Goal: Task Accomplishment & Management: Complete application form

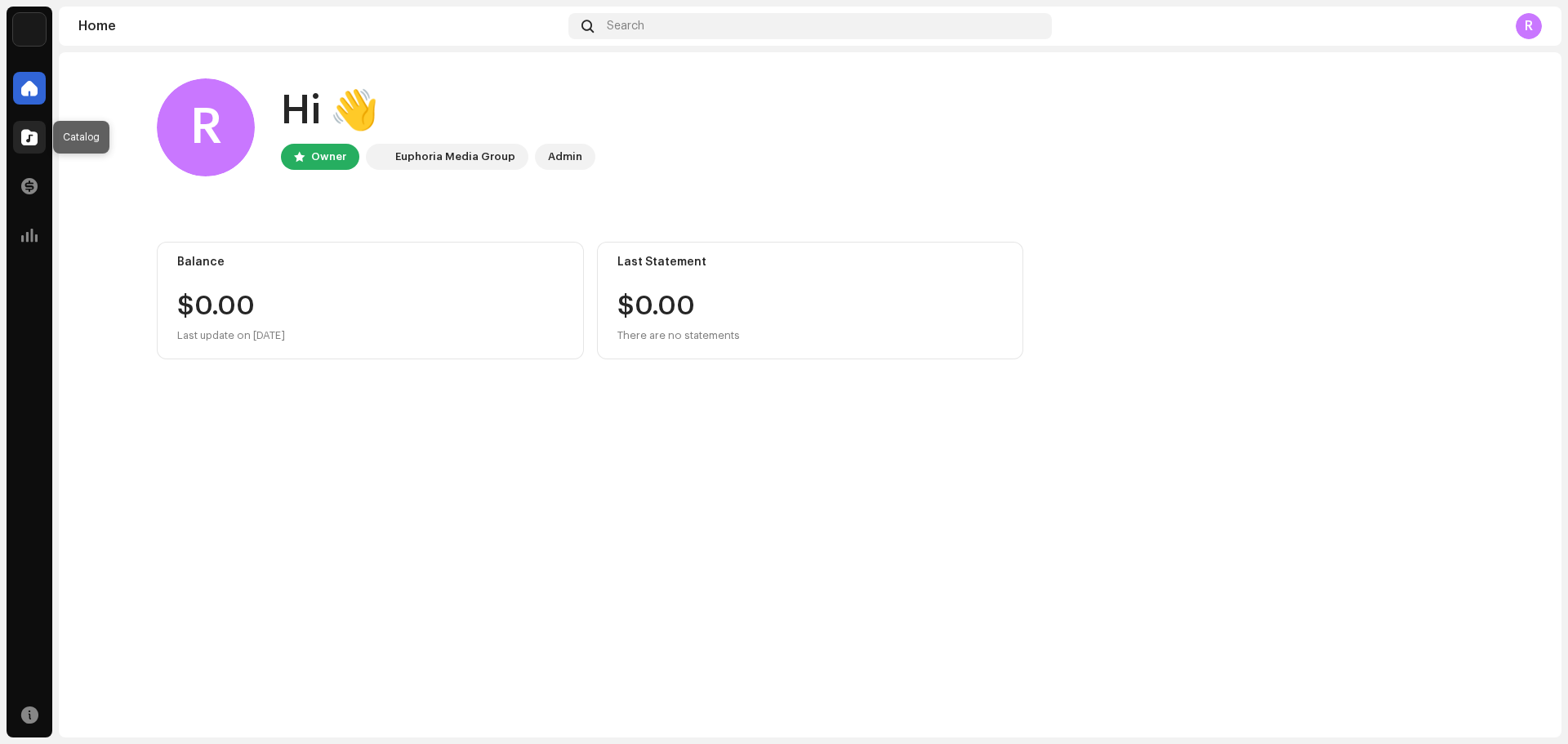
click at [27, 126] on div at bounding box center [29, 137] width 33 height 32
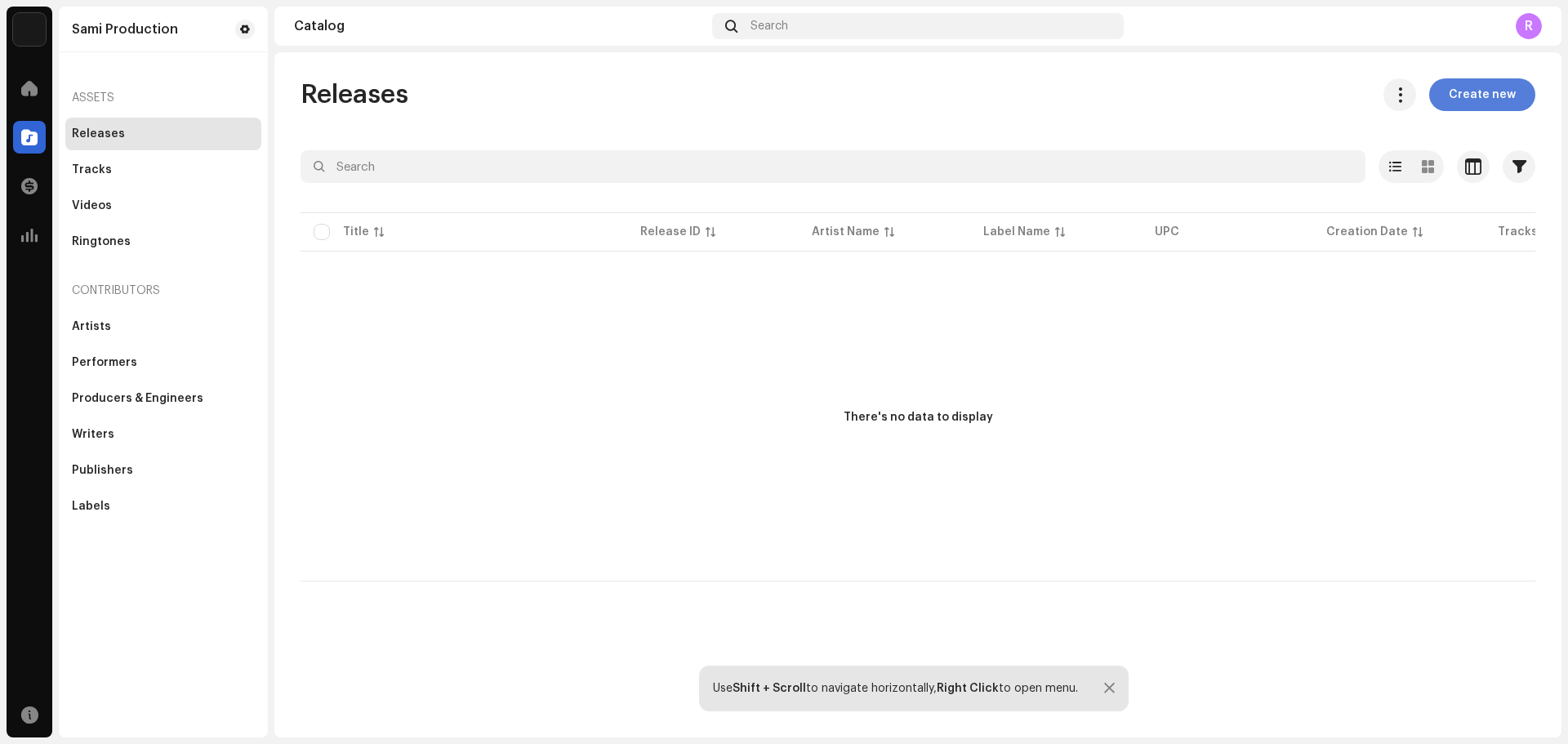
click at [1456, 102] on span "Create new" at bounding box center [1482, 95] width 67 height 32
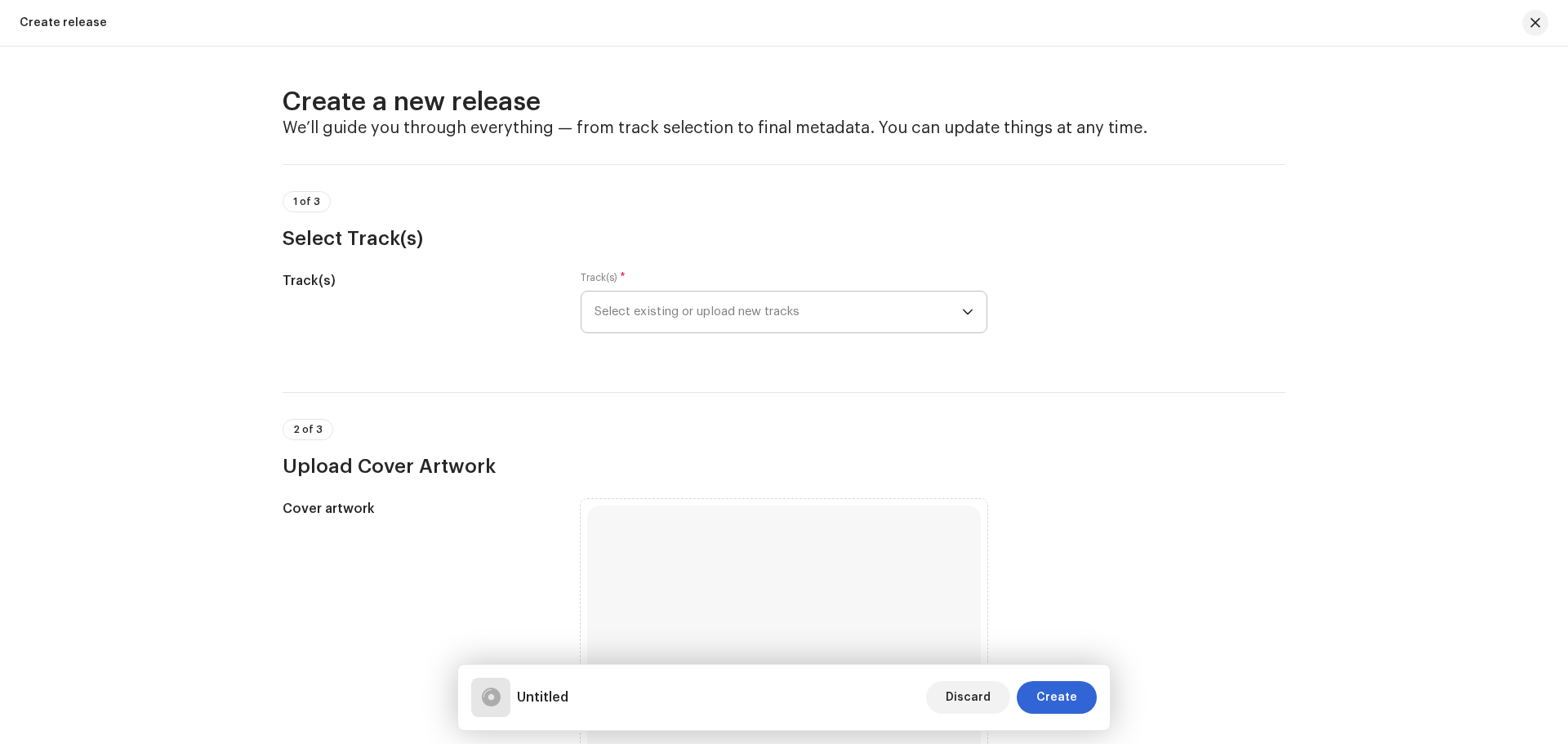
click at [815, 321] on span "Select existing or upload new tracks" at bounding box center [778, 312] width 368 height 41
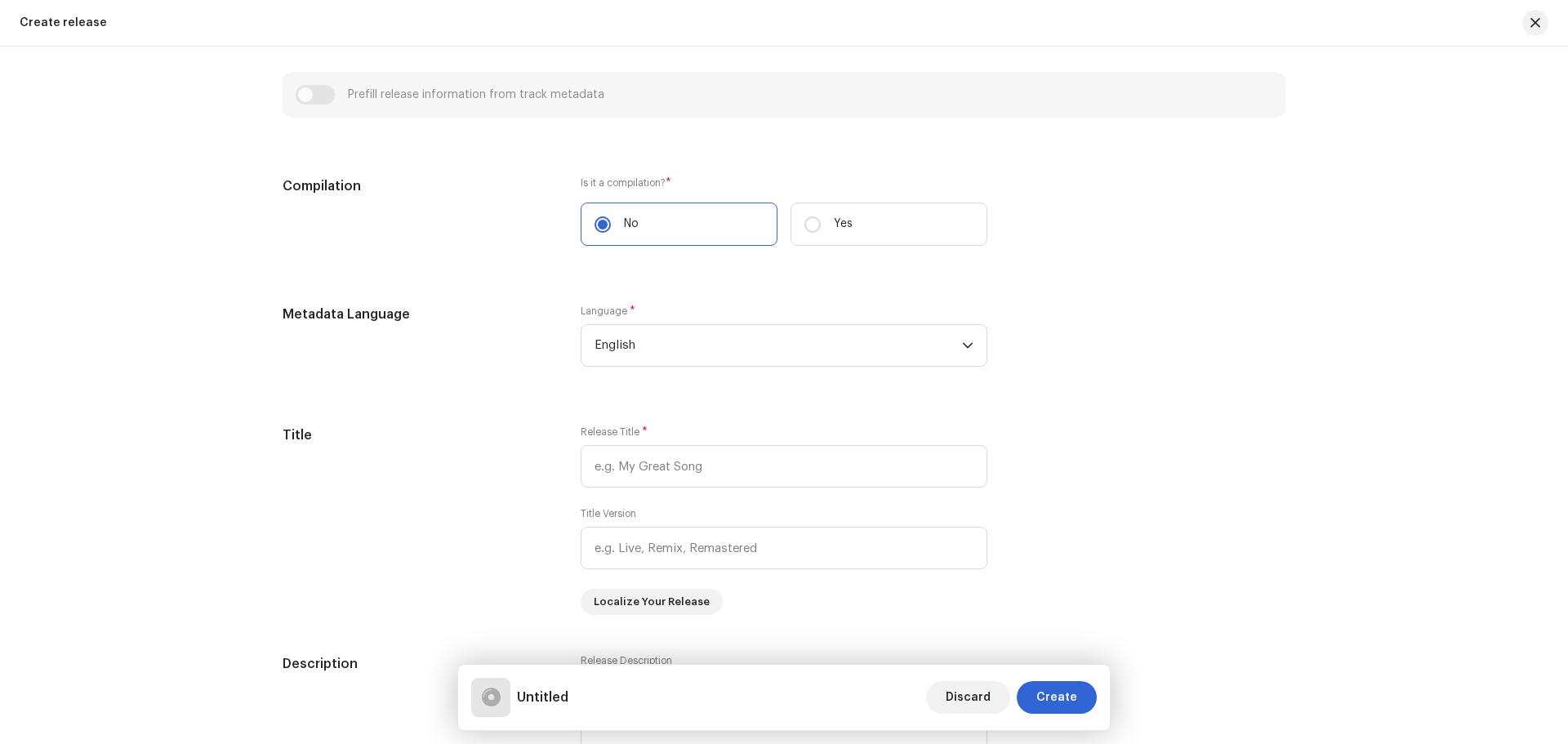
scroll to position [1061, 0]
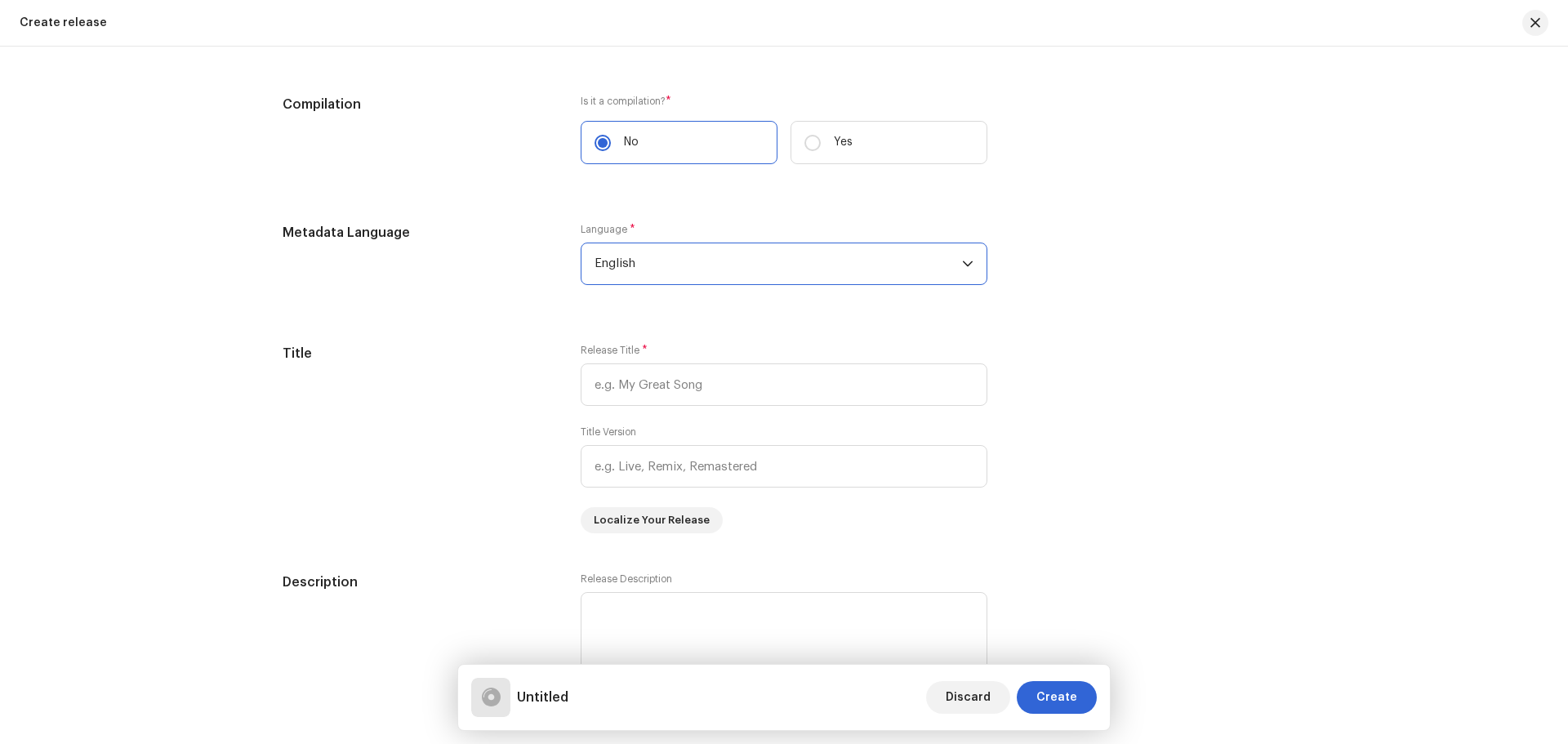
click at [709, 267] on span "English" at bounding box center [778, 264] width 368 height 41
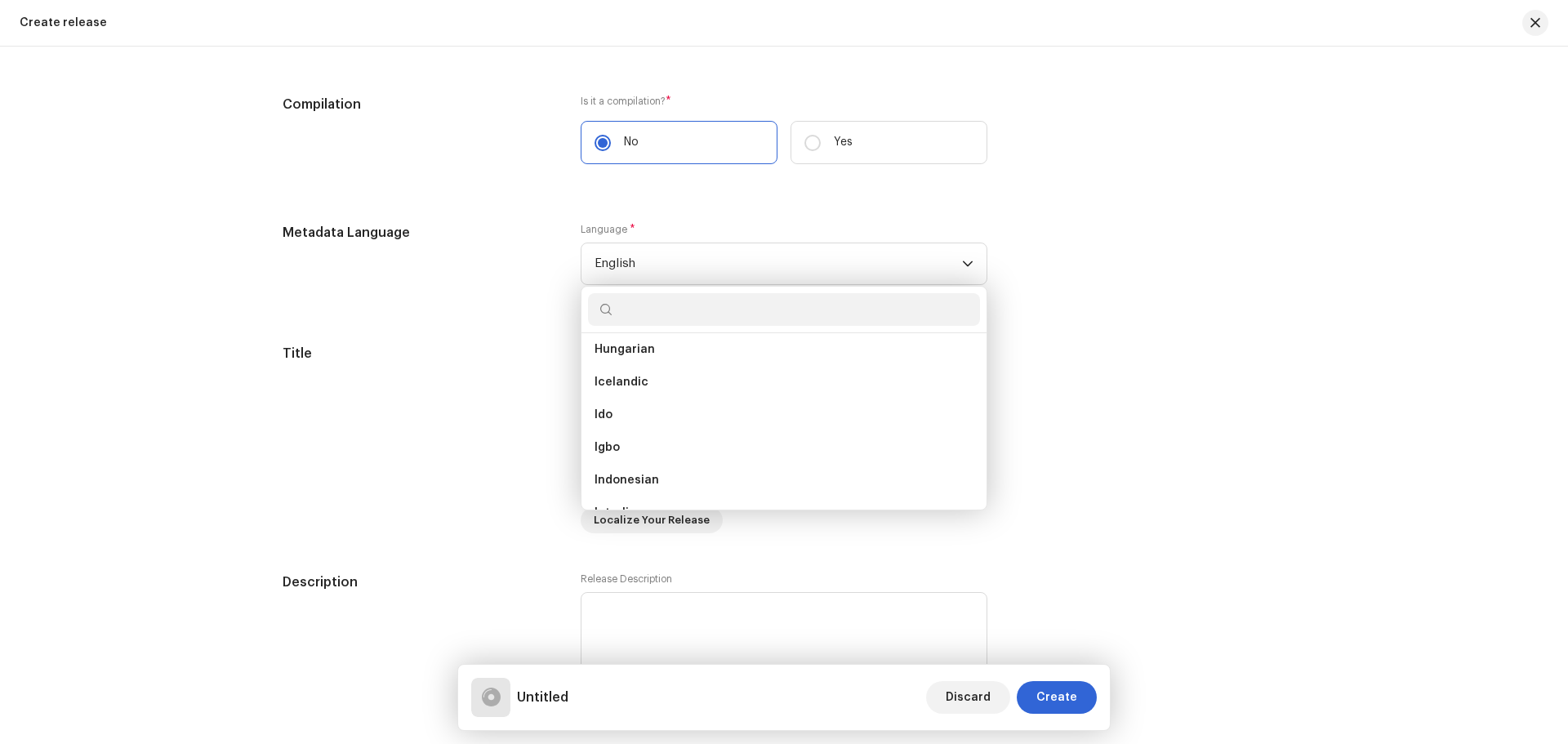
scroll to position [2407, 0]
click at [85, 255] on div "Create a new release We’ll guide you through everything — from track selection …" at bounding box center [784, 394] width 1568 height 697
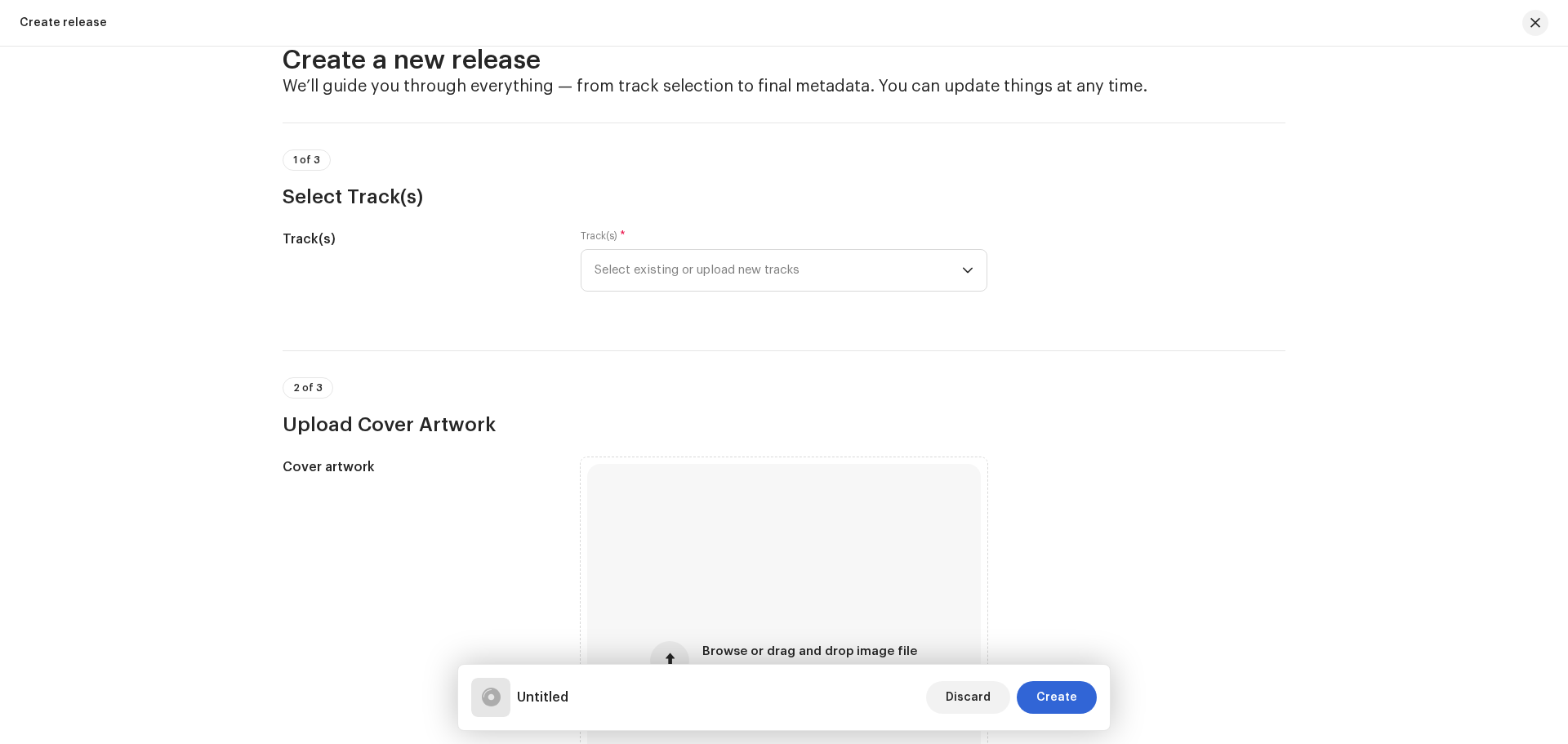
scroll to position [0, 0]
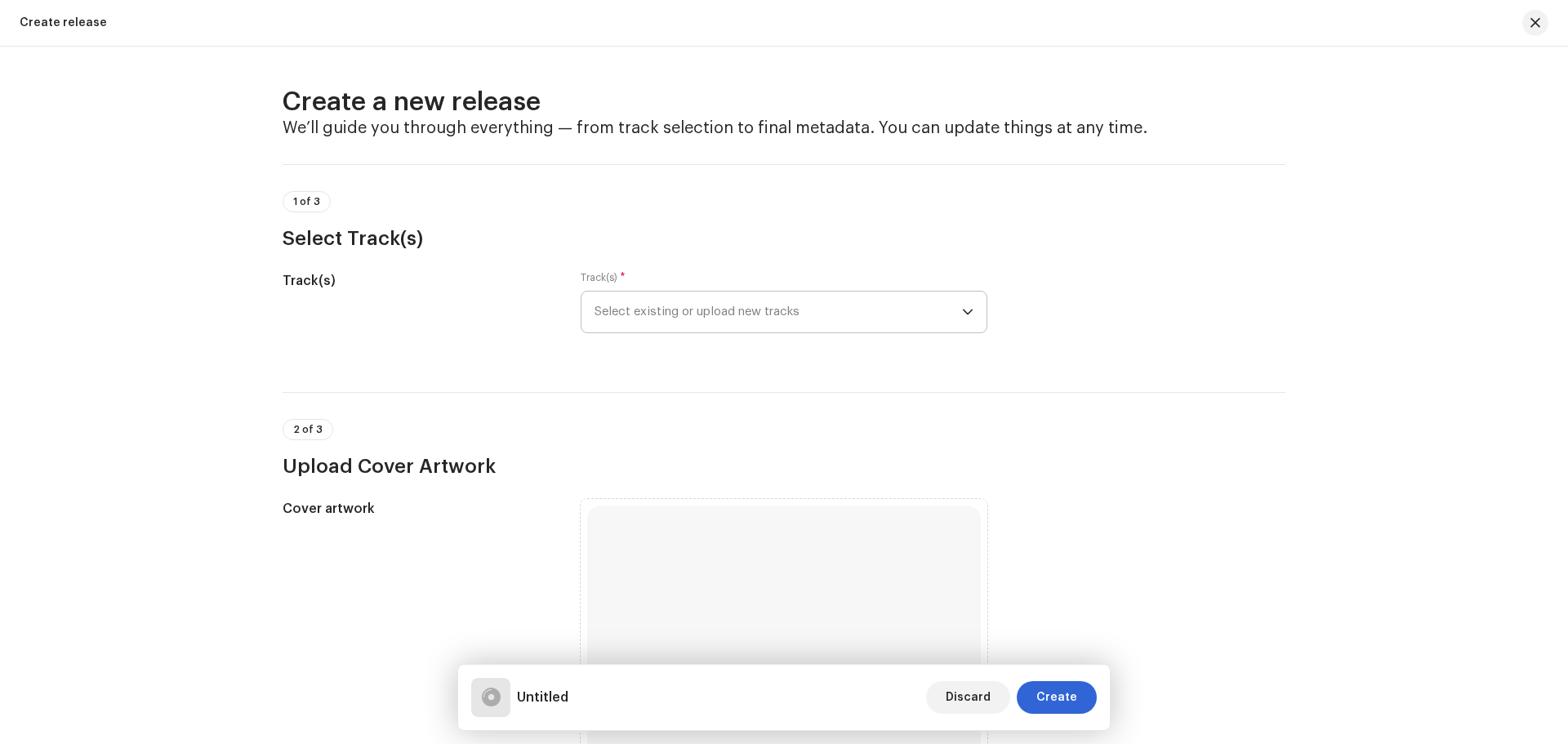
click at [732, 311] on span "Select existing or upload new tracks" at bounding box center [778, 312] width 368 height 41
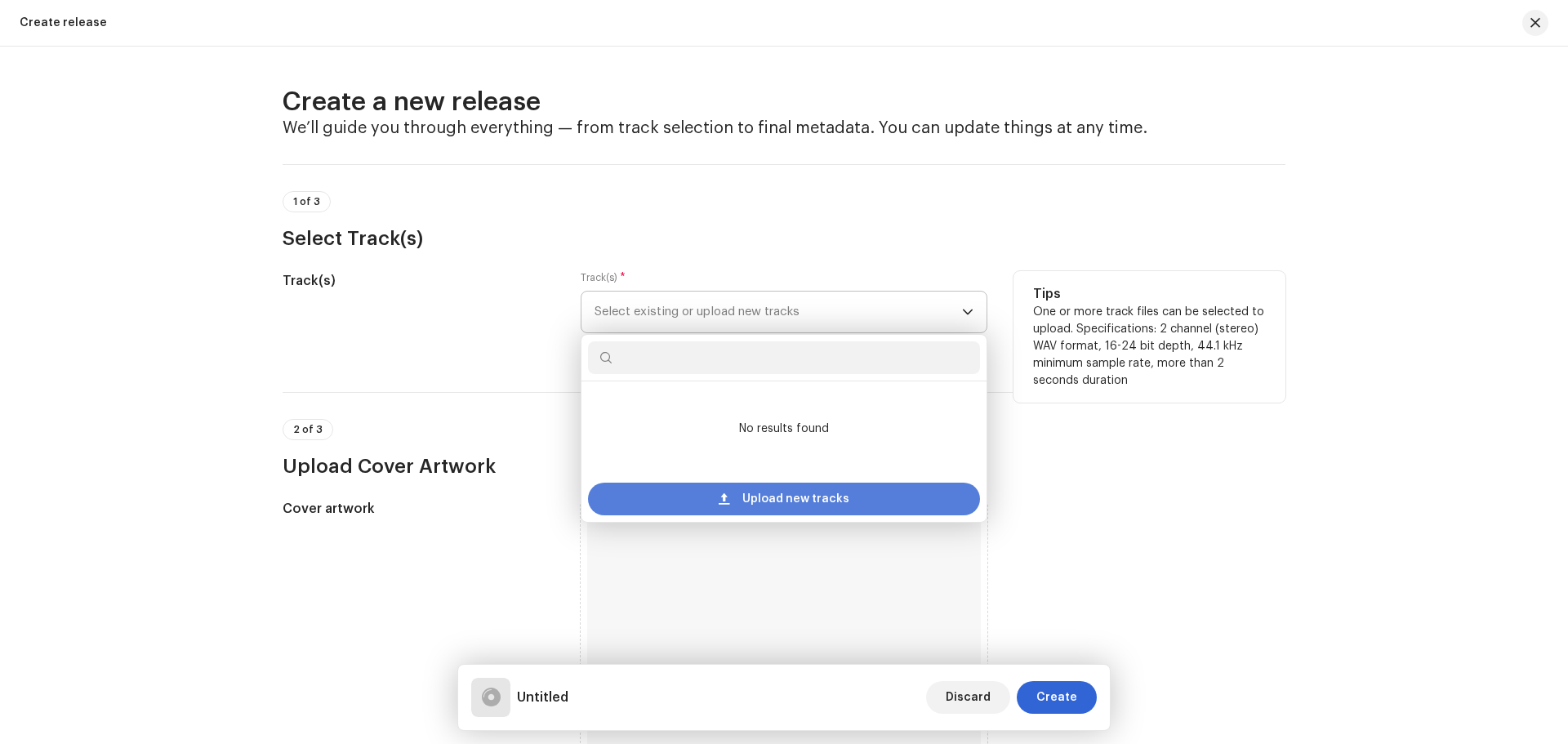
click at [760, 499] on span "Upload new tracks" at bounding box center [796, 499] width 107 height 32
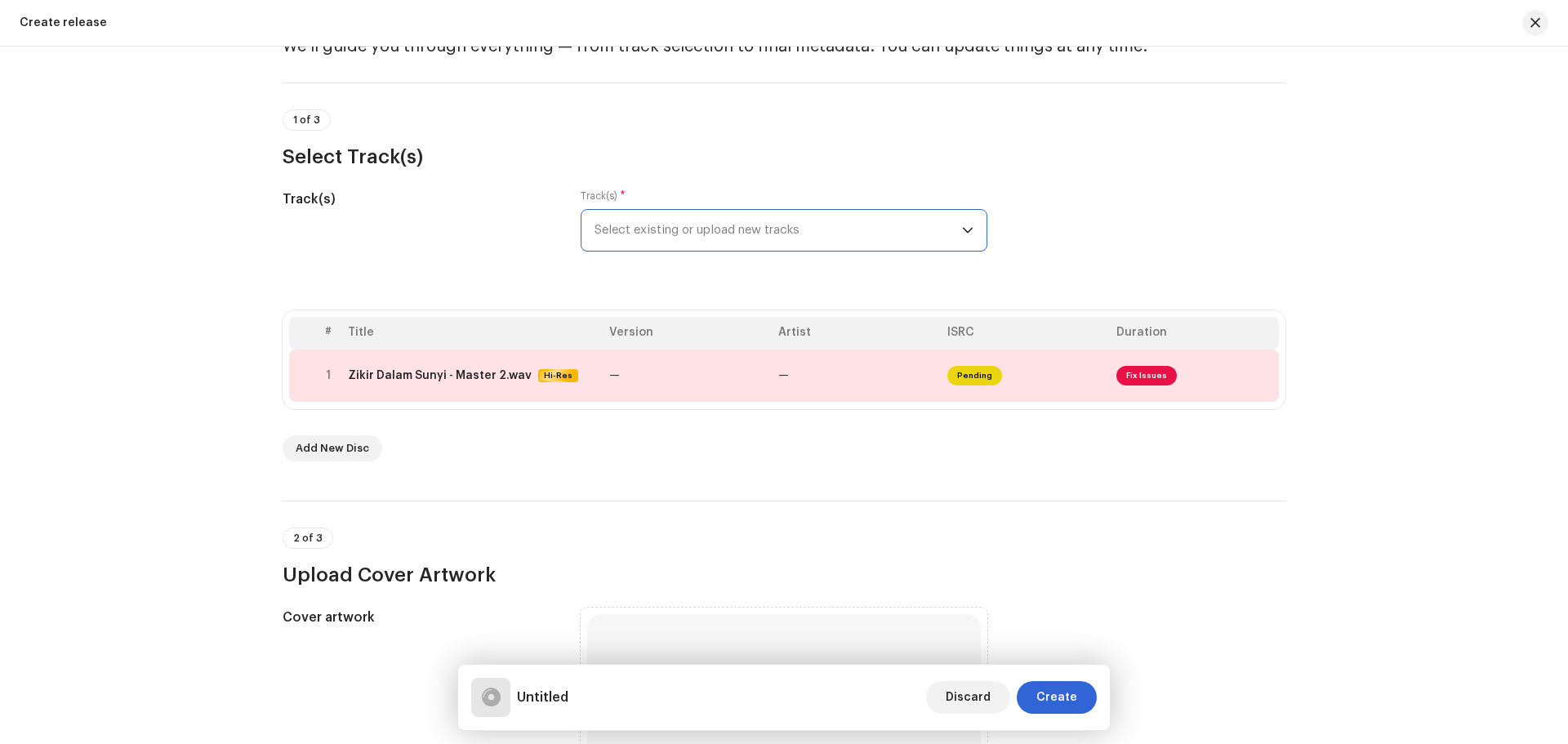
scroll to position [163, 0]
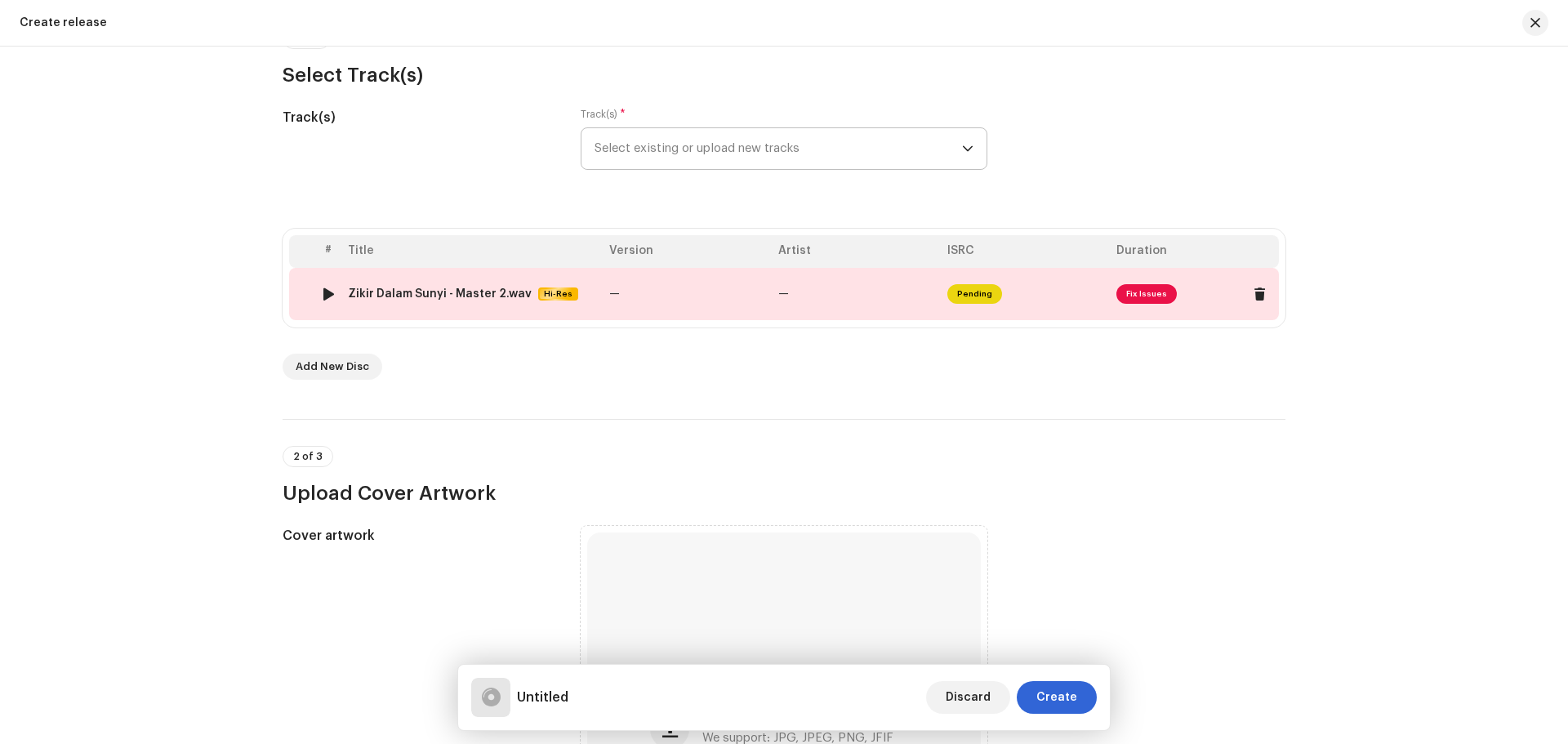
click at [326, 296] on div at bounding box center [328, 293] width 12 height 13
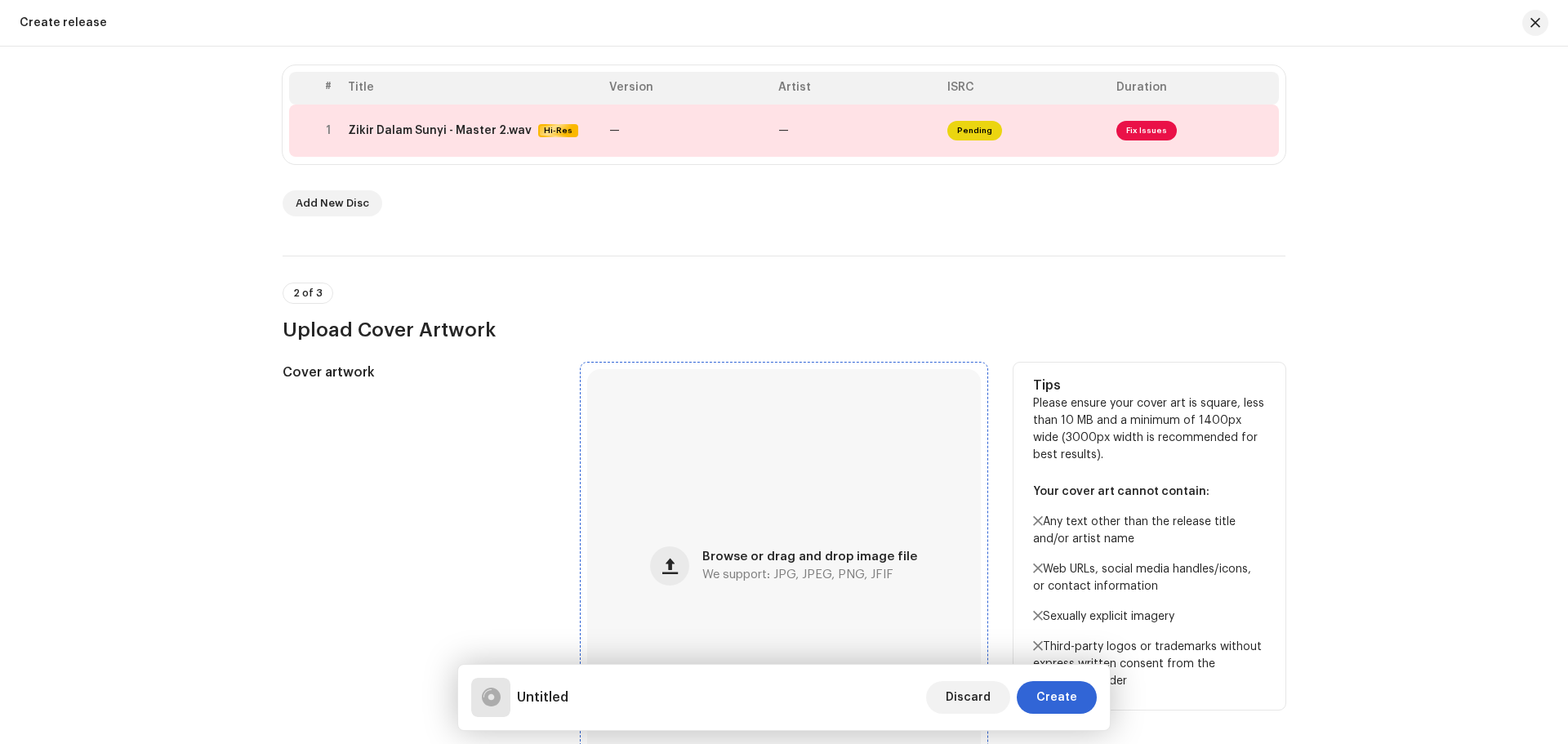
scroll to position [490, 0]
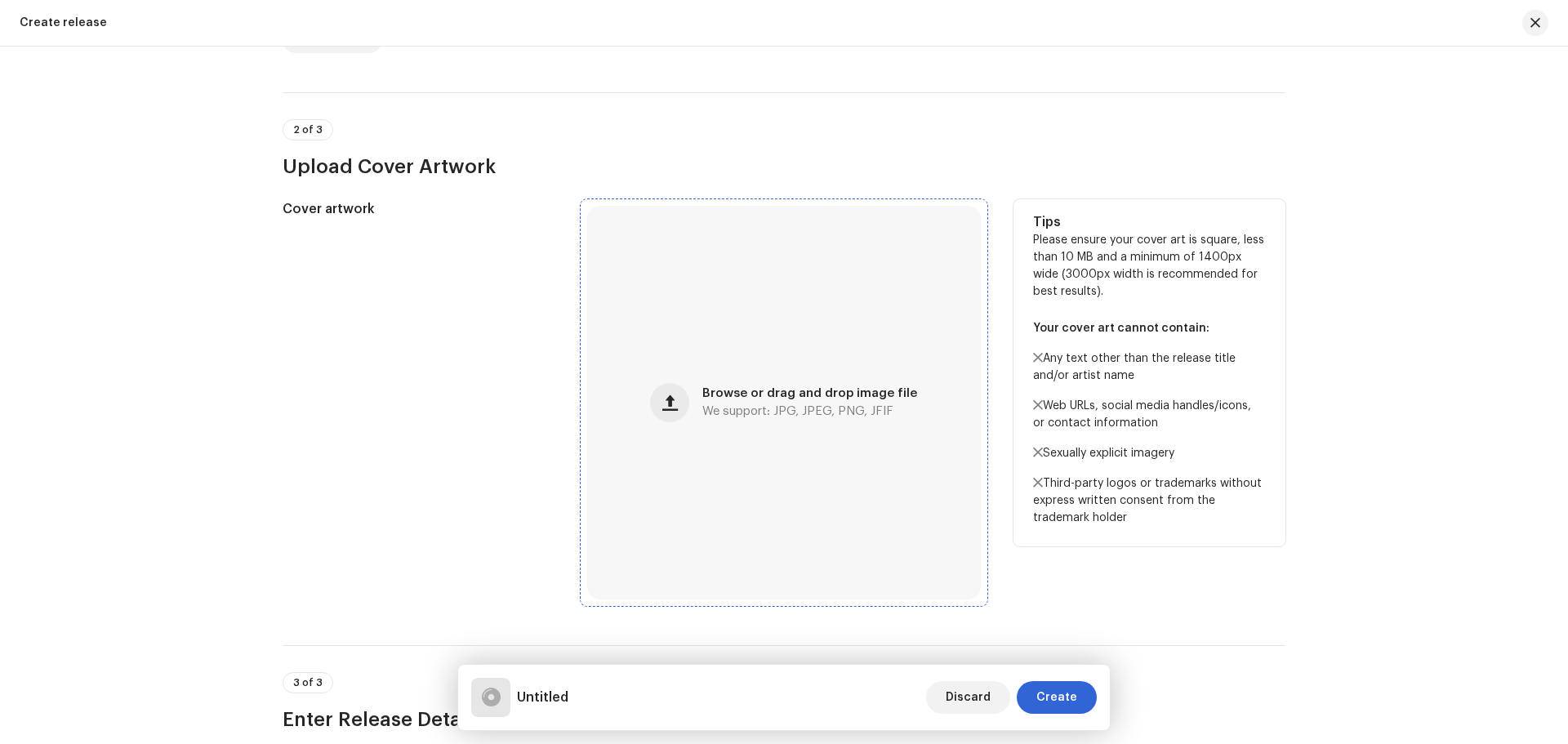
click at [722, 492] on div "Browse or drag and drop image file We support: JPG, JPEG, PNG, JFIF" at bounding box center [784, 403] width 393 height 393
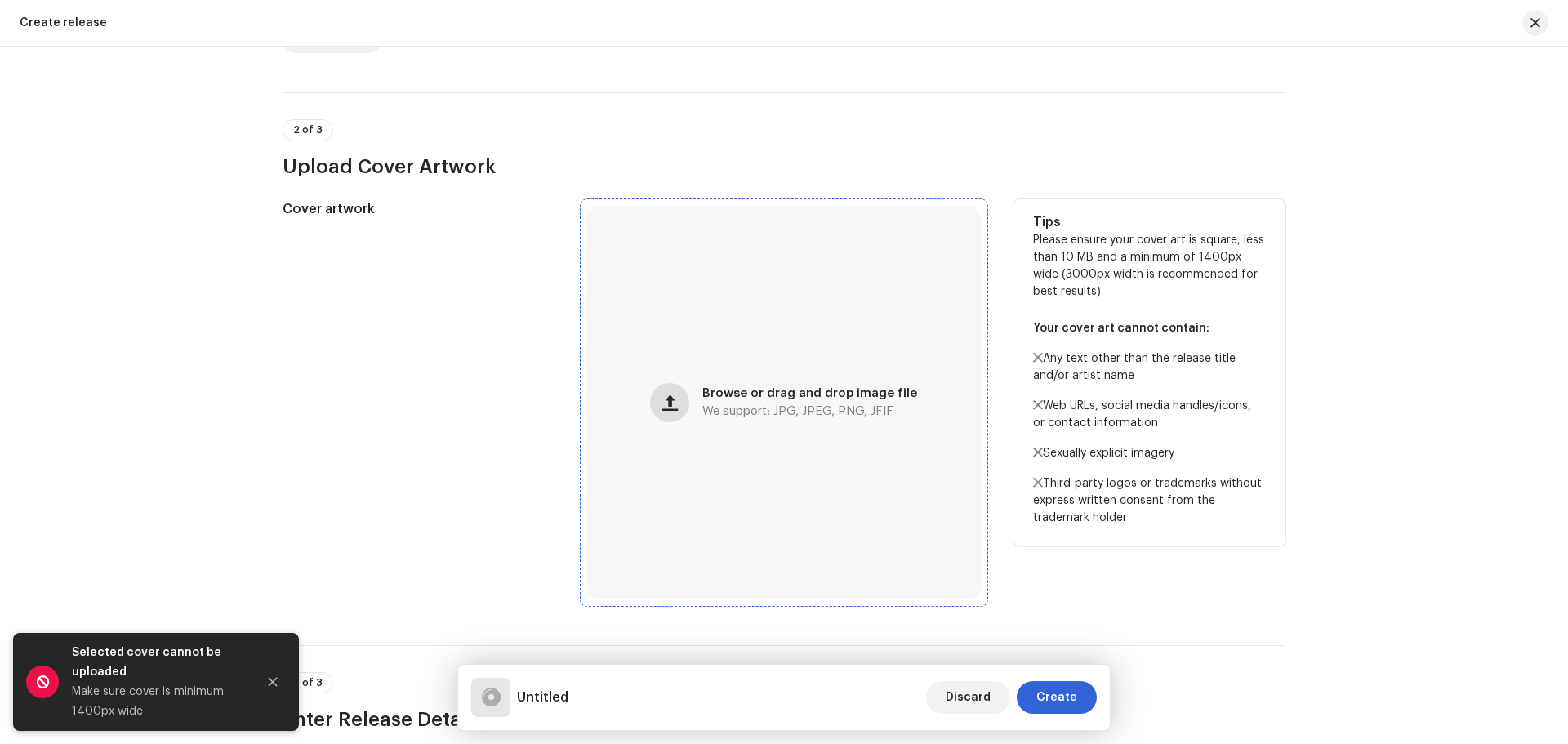
click at [680, 406] on button "button" at bounding box center [670, 403] width 39 height 39
click at [770, 456] on div "Browse or drag and drop image file We support: JPG, JPEG, PNG, JFIF" at bounding box center [784, 403] width 393 height 393
click at [805, 422] on div "Browse or drag and drop image file We support: JPG, JPEG, PNG, JFIF" at bounding box center [784, 403] width 393 height 393
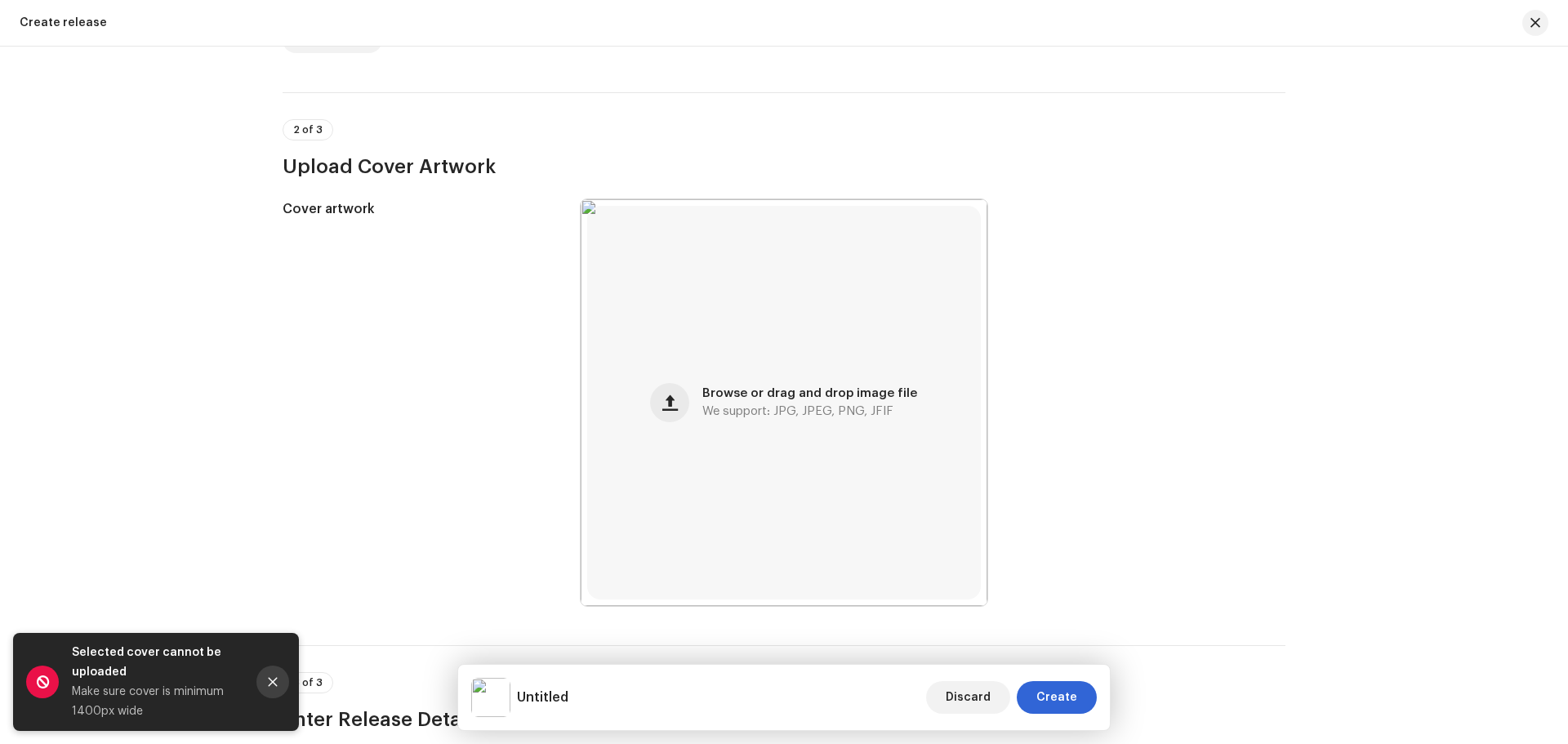
click at [275, 683] on icon "Close" at bounding box center [273, 682] width 9 height 9
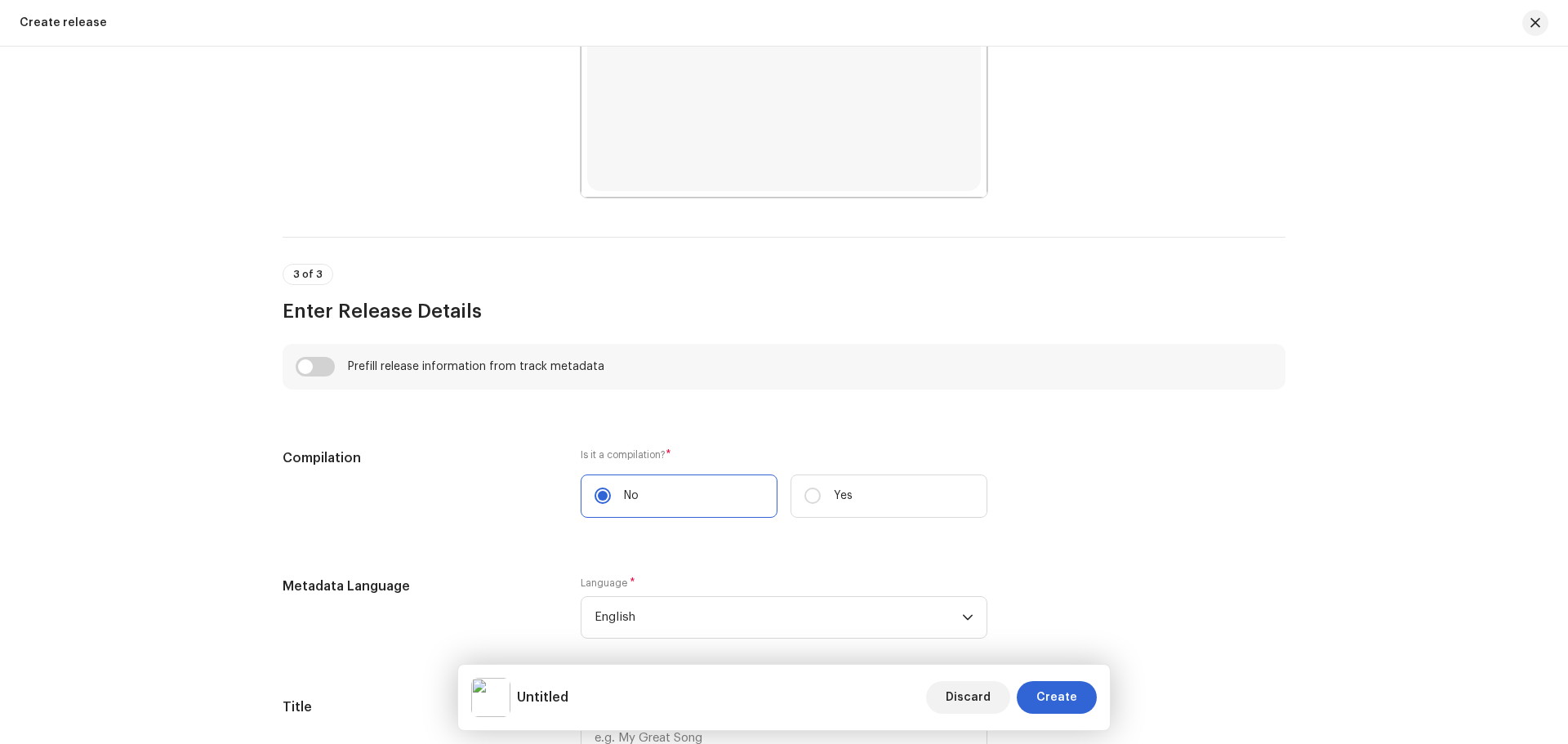
scroll to position [980, 0]
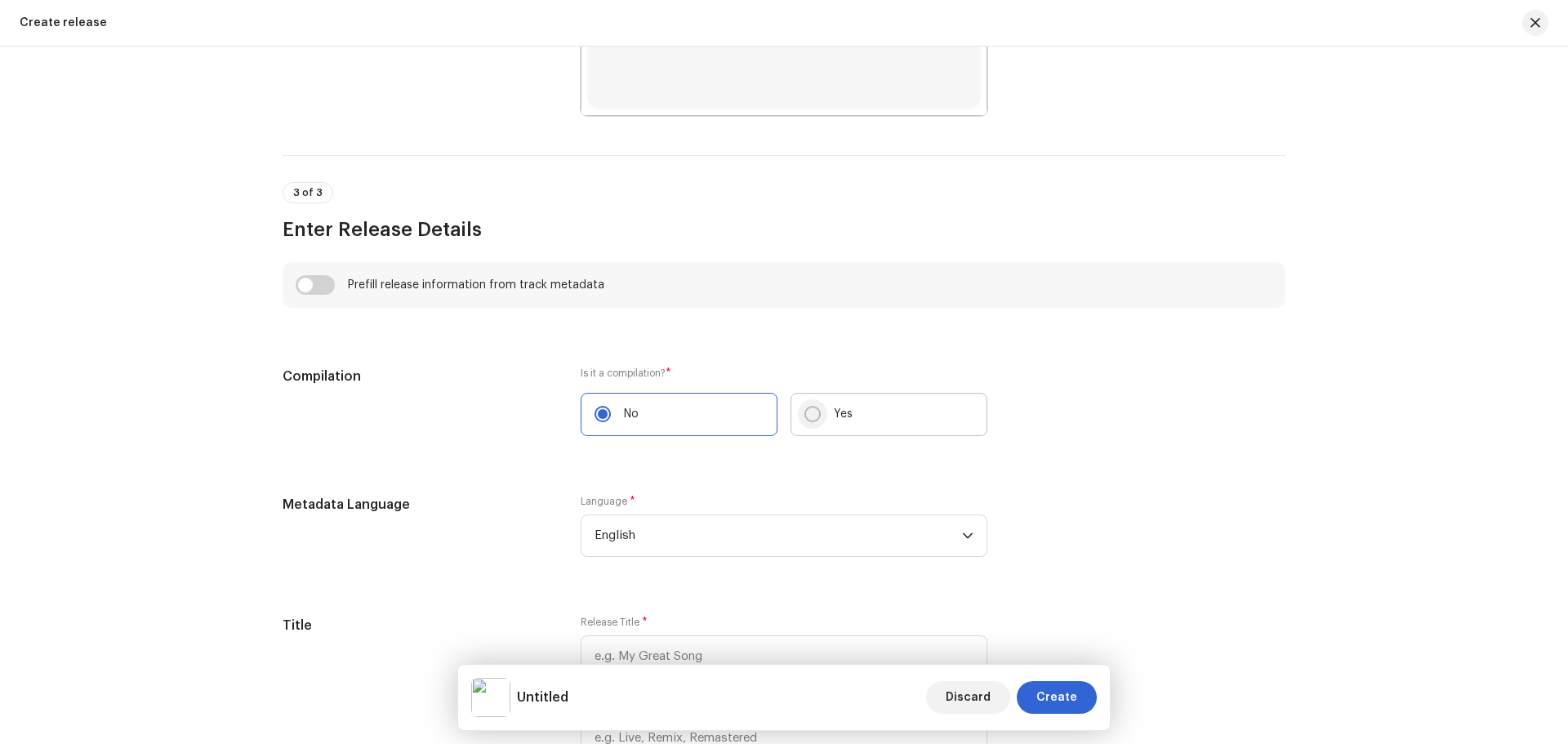
click at [810, 417] on input "Yes" at bounding box center [813, 414] width 16 height 16
radio input "true"
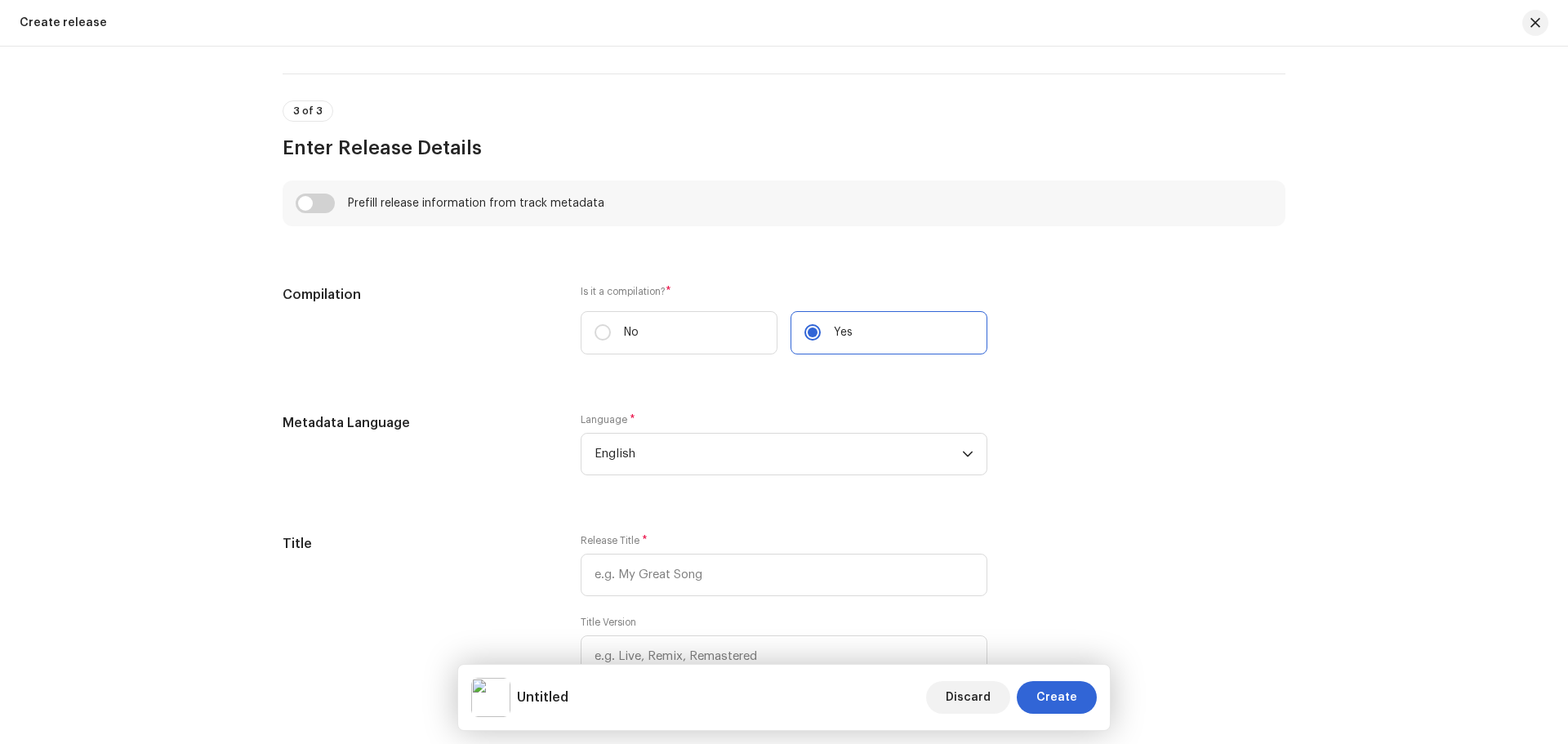
scroll to position [1143, 0]
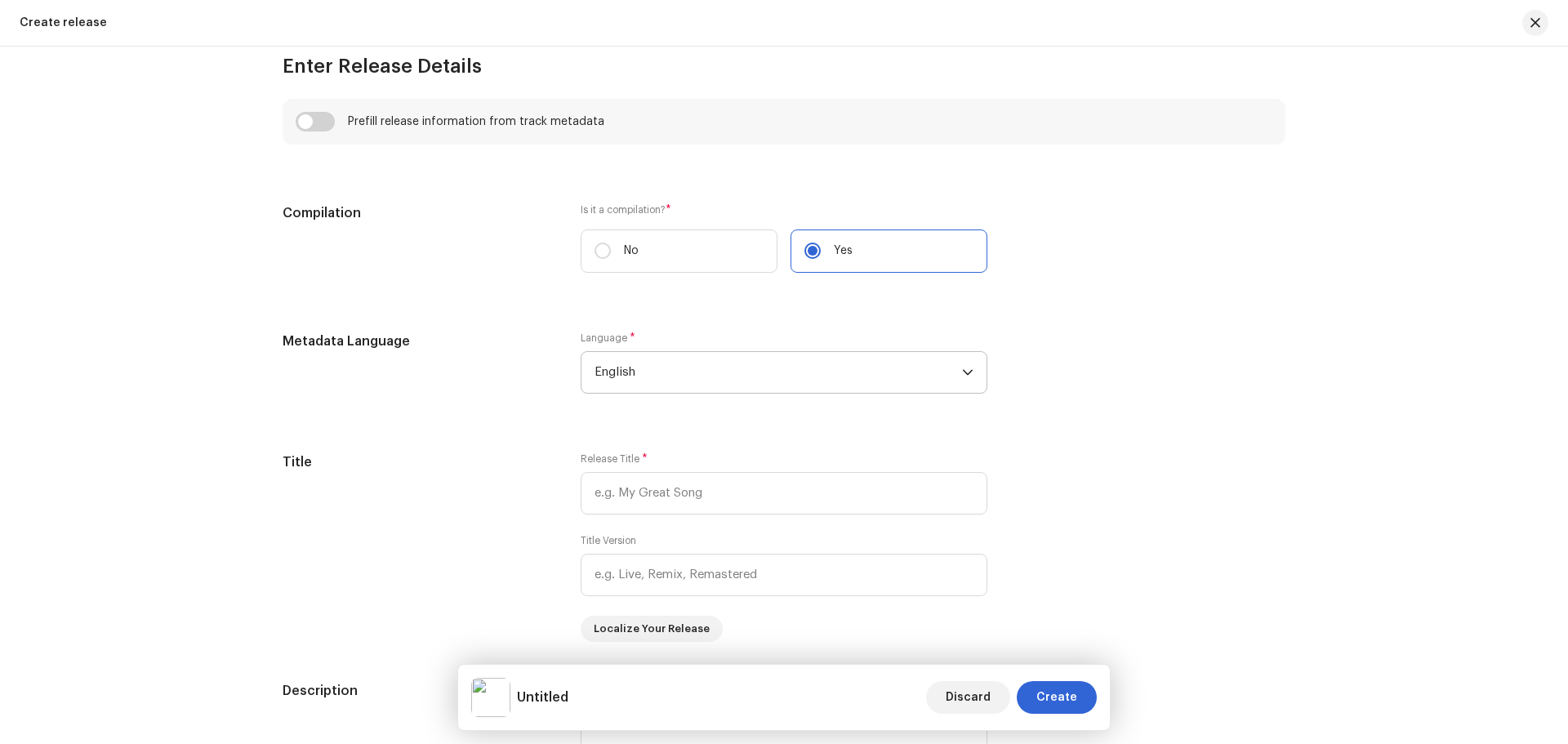
click at [630, 386] on span "English" at bounding box center [778, 373] width 368 height 41
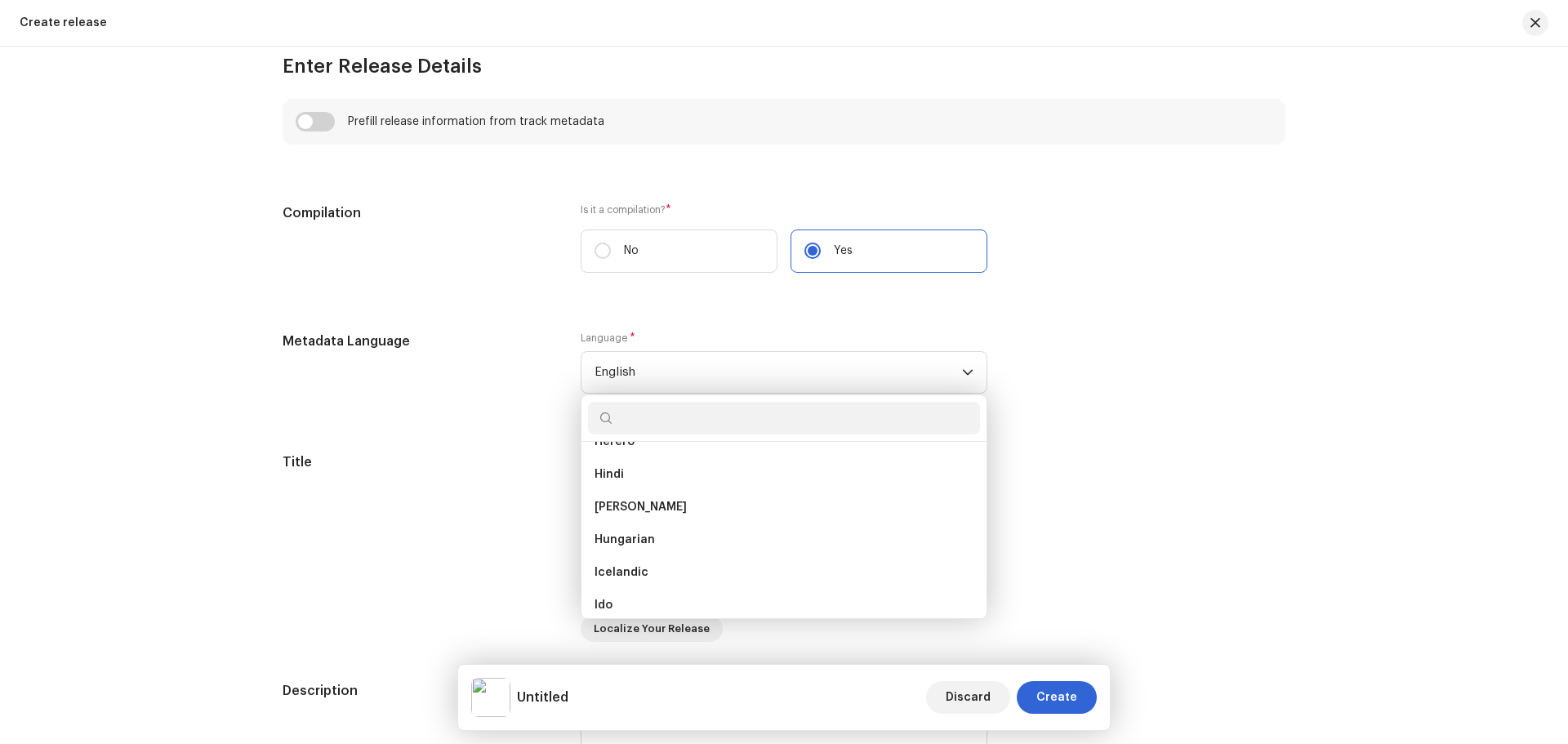
scroll to position [2325, 0]
click at [637, 589] on span "Indonesian" at bounding box center [626, 588] width 64 height 16
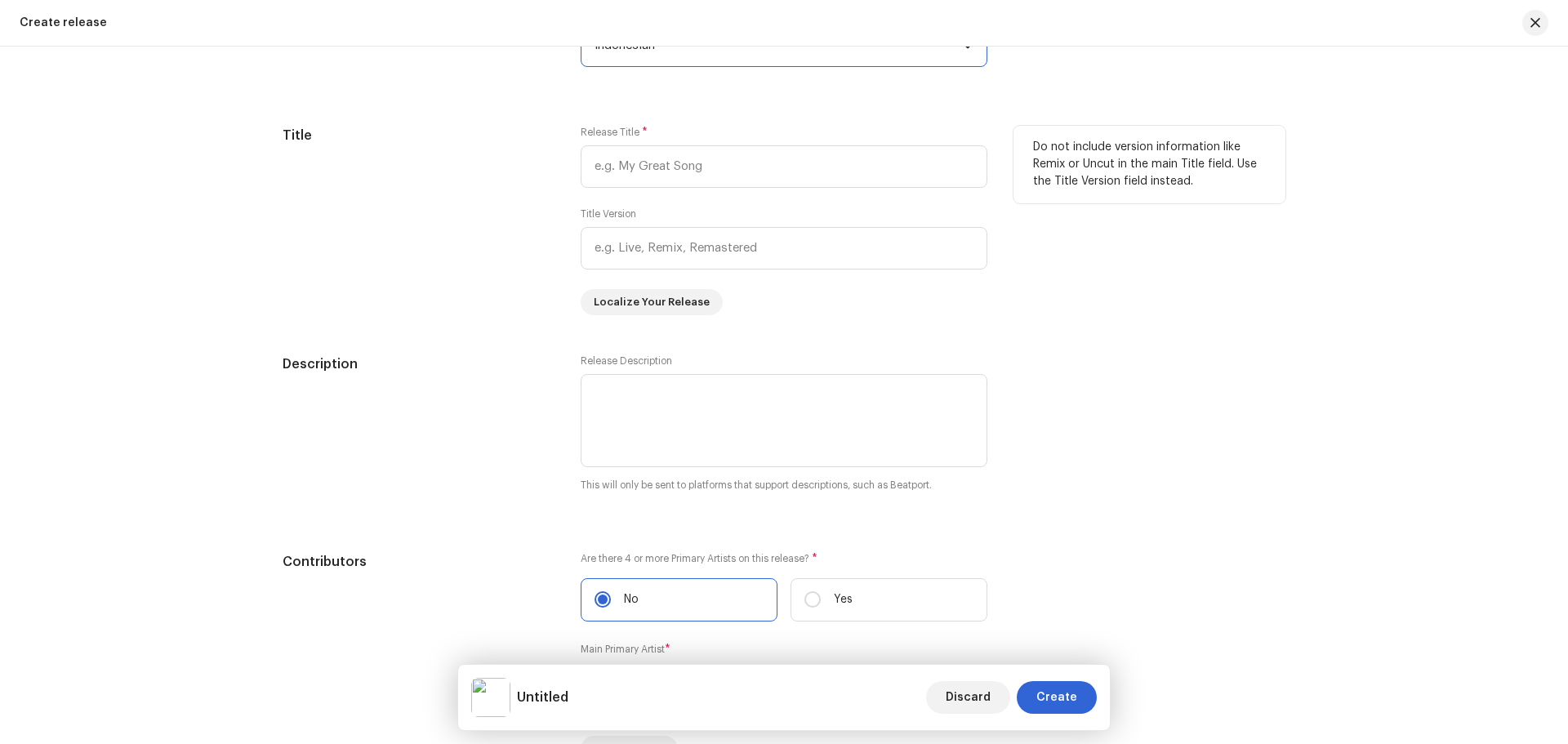
scroll to position [1225, 0]
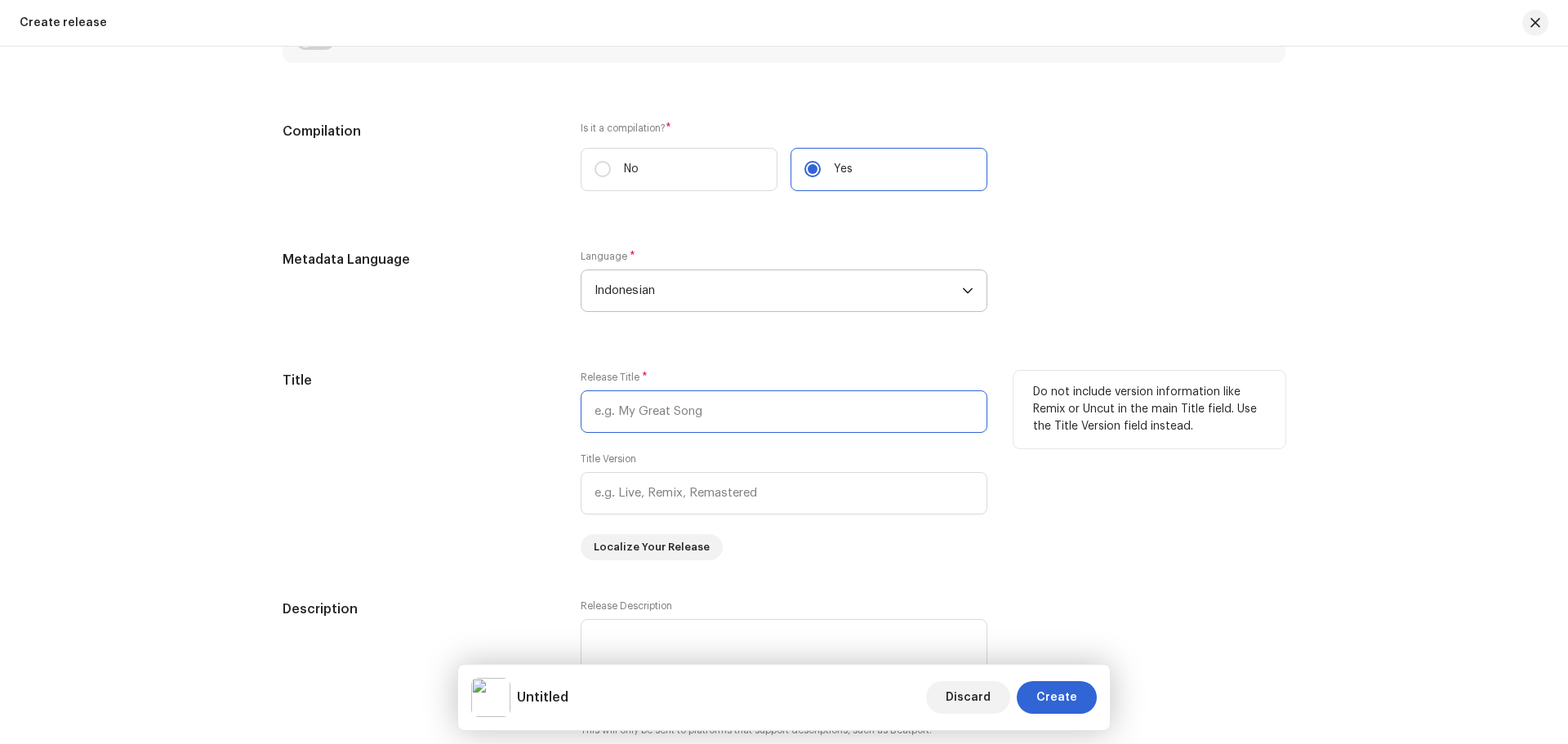
click at [642, 412] on input "text" at bounding box center [784, 411] width 407 height 43
click at [604, 413] on input "text" at bounding box center [784, 411] width 407 height 43
click at [748, 404] on input "[PERSON_NAME] - Zikir La Illaha Illa" at bounding box center [784, 411] width 407 height 43
click at [783, 407] on input "[PERSON_NAME] - Zikir La illaha Illa" at bounding box center [784, 411] width 407 height 43
click at [816, 407] on input "[PERSON_NAME] - Zikir La illaha illa" at bounding box center [784, 411] width 407 height 43
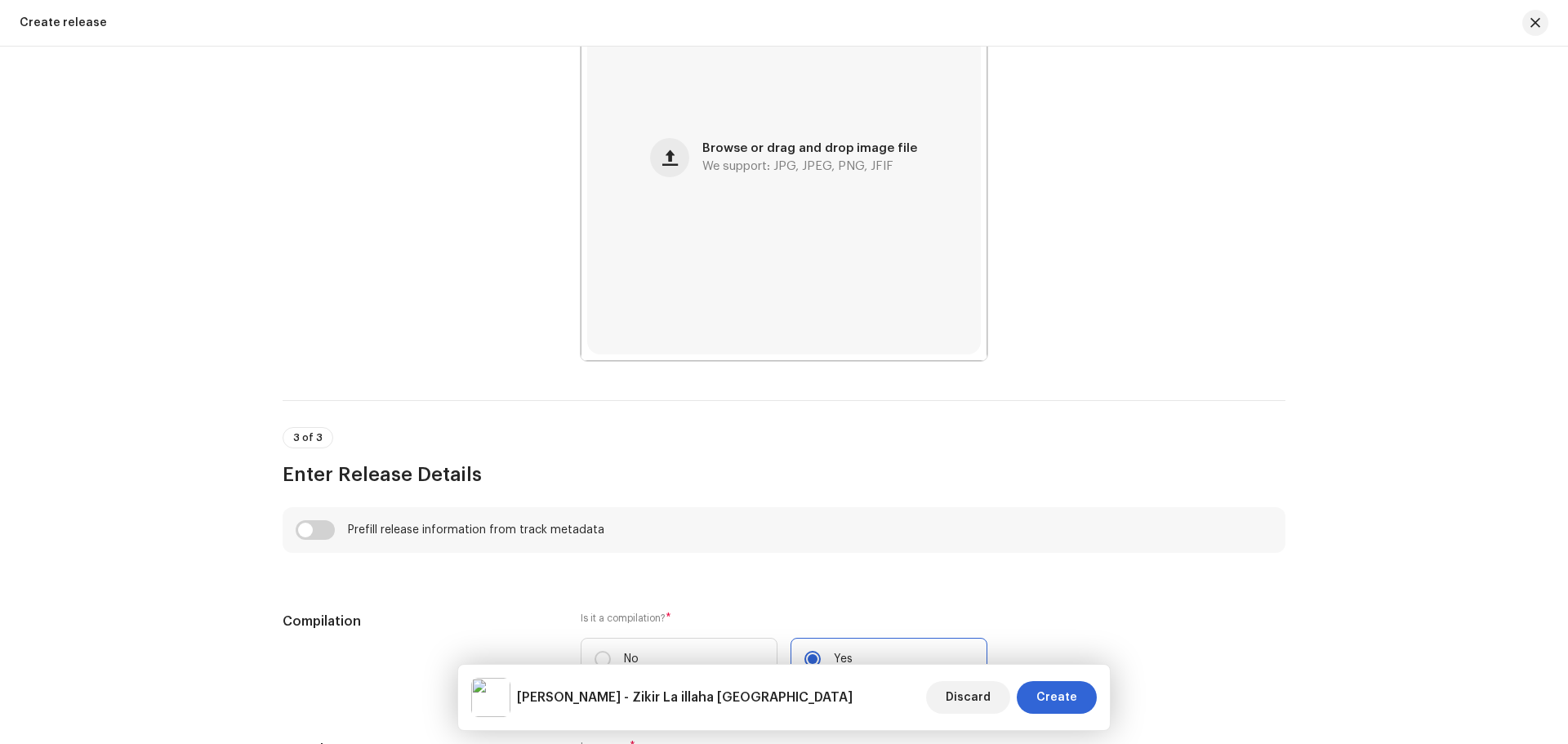
scroll to position [653, 0]
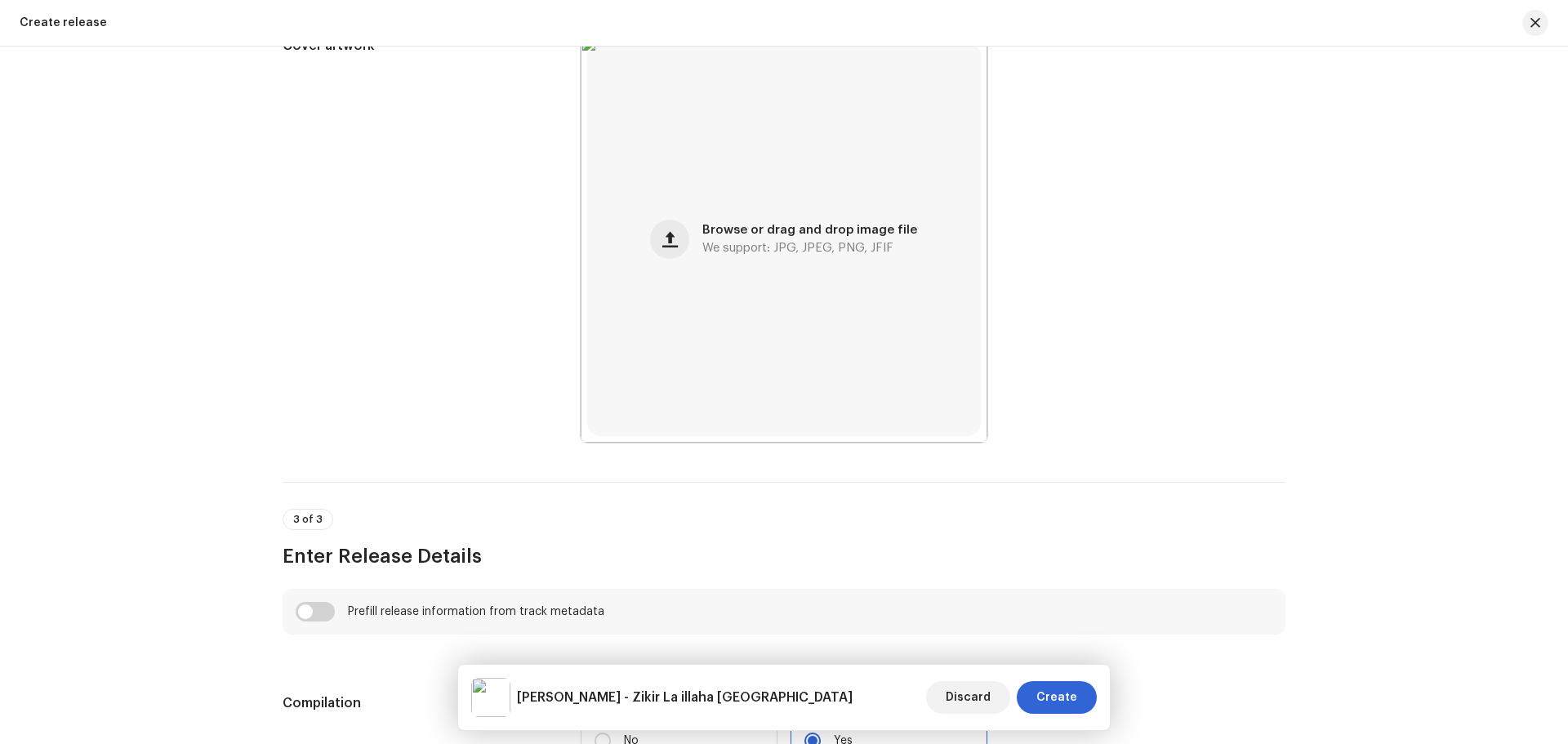
click at [696, 695] on h5 "[PERSON_NAME] - Zikir La illaha [GEOGRAPHIC_DATA]" at bounding box center [684, 697] width 335 height 20
click at [695, 698] on h5 "[PERSON_NAME] - Zikir La illaha [GEOGRAPHIC_DATA]" at bounding box center [684, 697] width 335 height 20
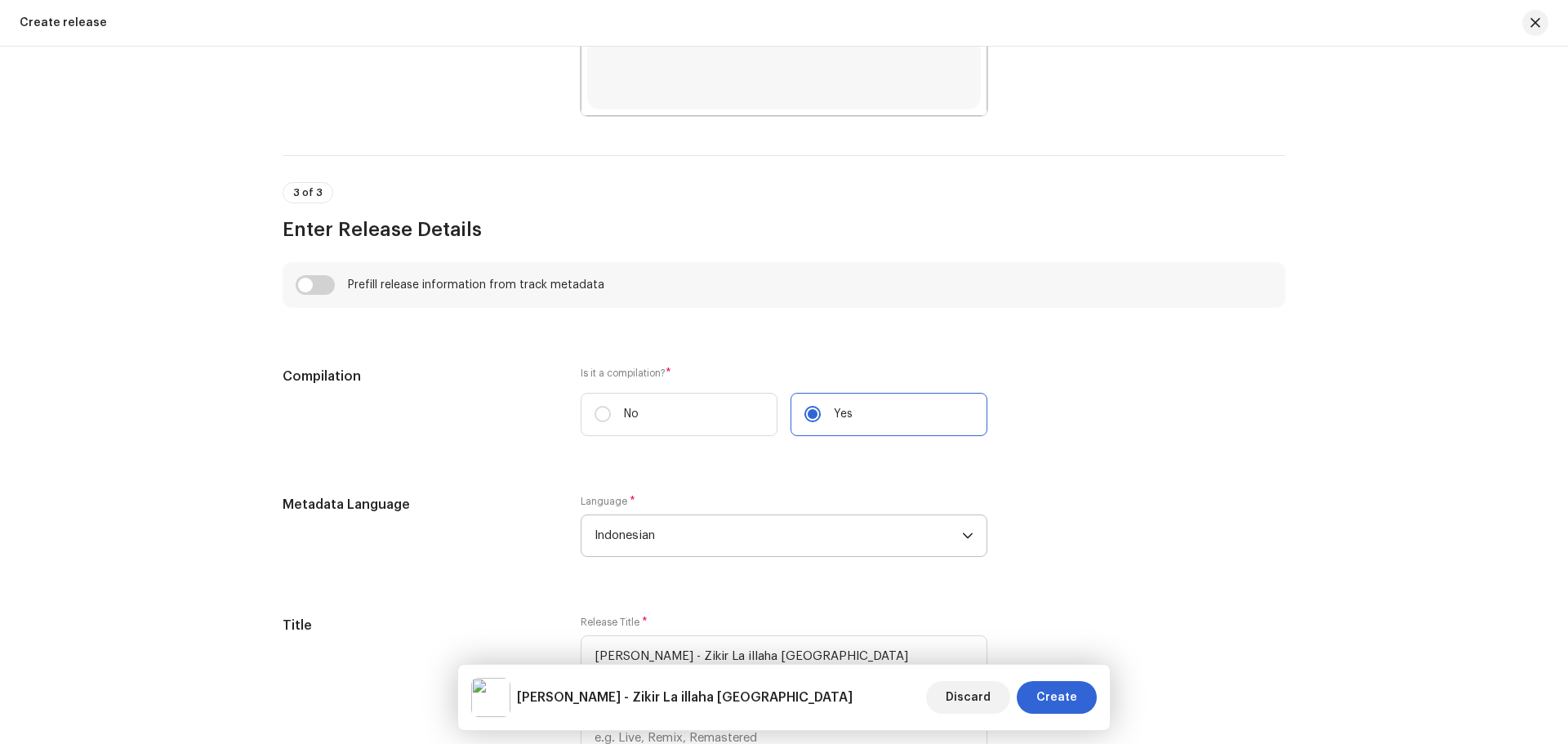
scroll to position [1061, 0]
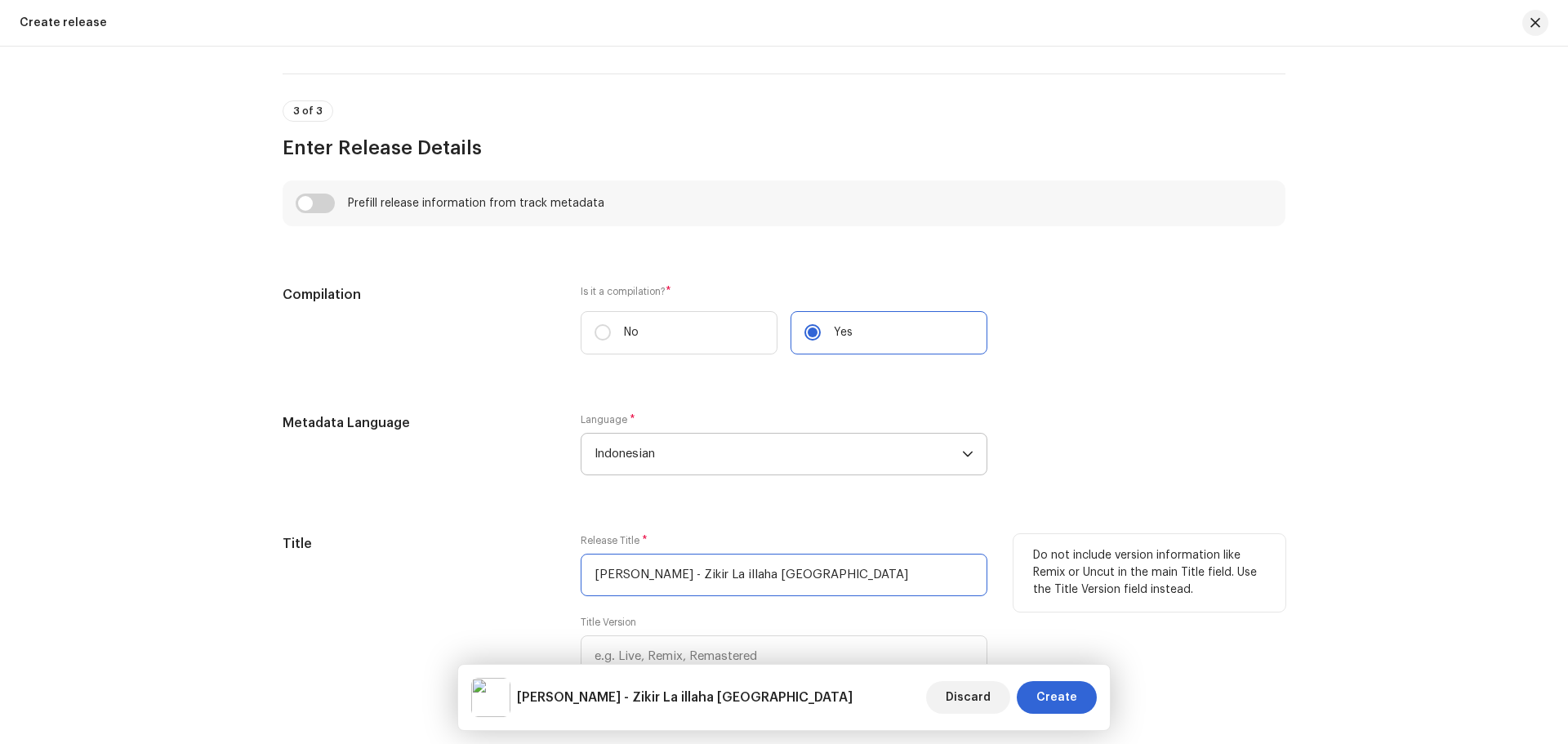
click at [754, 573] on input "[PERSON_NAME] - Zikir La illaha [GEOGRAPHIC_DATA]" at bounding box center [784, 575] width 407 height 43
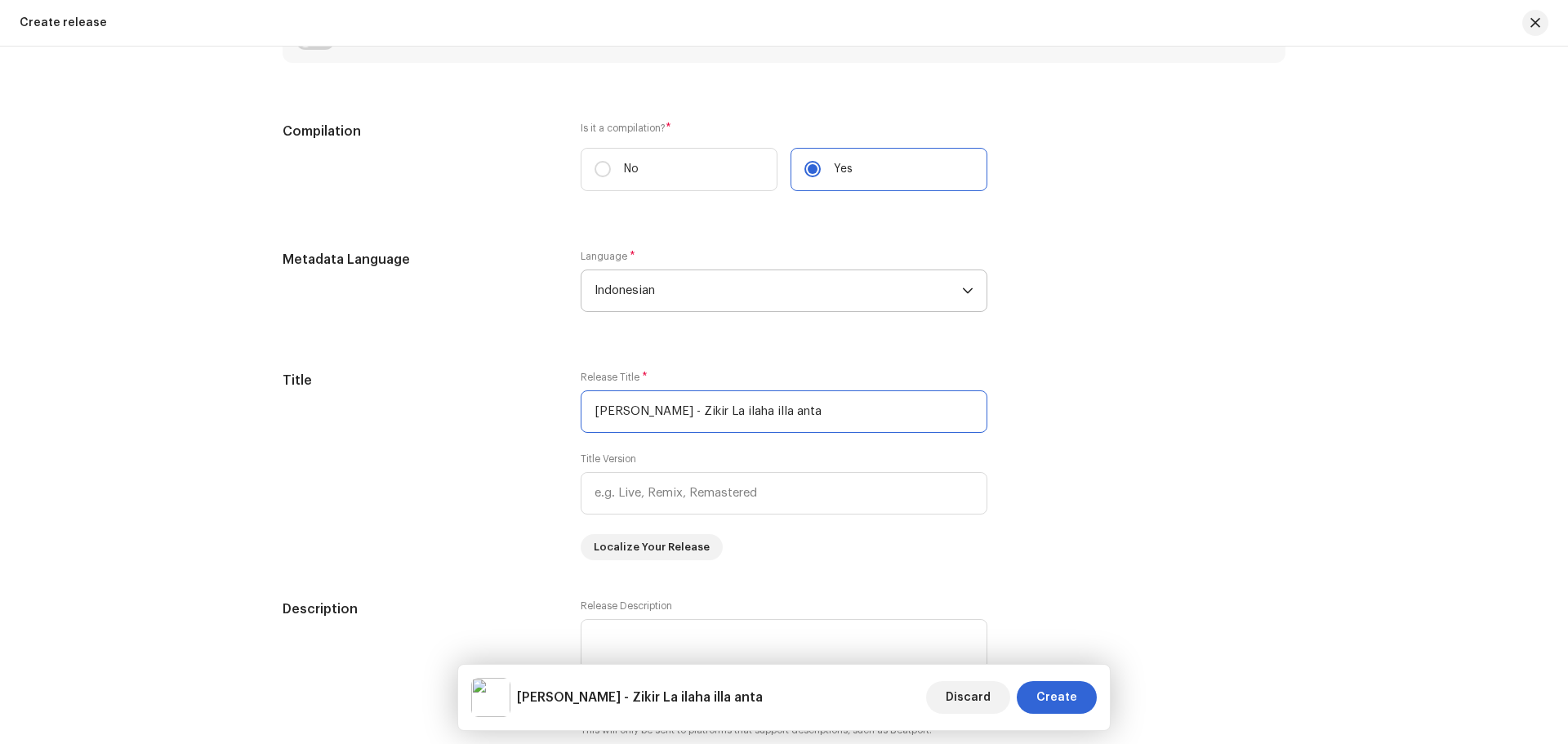
scroll to position [1307, 0]
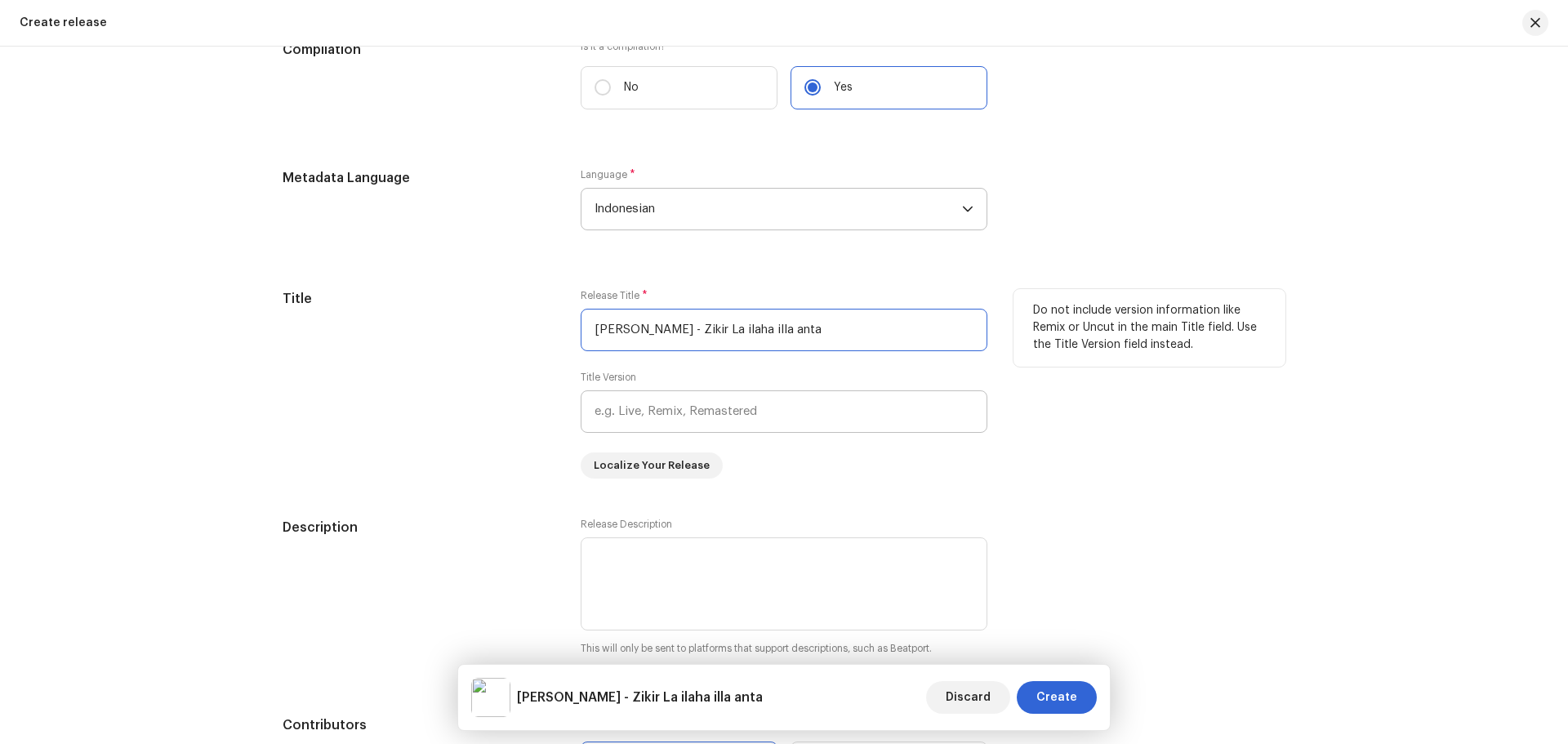
type input "[PERSON_NAME] - Zikir La ilaha illa anta"
click at [610, 422] on input "text" at bounding box center [784, 411] width 407 height 43
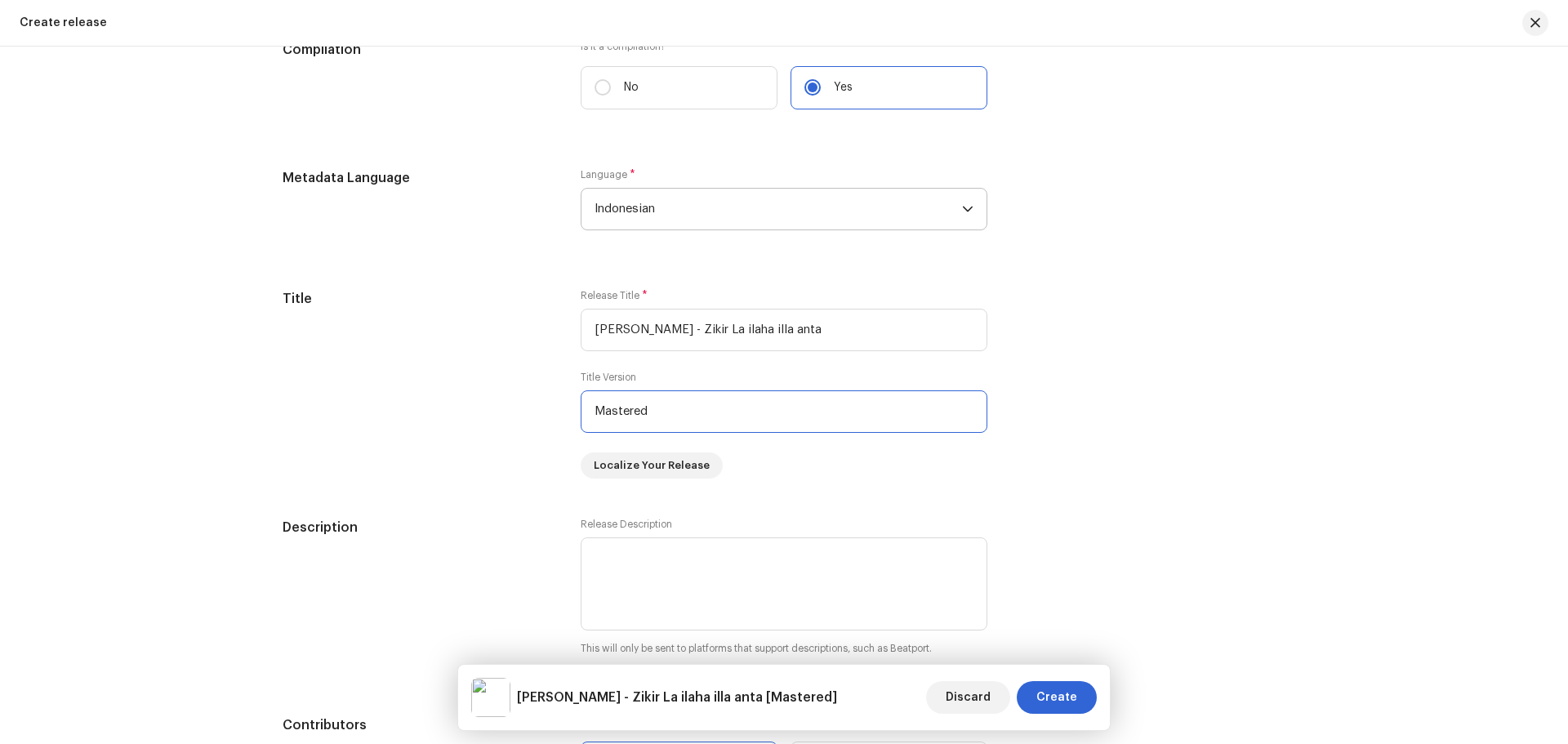
type input "Mastered"
click at [207, 413] on div "Create a new release We’ll guide you through everything — from track selection …" at bounding box center [784, 394] width 1568 height 697
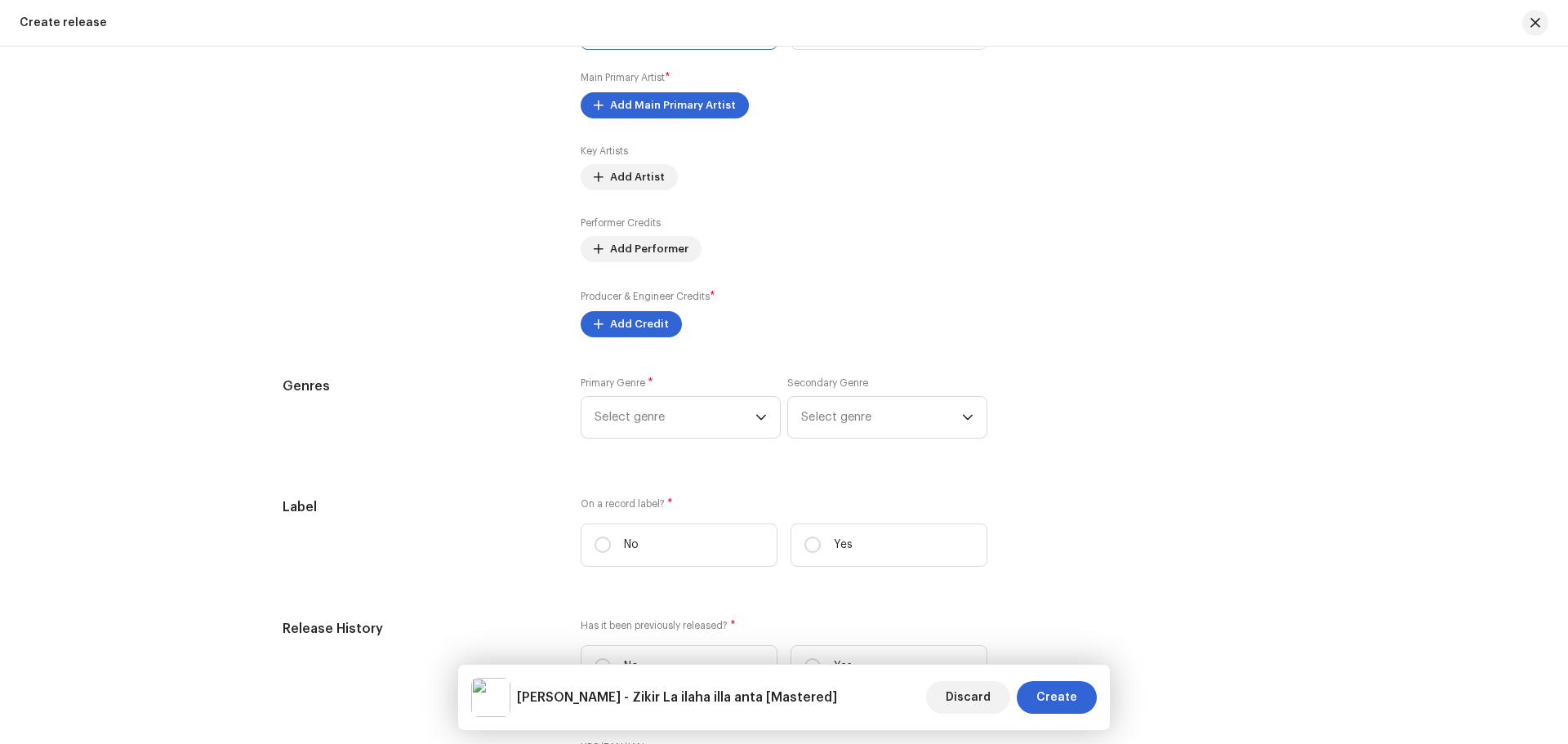
scroll to position [2123, 0]
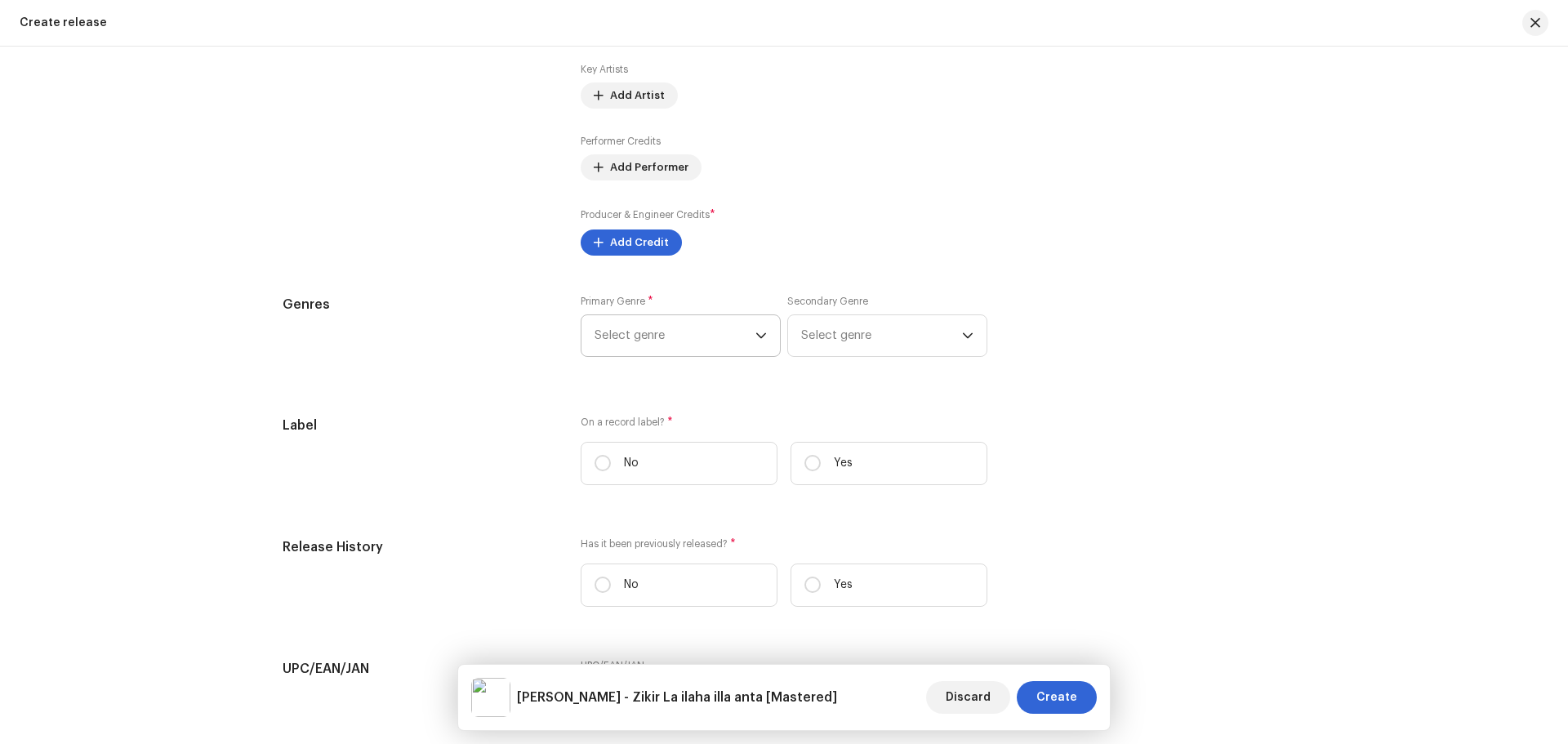
click at [642, 340] on span "Select genre" at bounding box center [675, 336] width 161 height 41
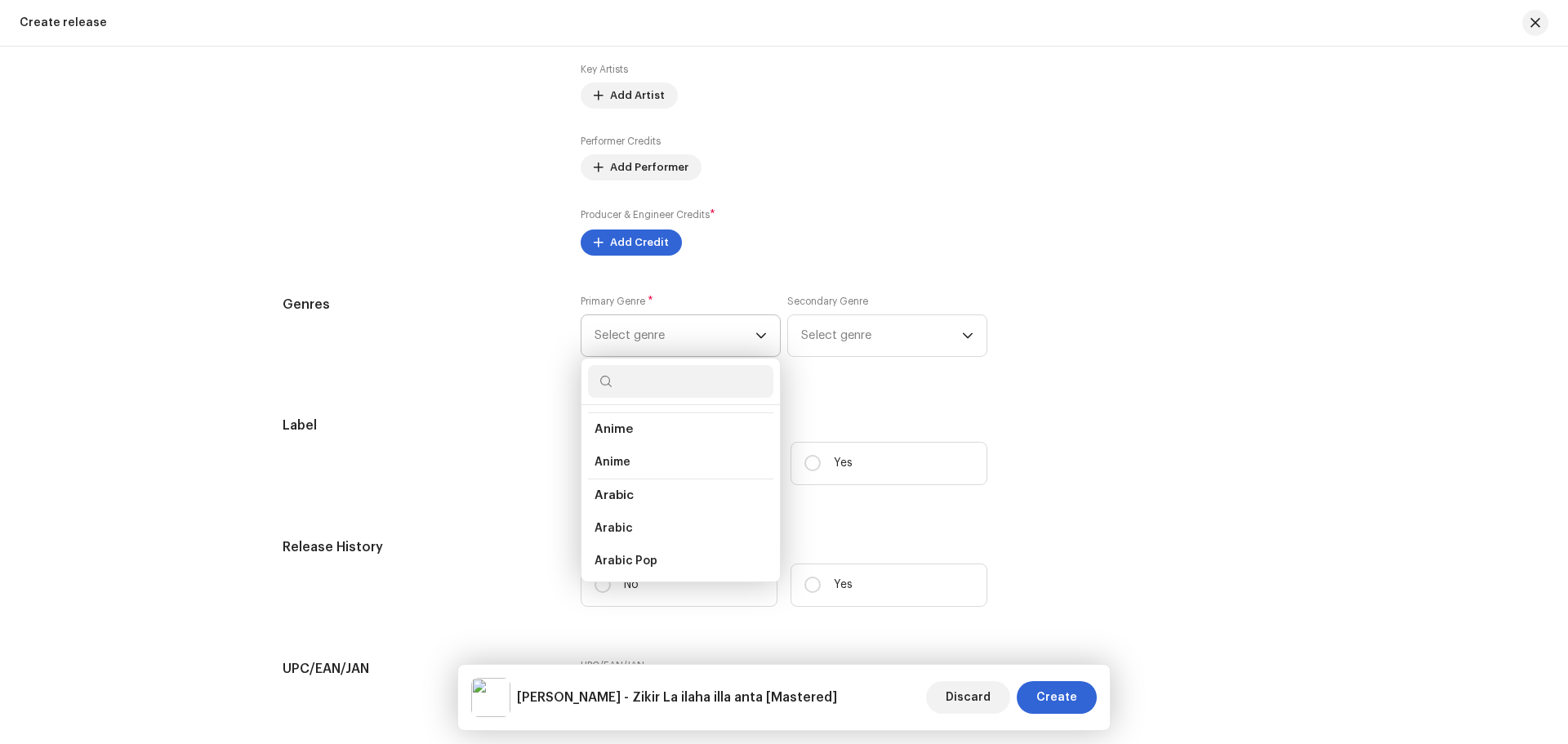
scroll to position [1388, 0]
click at [650, 541] on li "[DEMOGRAPHIC_DATA]" at bounding box center [680, 545] width 186 height 32
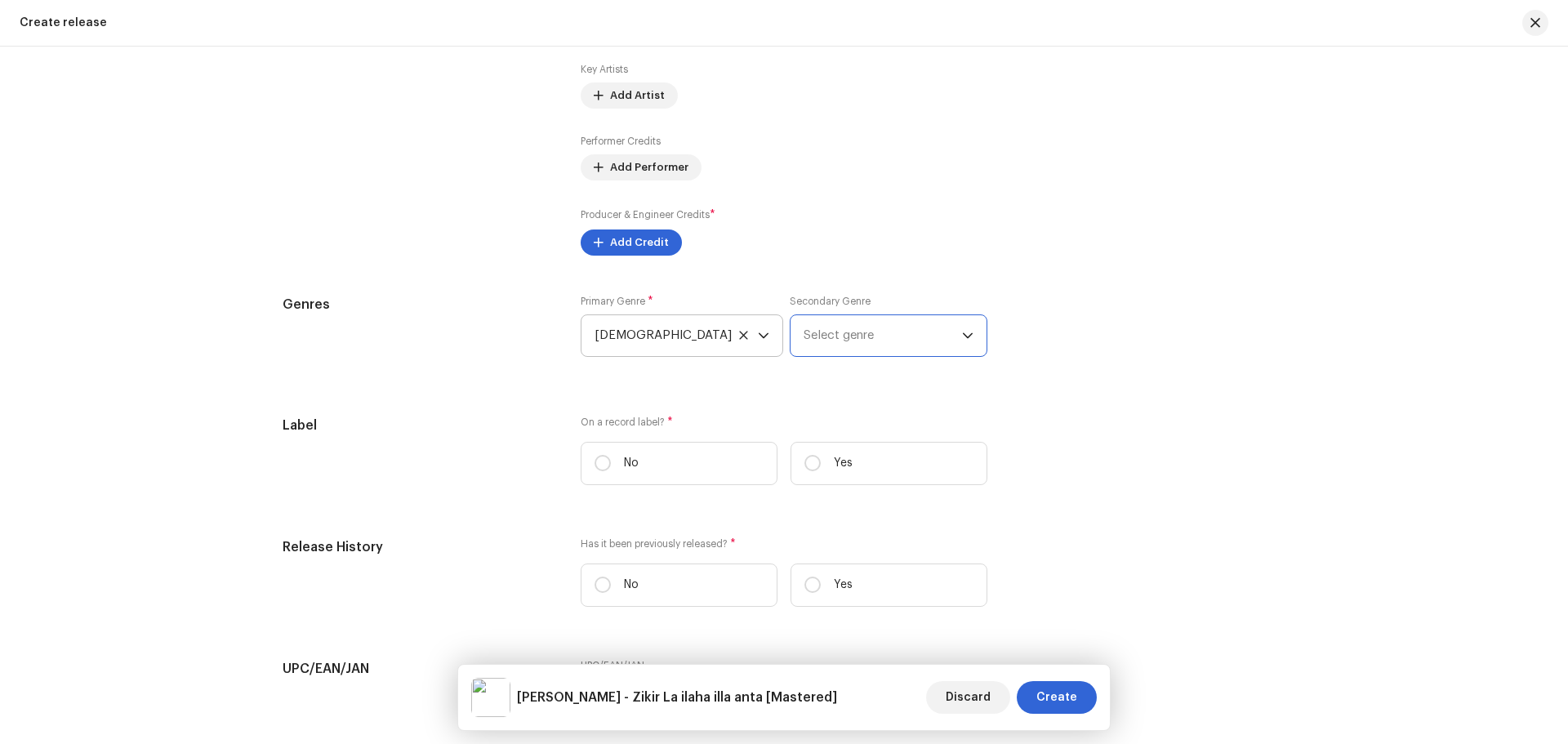
click at [891, 340] on span "Select genre" at bounding box center [883, 336] width 158 height 41
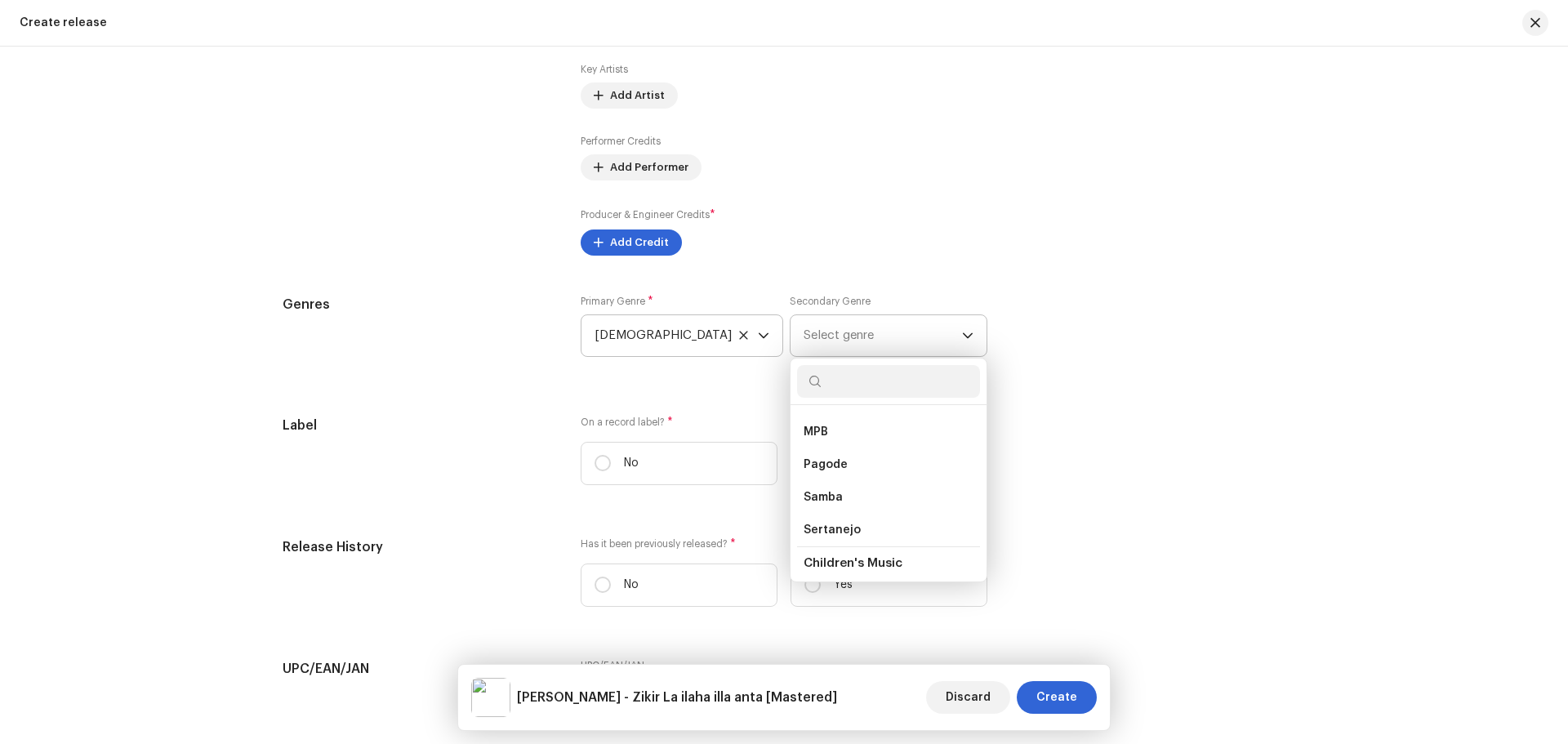
scroll to position [2368, 0]
click at [1188, 381] on div "Prefill release information from track metadata Compilation Is it a compilation…" at bounding box center [784, 92] width 1003 height 1945
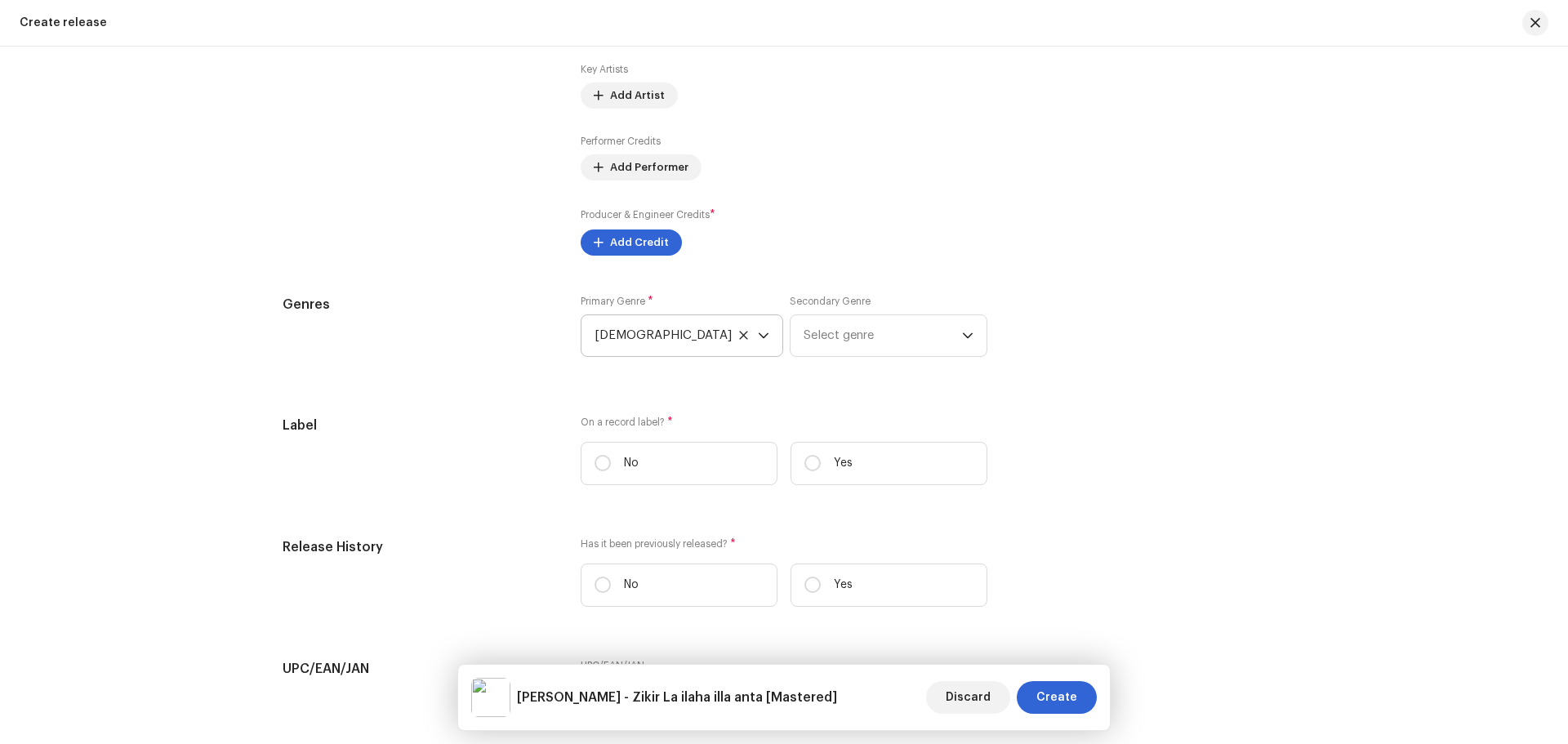
scroll to position [2205, 0]
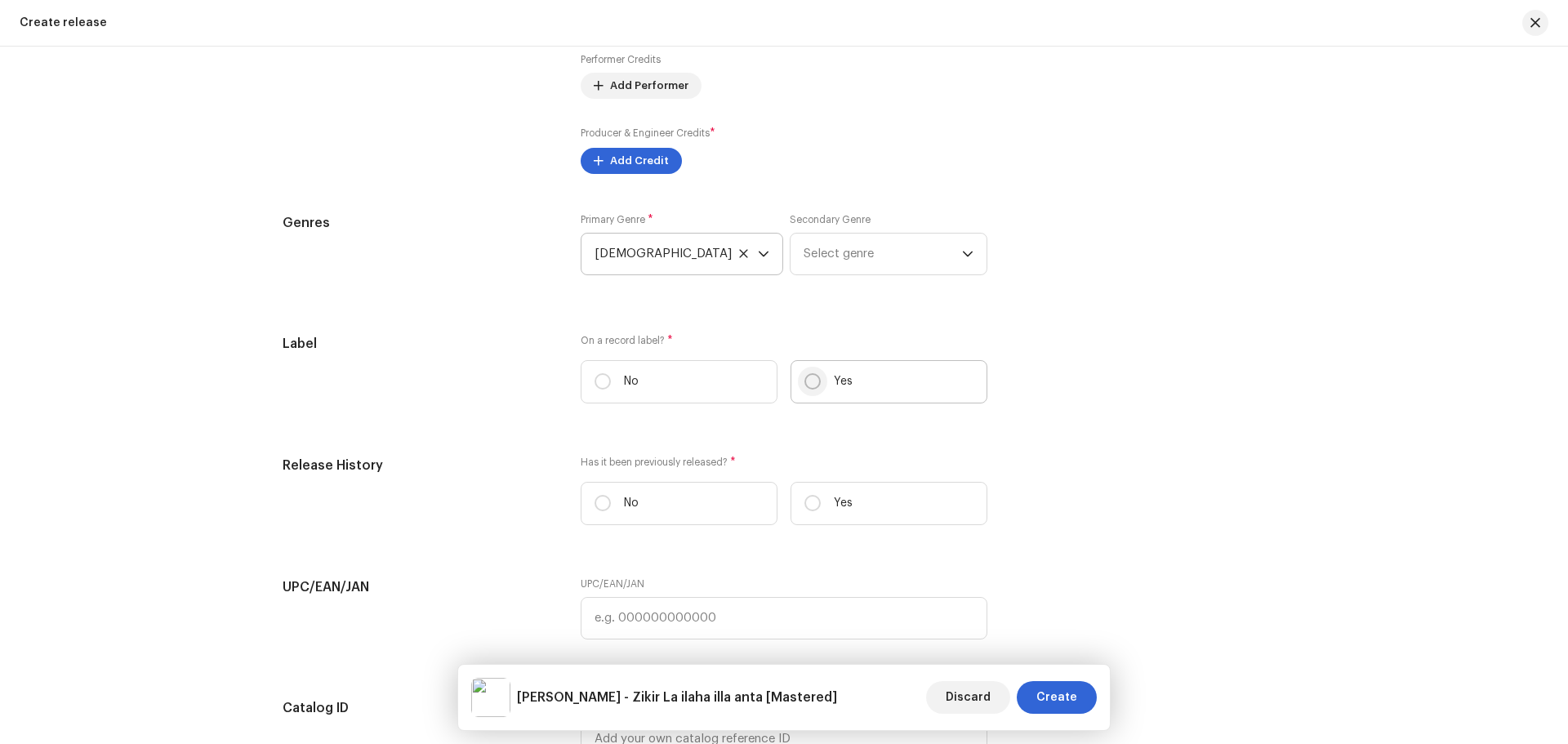
click at [806, 389] on input "Yes" at bounding box center [813, 381] width 16 height 16
radio input "true"
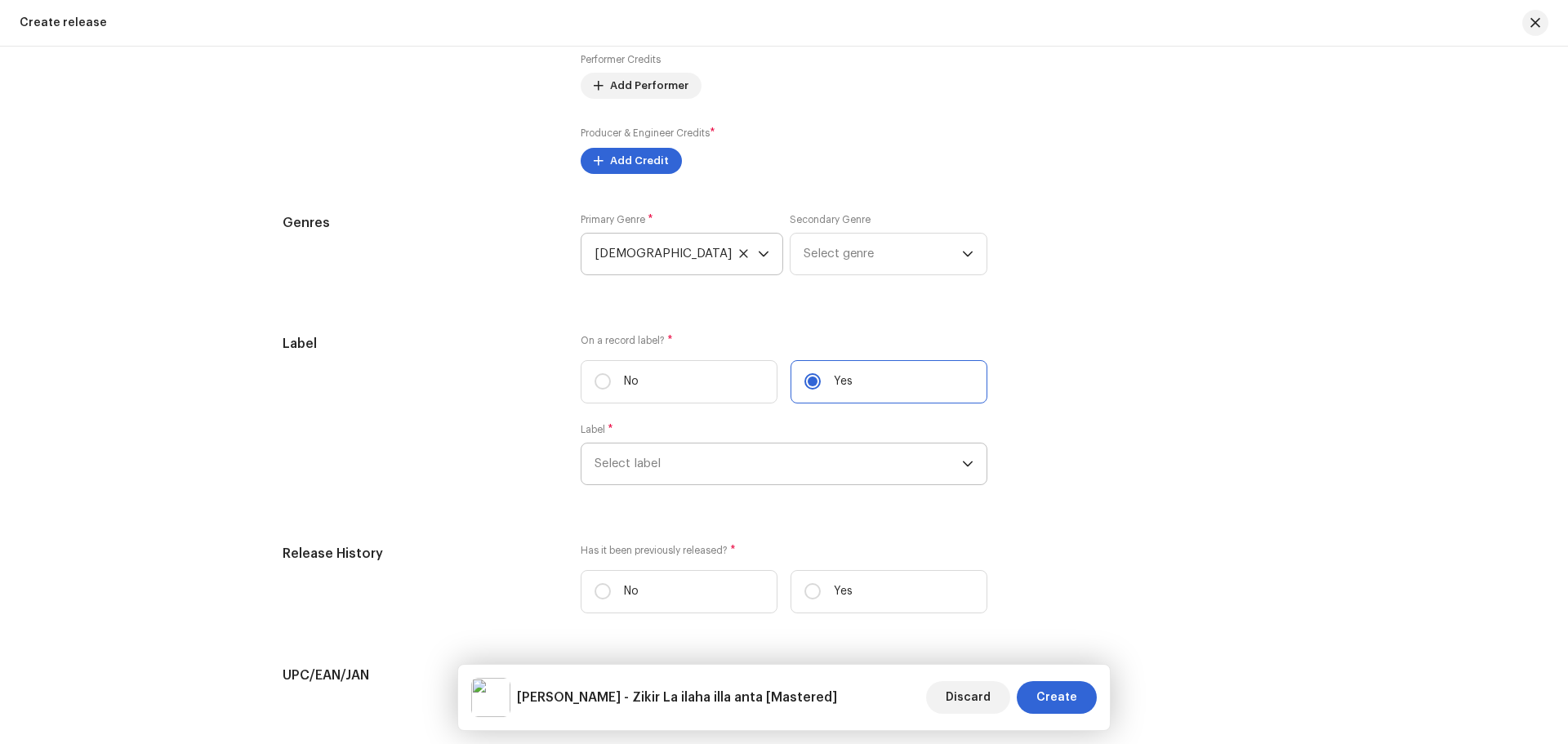
click at [775, 462] on span "Select label" at bounding box center [778, 464] width 368 height 41
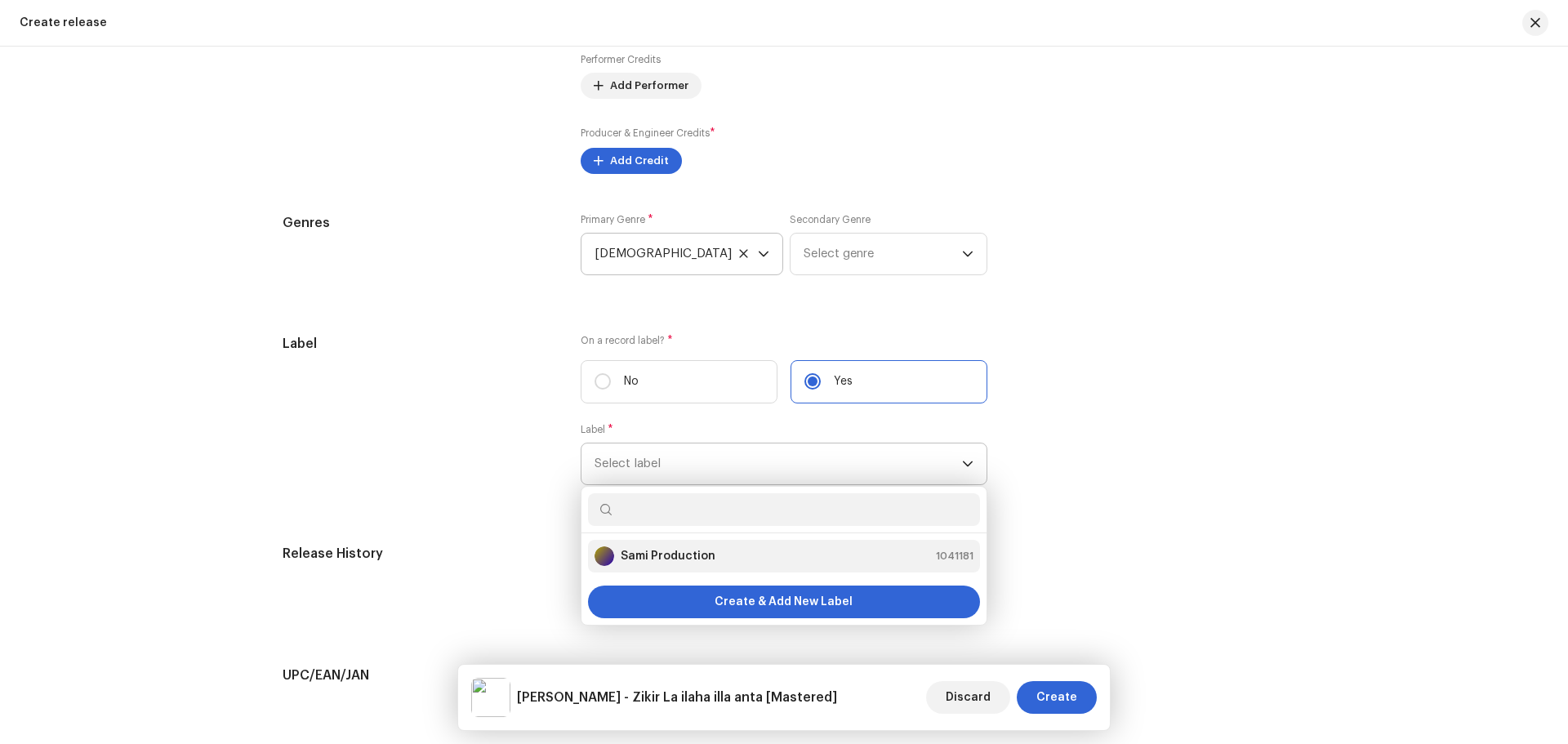
click at [704, 557] on strong "Sami Production" at bounding box center [668, 556] width 95 height 16
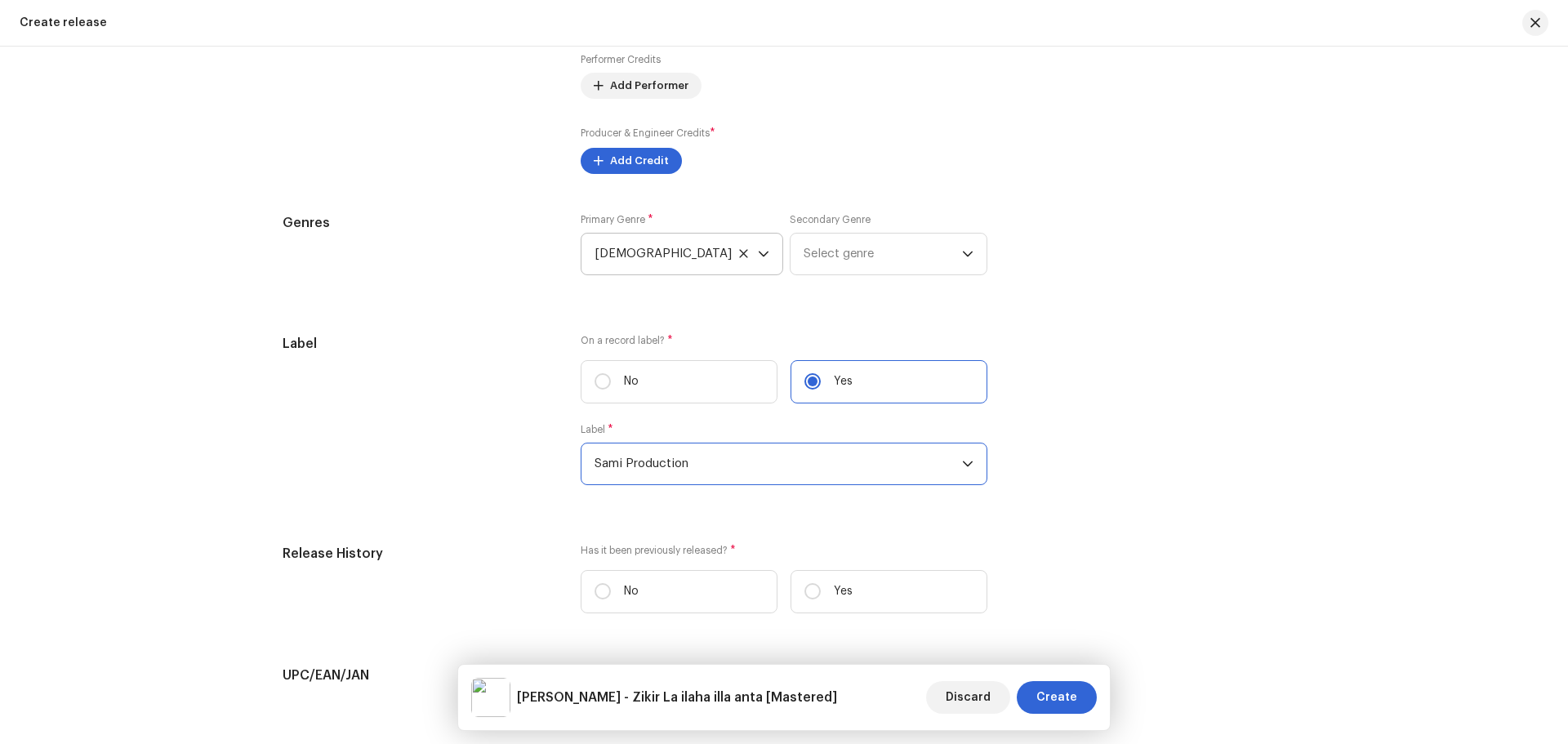
click at [668, 468] on span "Sami Production" at bounding box center [778, 464] width 368 height 41
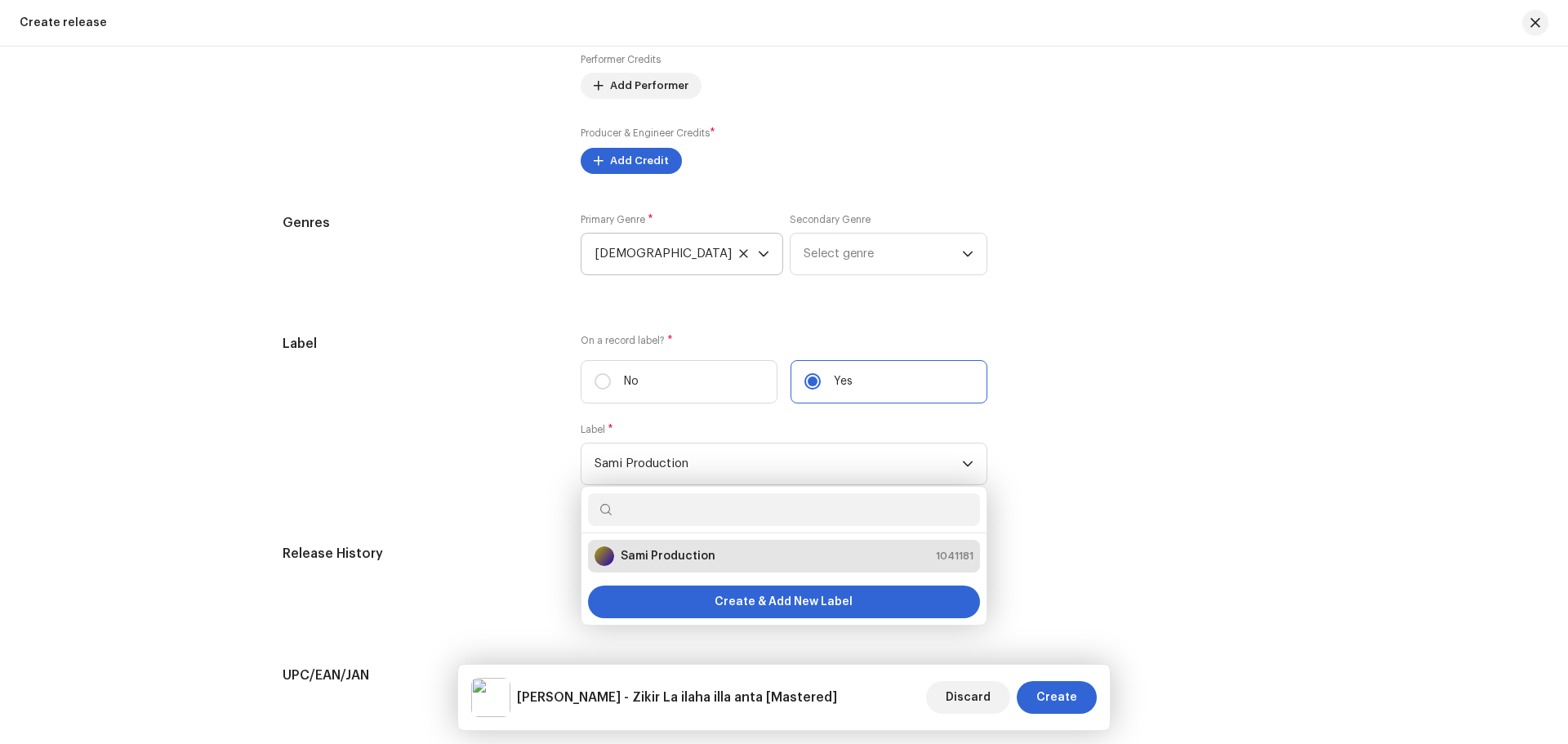
click at [234, 416] on div "Create a new release We’ll guide you through everything — from track selection …" at bounding box center [784, 394] width 1568 height 697
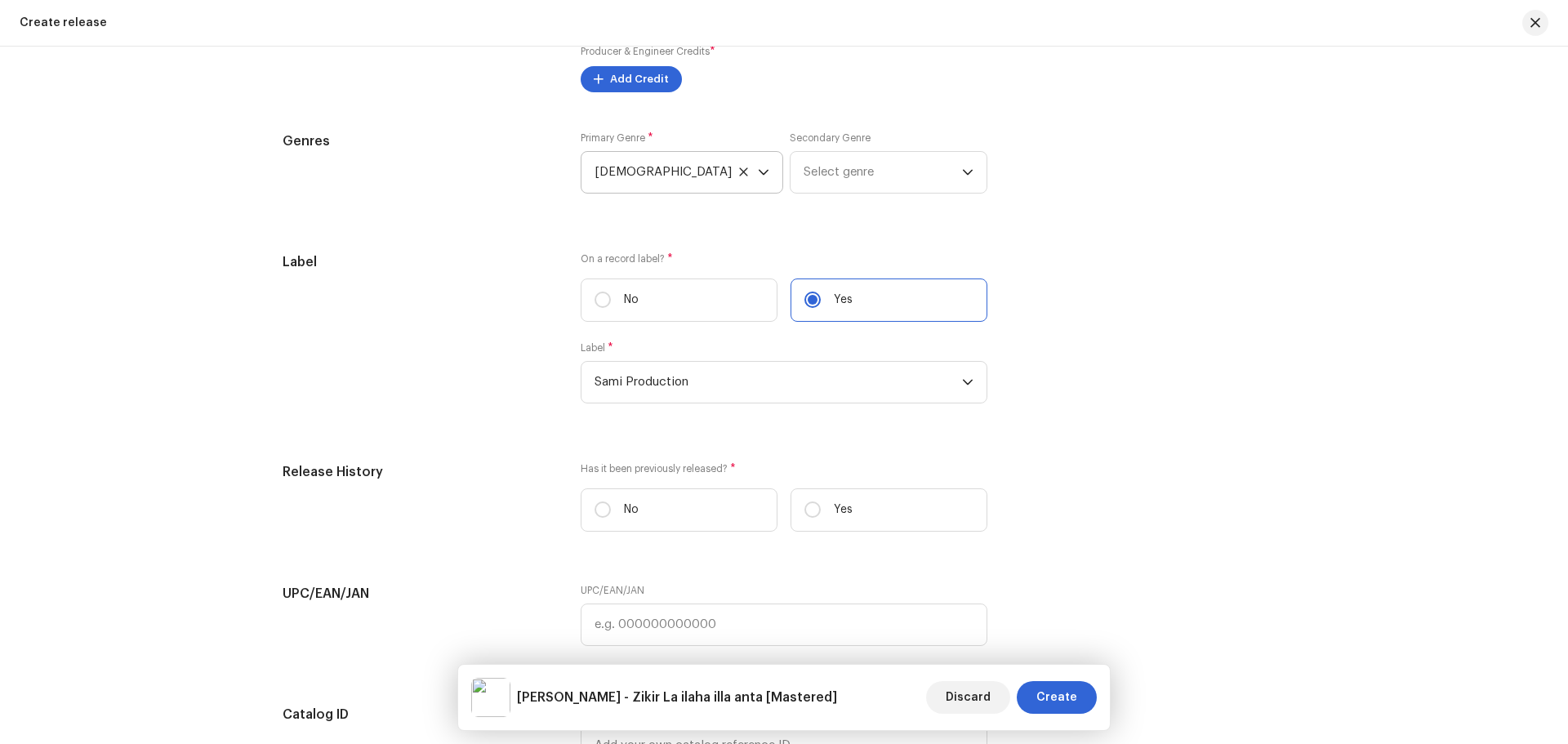
scroll to position [2368, 0]
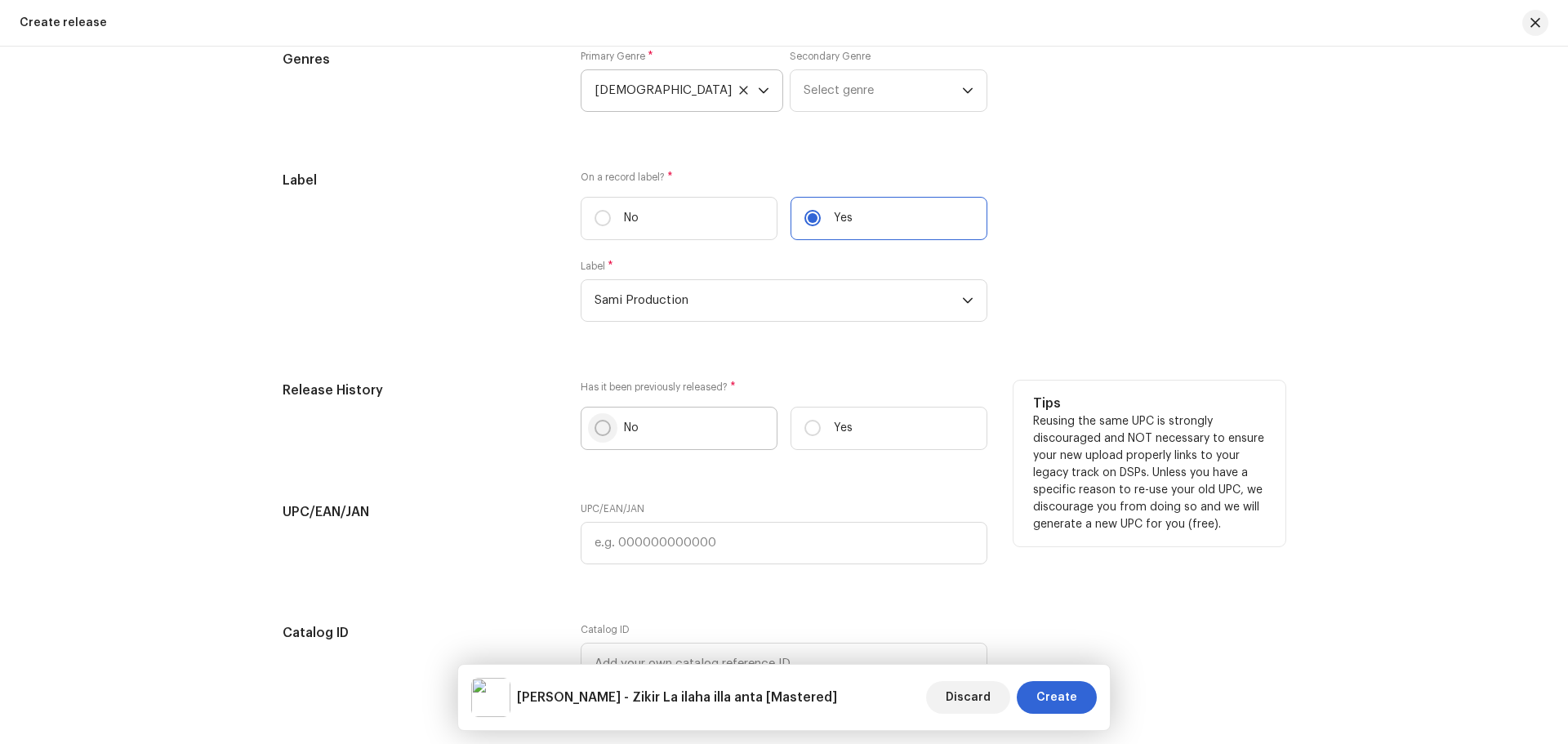
click at [601, 428] on input "No" at bounding box center [602, 428] width 16 height 16
radio input "true"
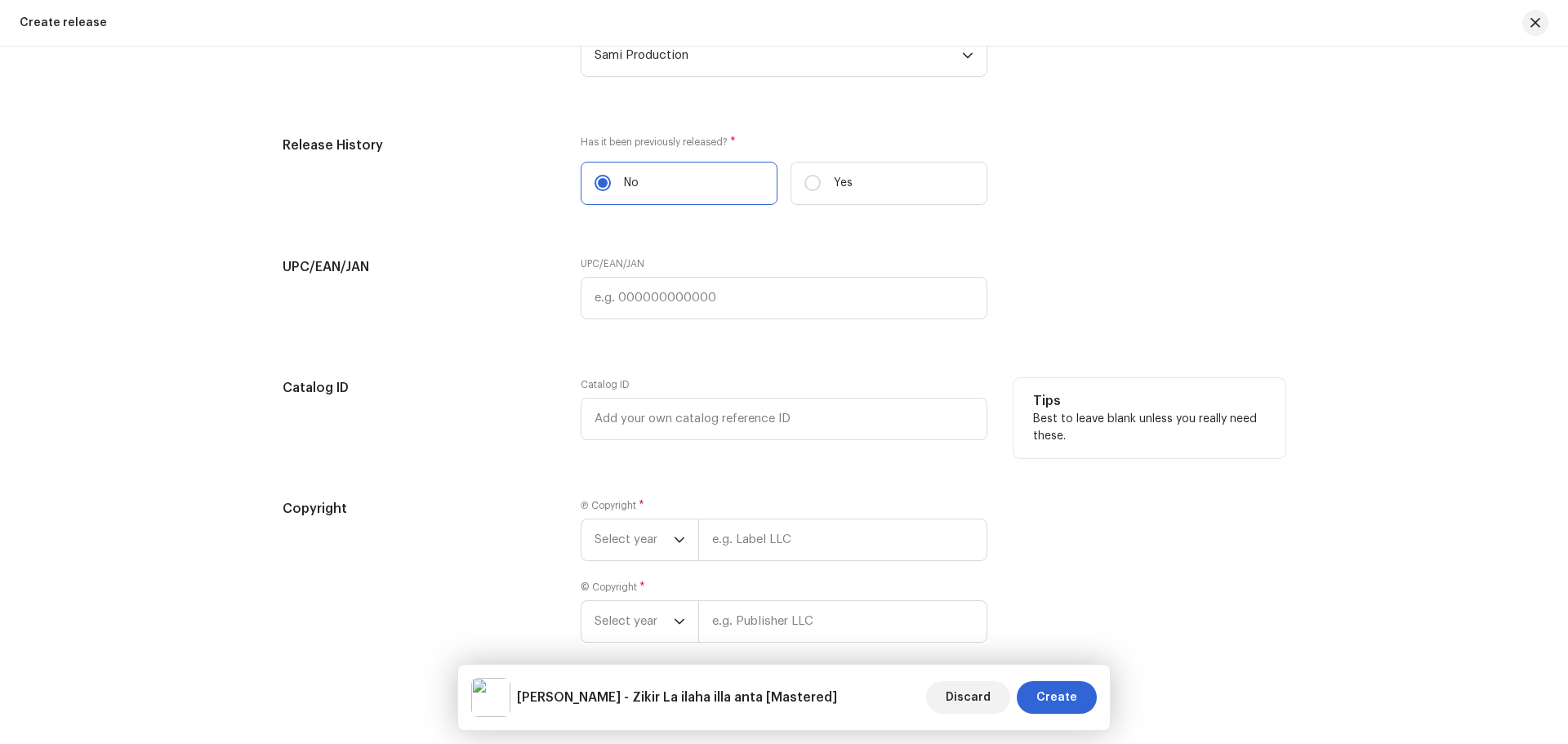
scroll to position [2688, 0]
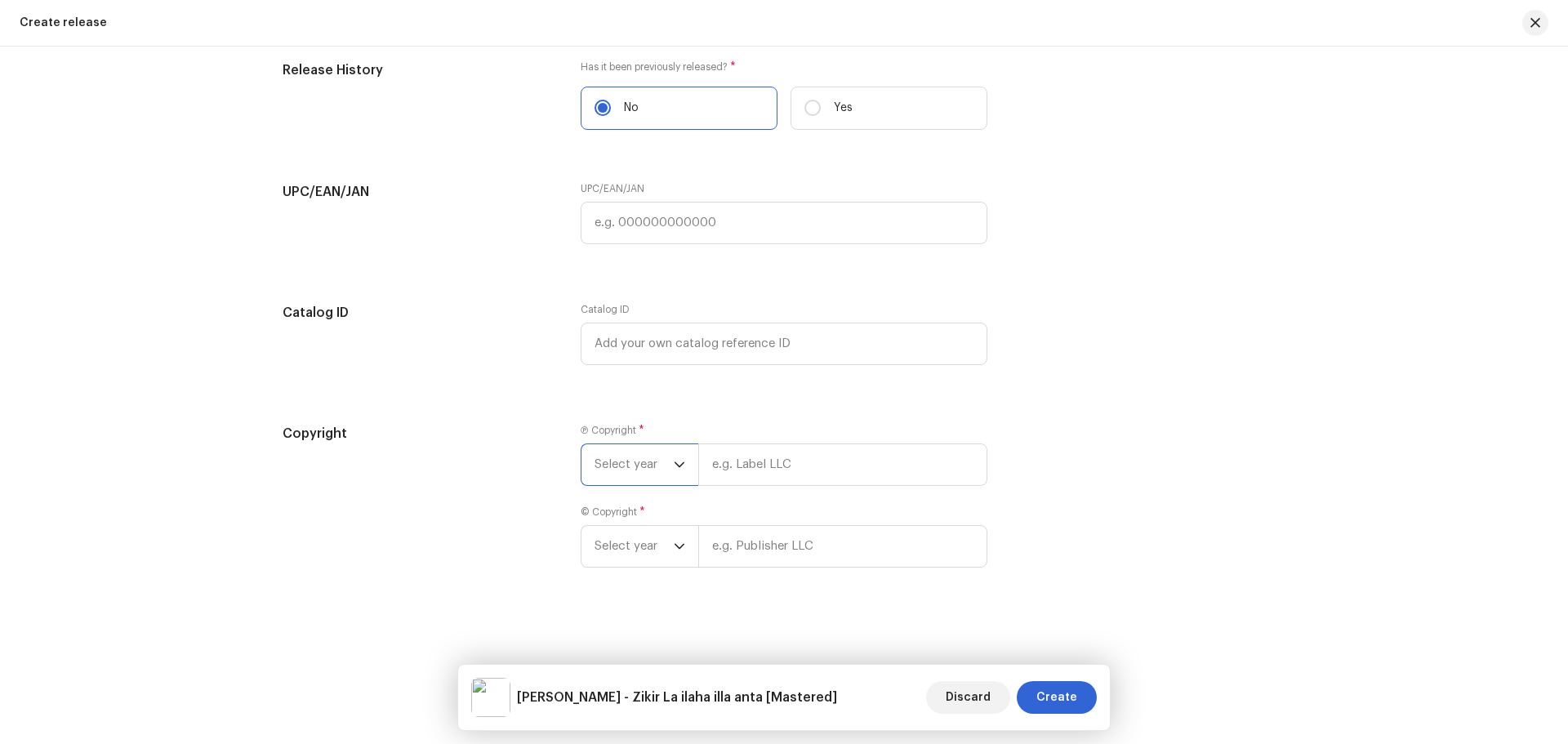
click at [636, 464] on span "Select year" at bounding box center [634, 464] width 80 height 41
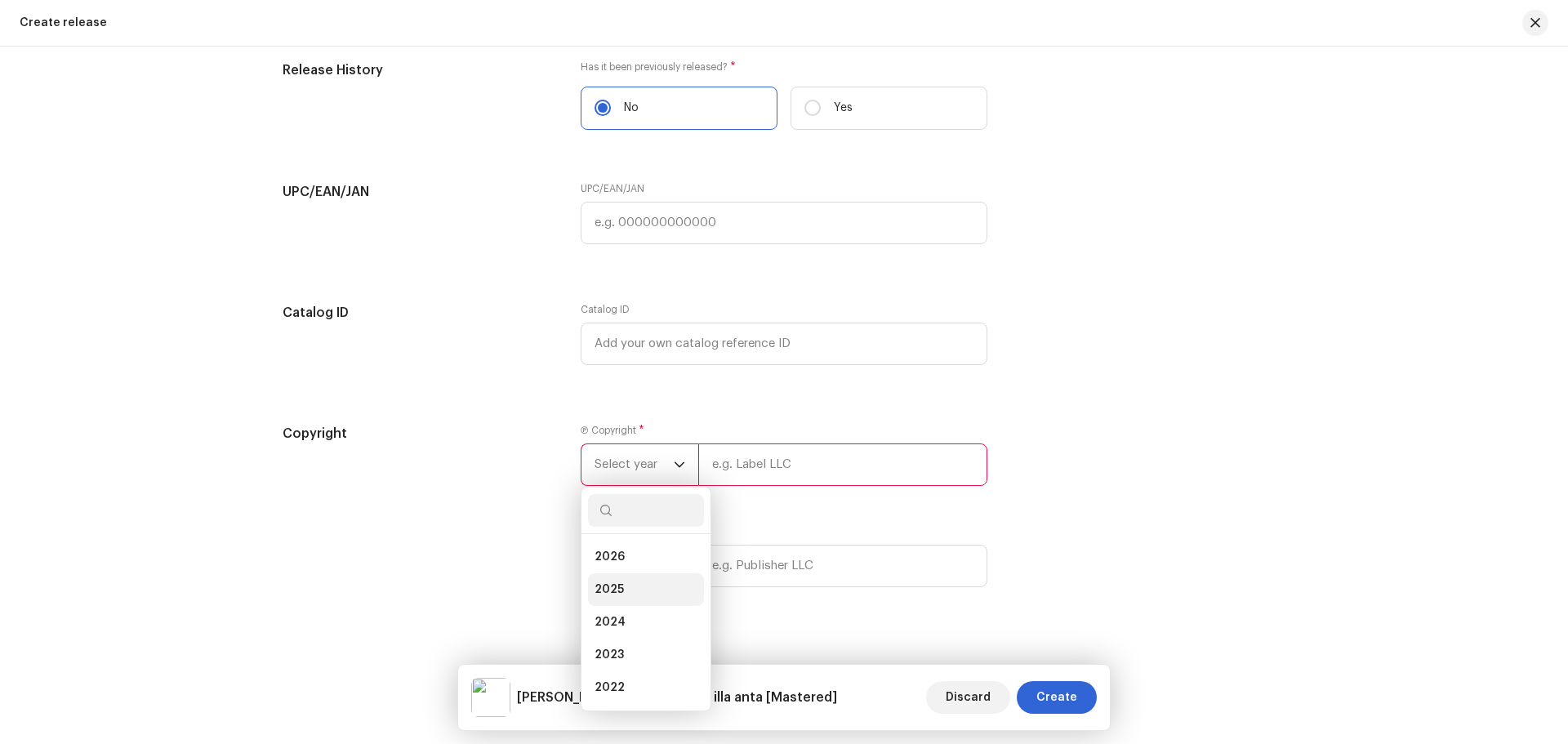
click at [613, 588] on span "2025" at bounding box center [609, 589] width 29 height 16
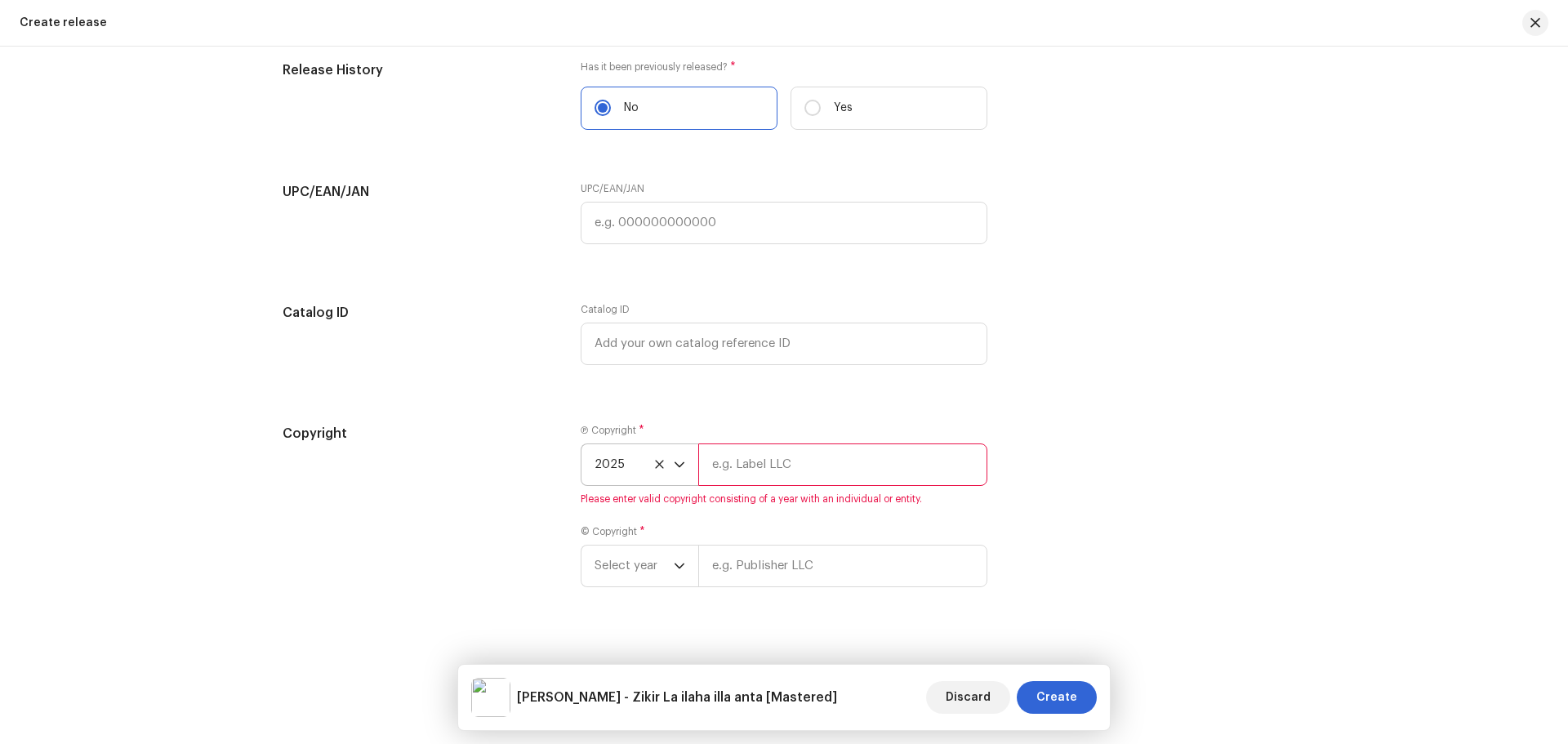
click at [725, 456] on input "text" at bounding box center [843, 464] width 289 height 43
click at [748, 458] on input "text" at bounding box center [843, 464] width 289 height 43
click at [425, 492] on div "Copyright" at bounding box center [418, 516] width 272 height 183
click at [649, 464] on span "2025" at bounding box center [634, 464] width 80 height 41
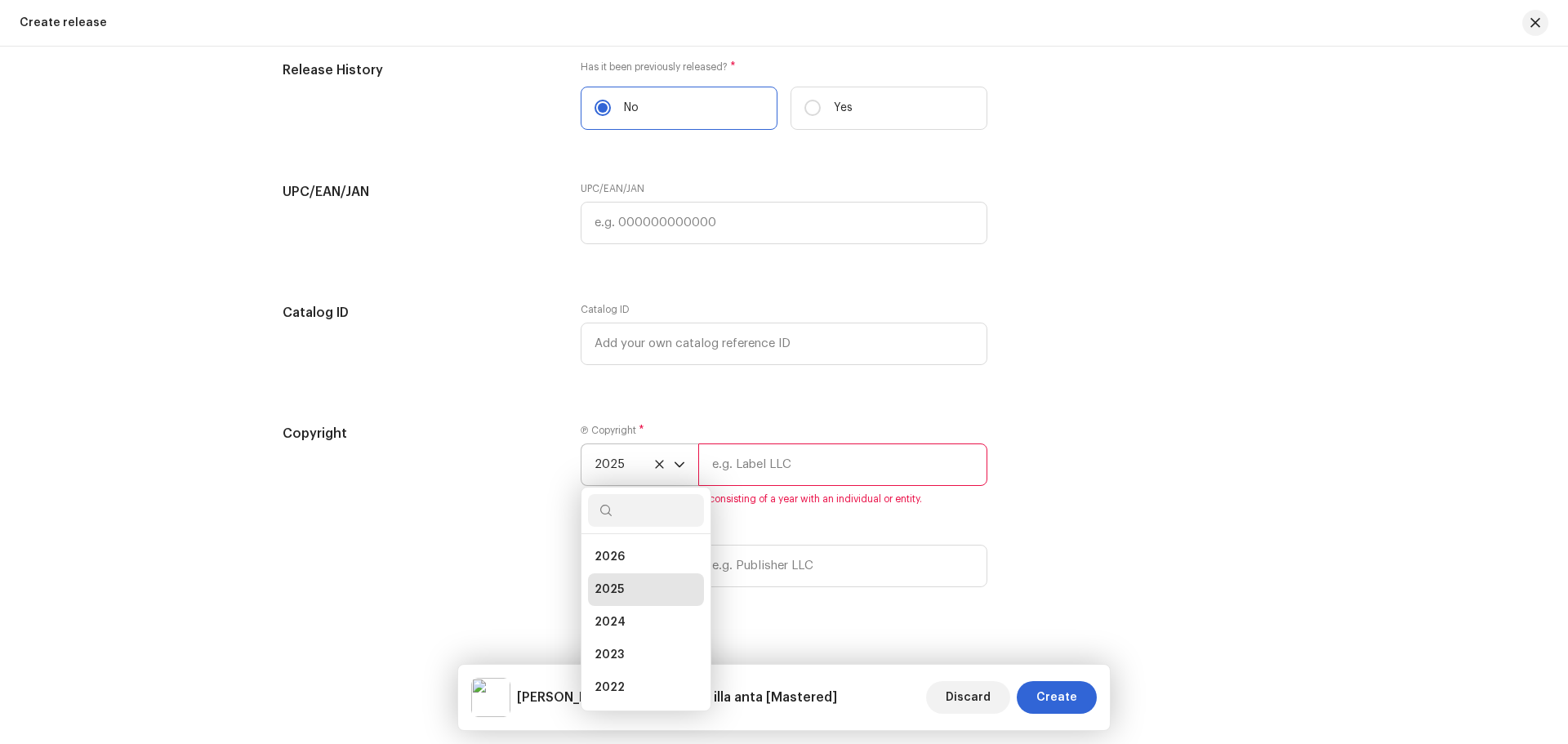
scroll to position [7, 0]
click at [595, 582] on span "2025" at bounding box center [609, 582] width 29 height 16
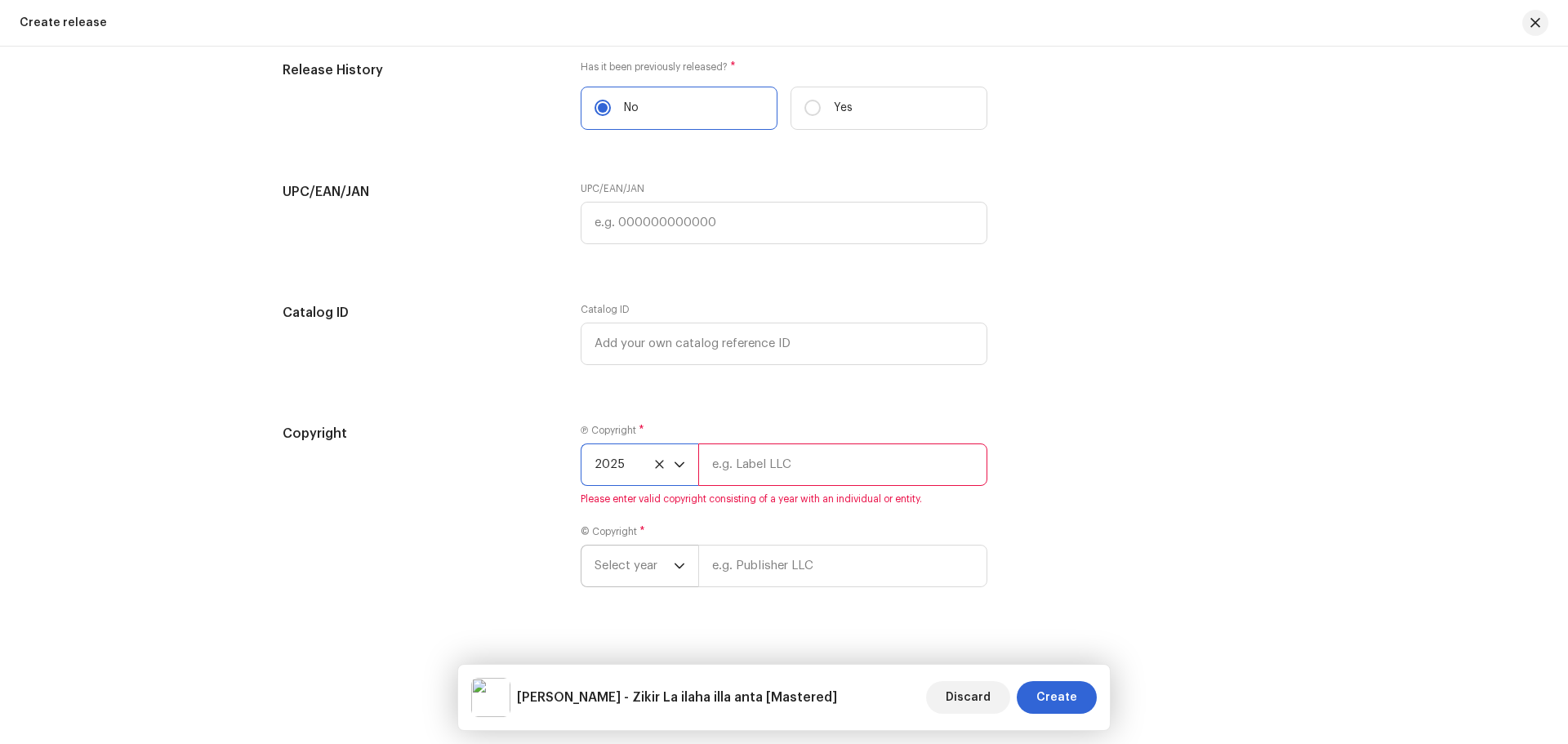
click at [629, 563] on span "Select year" at bounding box center [634, 566] width 80 height 41
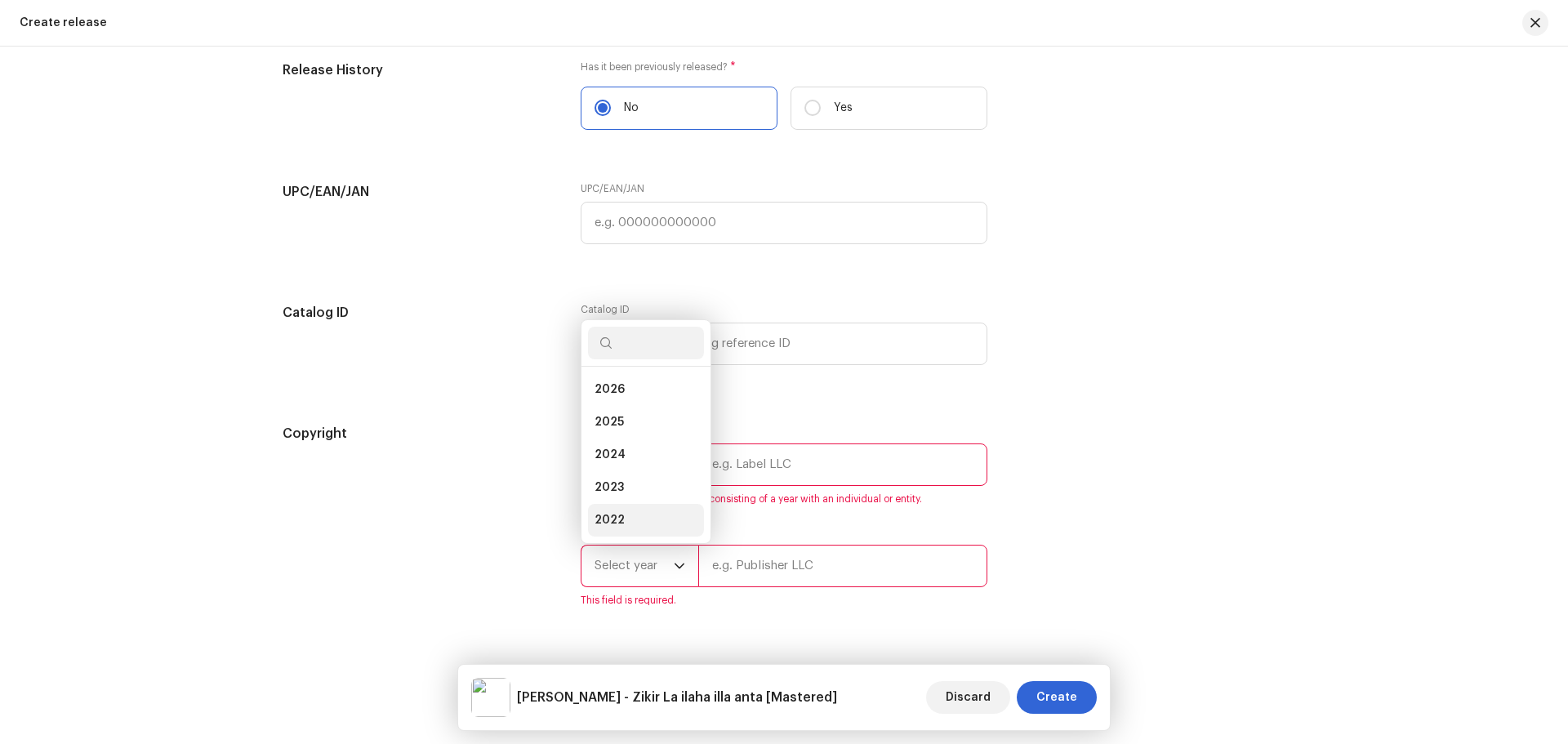
scroll to position [27, 0]
click at [609, 396] on span "2025" at bounding box center [609, 396] width 29 height 16
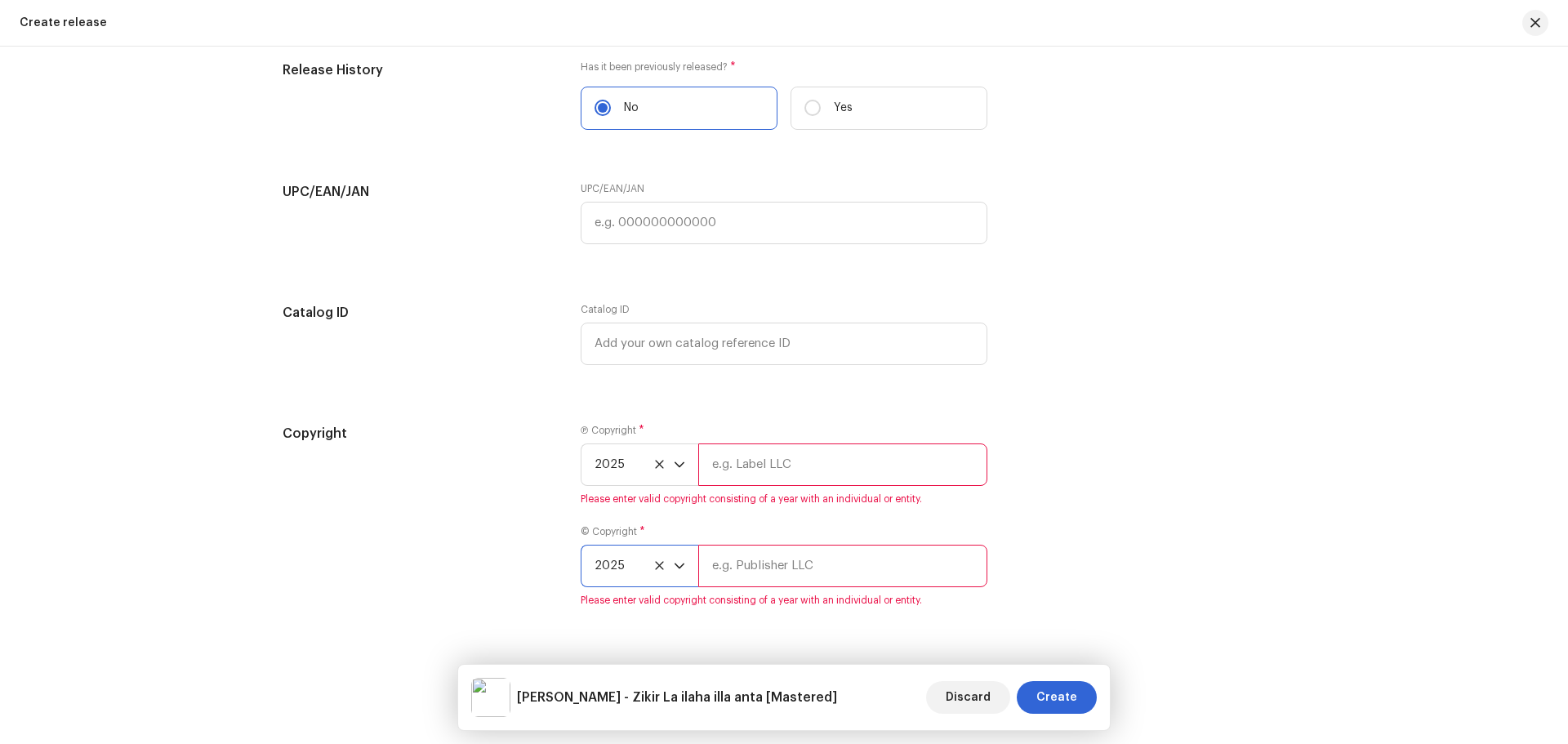
click at [639, 425] on span "*" at bounding box center [642, 430] width 6 height 11
click at [769, 464] on input "text" at bounding box center [843, 464] width 289 height 43
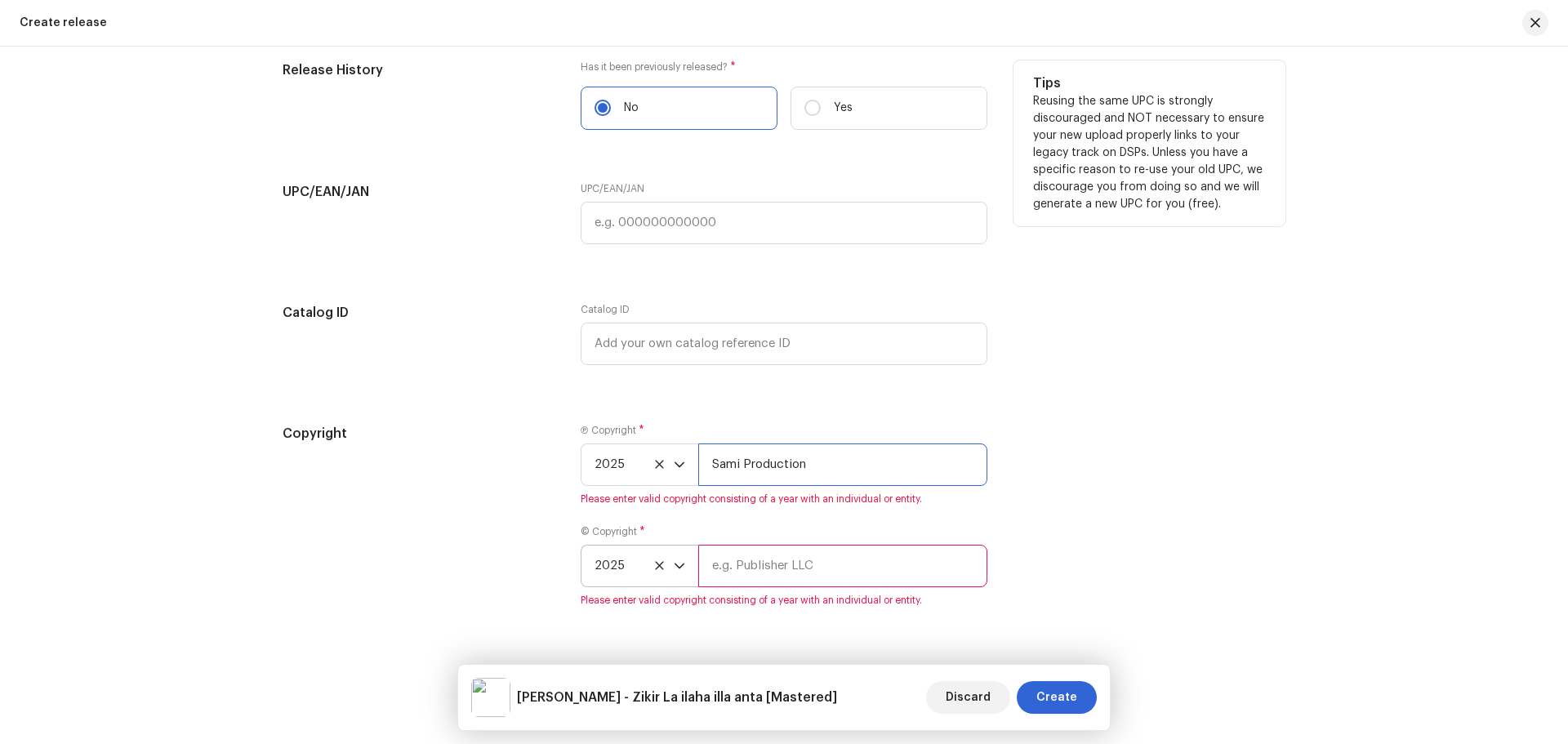
scroll to position [2727, 0]
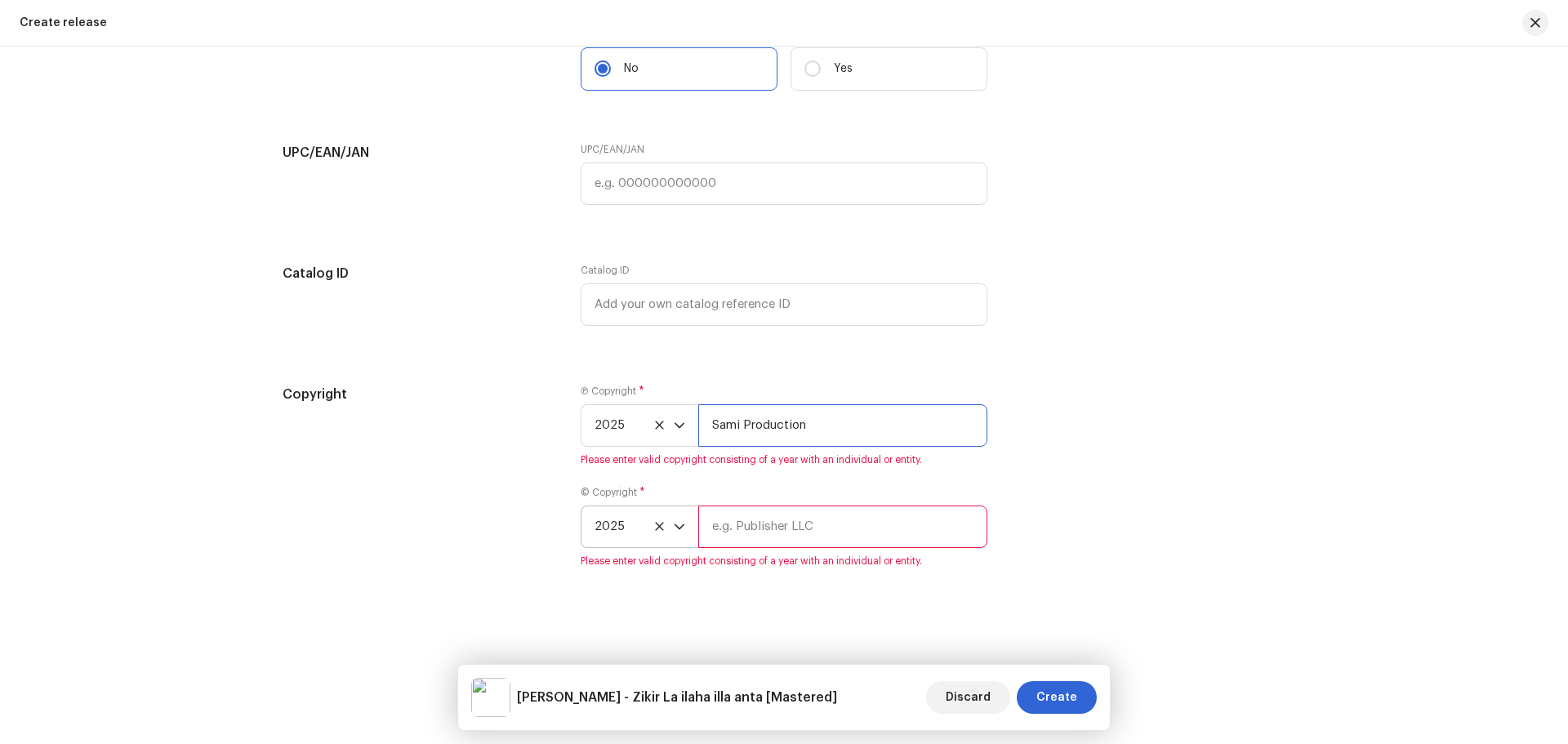
type input "Sami Production"
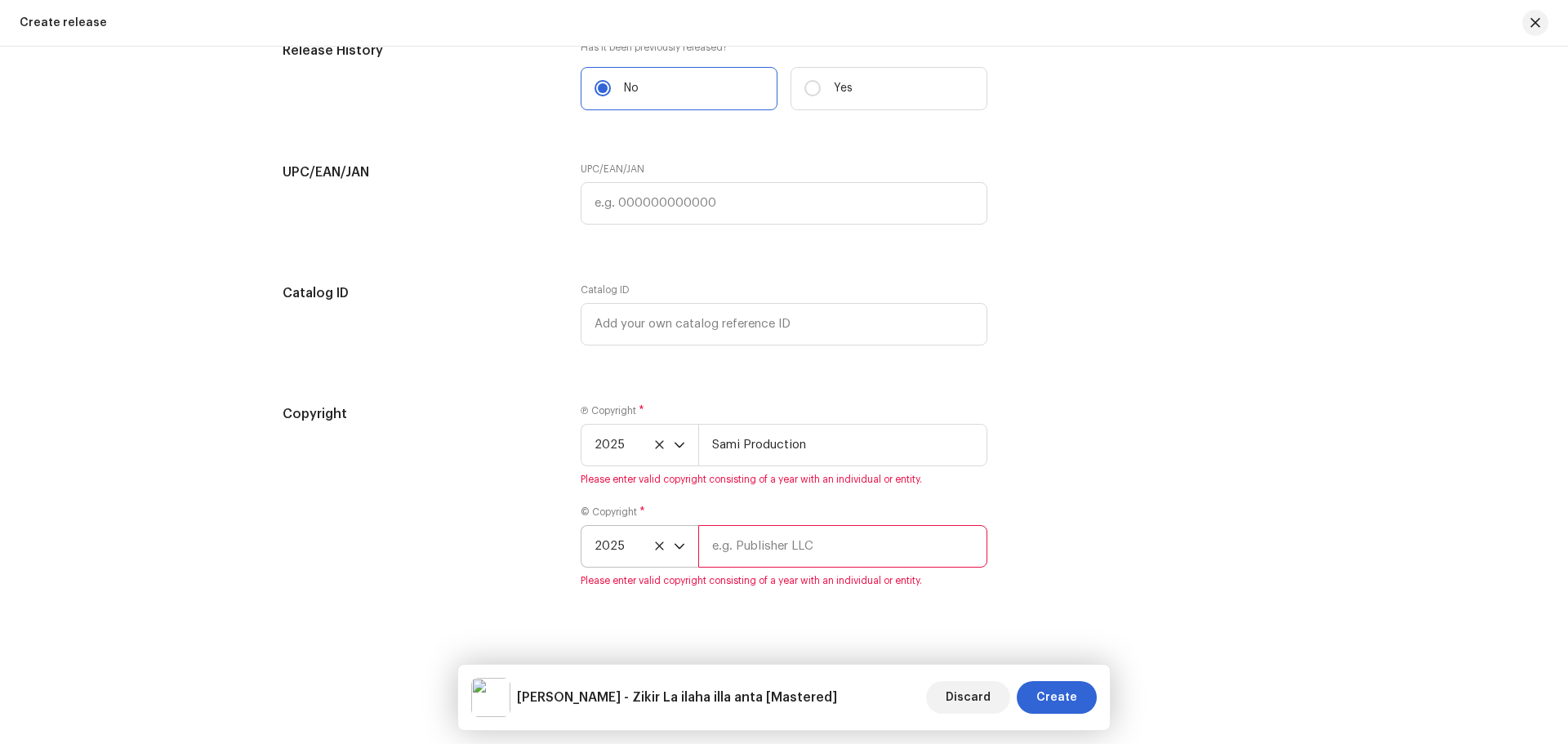
click at [757, 530] on input "text" at bounding box center [843, 546] width 289 height 43
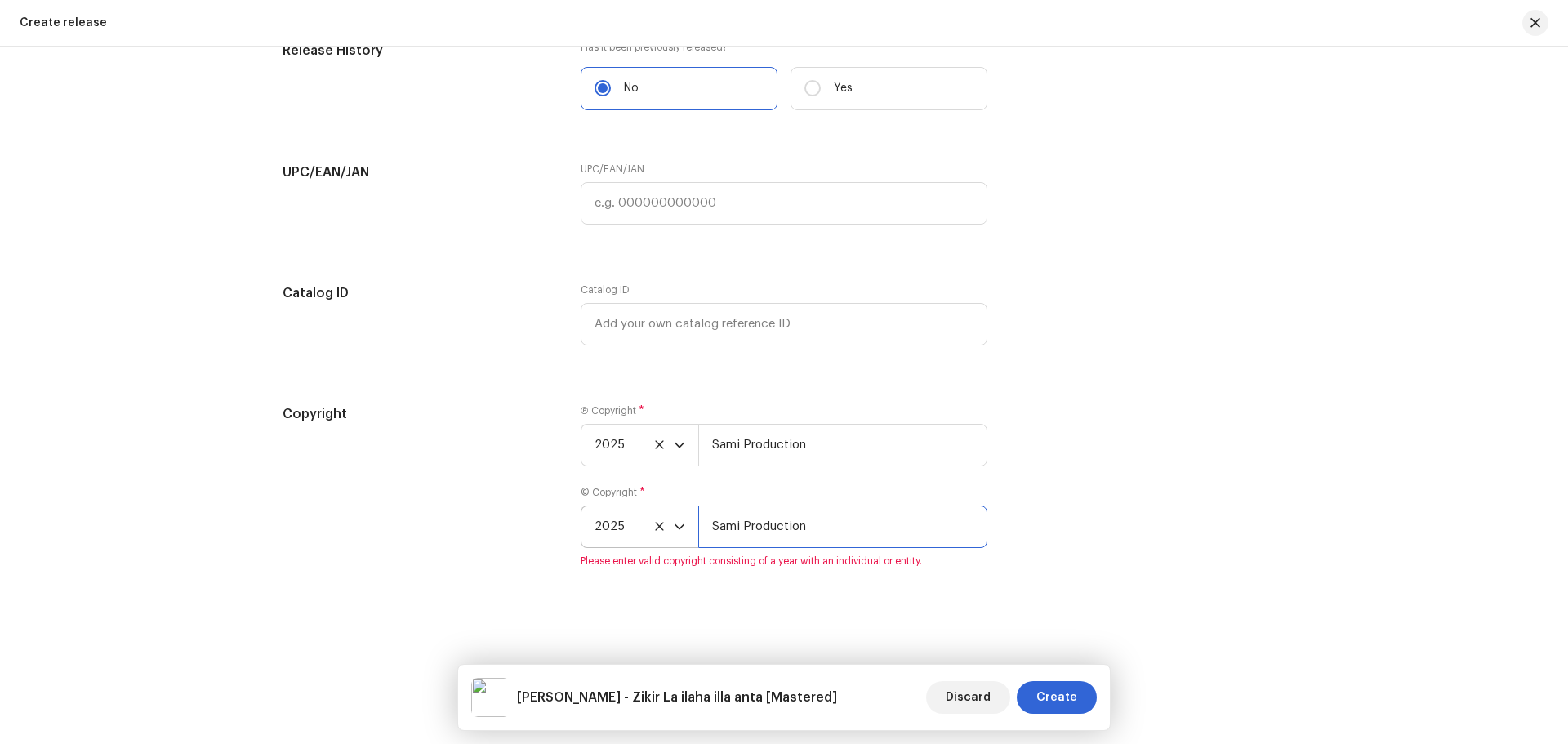
type input "Sami Production"
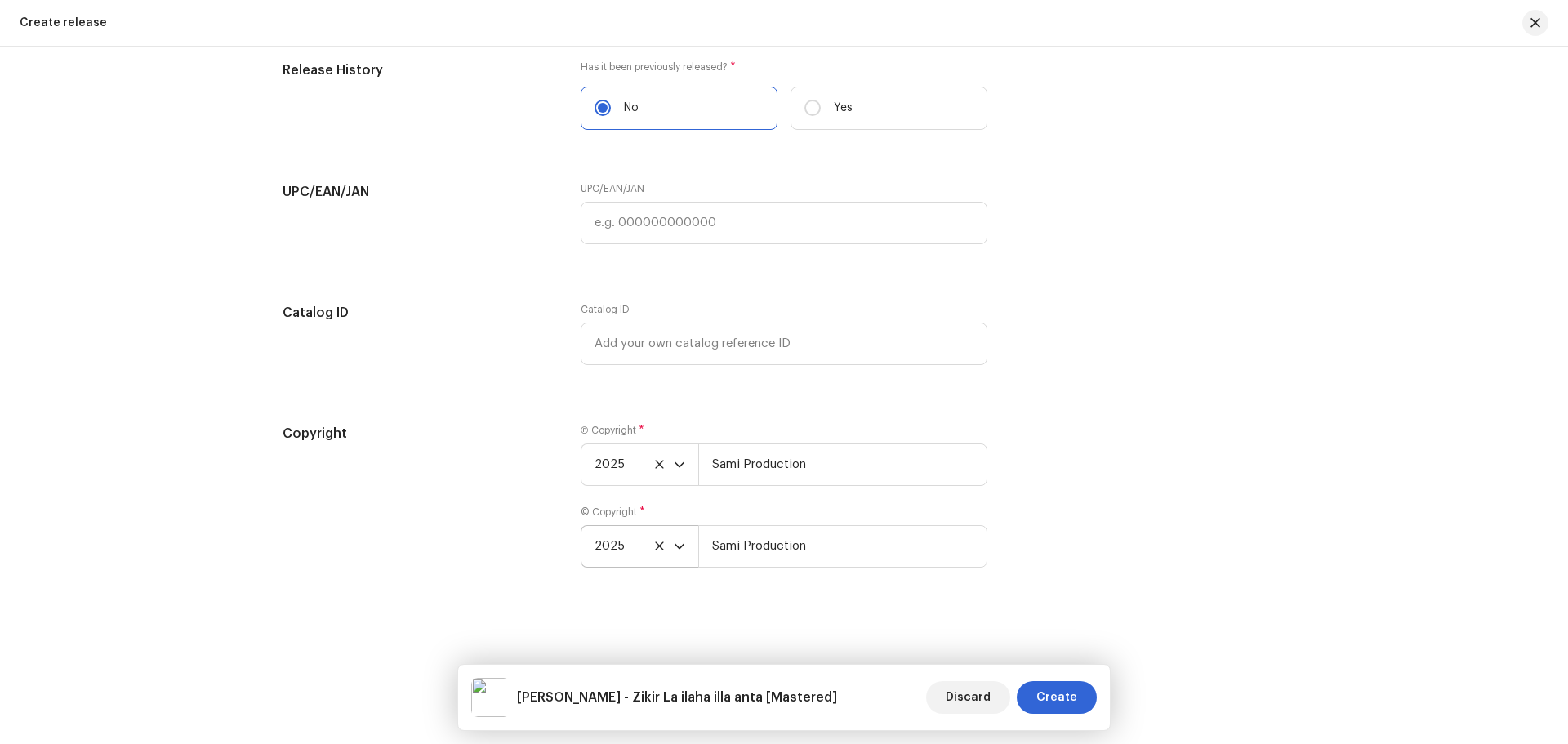
click at [497, 521] on div "Copyright" at bounding box center [418, 505] width 272 height 163
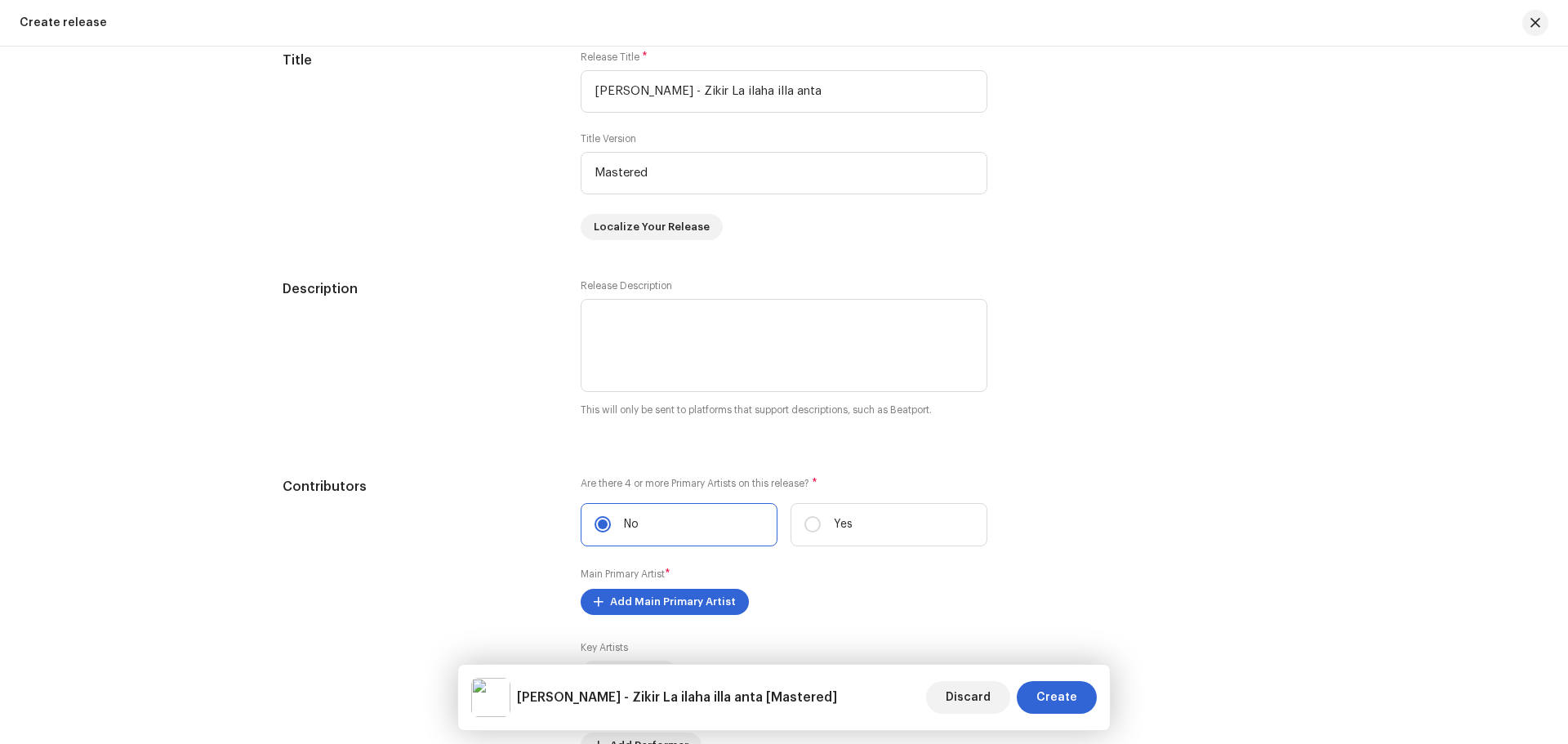
scroll to position [1382, 0]
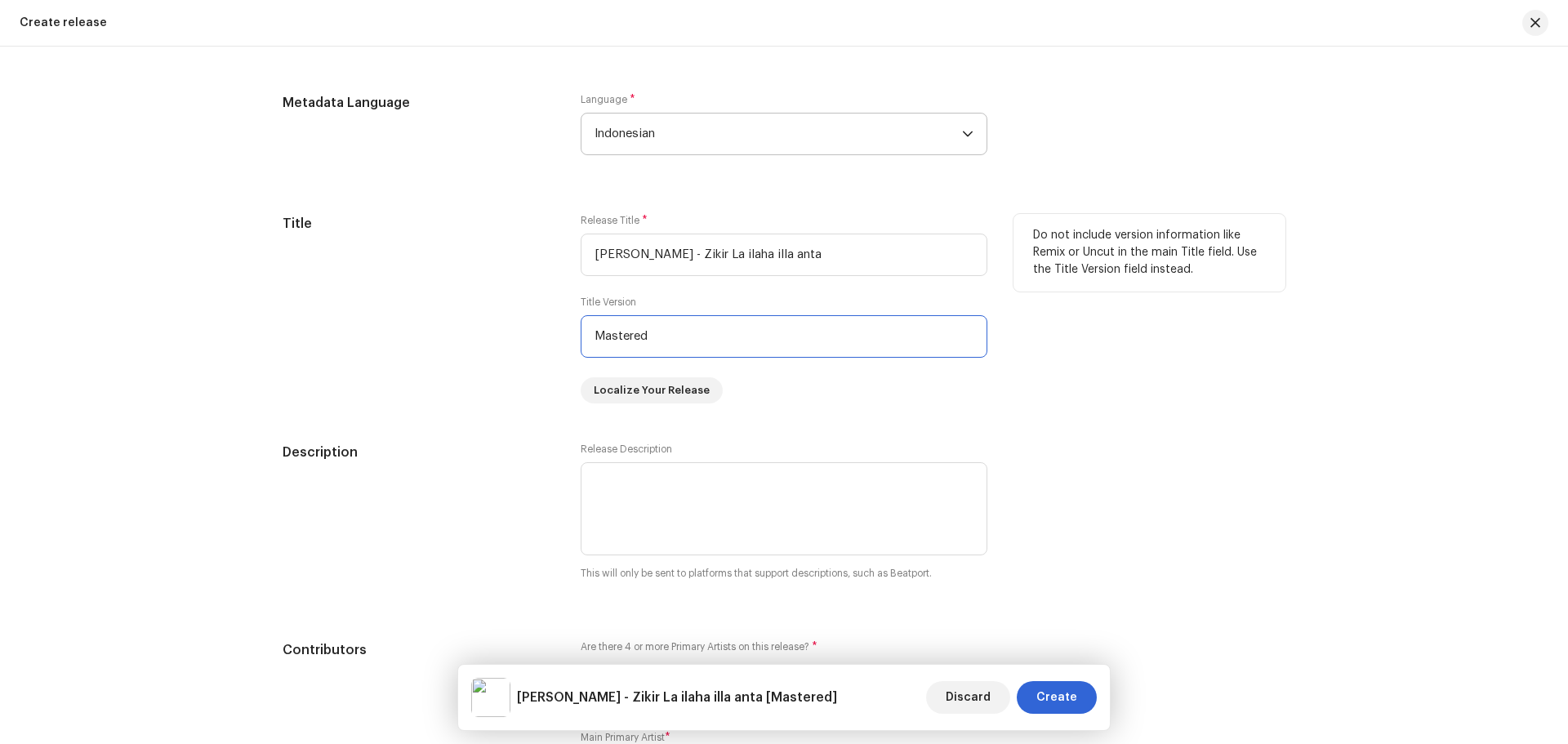
drag, startPoint x: 685, startPoint y: 335, endPoint x: 577, endPoint y: 335, distance: 108.0
click at [581, 335] on input "Mastered" at bounding box center [784, 337] width 407 height 43
click at [646, 334] on input "Original version" at bounding box center [784, 337] width 407 height 43
type input "Original Version"
click at [162, 399] on div "Create a new release We’ll guide you through everything — from track selection …" at bounding box center [784, 394] width 1568 height 697
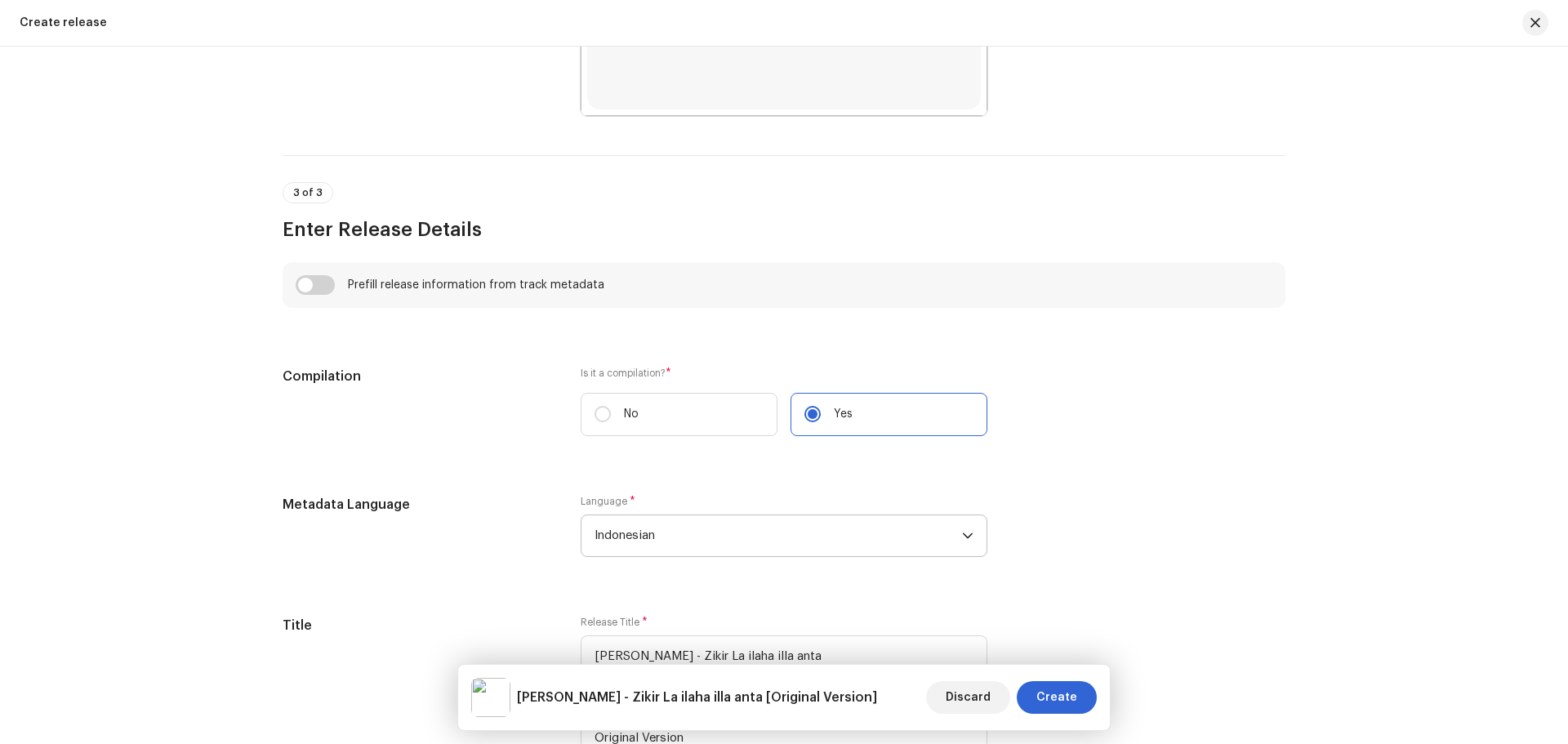
scroll to position [1061, 0]
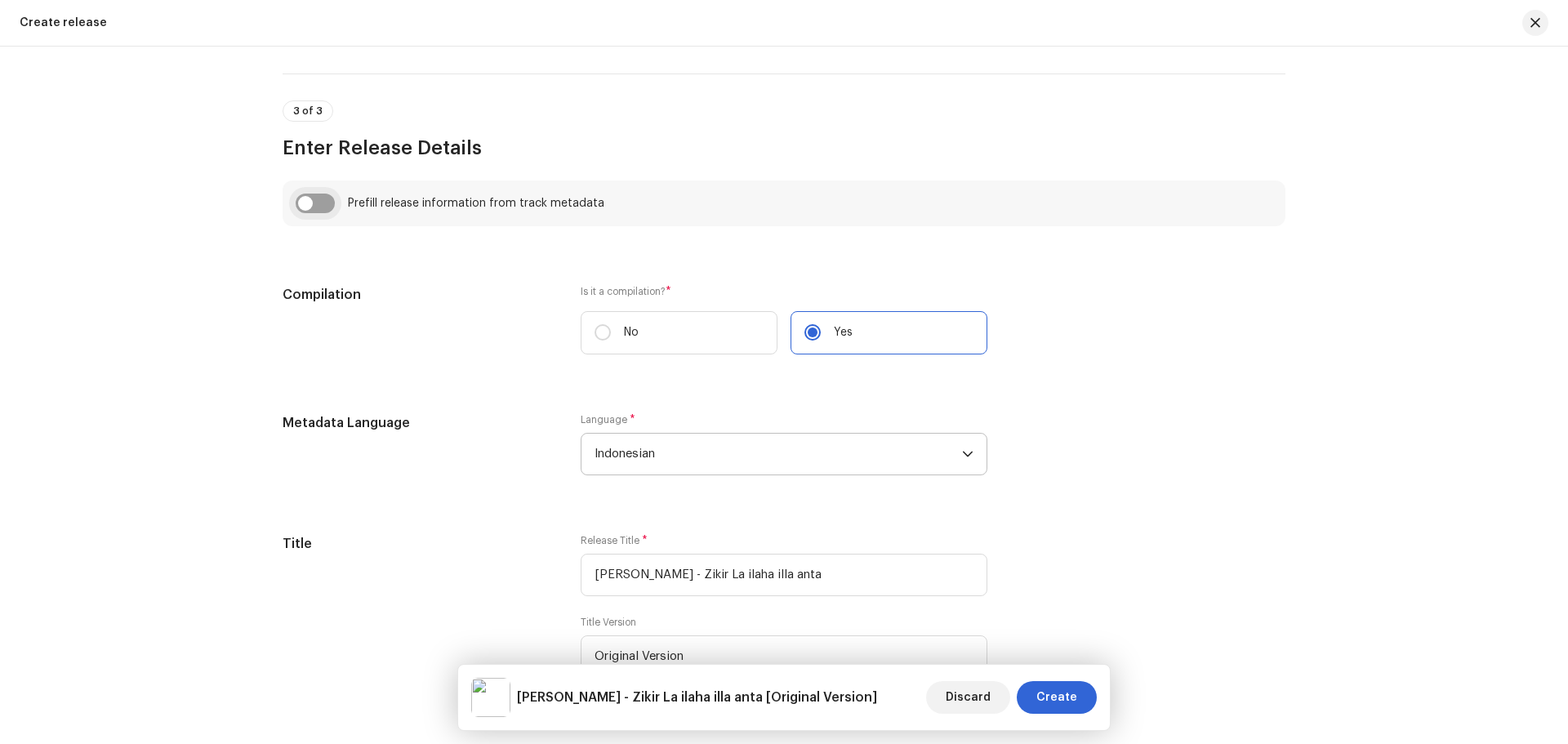
click at [309, 204] on input "checkbox" at bounding box center [316, 203] width 39 height 20
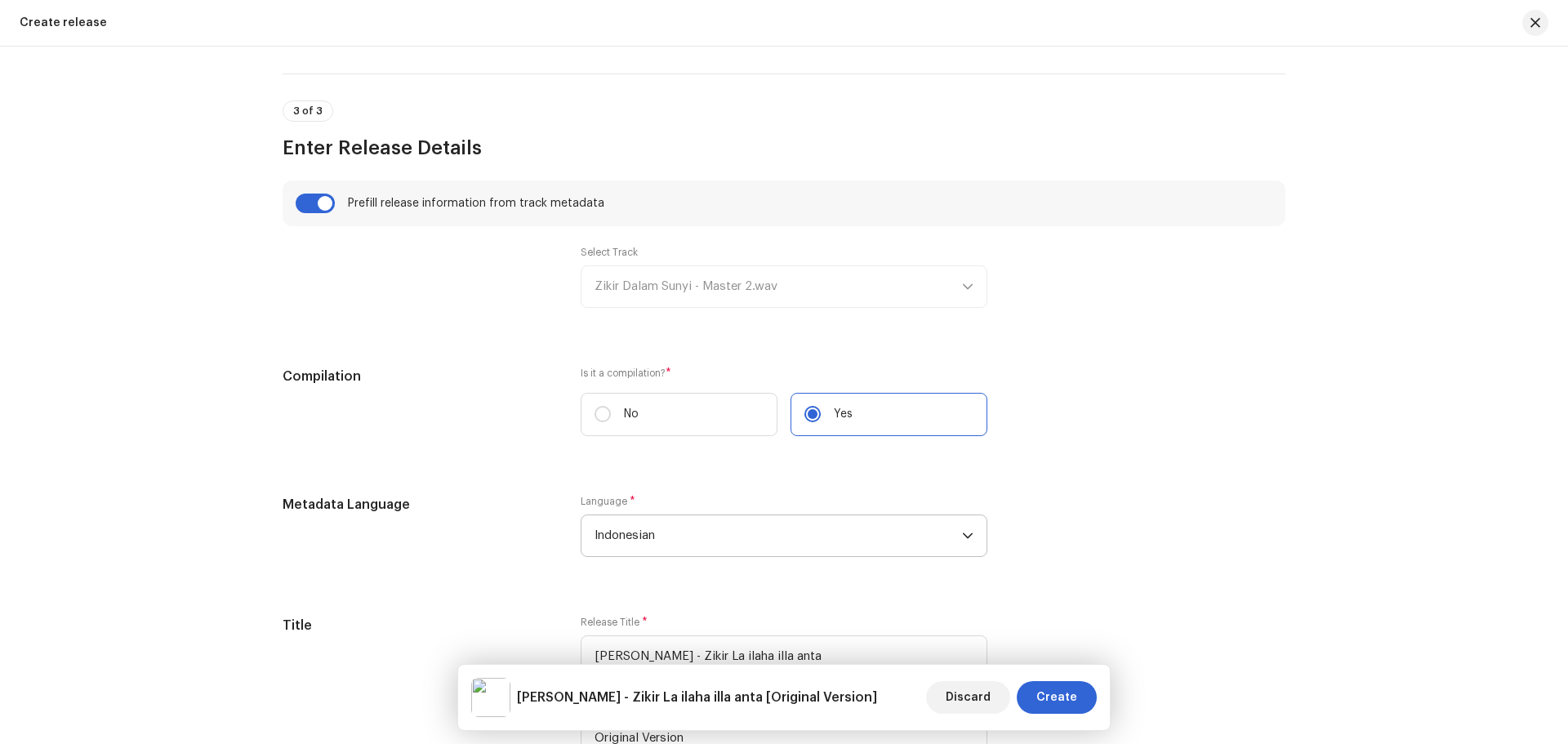
click at [698, 287] on div "Select Track Zikir Dalam Sunyi - Master 2.wav" at bounding box center [784, 276] width 407 height 62
click at [325, 207] on input "checkbox" at bounding box center [316, 203] width 39 height 20
checkbox input "false"
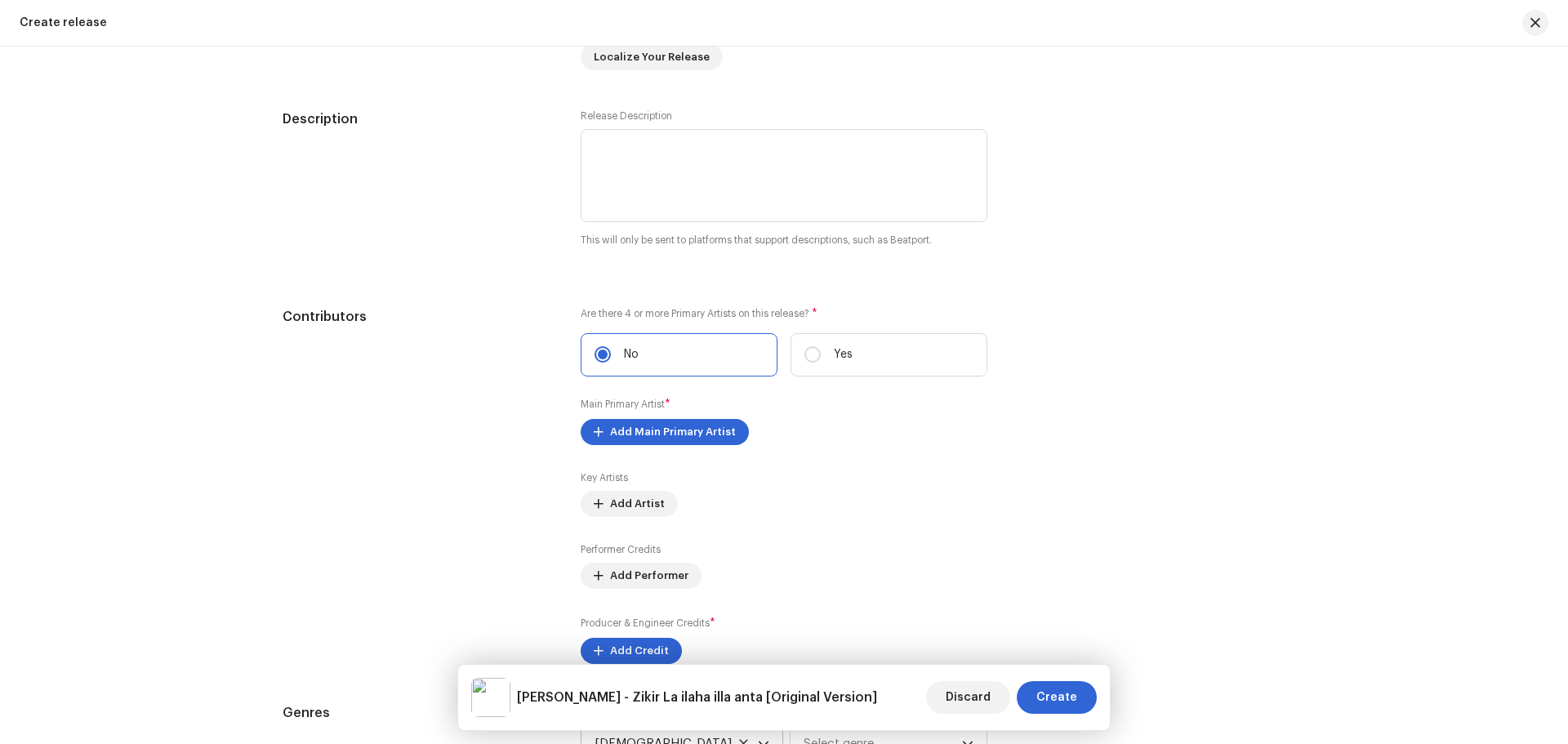
scroll to position [1797, 0]
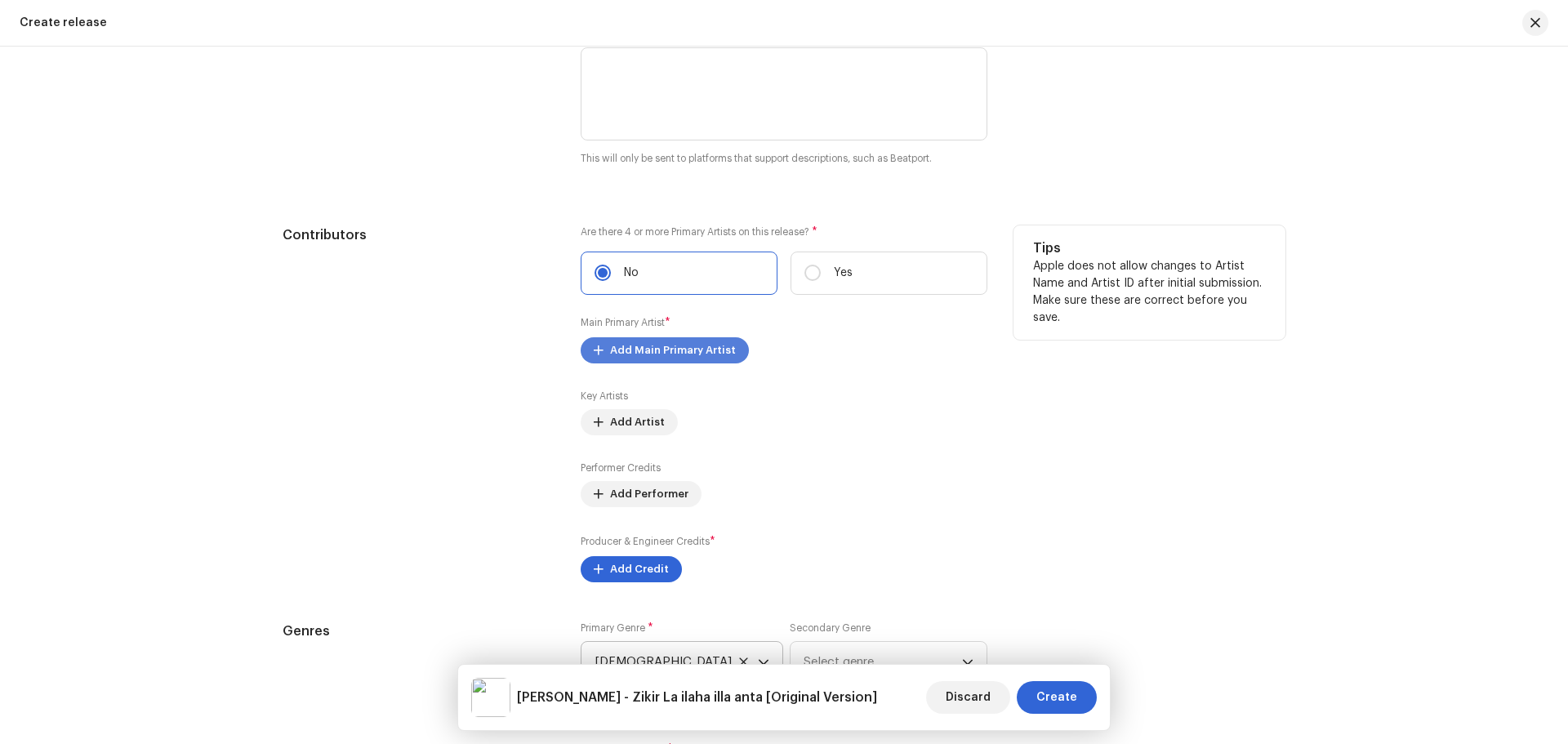
click at [642, 345] on span "Add Main Primary Artist" at bounding box center [672, 351] width 126 height 32
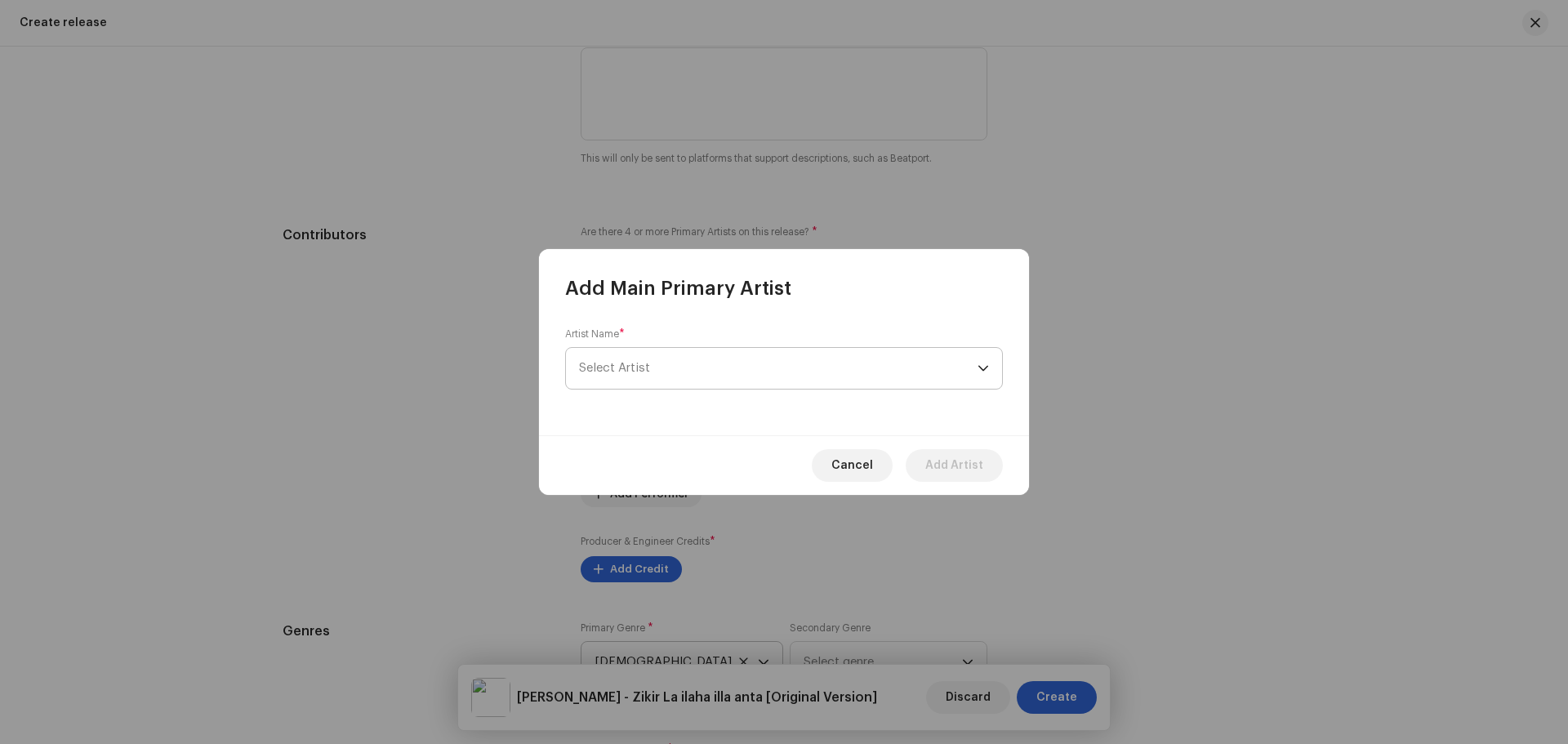
click at [654, 363] on span "Select Artist" at bounding box center [778, 369] width 399 height 41
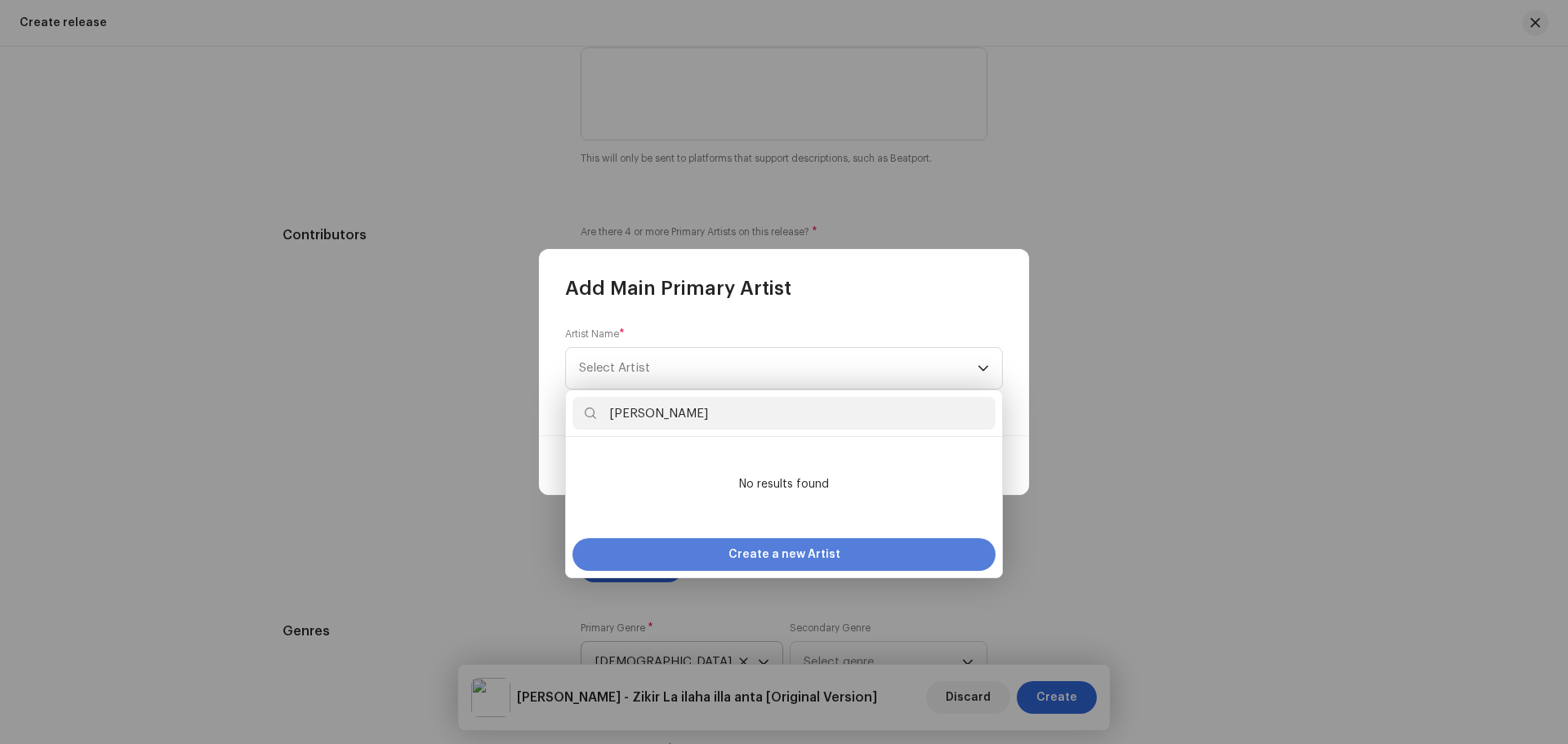
type input "[PERSON_NAME]"
click at [783, 549] on span "Create a new Artist" at bounding box center [784, 554] width 112 height 32
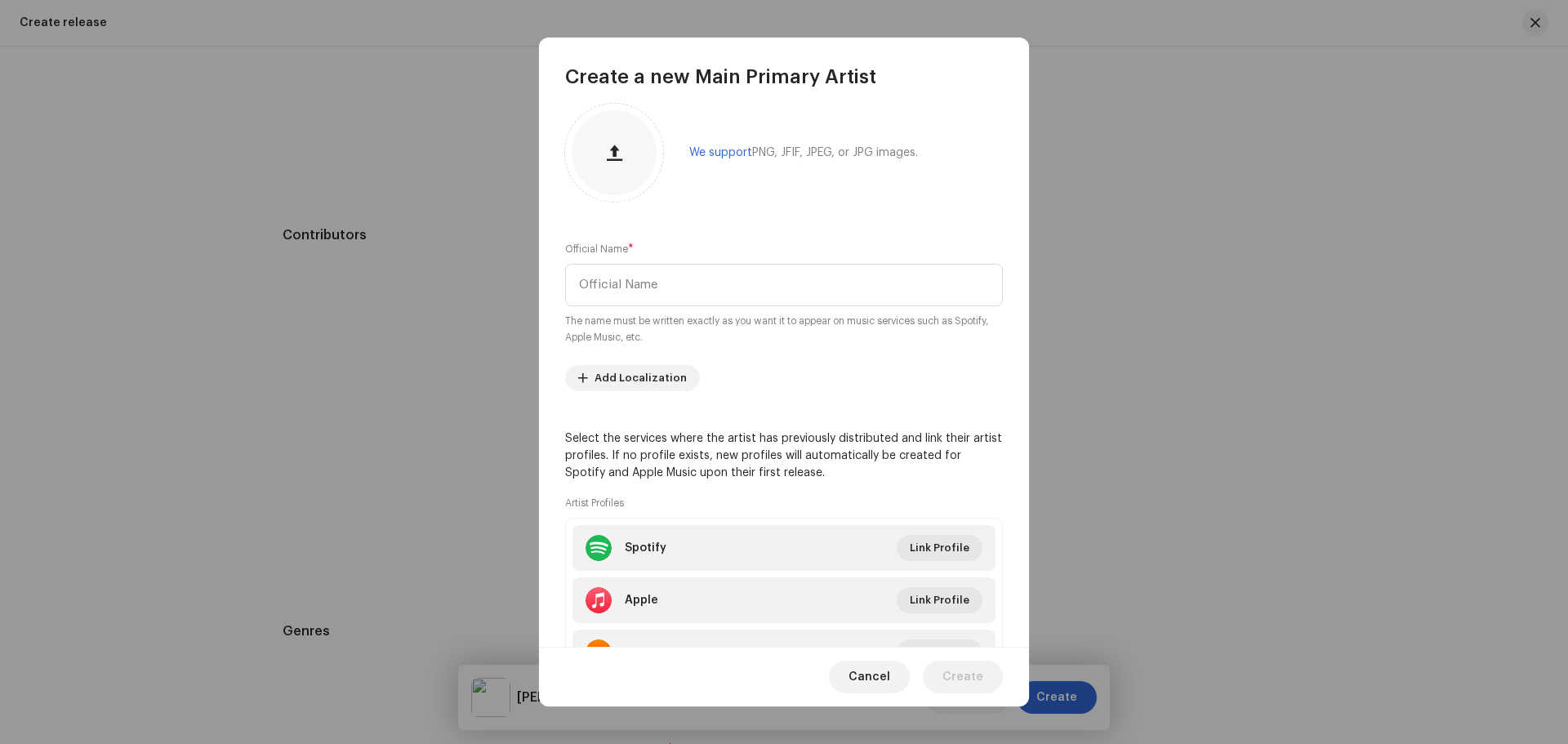
scroll to position [0, 0]
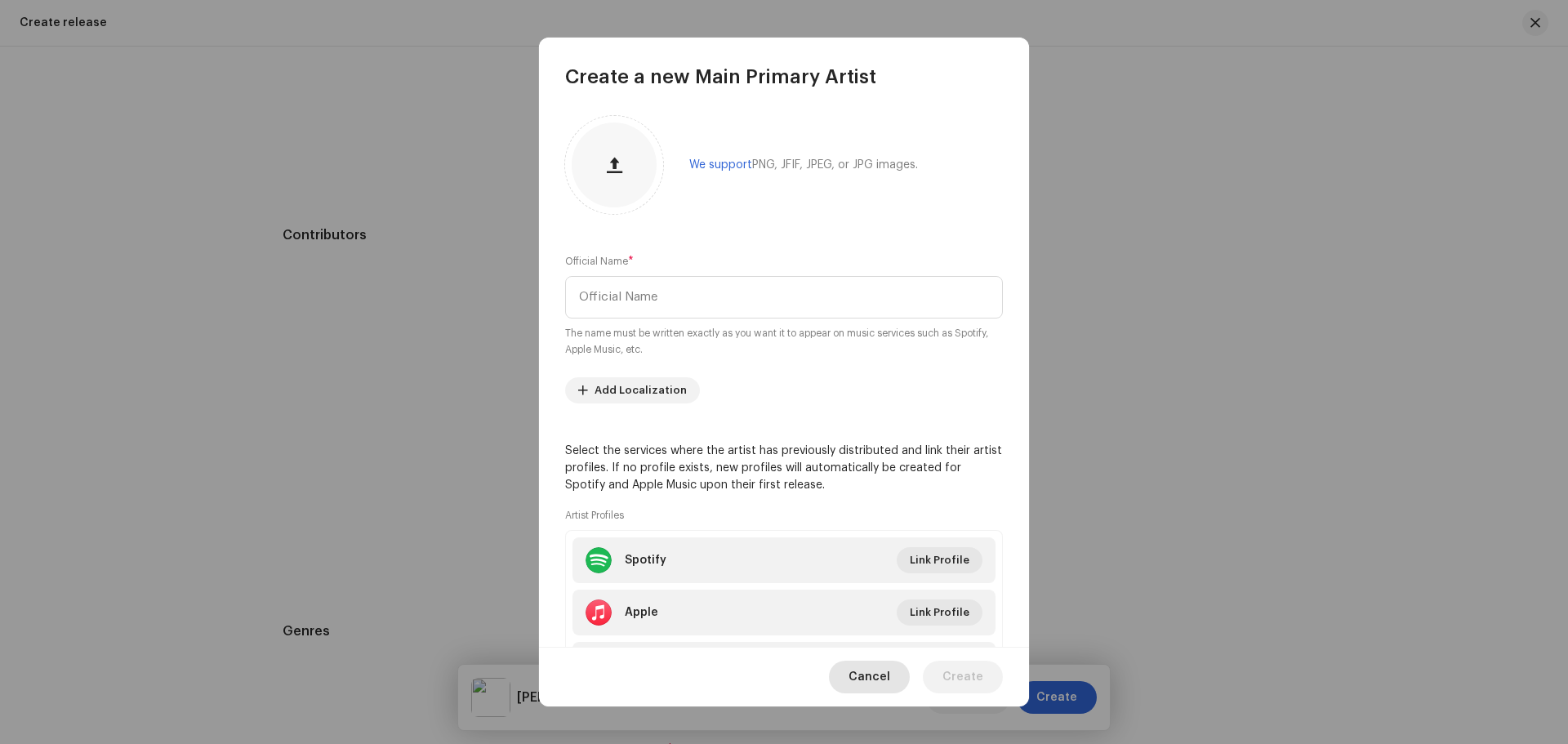
click at [870, 671] on span "Cancel" at bounding box center [869, 676] width 42 height 32
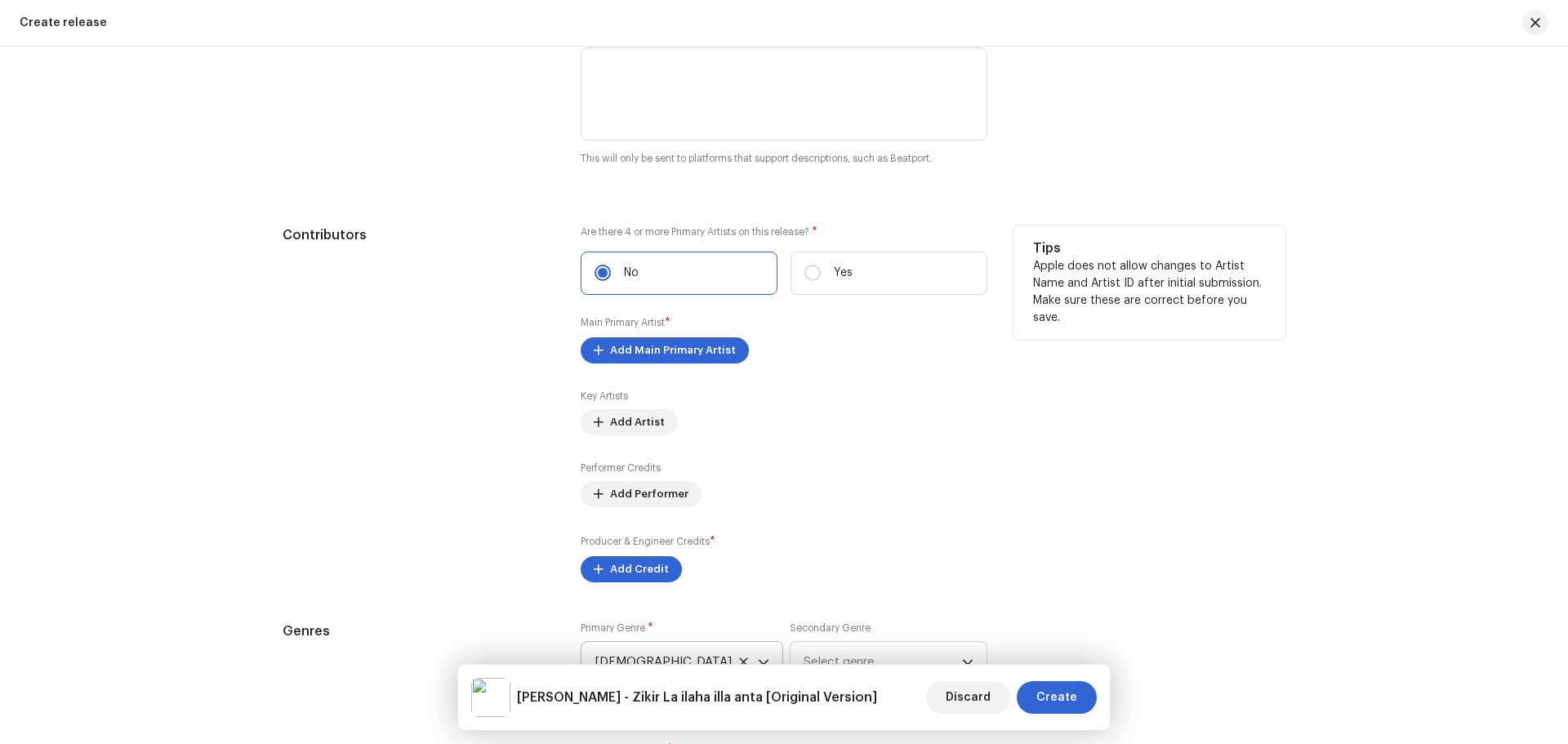
click at [405, 362] on div "Contributors" at bounding box center [418, 404] width 272 height 357
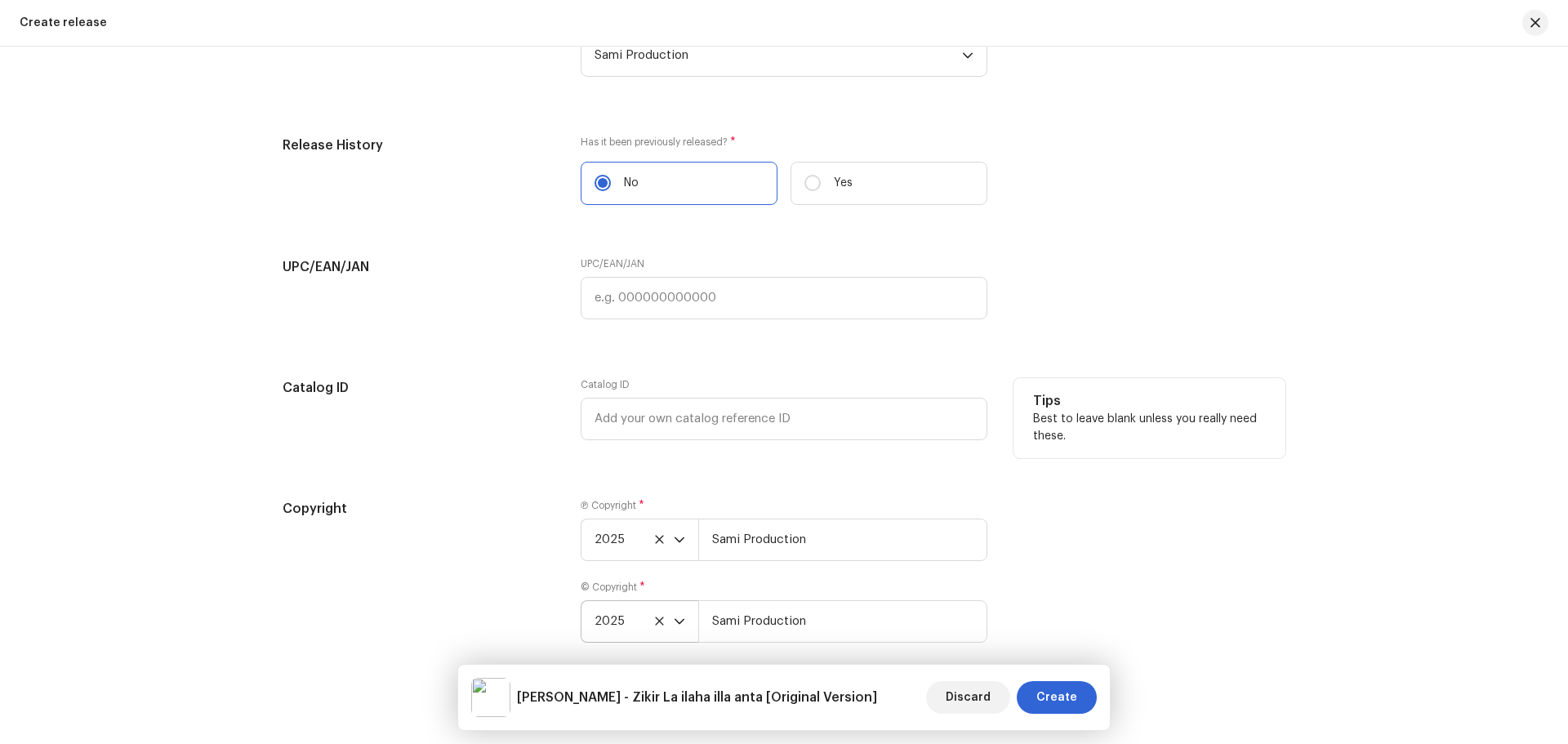
scroll to position [2688, 0]
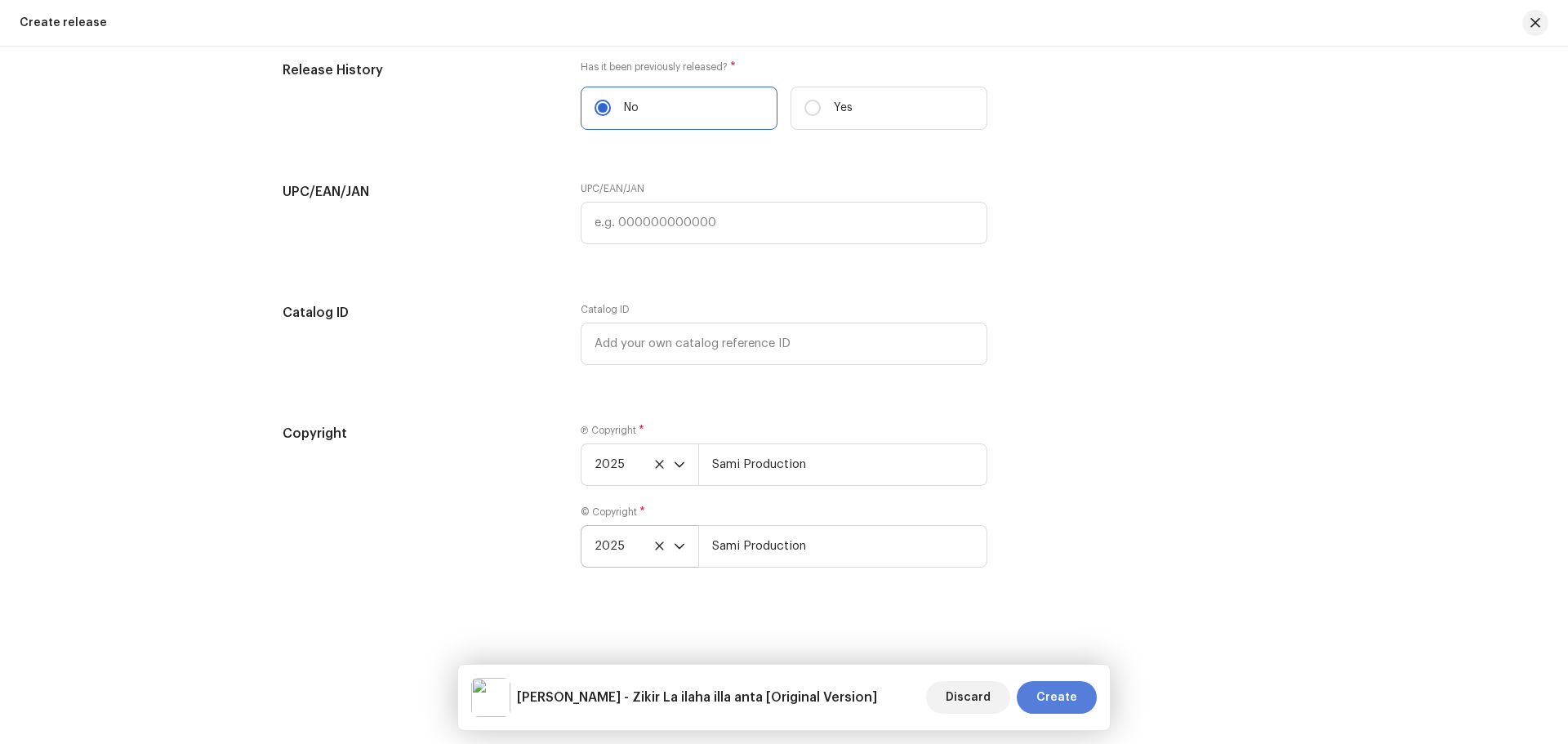
click at [1074, 693] on span "Create" at bounding box center [1057, 697] width 41 height 32
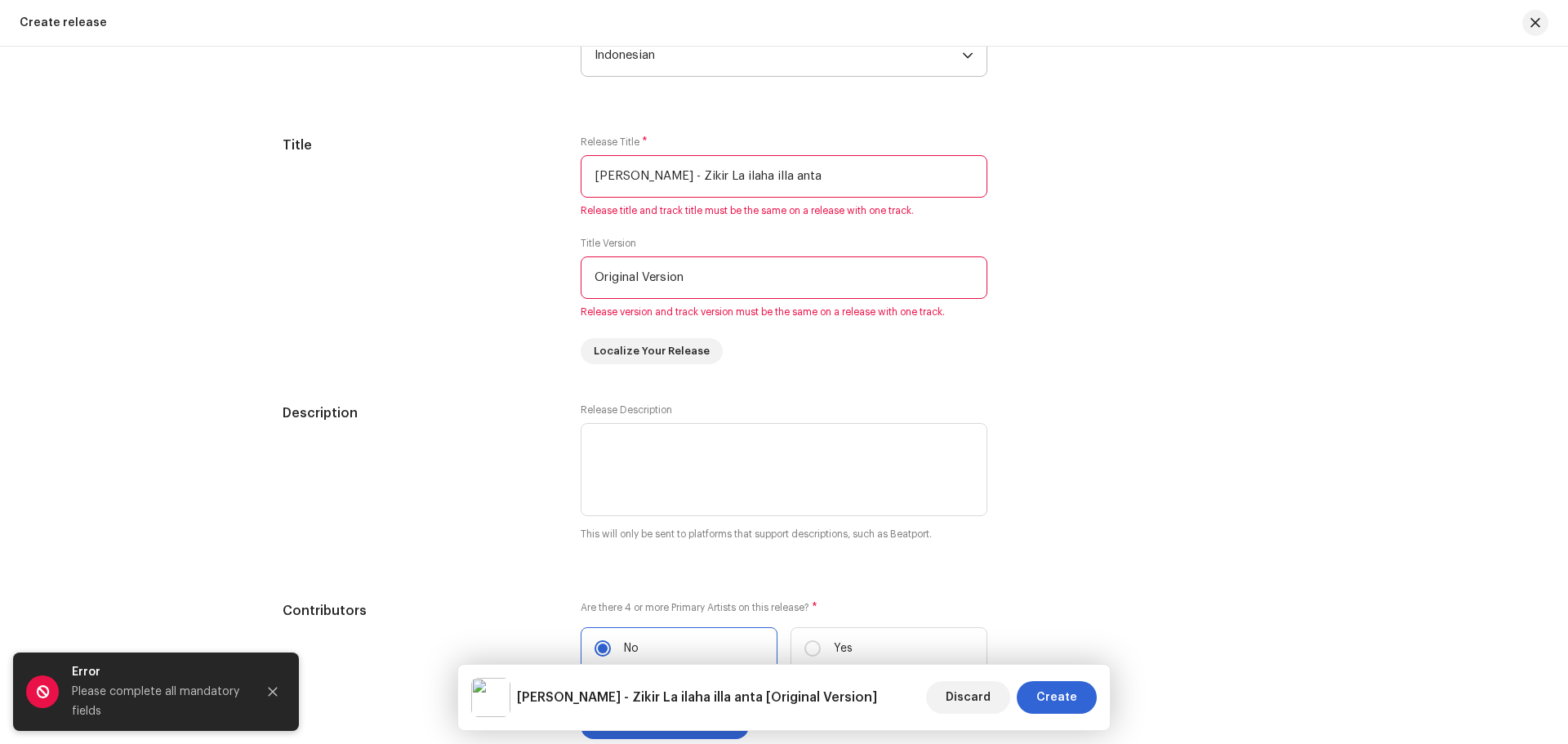
scroll to position [1379, 0]
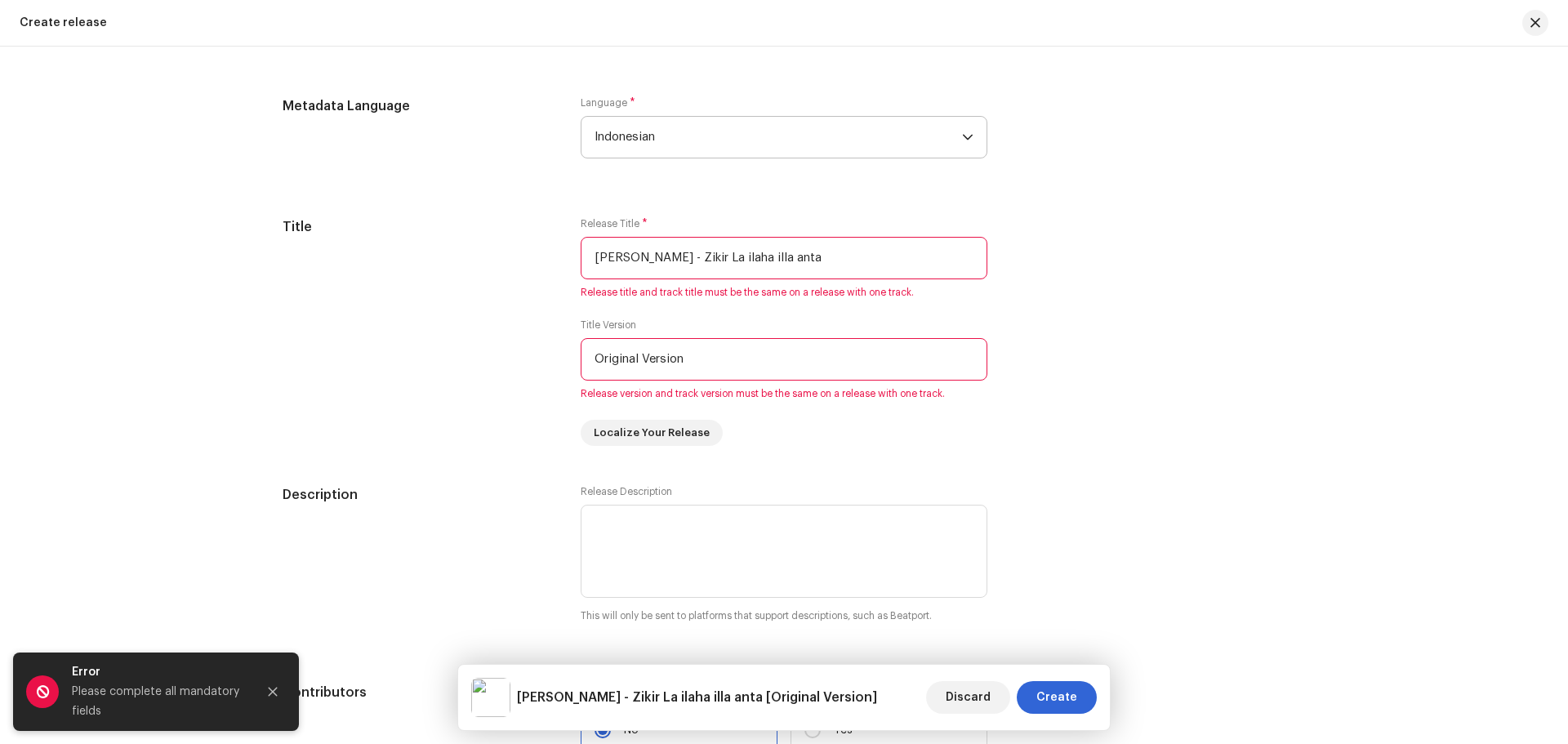
click at [188, 352] on div "Create a new release We’ll guide you through everything — from track selection …" at bounding box center [784, 394] width 1568 height 697
drag, startPoint x: 843, startPoint y: 253, endPoint x: 543, endPoint y: 251, distance: 300.0
click at [543, 251] on div "Title Release Title * [PERSON_NAME] - Zikir La ilaha illa anta Release title an…" at bounding box center [784, 331] width 1003 height 228
paste input "text"
type input "Zikir La ilaha illa anta"
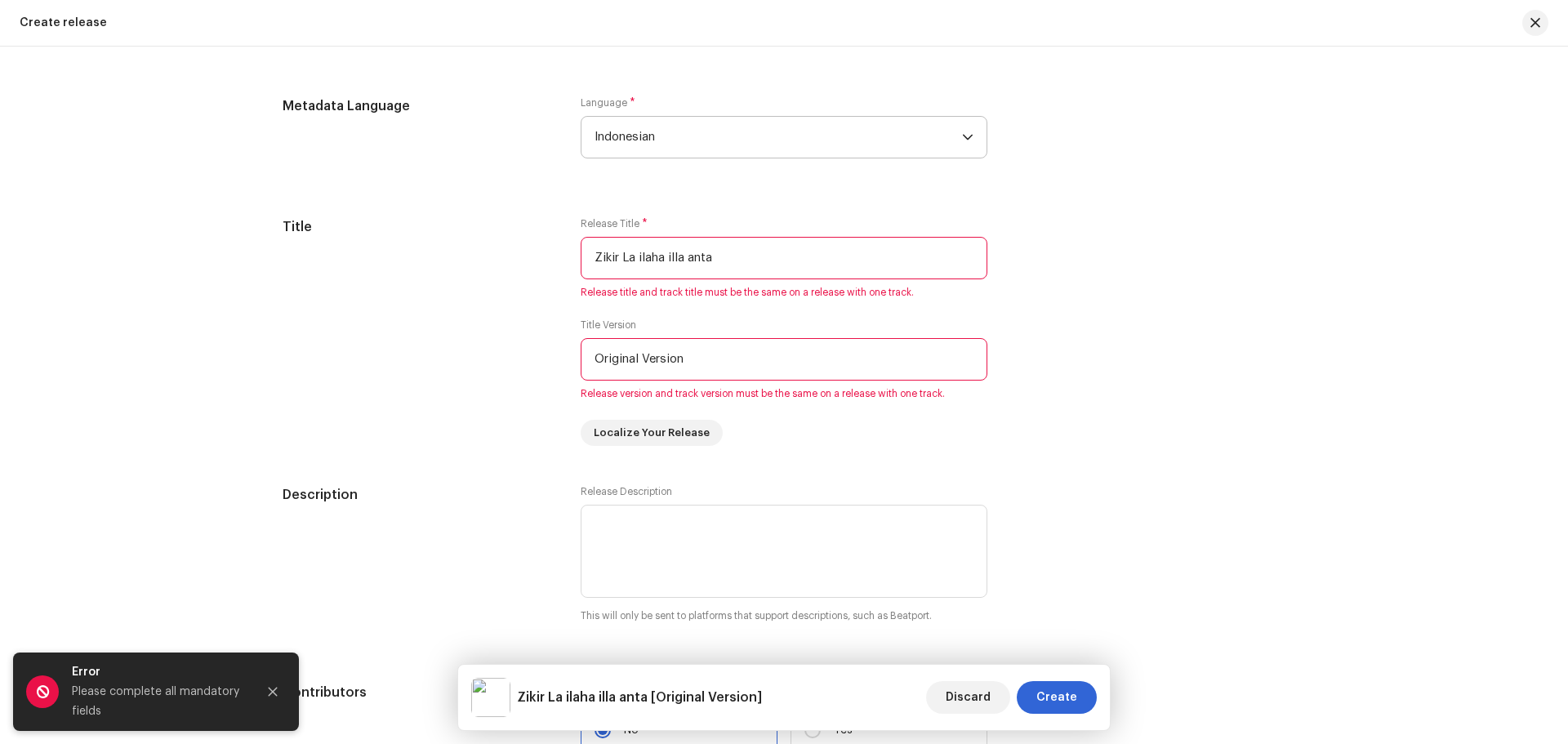
click at [217, 316] on div "Create a new release We’ll guide you through everything — from track selection …" at bounding box center [784, 394] width 1568 height 697
click at [653, 537] on textarea at bounding box center [784, 551] width 407 height 93
paste textarea "Sebuah zikir penuh makna tentang keikhlasan [PERSON_NAME] pengharapan kepada [D…"
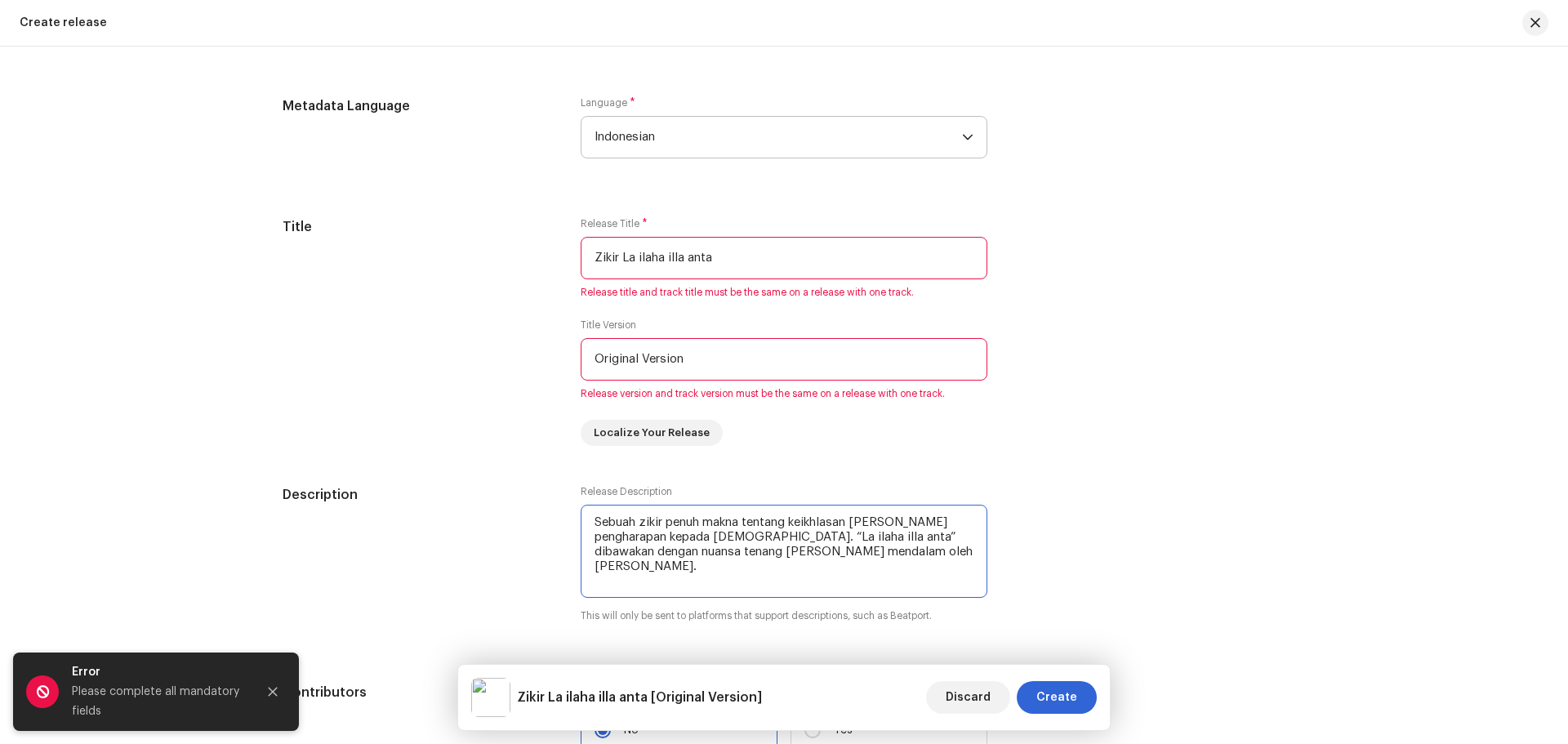
type textarea "Sebuah zikir penuh makna tentang keikhlasan [PERSON_NAME] pengharapan kepada [D…"
click at [221, 418] on div "Create a new release We’ll guide you through everything — from track selection …" at bounding box center [784, 394] width 1568 height 697
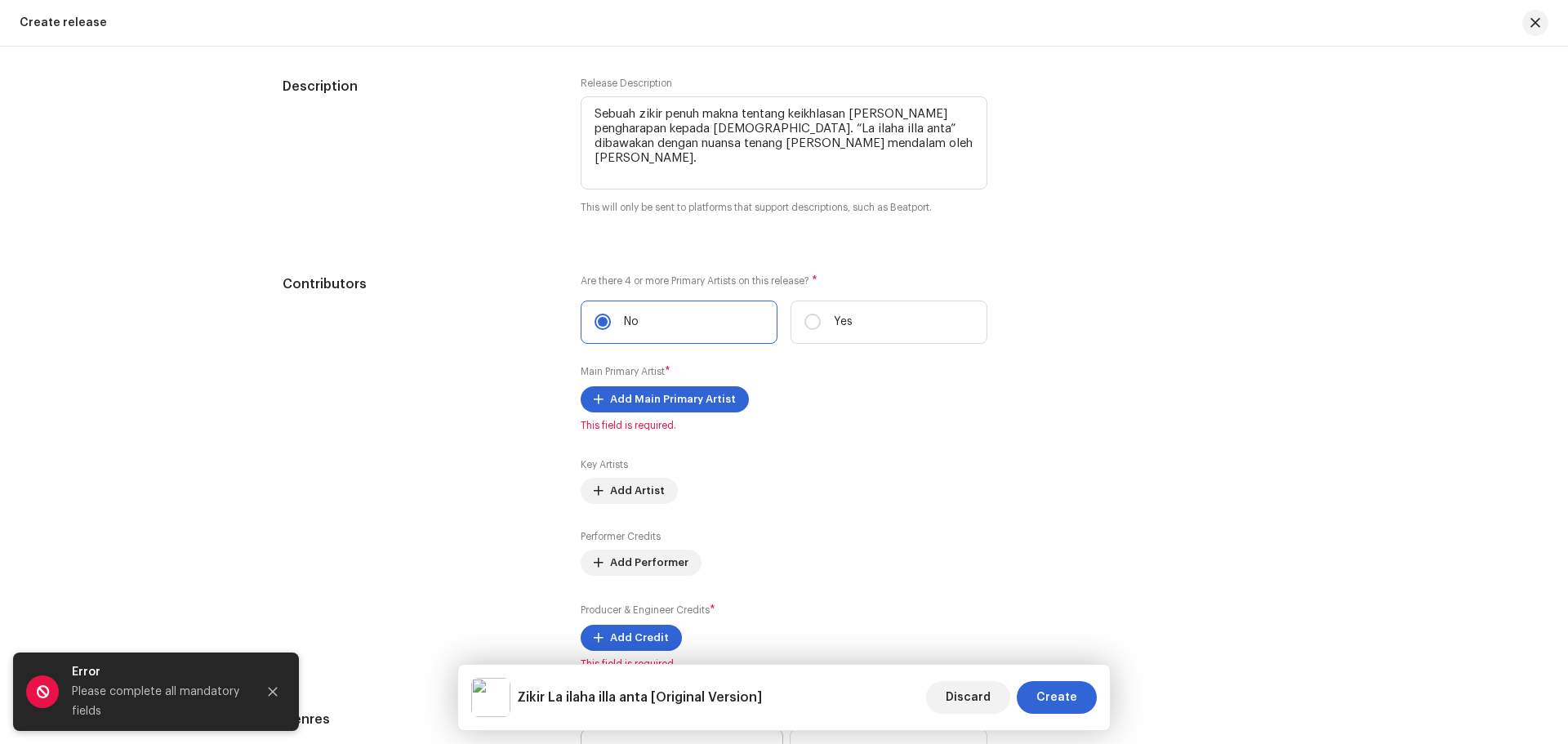
scroll to position [1950, 0]
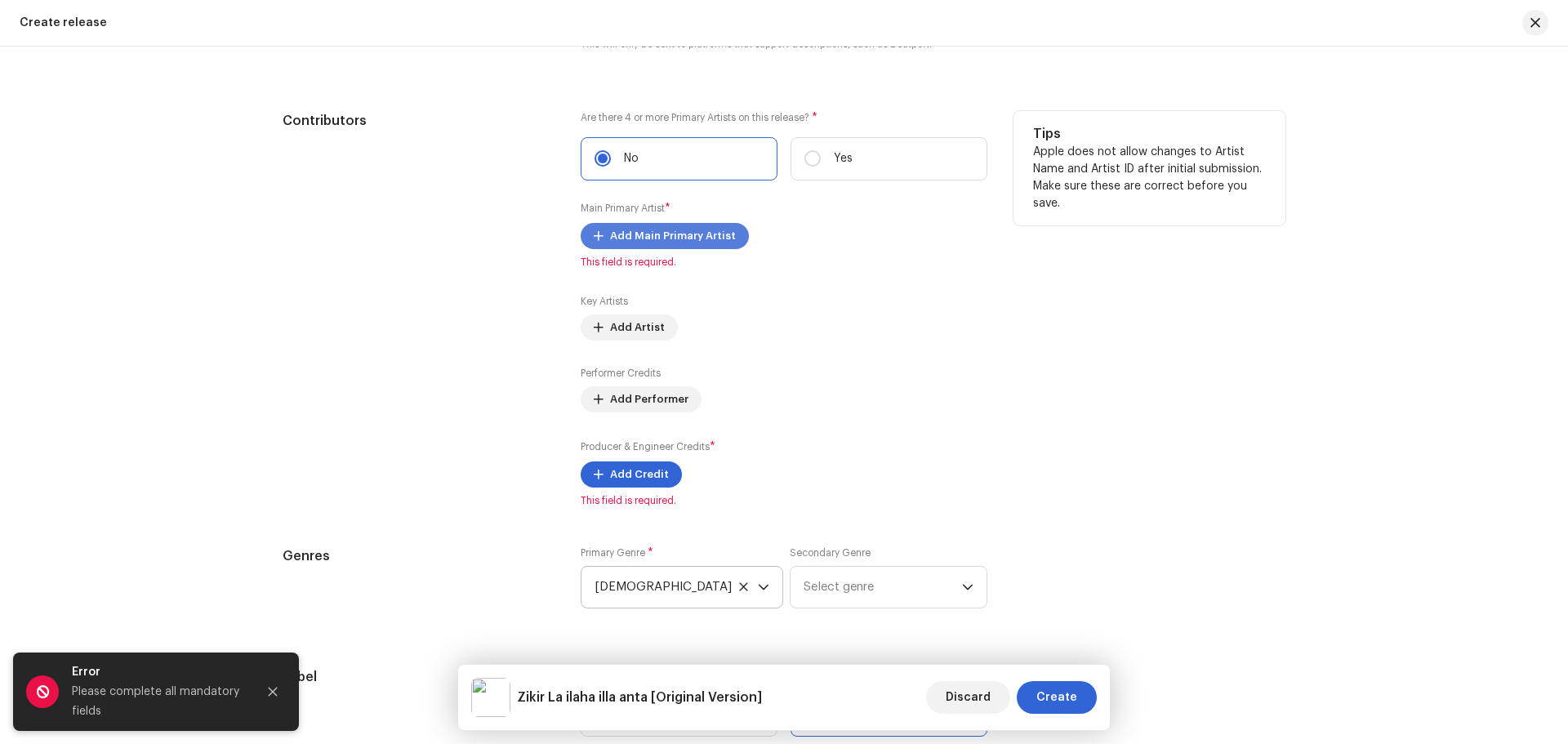
click at [678, 238] on span "Add Main Primary Artist" at bounding box center [672, 236] width 126 height 32
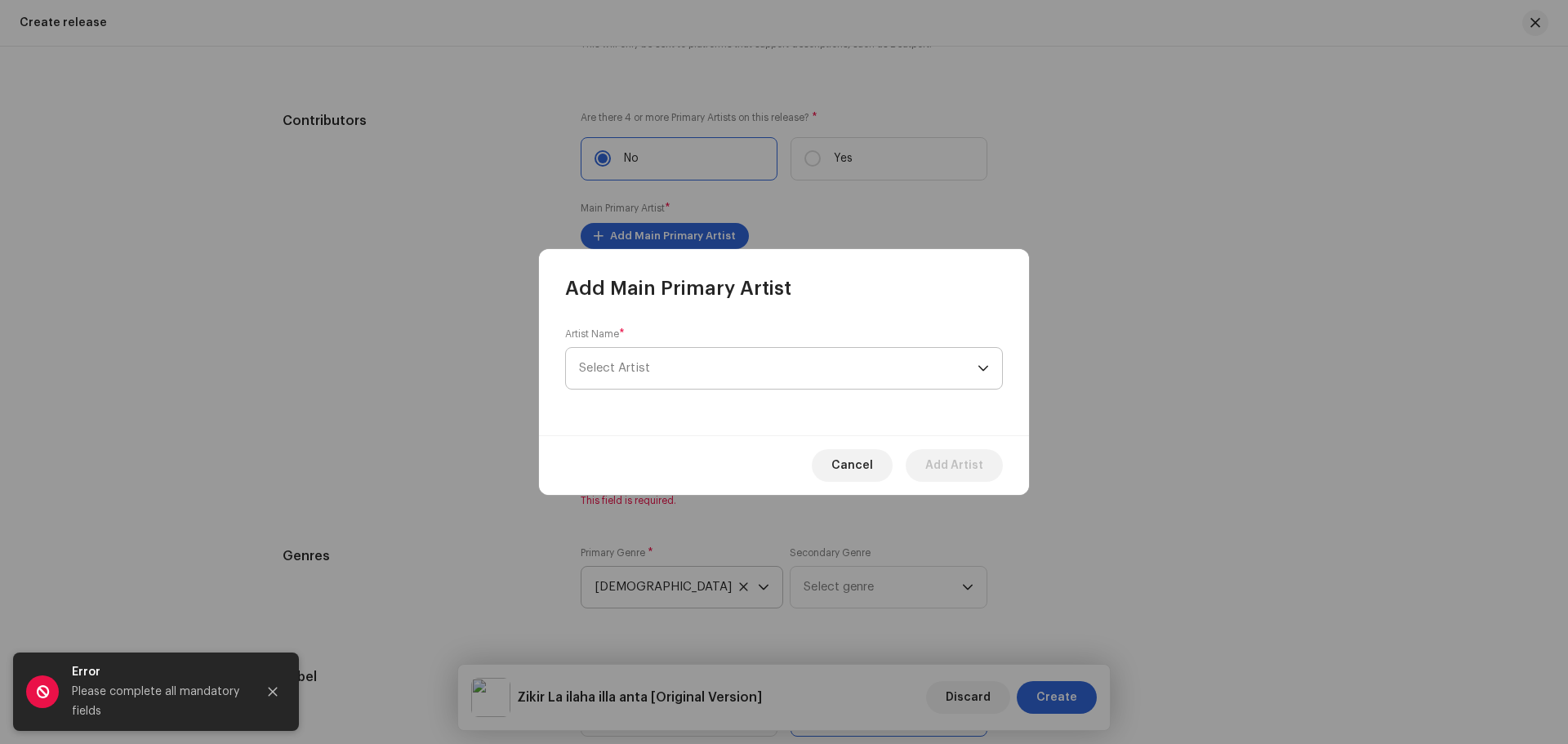
click at [699, 377] on span "Select Artist" at bounding box center [778, 369] width 399 height 41
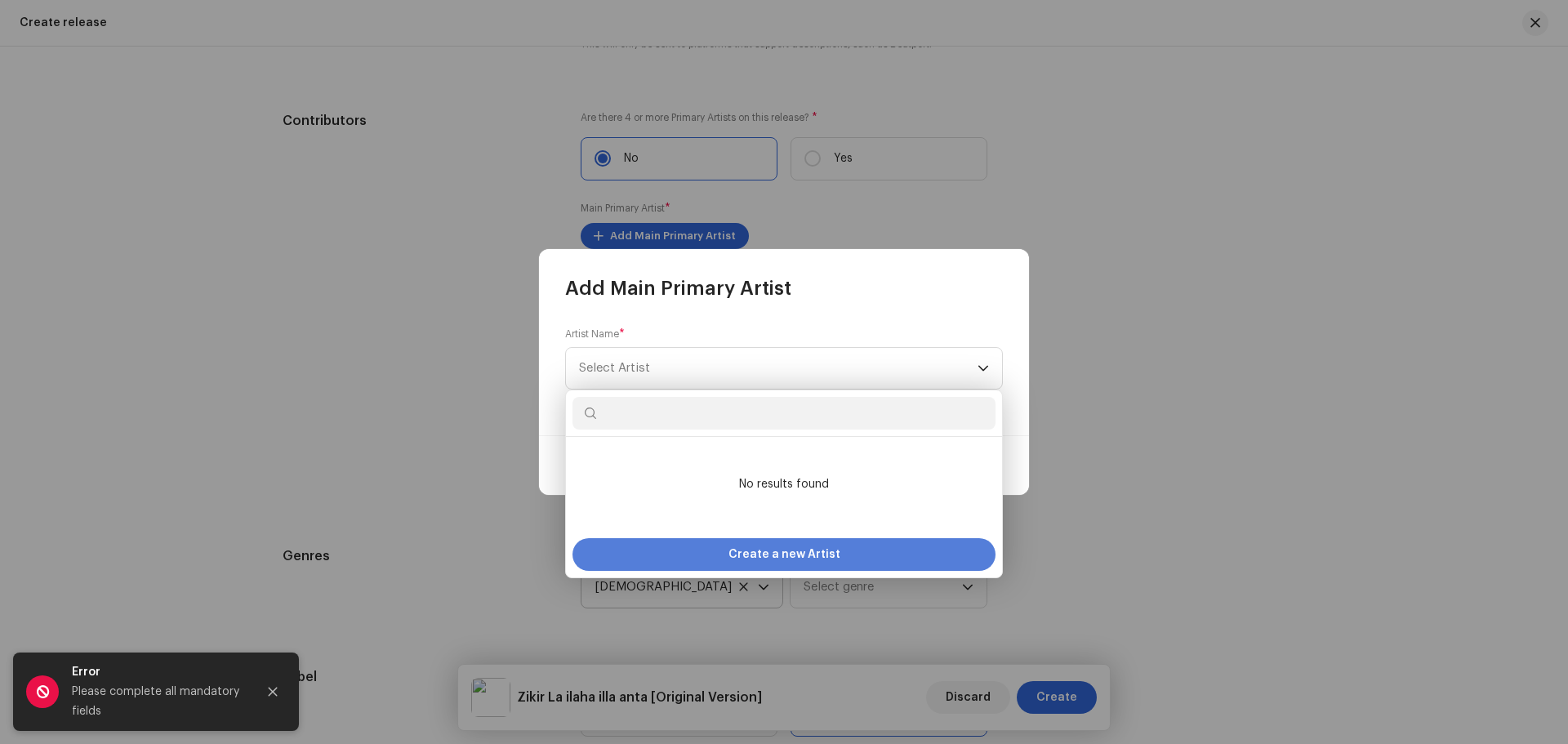
click at [712, 549] on div "Create a new Artist" at bounding box center [784, 554] width 423 height 32
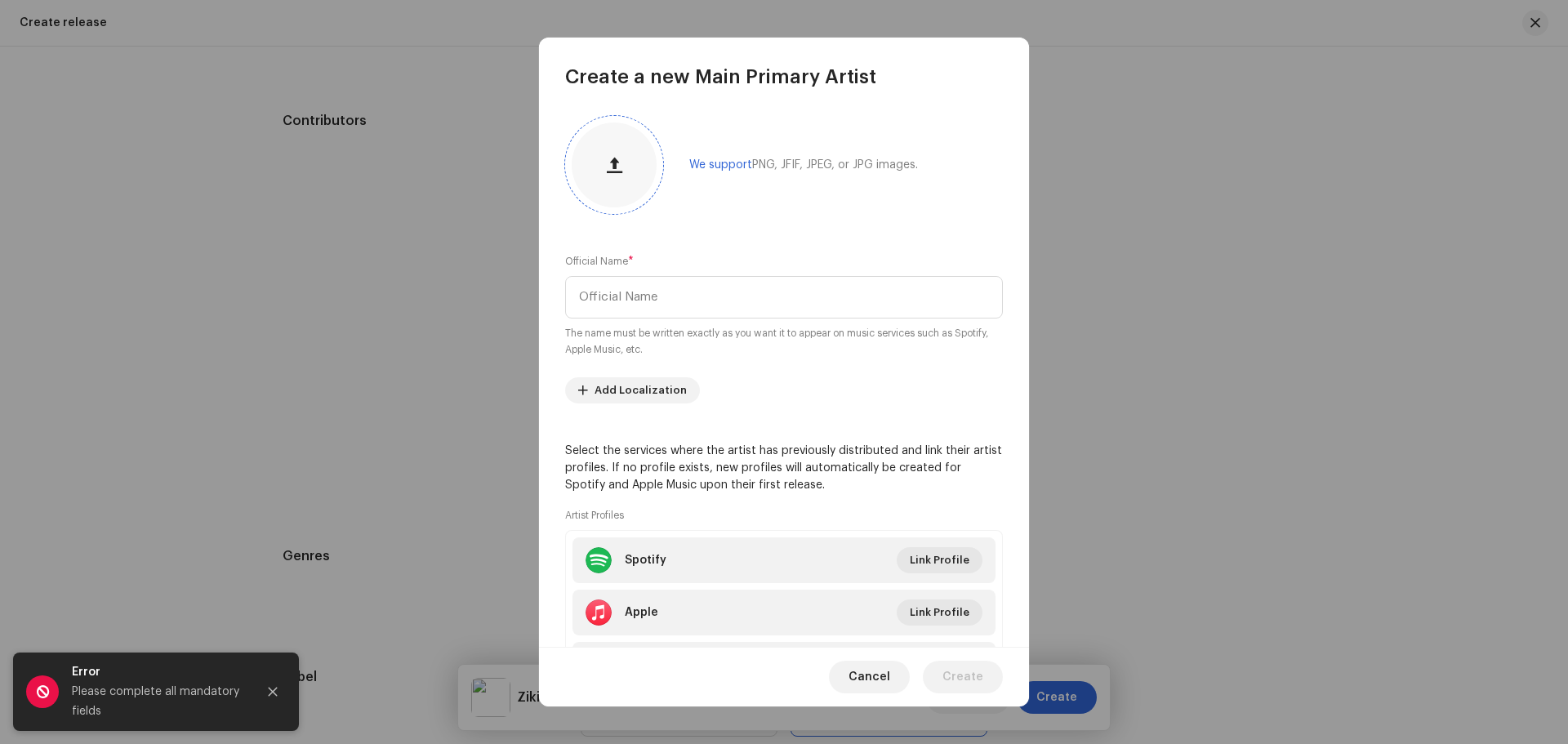
click at [618, 179] on button "button" at bounding box center [614, 165] width 39 height 39
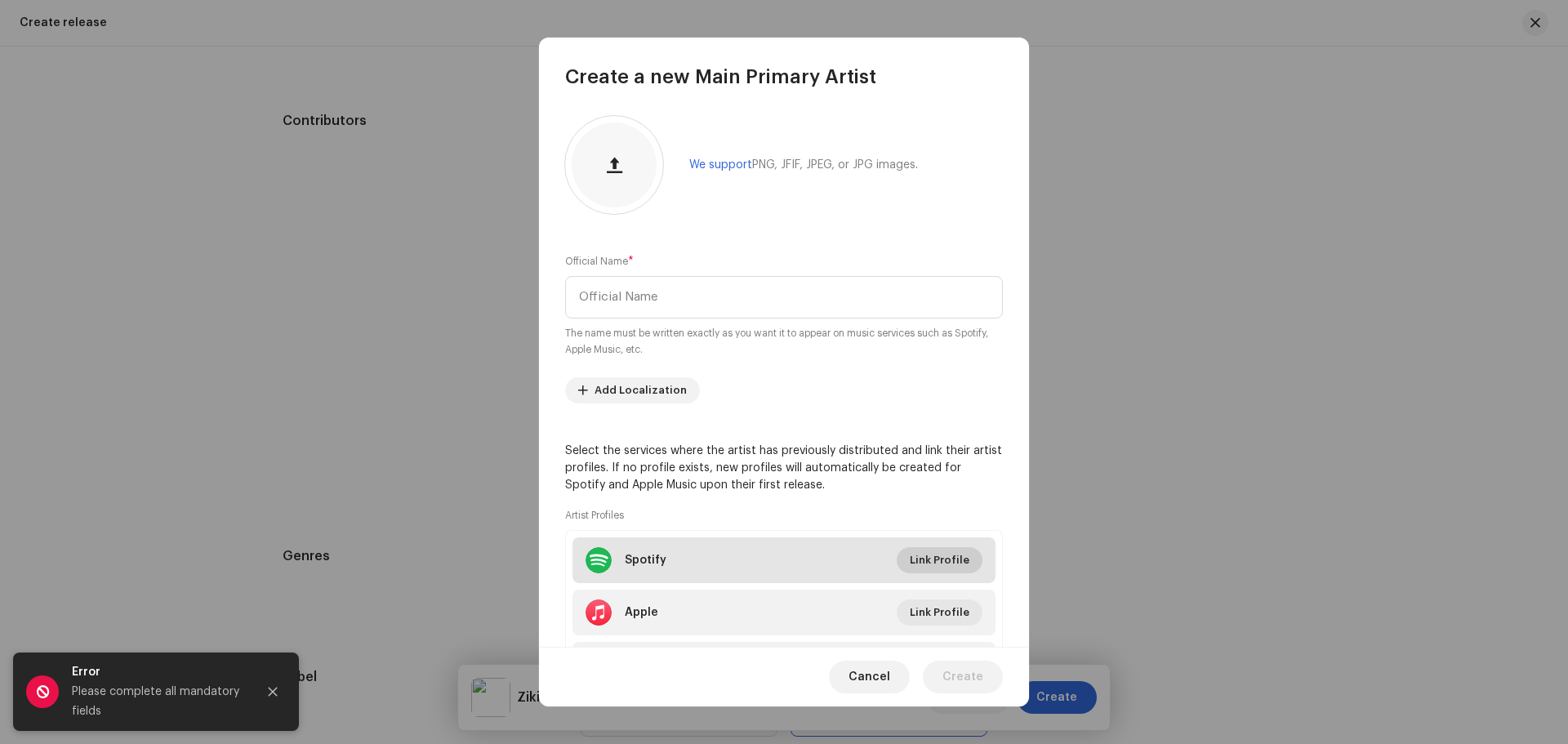
scroll to position [93, 0]
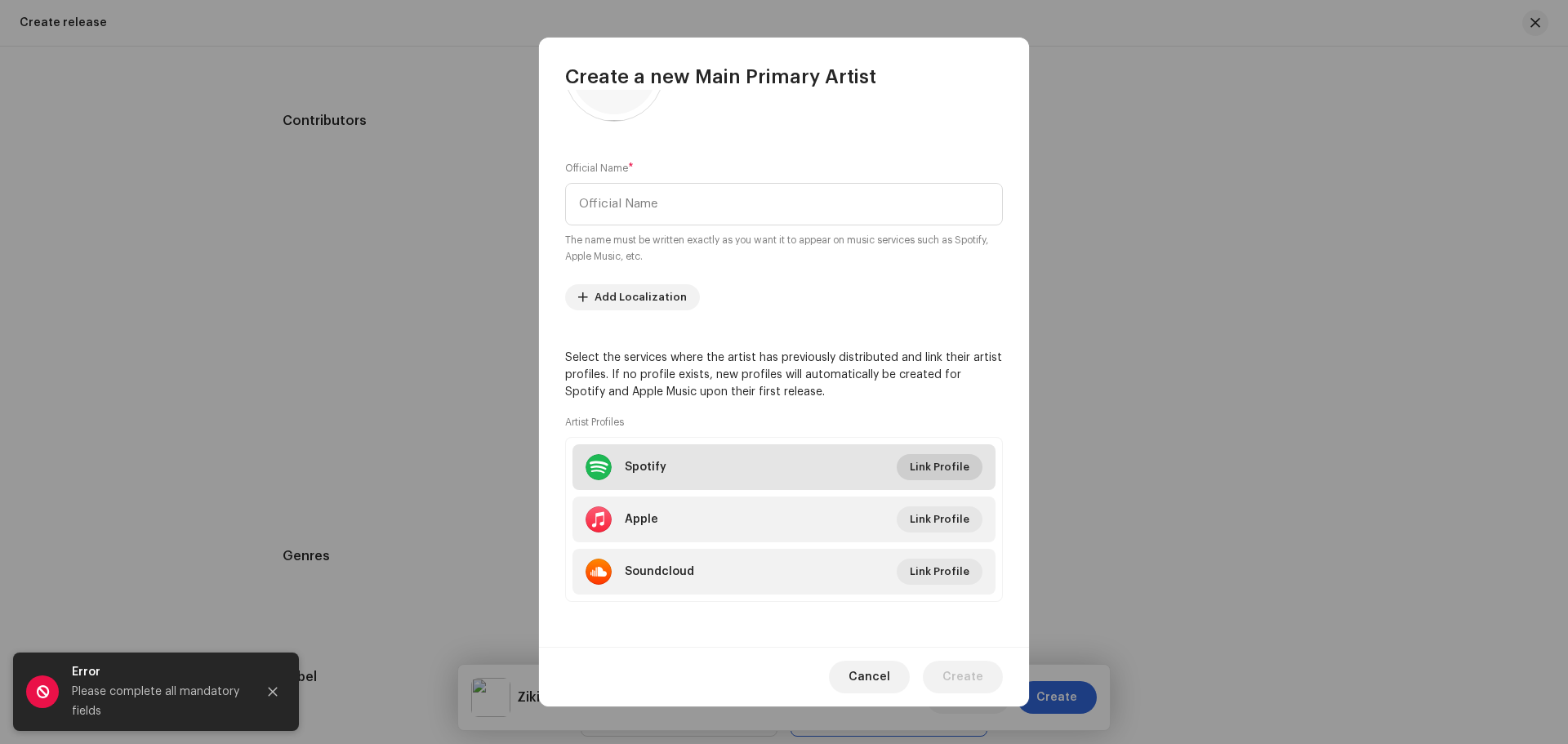
click at [928, 478] on span "Link Profile" at bounding box center [940, 467] width 60 height 32
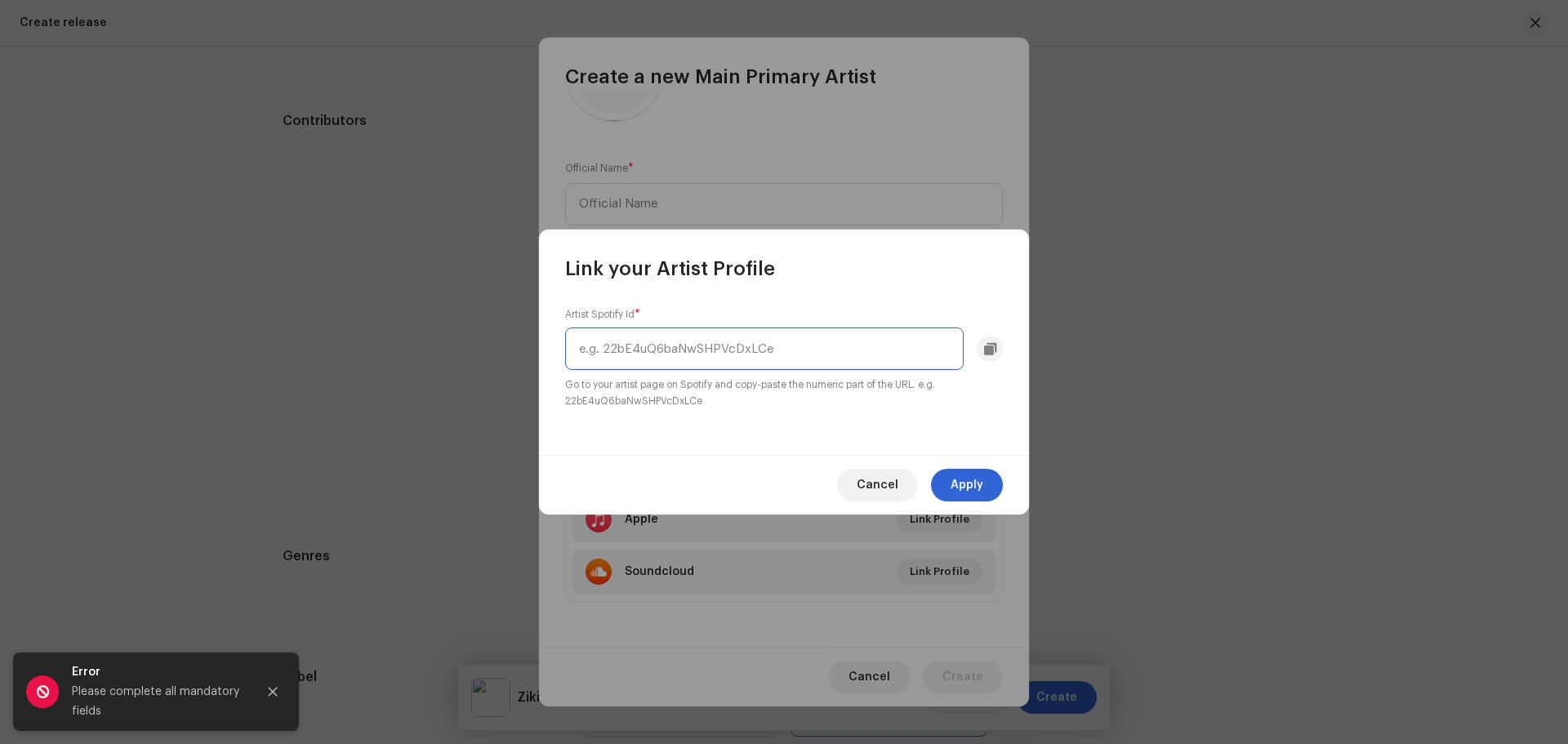
click at [736, 351] on input "text" at bounding box center [765, 349] width 399 height 43
type input "D"
click at [859, 475] on button "Cancel" at bounding box center [878, 485] width 81 height 32
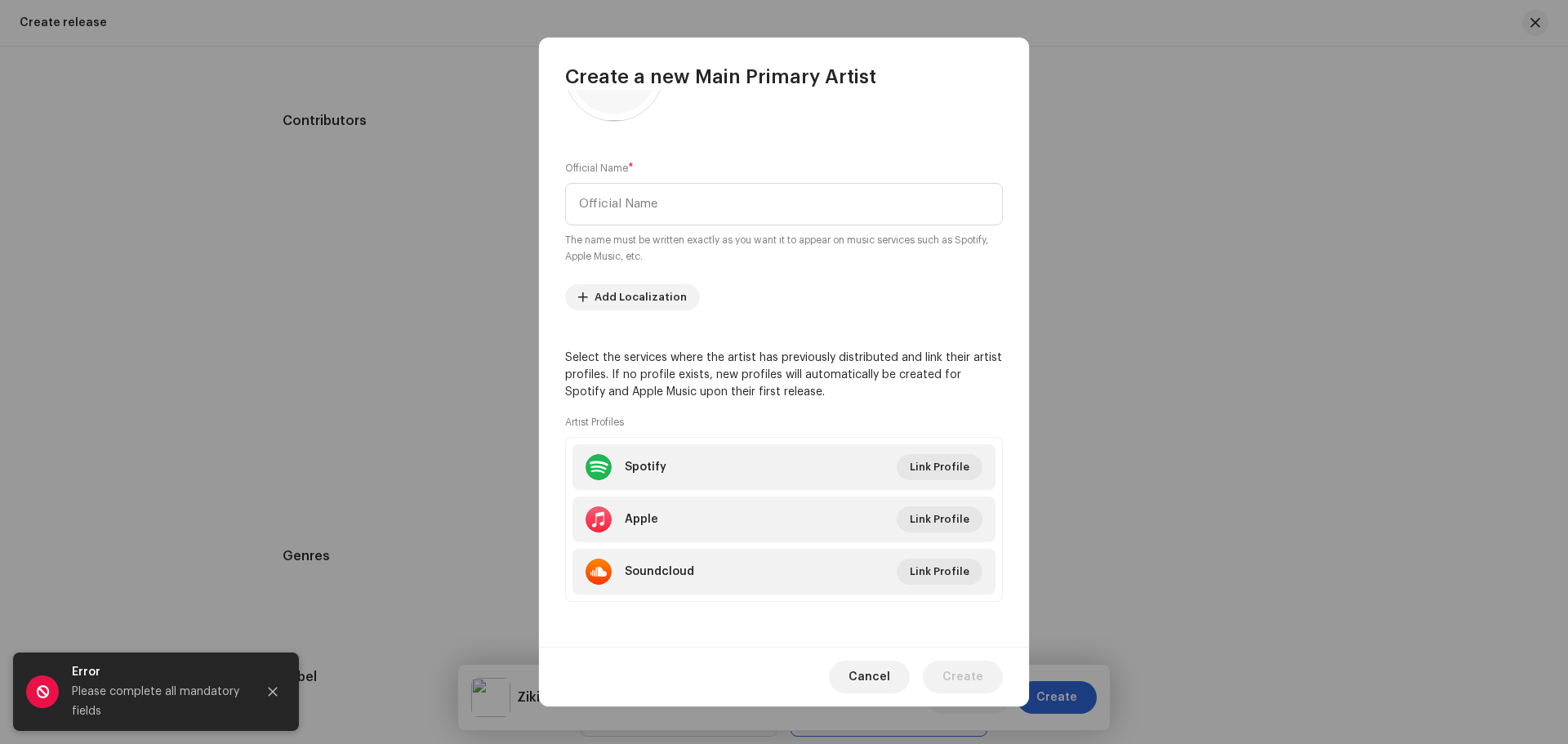
scroll to position [0, 0]
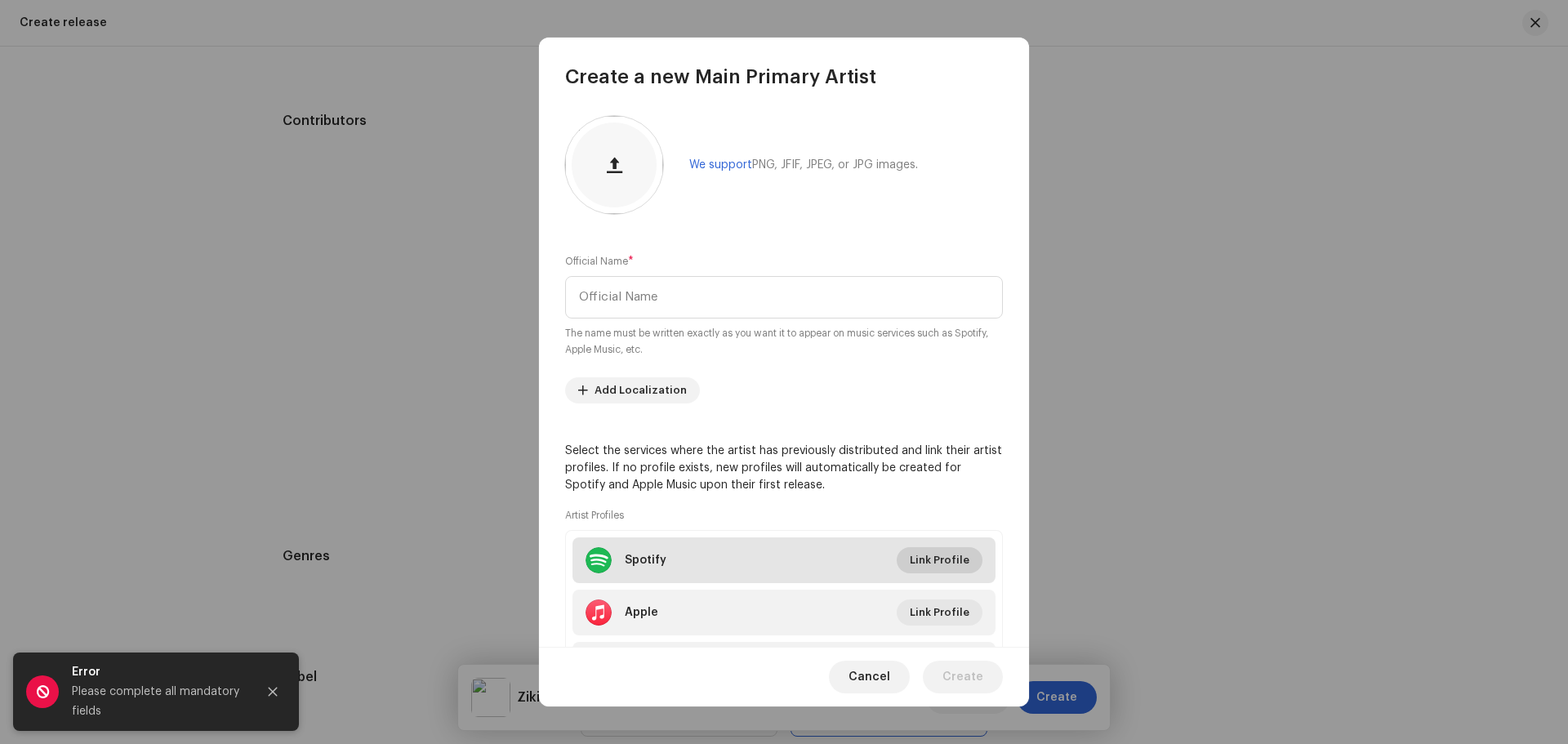
click at [936, 558] on span "Link Profile" at bounding box center [940, 560] width 60 height 32
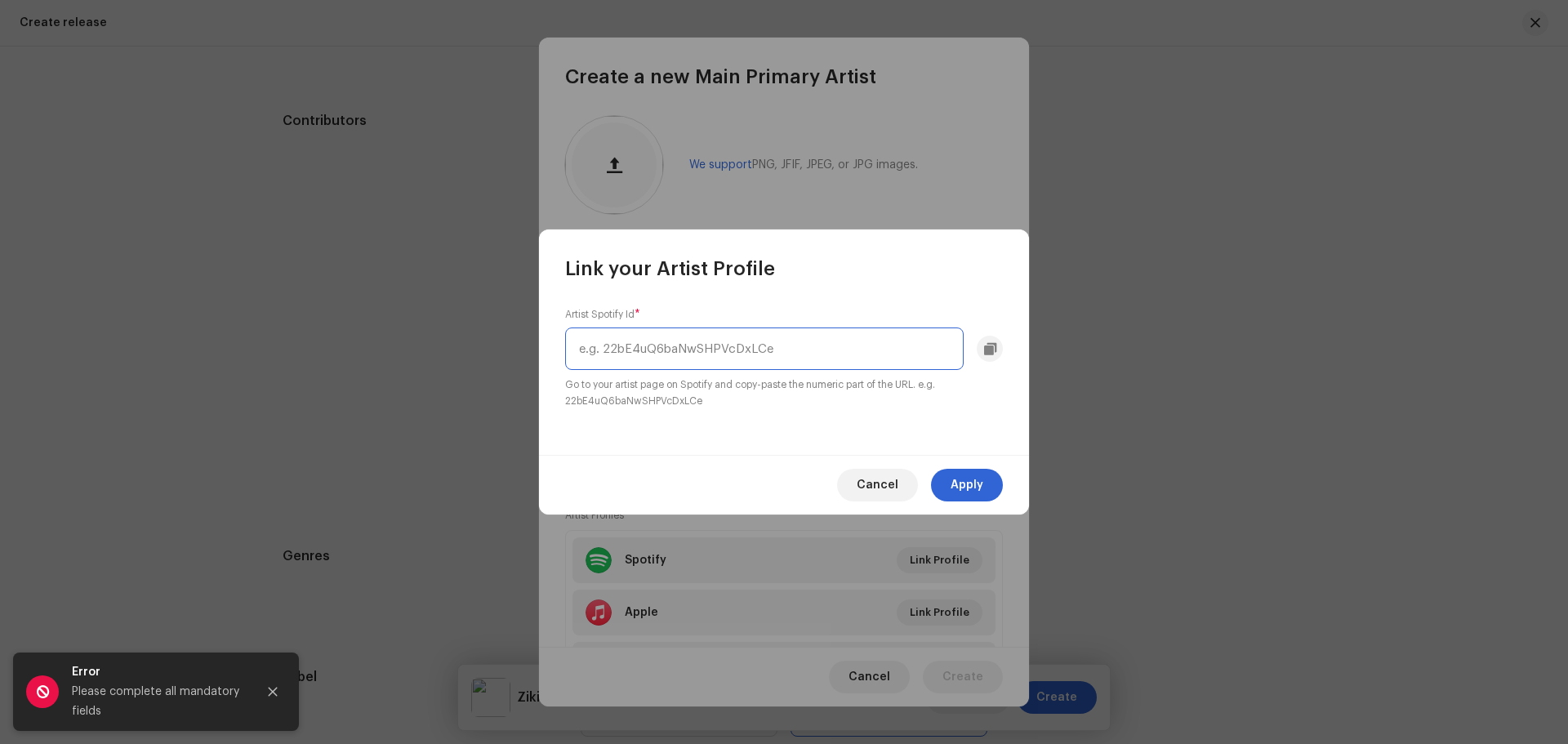
click at [689, 354] on input "text" at bounding box center [765, 349] width 399 height 43
paste input "[URL][DOMAIN_NAME]"
type input "[URL][DOMAIN_NAME]"
drag, startPoint x: 675, startPoint y: 349, endPoint x: 995, endPoint y: 363, distance: 320.3
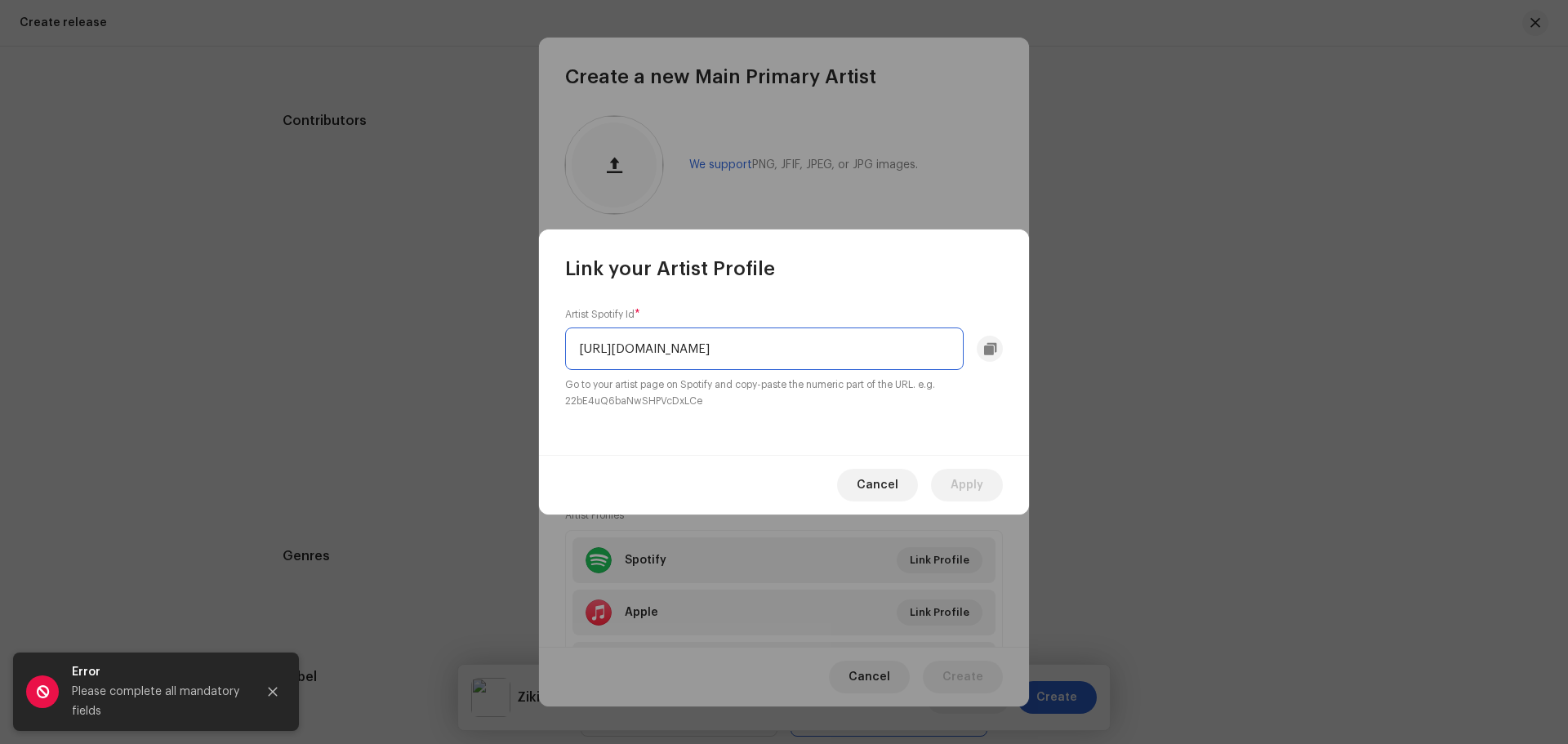
click at [995, 363] on div "[URL][DOMAIN_NAME]" at bounding box center [784, 349] width 438 height 43
click at [894, 354] on input "[URL][DOMAIN_NAME]" at bounding box center [765, 349] width 399 height 43
click at [894, 353] on input "[URL][DOMAIN_NAME]" at bounding box center [765, 349] width 399 height 43
click at [770, 368] on input "text" at bounding box center [765, 349] width 399 height 43
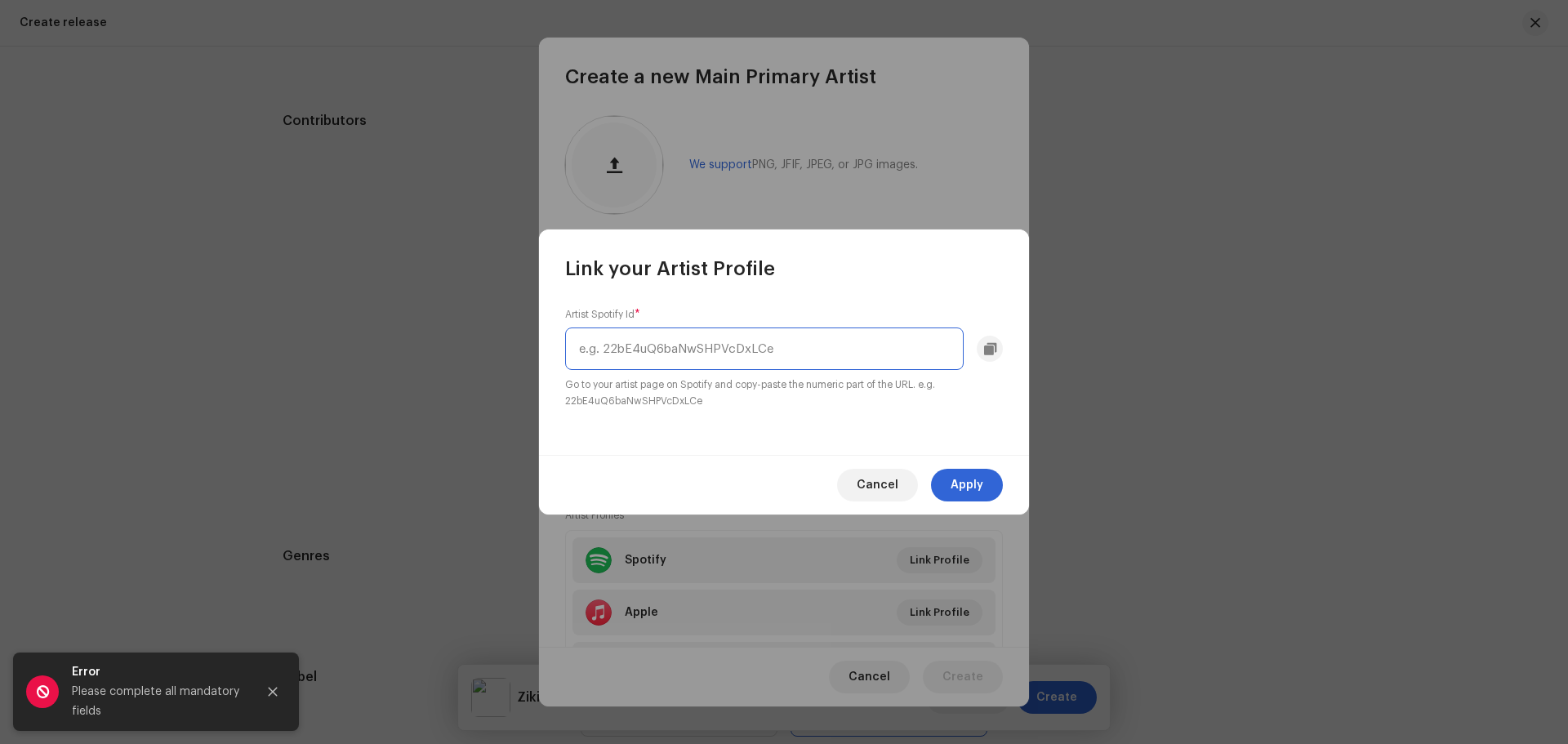
paste input "5DtLvjtL1gcVENNNoAETCL"
type input "5DtLvjtL1gcVENNNoAETCL"
click at [944, 480] on button "Apply" at bounding box center [967, 485] width 72 height 32
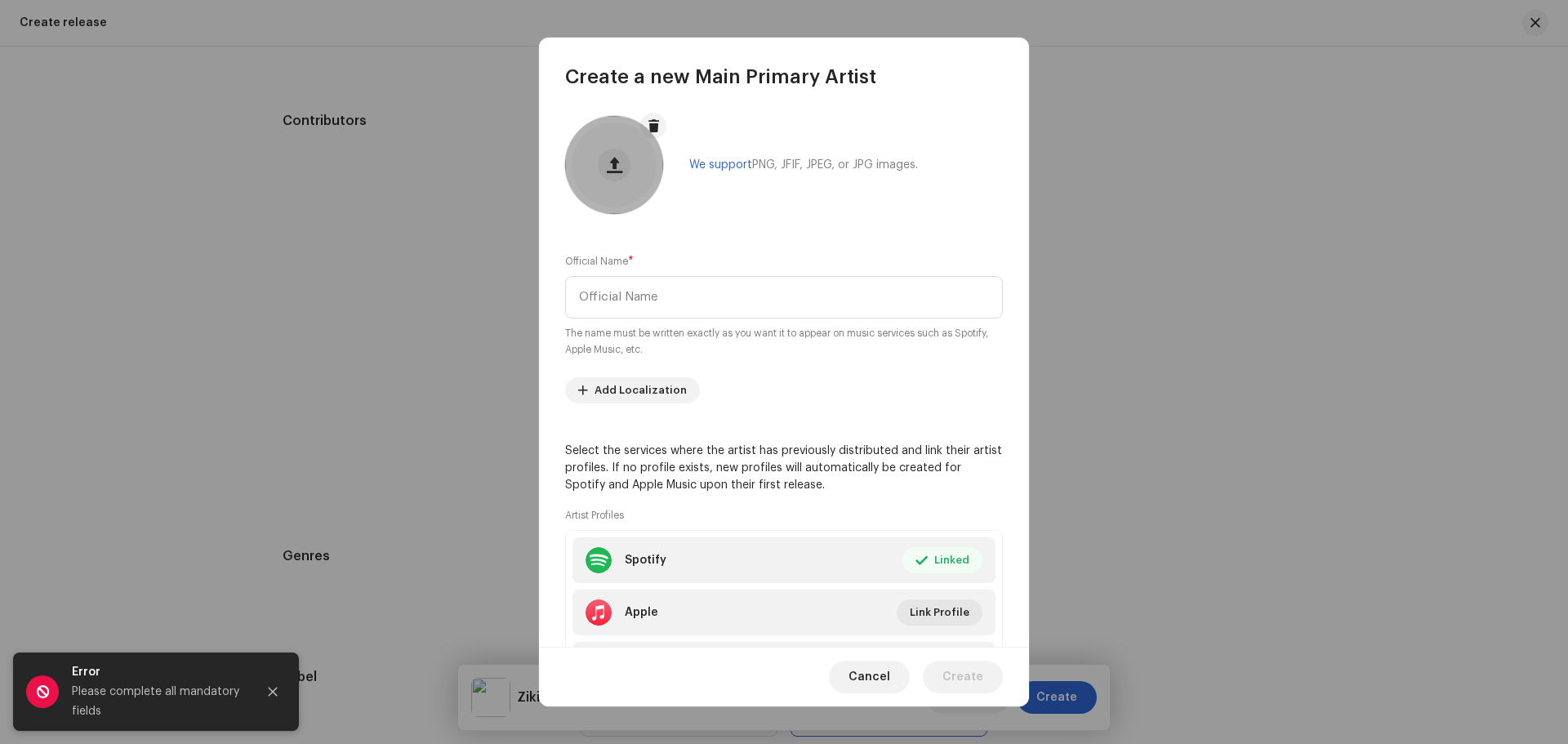
click at [630, 185] on div at bounding box center [614, 165] width 98 height 98
click at [613, 176] on button at bounding box center [614, 165] width 33 height 32
click at [719, 281] on input "text" at bounding box center [784, 298] width 438 height 43
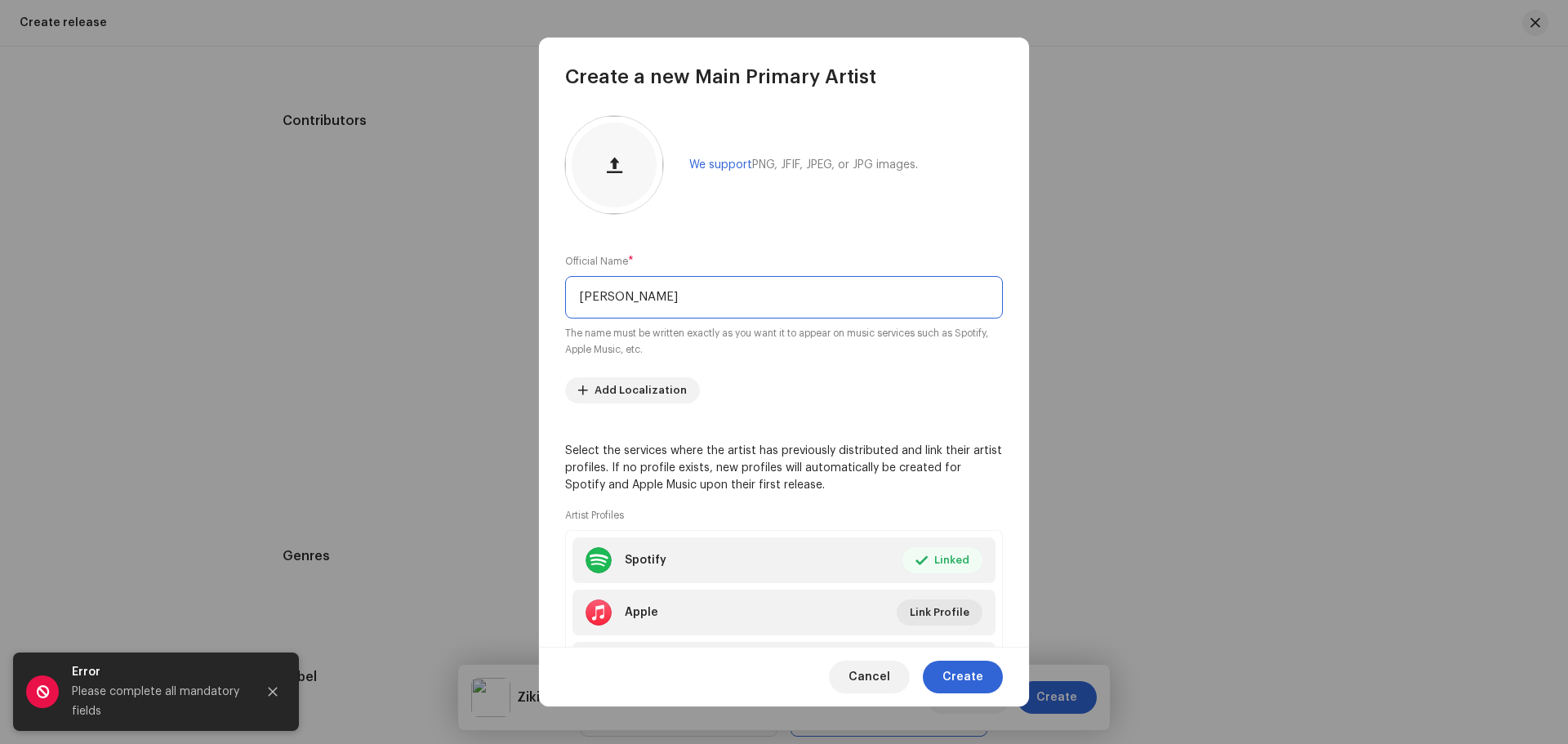
click at [725, 303] on input "[PERSON_NAME]" at bounding box center [784, 298] width 438 height 43
type input "[PERSON_NAME]"
click at [944, 605] on span "Link Profile" at bounding box center [940, 612] width 60 height 32
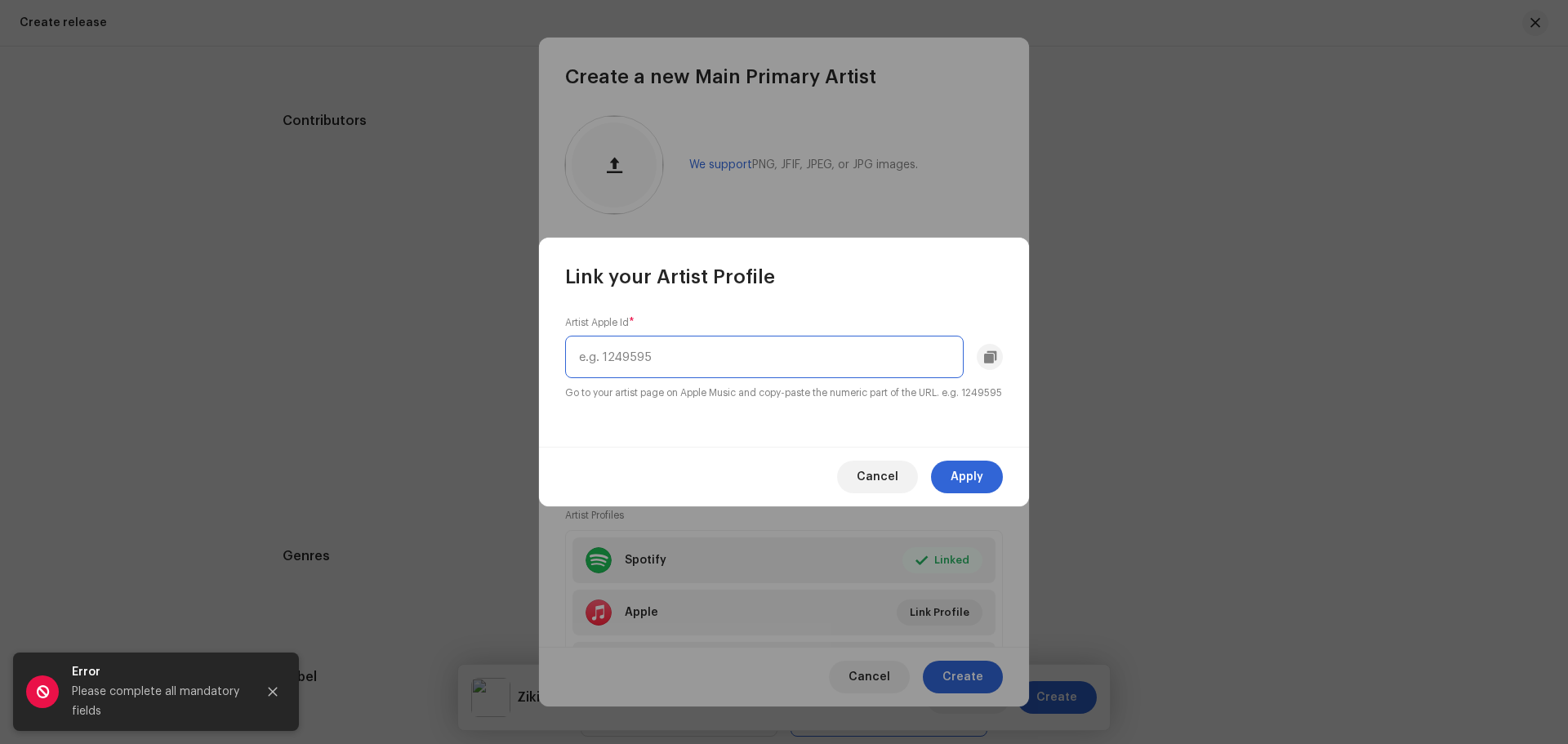
click at [709, 351] on input "text" at bounding box center [765, 357] width 399 height 43
paste input "961321251"
type input "961321251"
click at [979, 487] on span "Apply" at bounding box center [967, 477] width 33 height 32
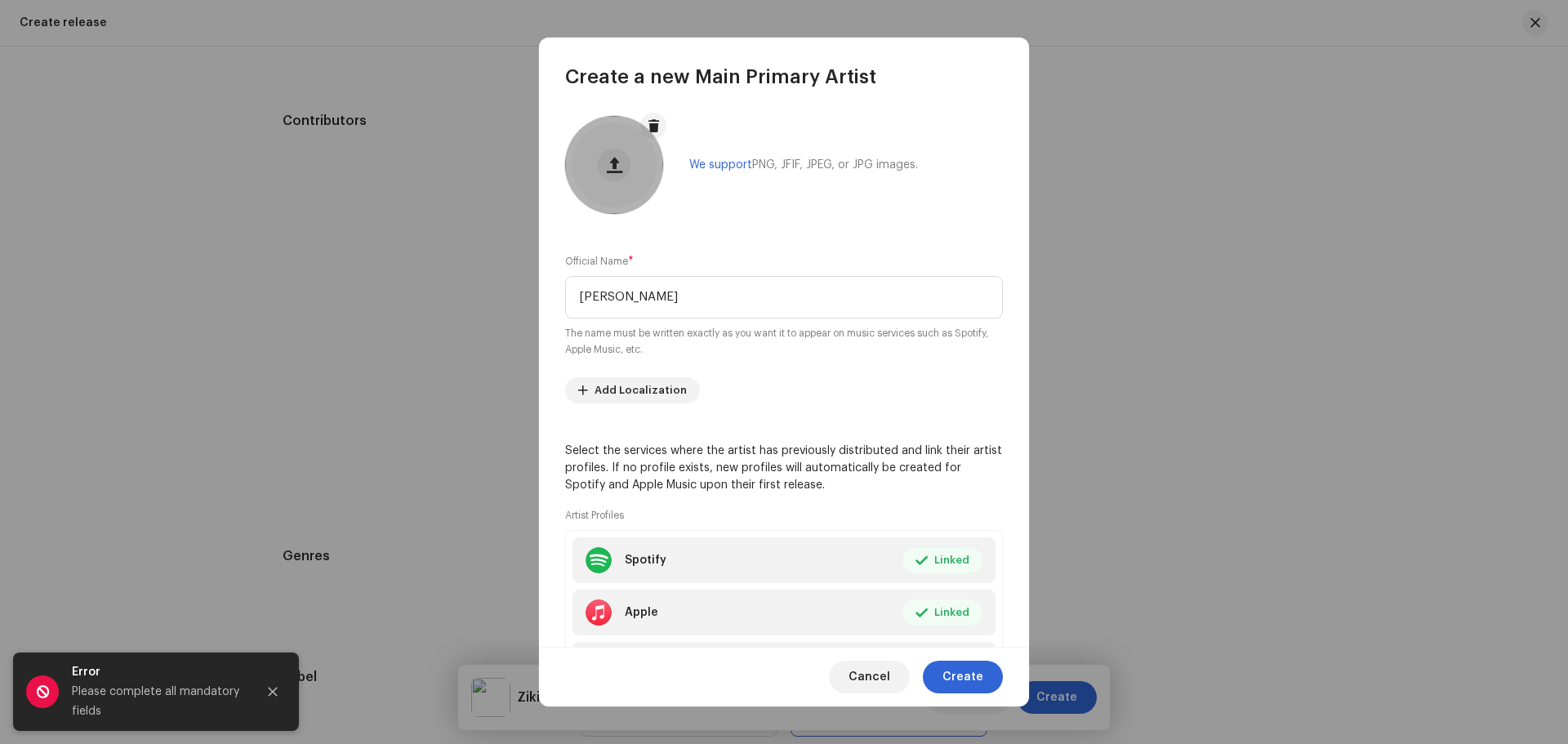
click at [624, 149] on div at bounding box center [614, 165] width 98 height 98
click at [612, 154] on button at bounding box center [614, 165] width 33 height 32
click at [607, 165] on span at bounding box center [614, 164] width 15 height 13
click at [625, 175] on button at bounding box center [614, 165] width 33 height 32
click at [604, 160] on button at bounding box center [614, 165] width 33 height 32
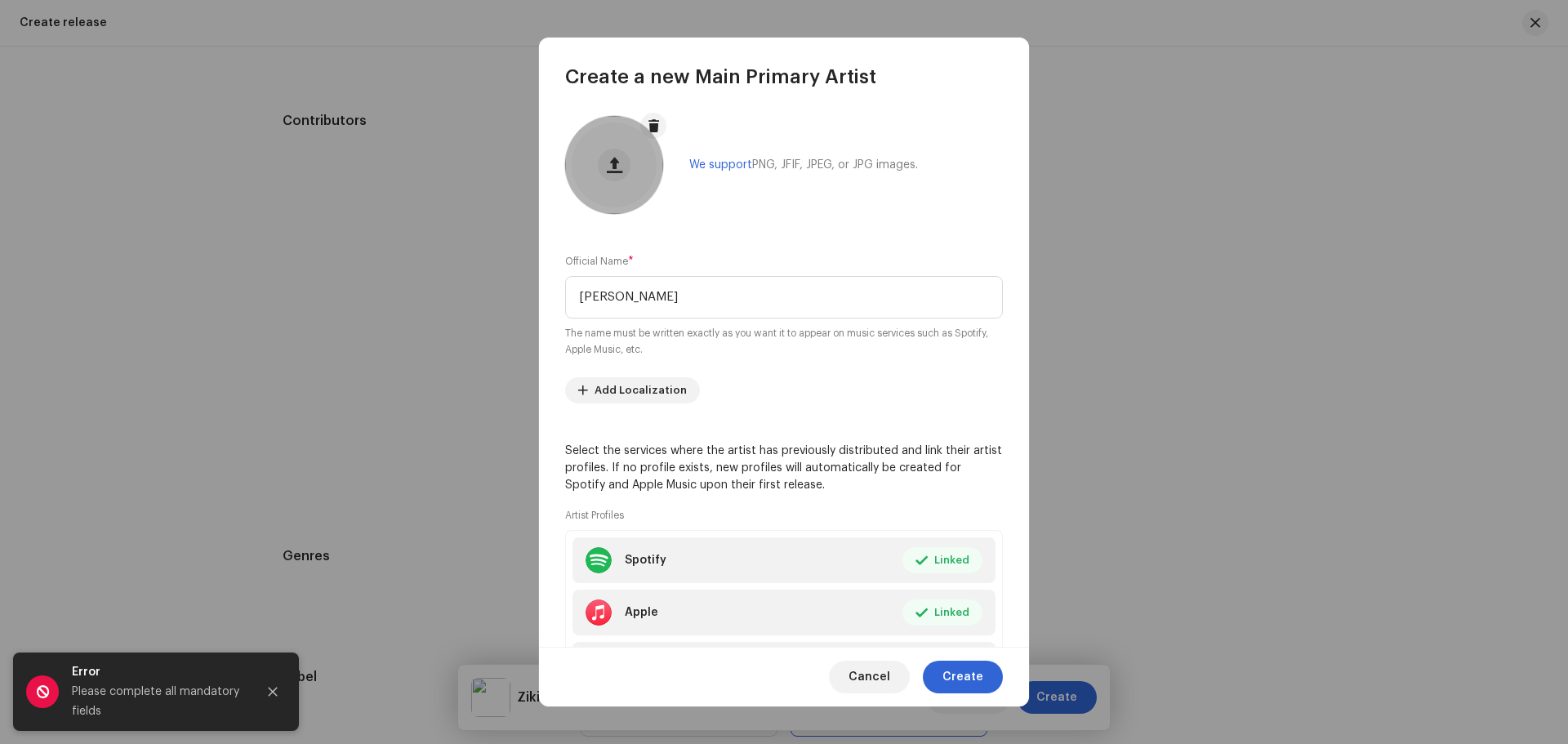
click at [624, 180] on div at bounding box center [614, 165] width 98 height 98
click at [965, 678] on span "Create" at bounding box center [963, 676] width 41 height 32
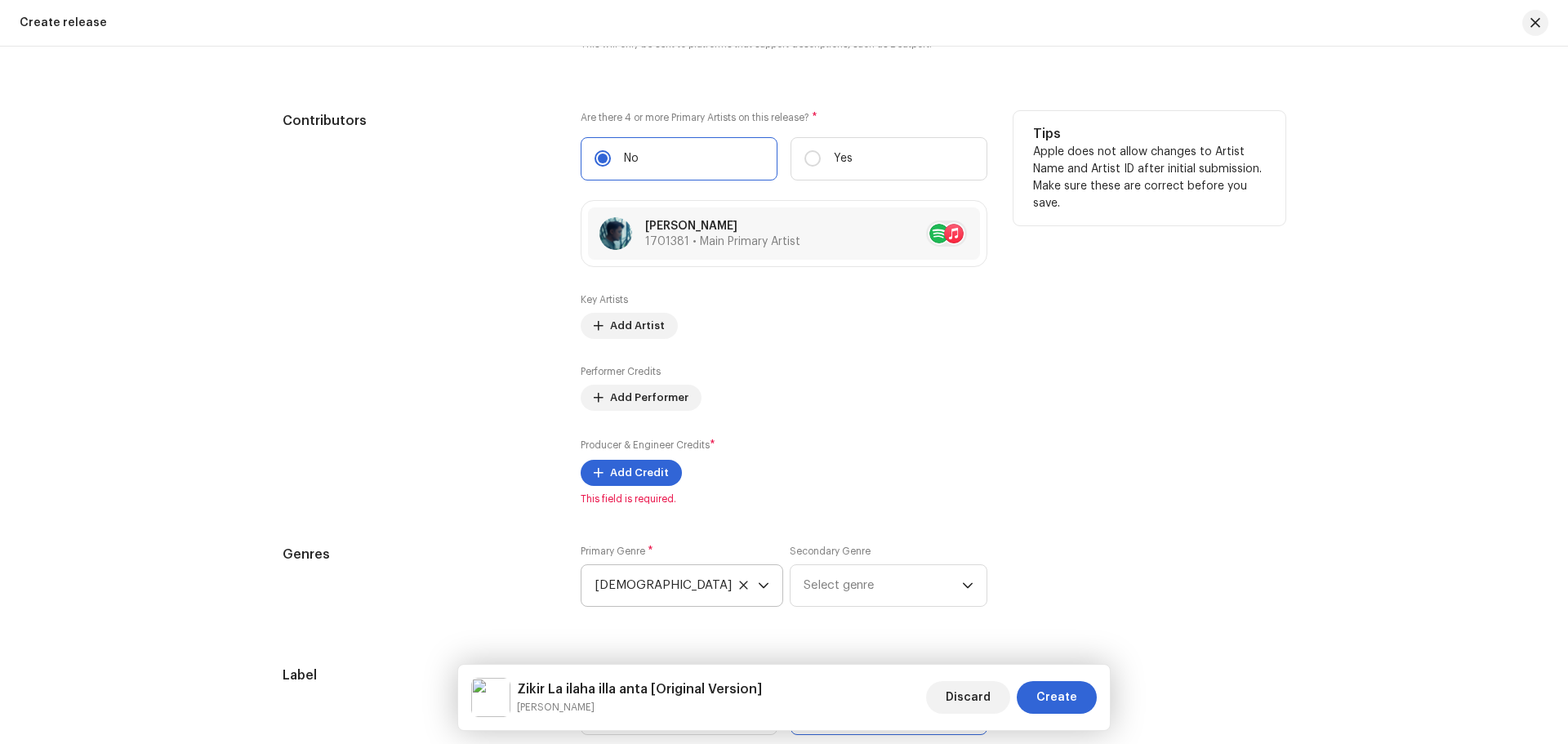
scroll to position [2032, 0]
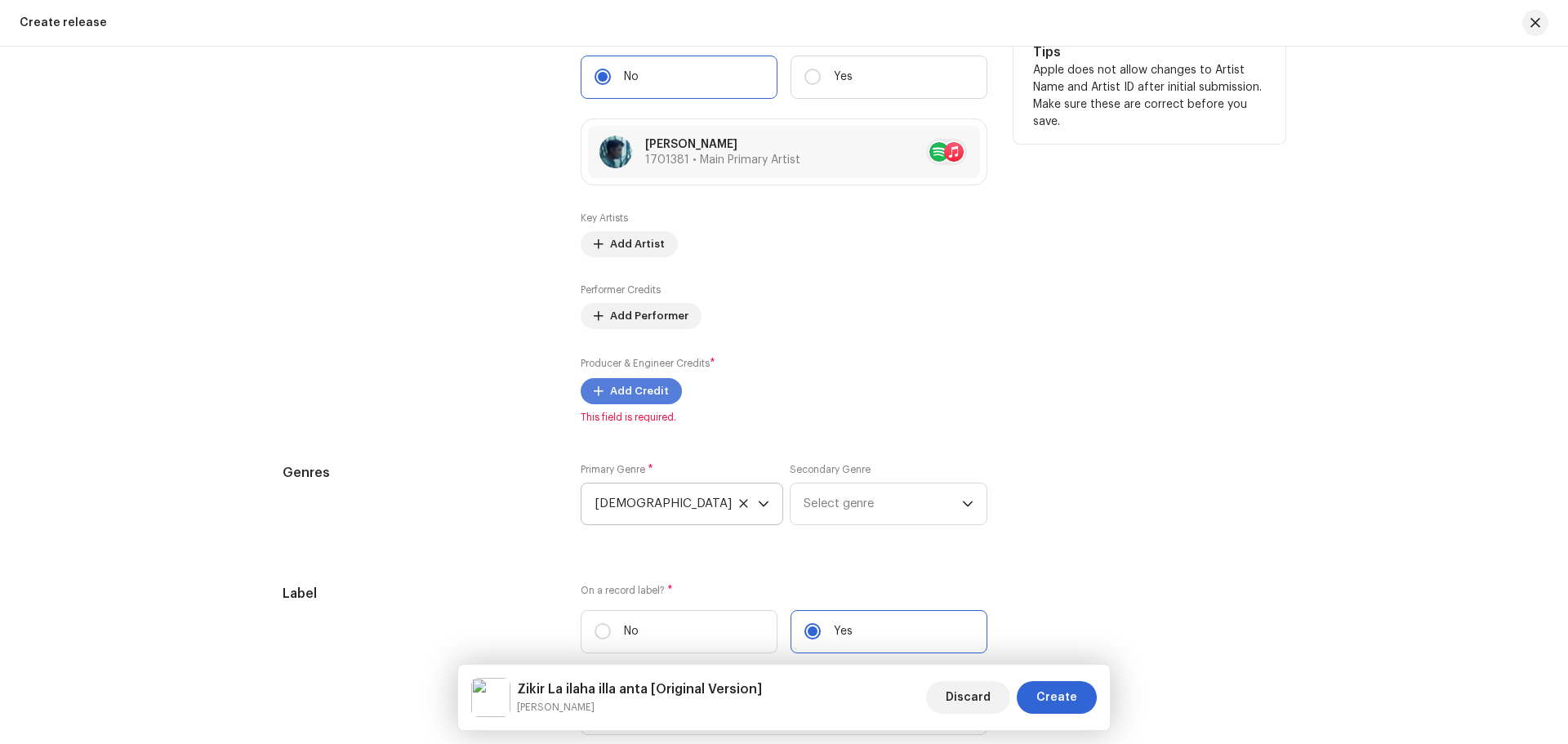
click at [635, 395] on span "Add Credit" at bounding box center [639, 391] width 59 height 32
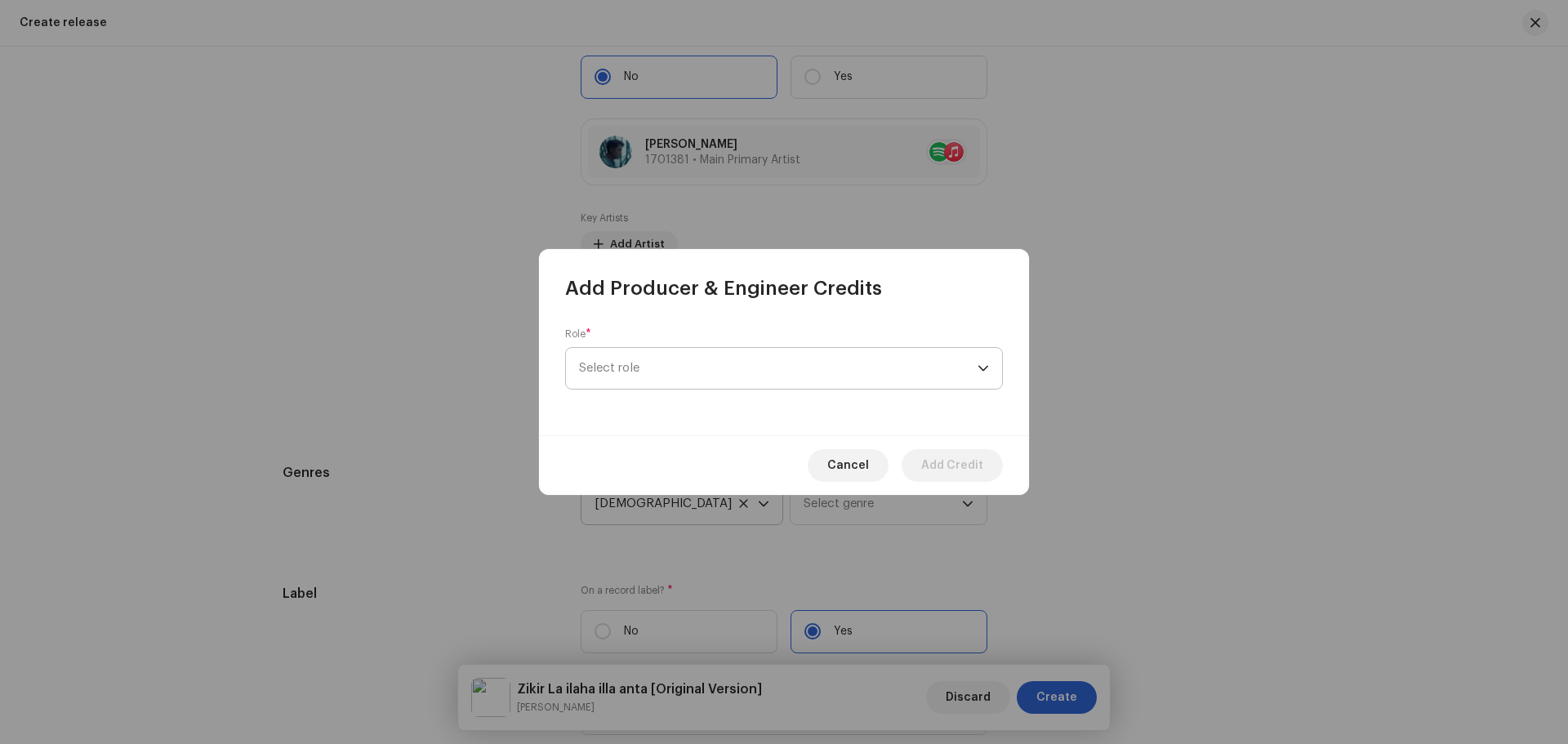
click at [669, 372] on span "Select role" at bounding box center [778, 369] width 399 height 41
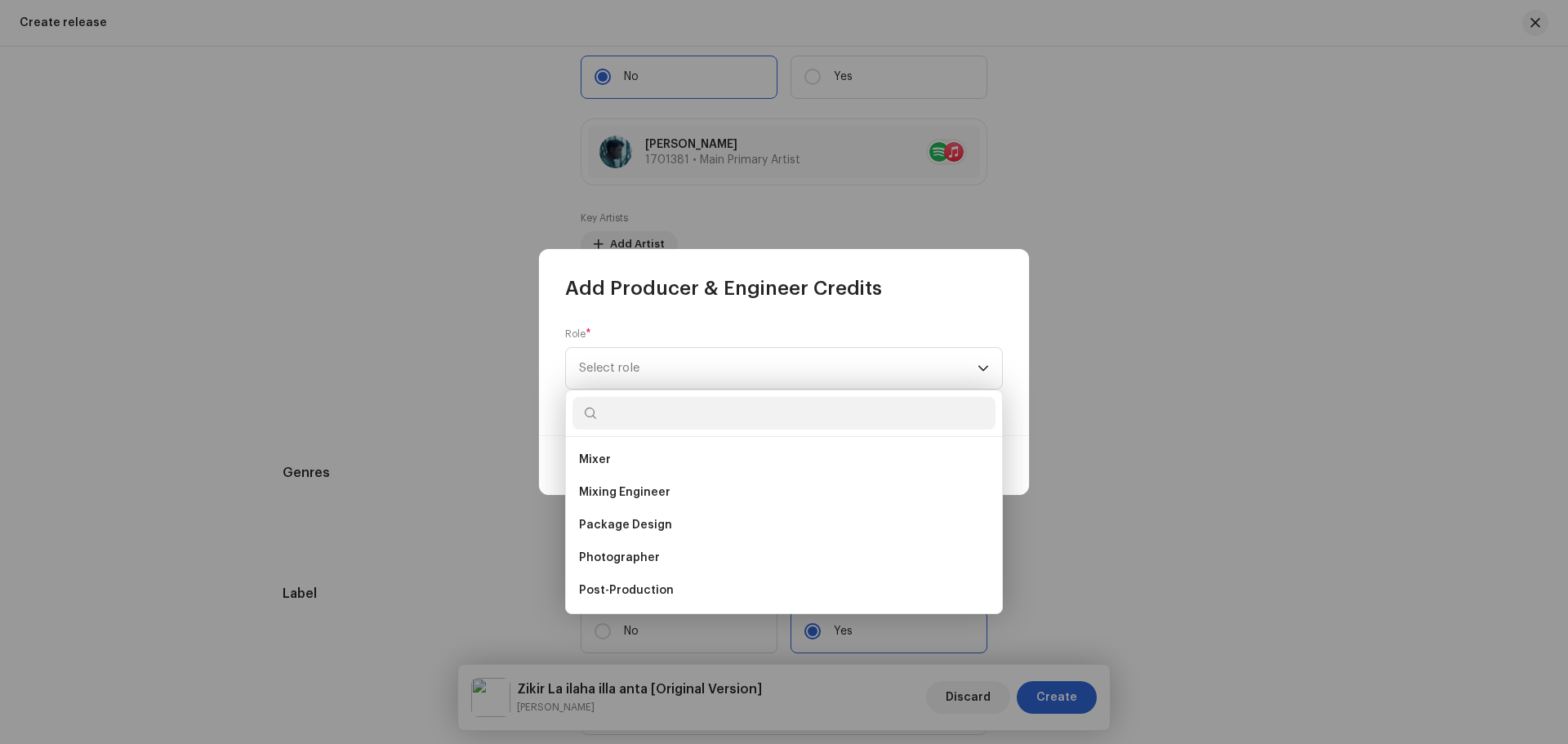
scroll to position [571, 0]
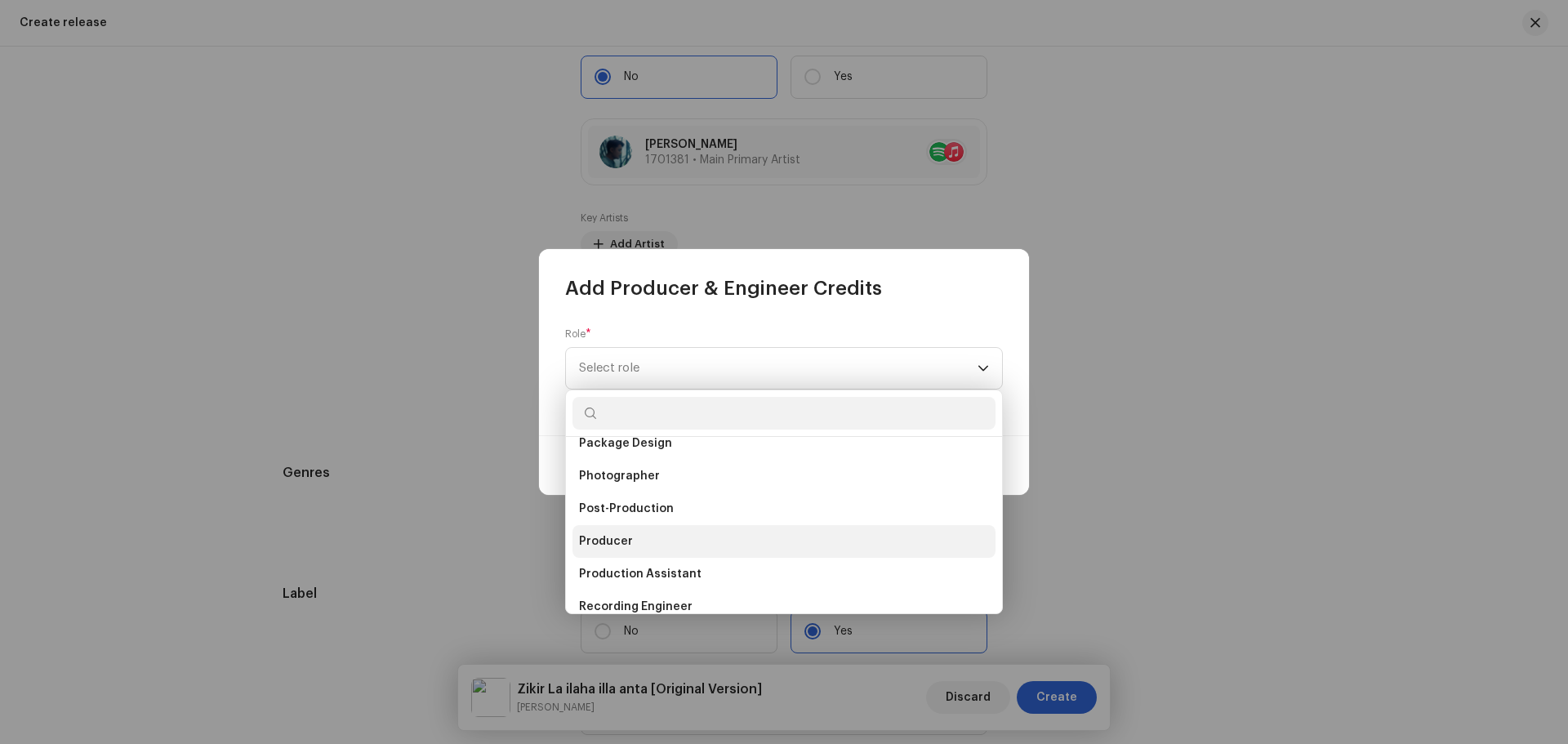
click at [702, 546] on li "Producer" at bounding box center [784, 541] width 423 height 32
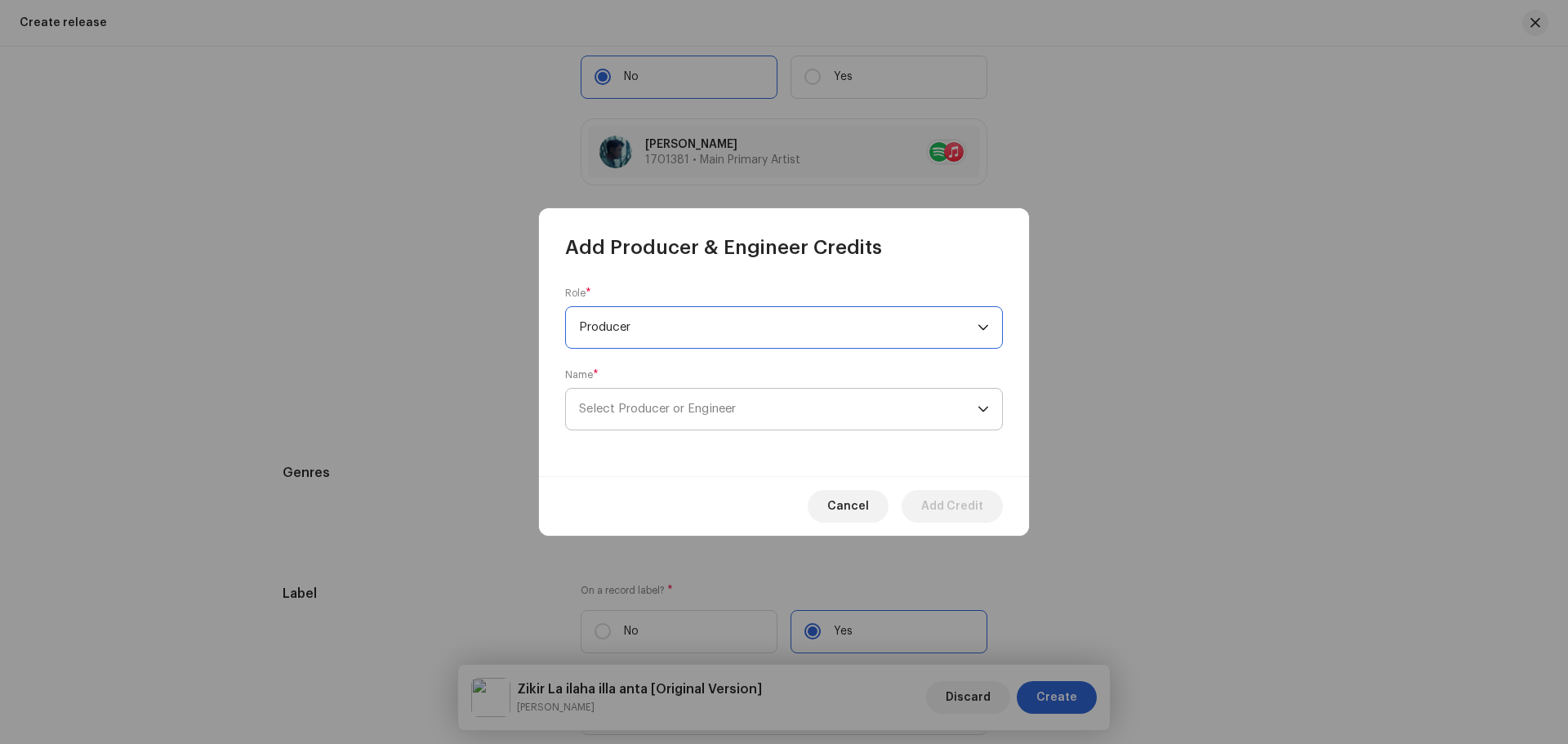
click at [696, 414] on span "Select Producer or Engineer" at bounding box center [657, 409] width 157 height 12
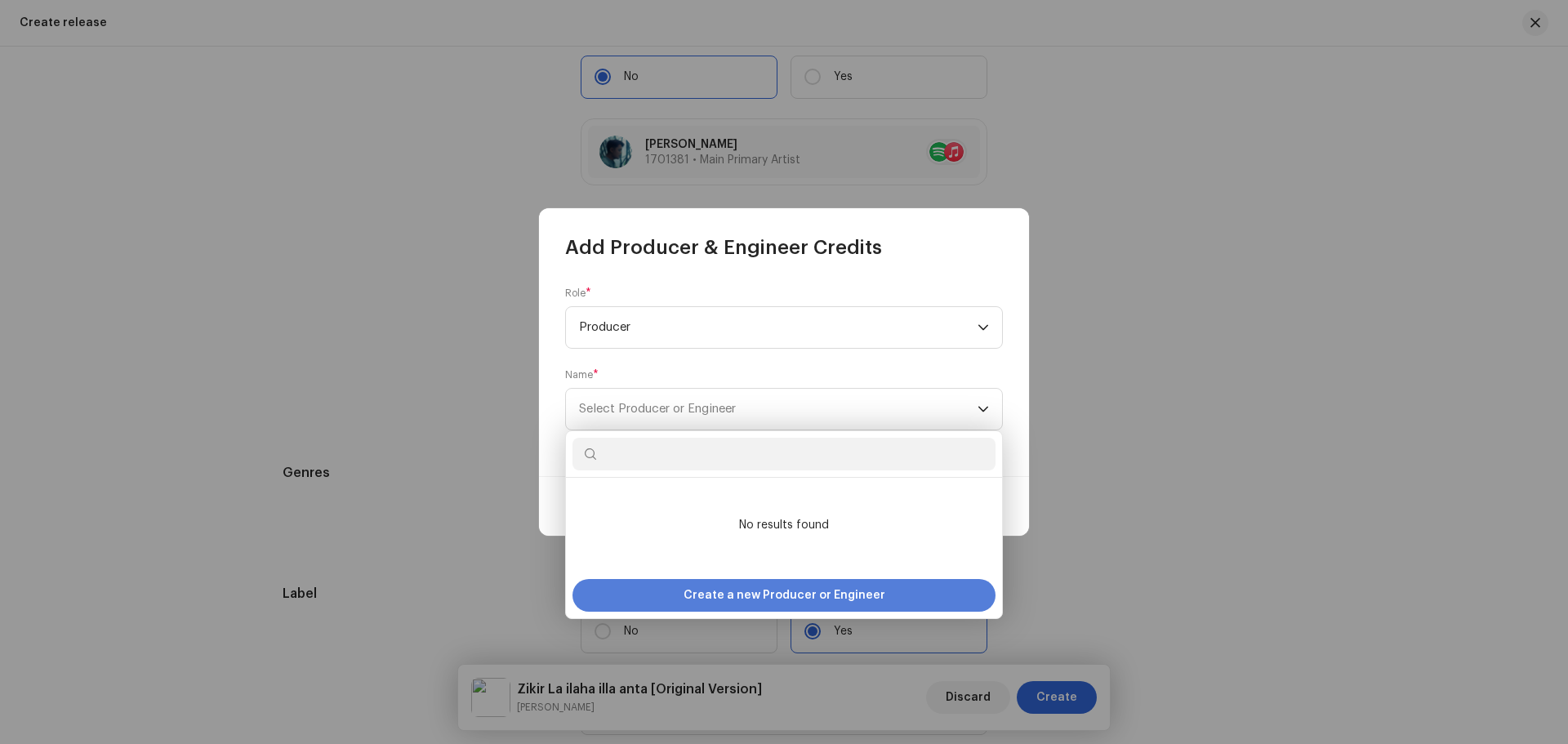
click at [731, 596] on span "Create a new Producer or Engineer" at bounding box center [784, 595] width 202 height 32
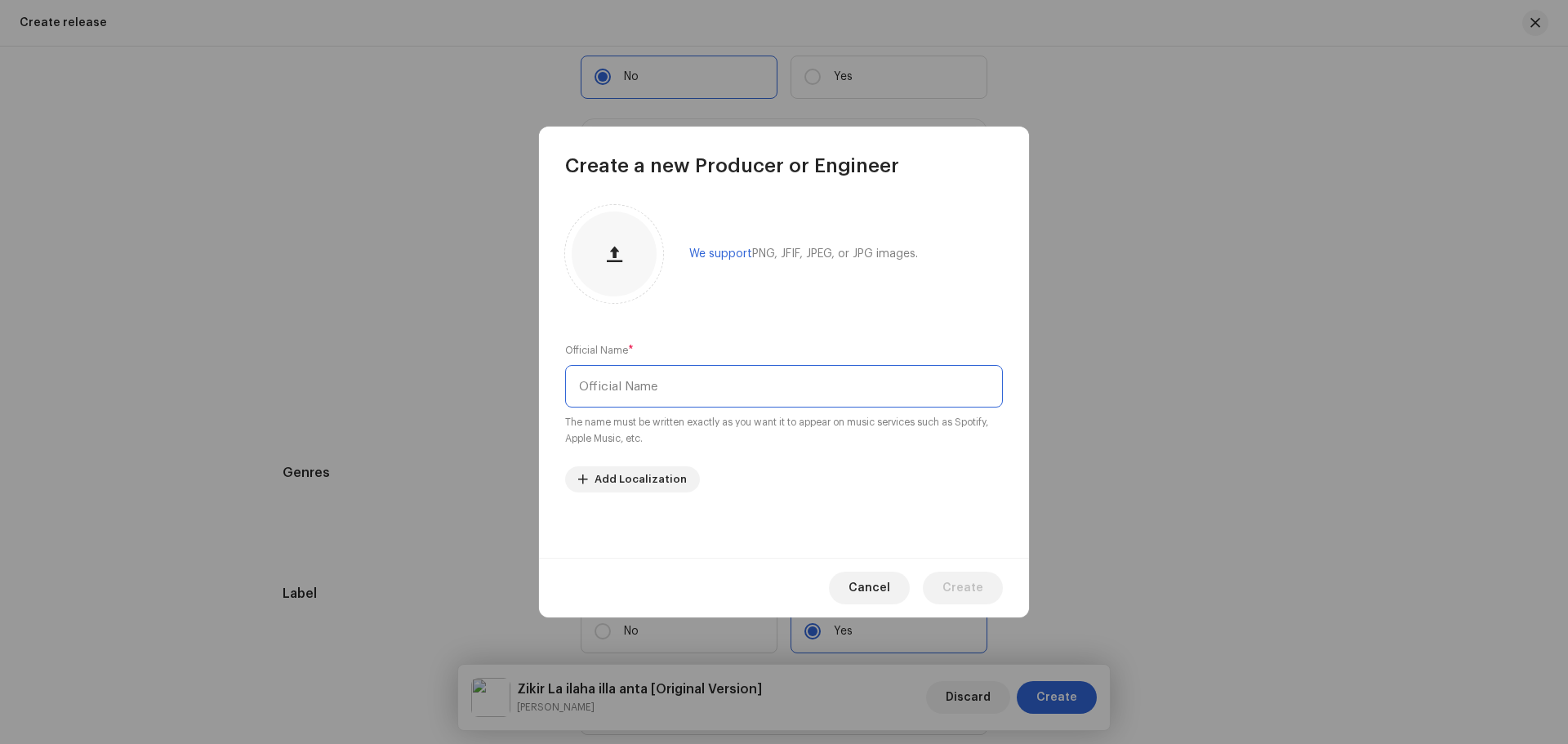
click at [680, 395] on input "text" at bounding box center [784, 387] width 438 height 43
type input "[PERSON_NAME]"
click at [625, 263] on button "button" at bounding box center [614, 254] width 39 height 39
click at [956, 587] on span "Create" at bounding box center [963, 588] width 41 height 32
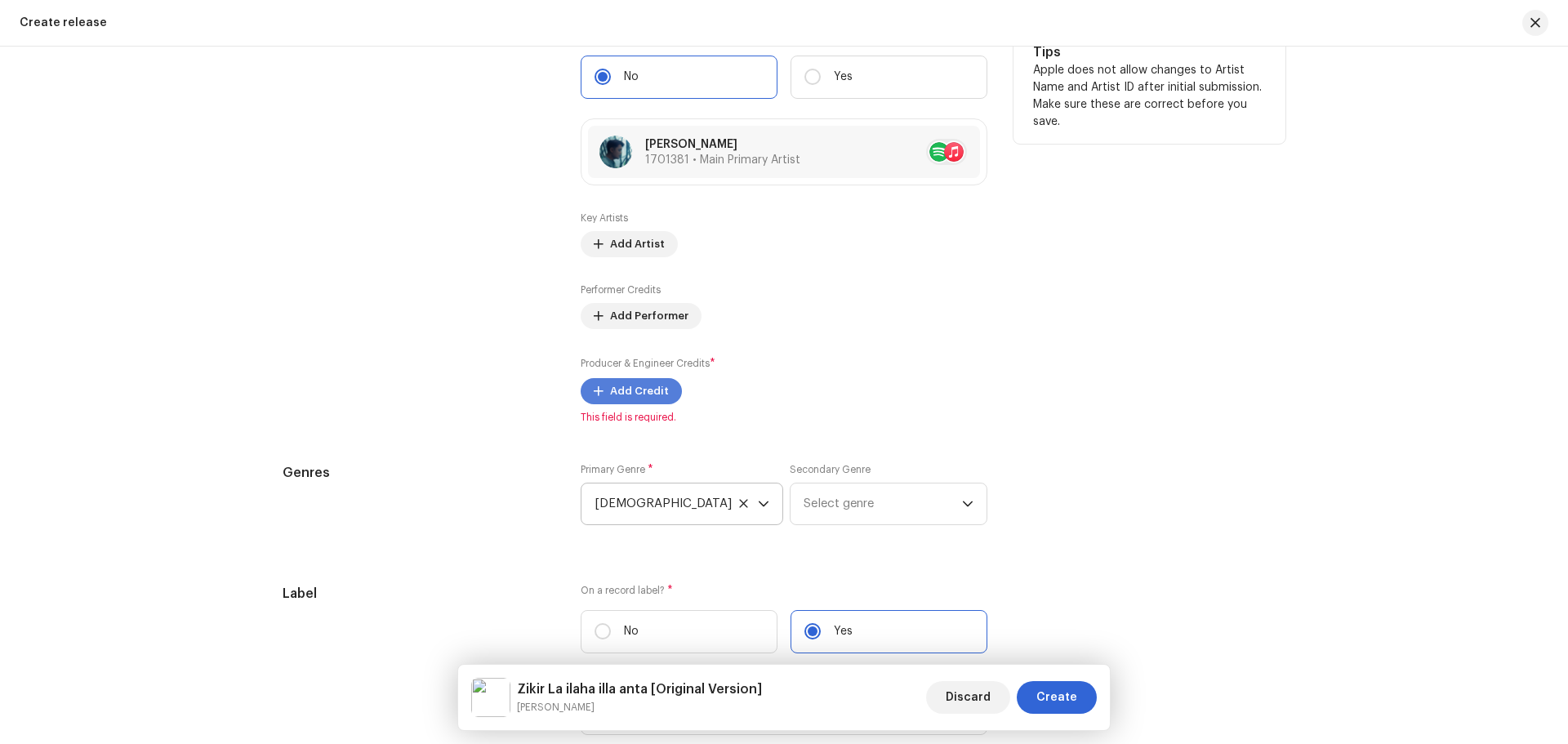
click at [642, 387] on span "Add Credit" at bounding box center [639, 391] width 59 height 32
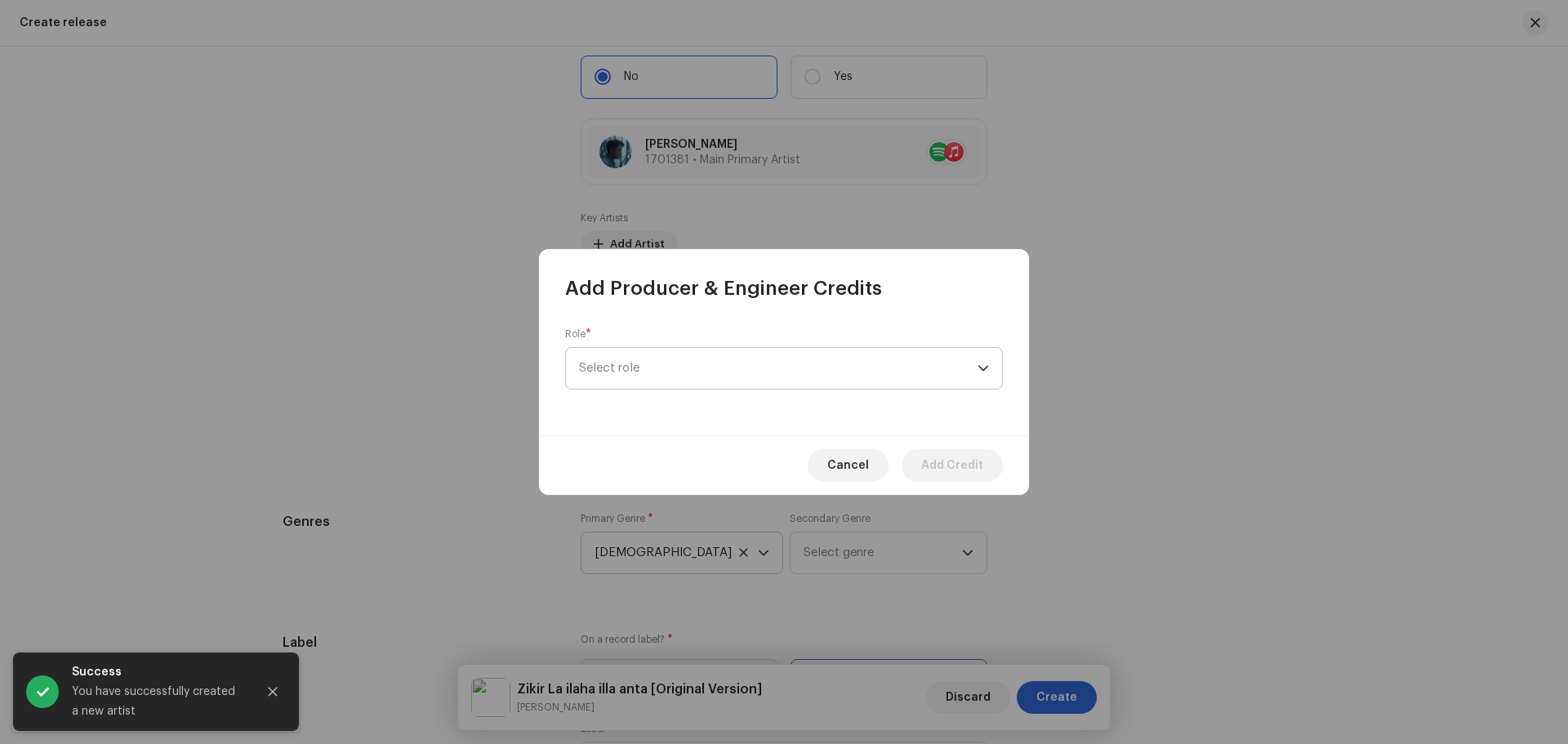
click at [685, 365] on span "Select role" at bounding box center [778, 369] width 399 height 41
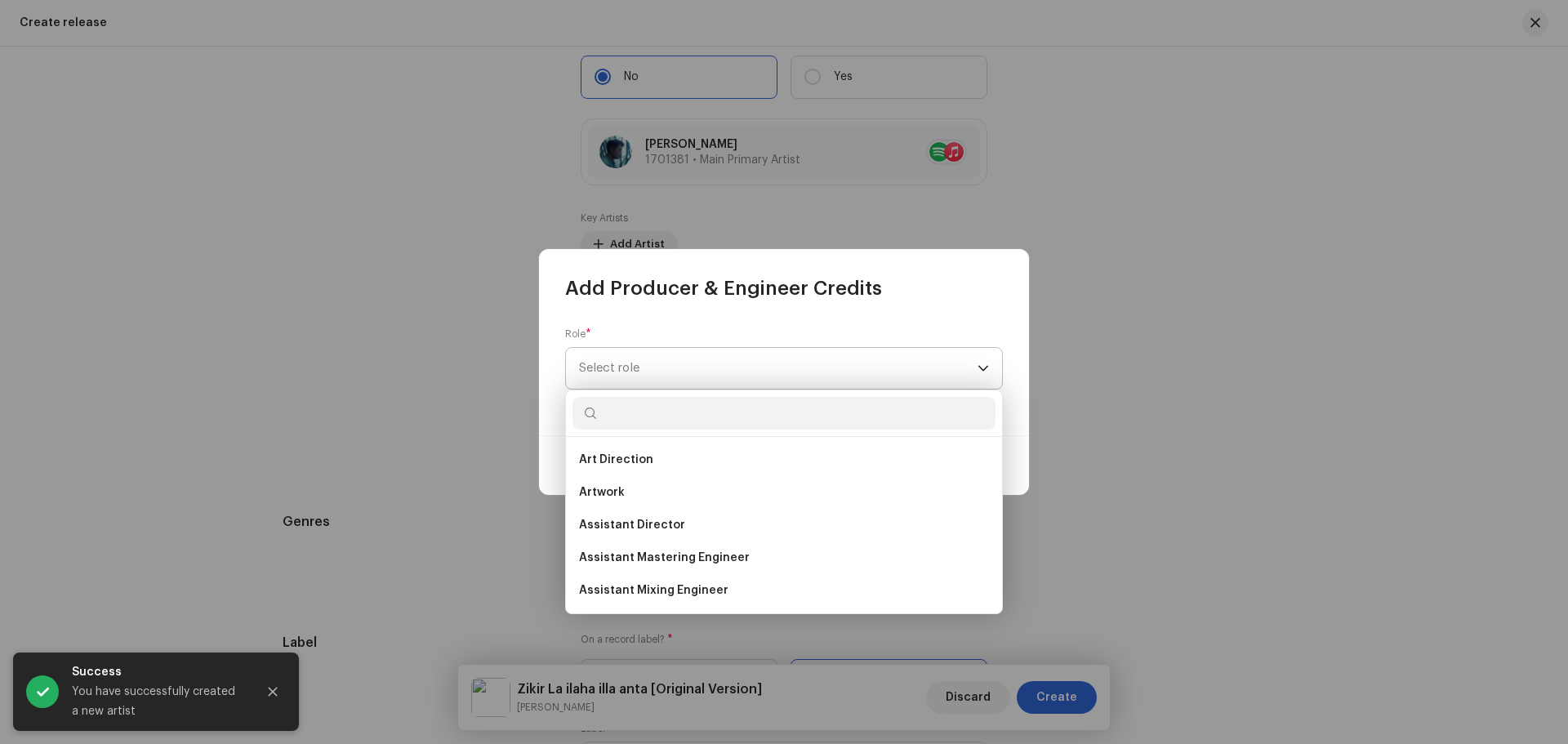
click at [685, 365] on span "Select role" at bounding box center [778, 369] width 399 height 41
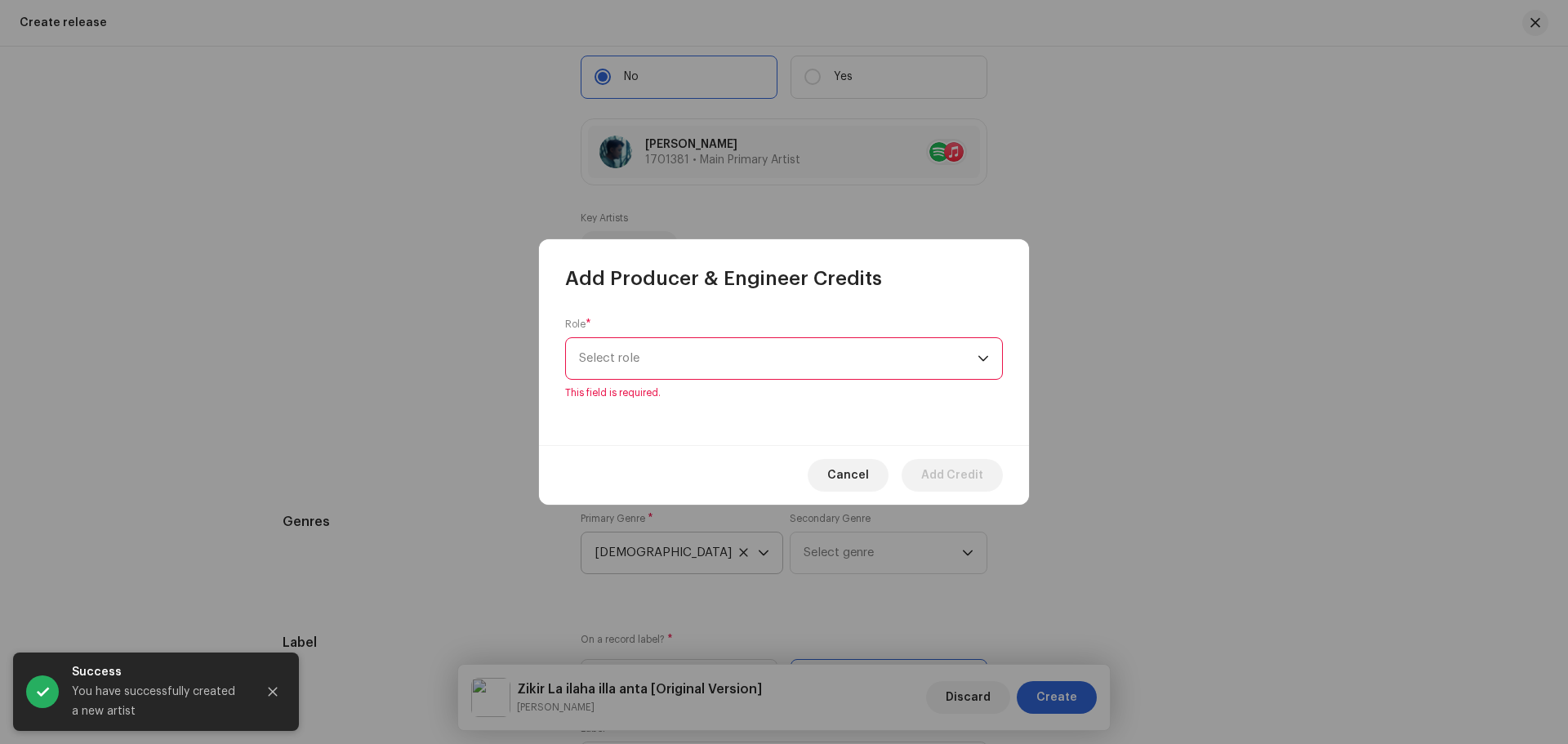
click at [728, 358] on span "Select role" at bounding box center [778, 358] width 399 height 41
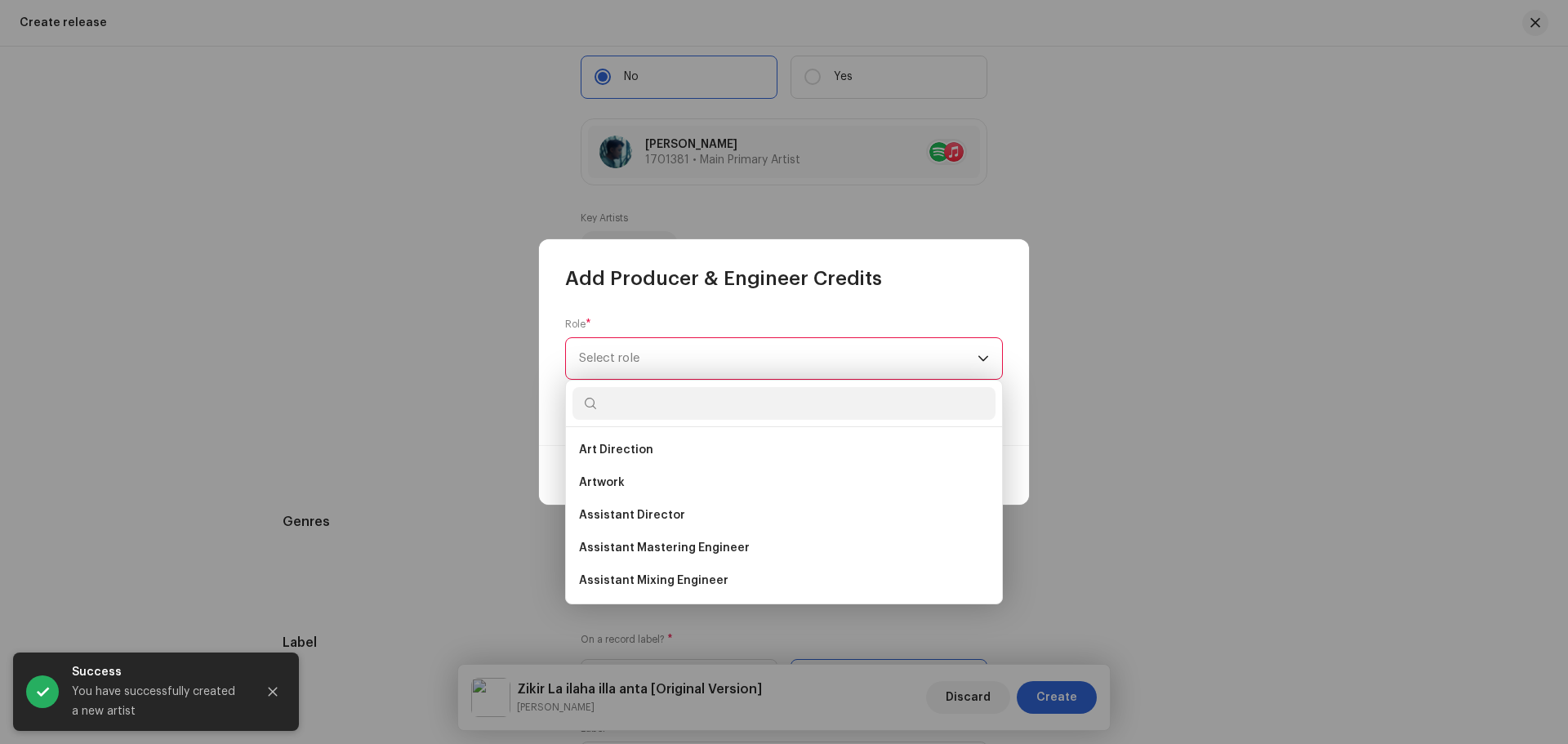
click at [748, 324] on div "Role * Select role This field is required." at bounding box center [784, 357] width 438 height 81
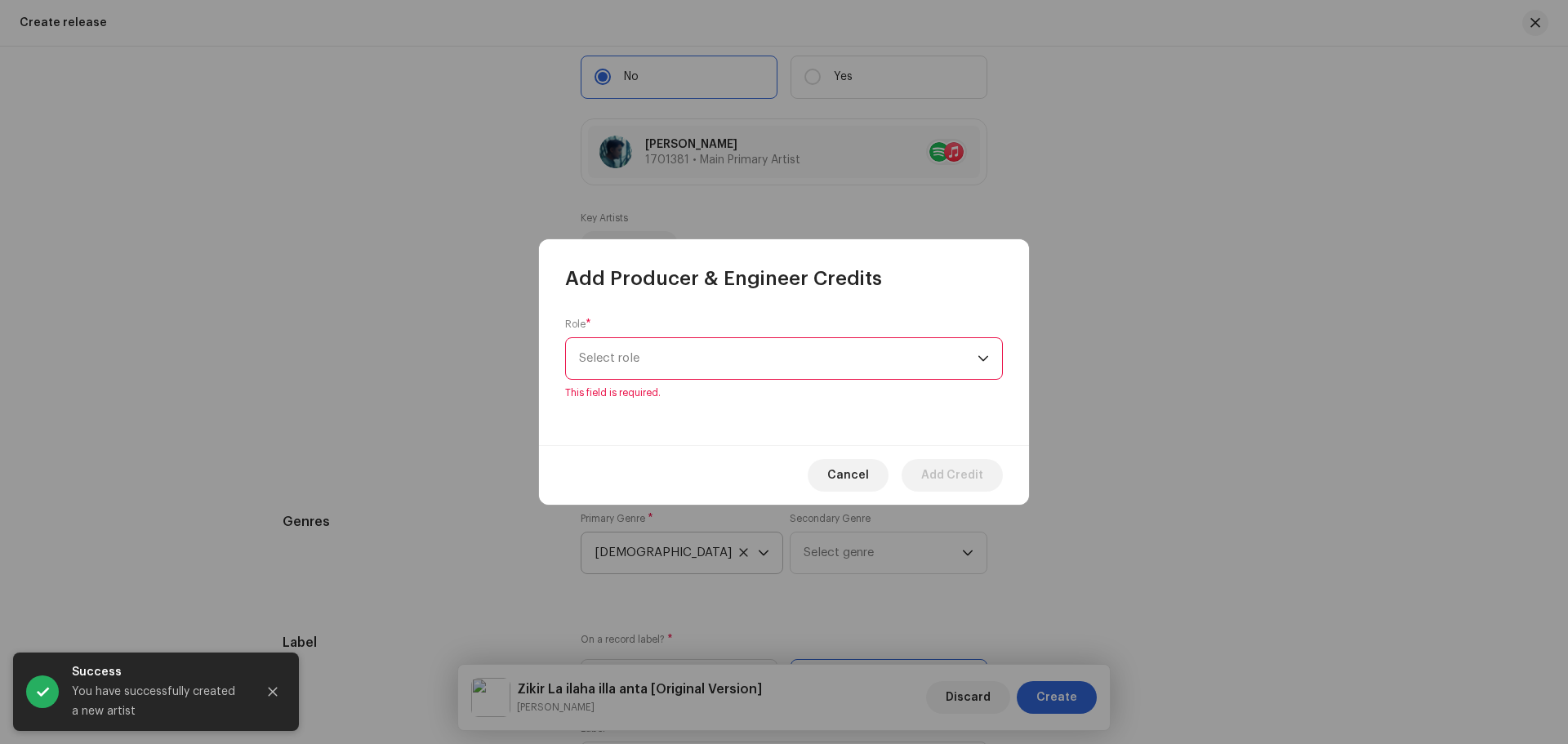
click at [744, 360] on span "Select role" at bounding box center [778, 358] width 399 height 41
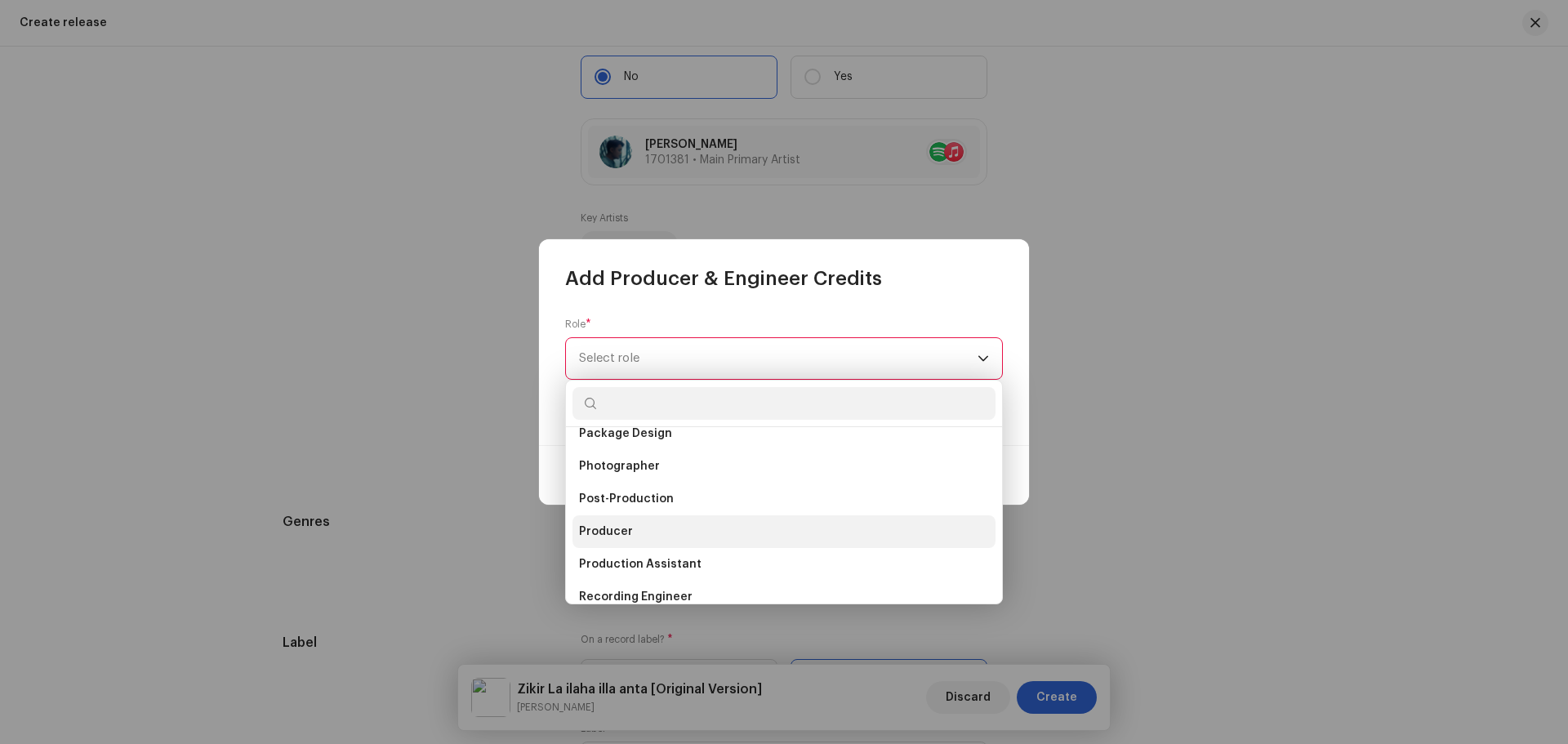
click at [711, 529] on li "Producer" at bounding box center [784, 532] width 423 height 32
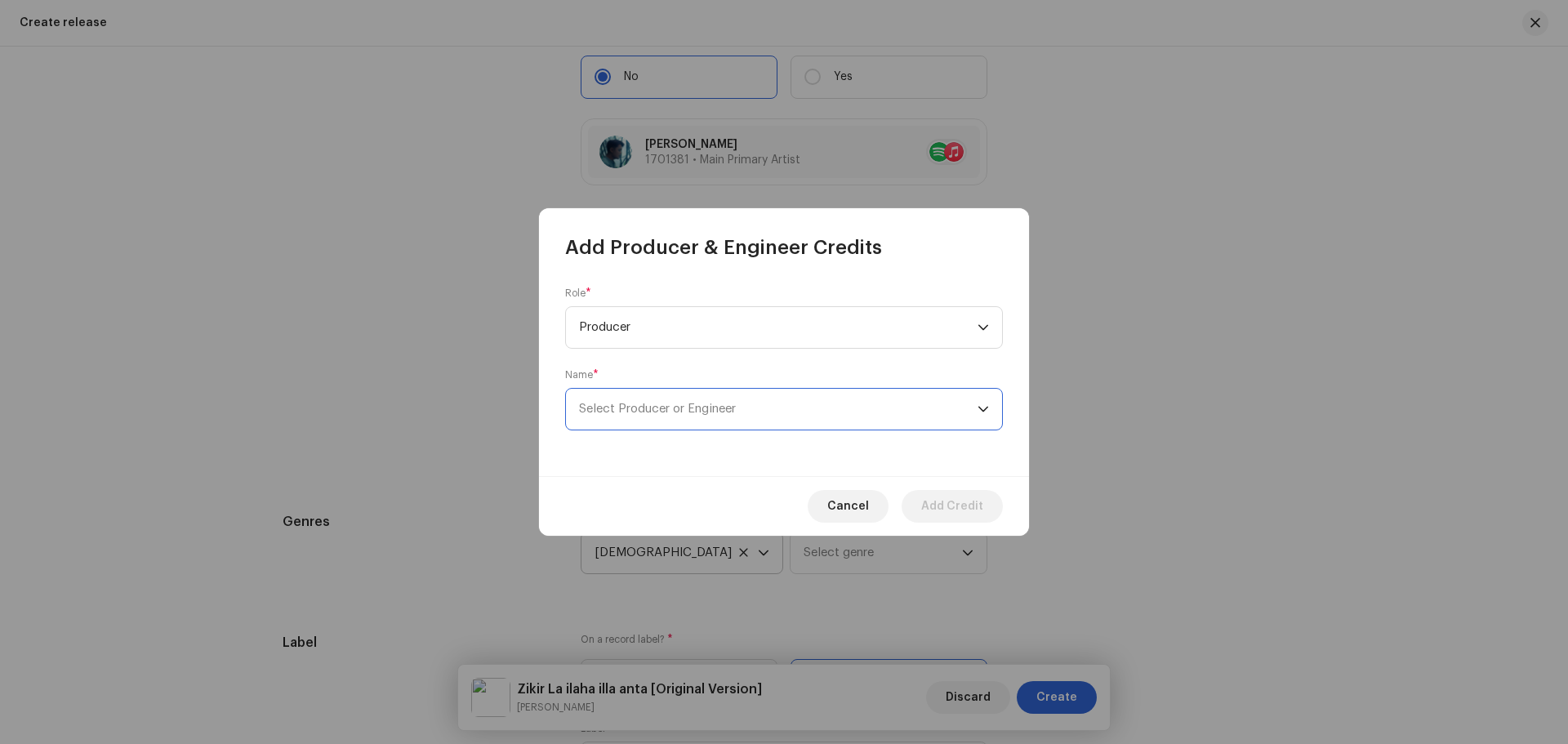
click at [716, 413] on span "Select Producer or Engineer" at bounding box center [657, 409] width 157 height 12
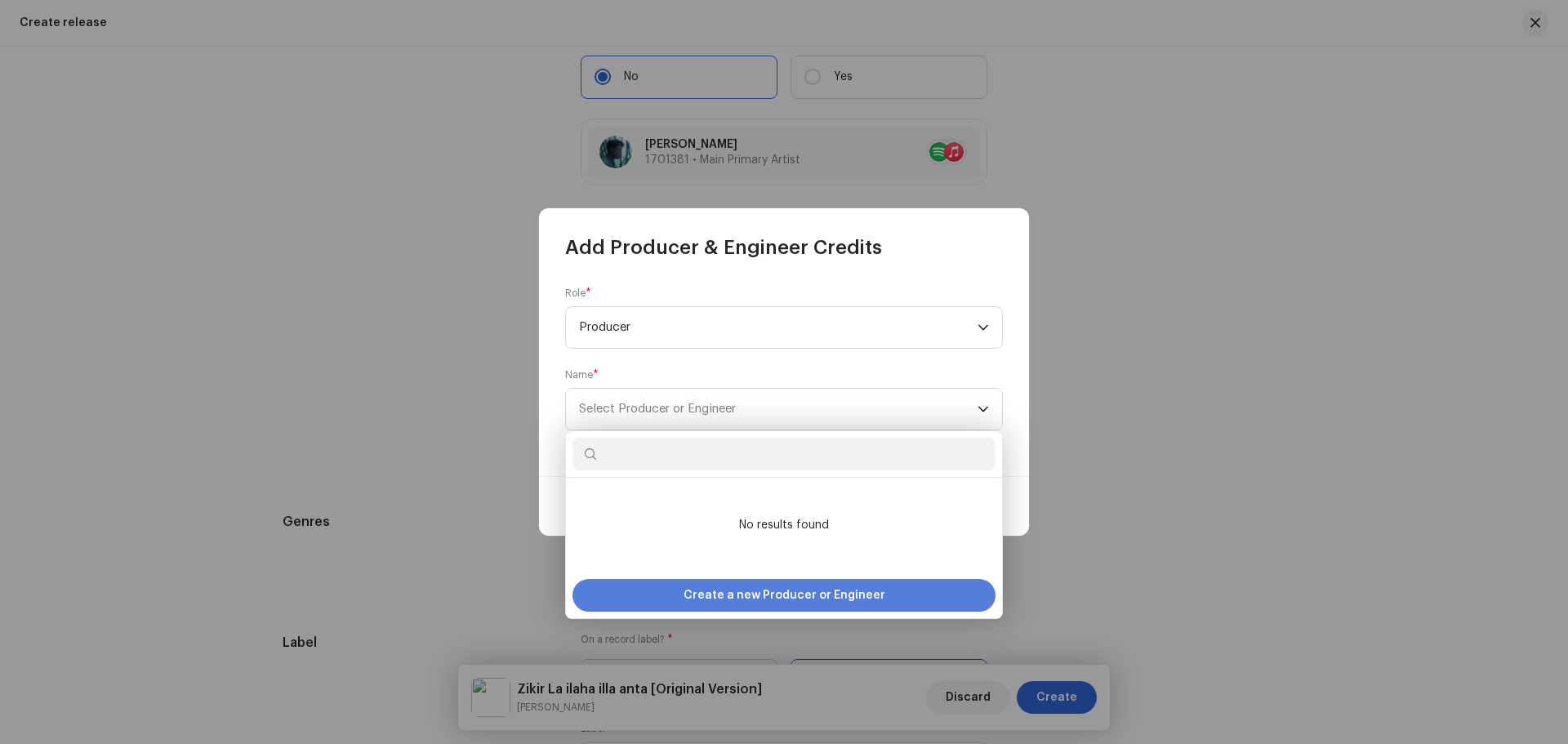
click at [730, 593] on span "Create a new Producer or Engineer" at bounding box center [784, 595] width 202 height 32
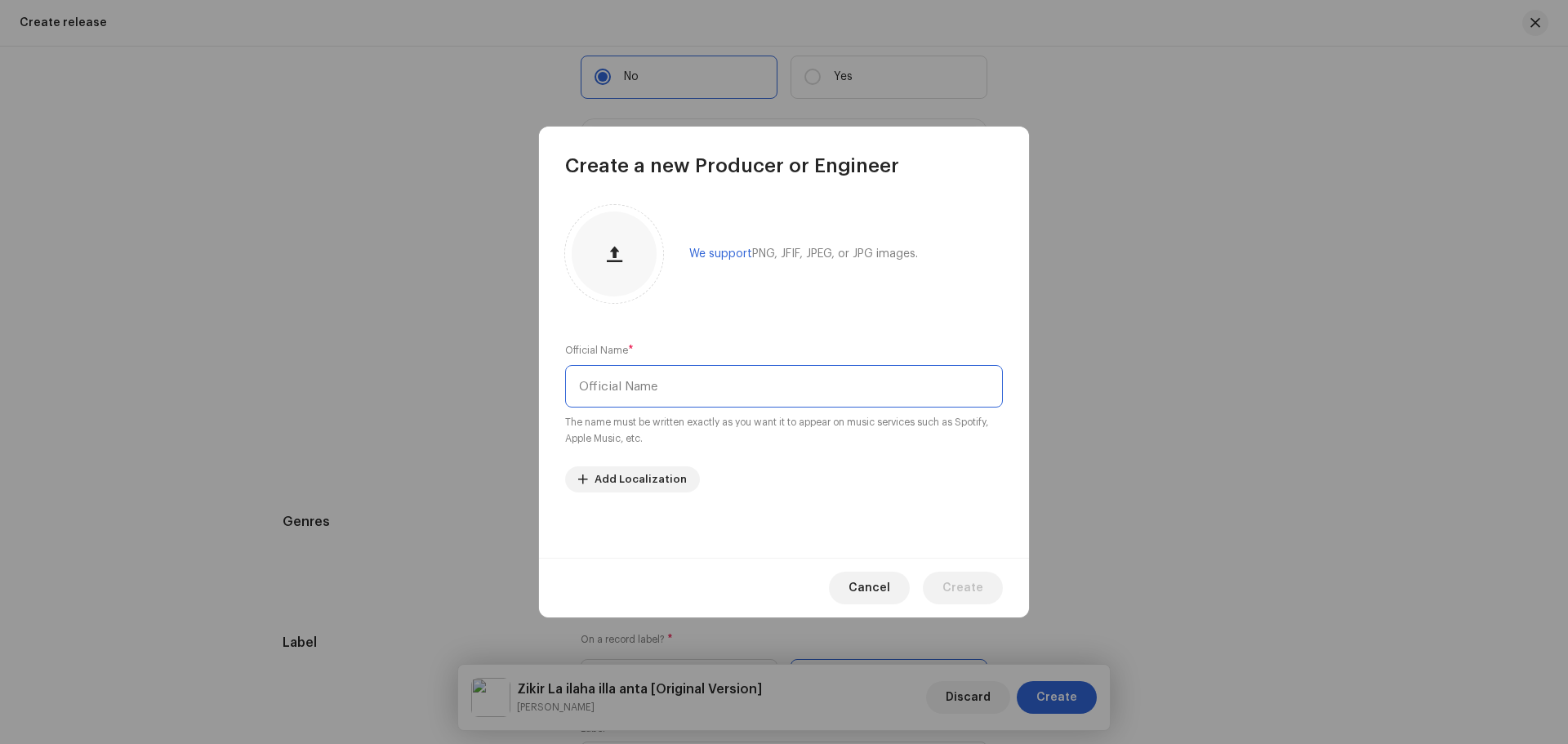
click at [779, 381] on input "text" at bounding box center [784, 387] width 438 height 43
click at [624, 257] on button "button" at bounding box center [614, 254] width 39 height 39
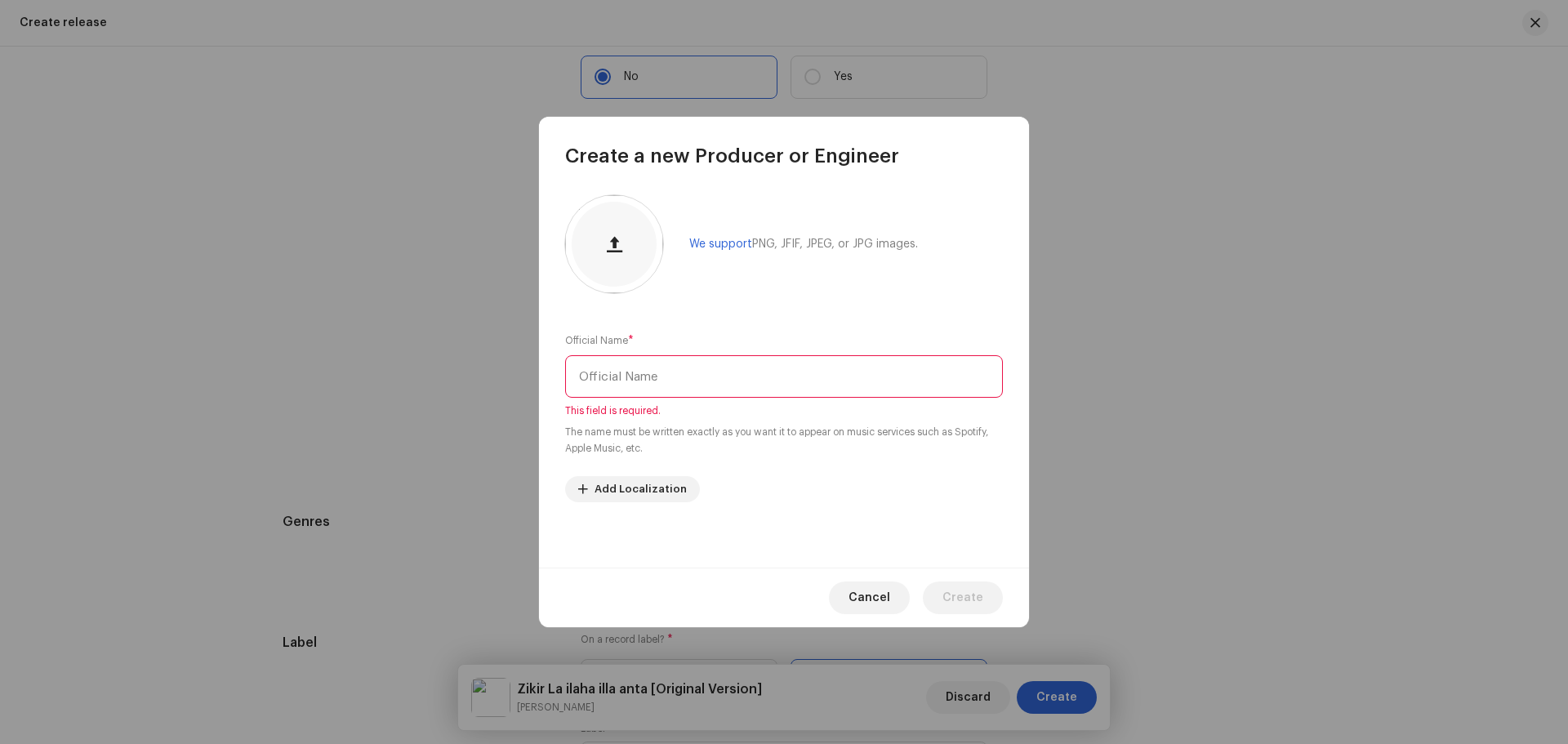
click at [742, 385] on input "text" at bounding box center [784, 376] width 438 height 43
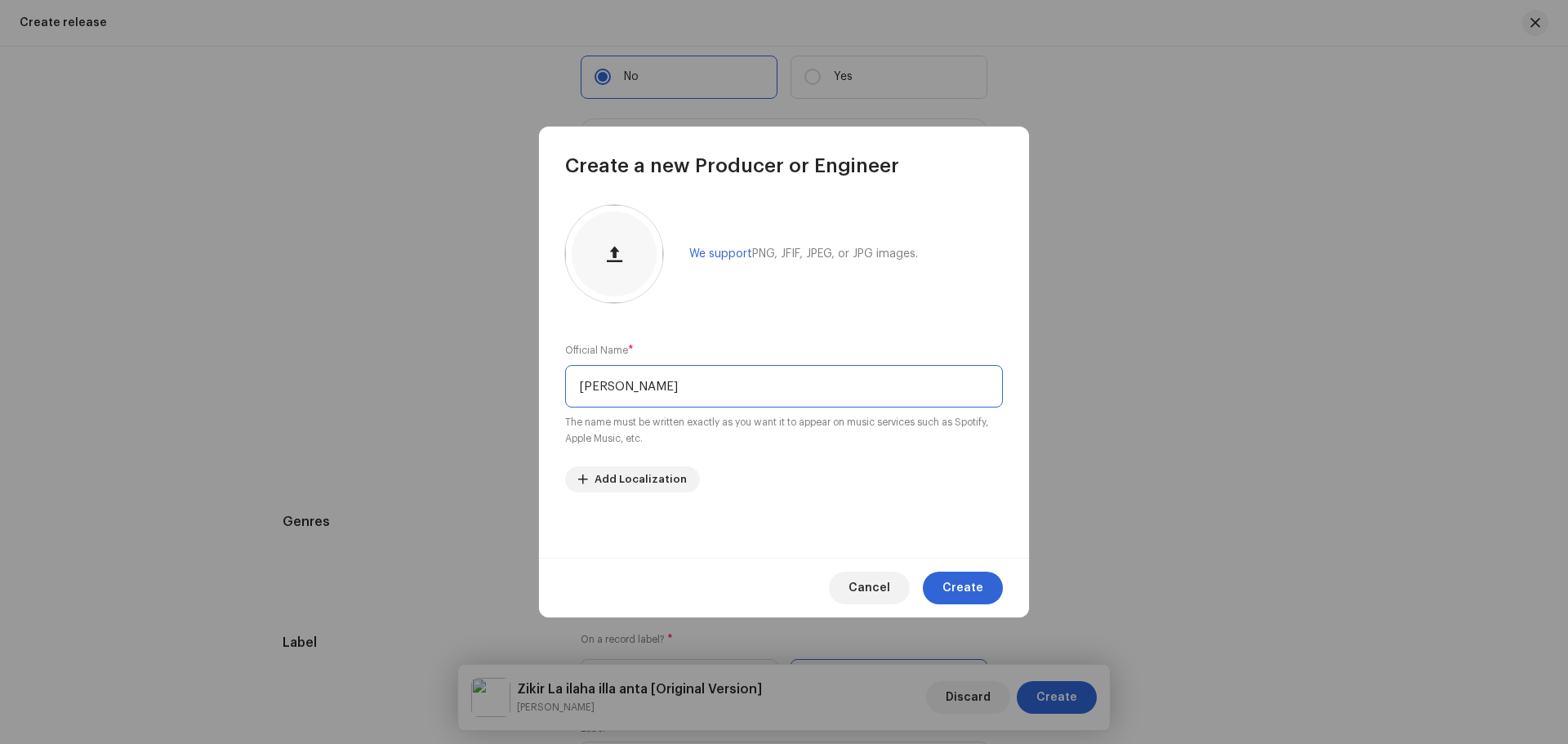
type input "[PERSON_NAME]"
click at [742, 385] on input "[PERSON_NAME]" at bounding box center [784, 387] width 438 height 43
type input "D"
type input "[PERSON_NAME]"
click at [941, 586] on button "Create" at bounding box center [963, 588] width 80 height 32
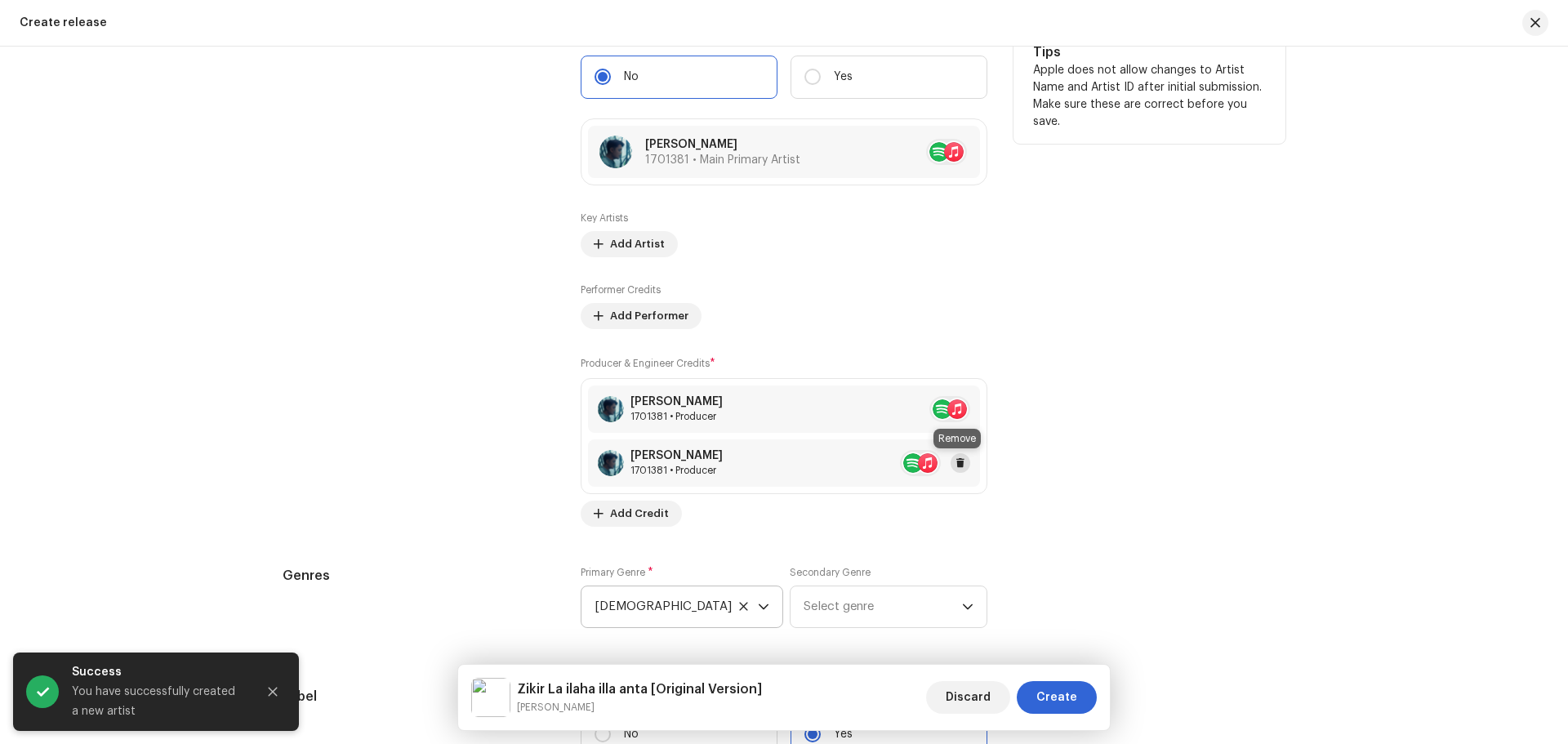
click at [962, 461] on span at bounding box center [960, 463] width 9 height 13
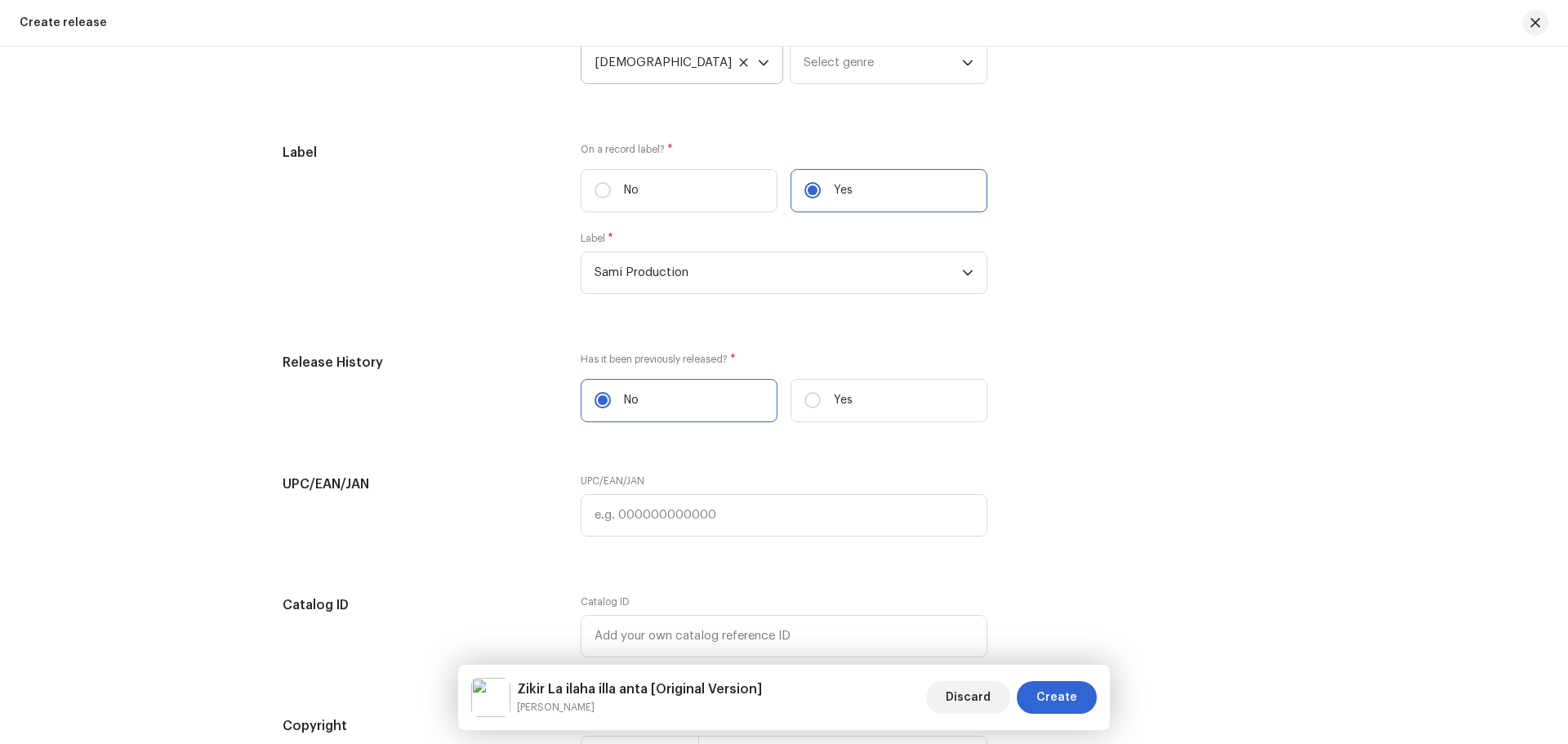
scroll to position [2603, 0]
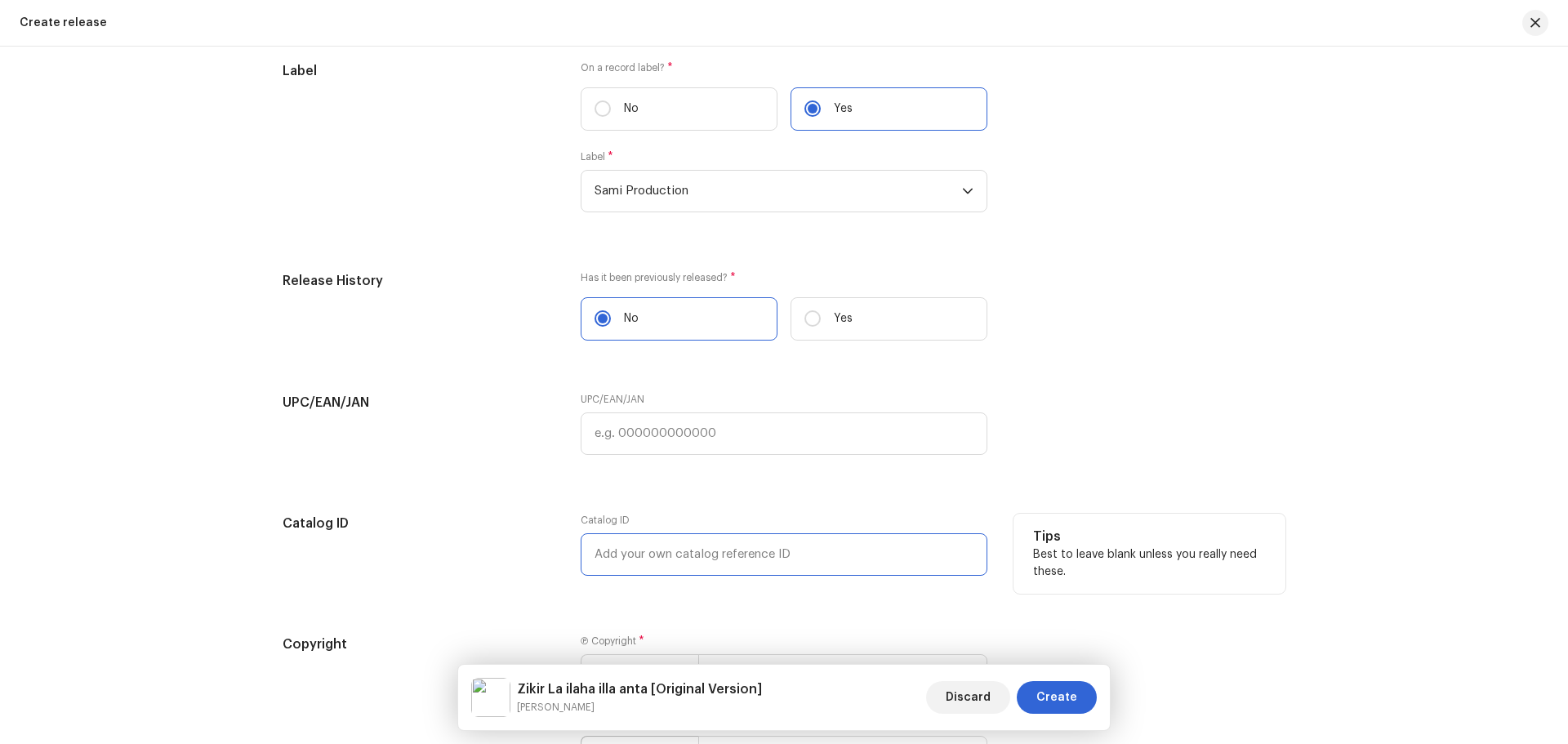
click at [606, 546] on input "text" at bounding box center [784, 555] width 407 height 43
paste input "SAMI2025-01"
click at [622, 553] on input "SAMI2025-01" at bounding box center [784, 555] width 407 height 43
click at [701, 554] on input "SAMI-2025-01" at bounding box center [784, 555] width 407 height 43
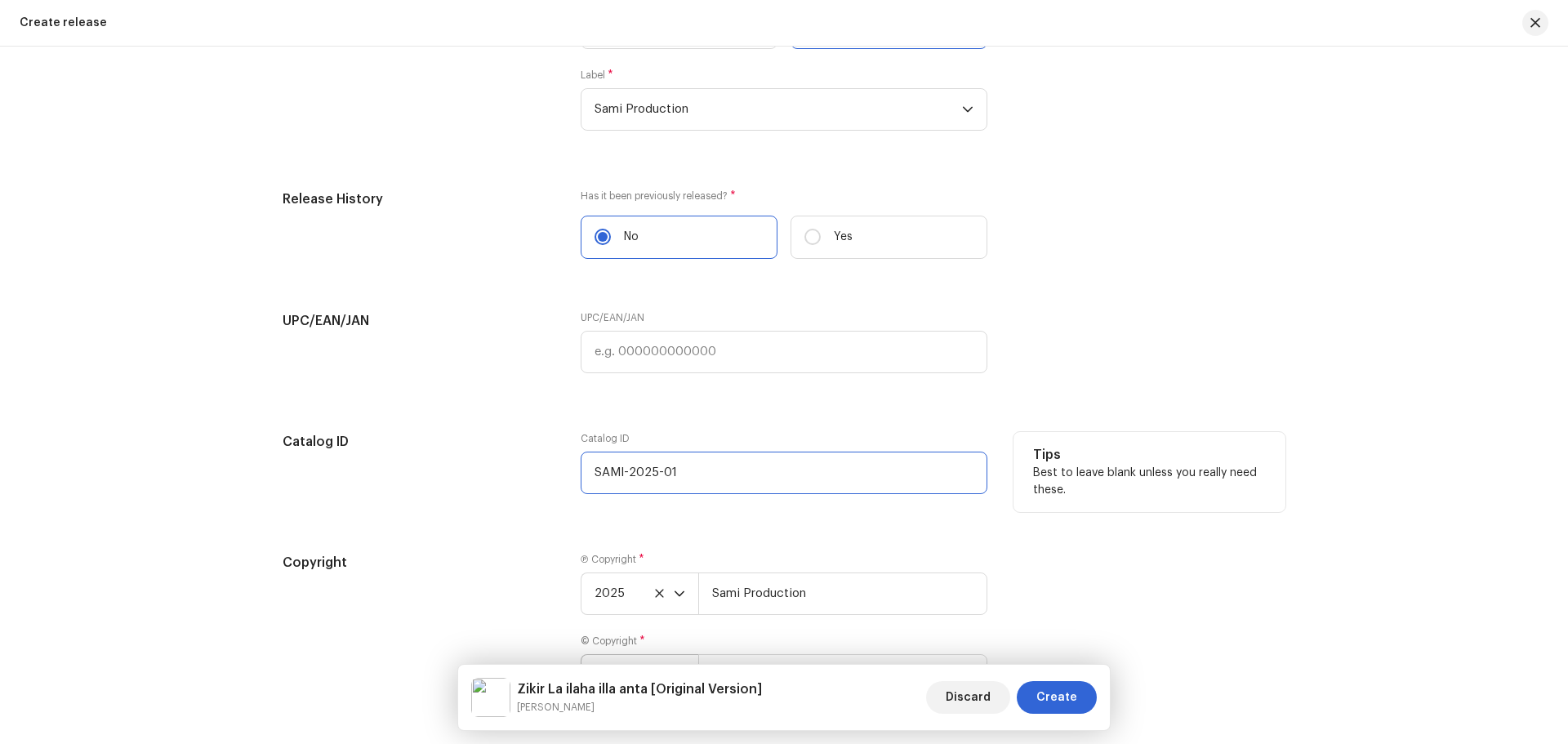
scroll to position [2766, 0]
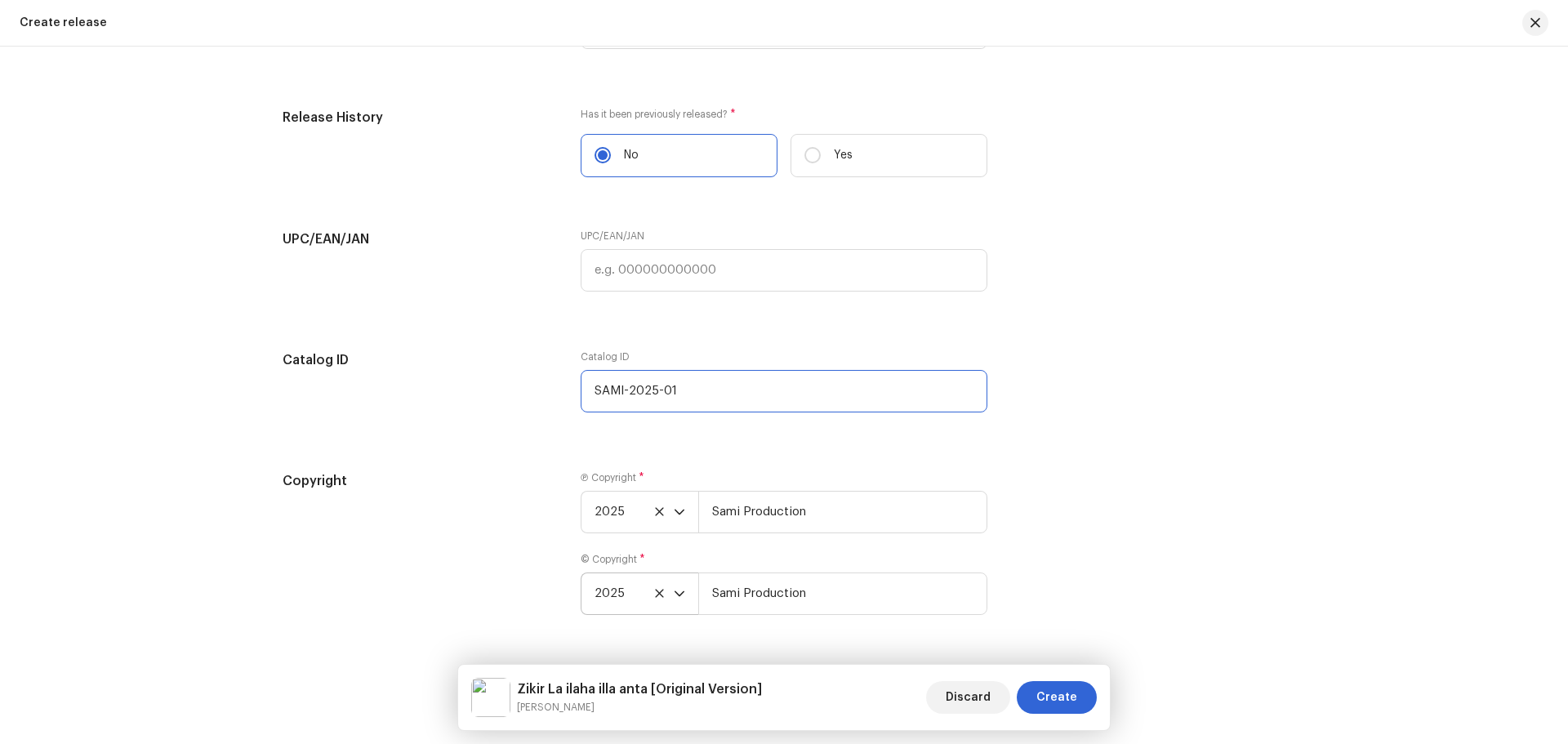
type input "SAMI-2025-01"
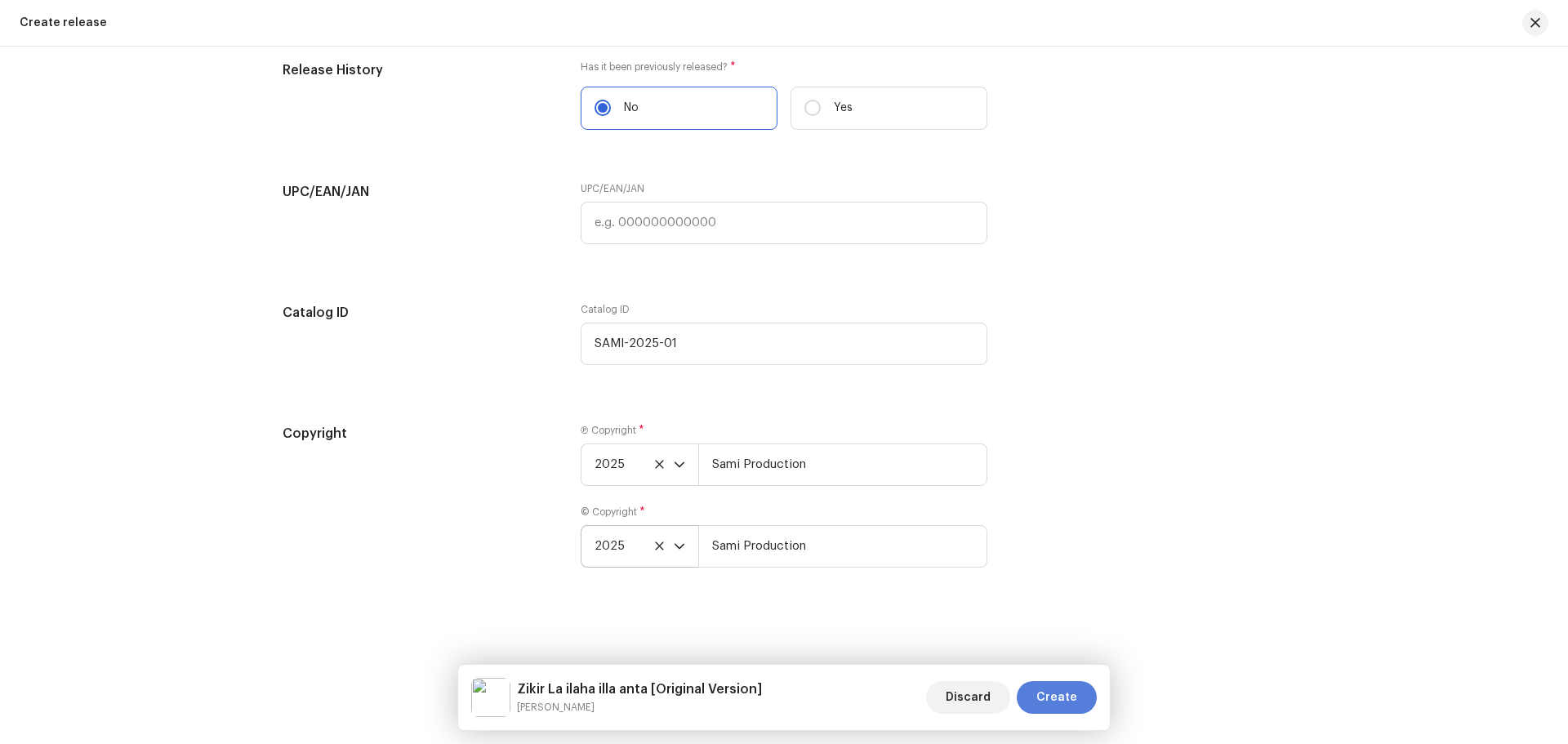
click at [1074, 696] on span "Create" at bounding box center [1057, 697] width 41 height 32
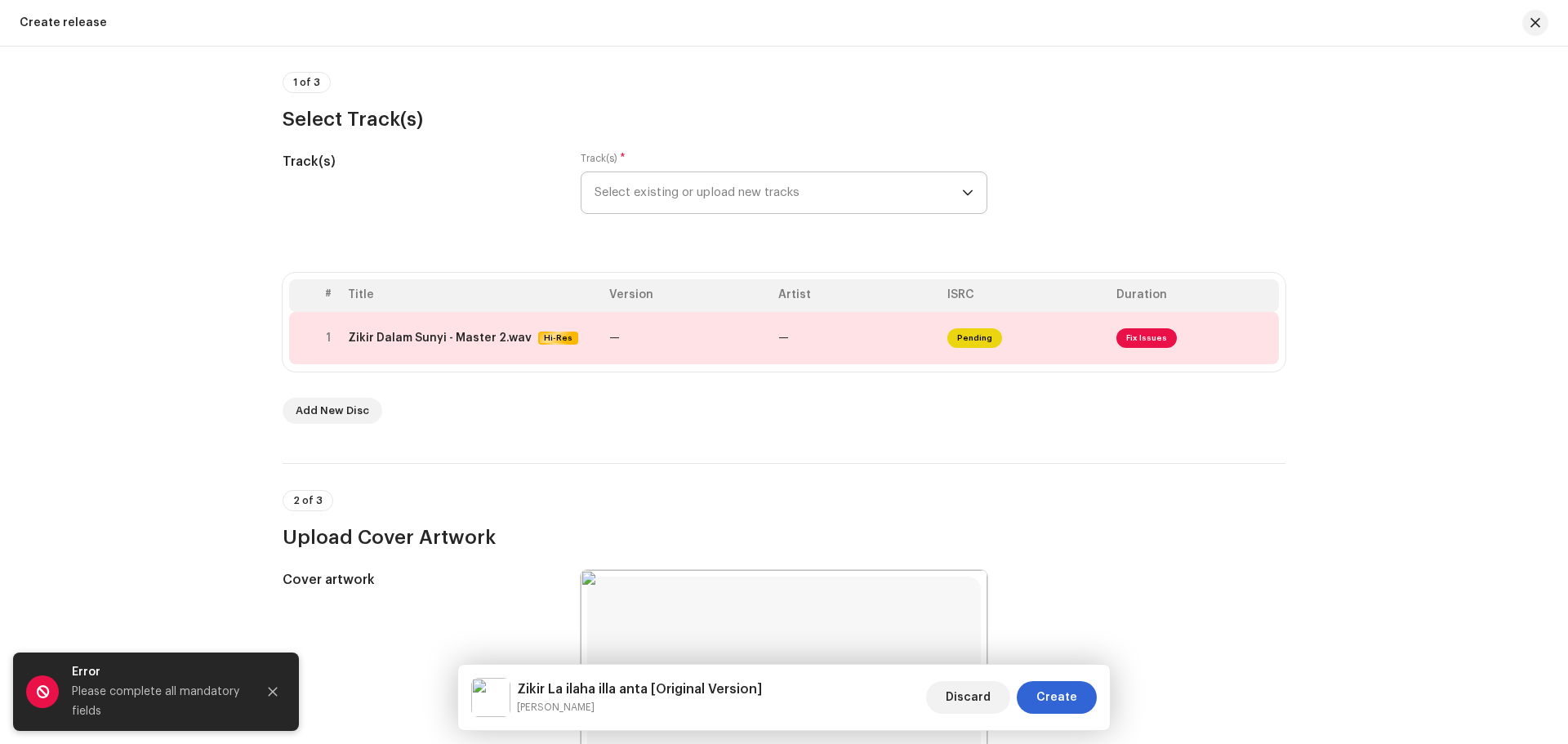
scroll to position [38, 0]
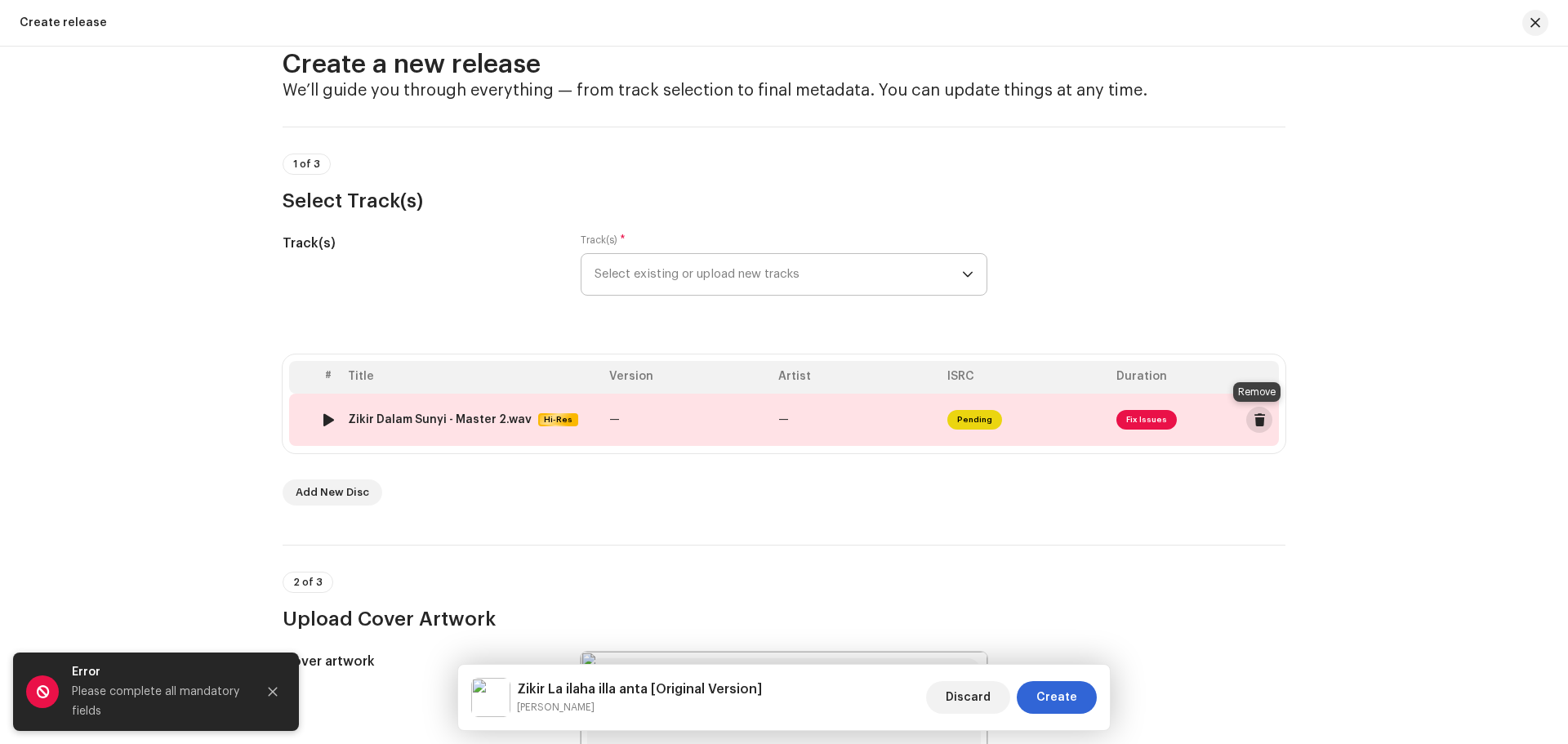
click at [1259, 422] on span at bounding box center [1260, 419] width 12 height 13
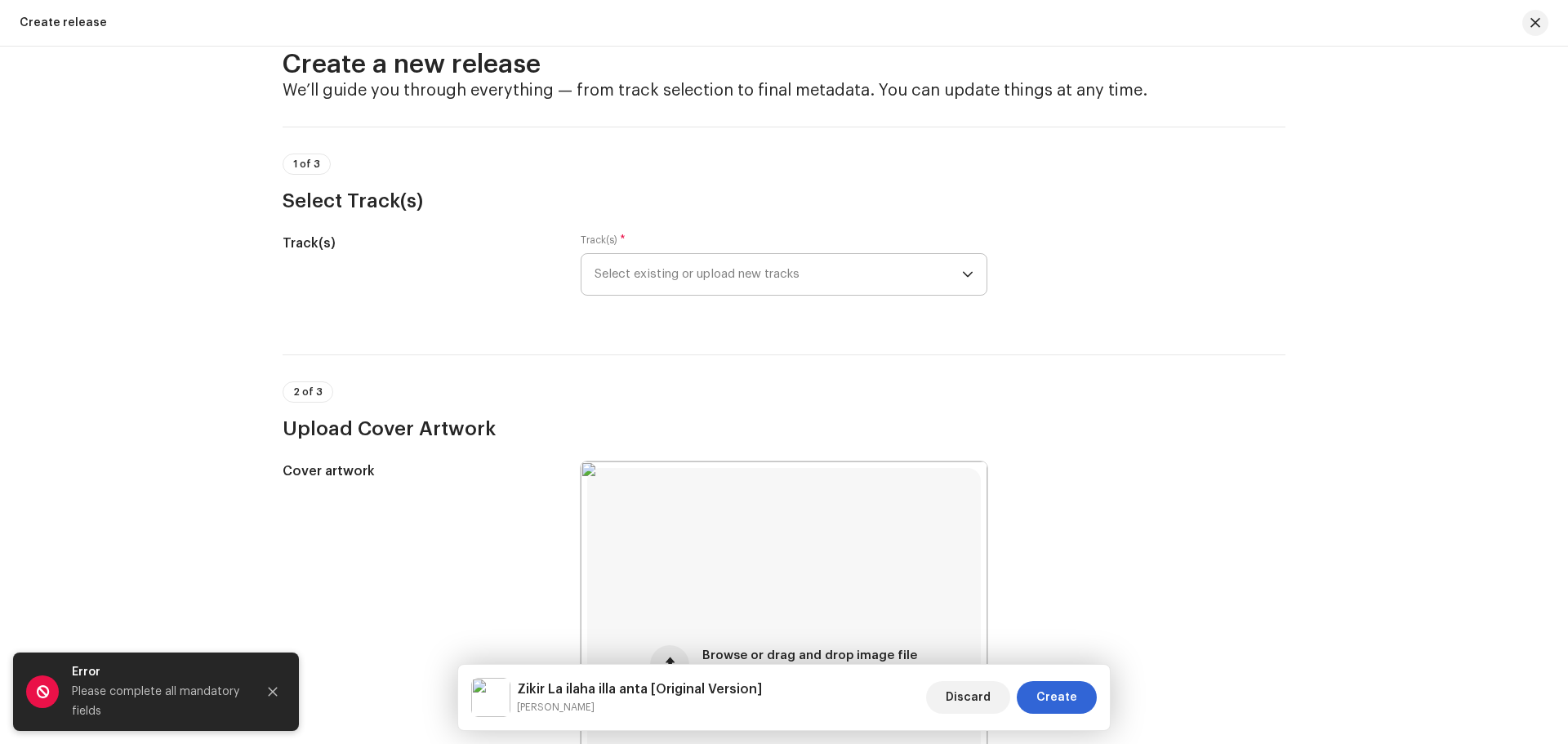
click at [663, 281] on span "Select existing or upload new tracks" at bounding box center [778, 275] width 368 height 41
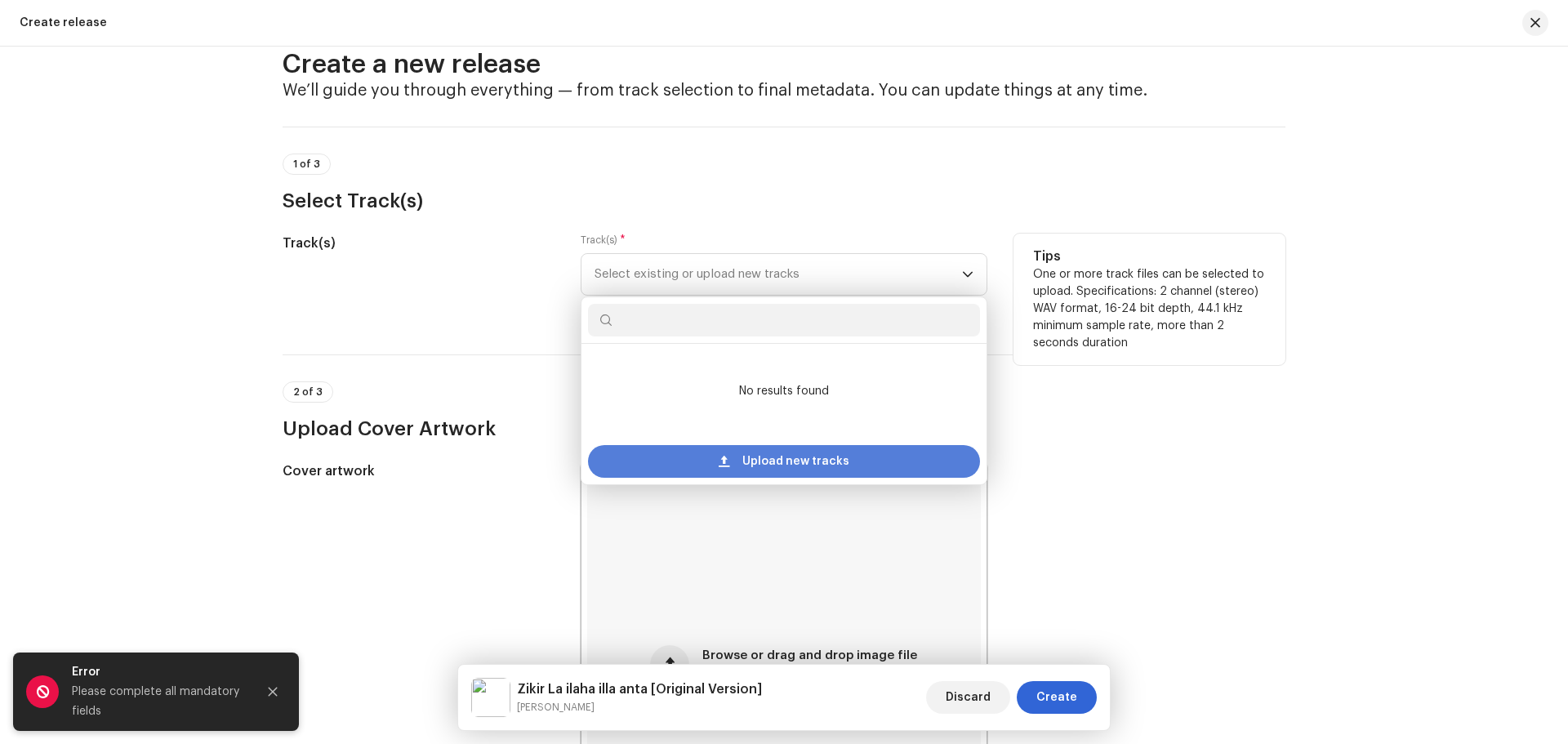
click at [717, 458] on div "Upload new tracks" at bounding box center [784, 461] width 392 height 32
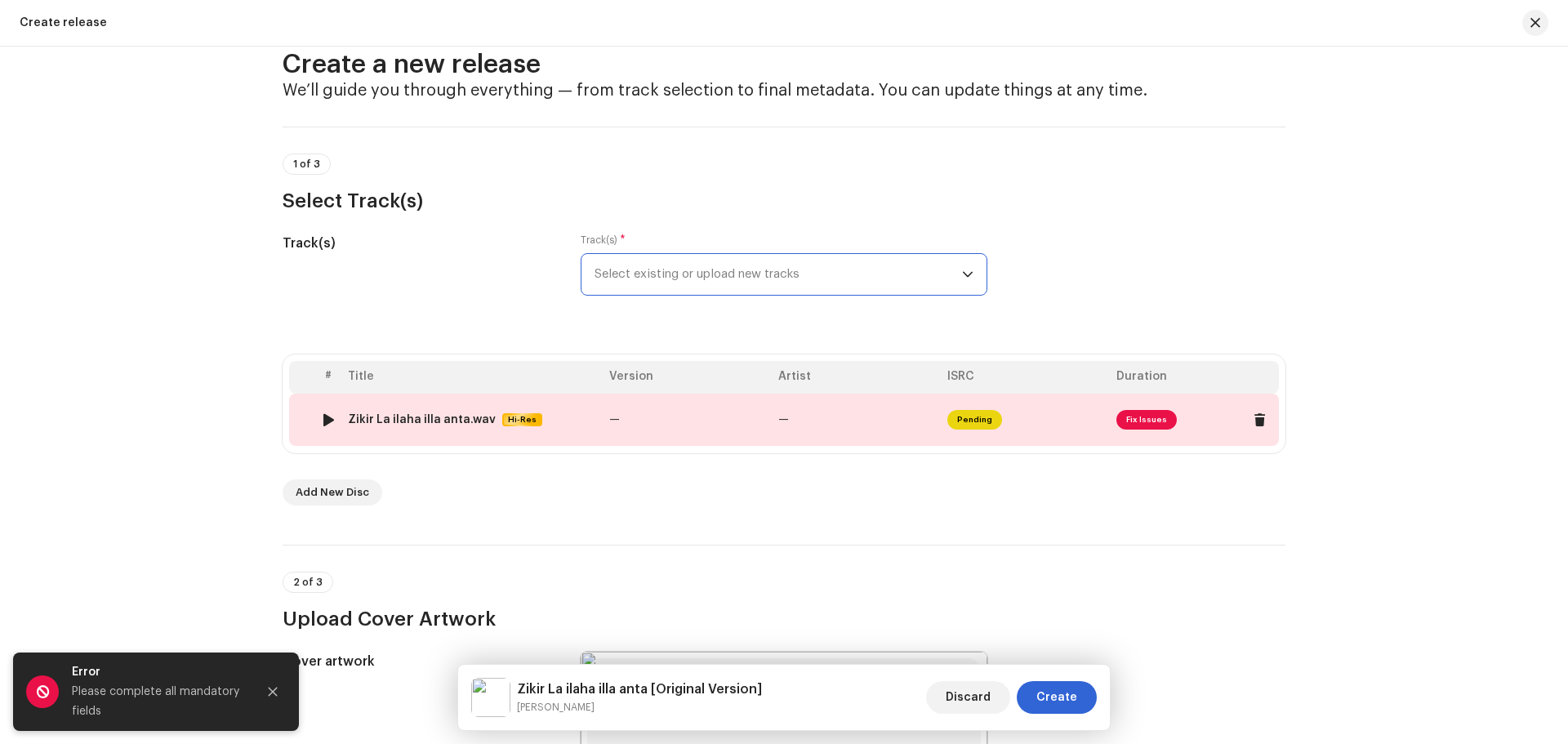
click at [322, 422] on div at bounding box center [328, 419] width 12 height 13
click at [323, 421] on div at bounding box center [328, 419] width 12 height 13
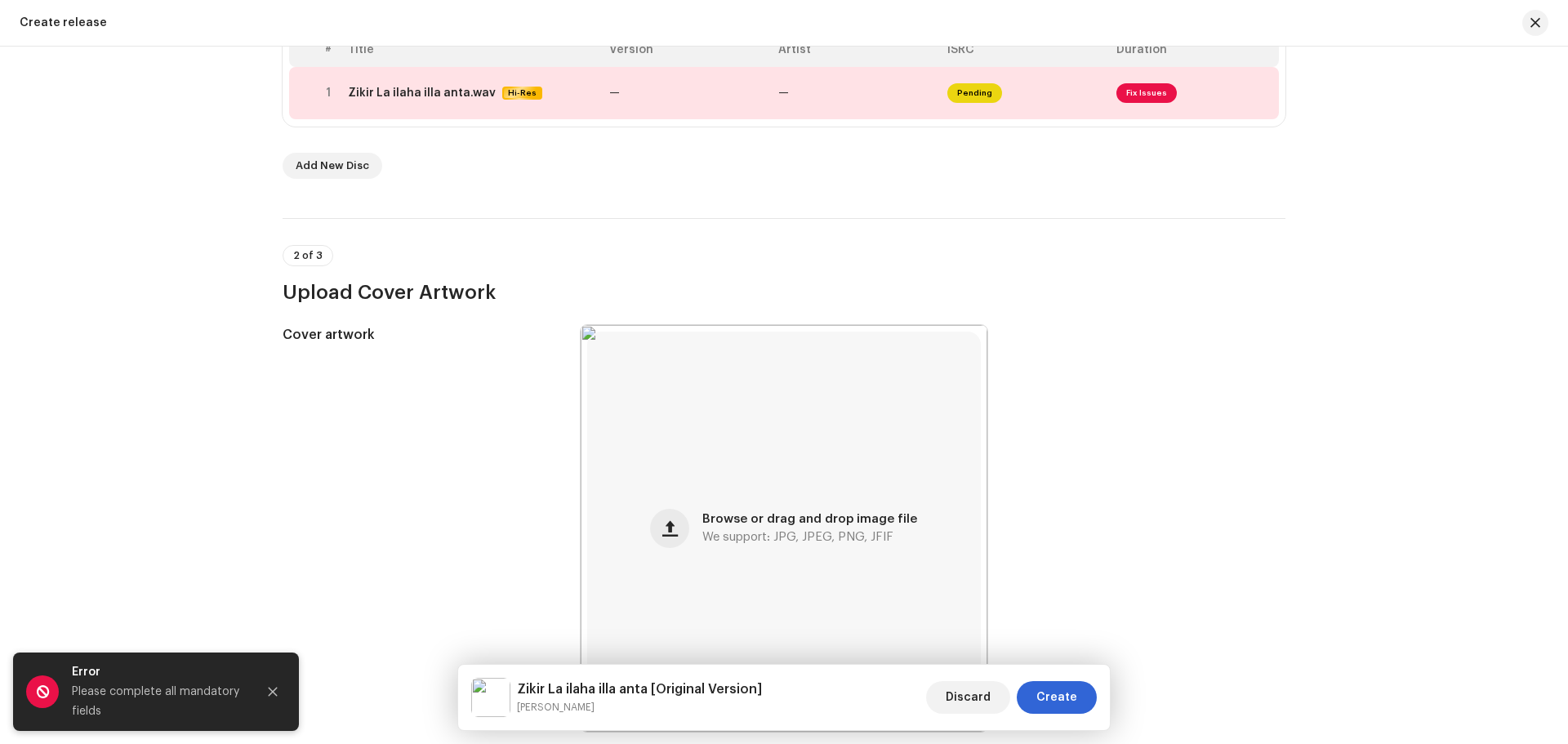
scroll to position [282, 0]
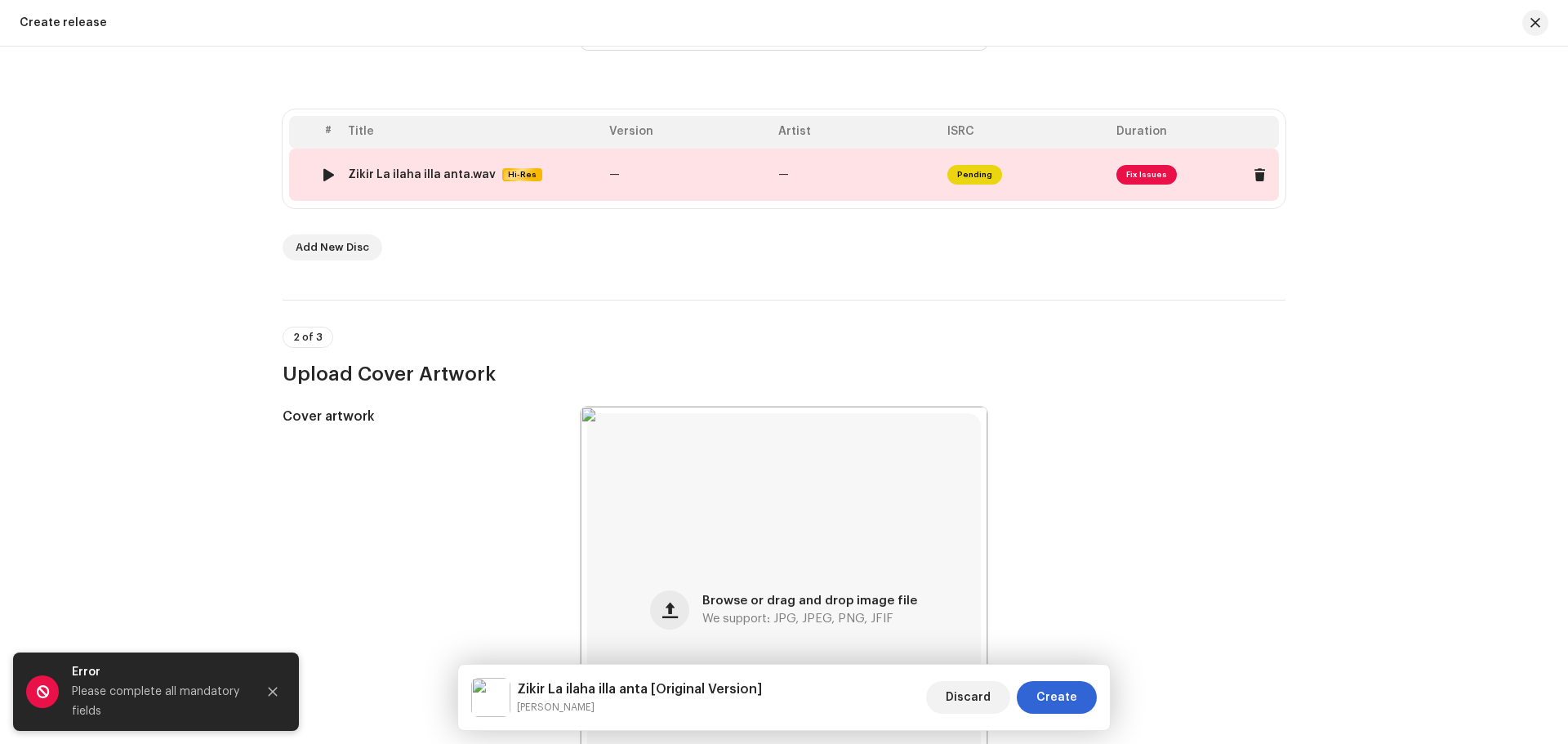
click at [322, 170] on div at bounding box center [328, 174] width 12 height 13
click at [274, 694] on icon "Close" at bounding box center [273, 692] width 9 height 9
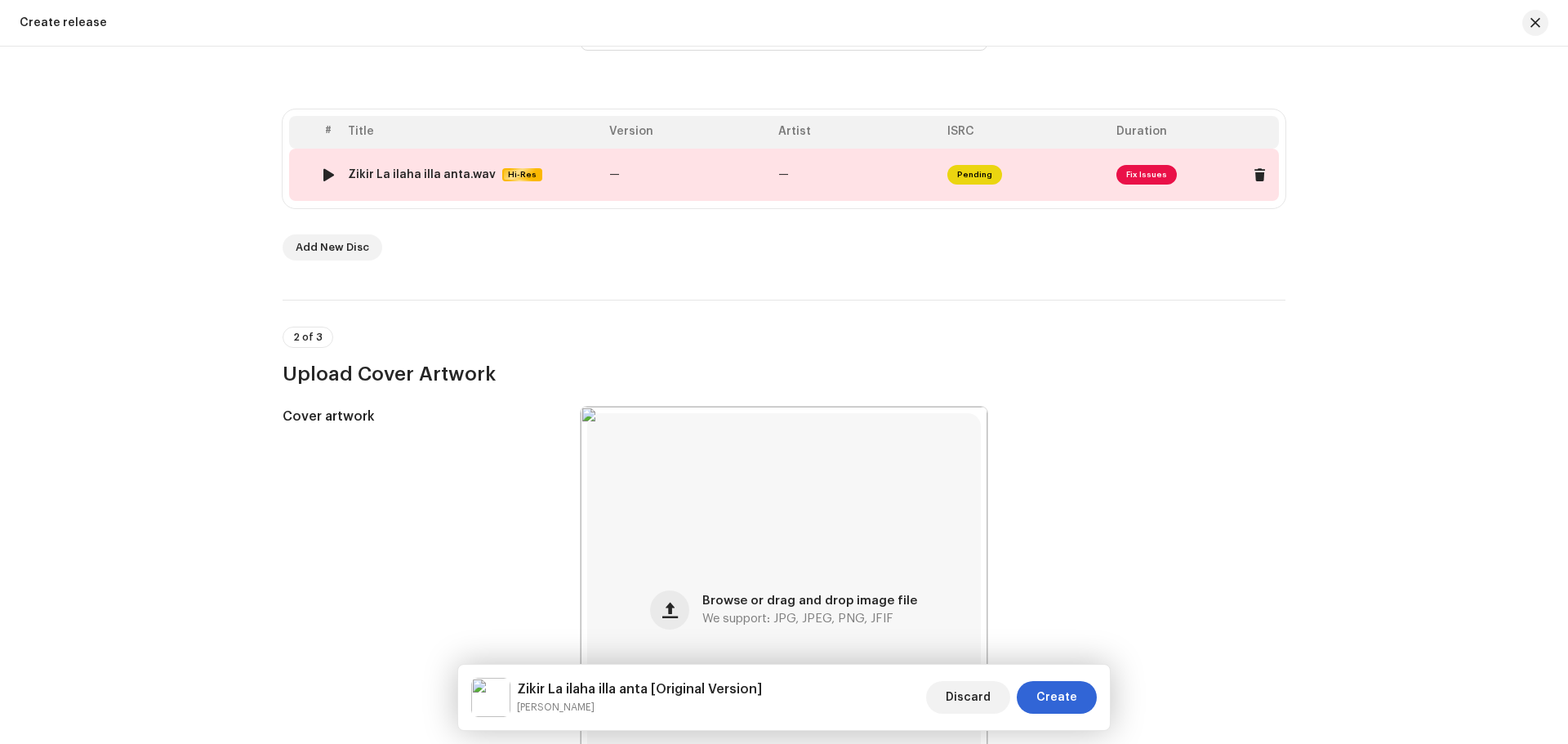
click at [332, 180] on img at bounding box center [328, 174] width 21 height 21
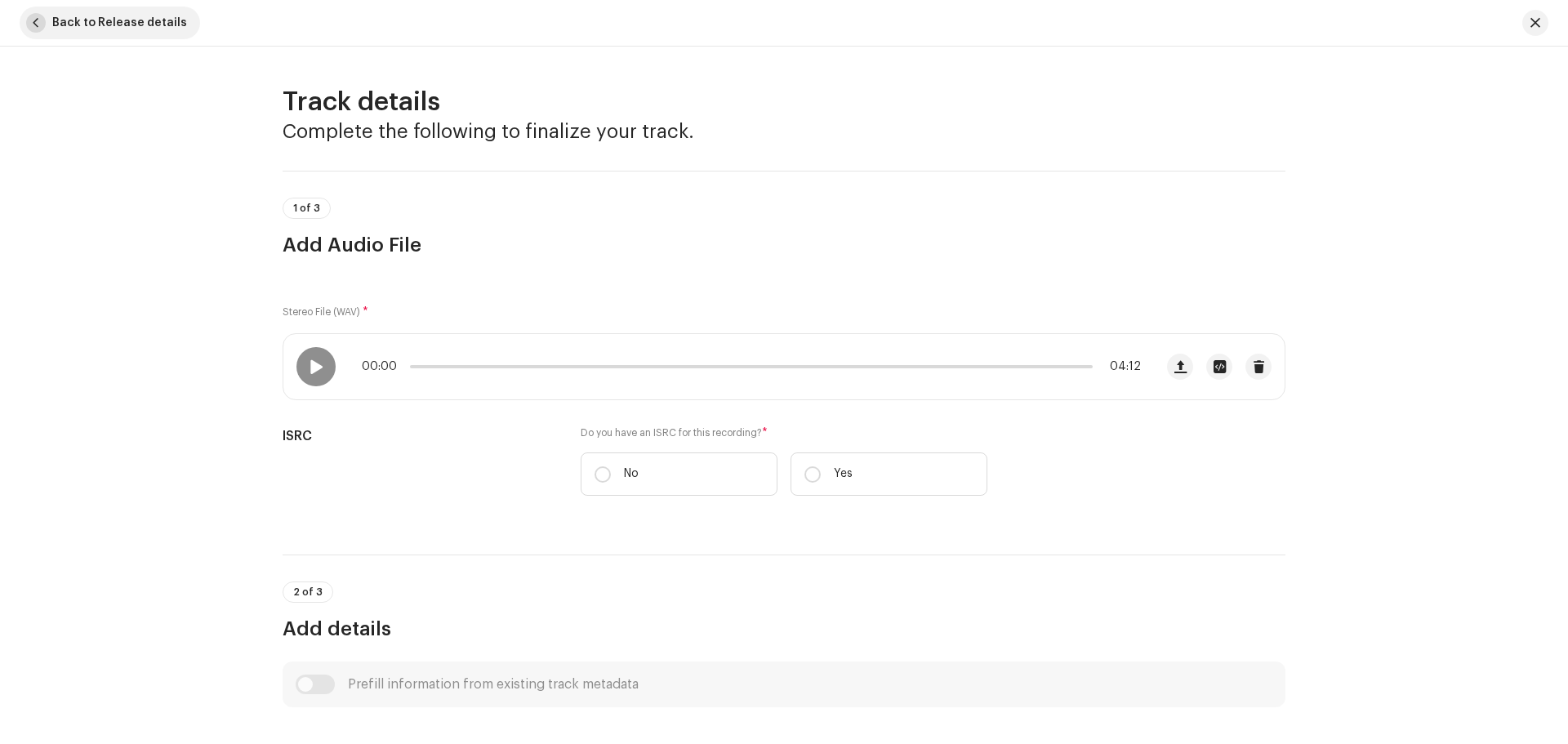
click at [35, 22] on span "button" at bounding box center [36, 22] width 20 height 20
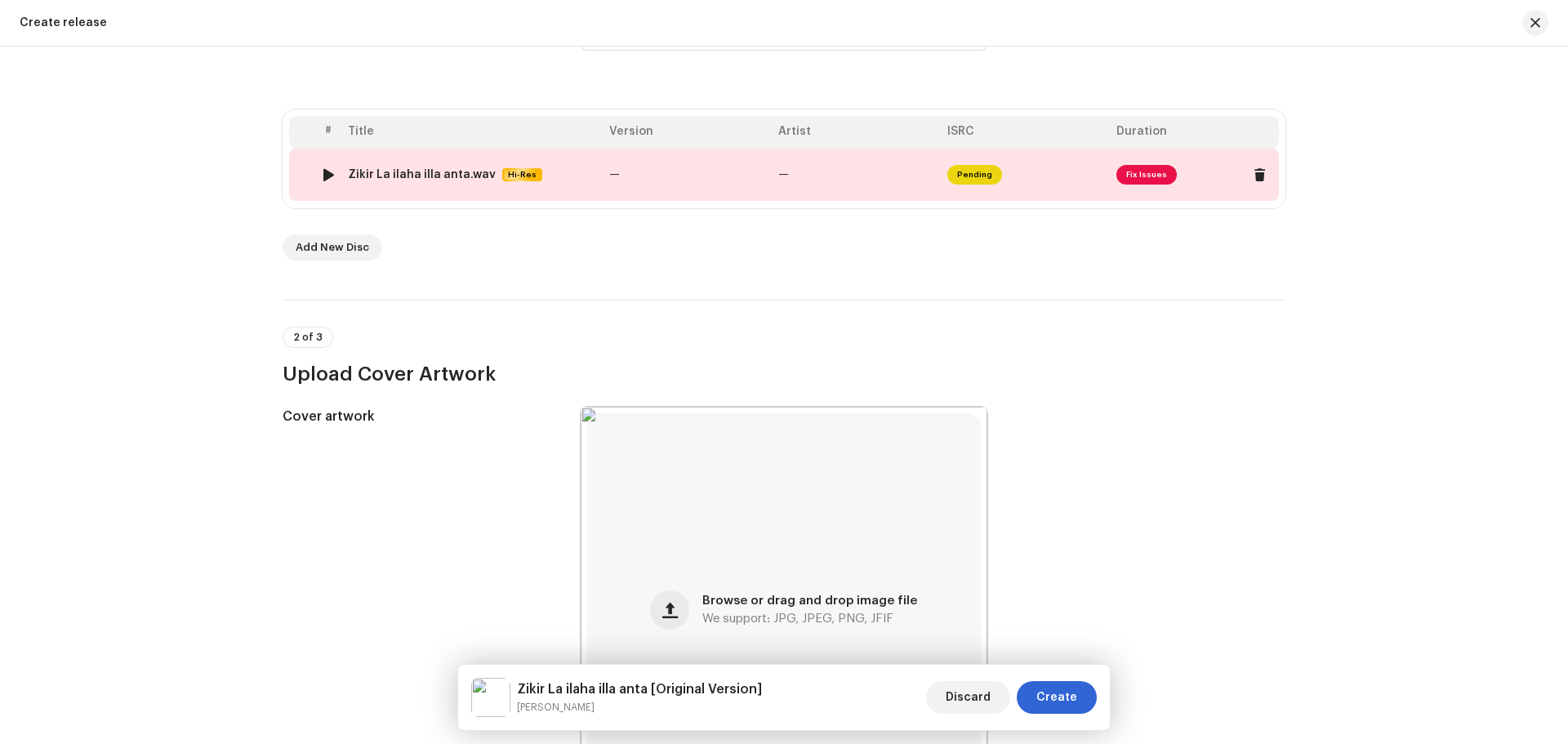
click at [325, 174] on div at bounding box center [328, 174] width 12 height 13
click at [400, 168] on div "Zikir La ilaha illa anta.wav" at bounding box center [422, 174] width 148 height 13
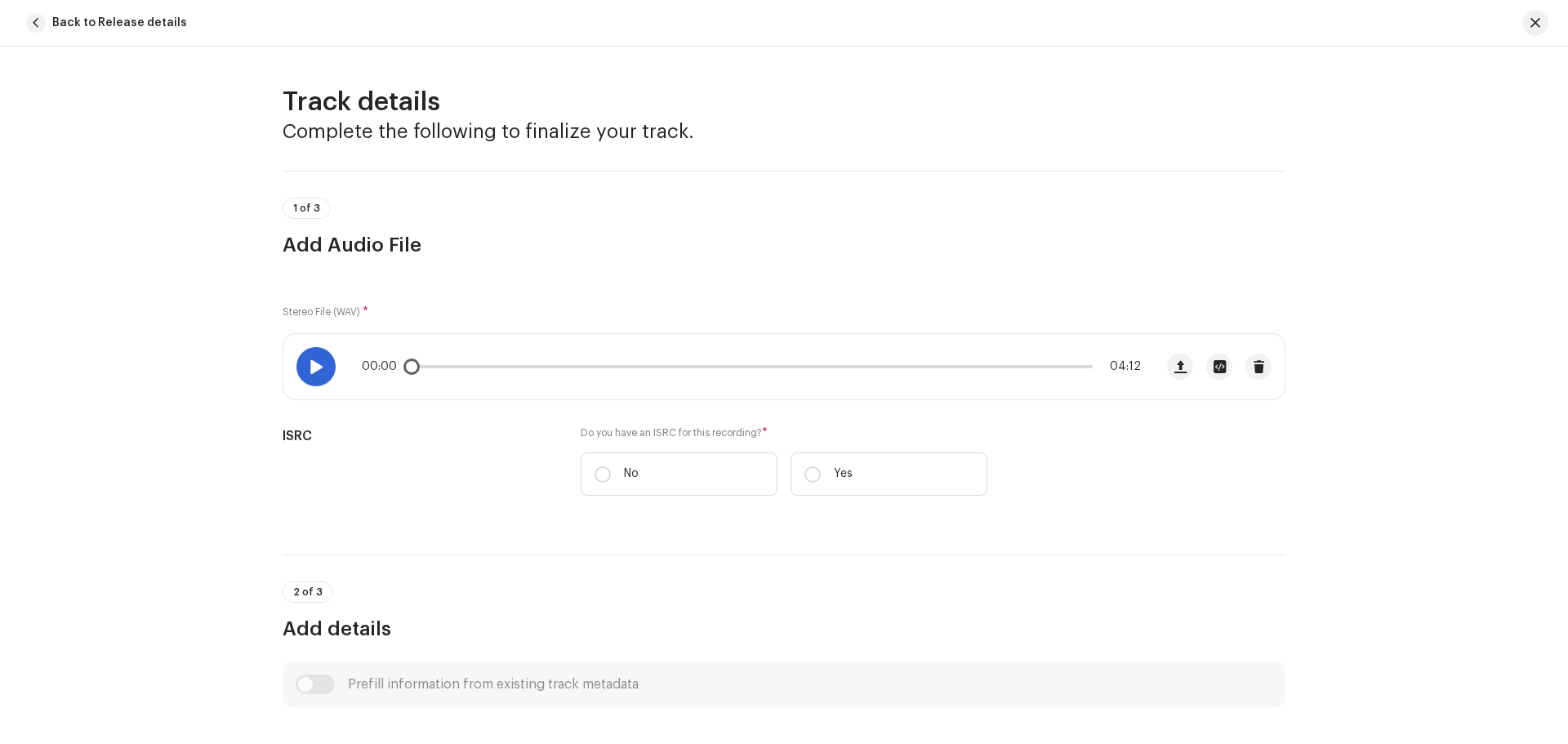
click at [302, 370] on div at bounding box center [317, 367] width 39 height 39
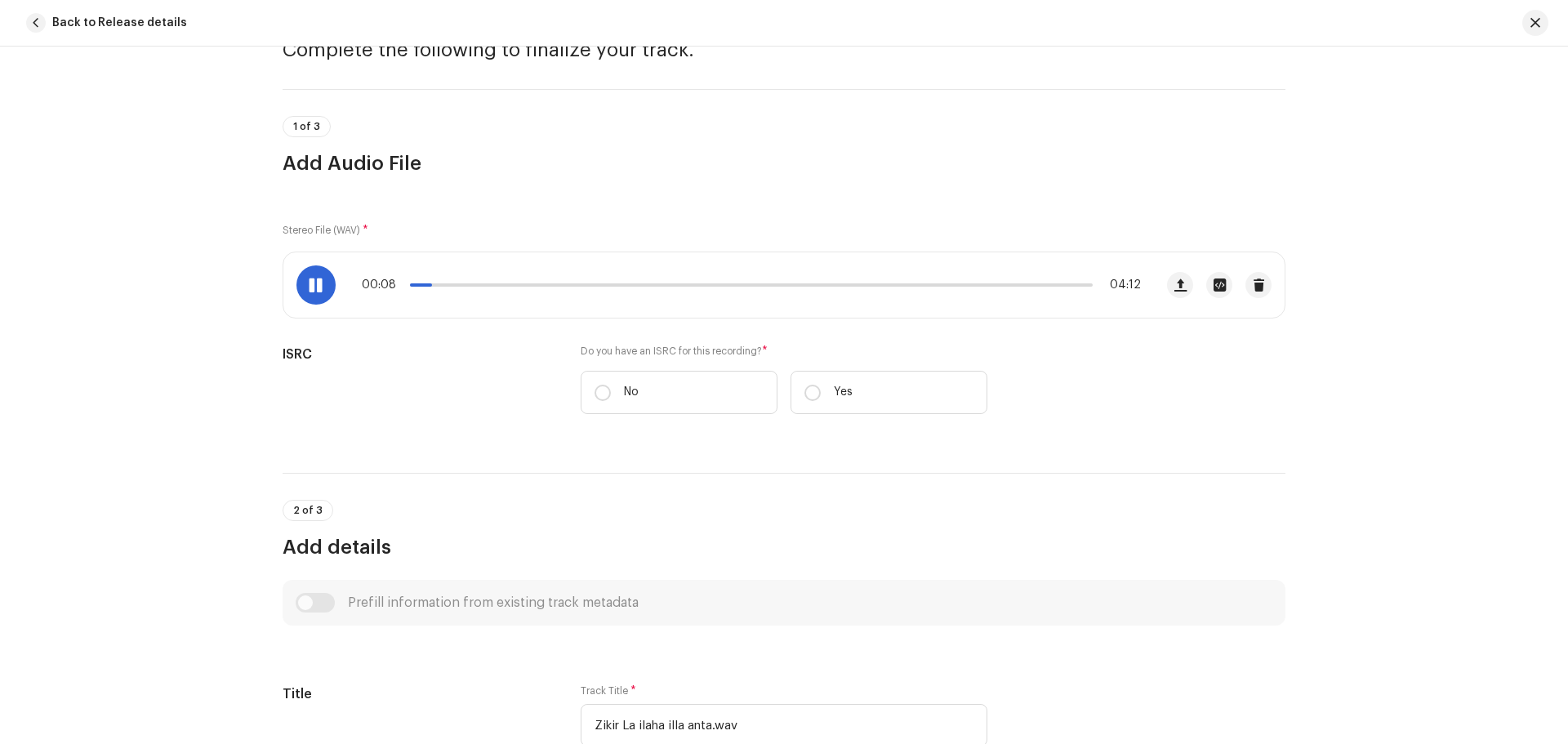
scroll to position [0, 0]
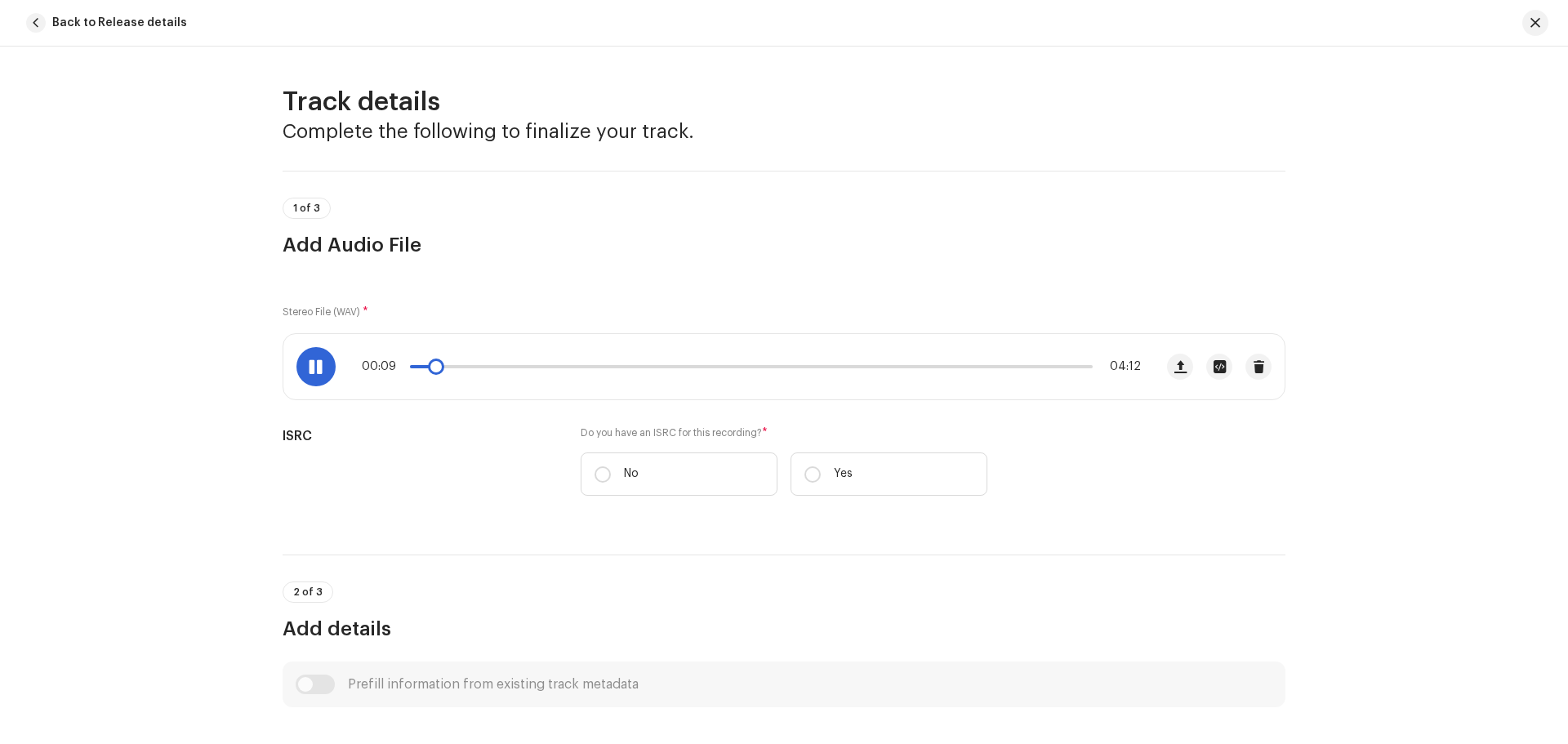
click at [311, 366] on span at bounding box center [316, 366] width 14 height 13
click at [33, 17] on span "button" at bounding box center [36, 22] width 20 height 20
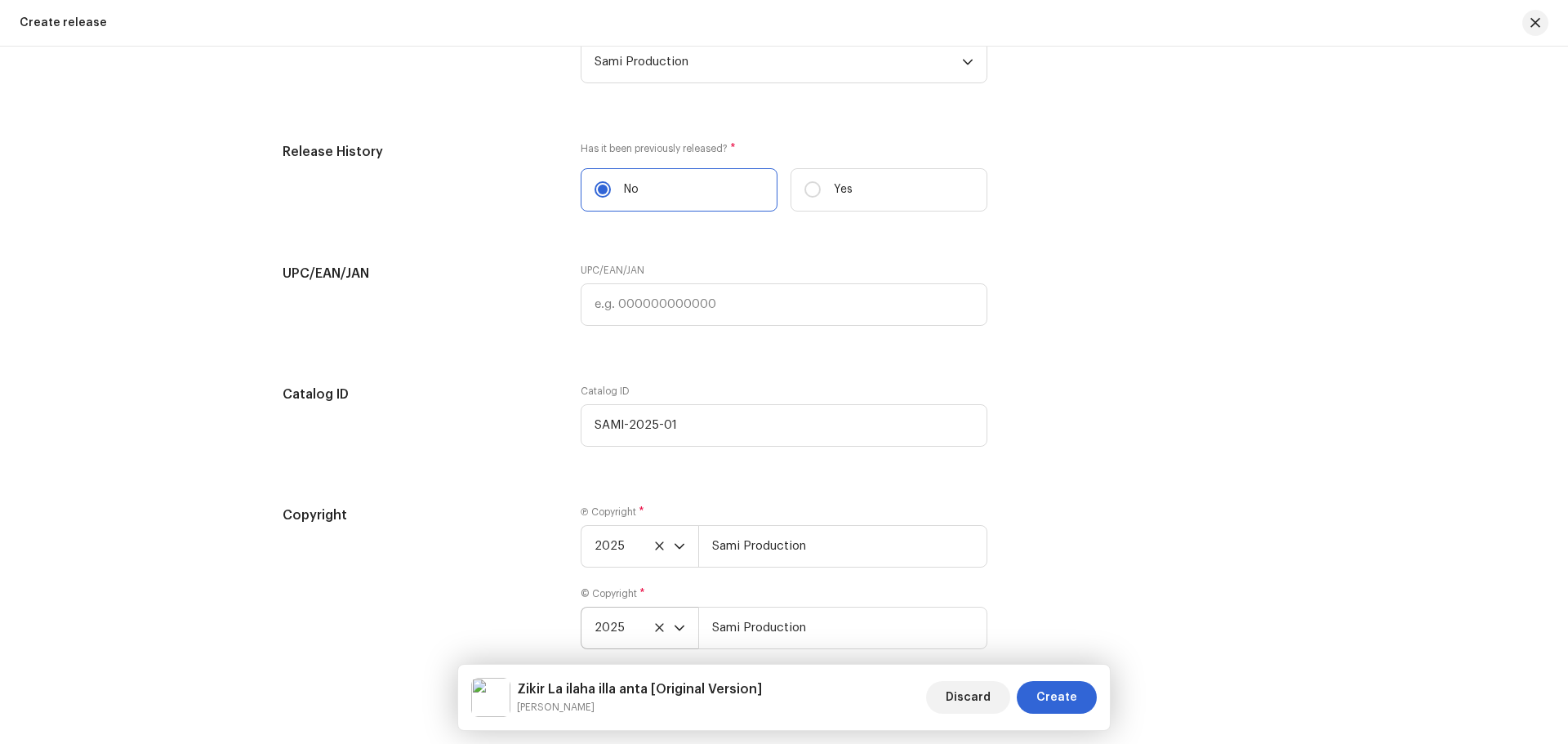
scroll to position [2814, 0]
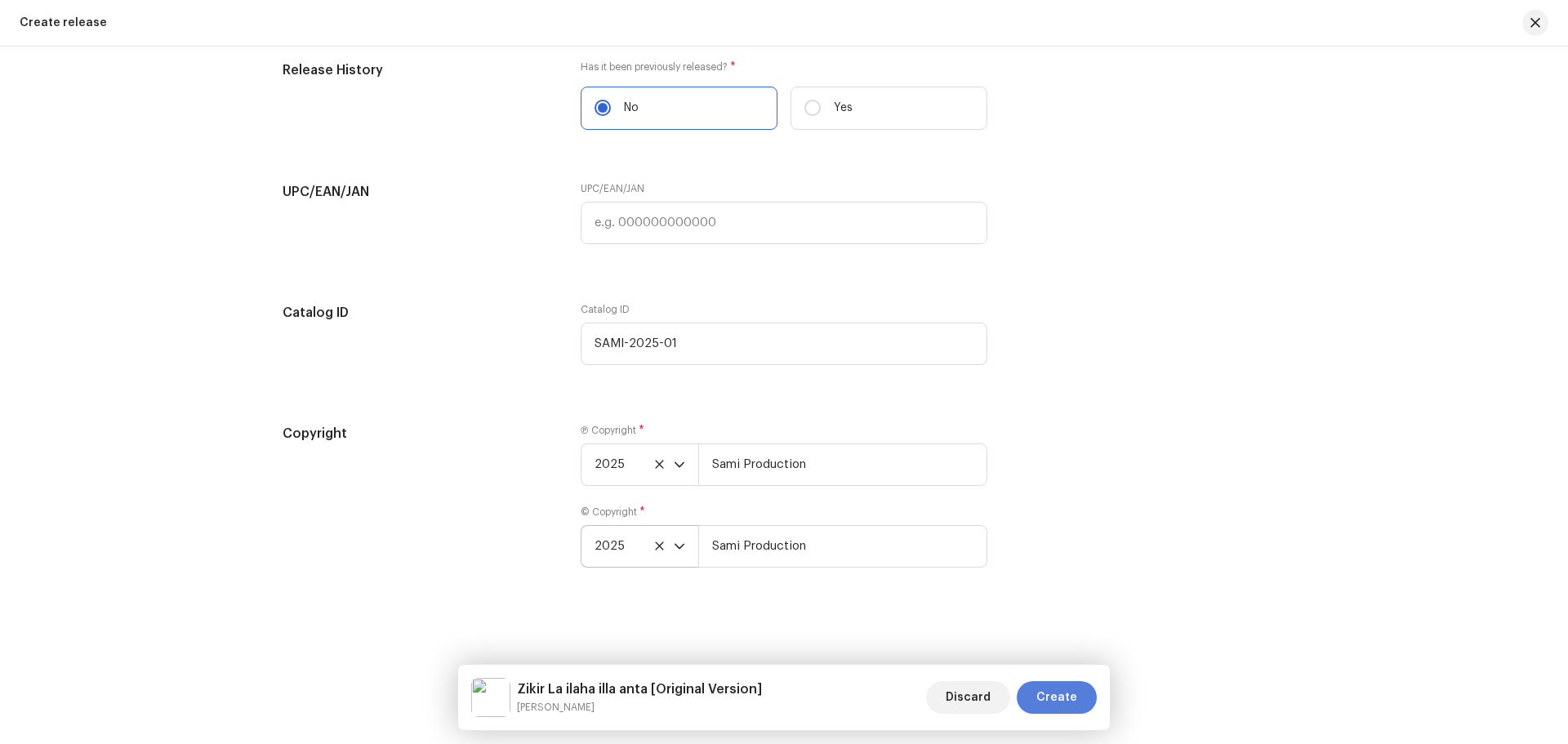
click at [1053, 702] on span "Create" at bounding box center [1057, 697] width 41 height 32
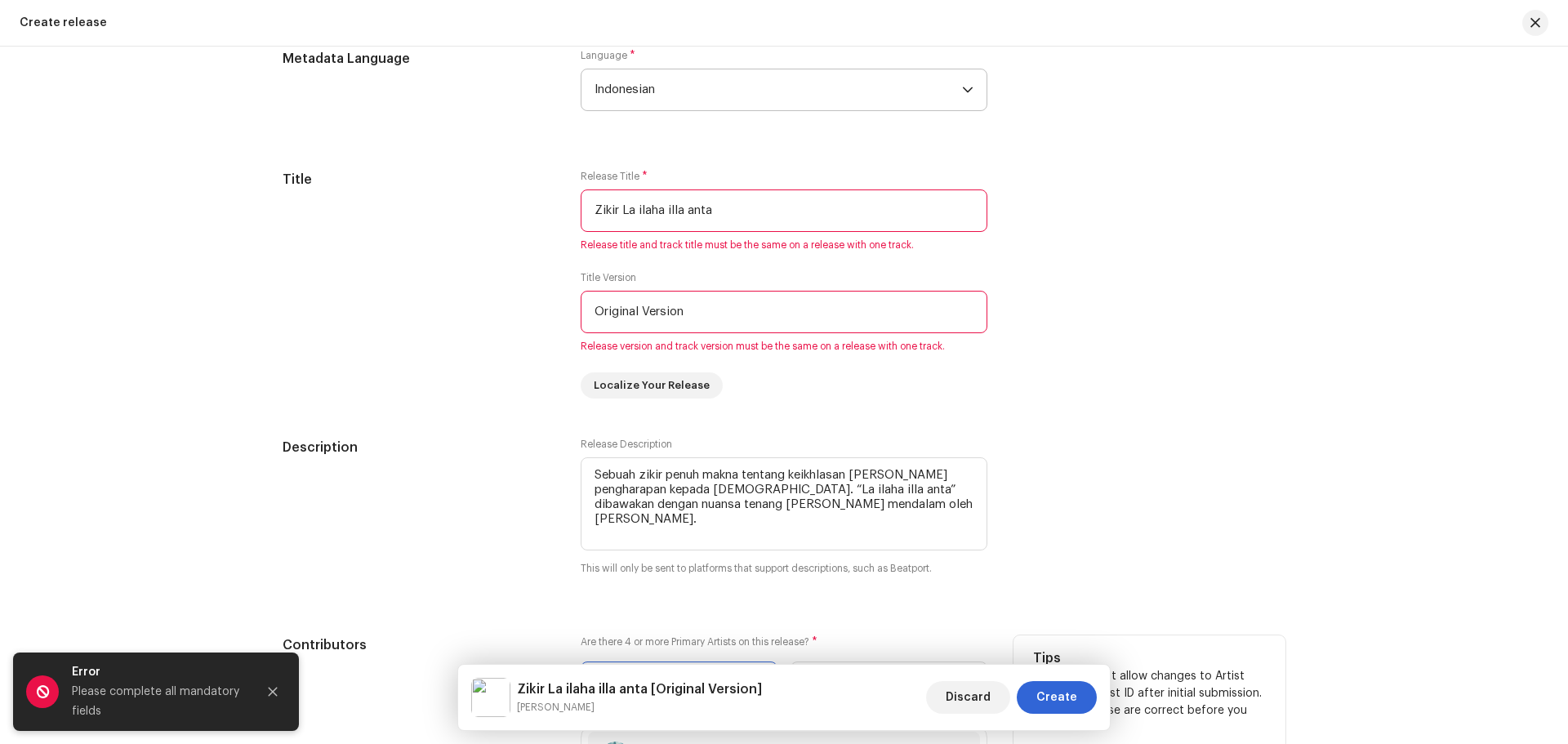
scroll to position [1099, 0]
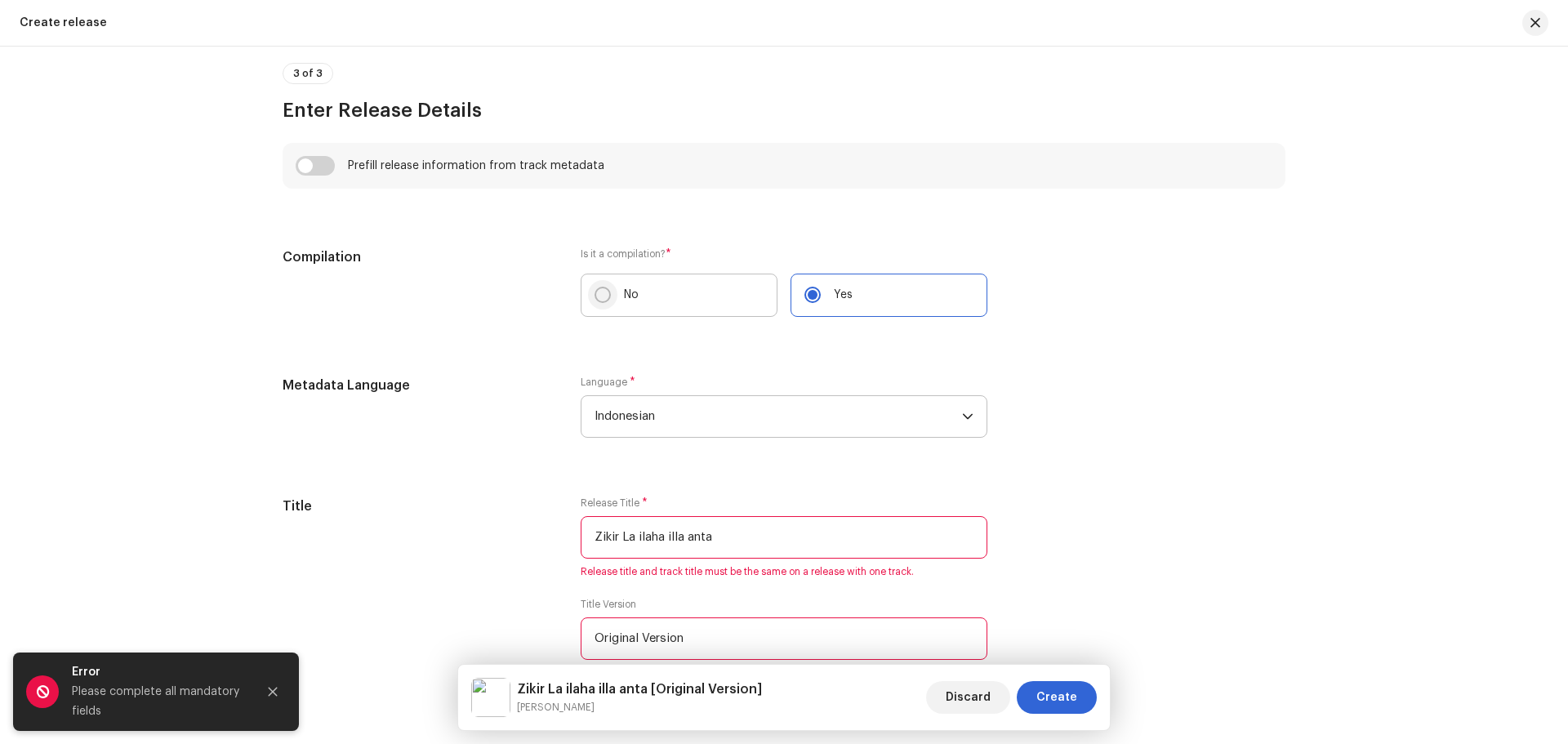
click at [601, 298] on input "No" at bounding box center [602, 294] width 16 height 16
radio input "true"
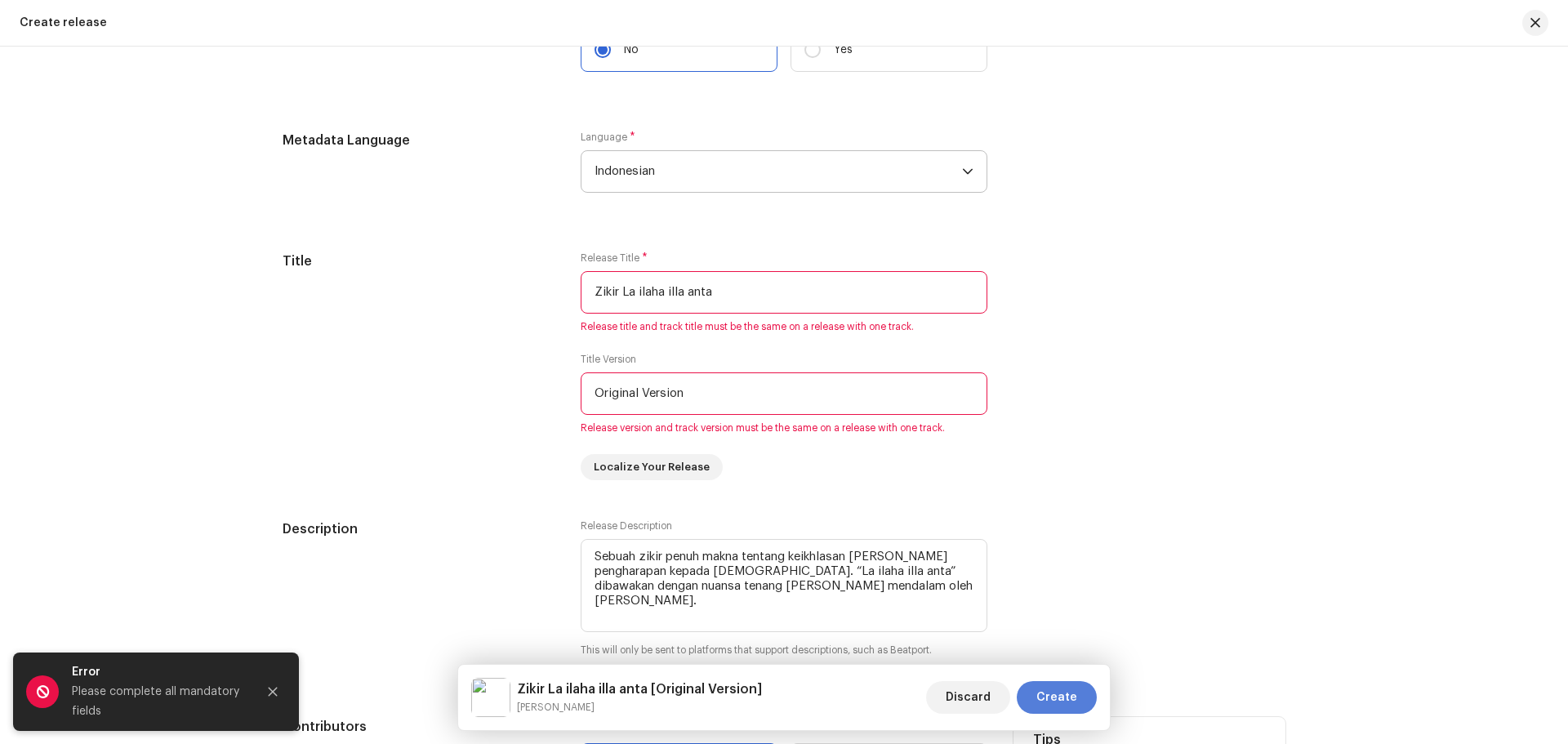
click at [1072, 696] on span "Create" at bounding box center [1057, 697] width 41 height 32
click at [274, 694] on icon "Close" at bounding box center [272, 691] width 11 height 11
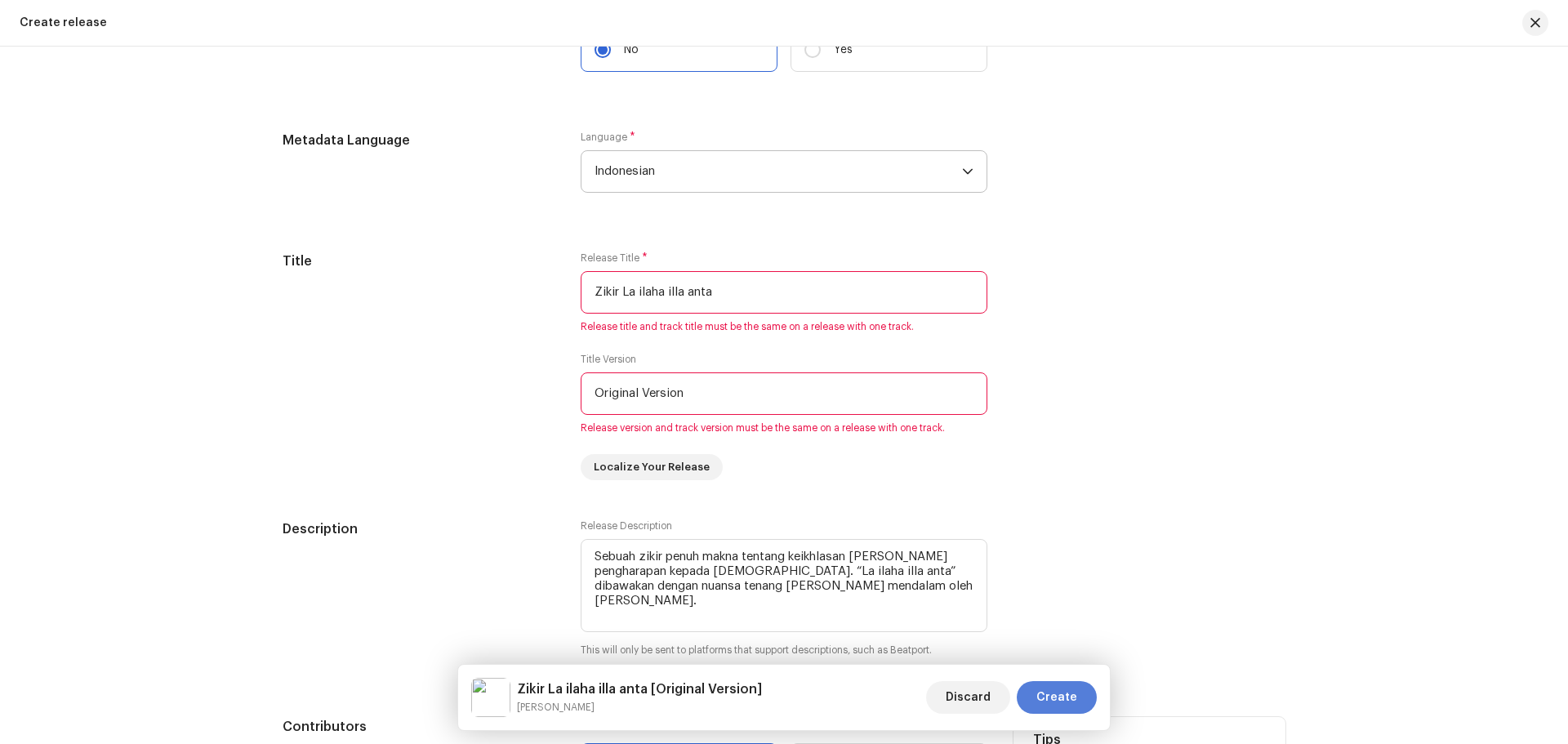
click at [1053, 700] on span "Create" at bounding box center [1057, 697] width 41 height 32
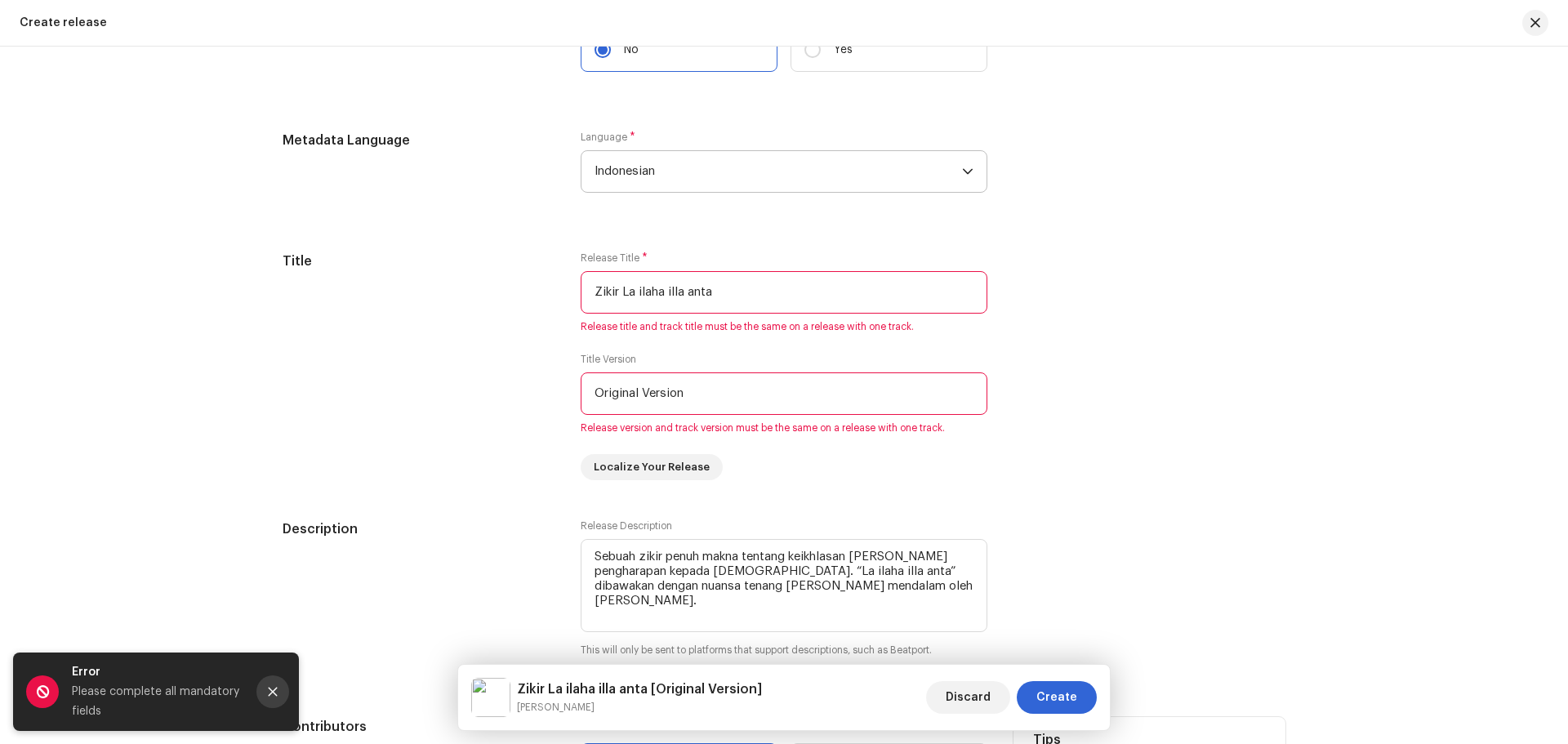
click at [277, 687] on icon "Close" at bounding box center [272, 691] width 11 height 11
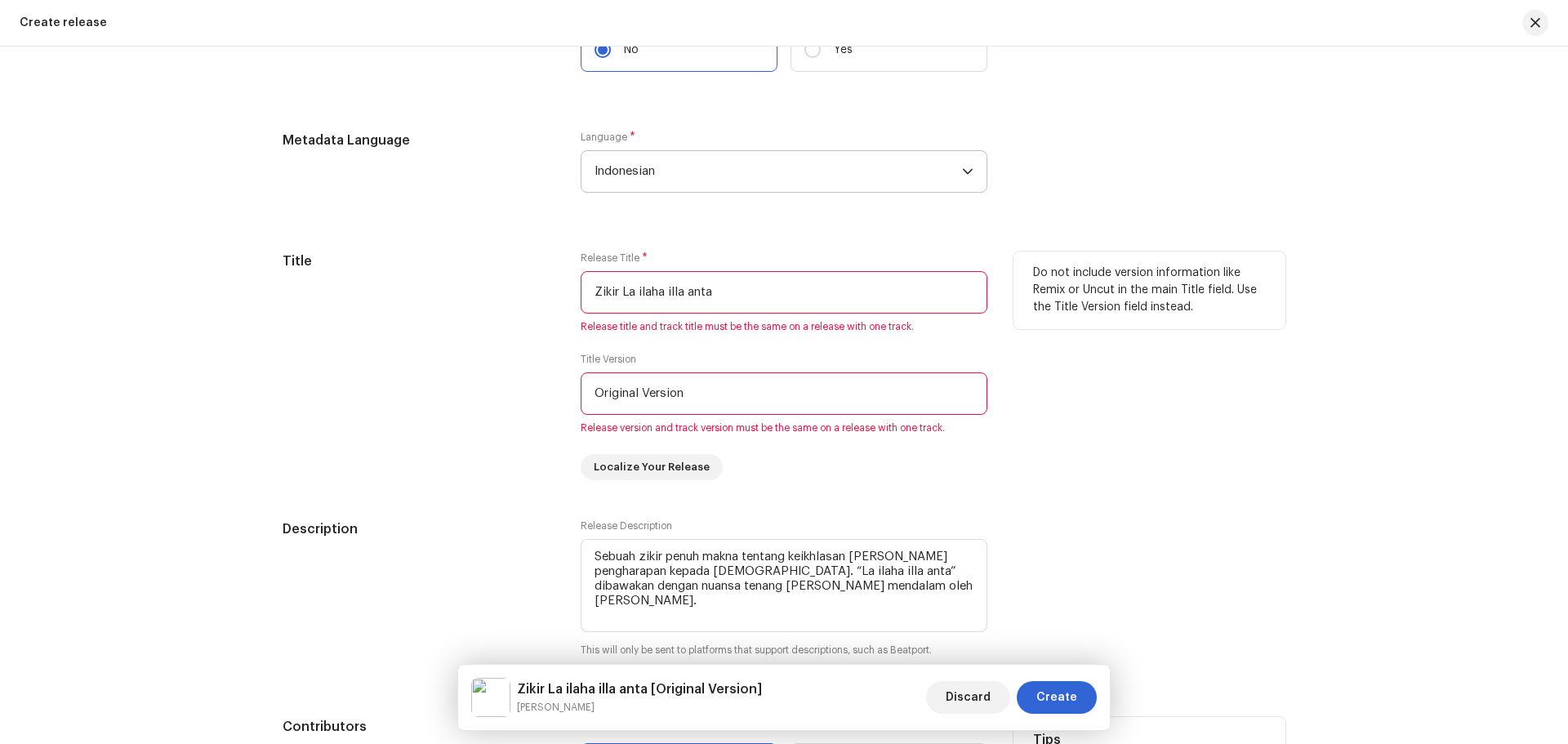
click at [833, 383] on input "Original Version" at bounding box center [784, 393] width 407 height 43
drag, startPoint x: 830, startPoint y: 385, endPoint x: 547, endPoint y: 382, distance: 283.0
click at [547, 382] on div "Title Release Title * Zikir La ilaha illa anta Release title and track title mu…" at bounding box center [784, 365] width 1003 height 228
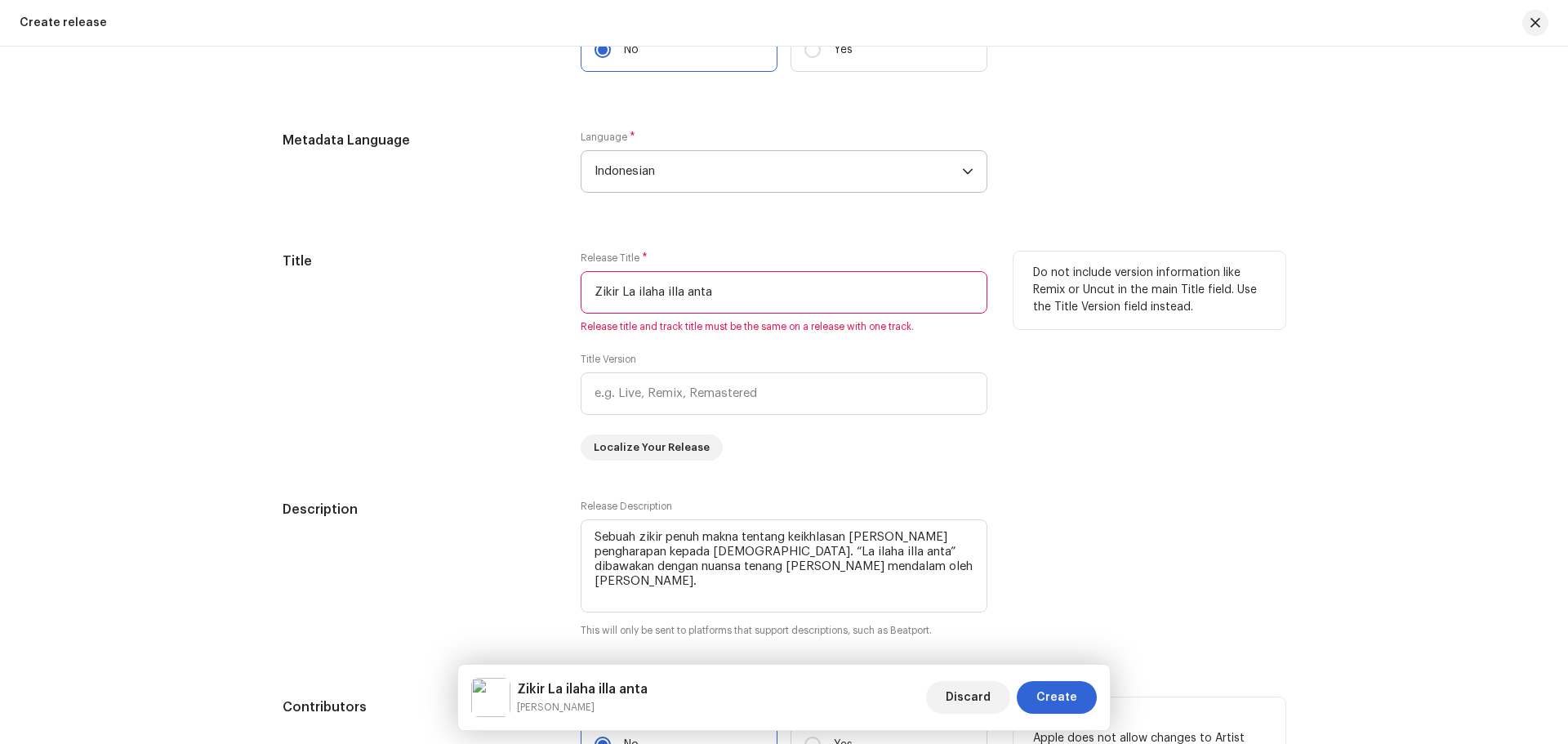
click at [417, 378] on div "Title" at bounding box center [418, 356] width 272 height 209
click at [1056, 692] on span "Create" at bounding box center [1057, 697] width 41 height 32
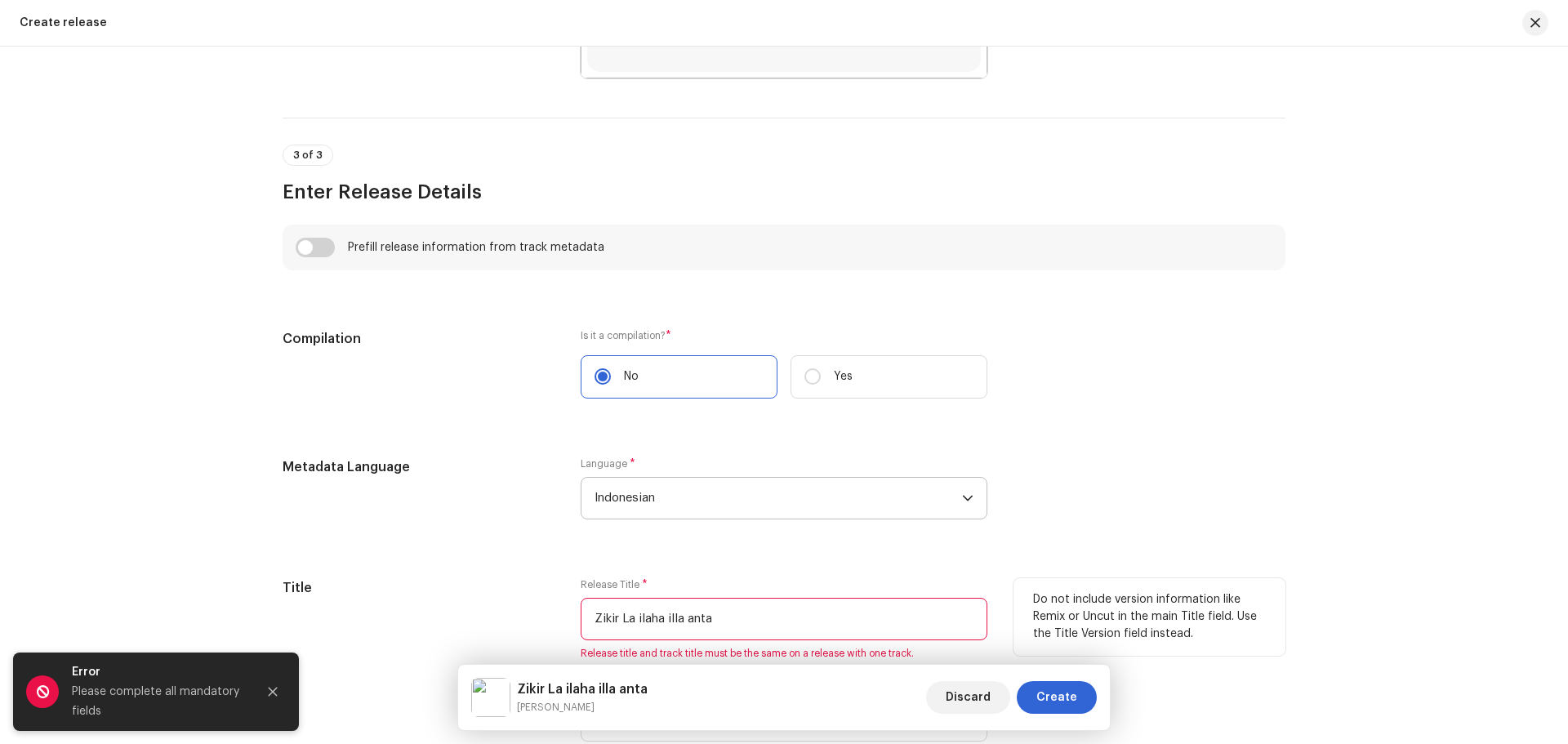
scroll to position [1262, 0]
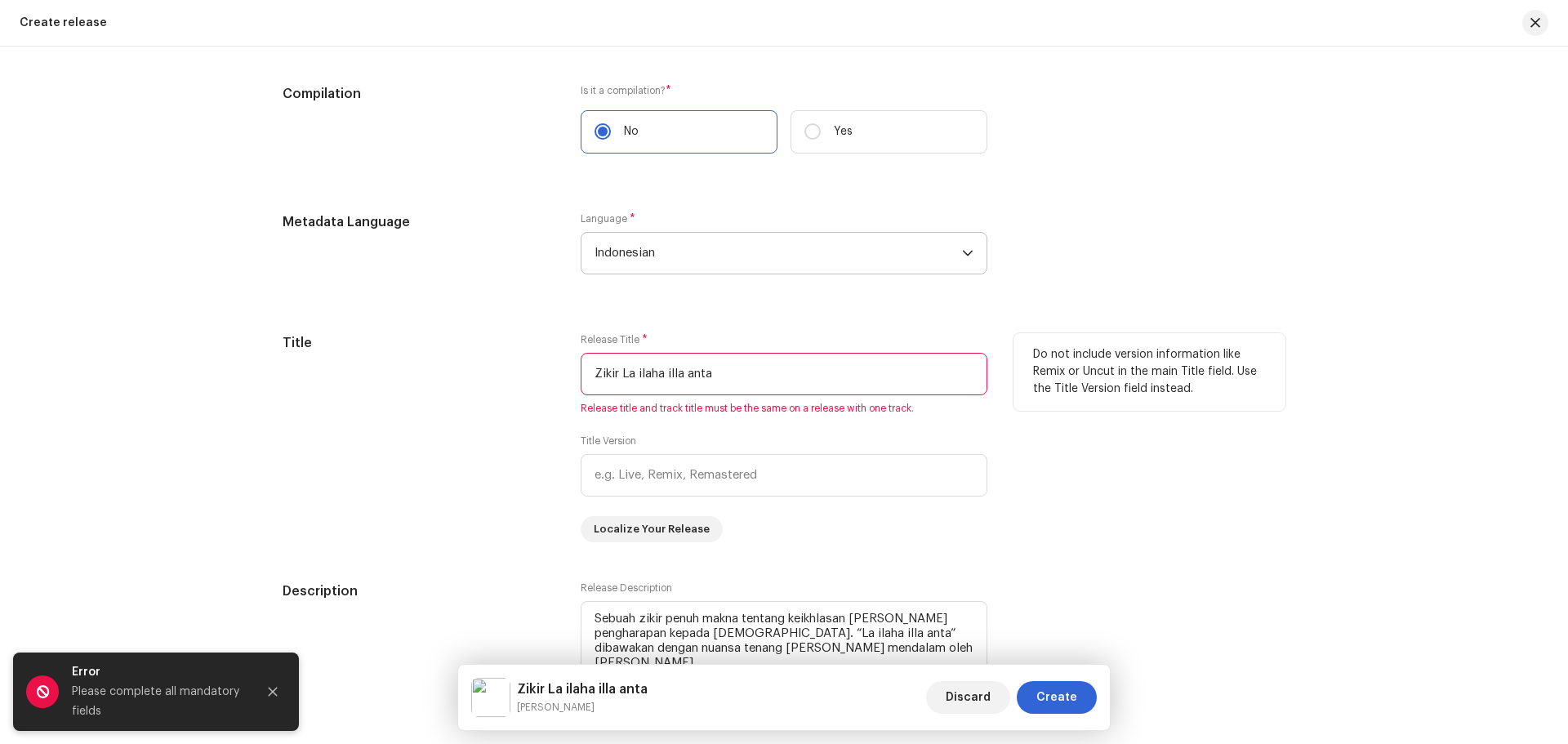
drag, startPoint x: 620, startPoint y: 372, endPoint x: 530, endPoint y: 371, distance: 90.0
click at [530, 371] on div "Title Release Title * Zikir La ilaha illa anta Release title and track title mu…" at bounding box center [784, 438] width 1003 height 209
click at [378, 408] on div "Title" at bounding box center [418, 438] width 272 height 209
click at [589, 368] on input "La ilaha illa anta" at bounding box center [784, 374] width 407 height 43
type input "Zikir La ilaha illa anta"
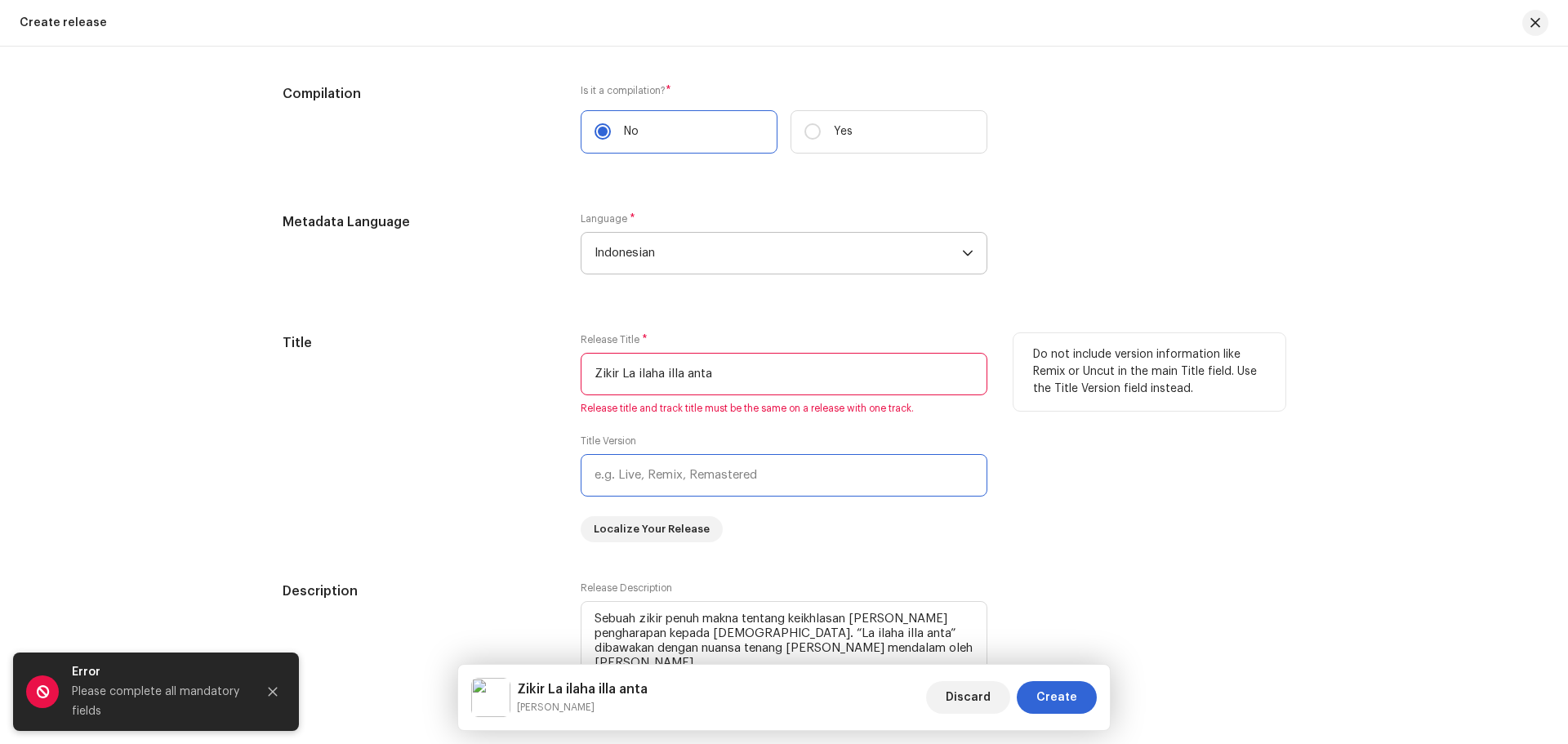
click at [808, 481] on input "text" at bounding box center [784, 475] width 407 height 43
click at [1262, 540] on div "Do not include version information like Remix or Uncut in the main Title field.…" at bounding box center [1150, 438] width 272 height 209
click at [1058, 692] on span "Create" at bounding box center [1057, 697] width 41 height 32
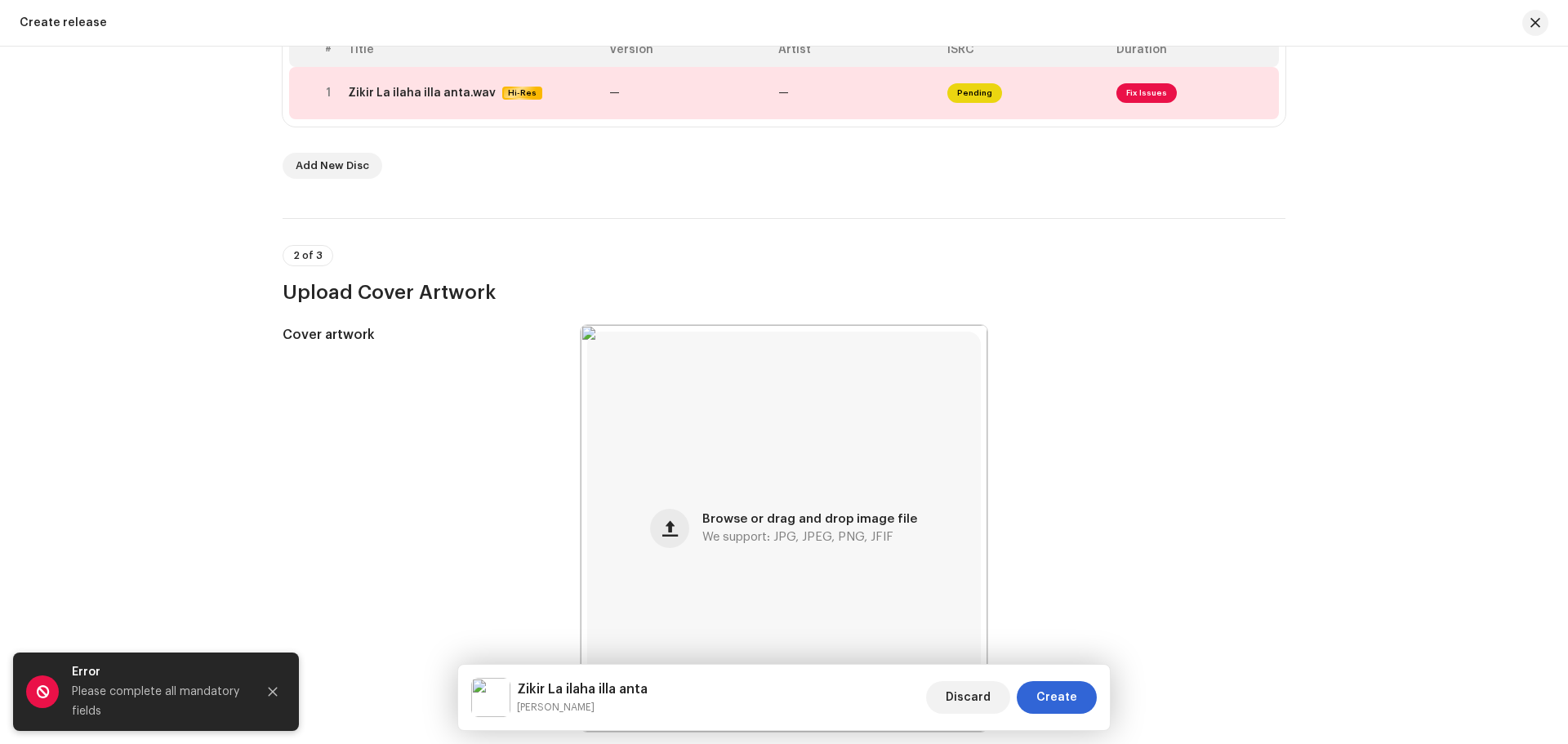
scroll to position [119, 0]
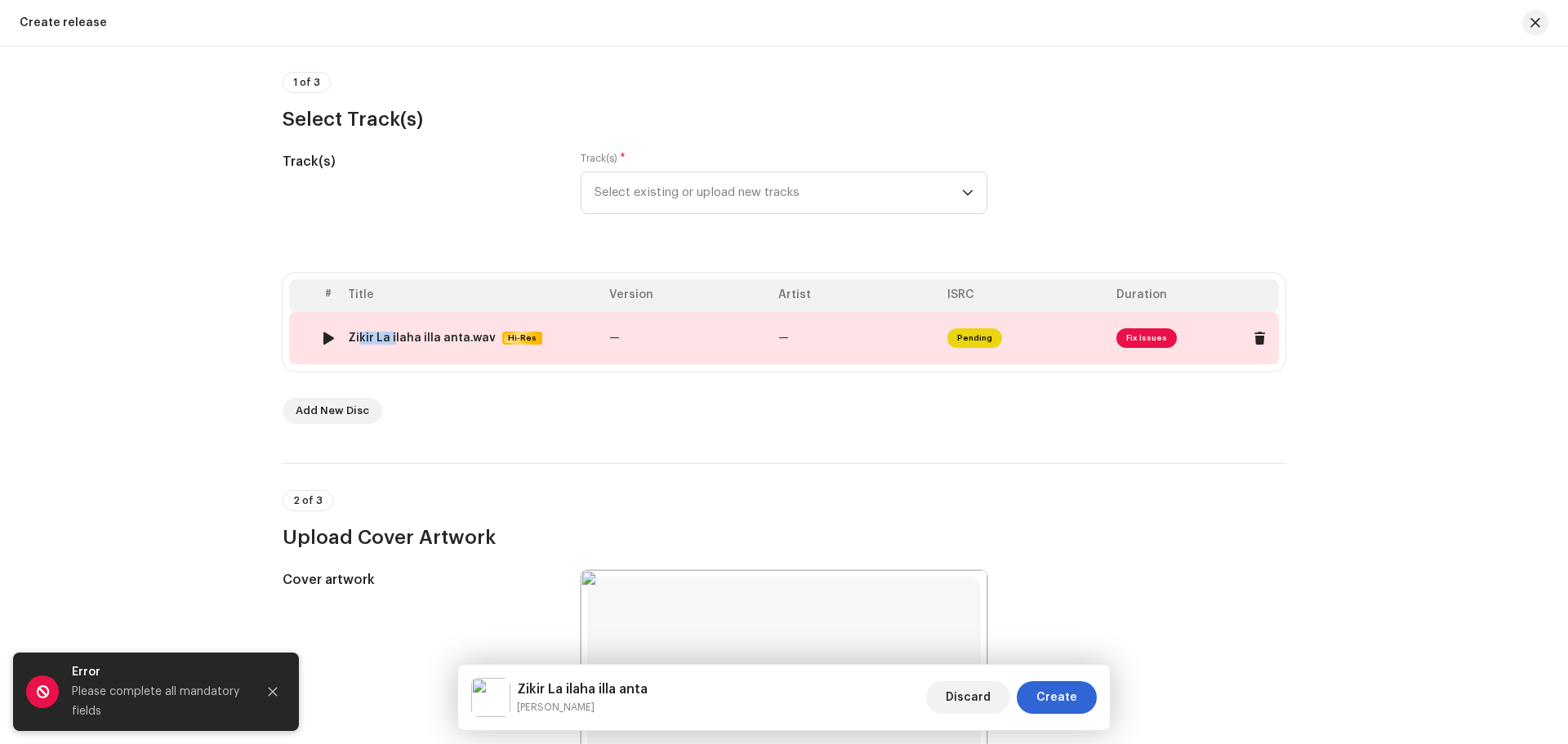
drag, startPoint x: 349, startPoint y: 336, endPoint x: 388, endPoint y: 336, distance: 39.0
click at [388, 336] on div "Zikir La ilaha illa anta.wav" at bounding box center [422, 338] width 148 height 13
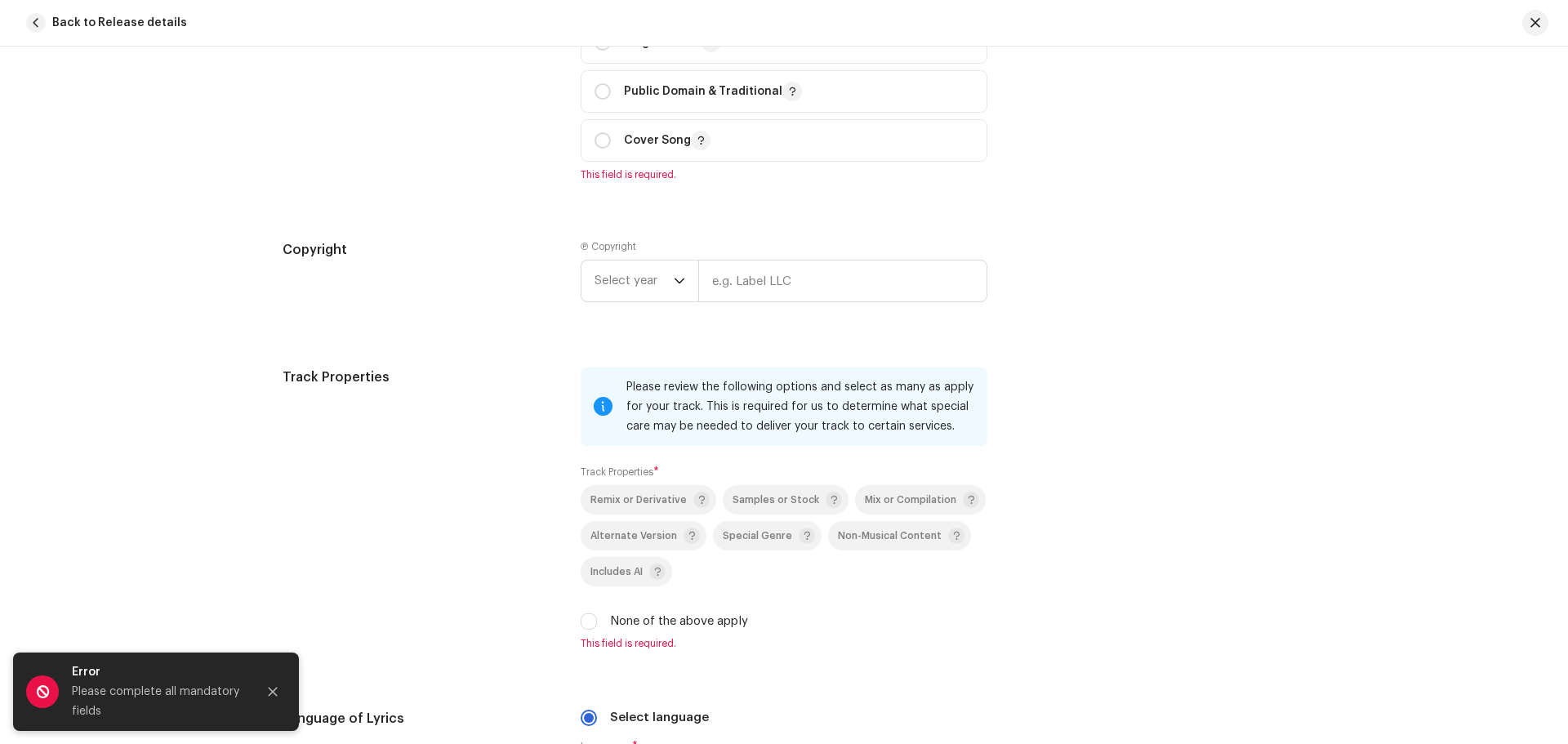
scroll to position [1636, 0]
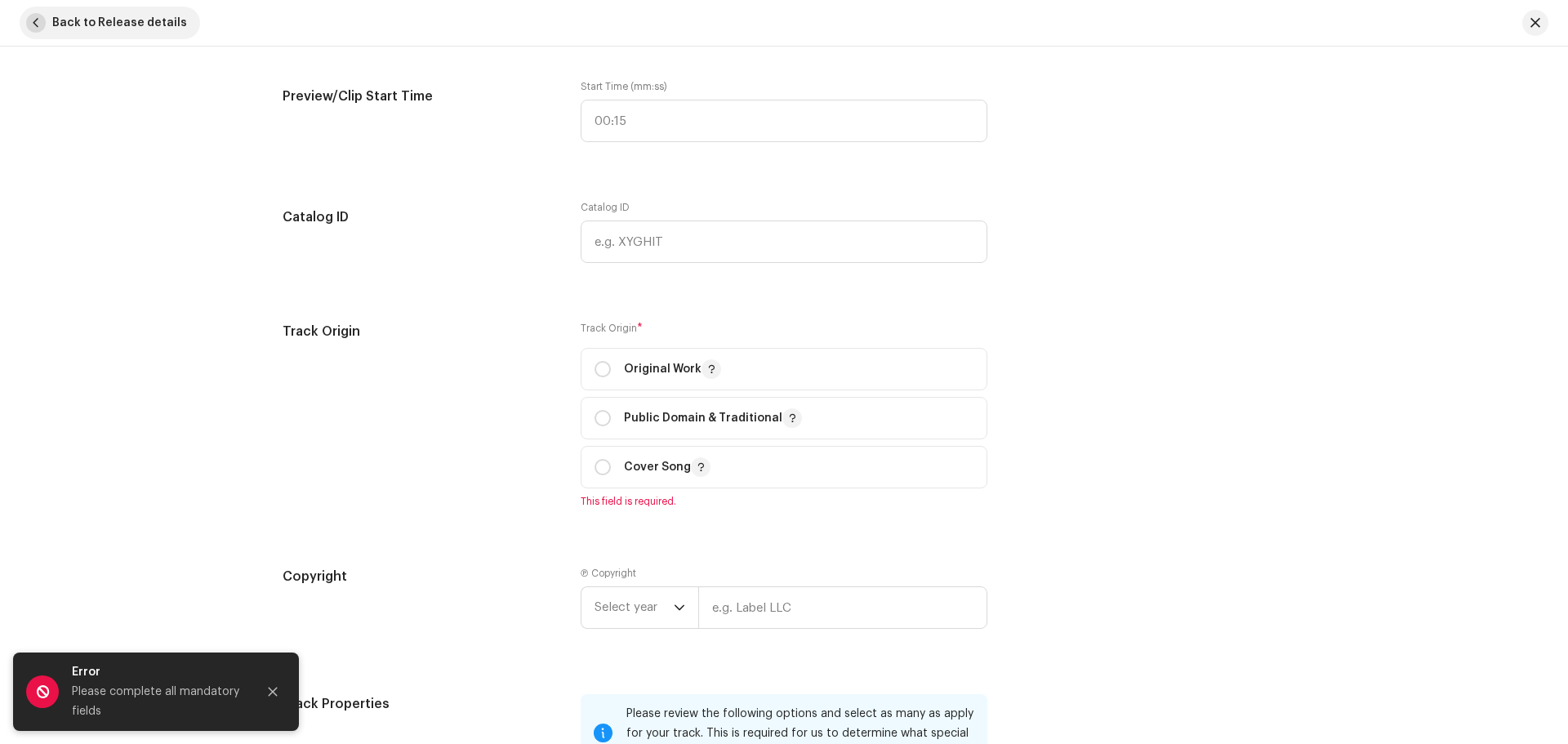
click at [41, 28] on span "button" at bounding box center [36, 22] width 20 height 20
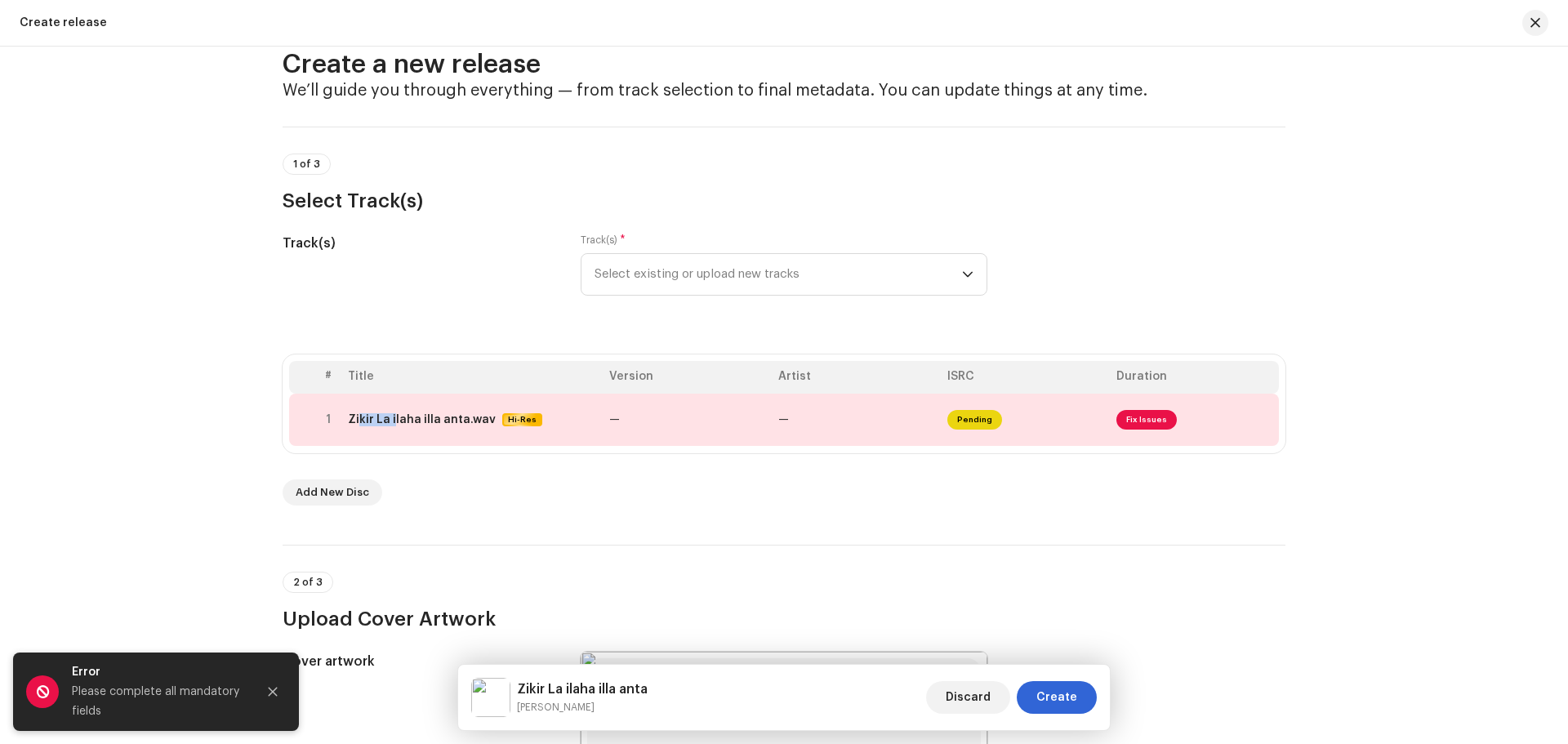
scroll to position [0, 0]
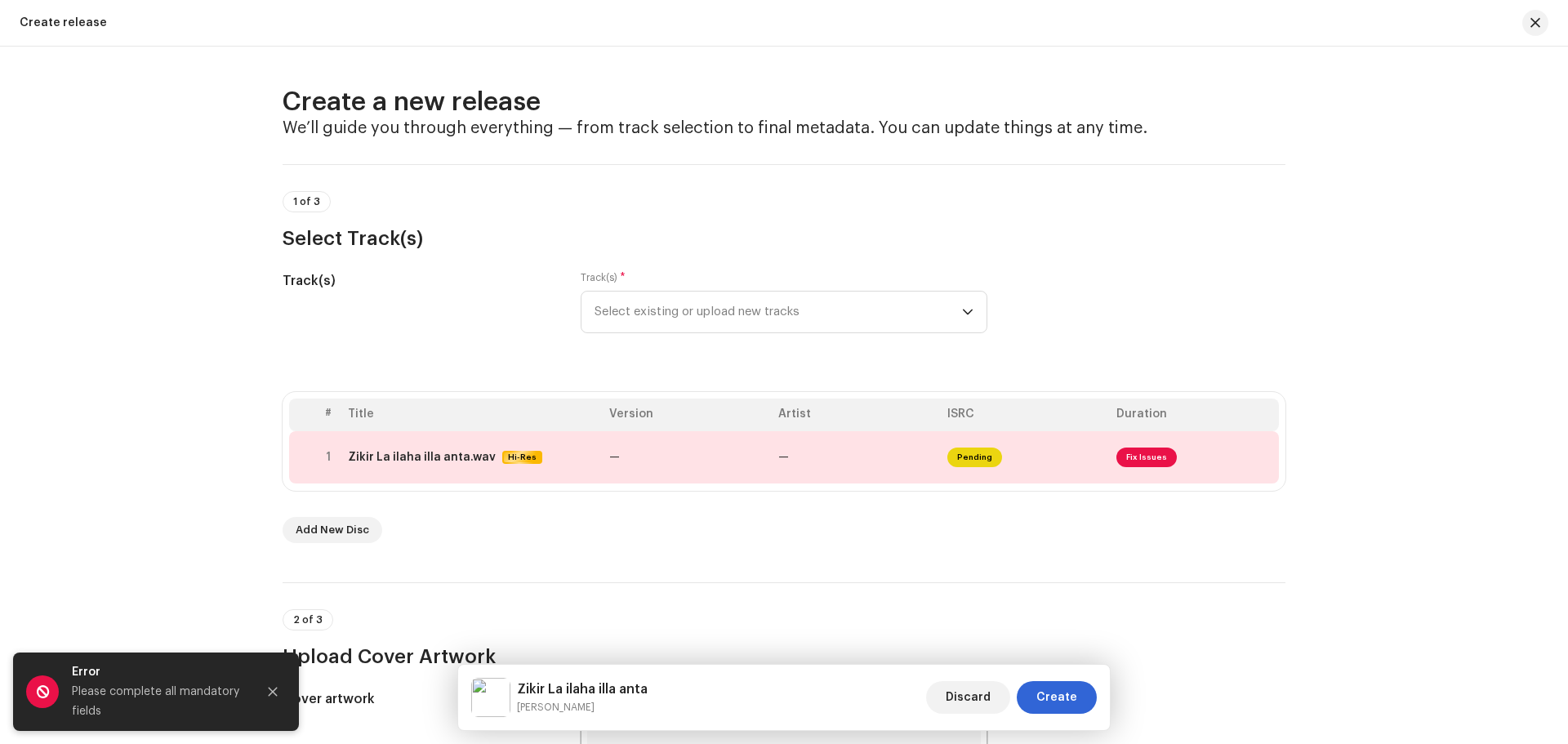
click at [208, 340] on div "Create a new release We’ll guide you through everything — from track selection …" at bounding box center [784, 394] width 1568 height 697
drag, startPoint x: 347, startPoint y: 456, endPoint x: 457, endPoint y: 461, distance: 110.1
click at [457, 461] on div "Zikir La ilaha illa anta.wav" at bounding box center [422, 457] width 148 height 13
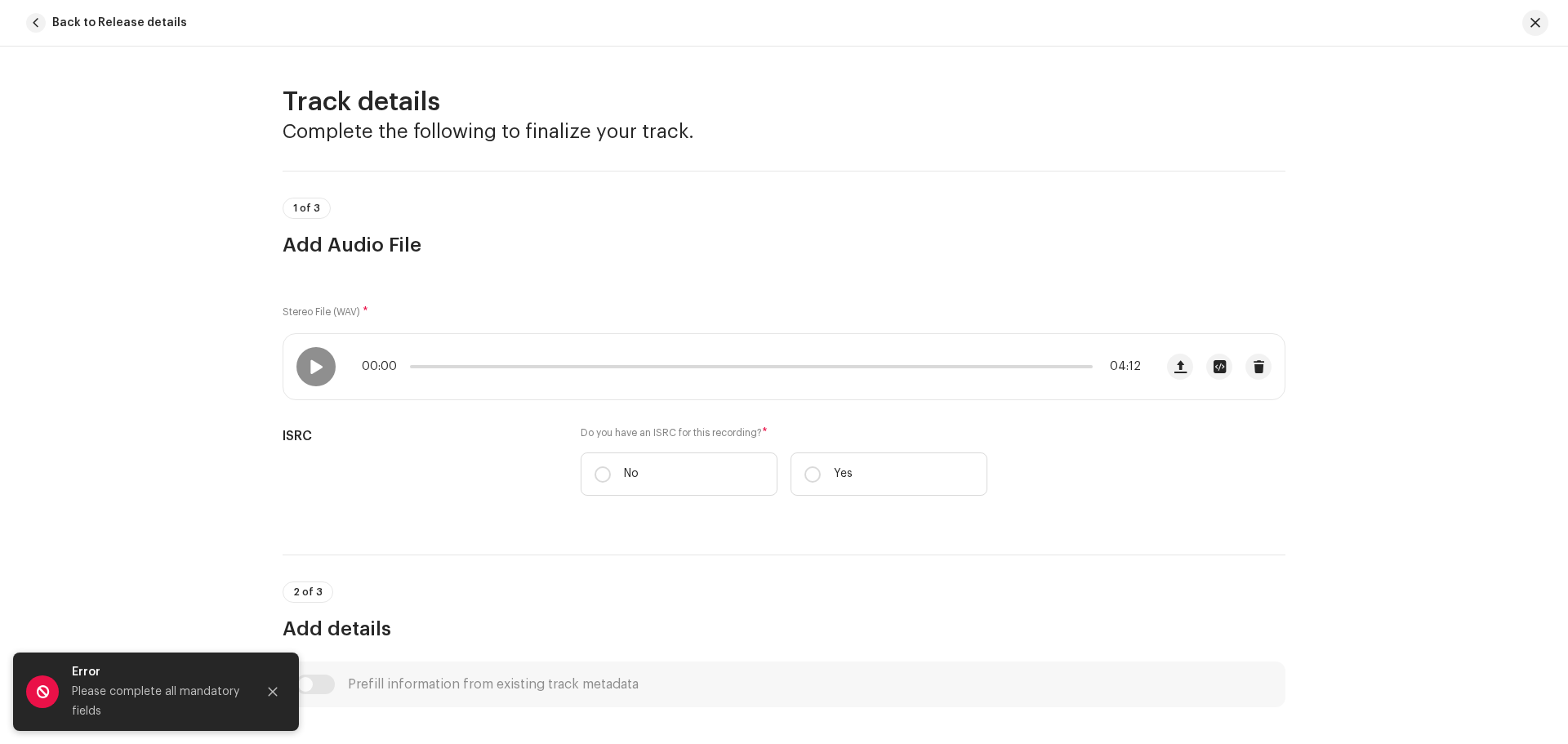
scroll to position [245, 0]
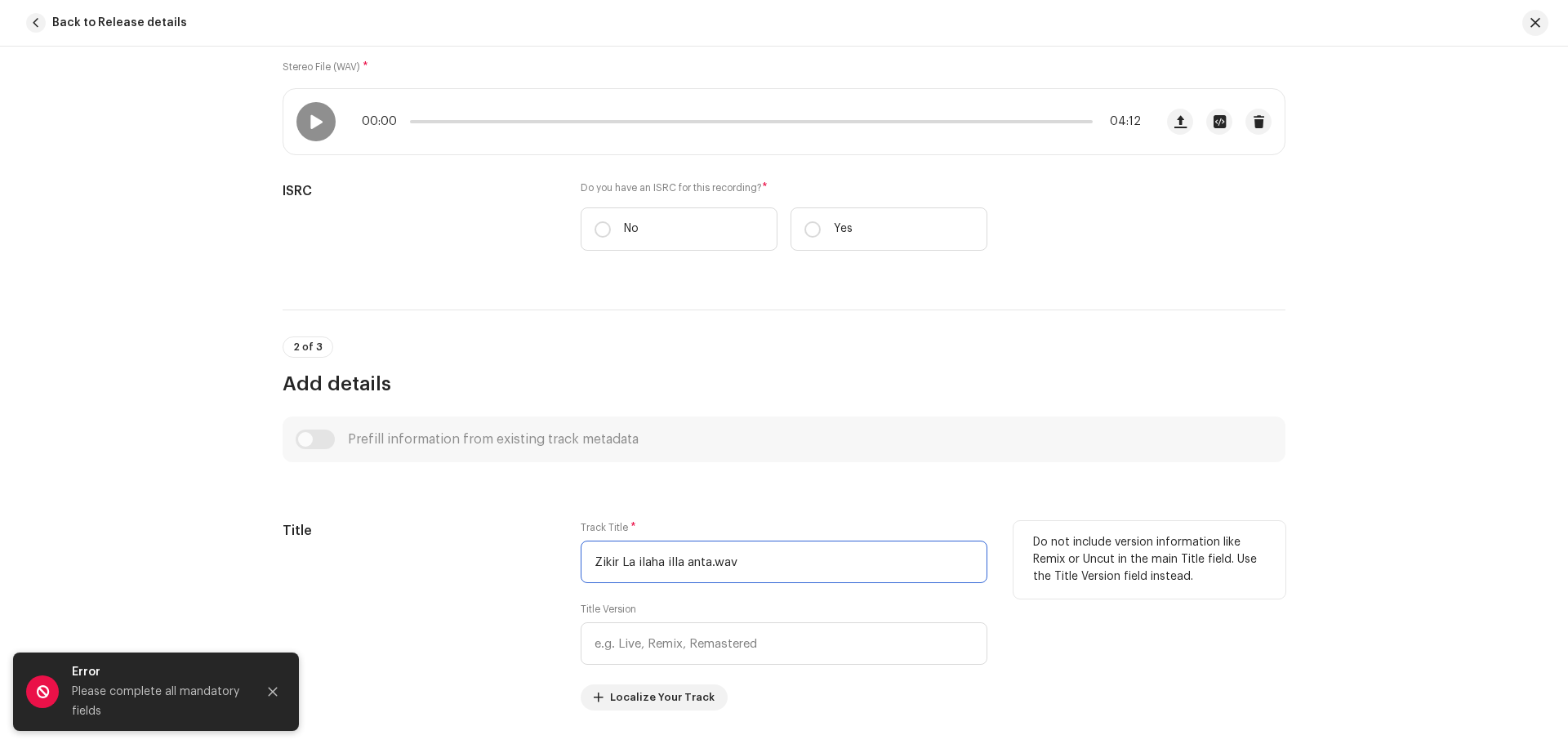
drag, startPoint x: 588, startPoint y: 559, endPoint x: 707, endPoint y: 559, distance: 119.0
click at [707, 559] on input "Zikir La ilaha illa anta.wav" at bounding box center [784, 562] width 407 height 43
click at [140, 316] on div "Track details Complete the following to finalize your track. 1 of 3 Add Audio F…" at bounding box center [784, 394] width 1568 height 697
click at [30, 22] on span "button" at bounding box center [36, 22] width 20 height 20
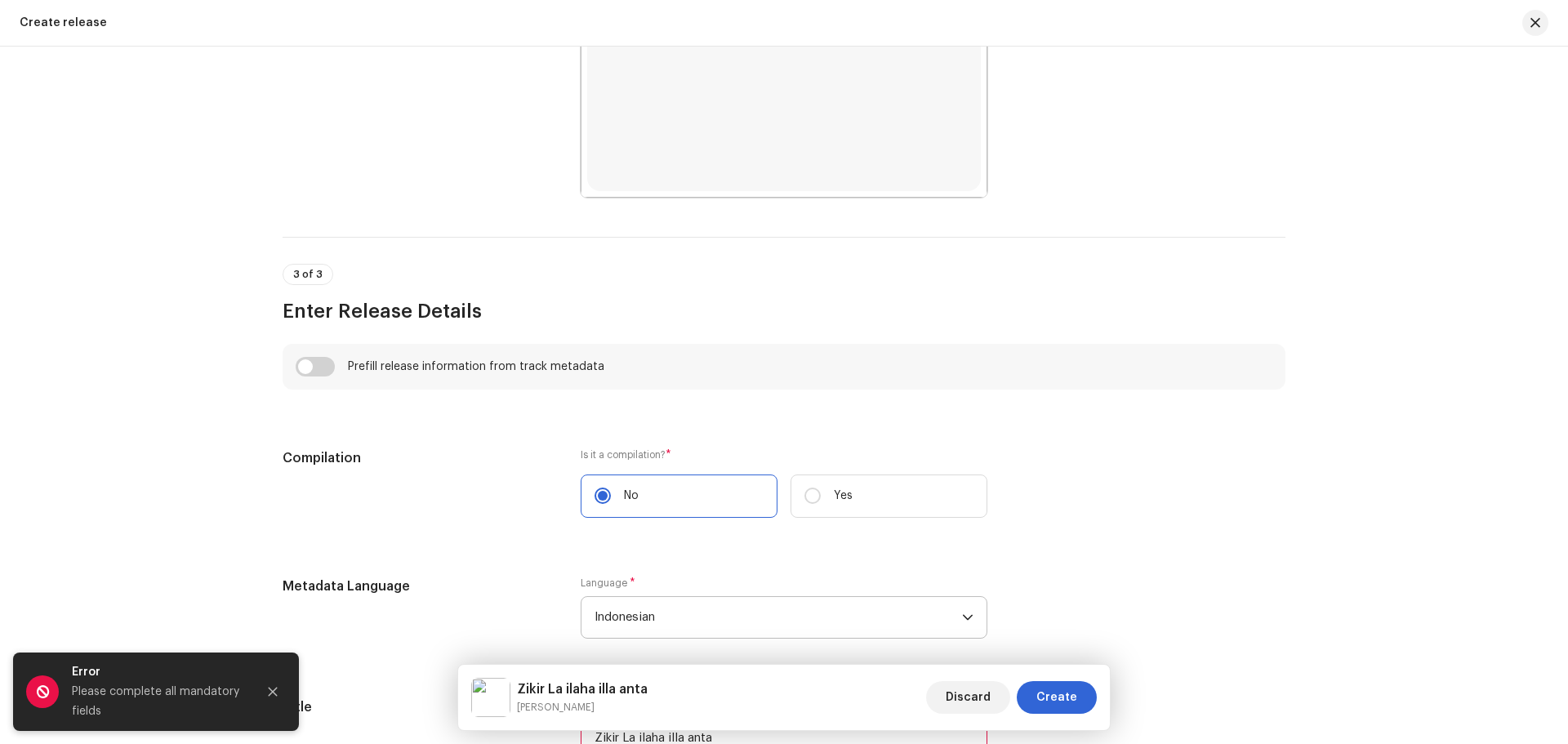
scroll to position [1225, 0]
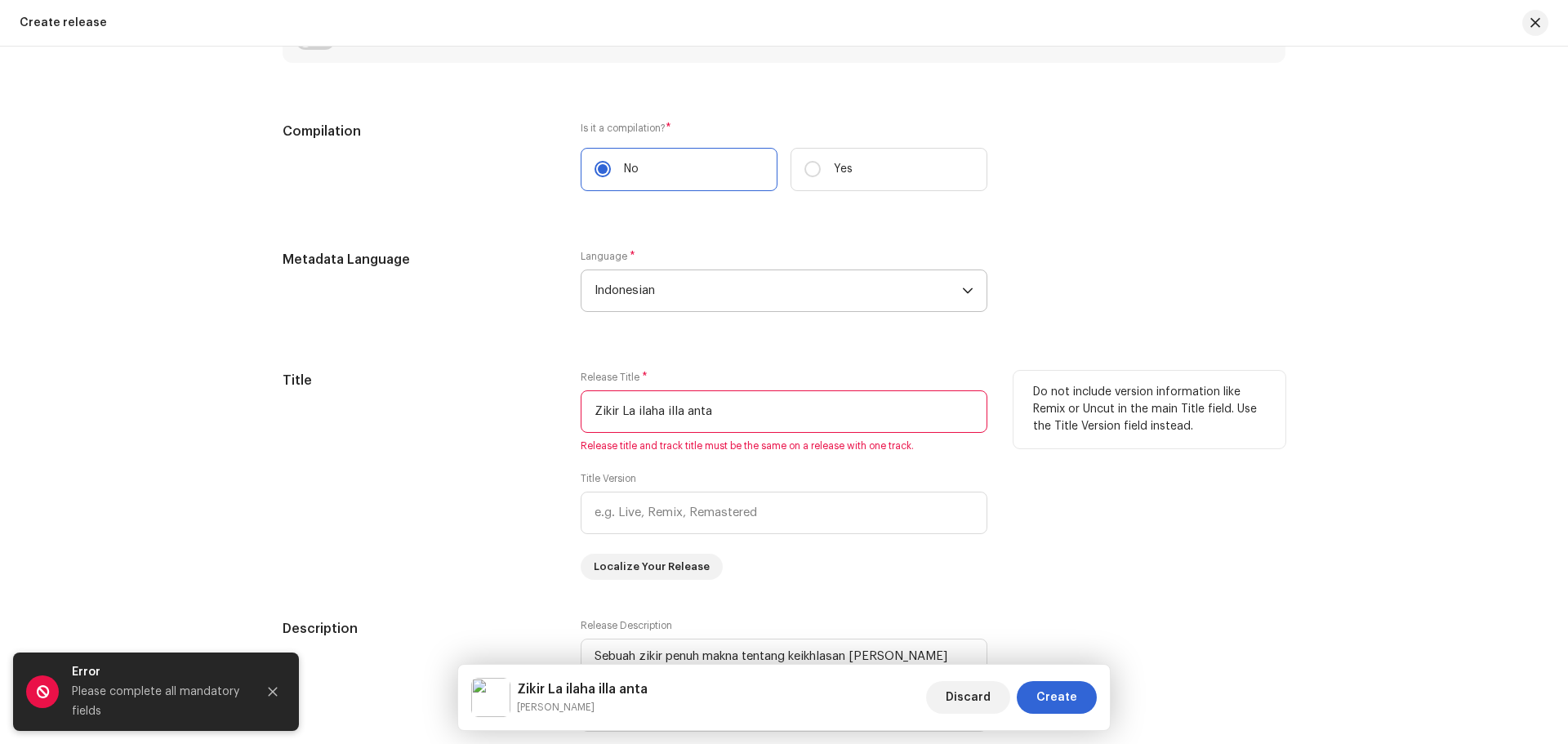
drag, startPoint x: 708, startPoint y: 407, endPoint x: 516, endPoint y: 386, distance: 193.1
click at [516, 386] on div "Title Release Title * Zikir La ilaha illa anta Release title and track title mu…" at bounding box center [784, 475] width 1003 height 209
click at [454, 462] on div "Title" at bounding box center [418, 475] width 272 height 209
click at [437, 462] on div "Title" at bounding box center [418, 475] width 272 height 209
click at [1052, 696] on span "Create" at bounding box center [1057, 697] width 41 height 32
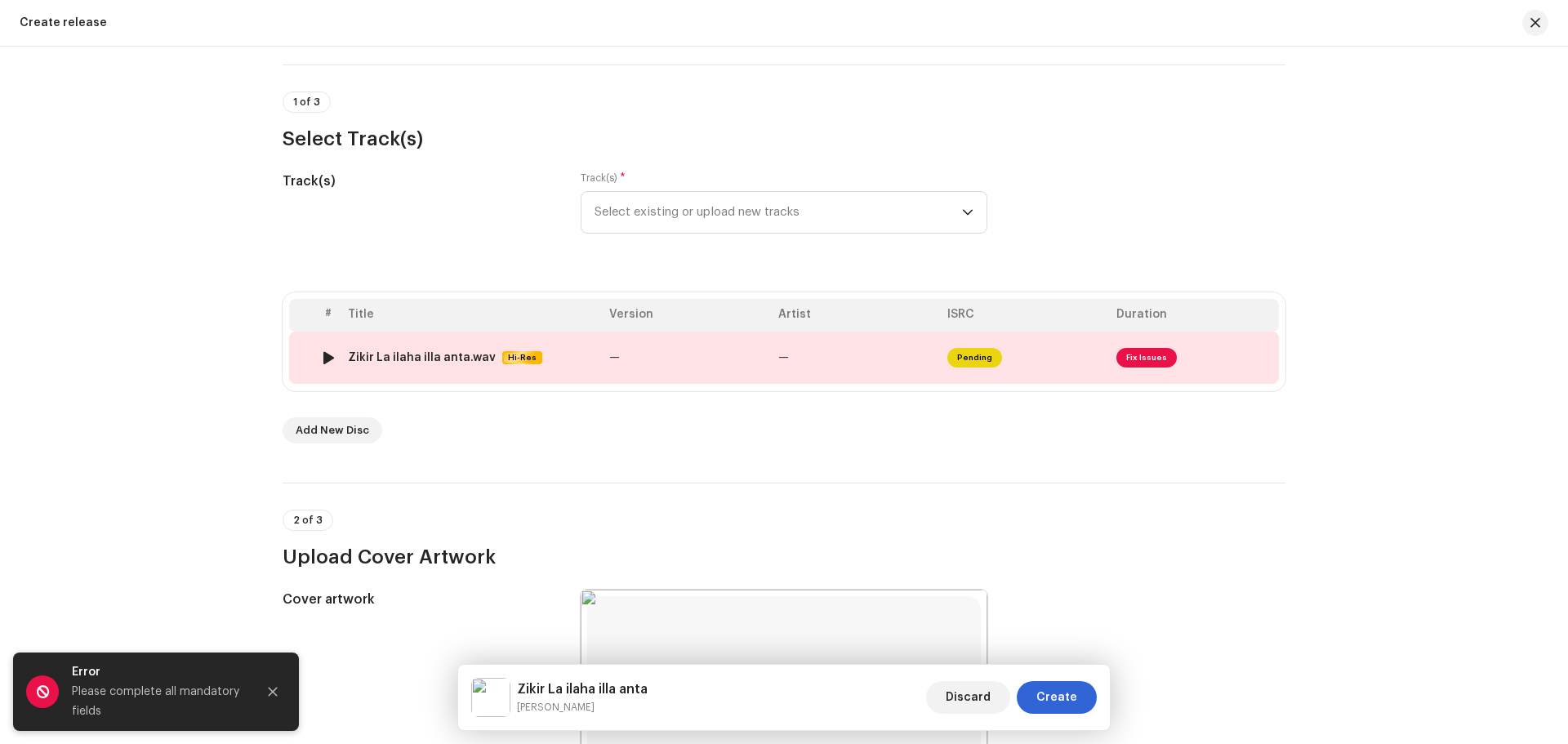
scroll to position [18, 0]
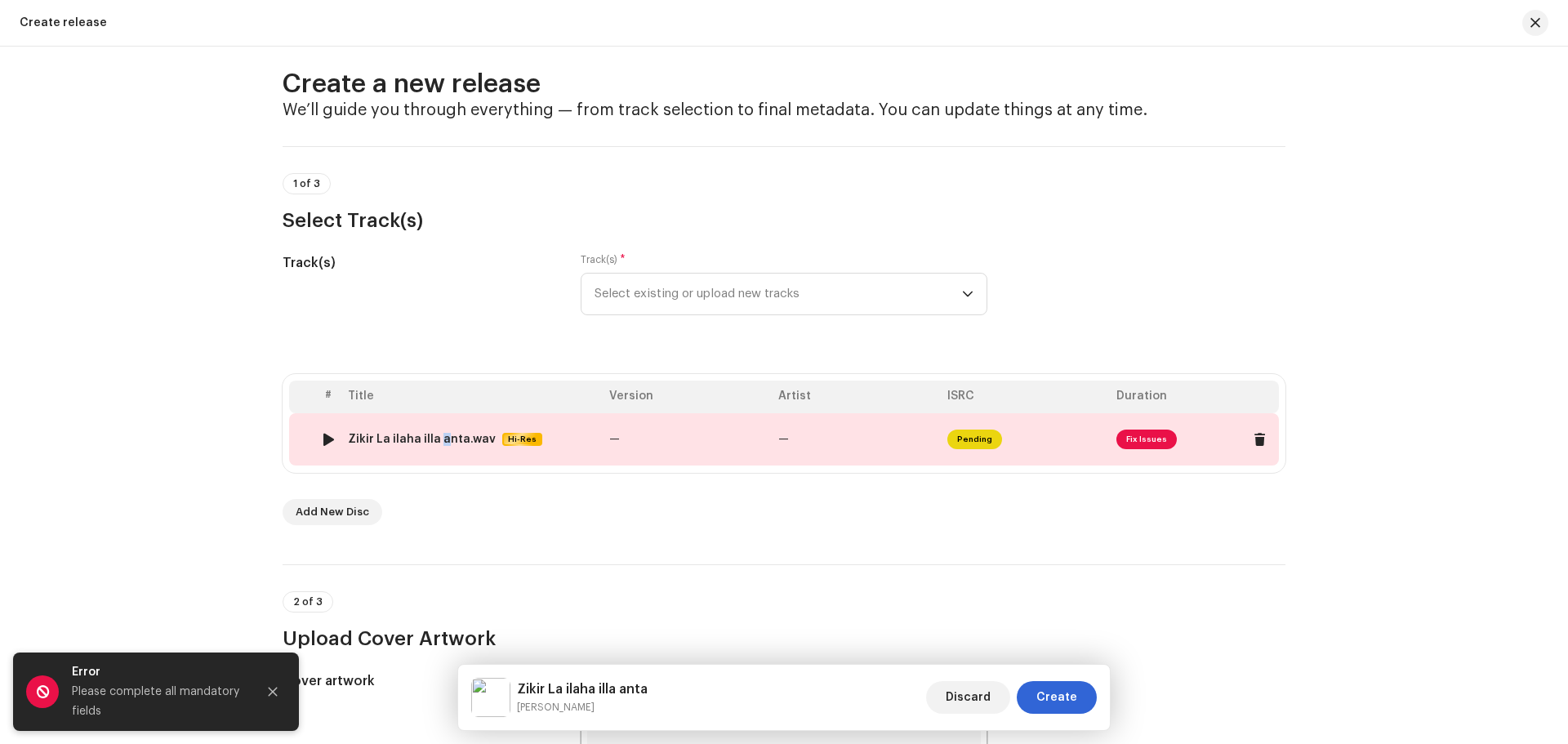
click at [433, 437] on div "Zikir La ilaha illa anta.wav" at bounding box center [422, 439] width 148 height 13
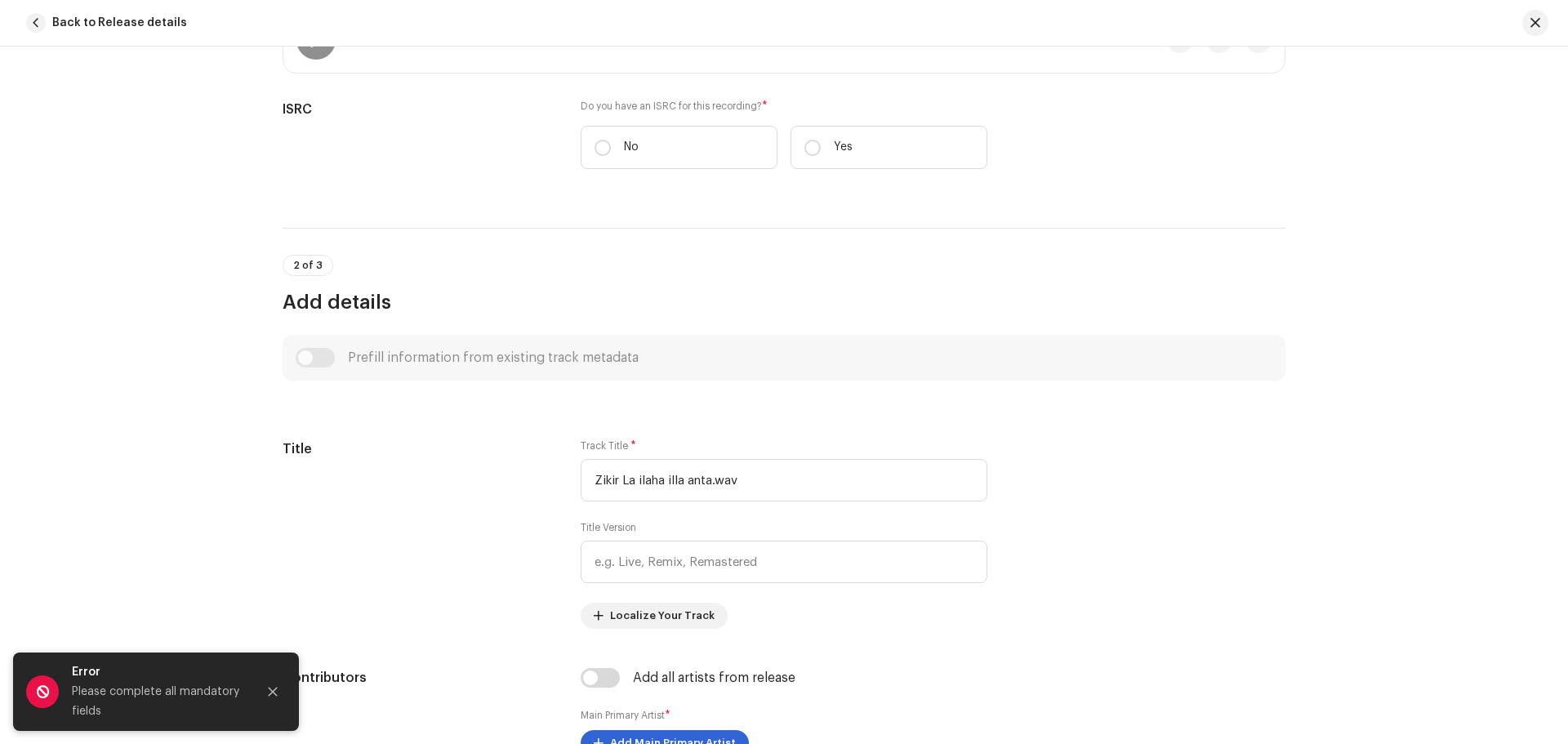
scroll to position [408, 0]
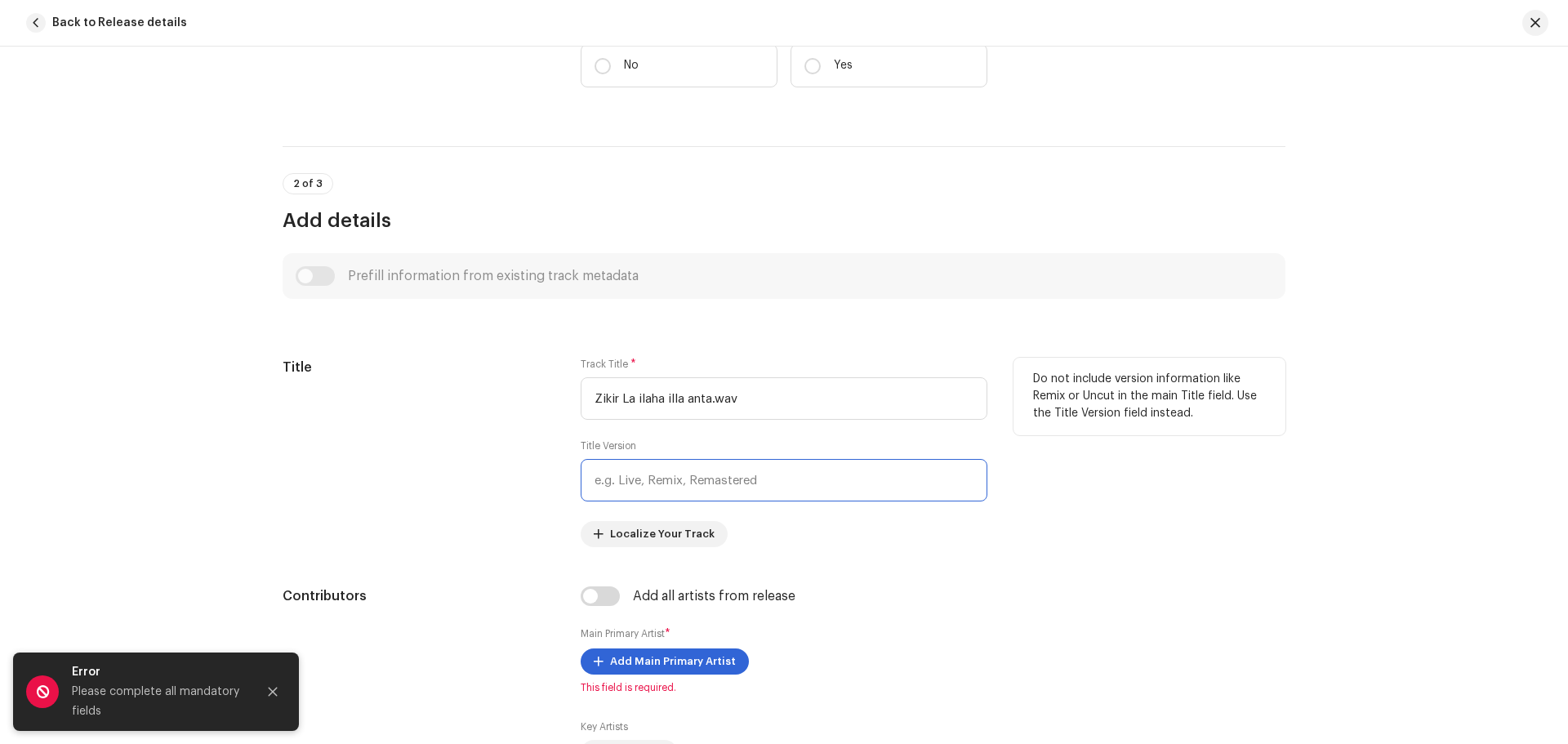
click at [660, 487] on input "text" at bounding box center [784, 481] width 407 height 43
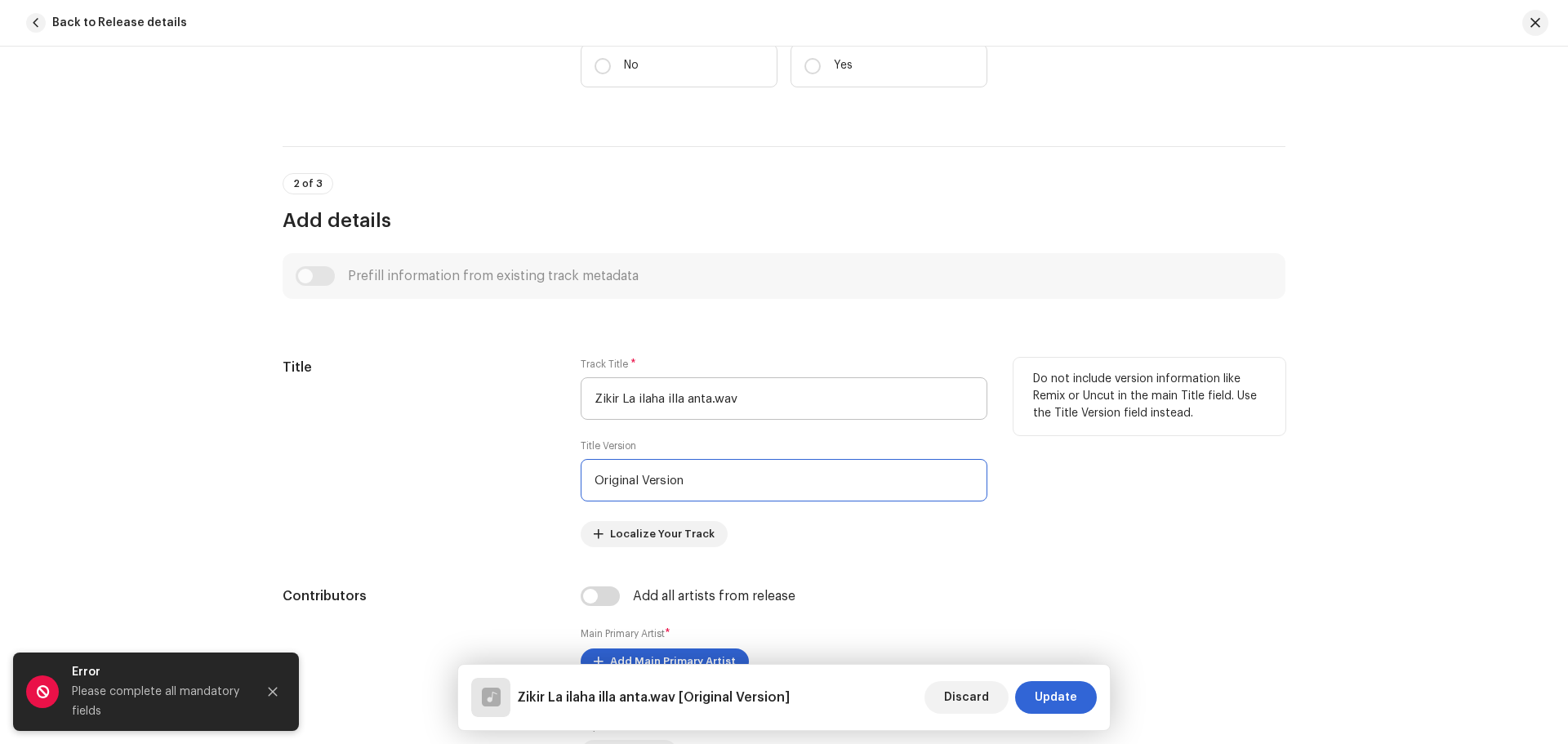
type input "Original Version"
click at [750, 400] on input "Zikir La ilaha illa anta.wav" at bounding box center [784, 399] width 407 height 43
type input "Zikir La ilaha illa anta"
click at [408, 467] on div "Title" at bounding box center [418, 452] width 272 height 190
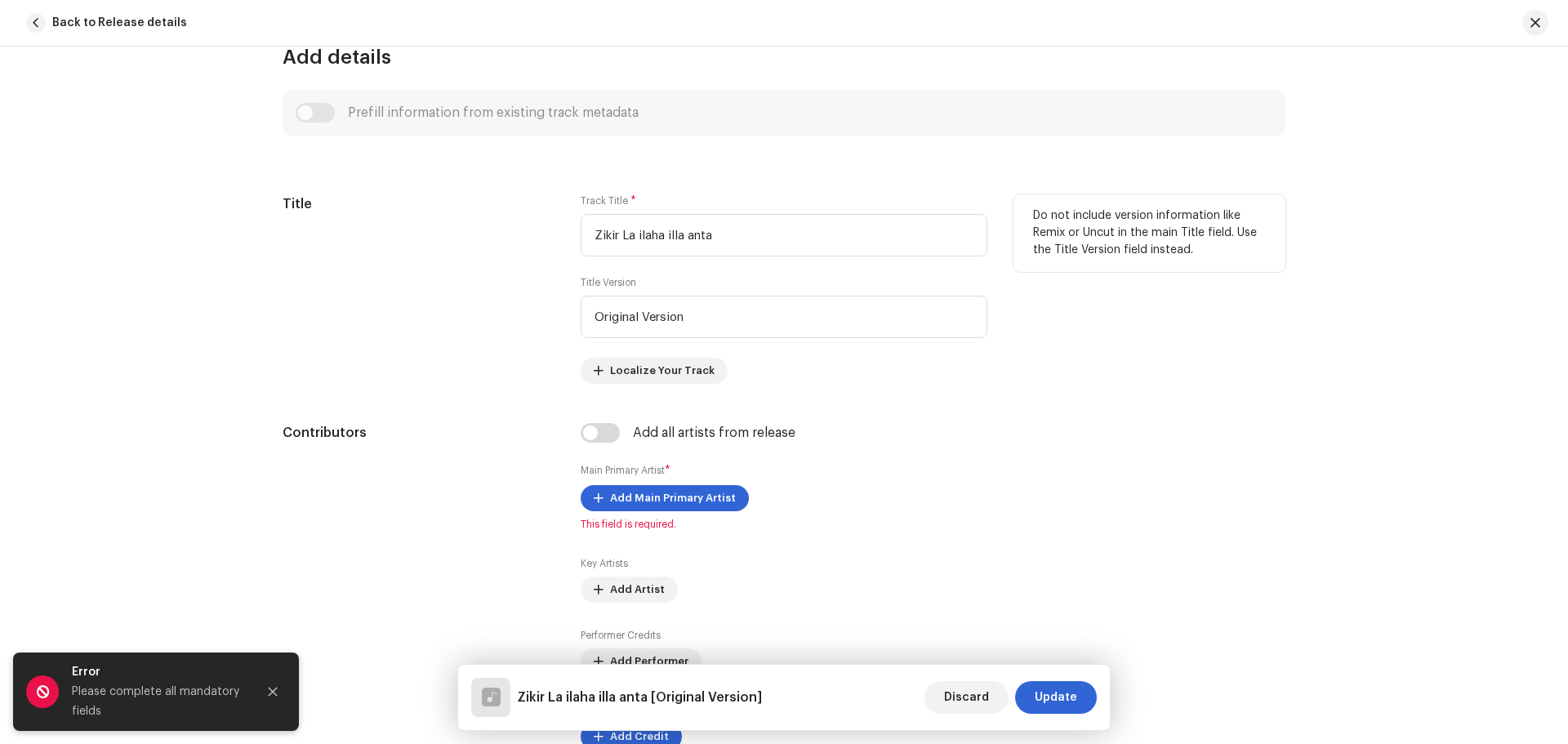
scroll to position [653, 0]
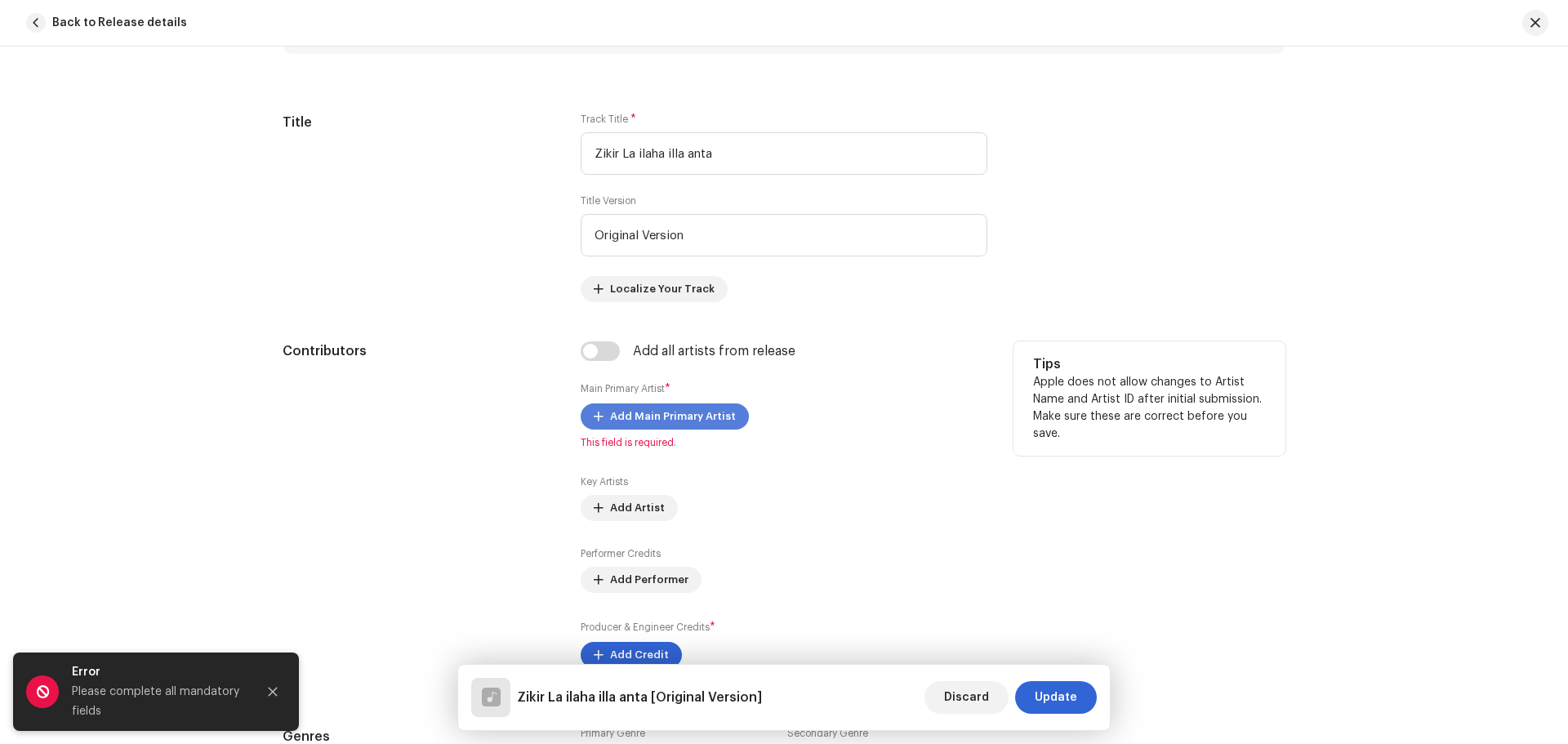
click at [636, 424] on span "Add Main Primary Artist" at bounding box center [672, 416] width 126 height 32
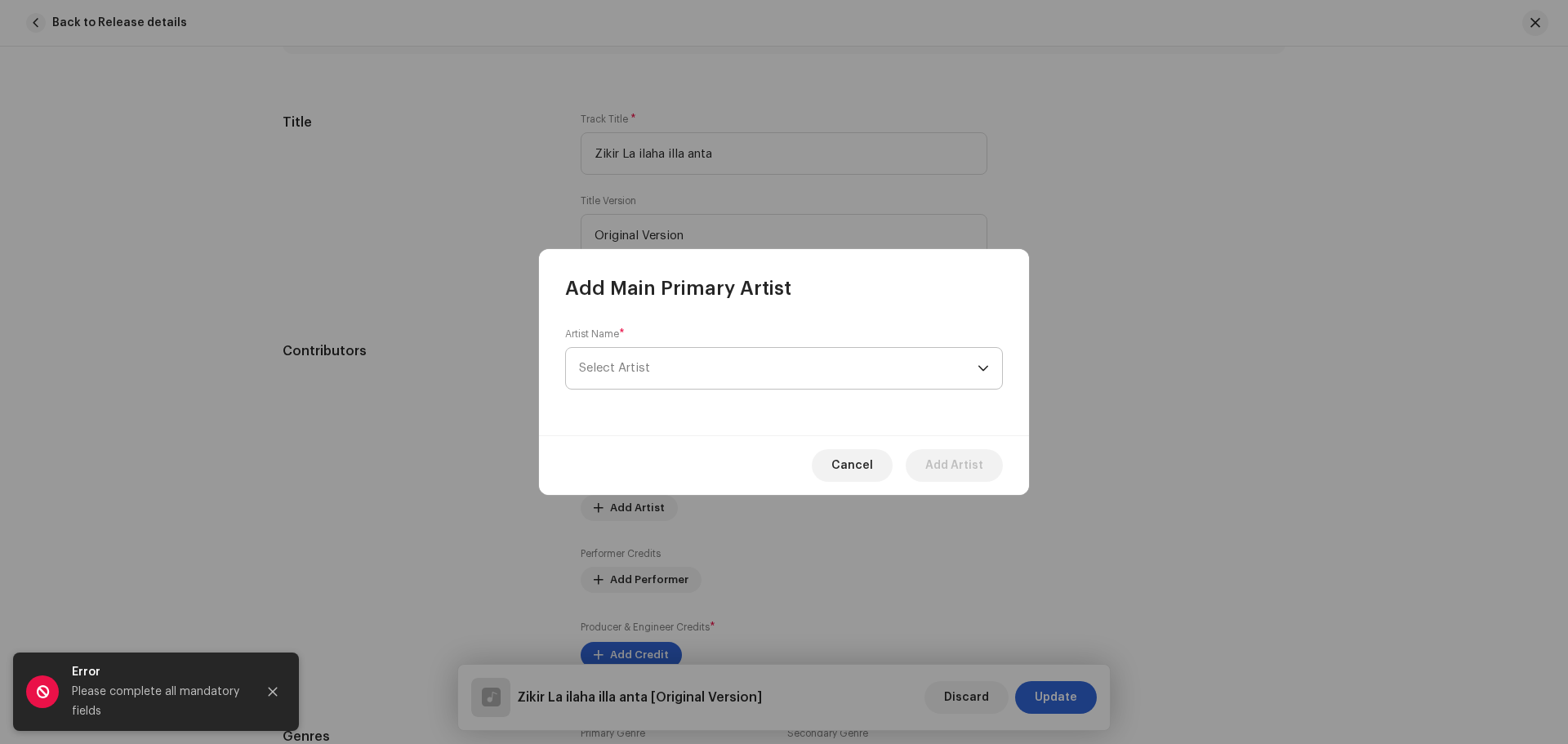
click at [678, 388] on span "Select Artist" at bounding box center [778, 369] width 399 height 41
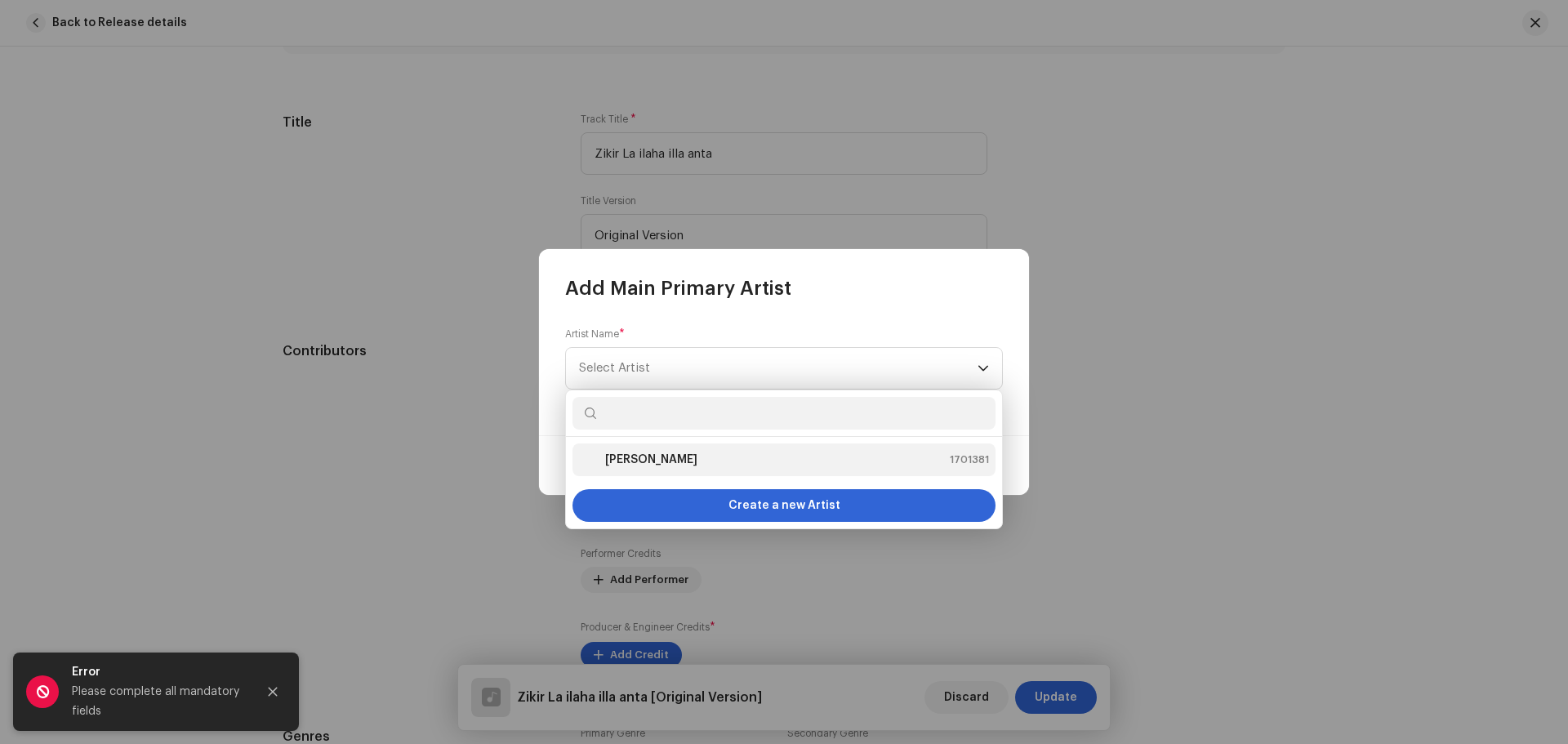
click at [671, 457] on strong "[PERSON_NAME]" at bounding box center [652, 459] width 92 height 16
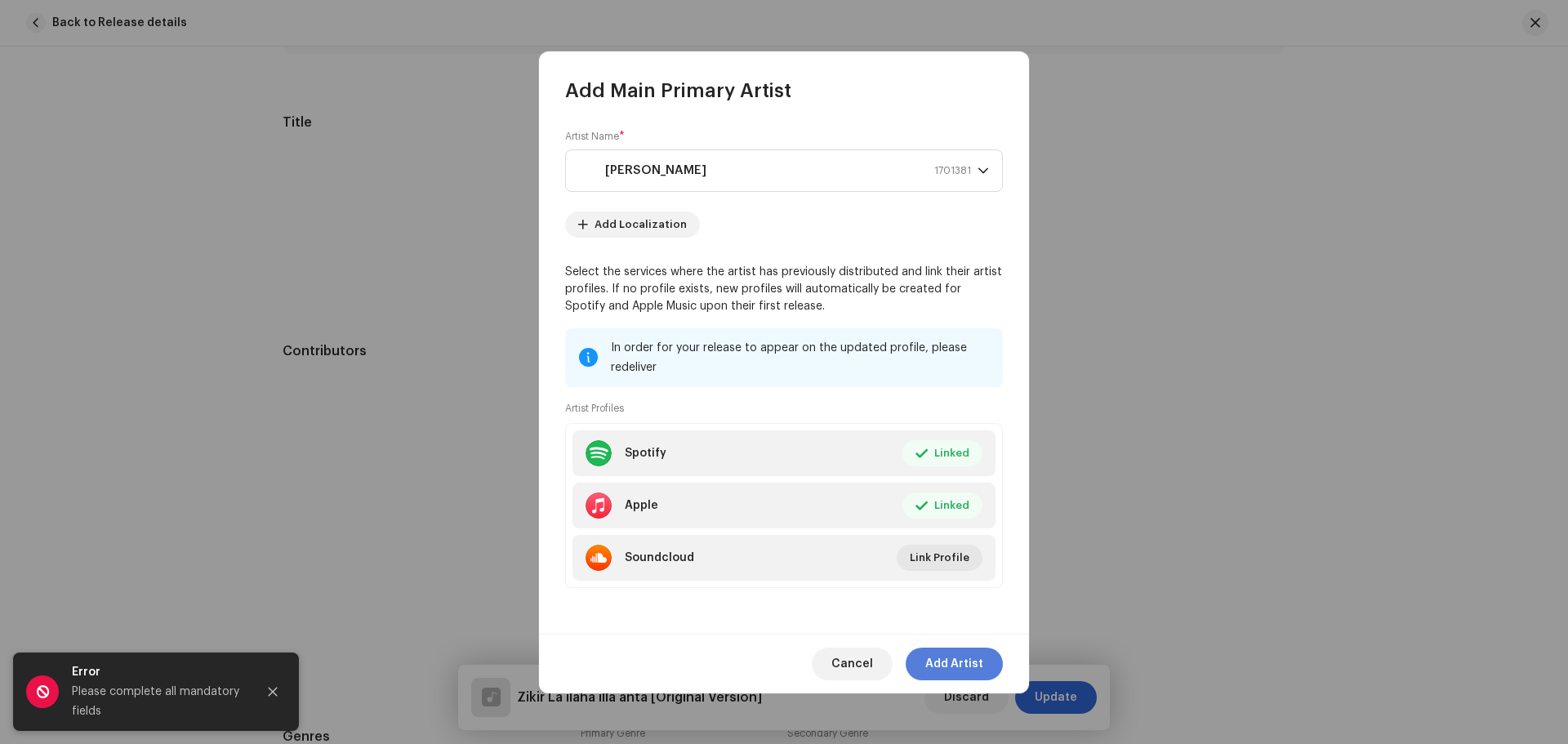
click at [938, 666] on span "Add Artist" at bounding box center [955, 664] width 58 height 32
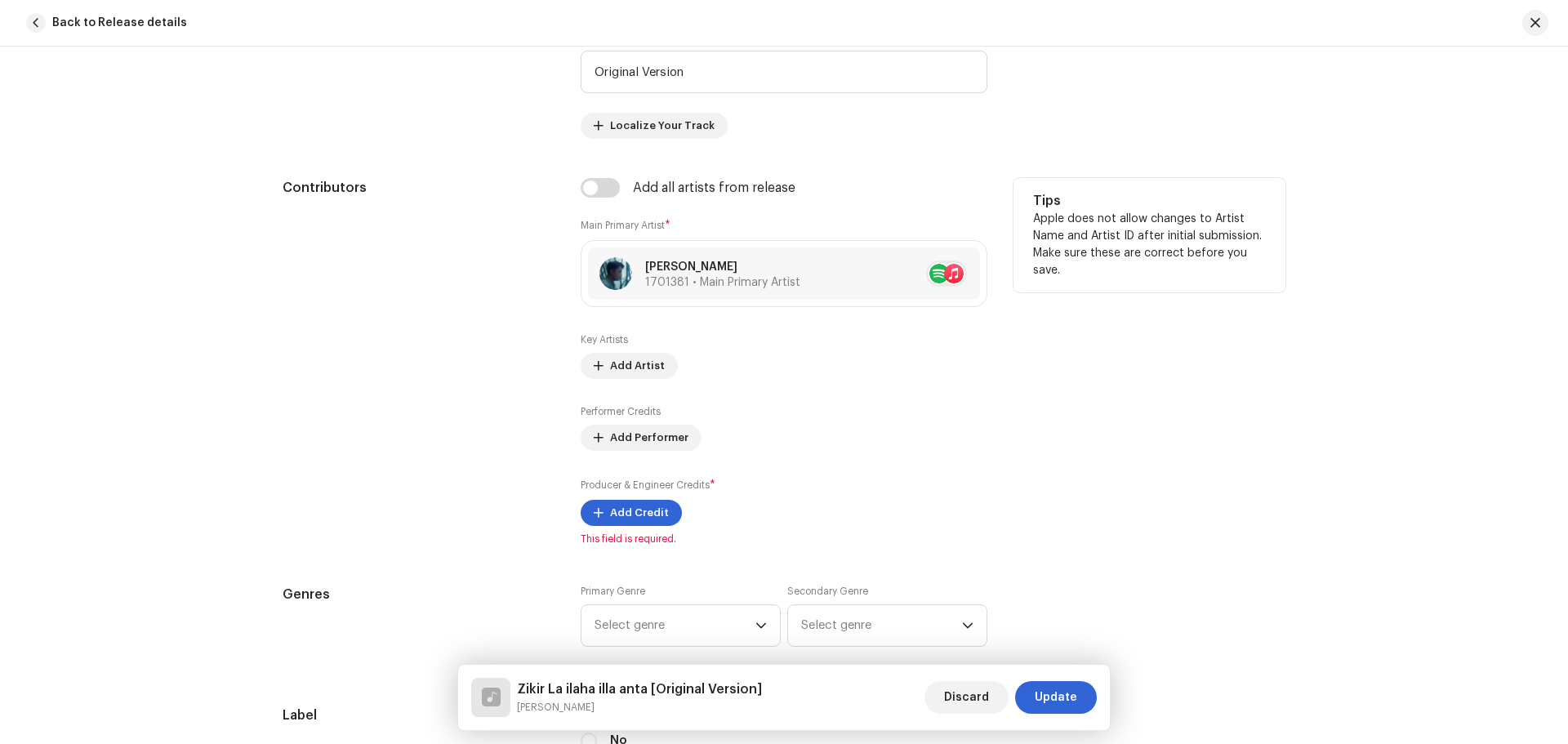
scroll to position [898, 0]
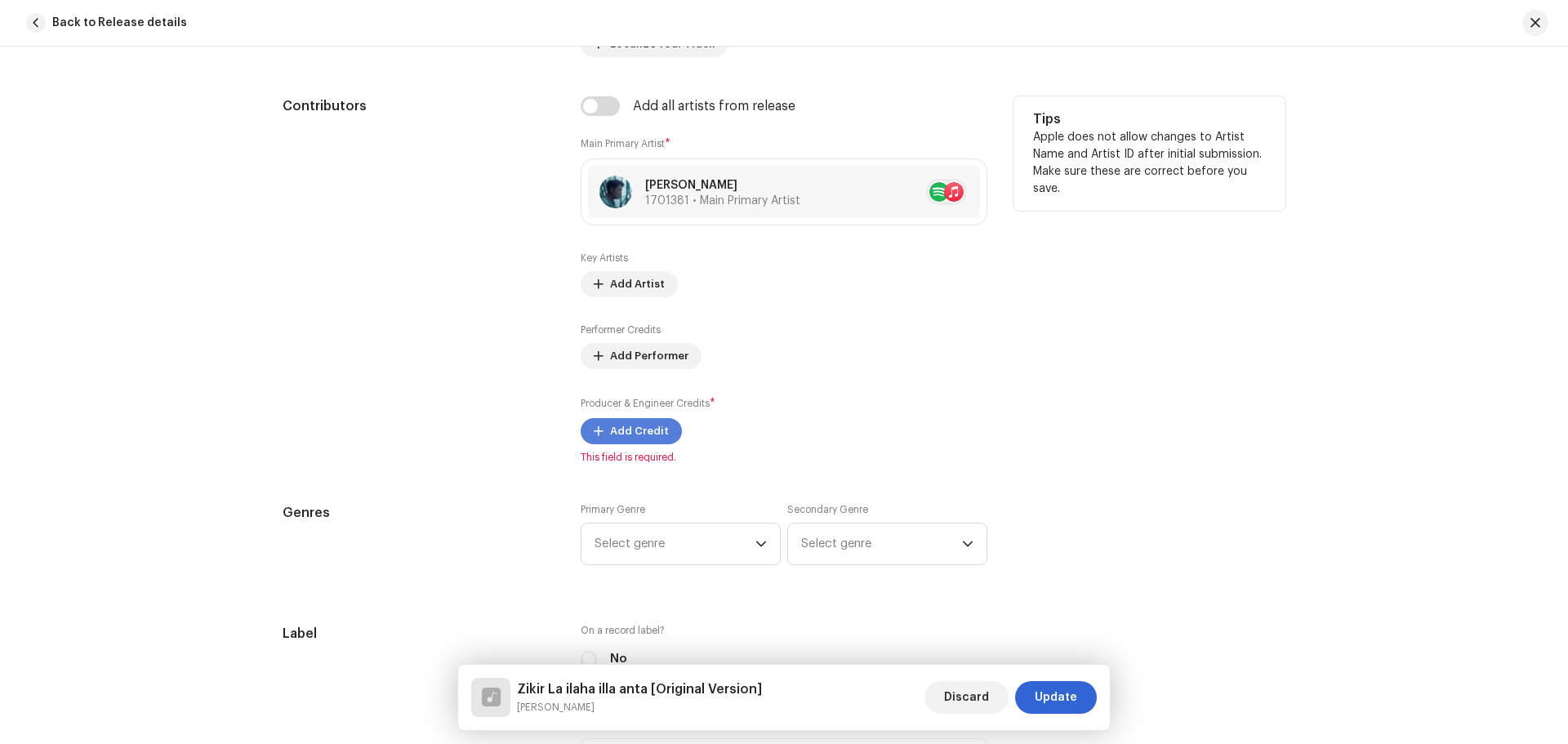
click at [624, 436] on span "Add Credit" at bounding box center [639, 431] width 59 height 32
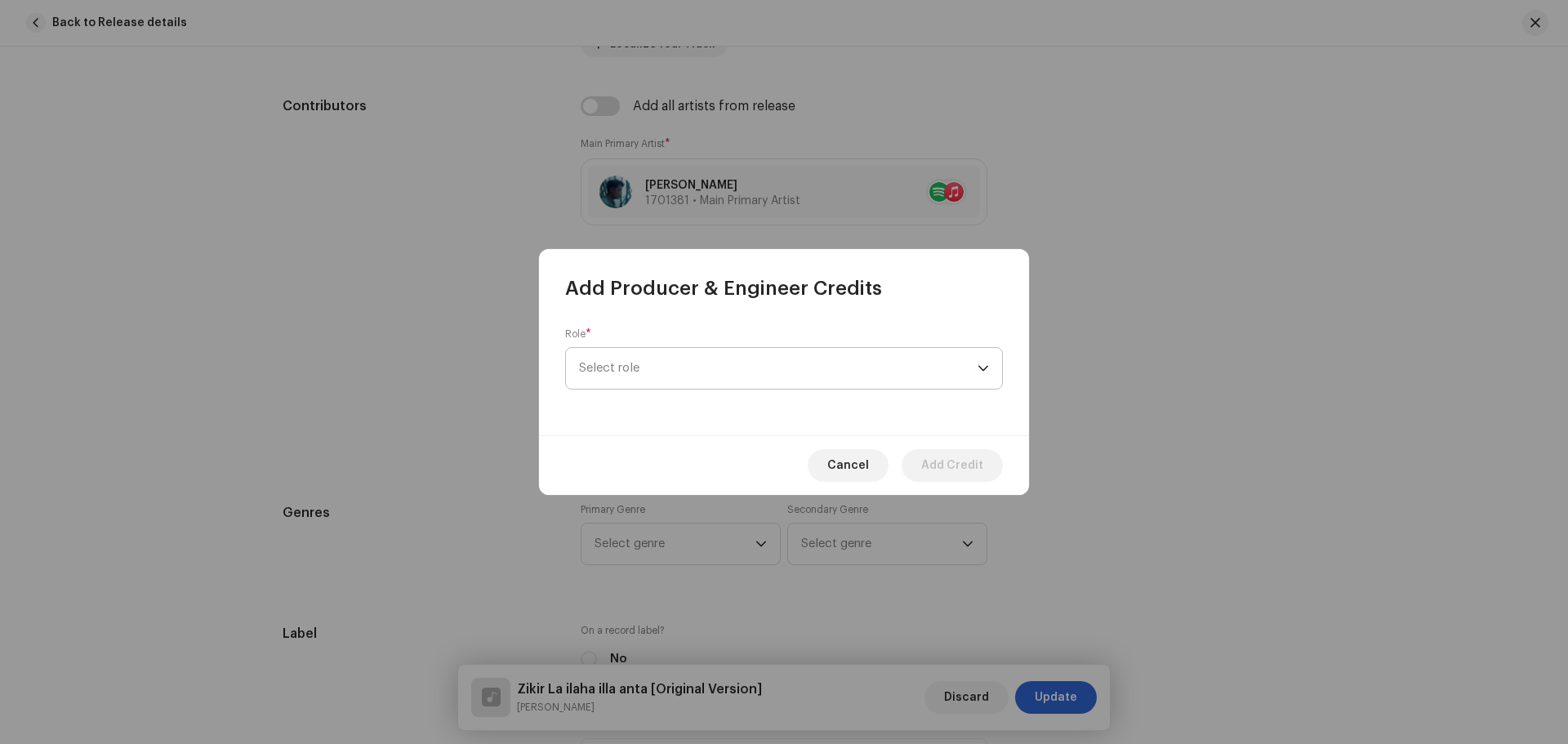
click at [684, 382] on span "Select role" at bounding box center [778, 369] width 399 height 41
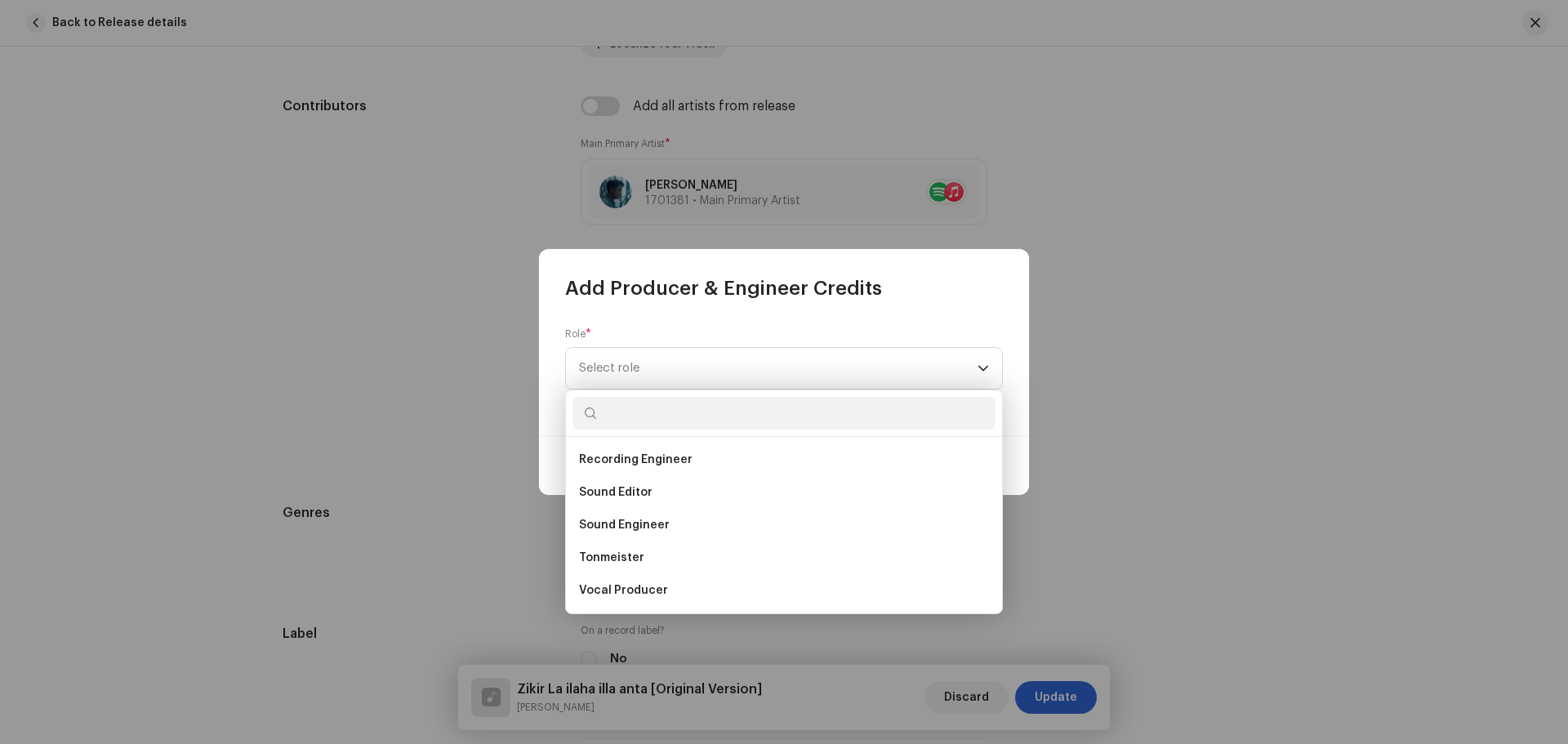
scroll to position [637, 0]
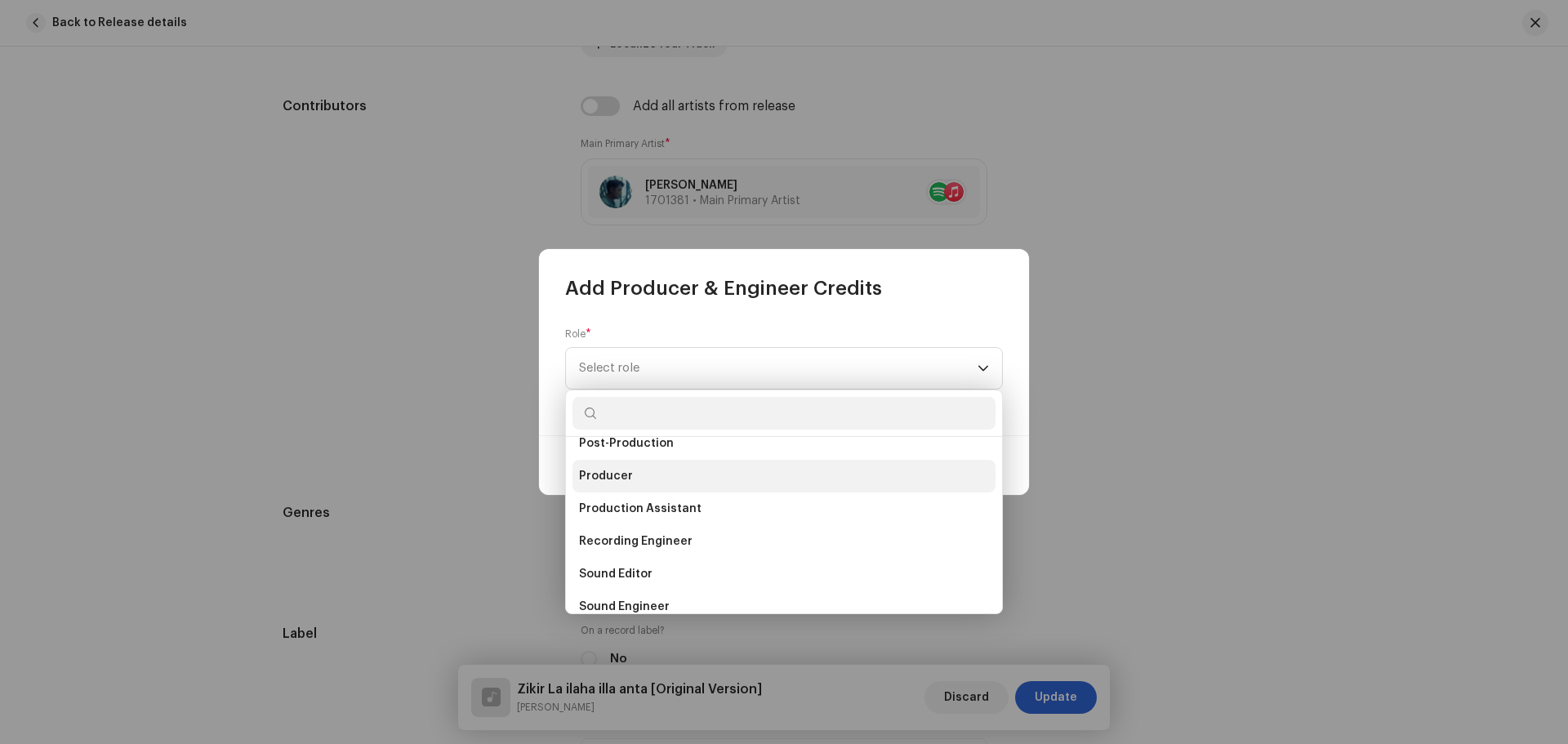
click at [614, 476] on span "Producer" at bounding box center [606, 475] width 54 height 16
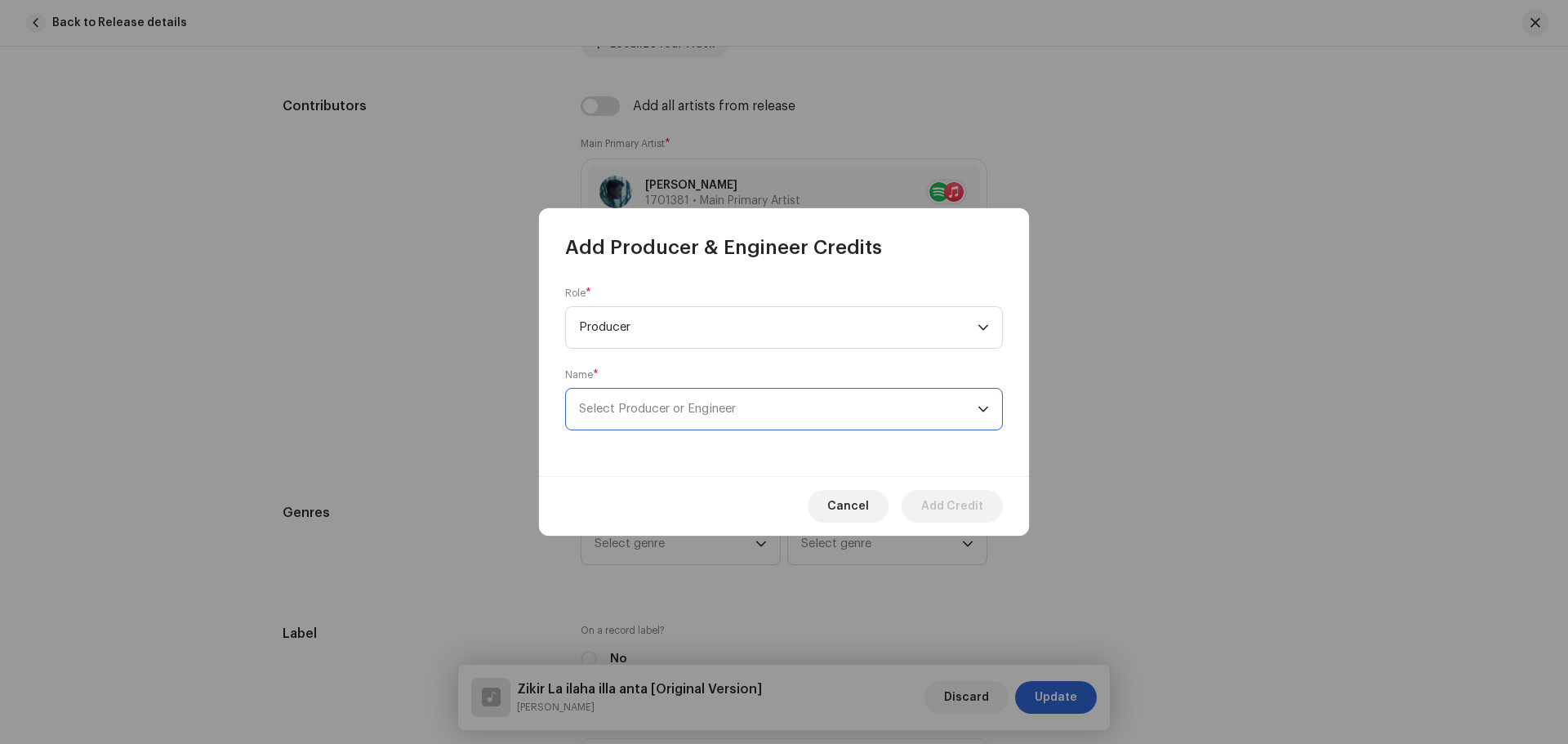
click at [658, 416] on span "Select Producer or Engineer" at bounding box center [778, 410] width 399 height 41
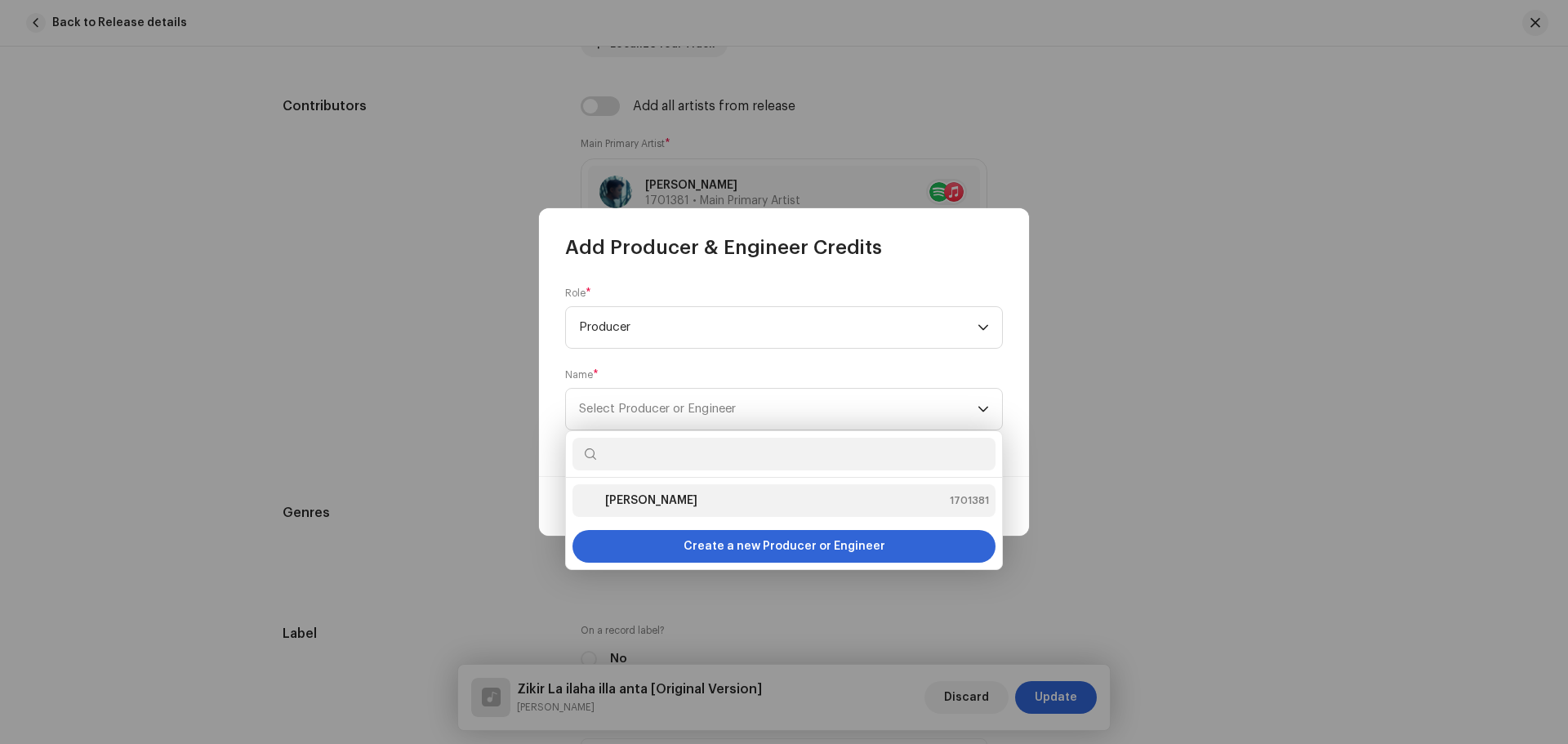
click at [642, 497] on strong "[PERSON_NAME]" at bounding box center [652, 500] width 92 height 16
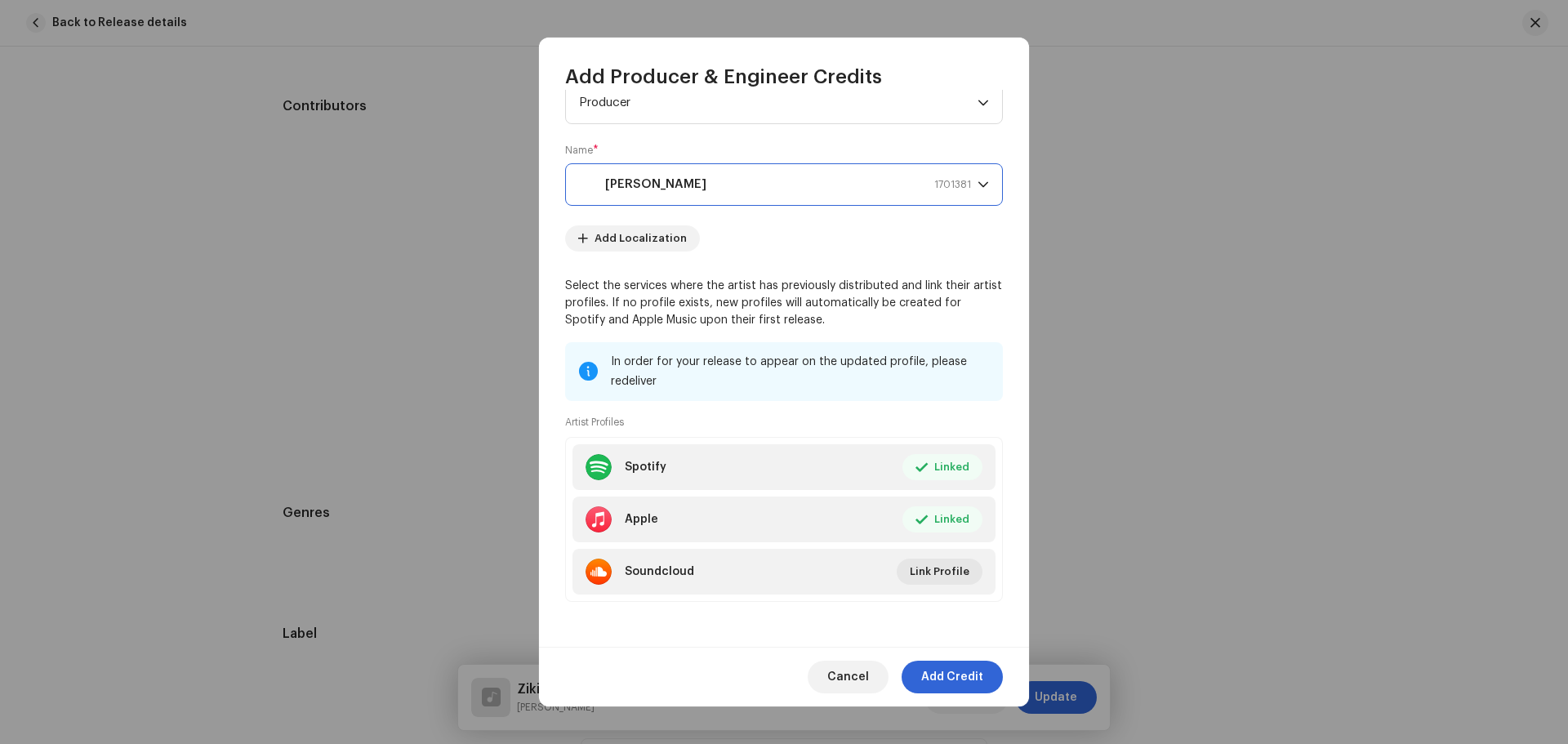
scroll to position [0, 0]
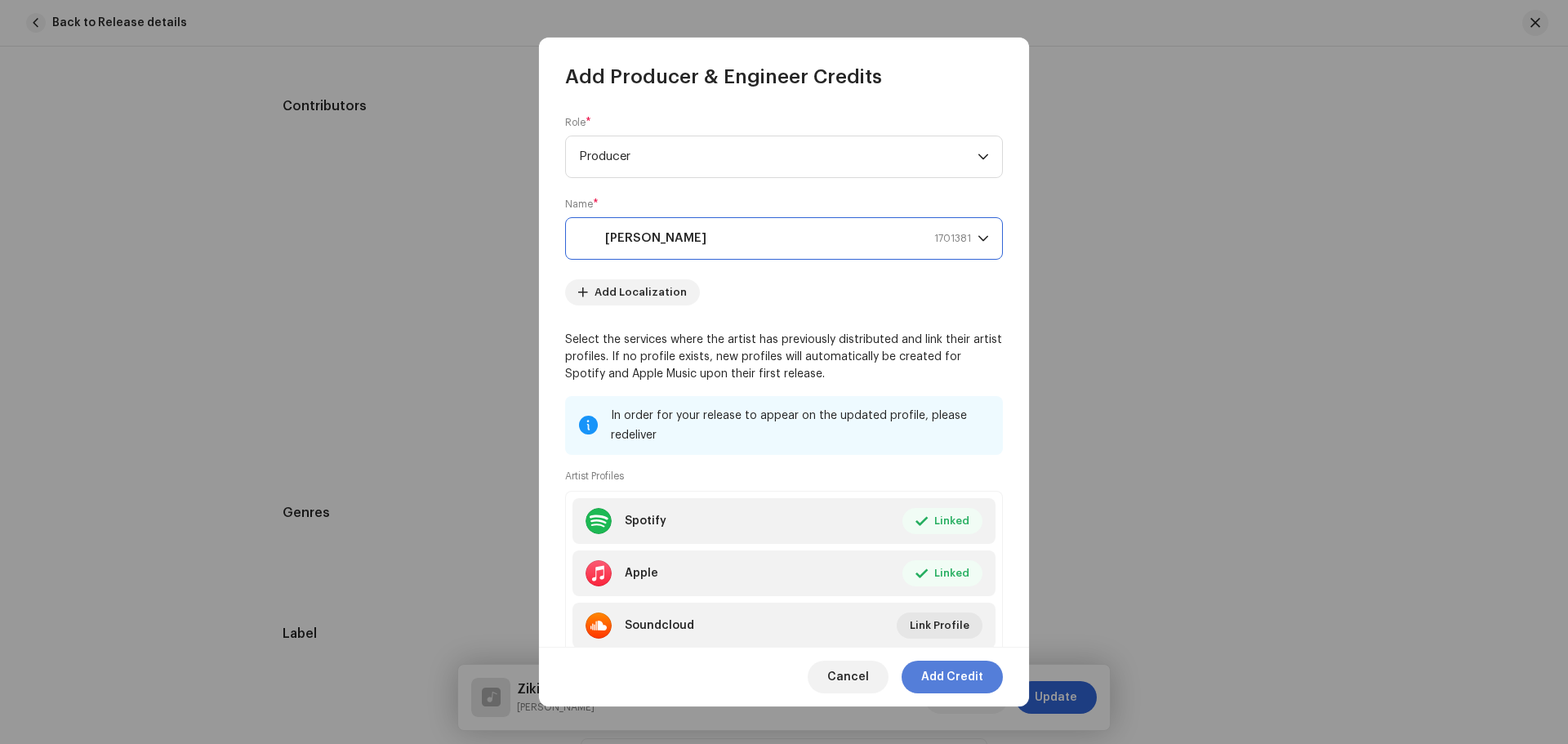
click at [971, 677] on span "Add Credit" at bounding box center [952, 676] width 62 height 32
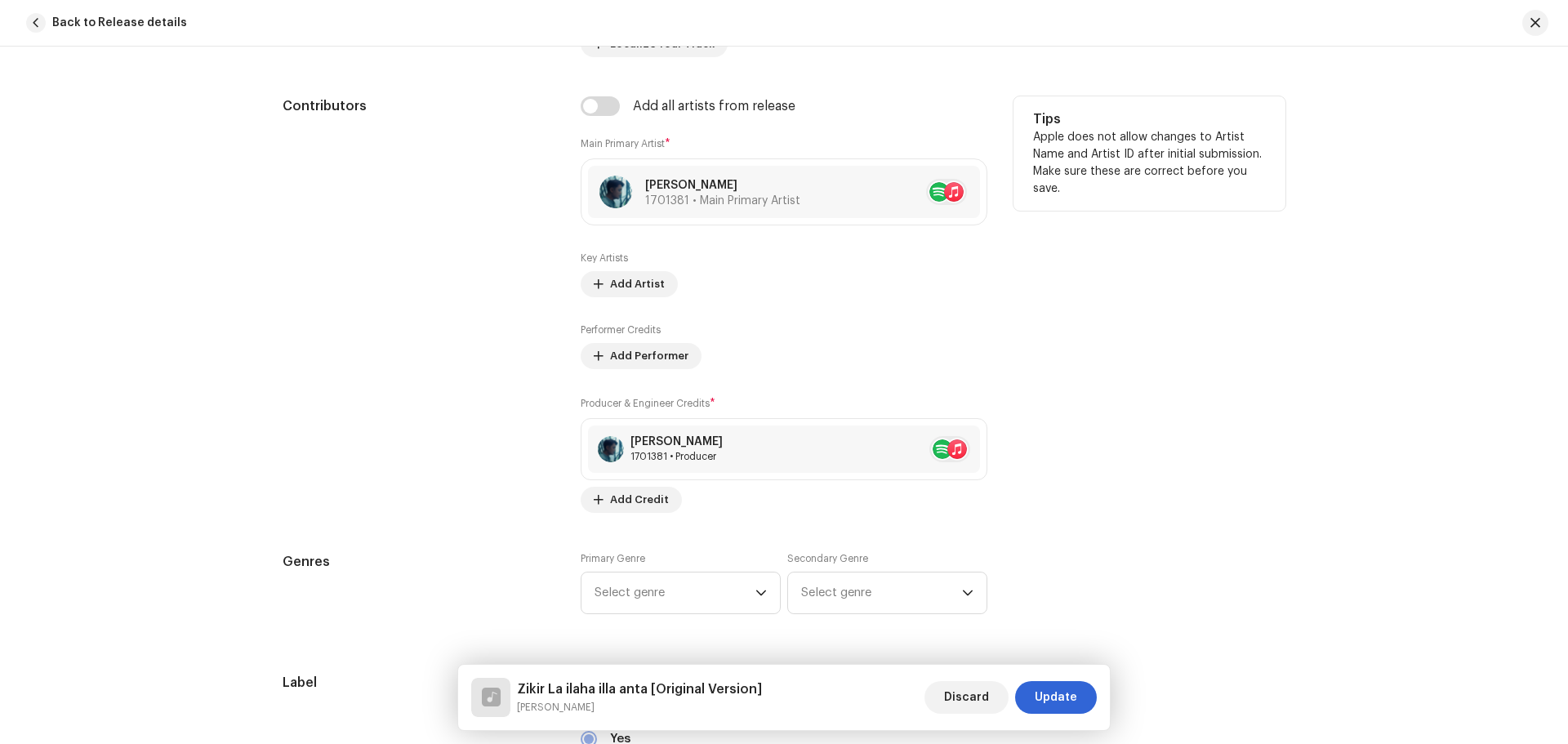
scroll to position [1061, 0]
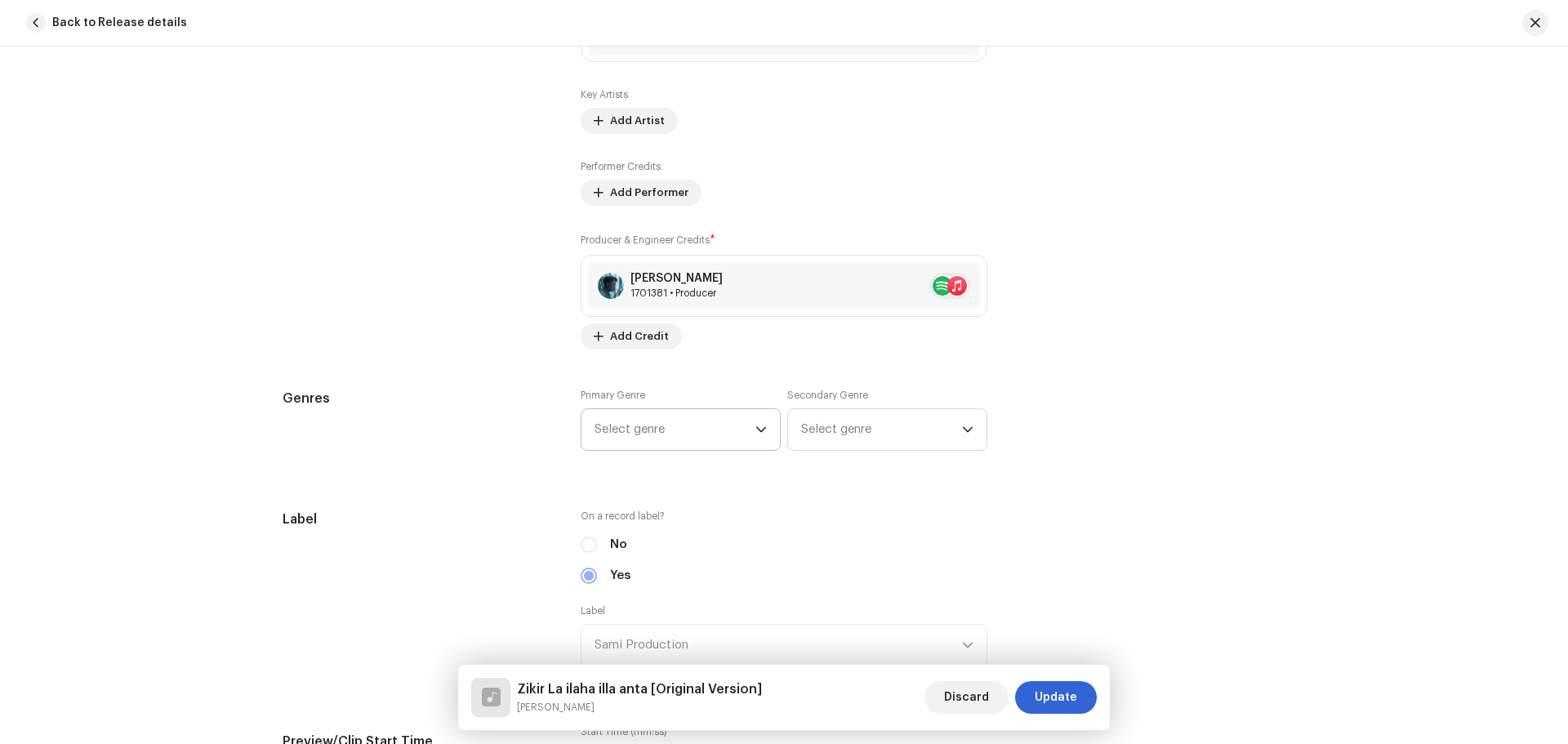
click at [658, 441] on span "Select genre" at bounding box center [675, 429] width 161 height 41
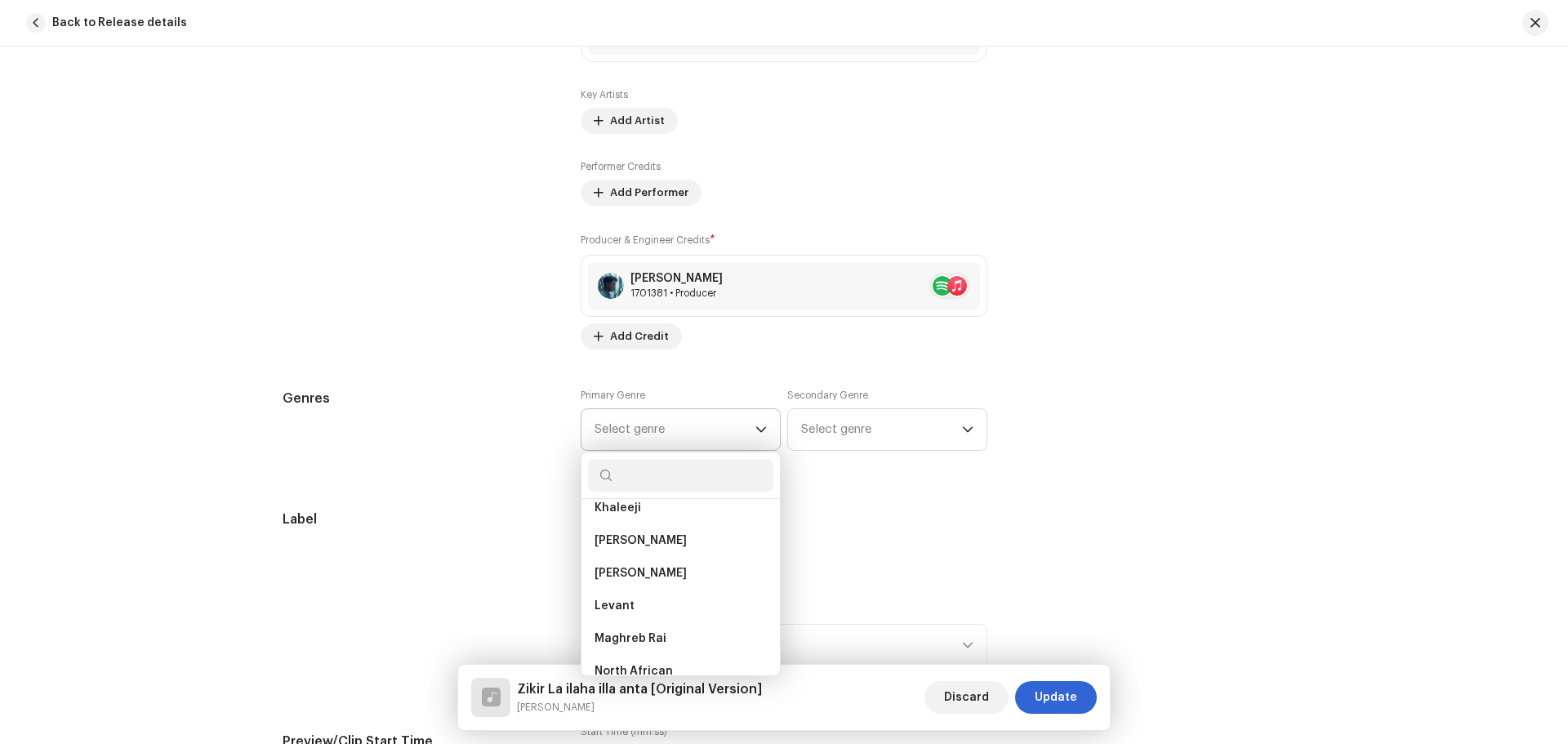
scroll to position [1470, 0]
click at [627, 550] on span "[DEMOGRAPHIC_DATA]" at bounding box center [659, 557] width 129 height 16
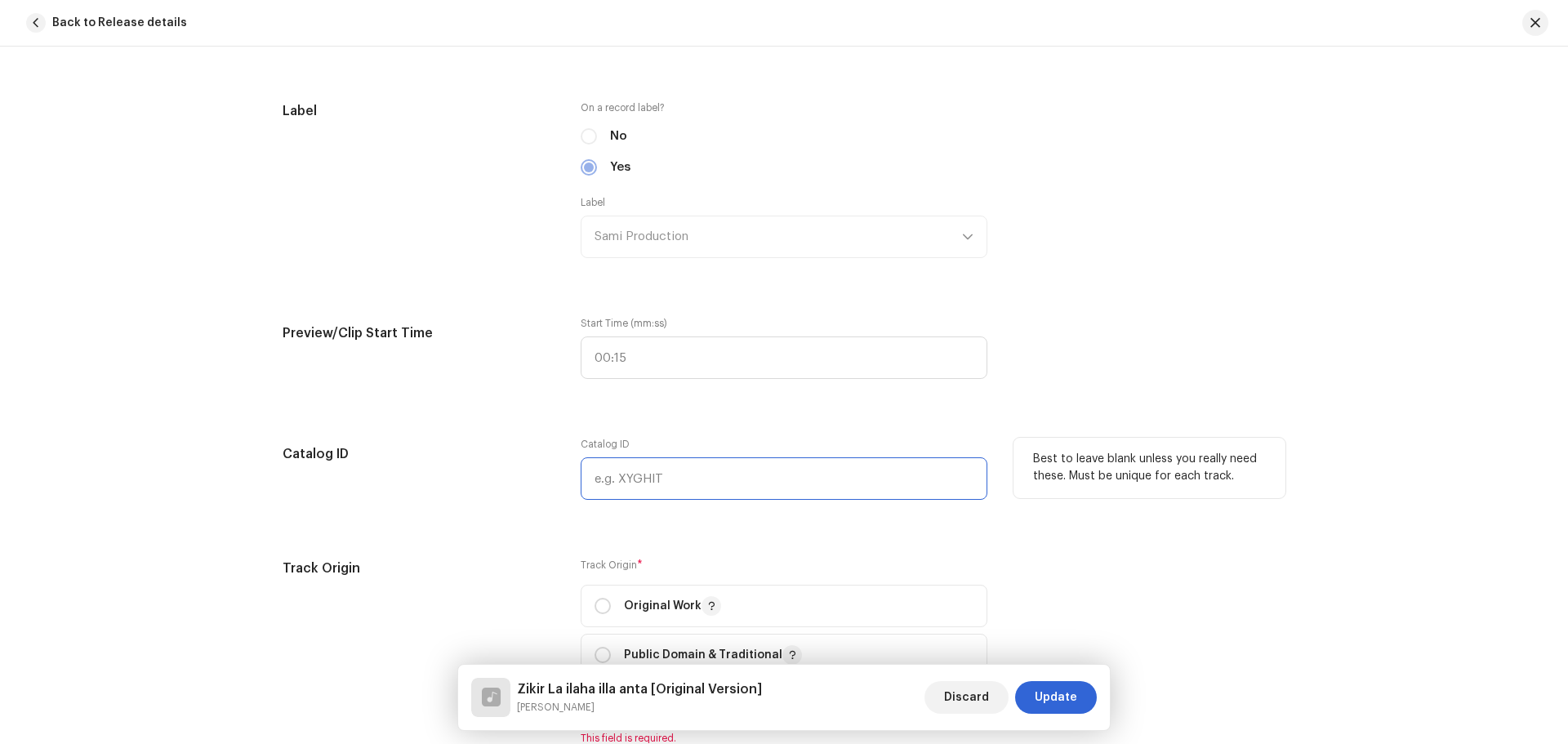
click at [670, 483] on input "text" at bounding box center [784, 479] width 407 height 43
type input "SAMI-2025-01"
click at [177, 473] on div "Track details Complete the following to finalize your track. 1 of 3 Add Audio F…" at bounding box center [784, 394] width 1568 height 697
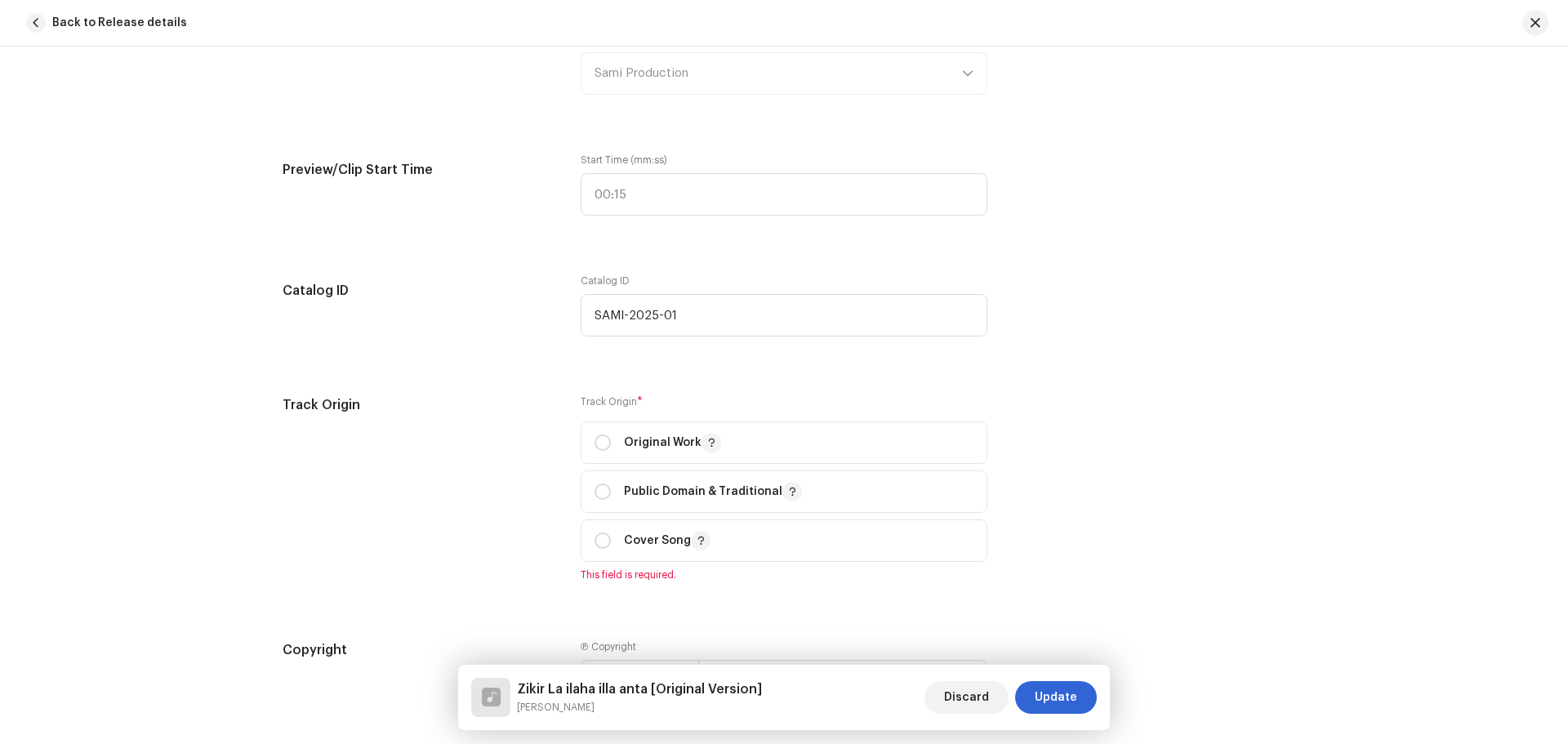
scroll to position [1715, 0]
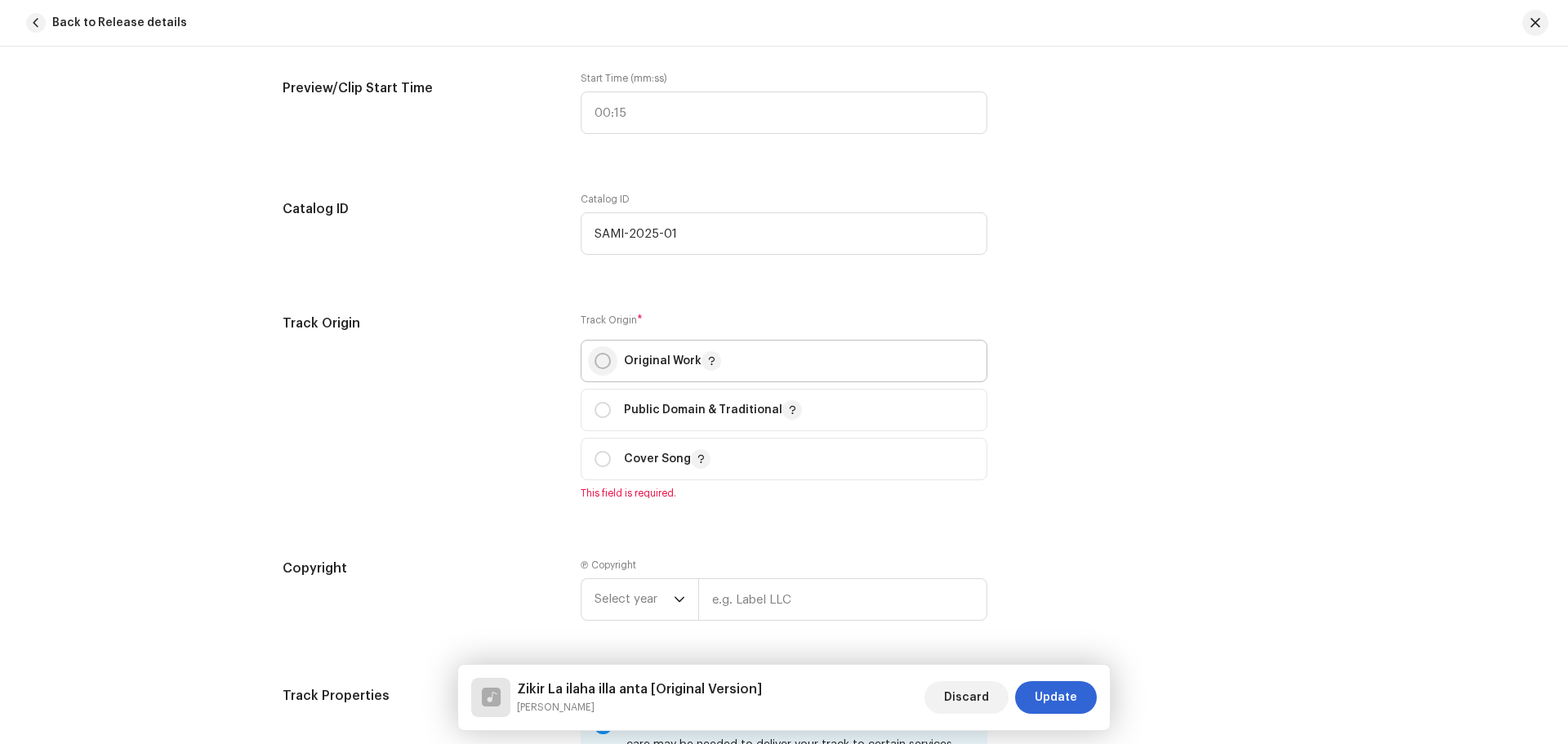
click at [601, 364] on input "radio" at bounding box center [602, 360] width 16 height 16
radio input "true"
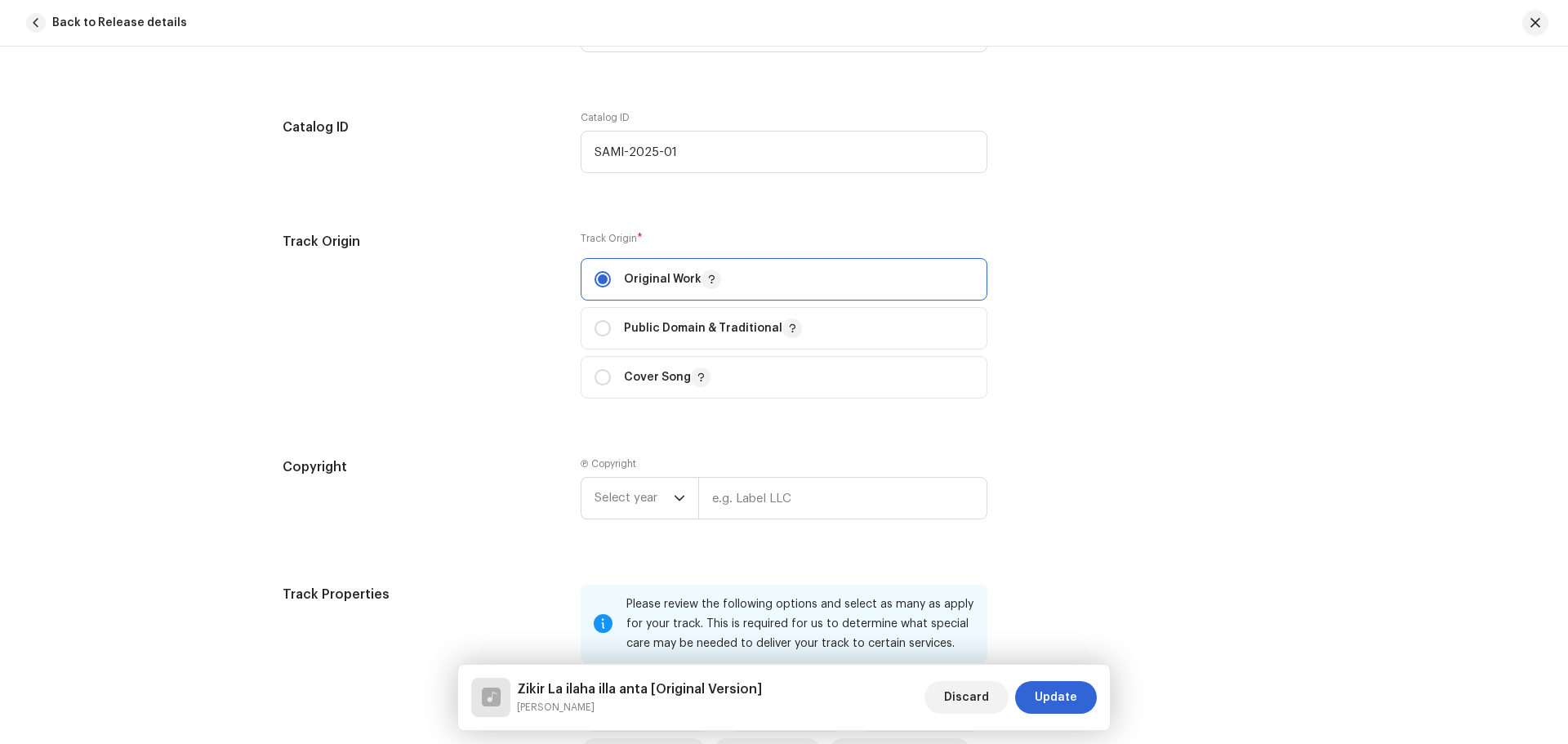
scroll to position [1878, 0]
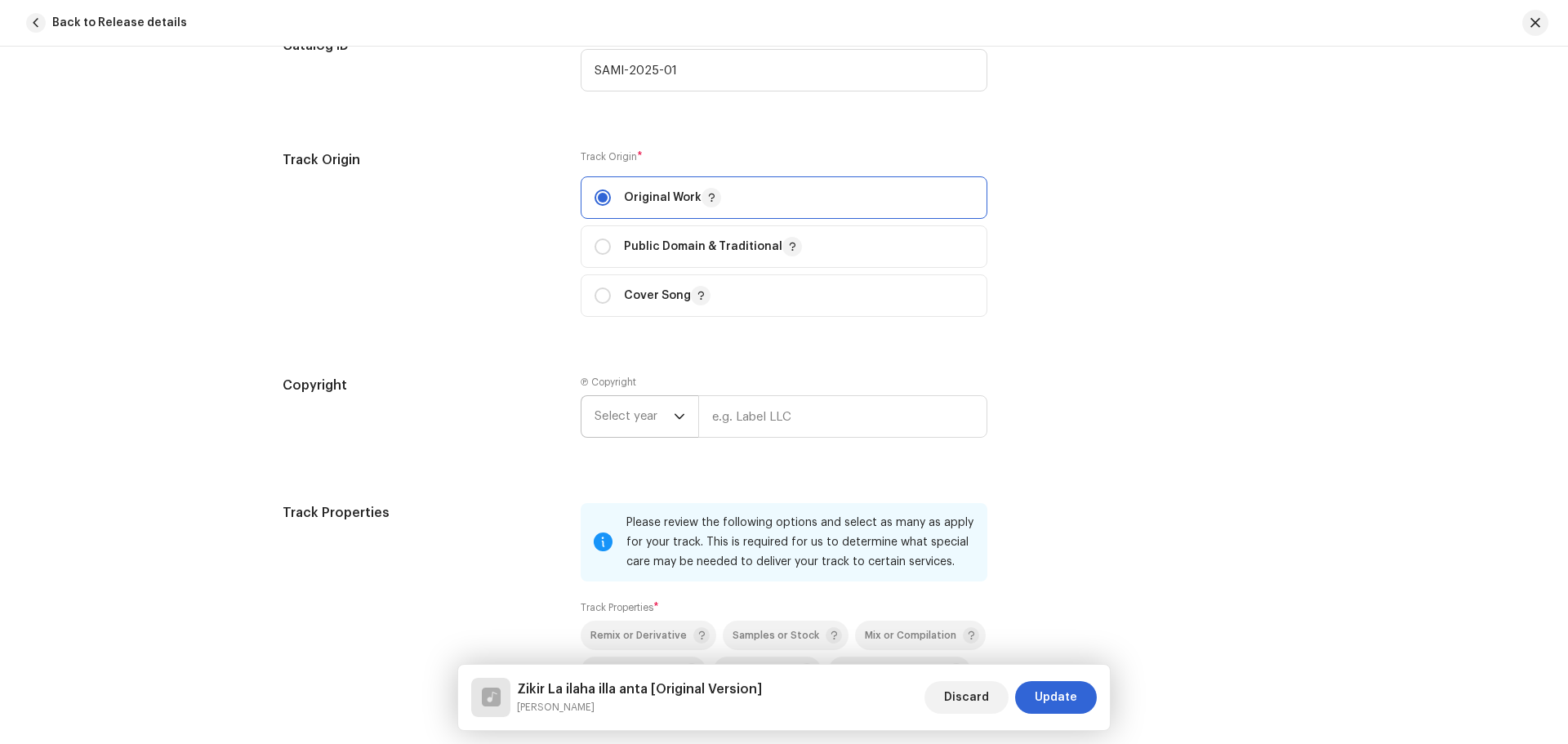
click at [680, 408] on div "dropdown trigger" at bounding box center [679, 416] width 11 height 41
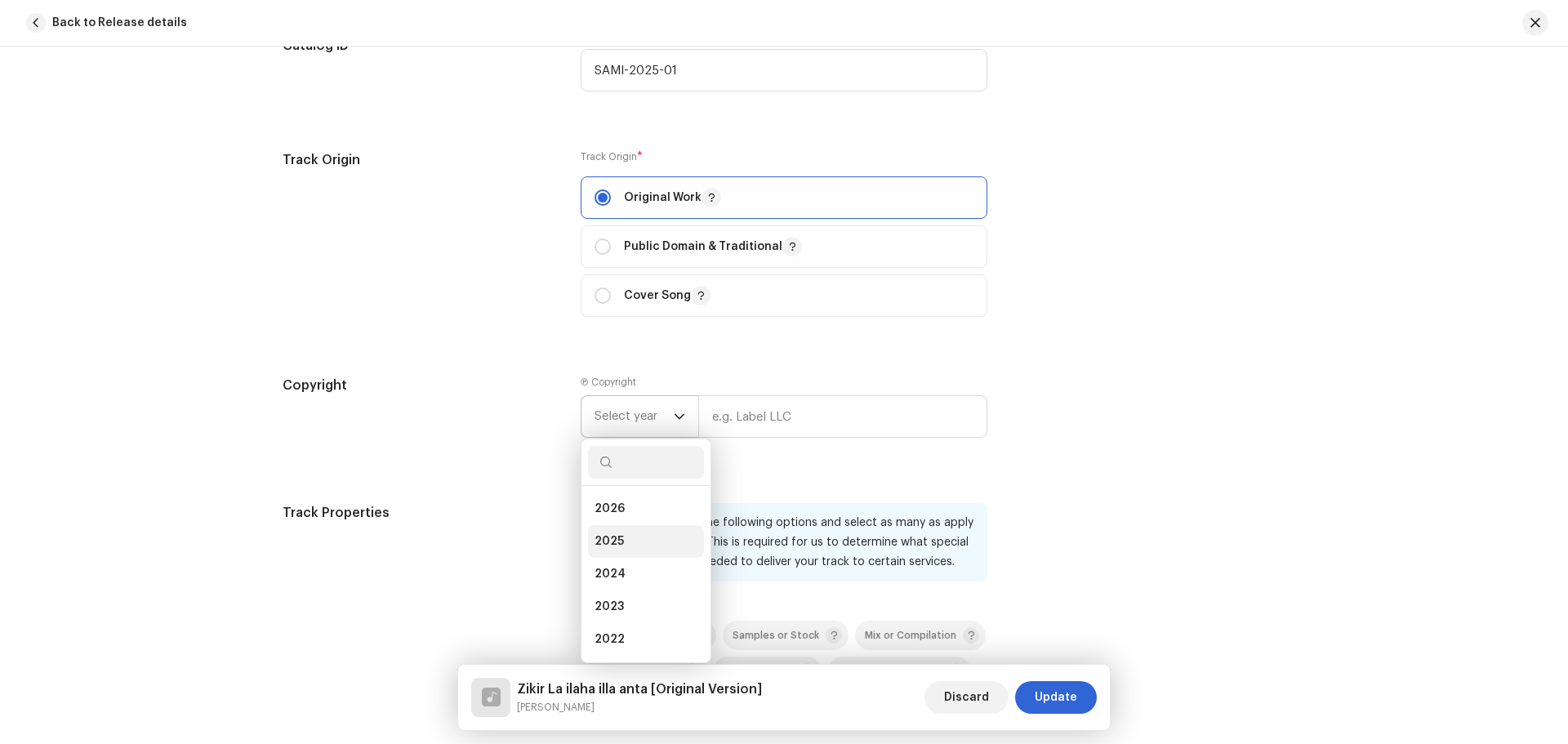
click at [624, 538] on li "2025" at bounding box center [646, 541] width 116 height 32
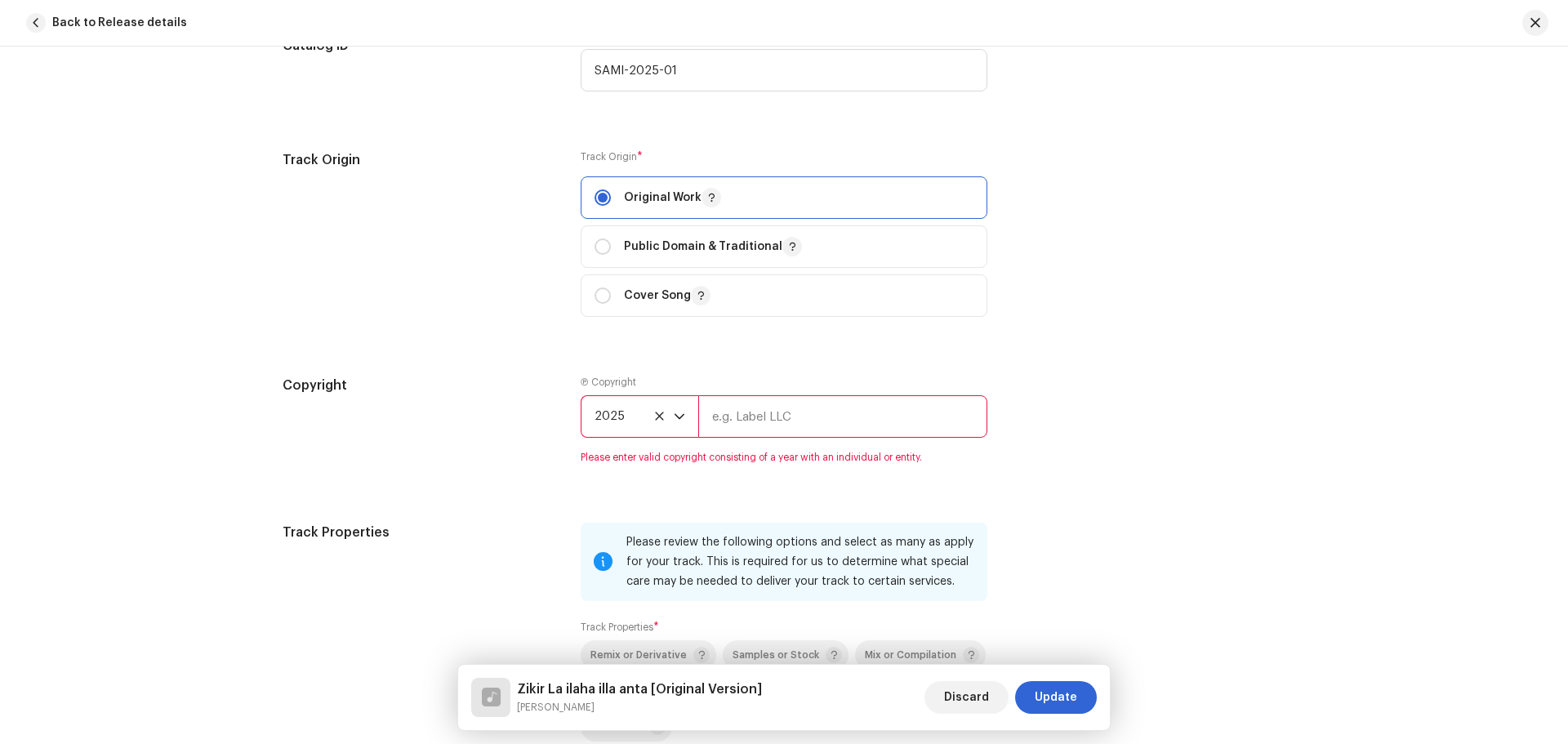
click at [785, 425] on input "text" at bounding box center [843, 416] width 289 height 43
type input "Sami Production"
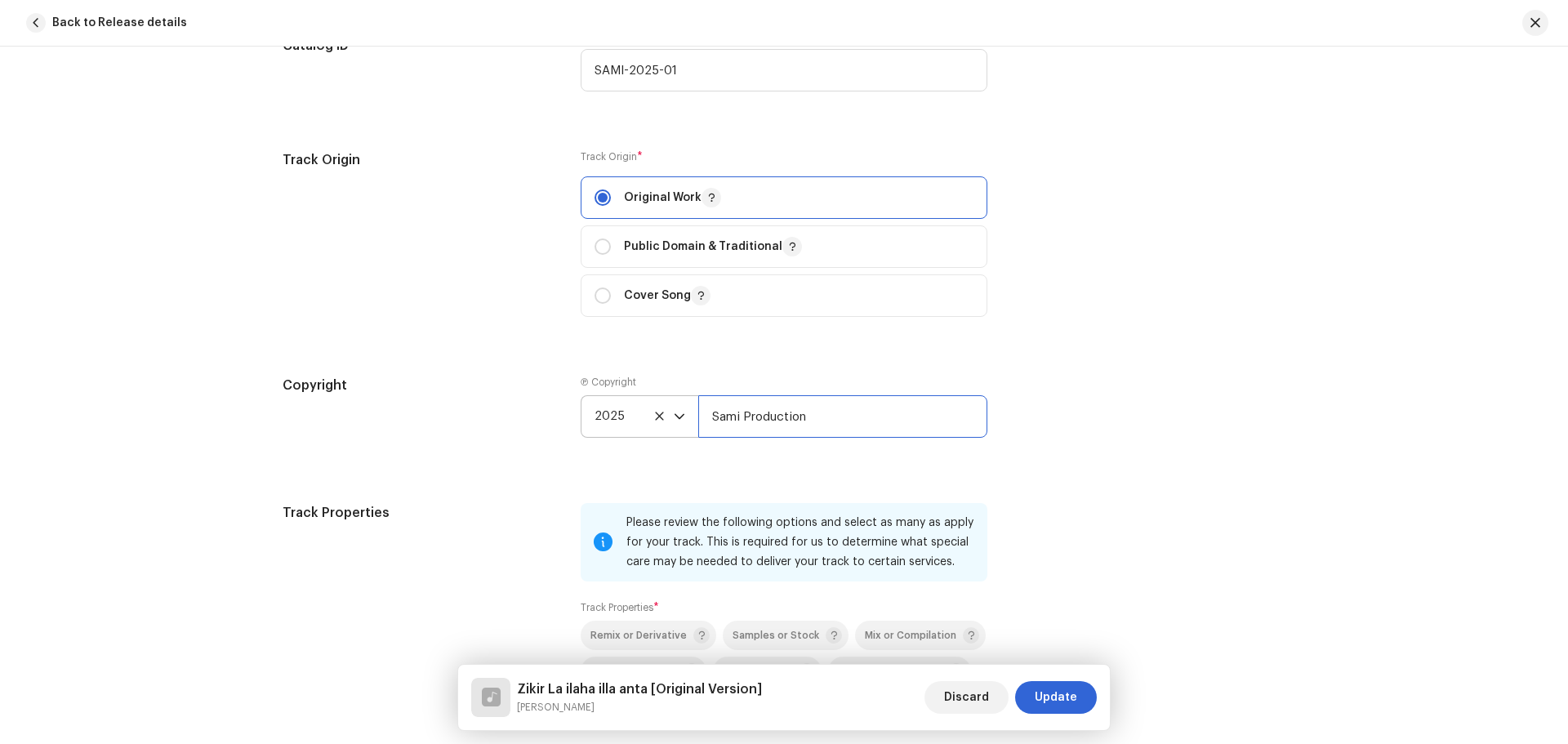
scroll to position [2041, 0]
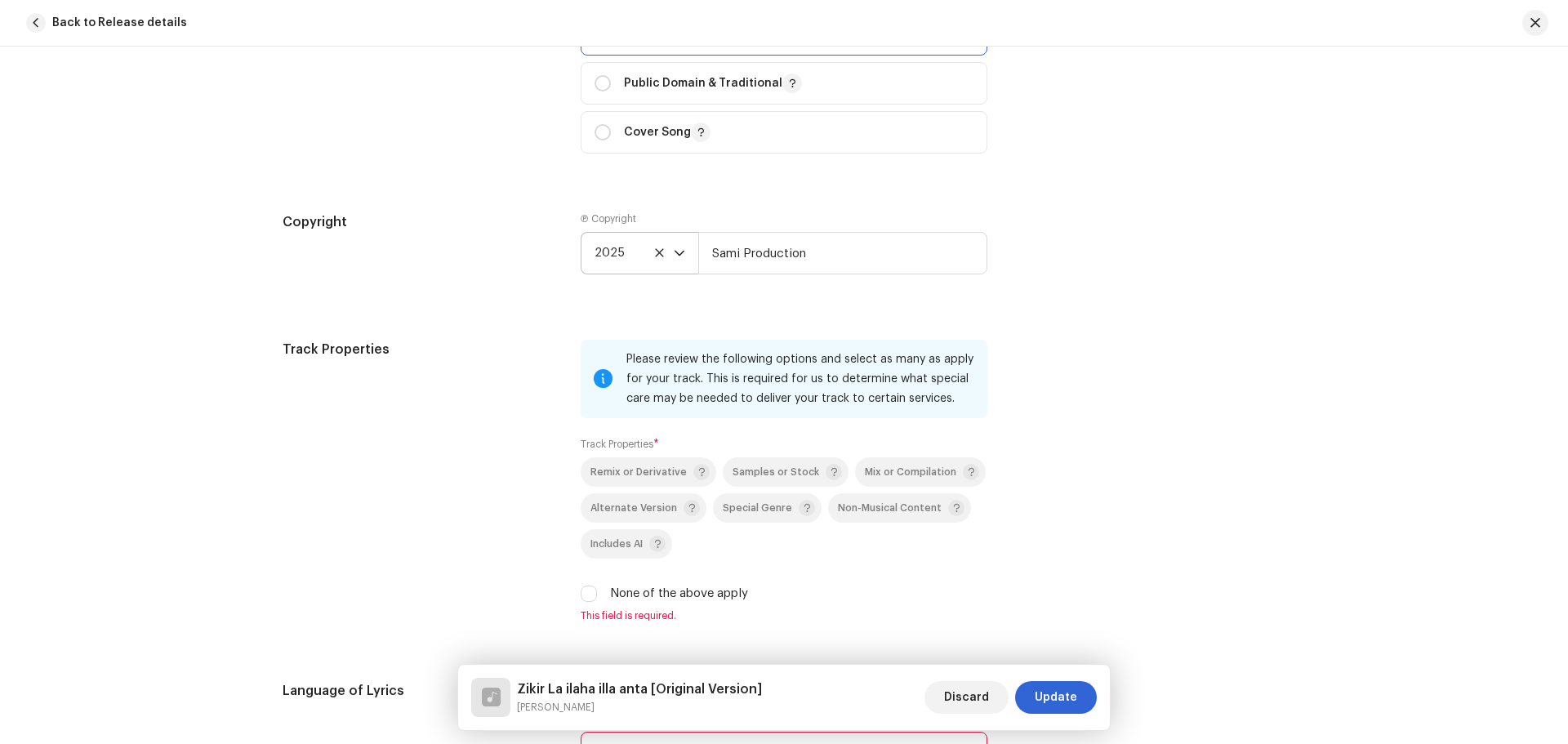
click at [222, 420] on div "Track details Complete the following to finalize your track. 1 of 3 Add Audio F…" at bounding box center [784, 394] width 1568 height 697
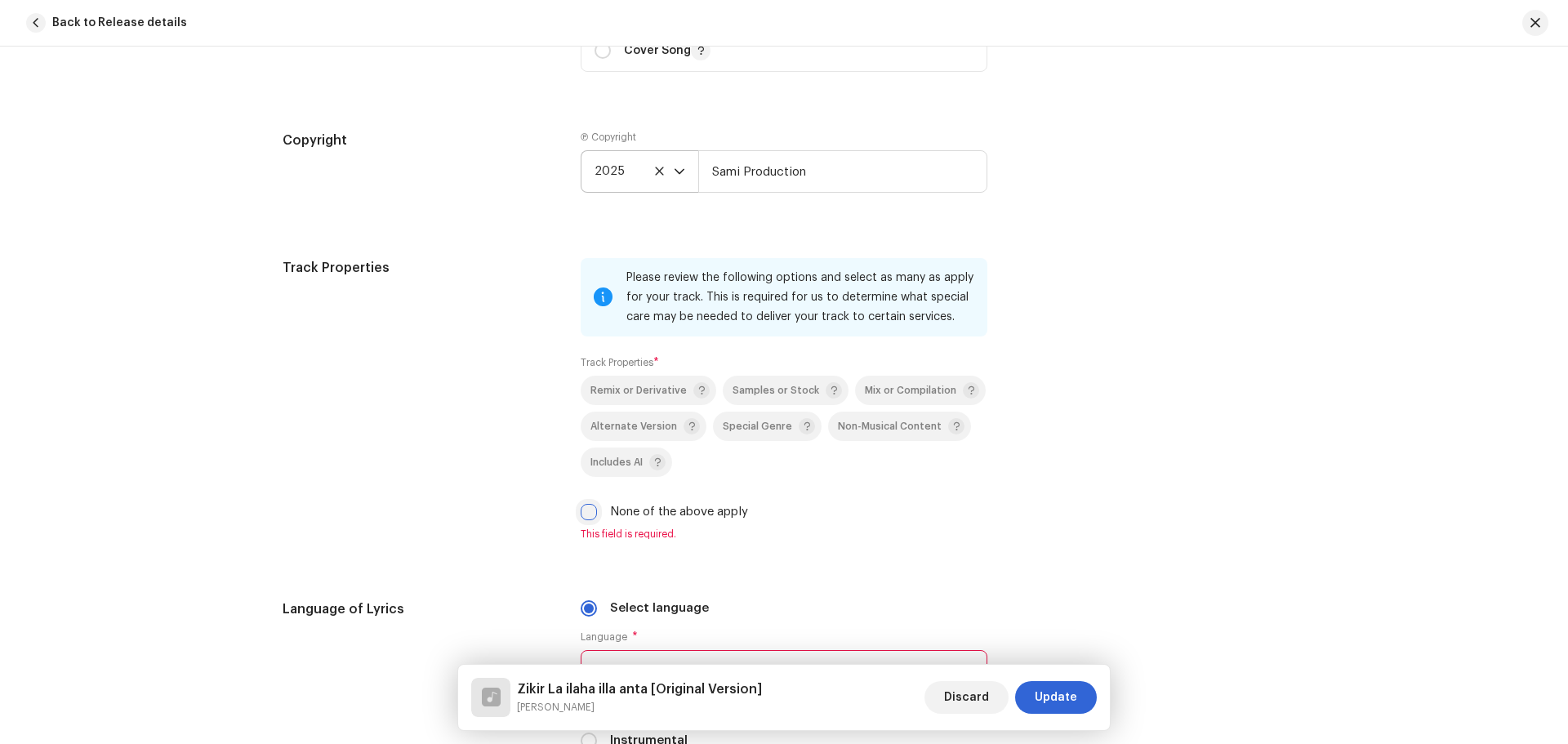
click at [583, 514] on input "None of the above apply" at bounding box center [589, 511] width 16 height 16
checkbox input "true"
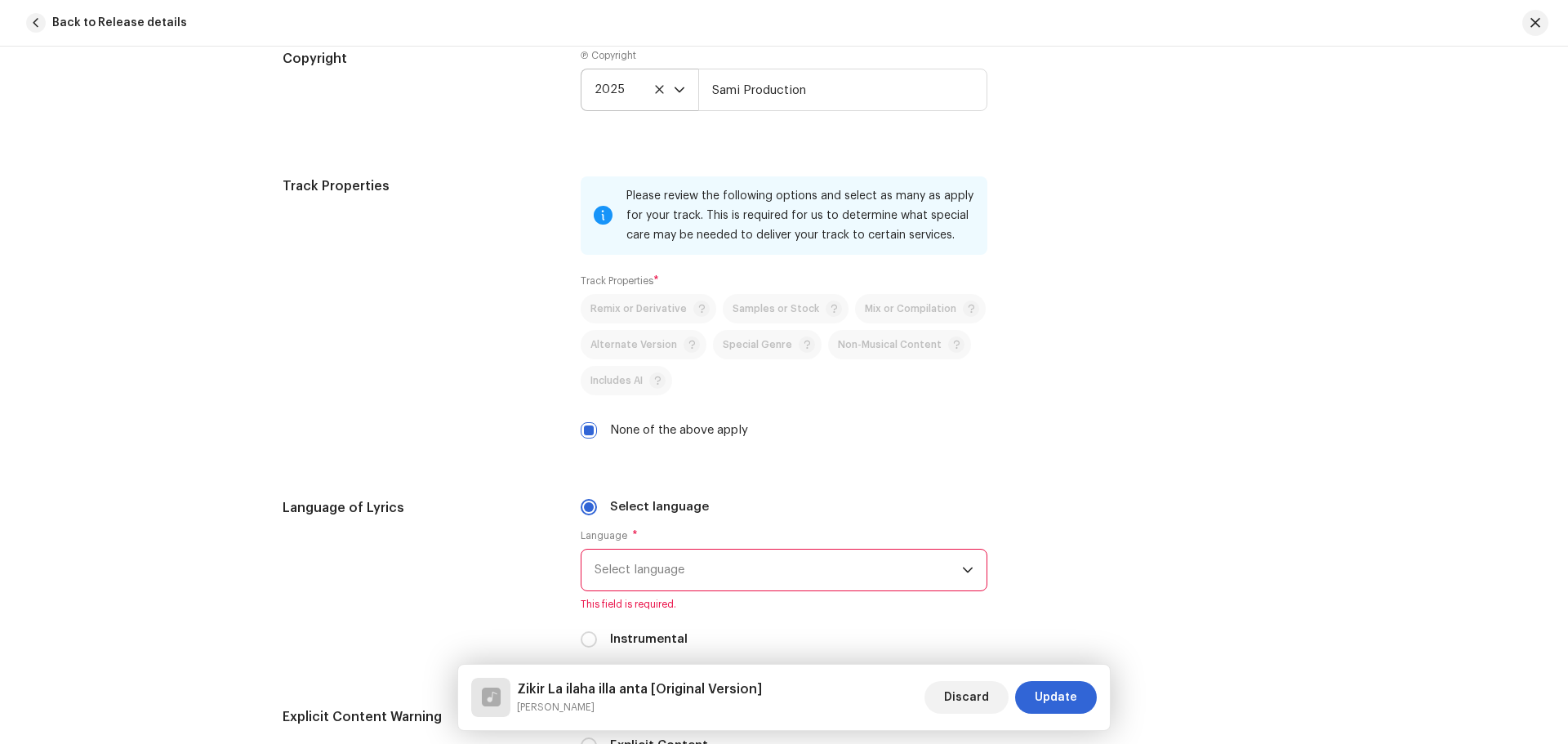
scroll to position [2368, 0]
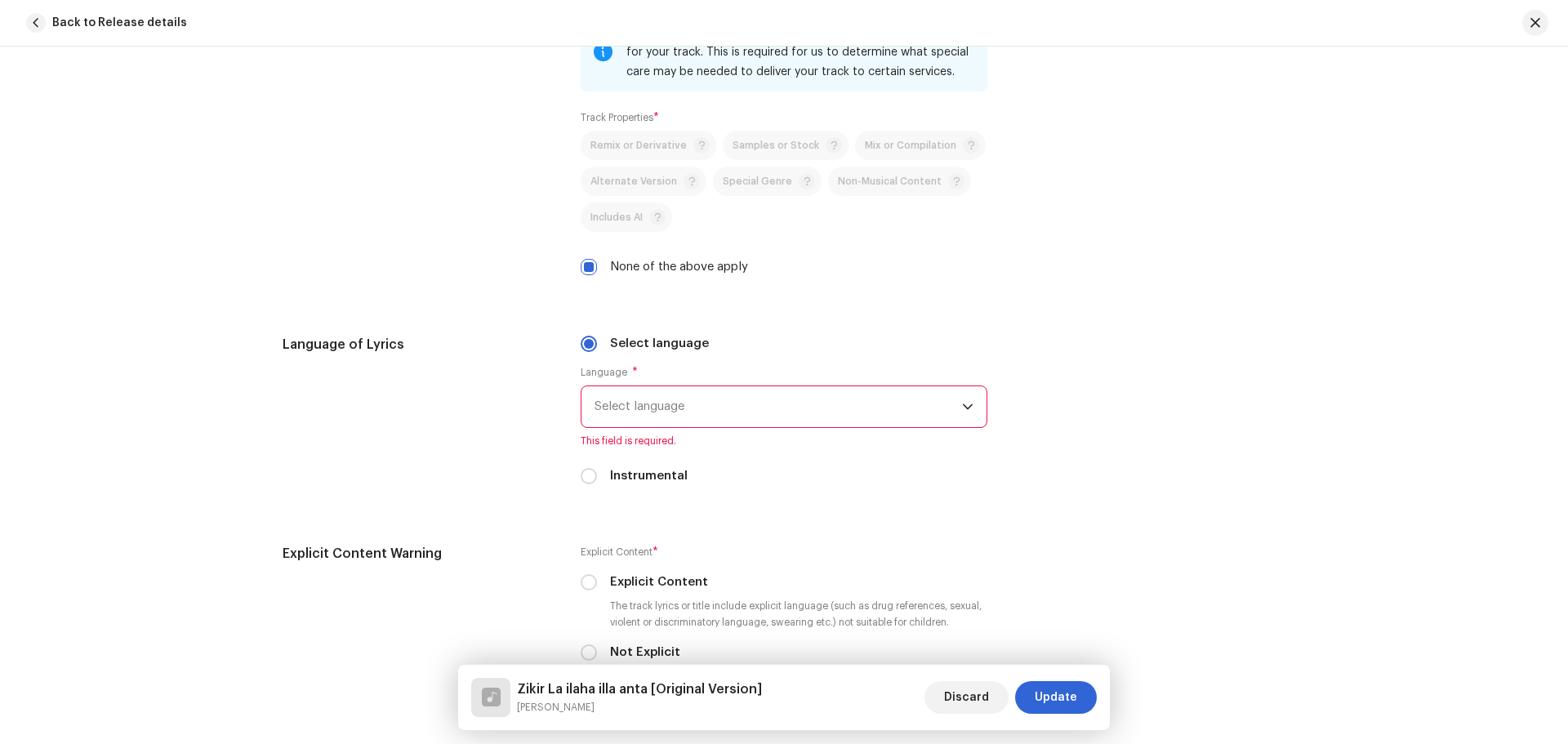
click at [711, 422] on span "Select language" at bounding box center [778, 407] width 368 height 41
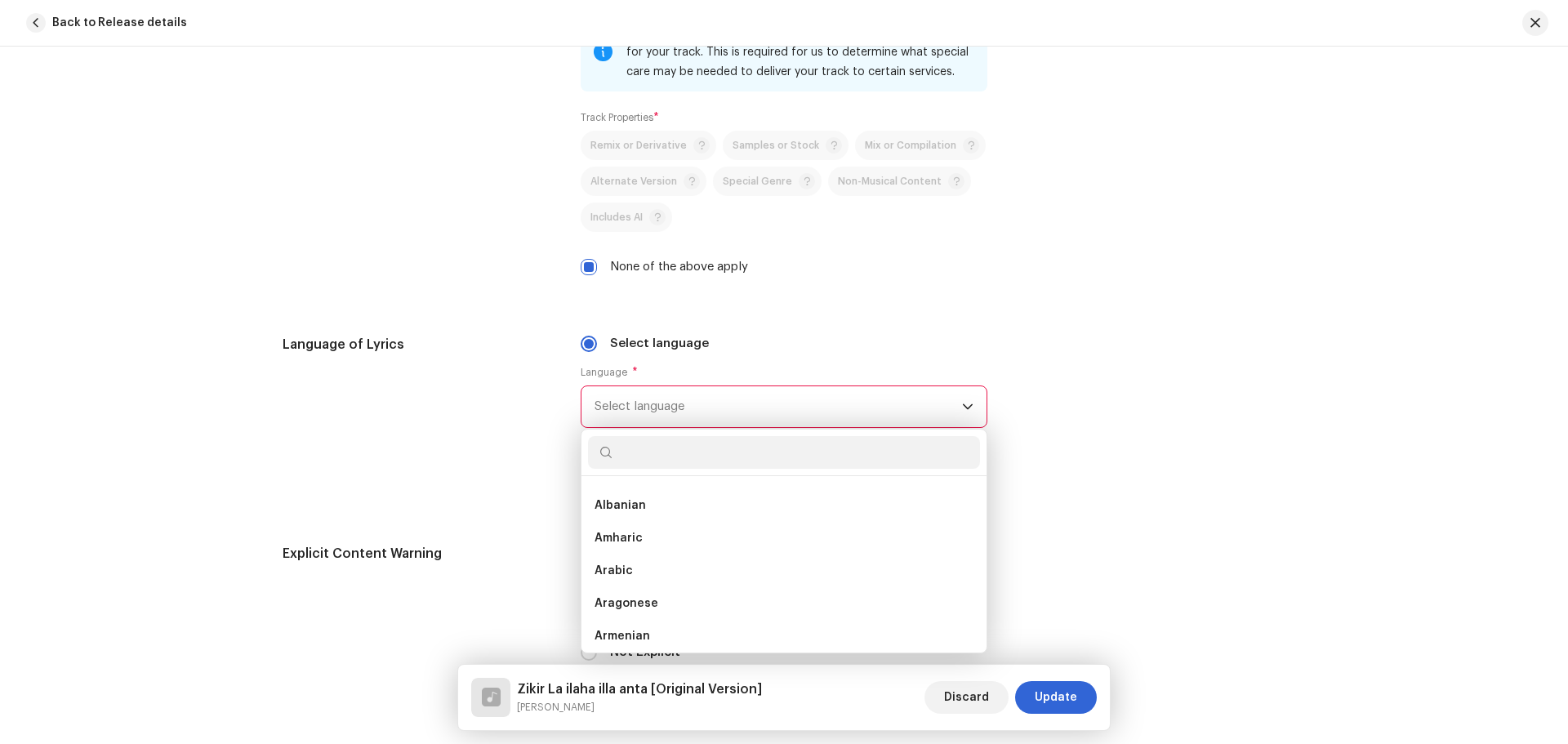
scroll to position [104, 0]
click at [698, 416] on span "Select language" at bounding box center [778, 407] width 368 height 41
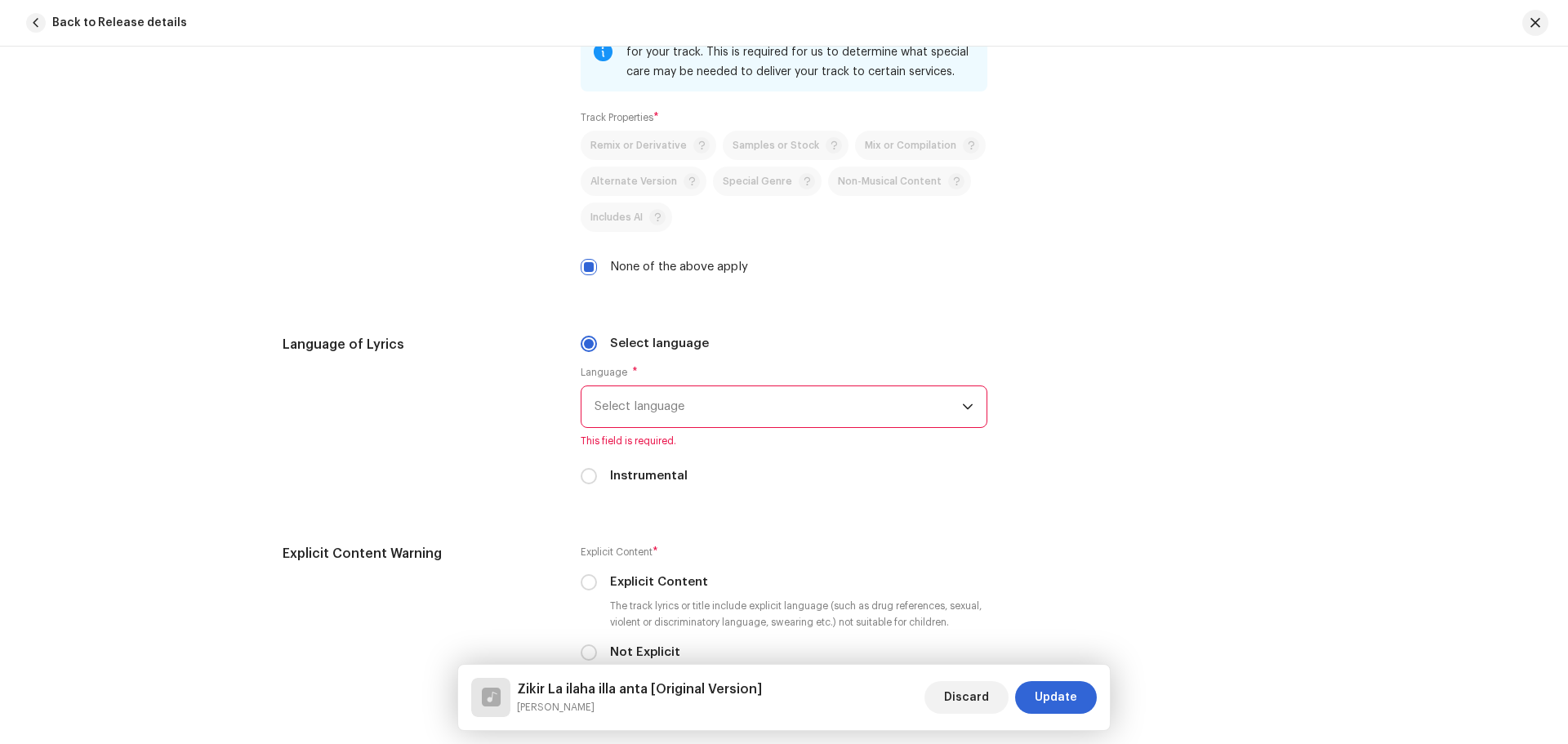
click at [698, 416] on span "Select language" at bounding box center [778, 407] width 368 height 41
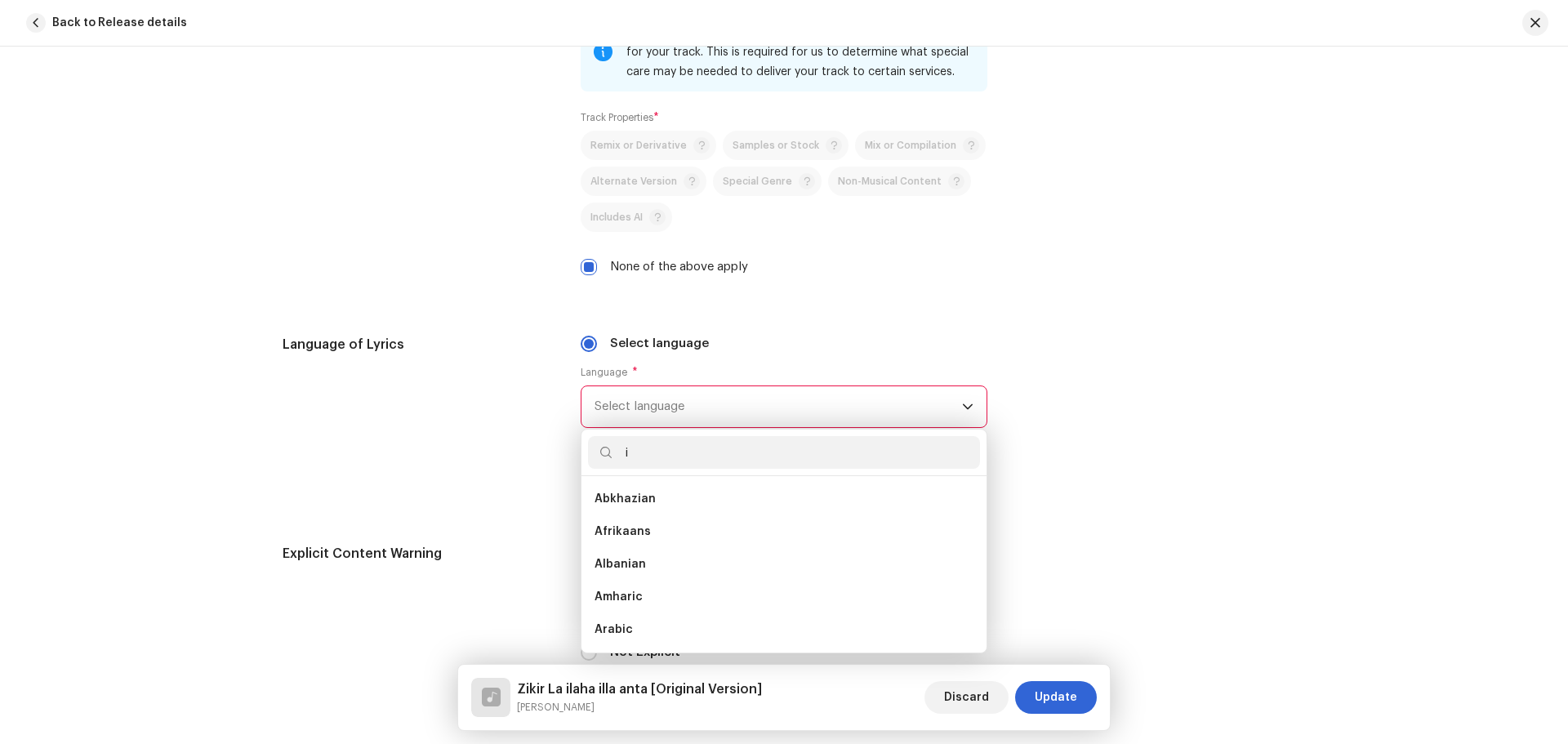
scroll to position [7, 0]
type input "in"
click at [635, 617] on span "Indonesian" at bounding box center [626, 623] width 64 height 16
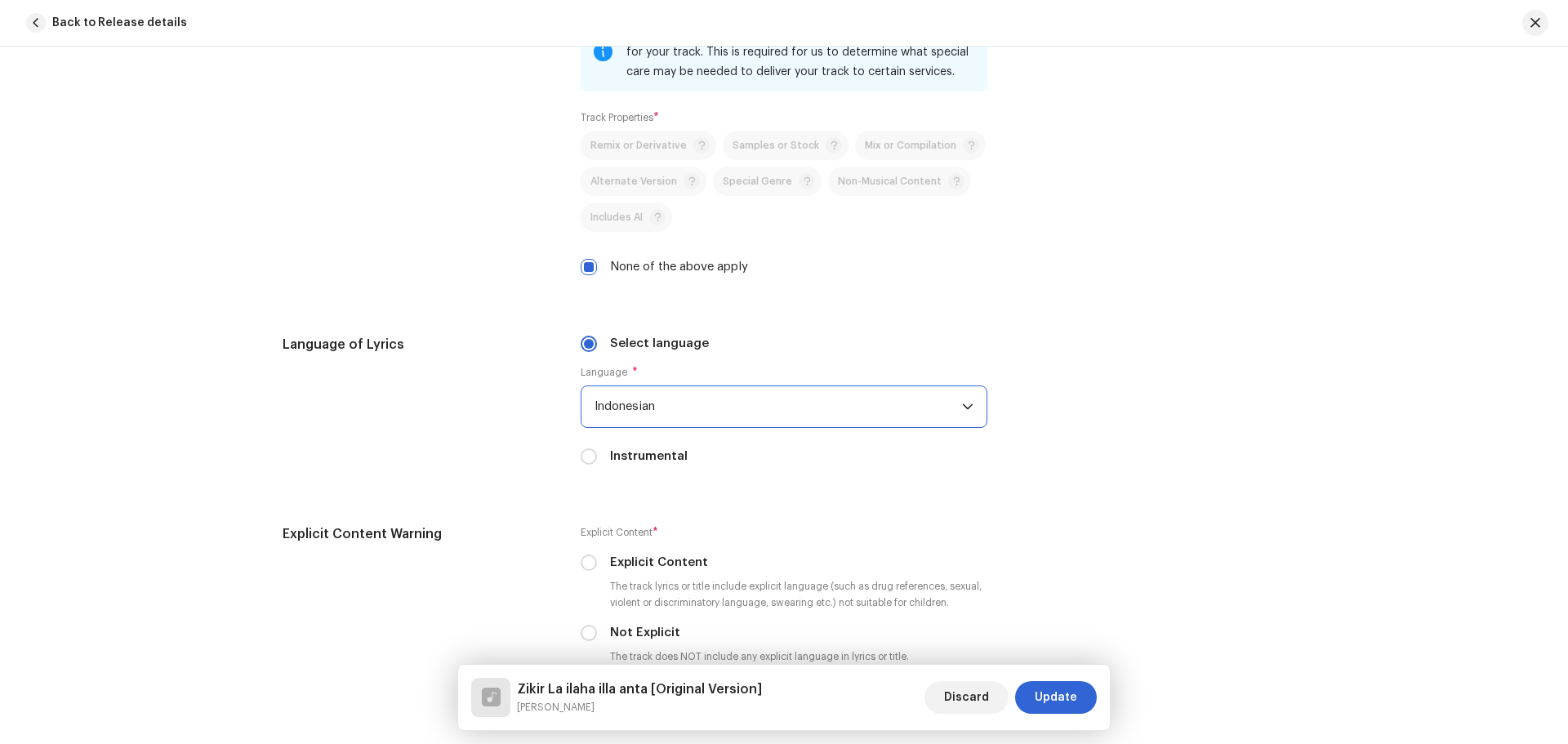
scroll to position [2531, 0]
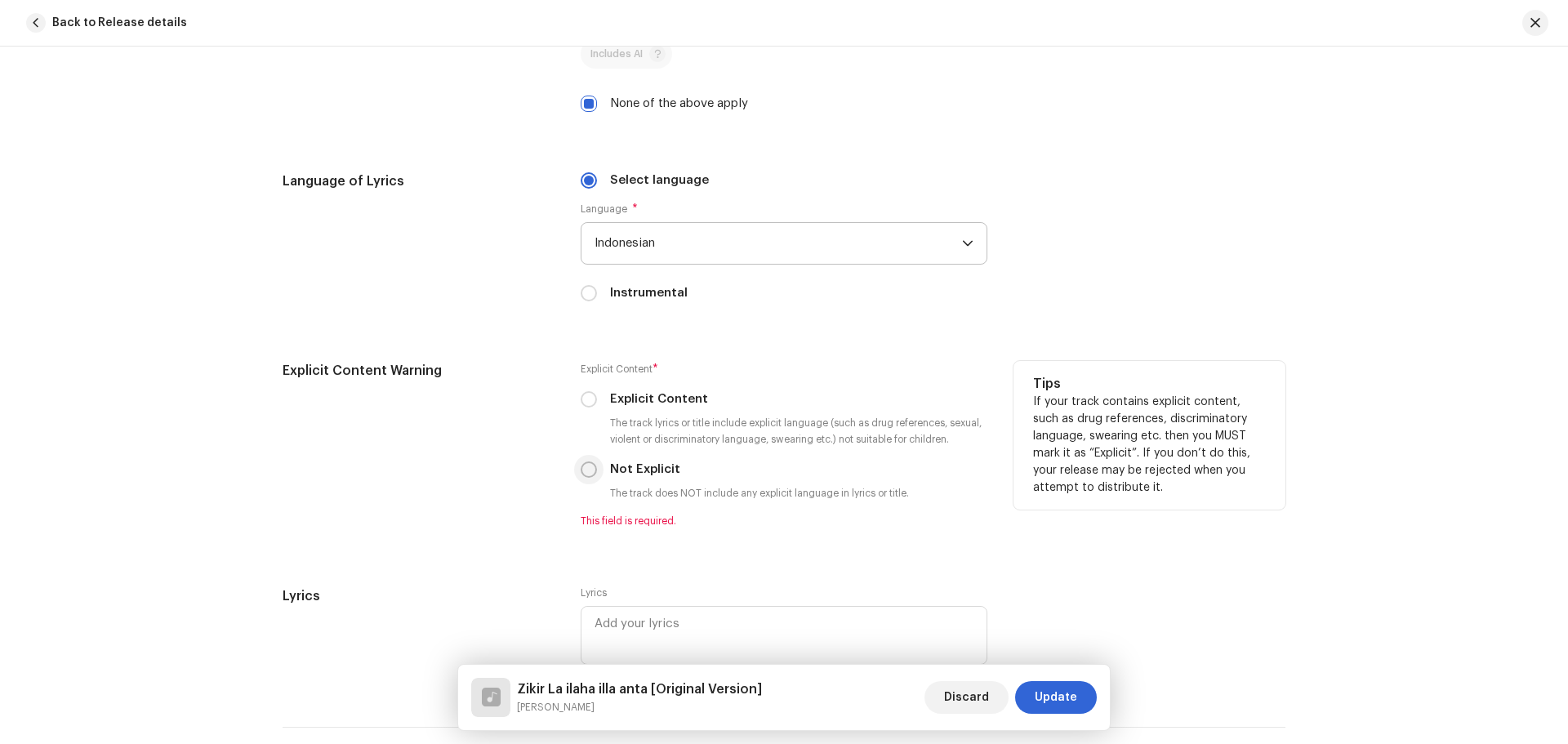
click at [589, 472] on input "Not Explicit" at bounding box center [589, 469] width 16 height 16
radio input "true"
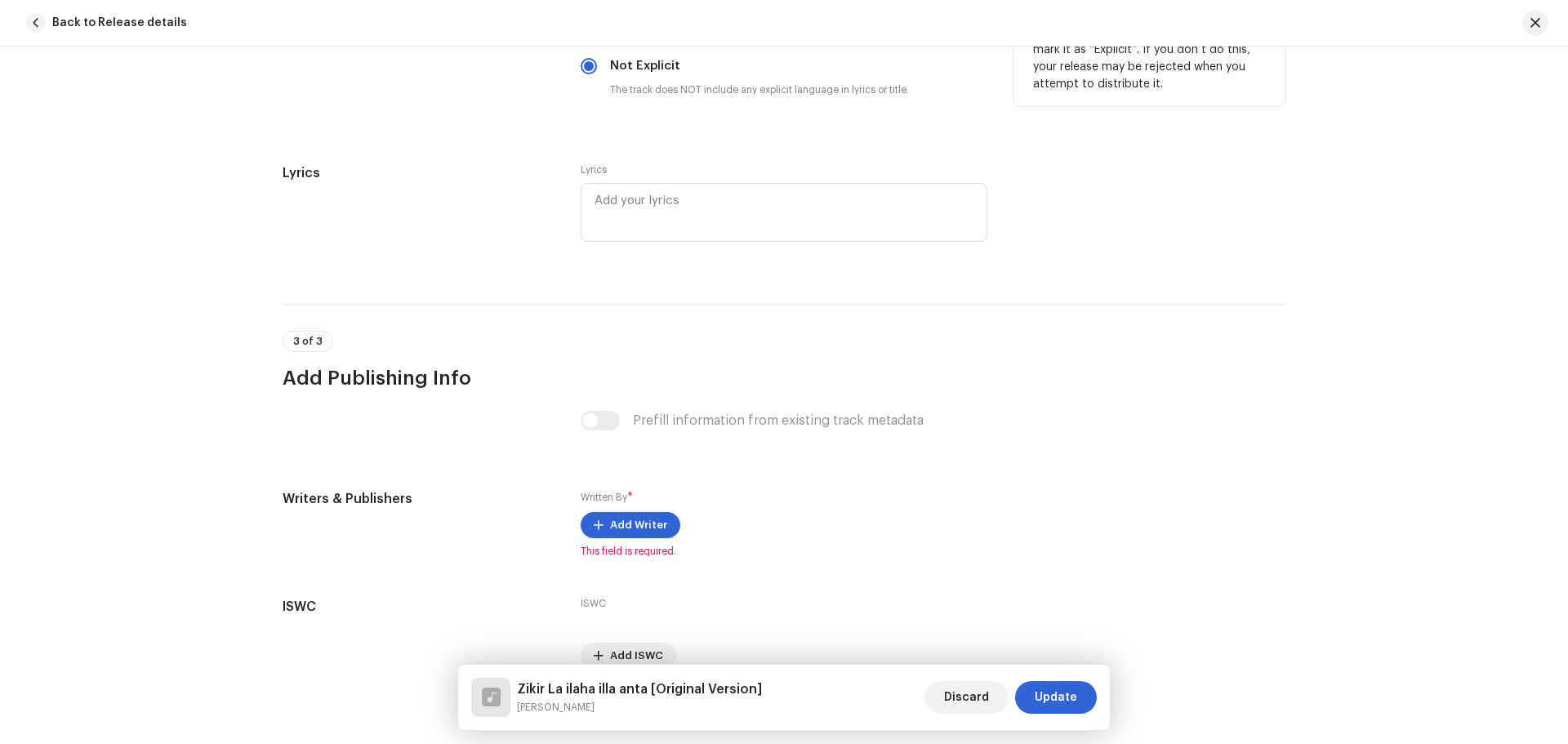
scroll to position [3016, 0]
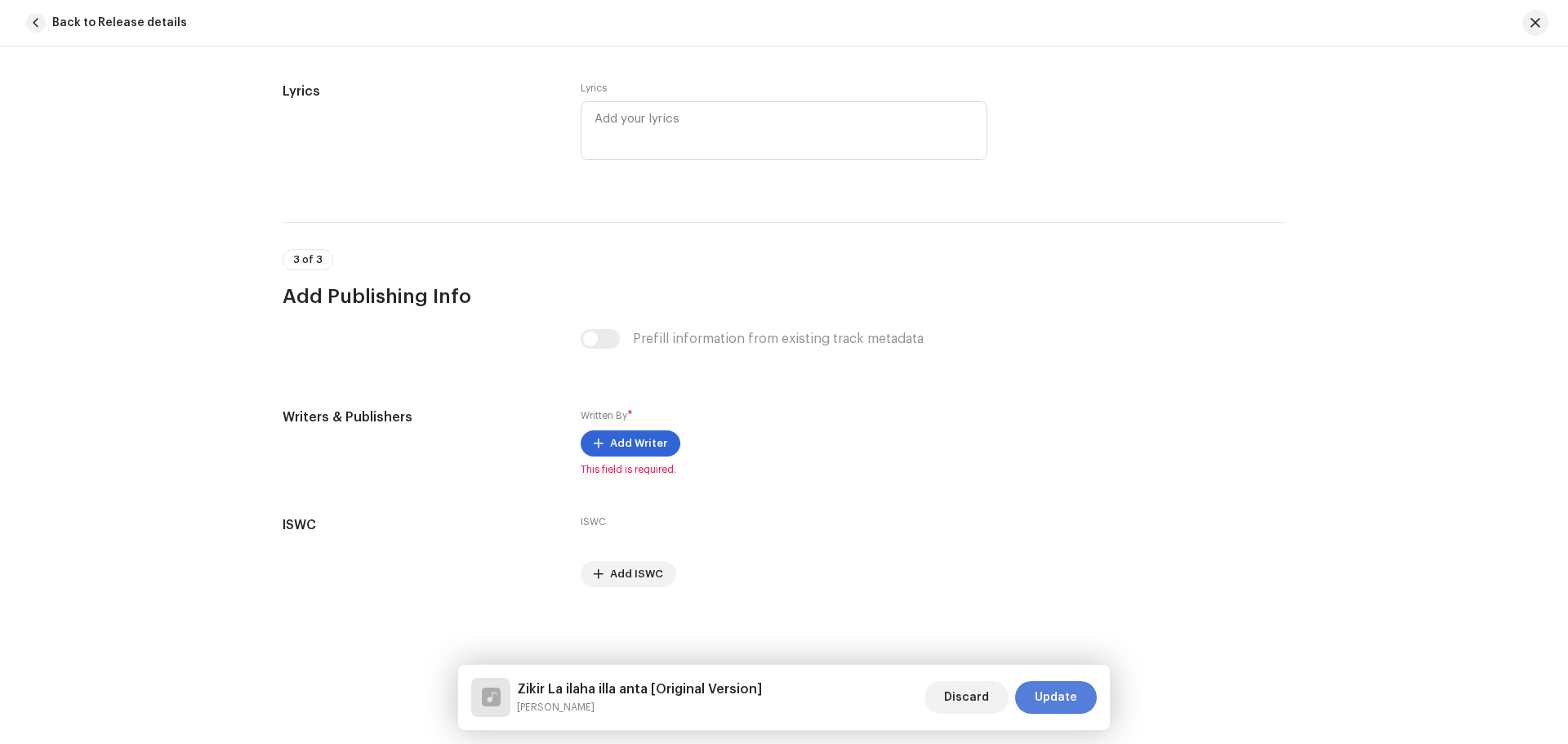
click at [1063, 700] on span "Update" at bounding box center [1056, 697] width 43 height 32
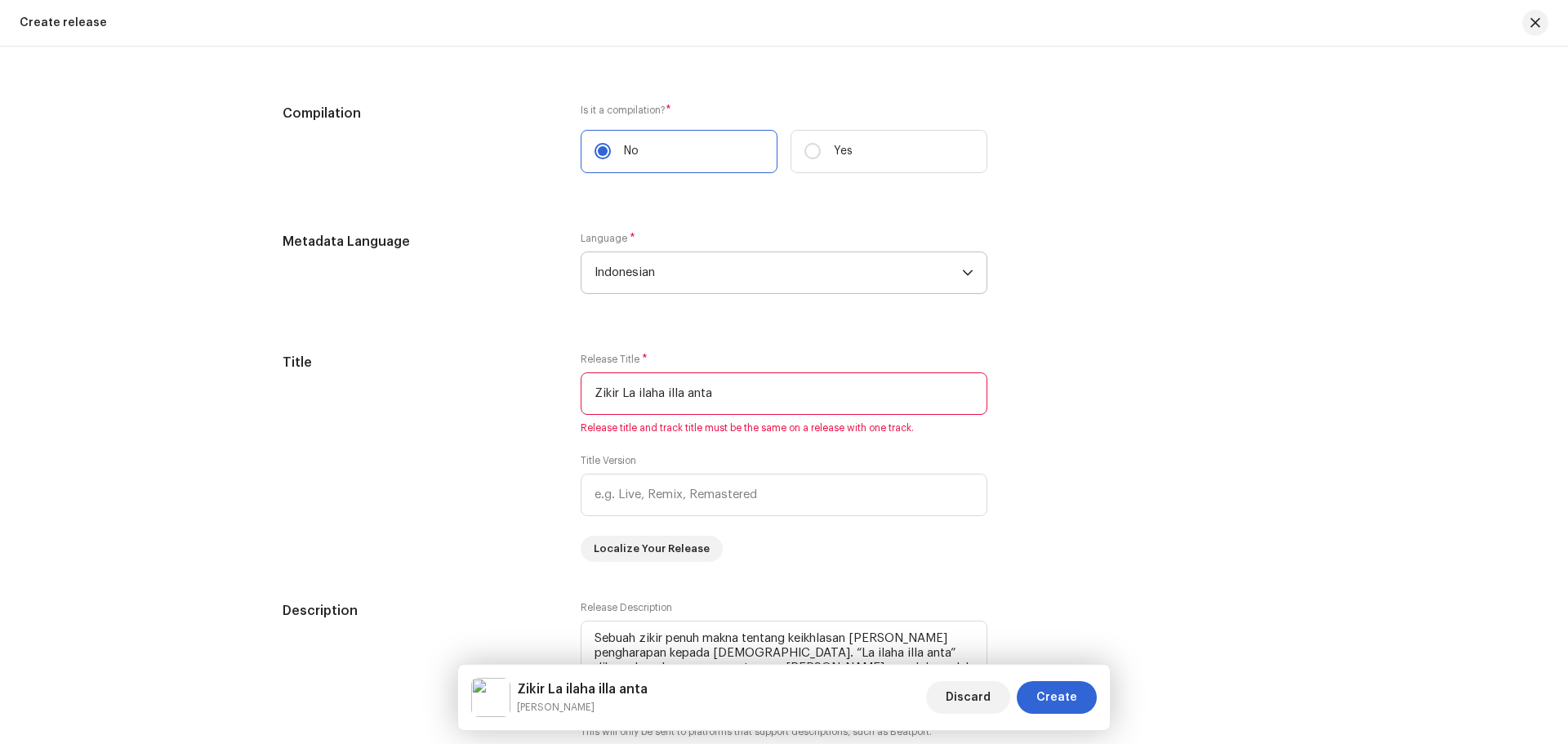
scroll to position [1325, 0]
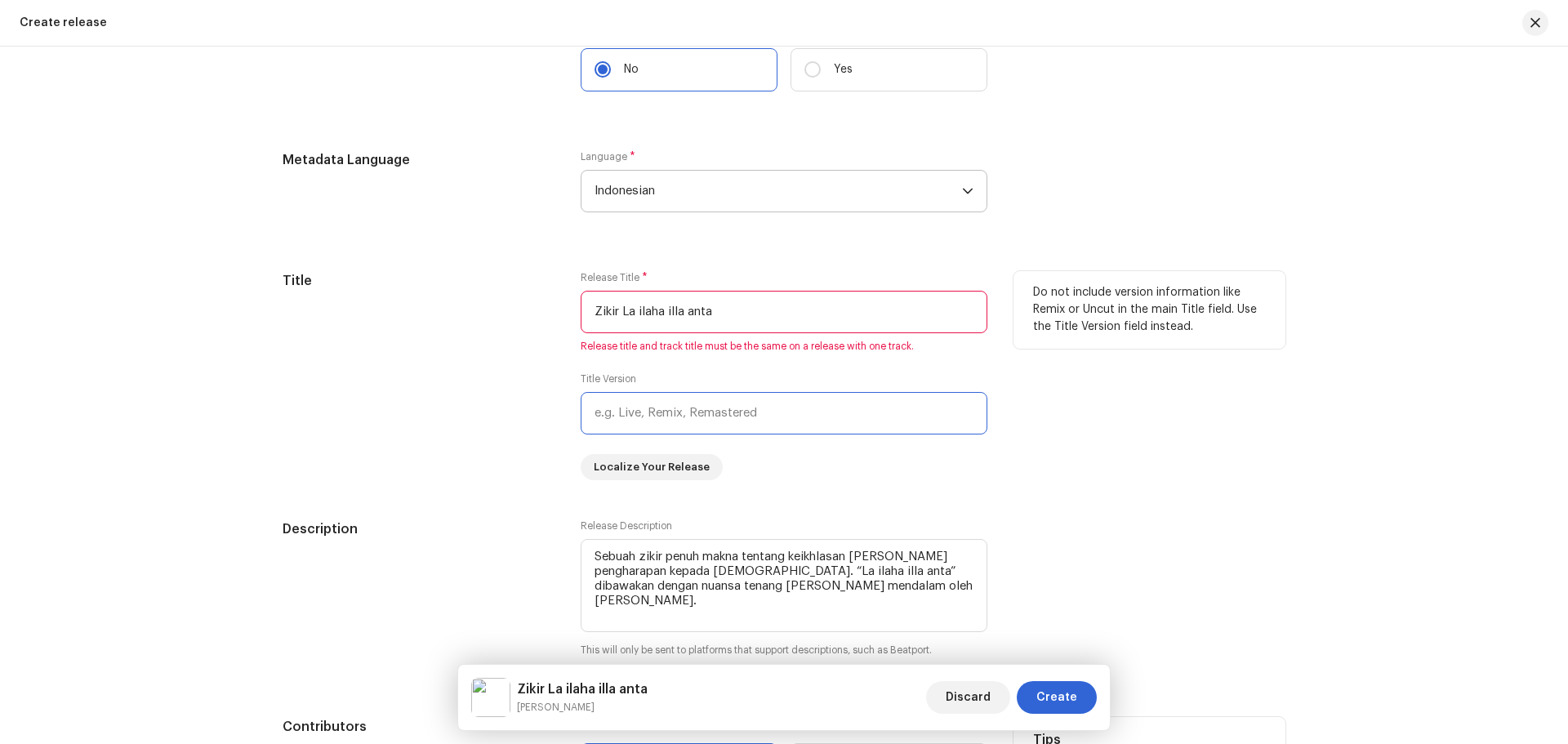
click at [722, 414] on input "text" at bounding box center [784, 413] width 407 height 43
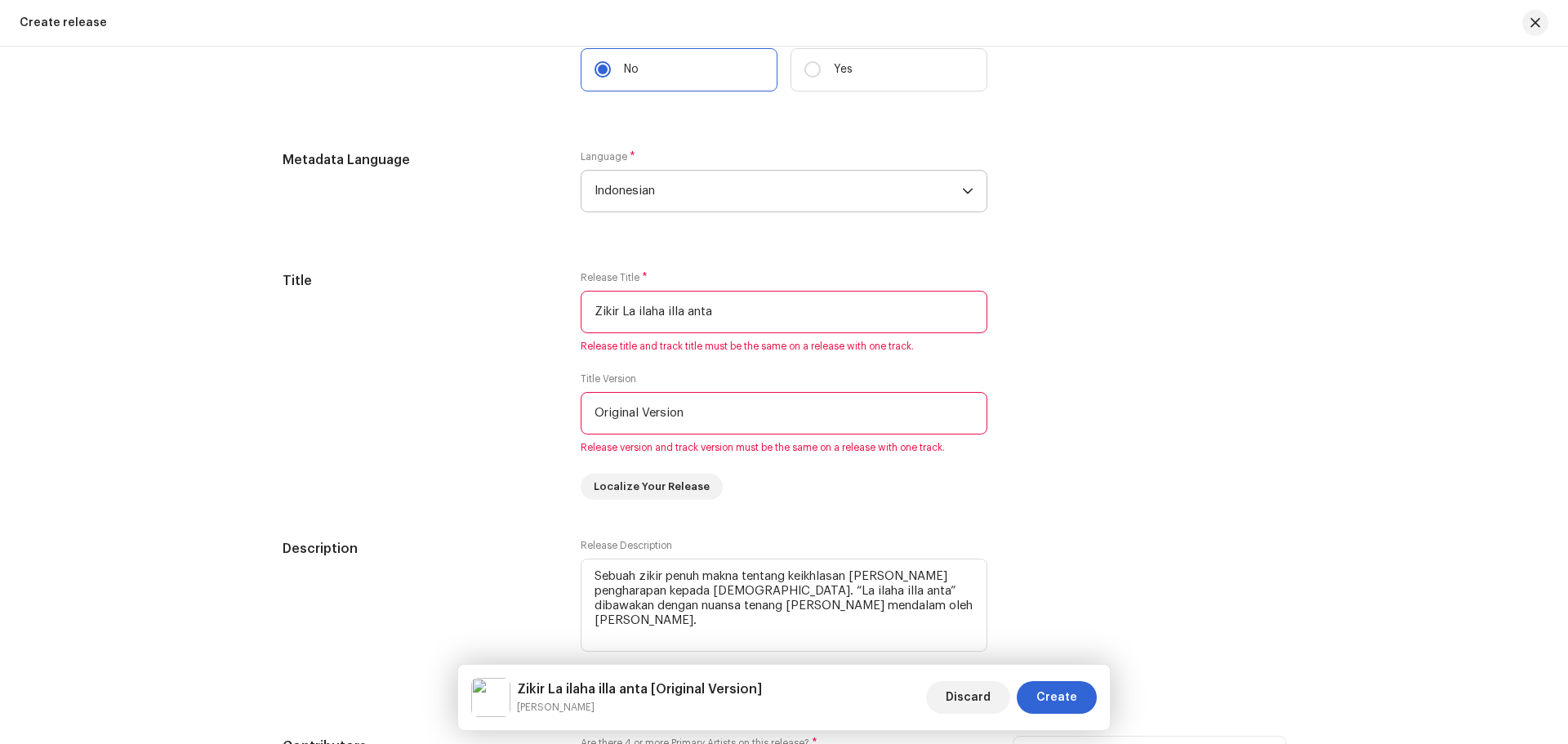
type input "Original Version"
click at [176, 434] on div "Create a new release We’ll guide you through everything — from track selection …" at bounding box center [784, 394] width 1568 height 697
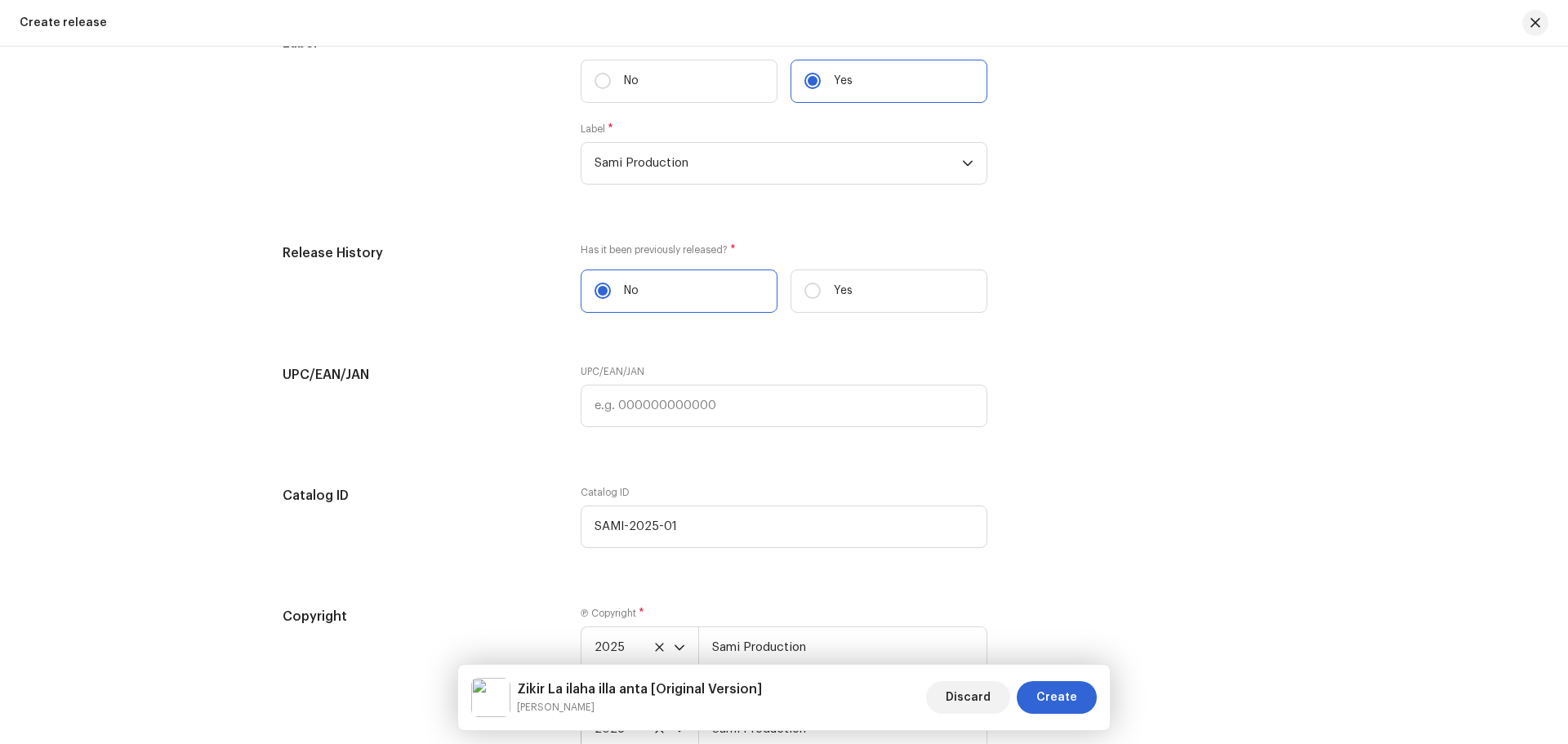
scroll to position [2814, 0]
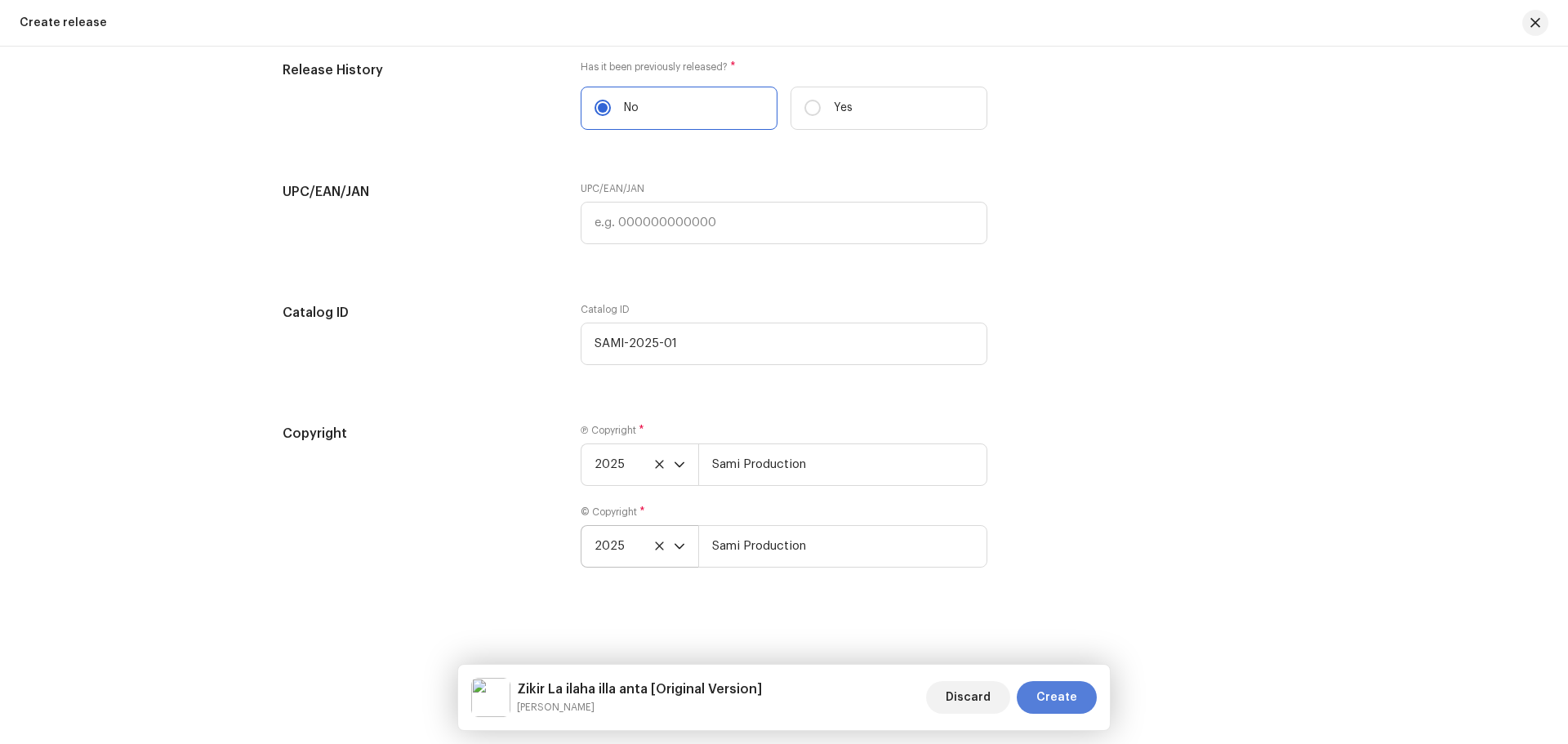
click at [1075, 688] on span "Create" at bounding box center [1057, 697] width 41 height 32
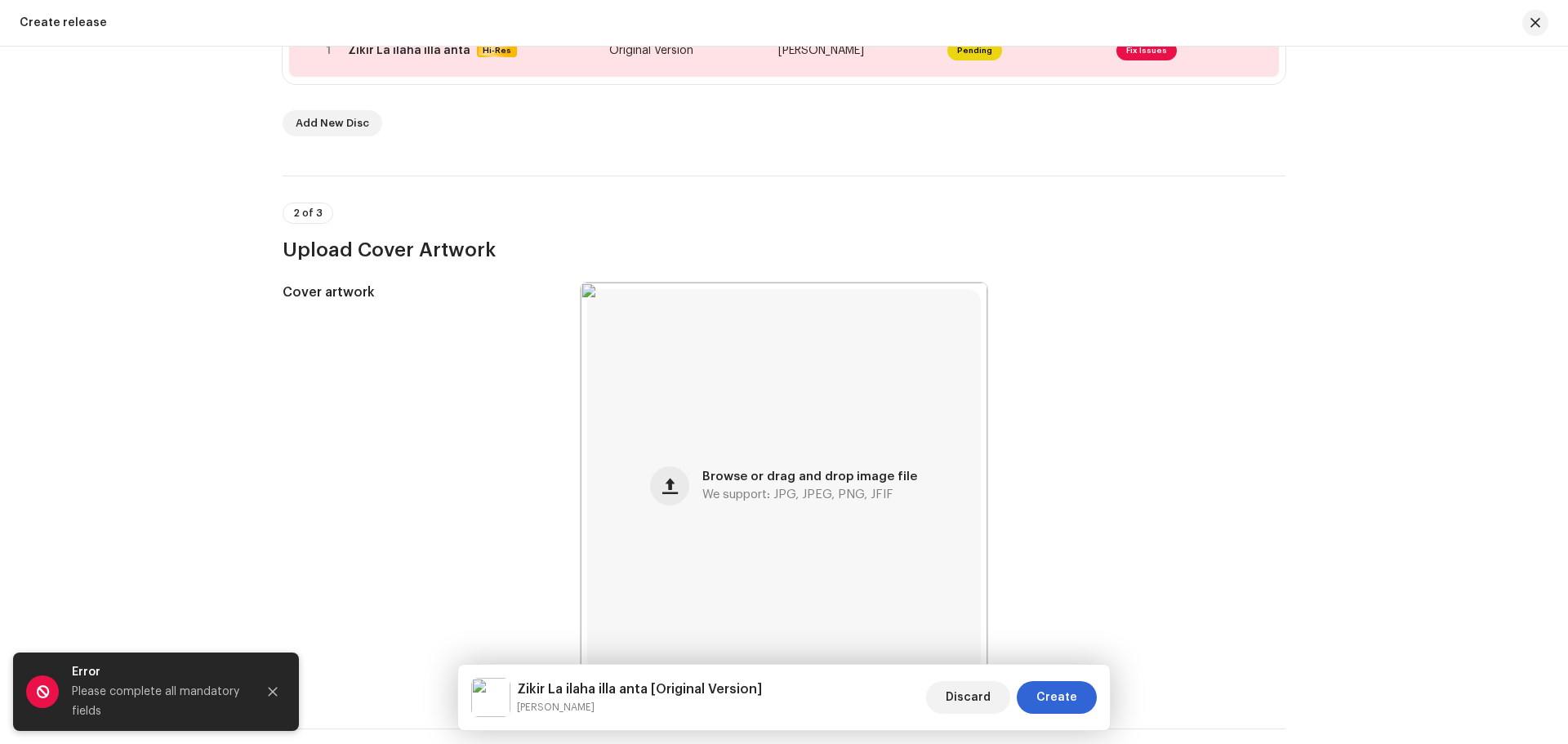
scroll to position [80, 0]
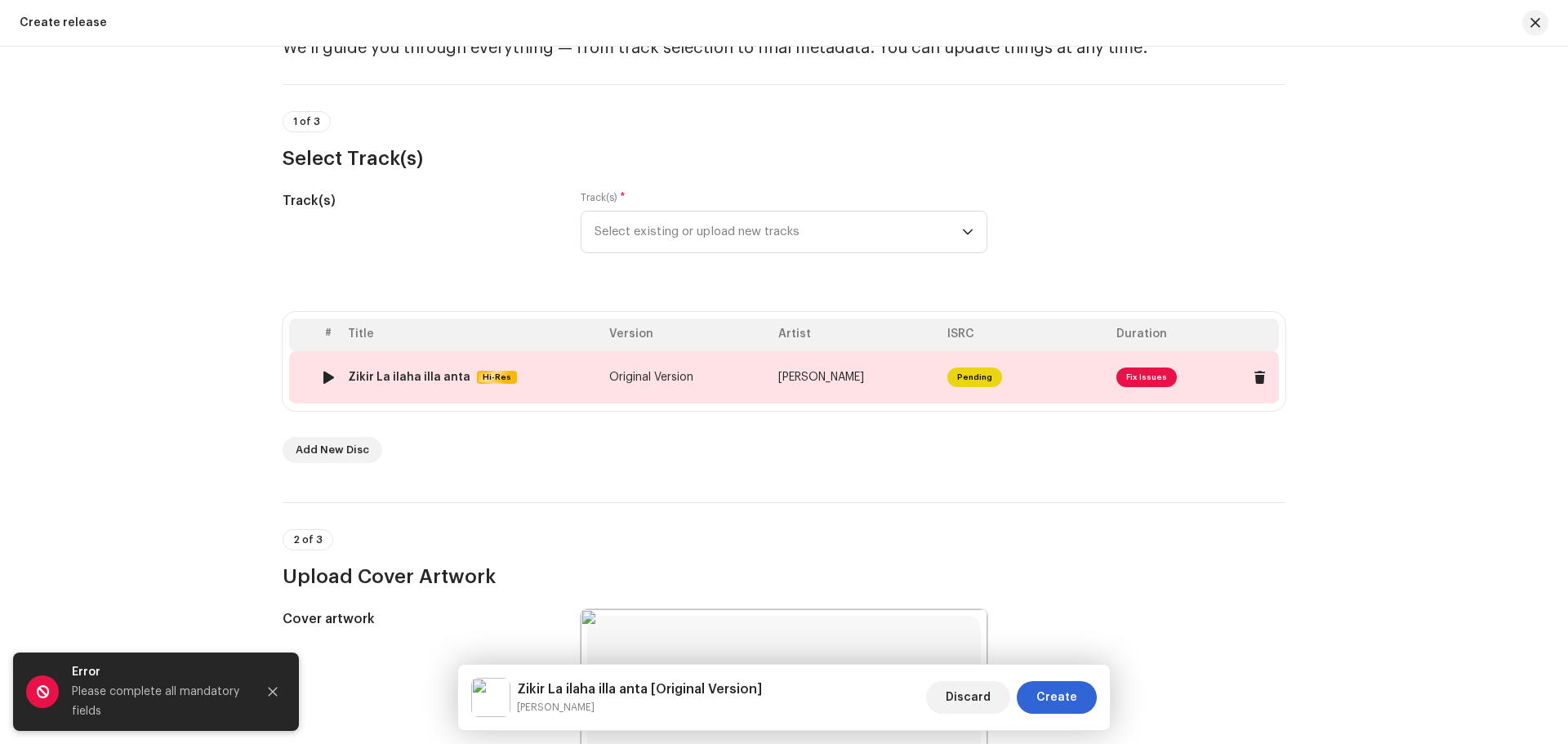
click at [1152, 378] on span "Fix Issues" at bounding box center [1146, 377] width 61 height 20
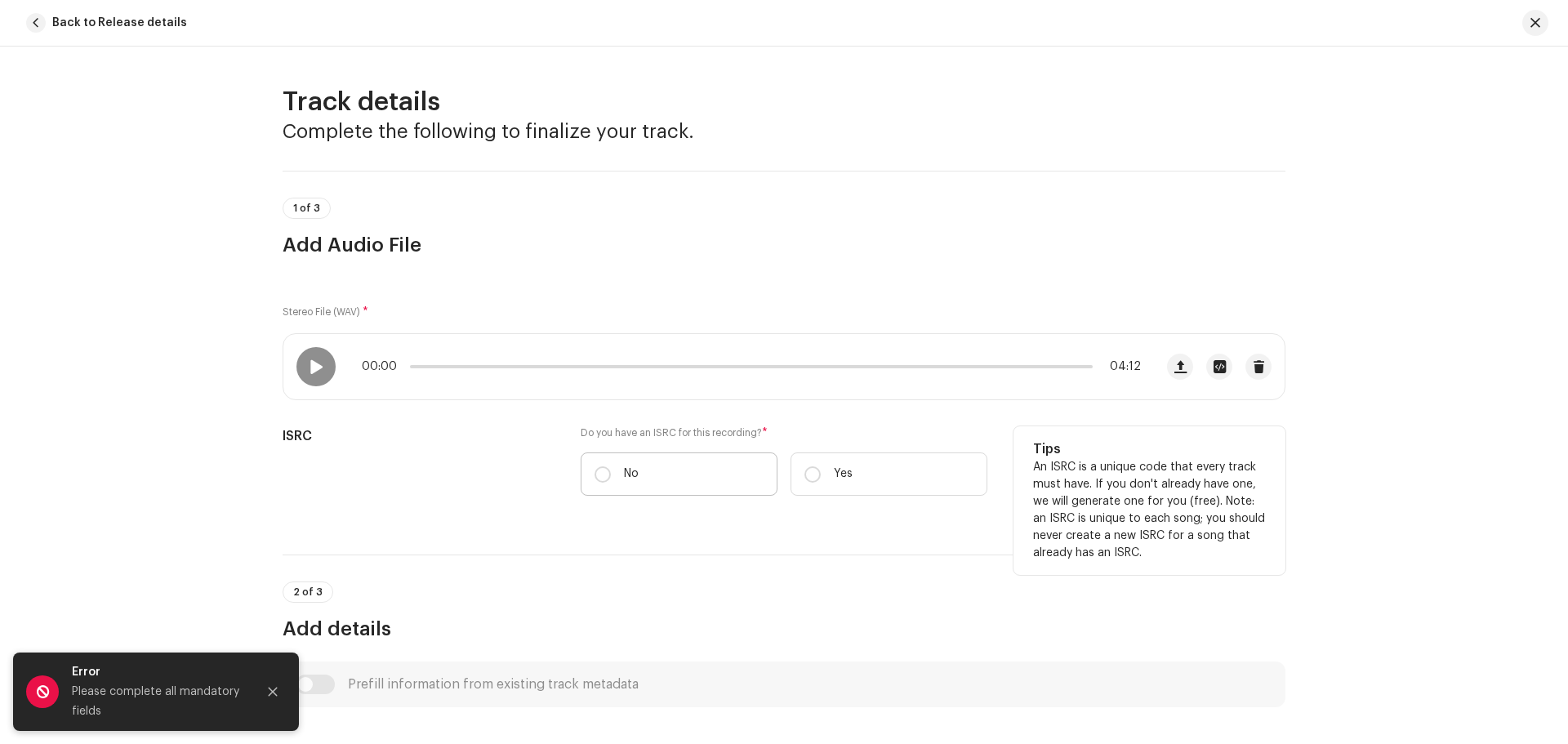
click at [600, 482] on label "No" at bounding box center [679, 474] width 197 height 44
click at [600, 482] on input "No" at bounding box center [602, 474] width 16 height 16
radio input "true"
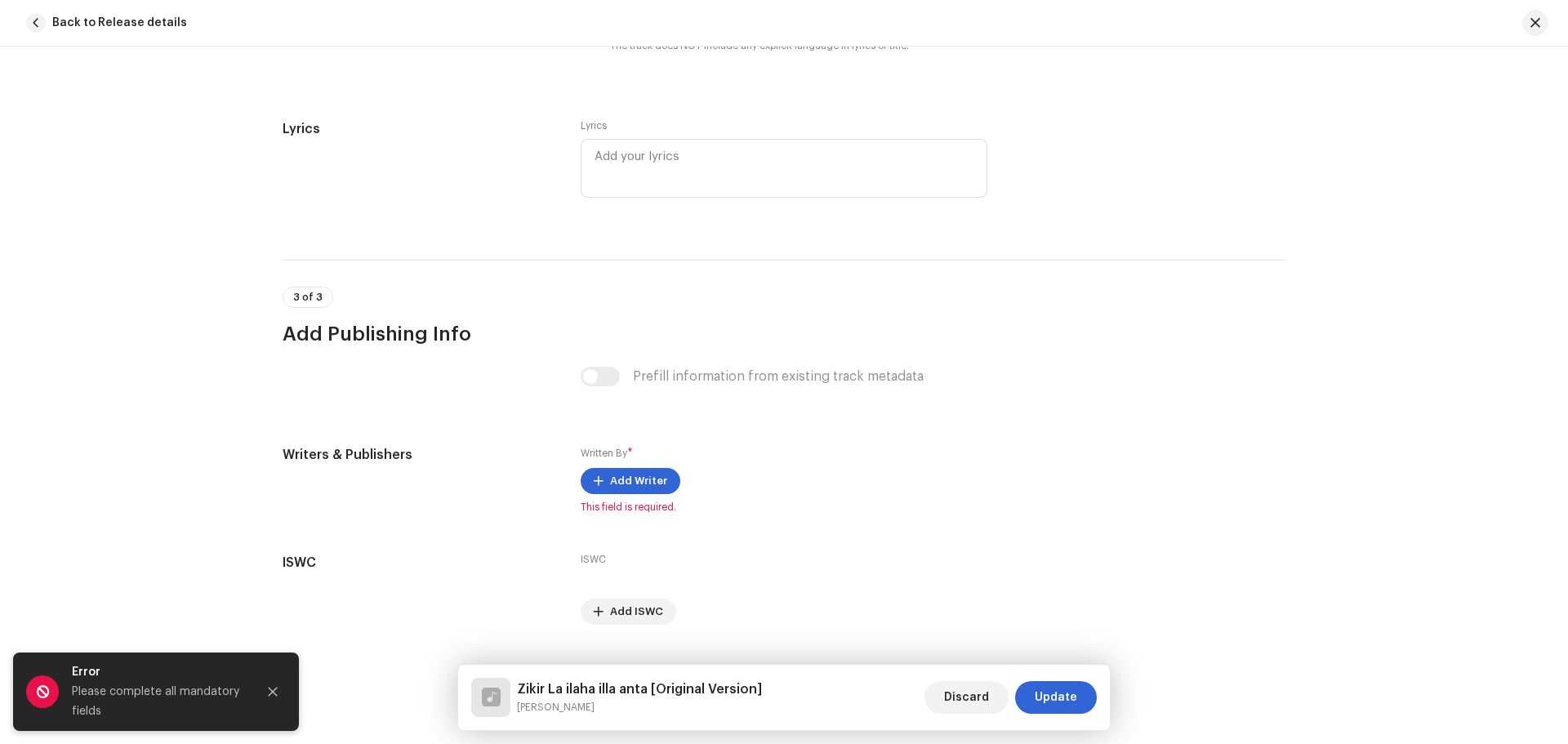
scroll to position [3059, 0]
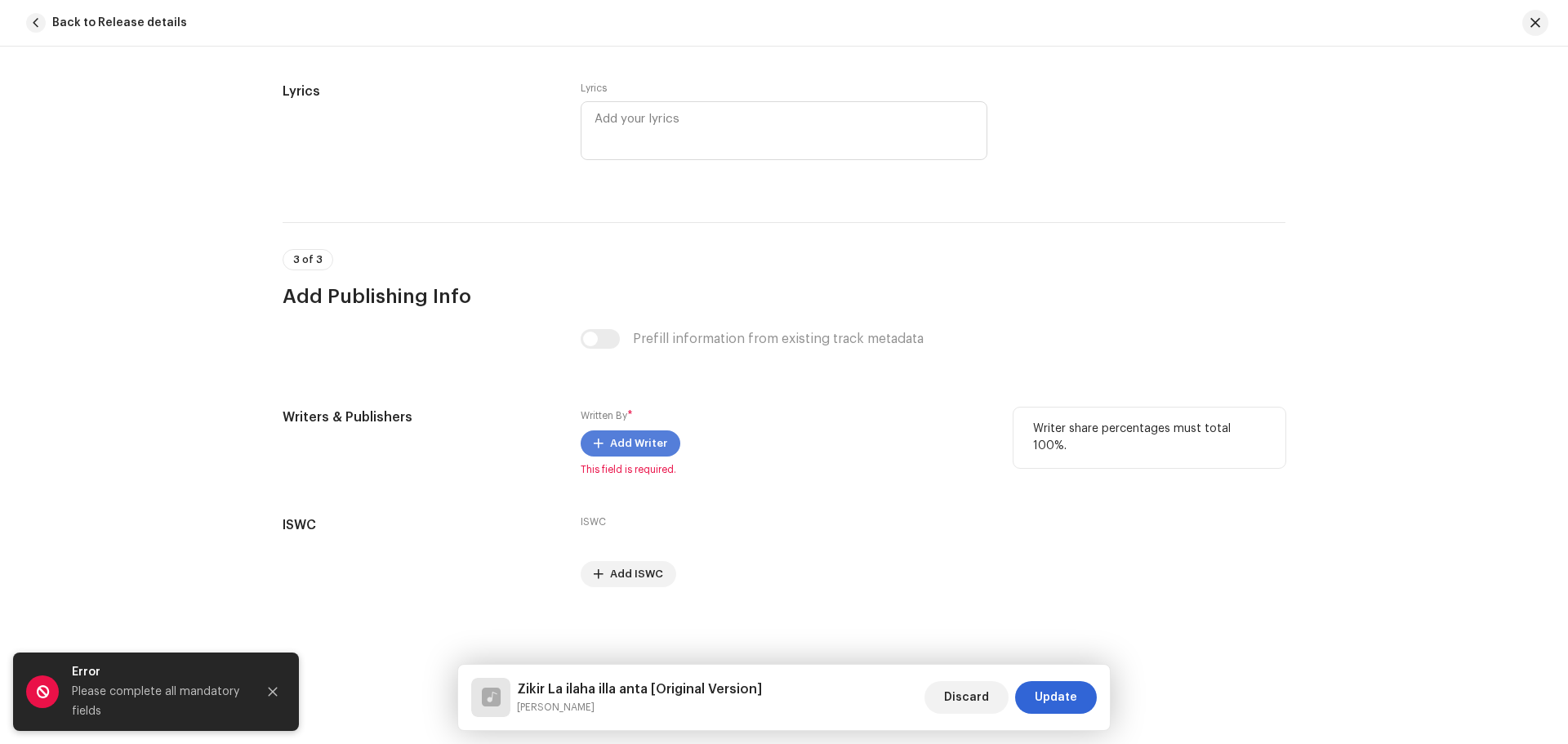
click at [643, 446] on span "Add Writer" at bounding box center [638, 443] width 57 height 32
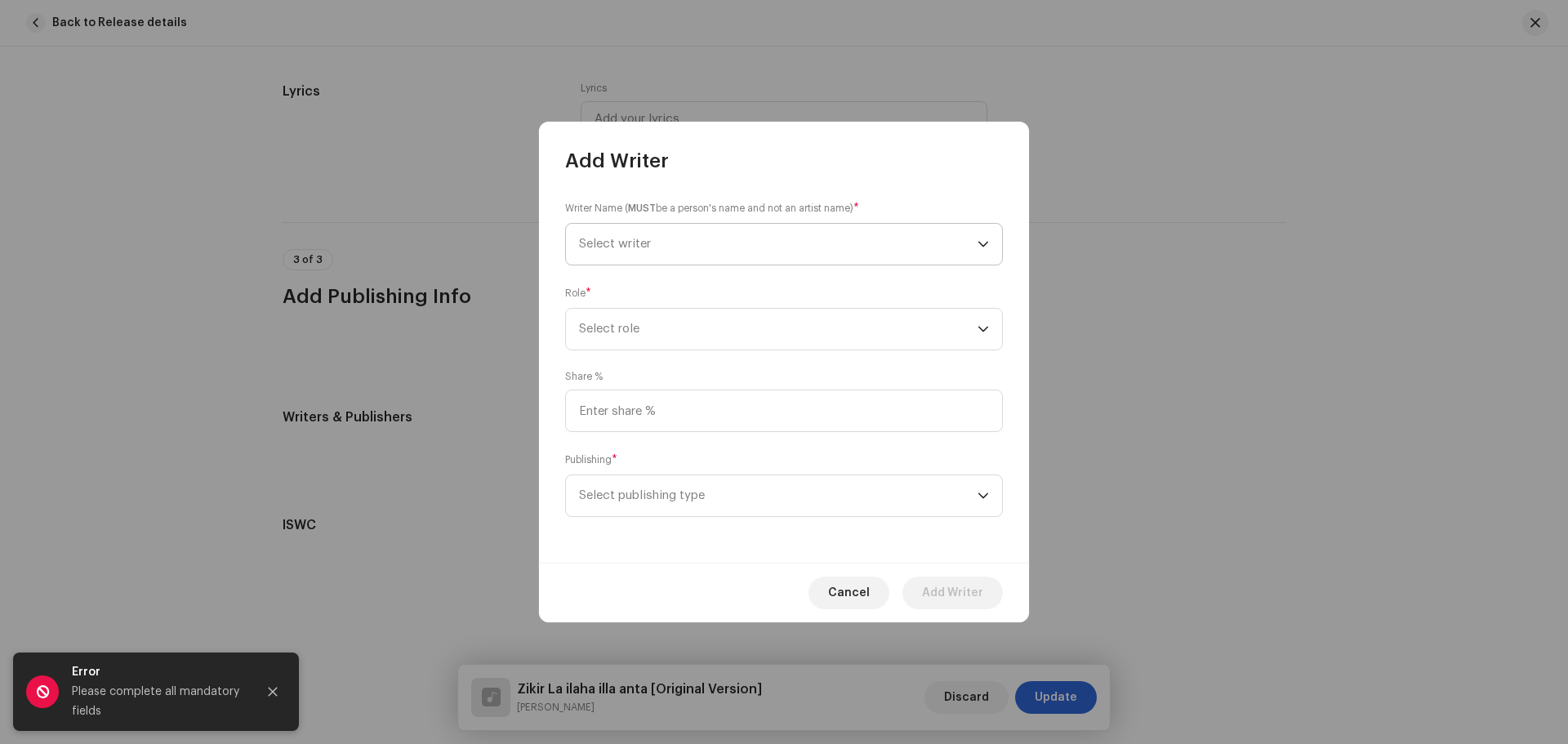
click at [793, 251] on span "Select writer" at bounding box center [778, 245] width 399 height 41
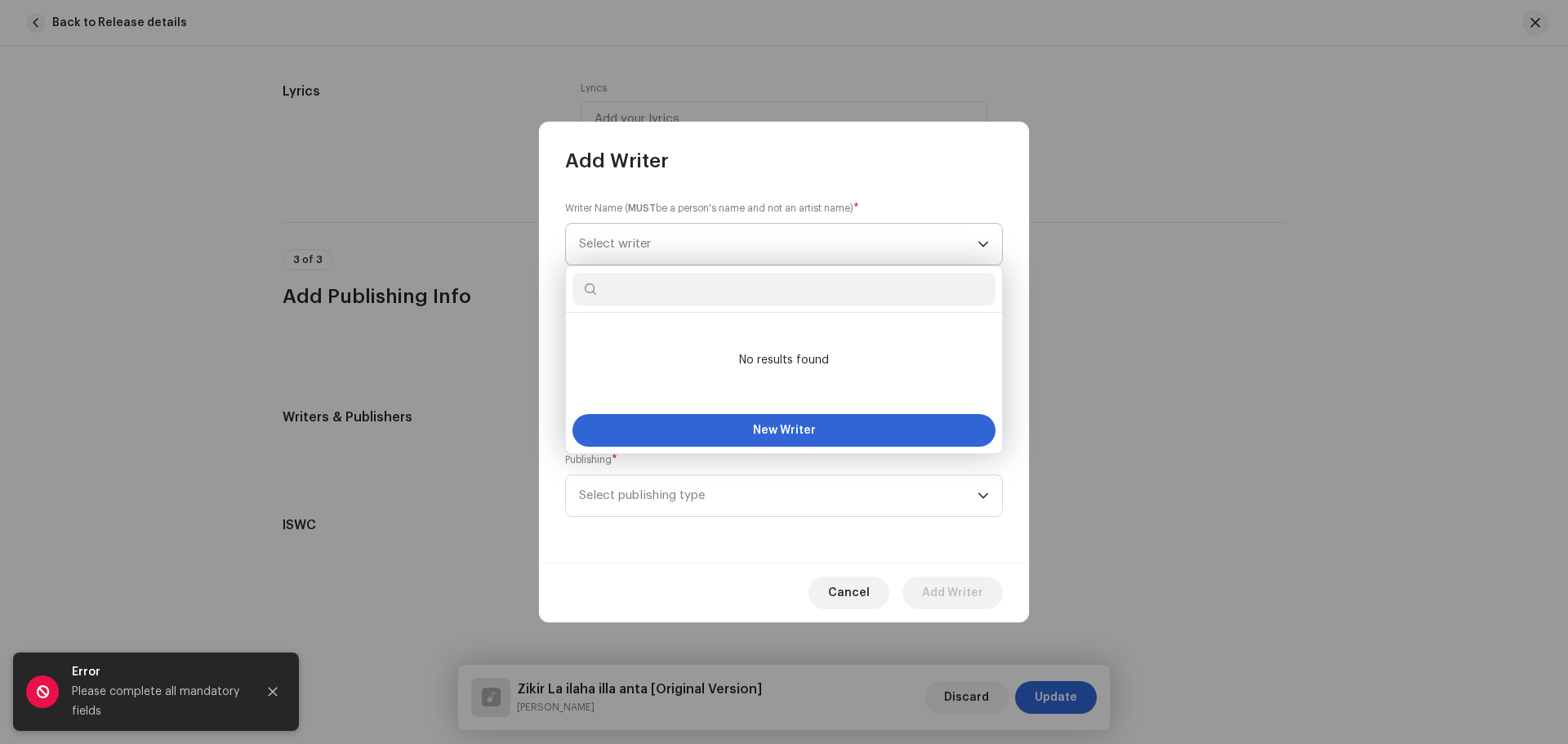
click at [793, 251] on span "Select writer" at bounding box center [778, 245] width 399 height 41
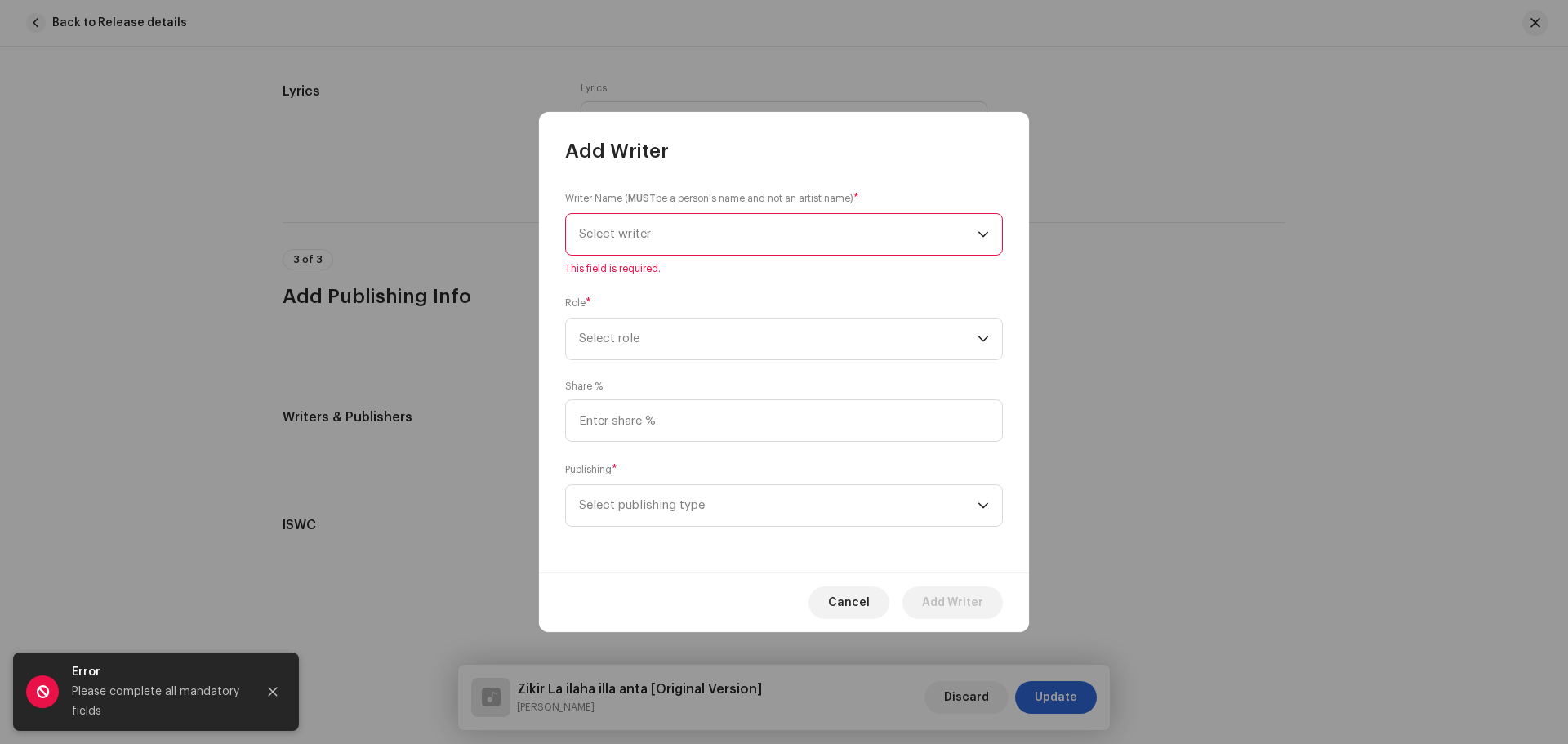
click at [793, 251] on span "Select writer" at bounding box center [778, 234] width 399 height 41
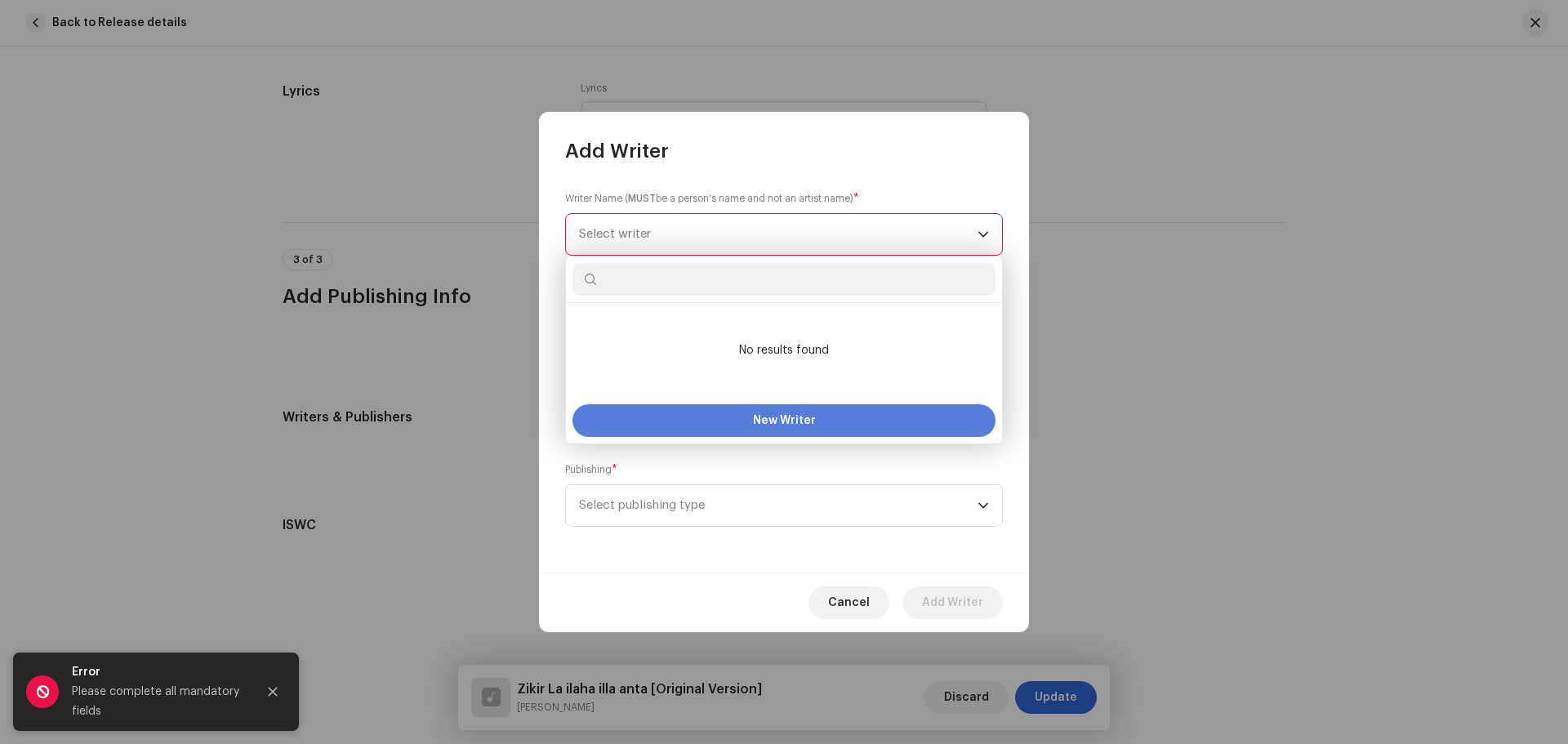
click at [790, 421] on span "New Writer" at bounding box center [784, 420] width 63 height 11
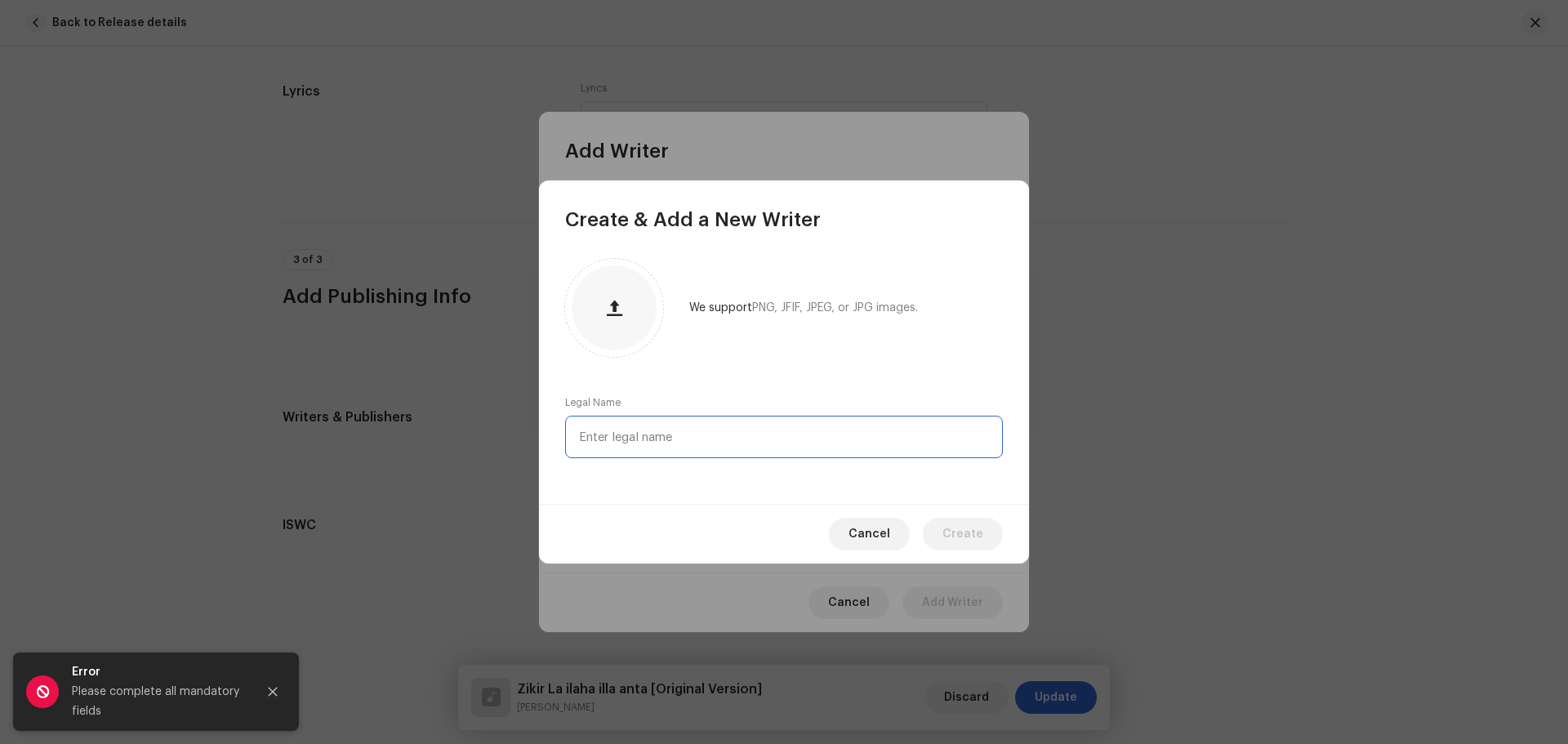
click at [695, 446] on input "text" at bounding box center [784, 437] width 438 height 43
type input "[PERSON_NAME]"
click at [970, 543] on span "Create" at bounding box center [963, 534] width 41 height 32
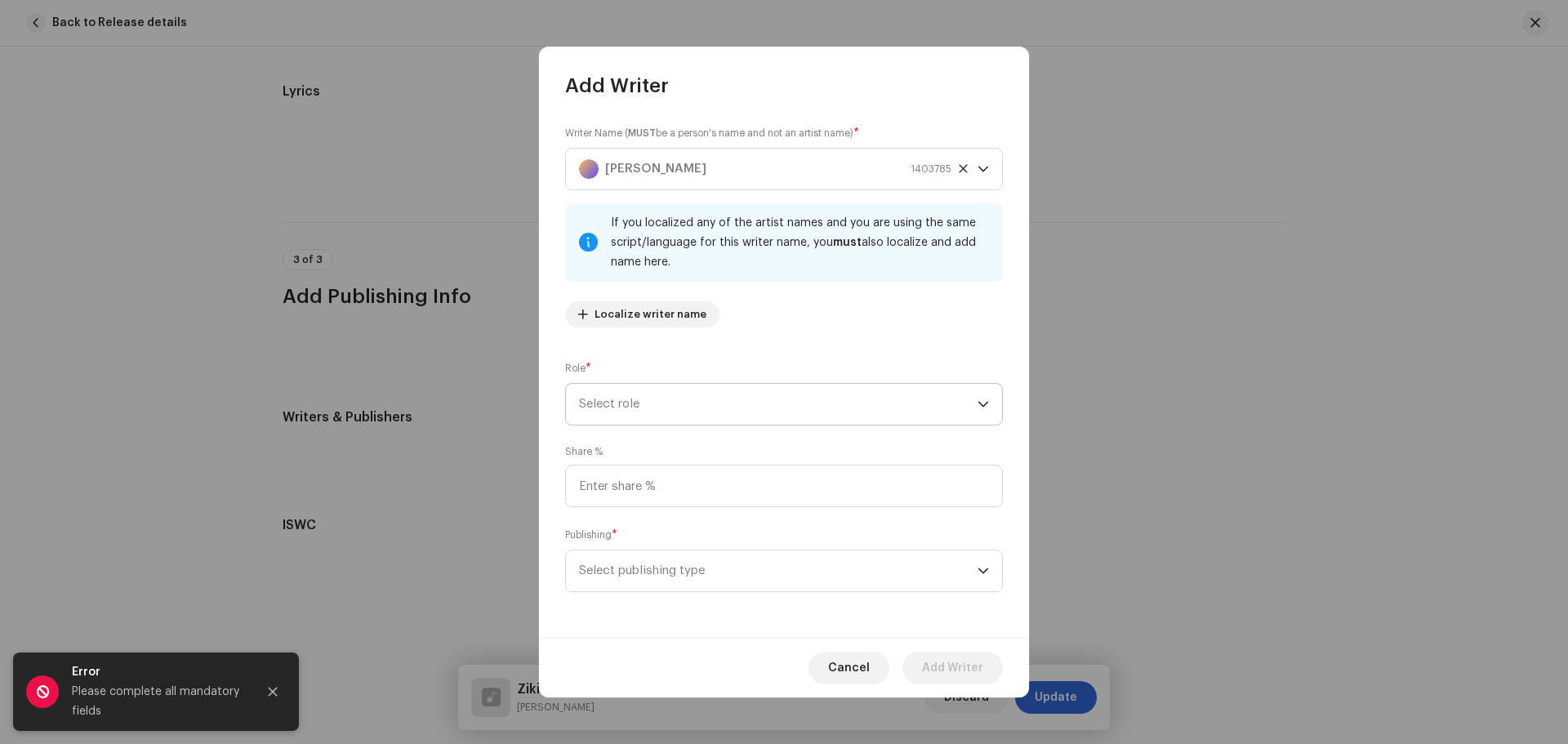
click at [823, 411] on span "Select role" at bounding box center [778, 404] width 399 height 41
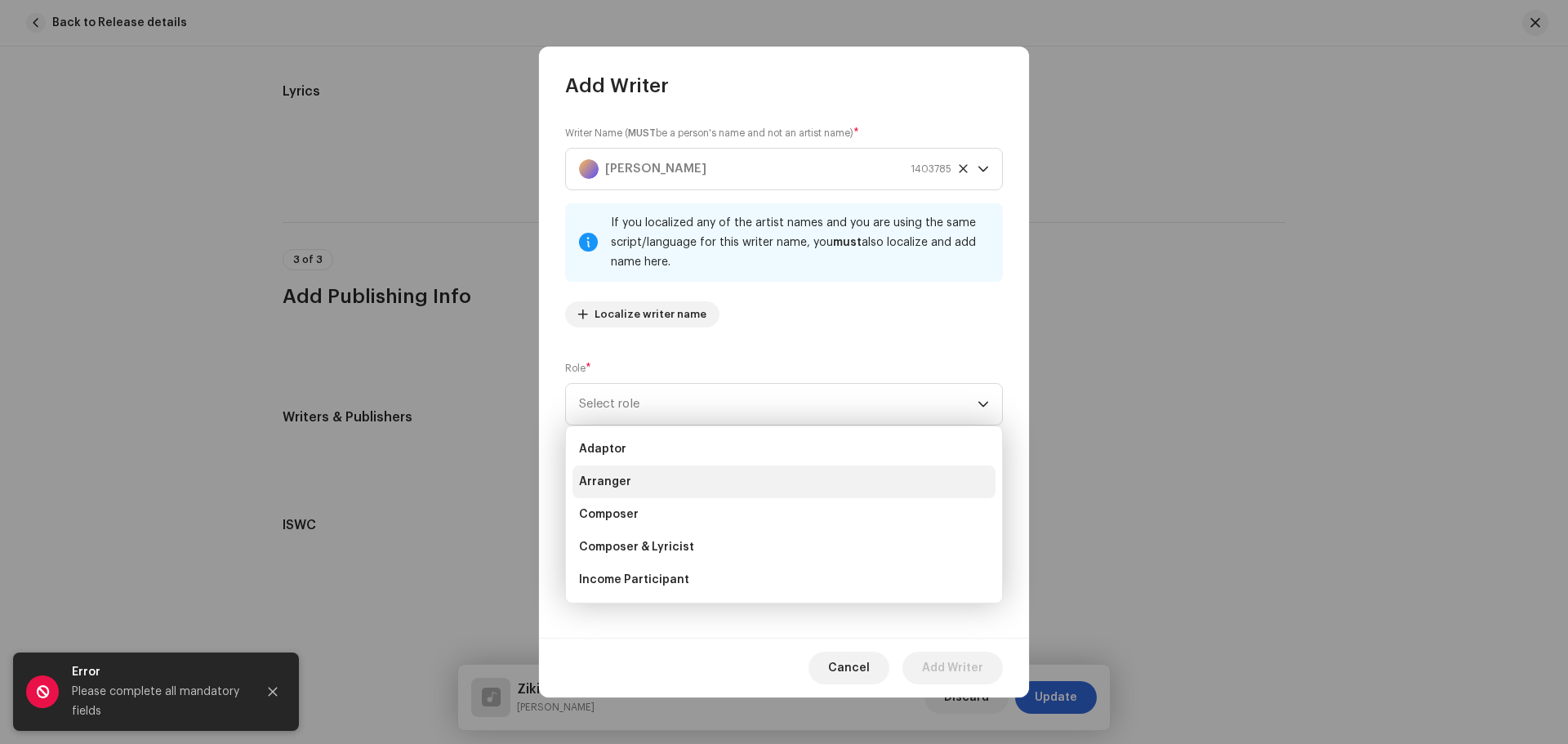
click at [817, 493] on li "Arranger" at bounding box center [784, 481] width 423 height 32
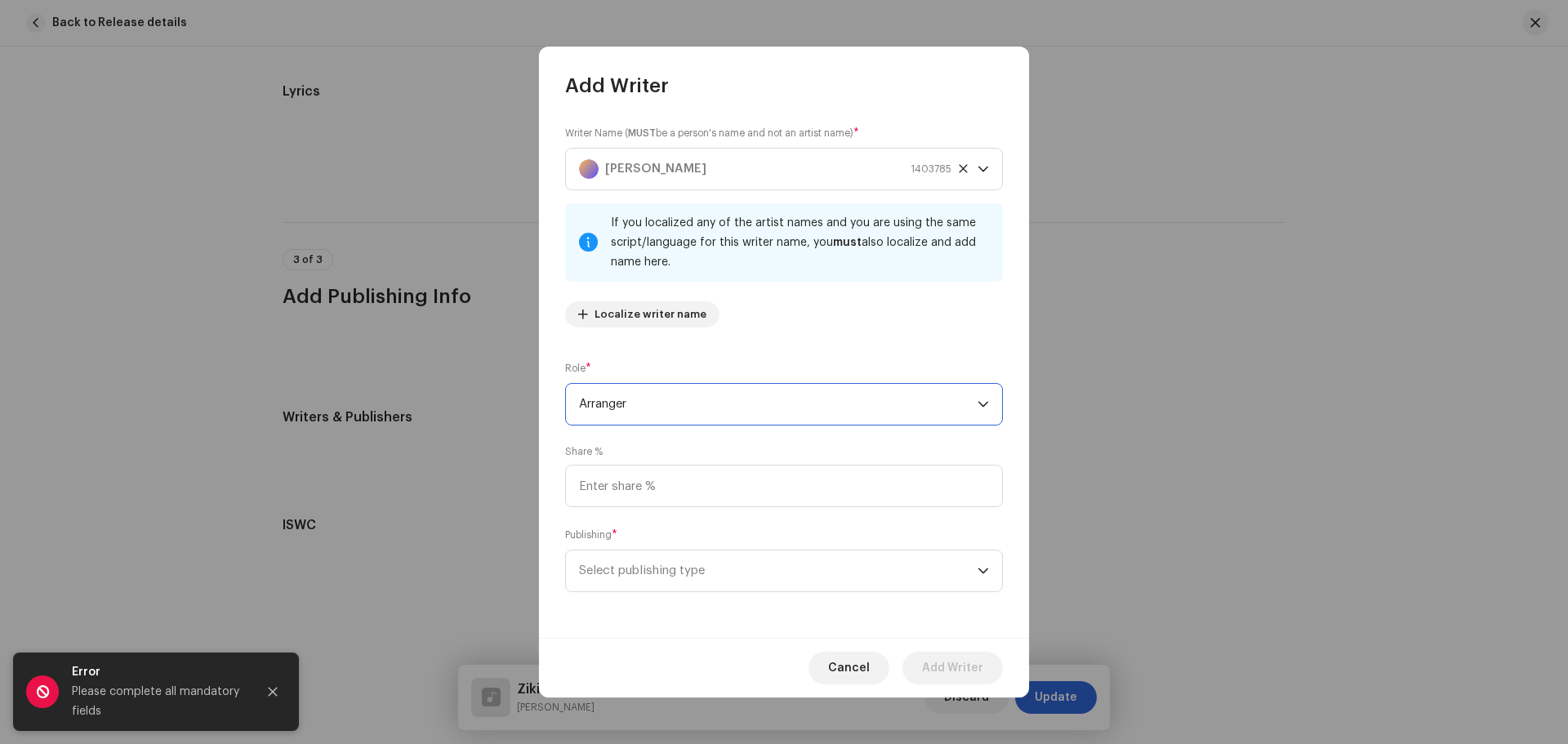
click at [825, 404] on span "Arranger" at bounding box center [778, 404] width 399 height 41
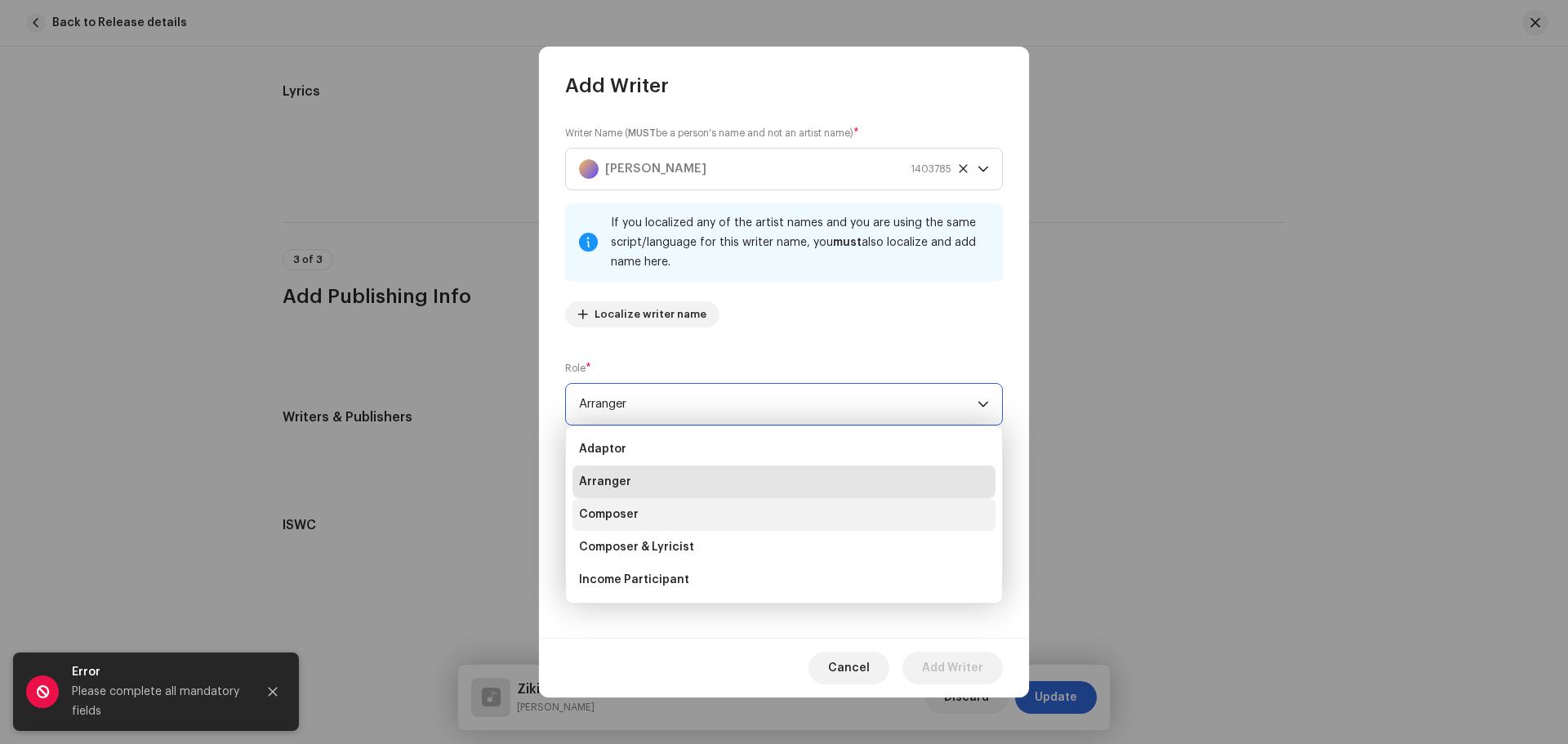
scroll to position [81, 0]
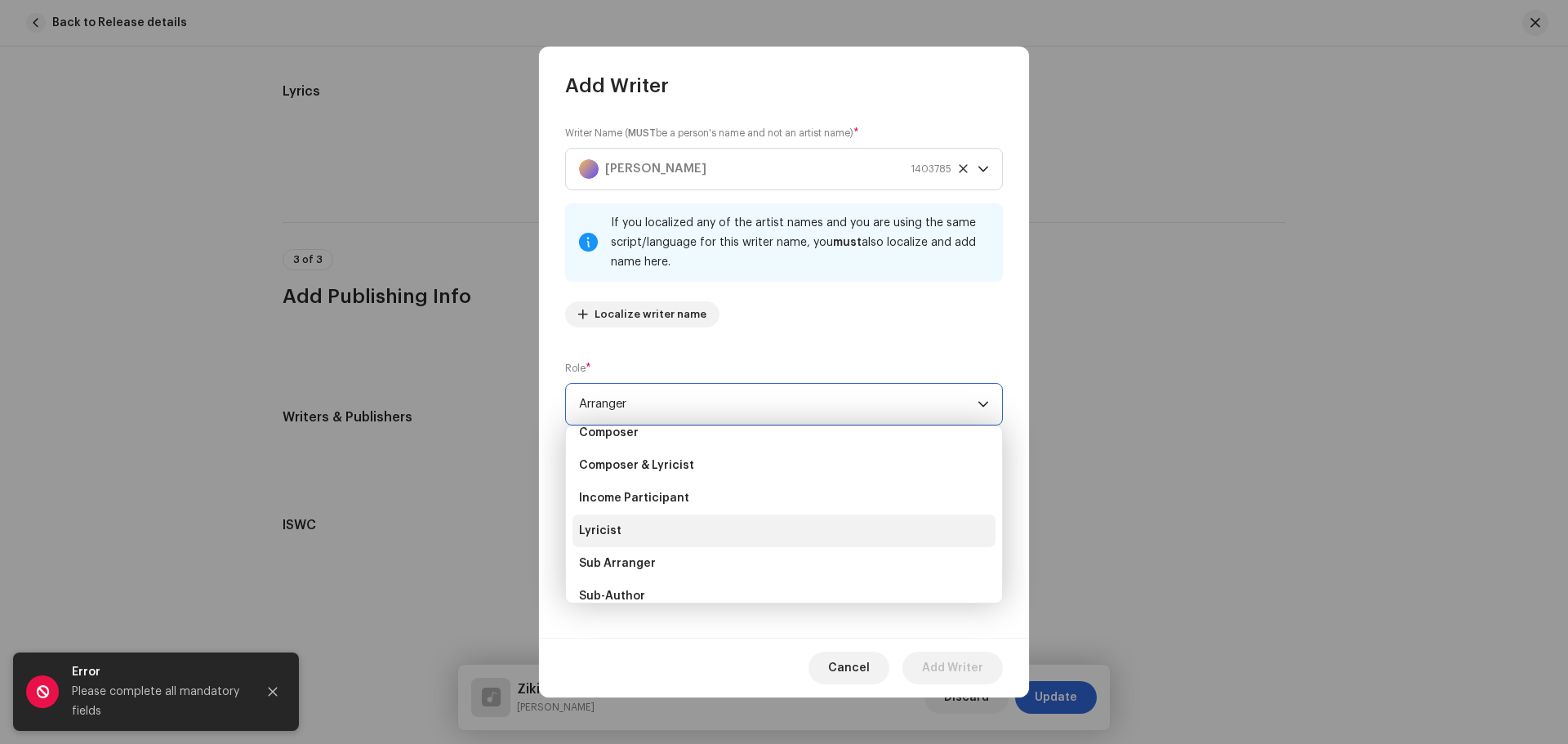
click at [621, 534] on li "Lyricist" at bounding box center [784, 531] width 423 height 32
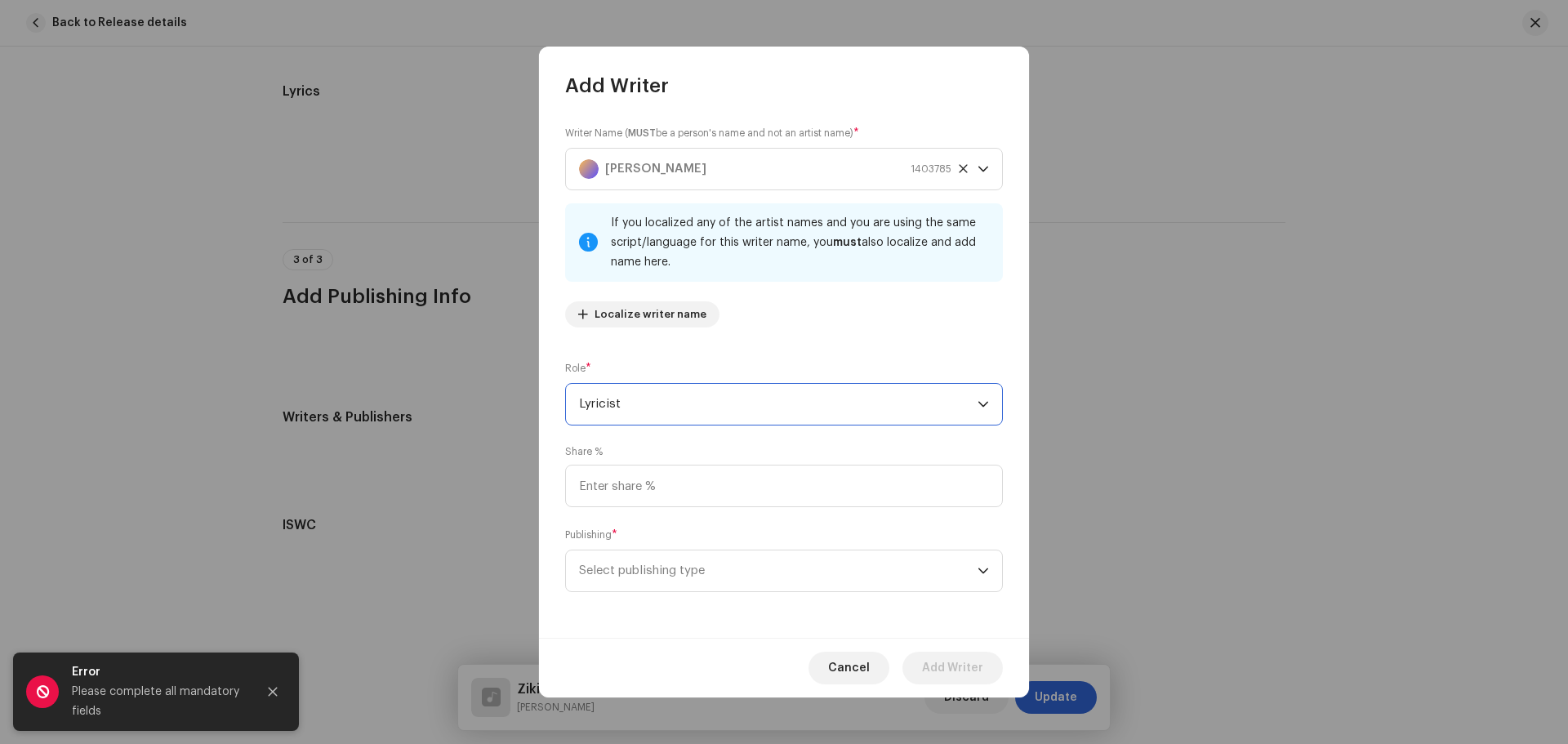
scroll to position [39, 0]
click at [752, 479] on input at bounding box center [784, 486] width 438 height 43
click at [738, 568] on span "Select publishing type" at bounding box center [778, 571] width 399 height 41
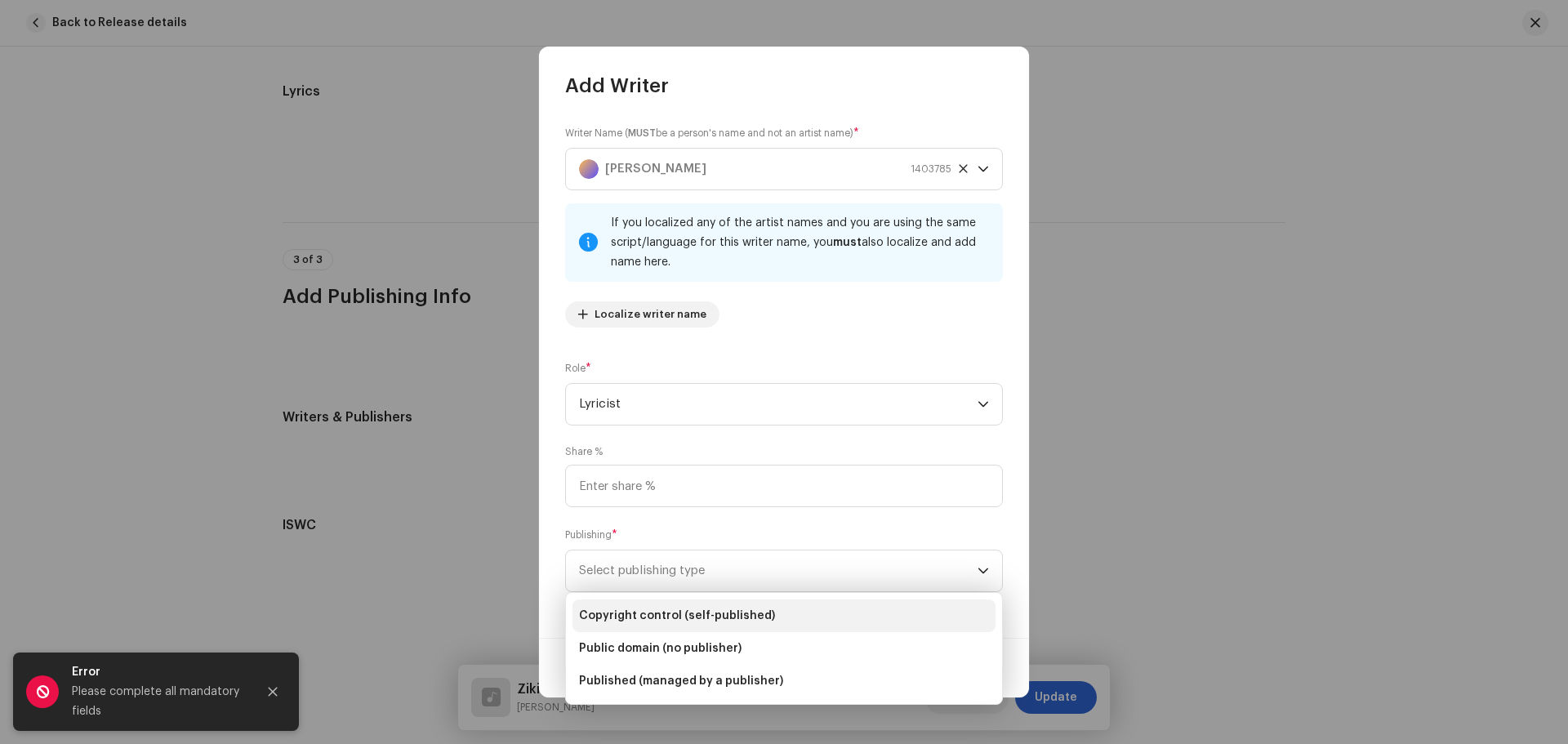
click at [749, 611] on span "Copyright control (self-published)" at bounding box center [677, 615] width 196 height 16
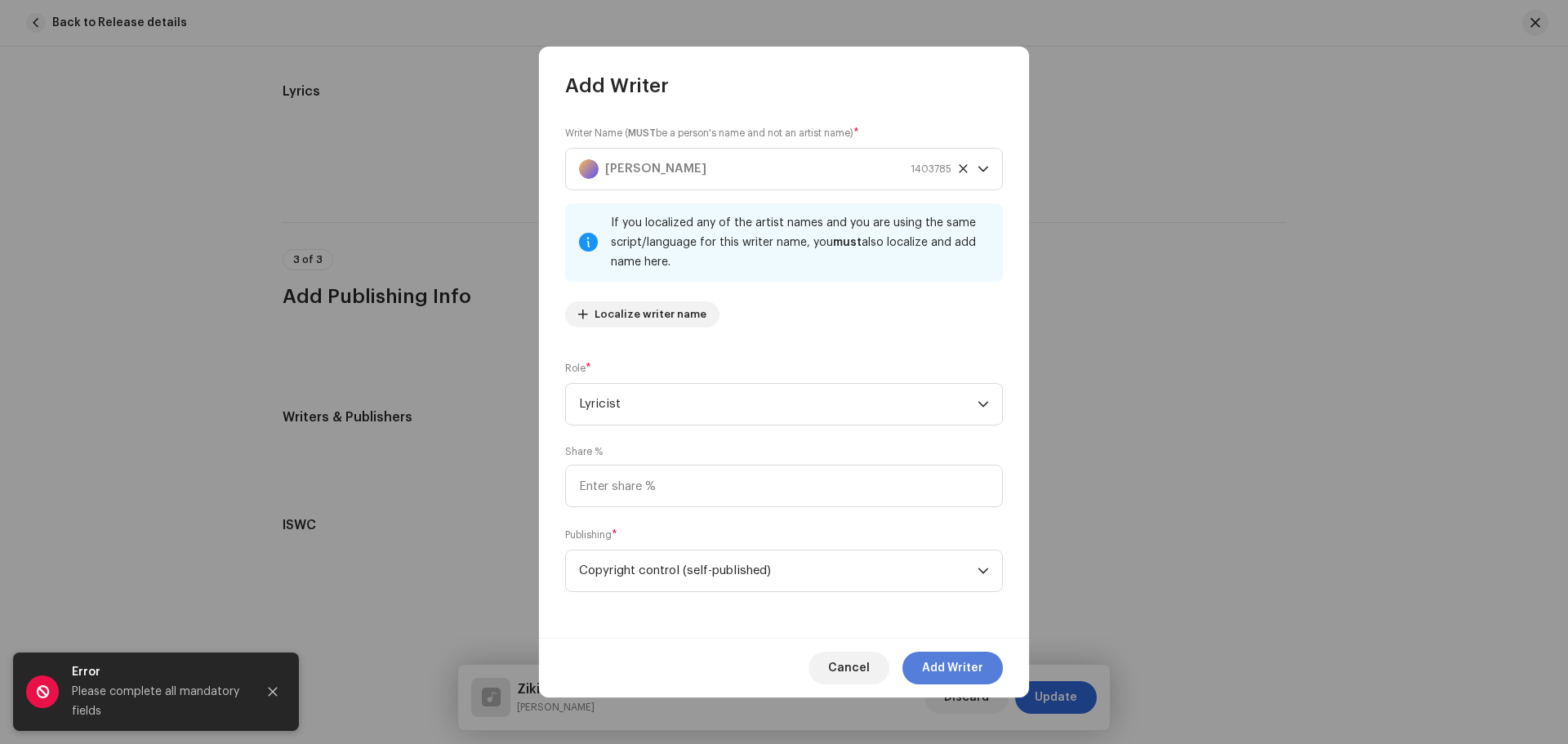
click at [941, 668] on span "Add Writer" at bounding box center [953, 668] width 62 height 32
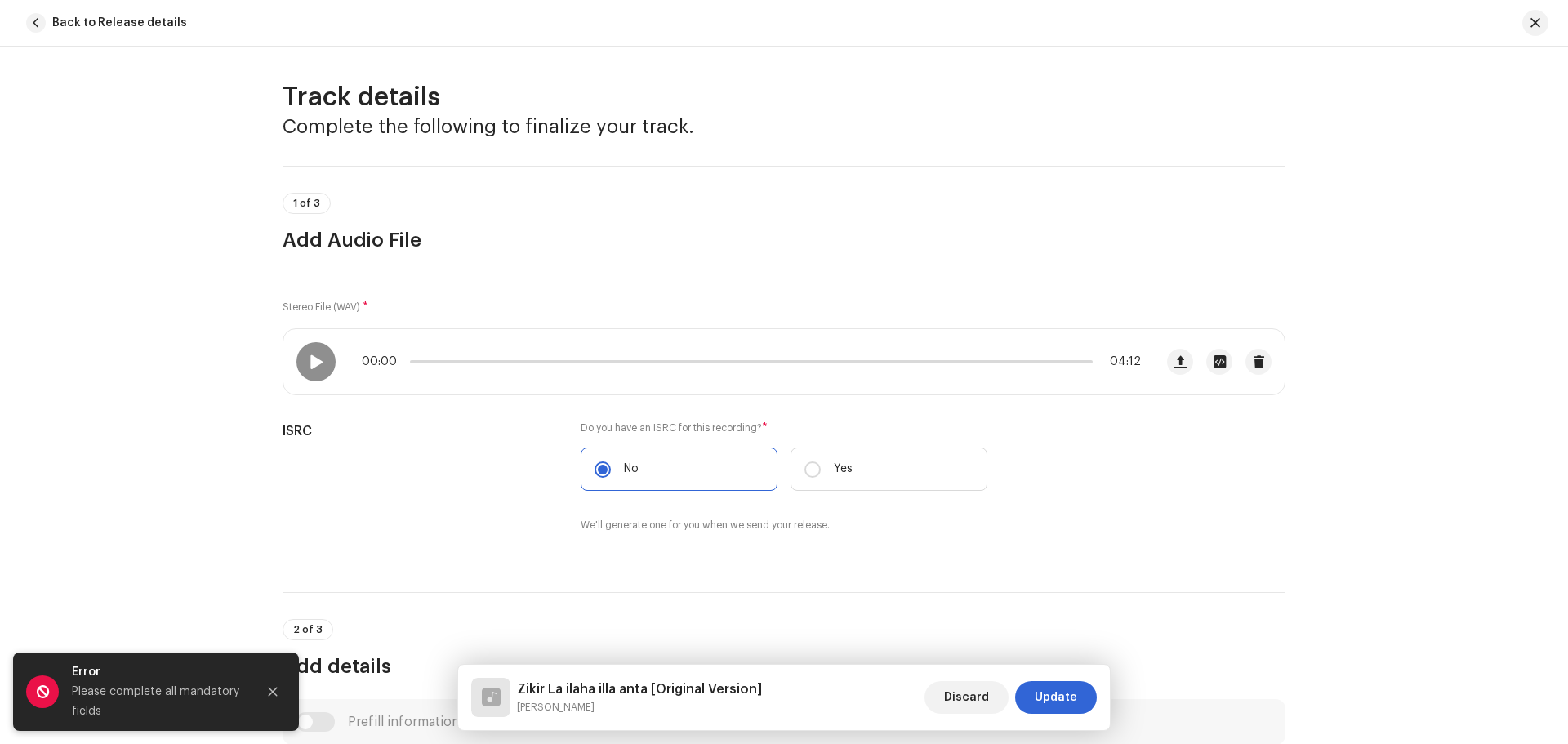
scroll to position [0, 0]
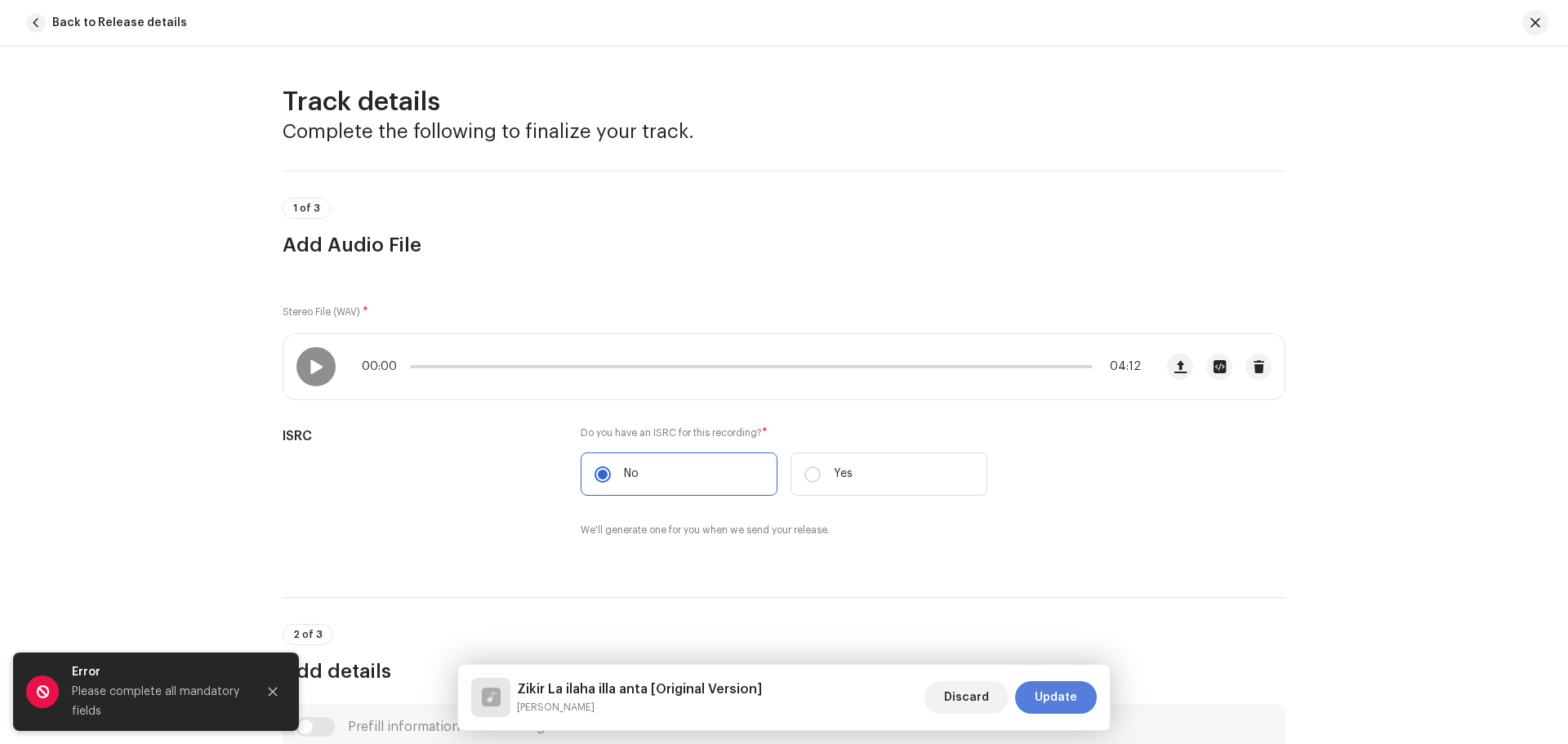
click at [1058, 692] on span "Update" at bounding box center [1056, 697] width 43 height 32
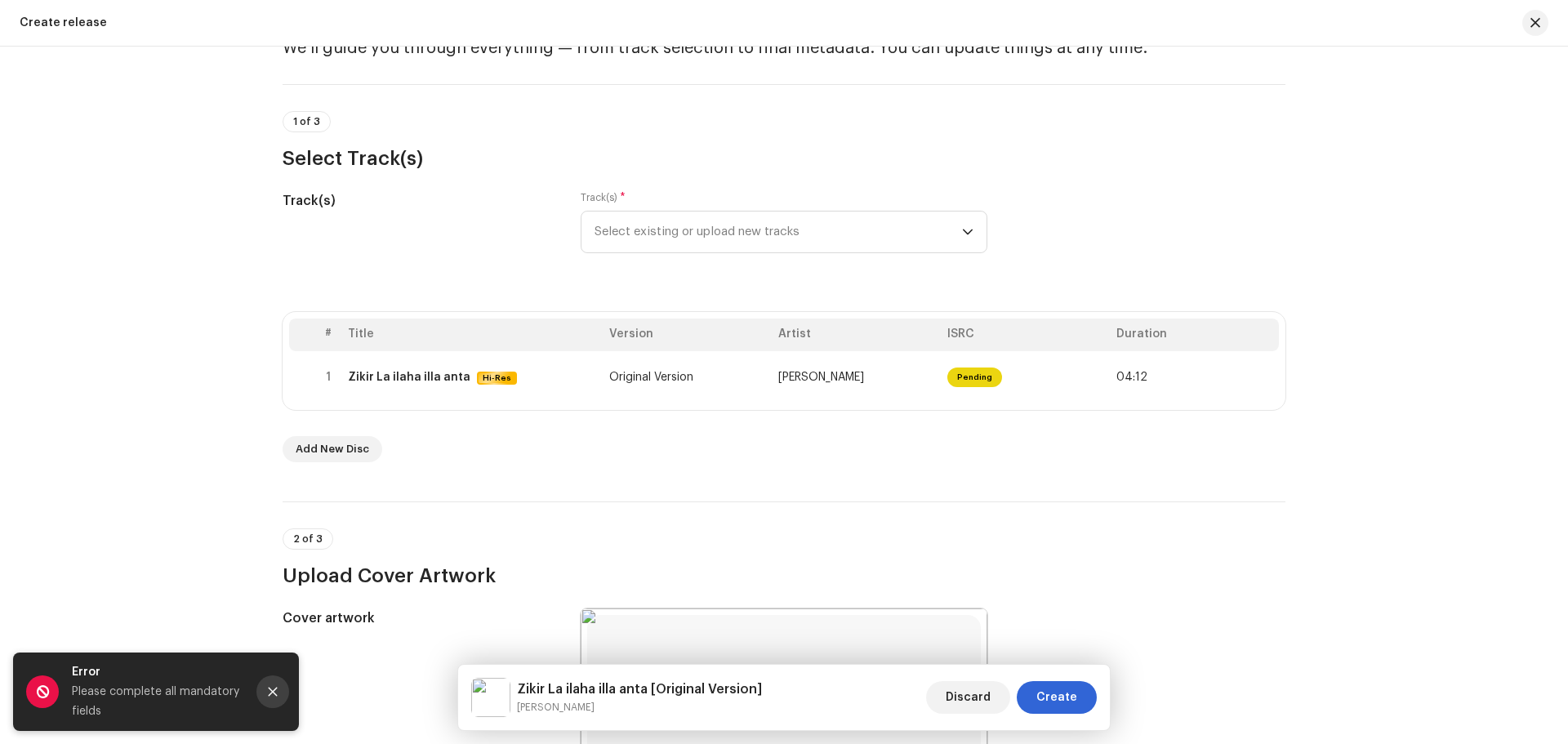
click at [278, 693] on icon "Close" at bounding box center [272, 691] width 11 height 11
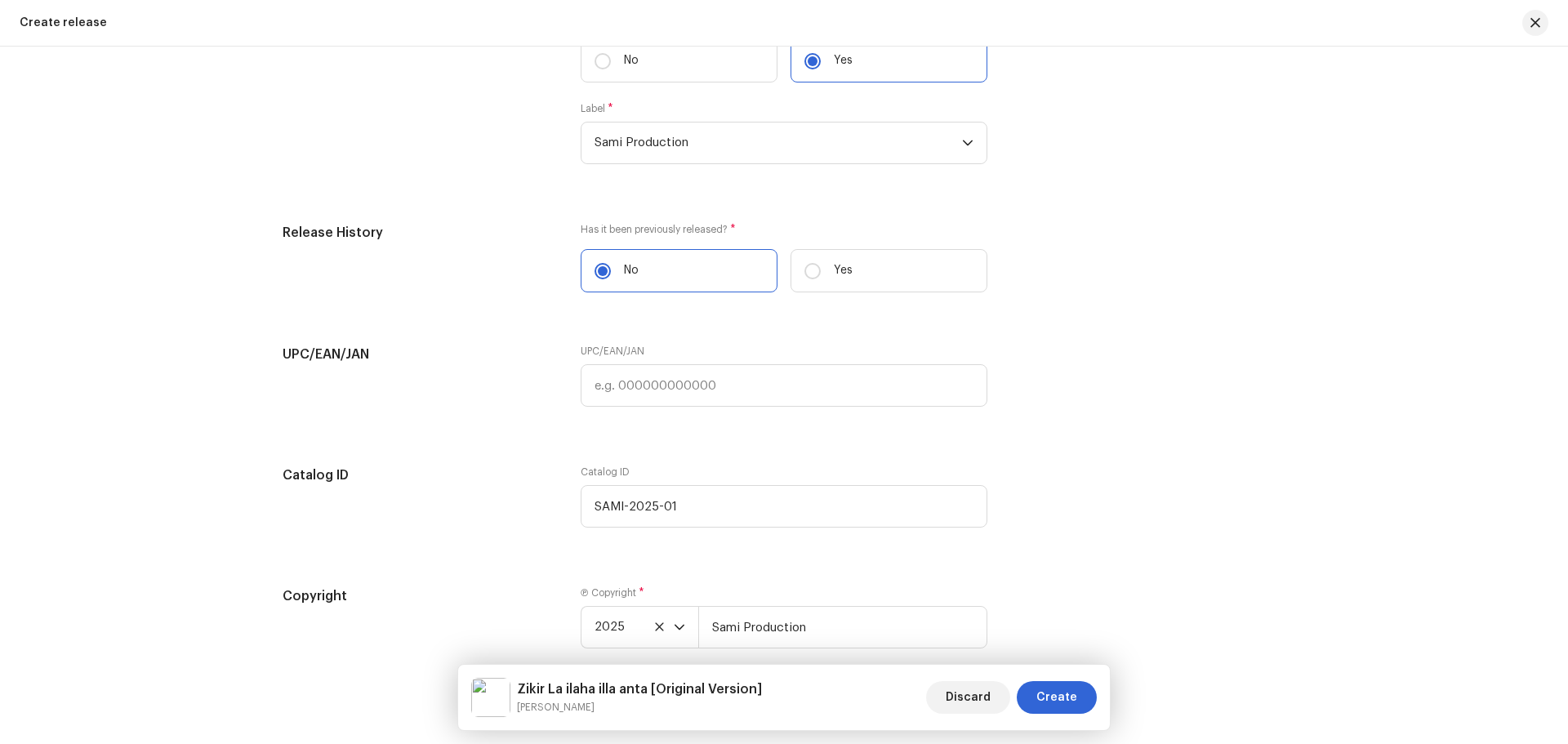
scroll to position [2774, 0]
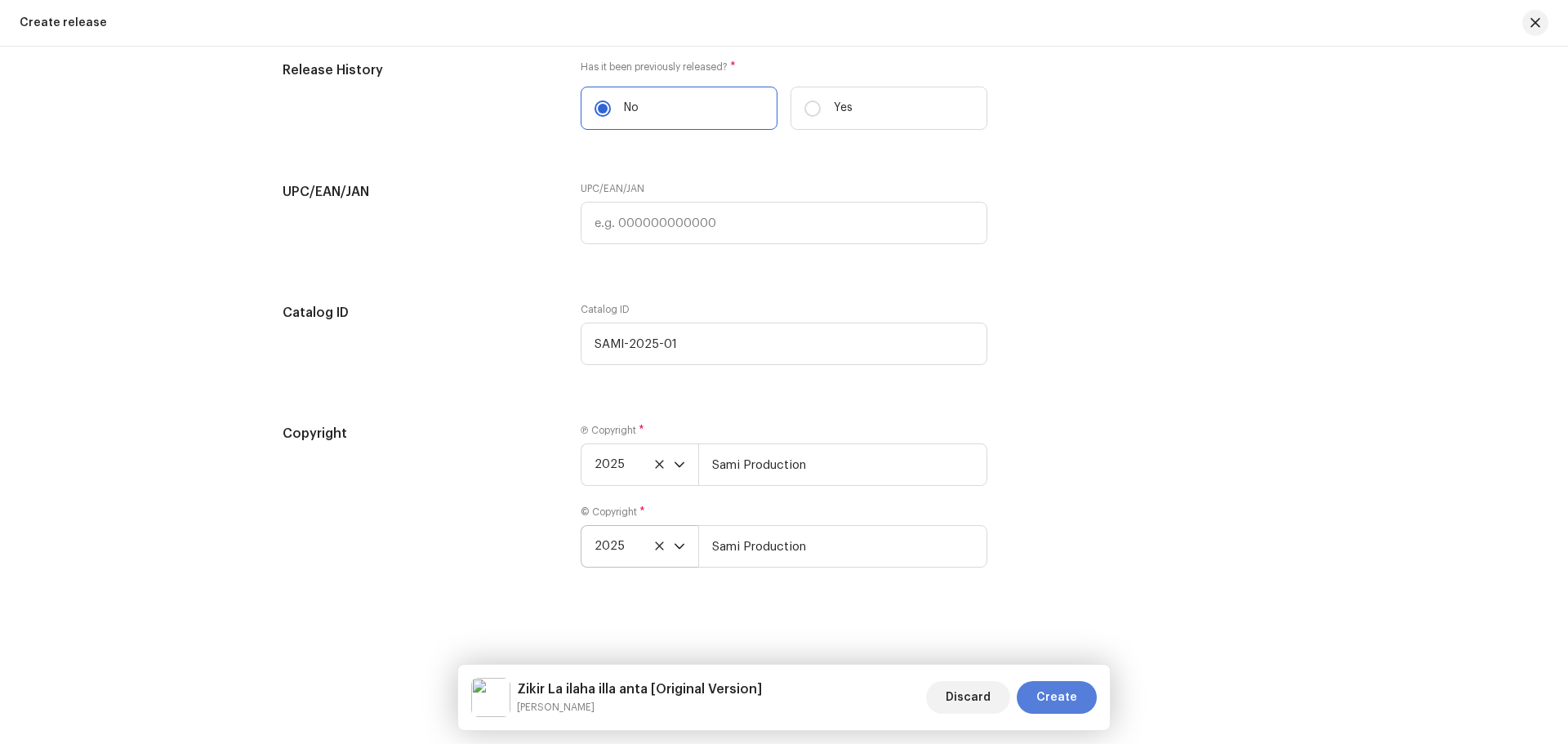
click at [1052, 697] on span "Create" at bounding box center [1057, 697] width 41 height 32
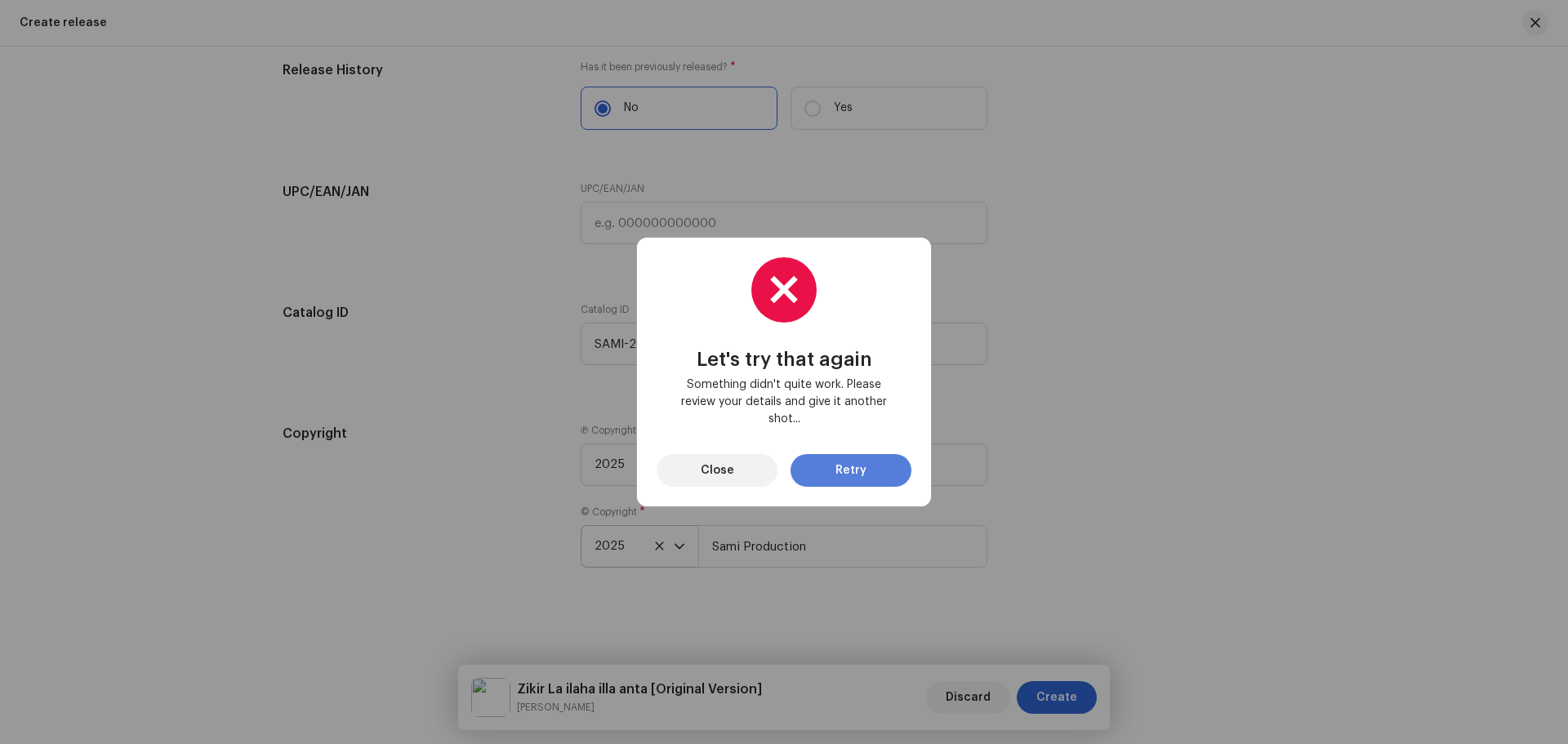
click at [866, 479] on button "Retry" at bounding box center [850, 470] width 121 height 32
click at [745, 470] on button "Close" at bounding box center [717, 470] width 121 height 32
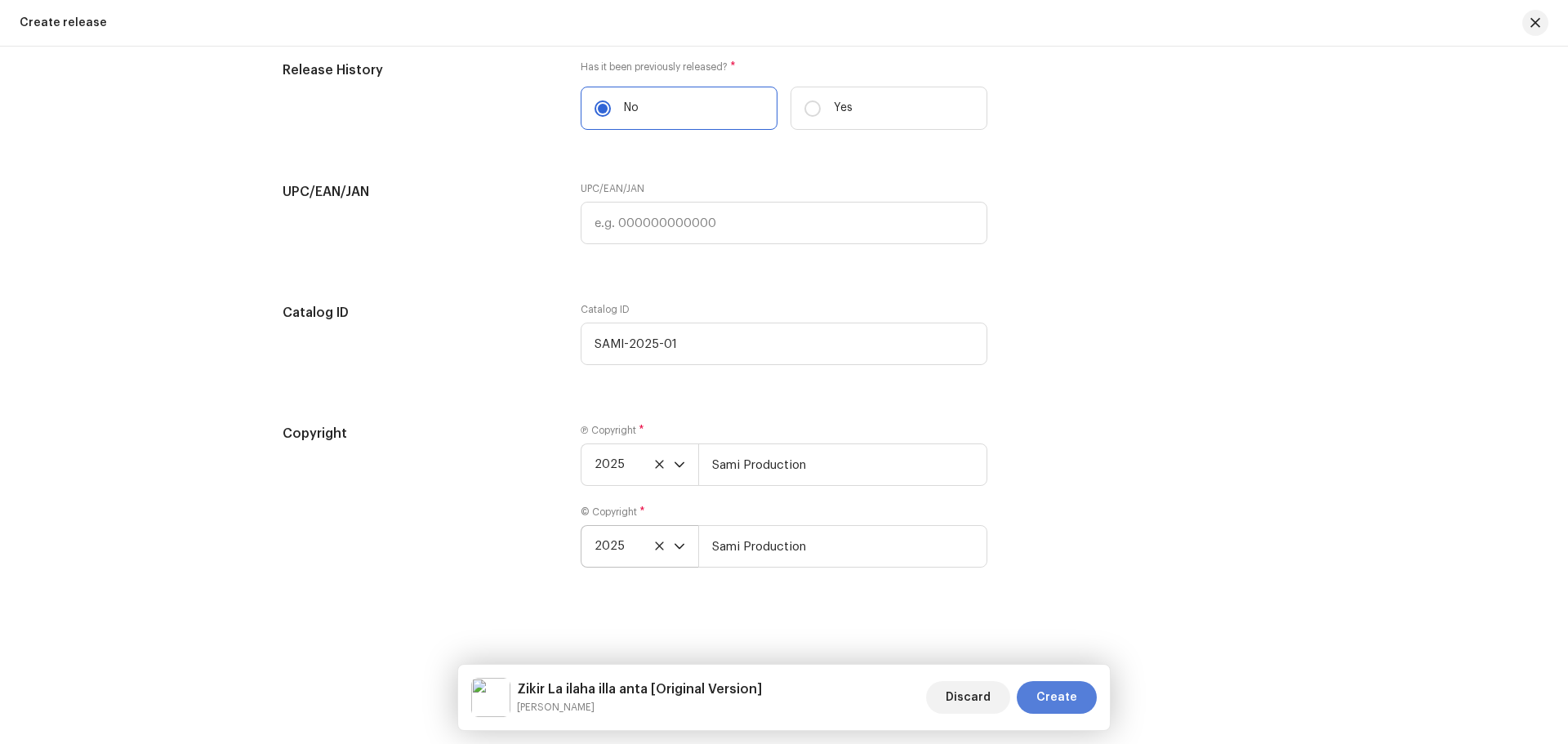
click at [1048, 695] on span "Create" at bounding box center [1057, 697] width 41 height 32
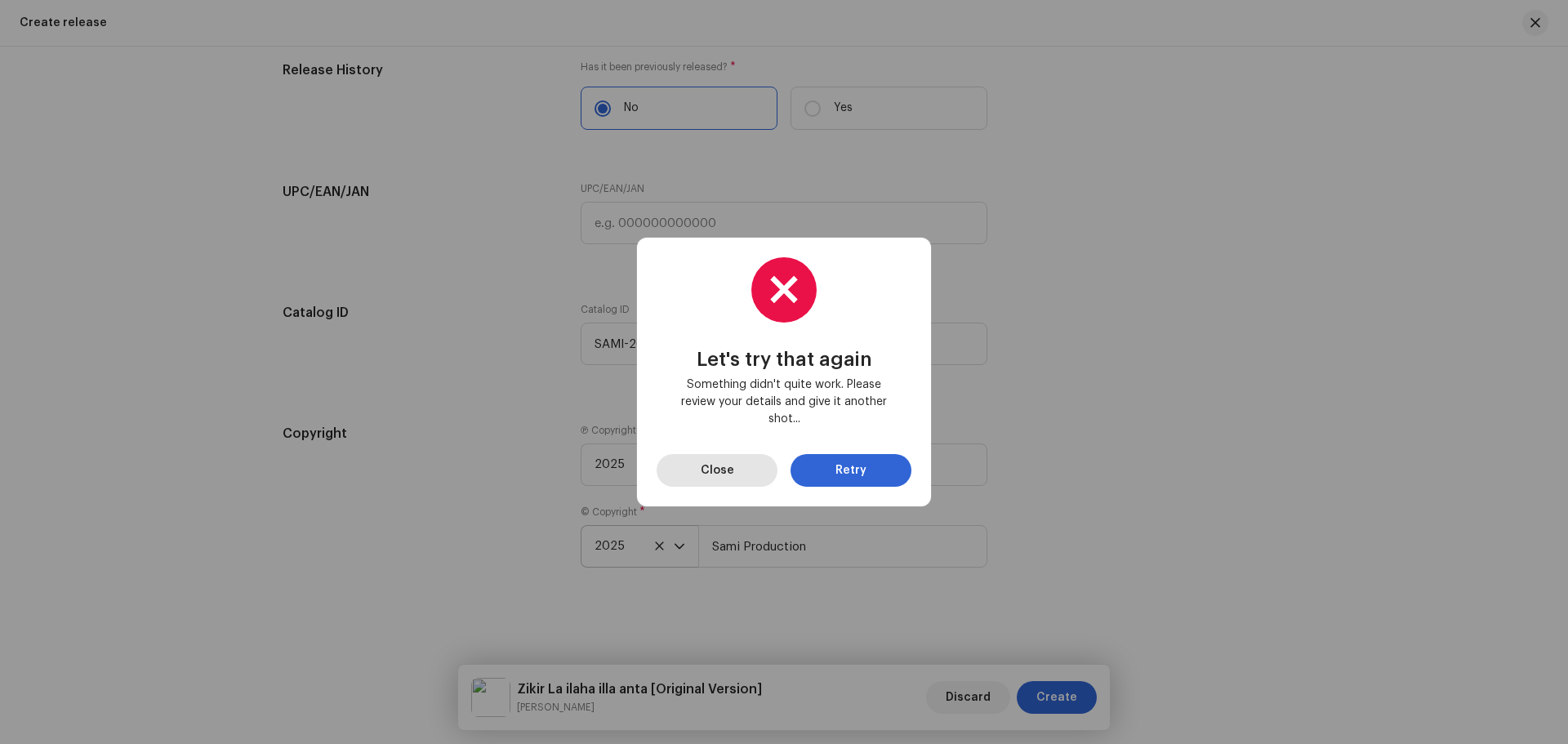
click at [716, 477] on span "Close" at bounding box center [717, 470] width 33 height 32
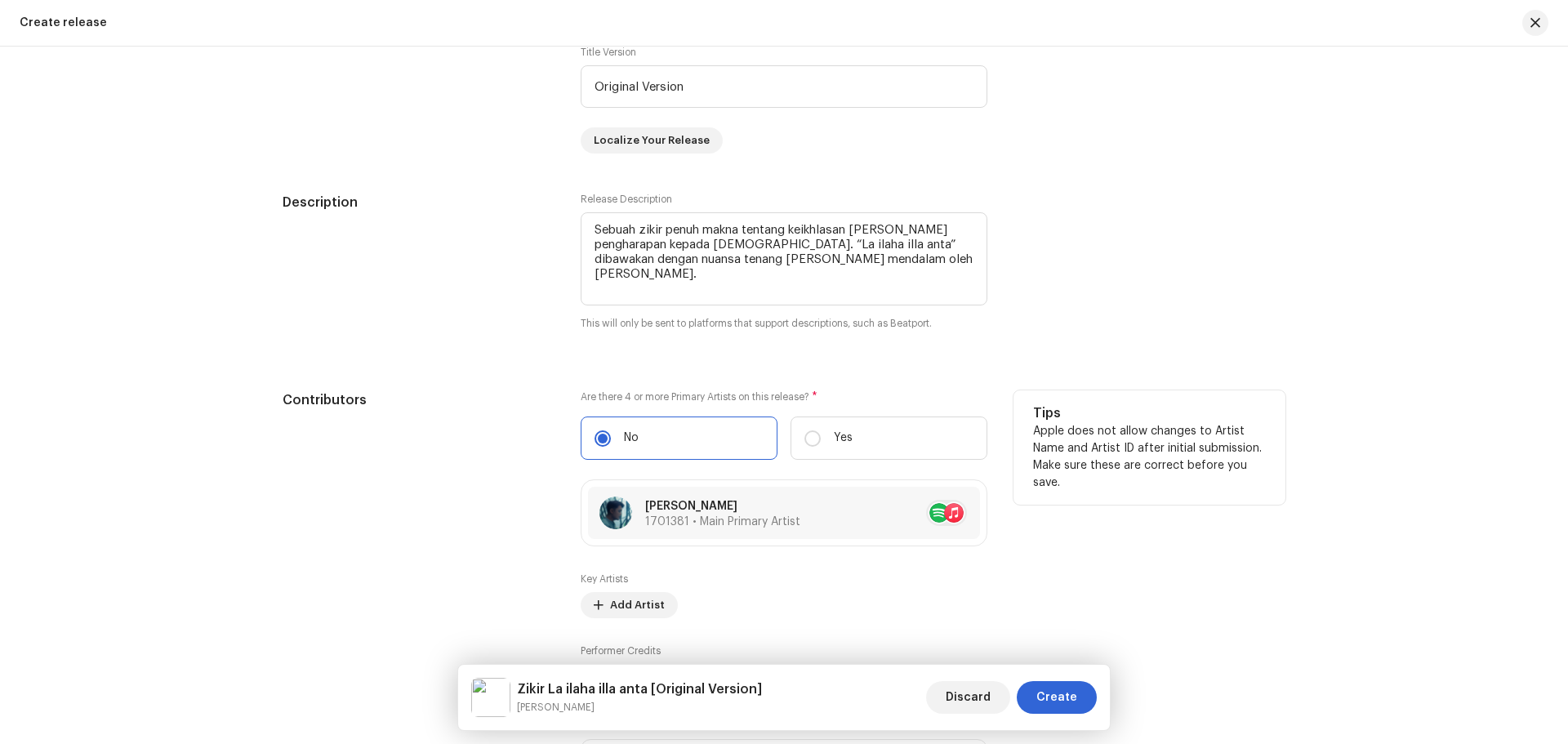
scroll to position [1385, 0]
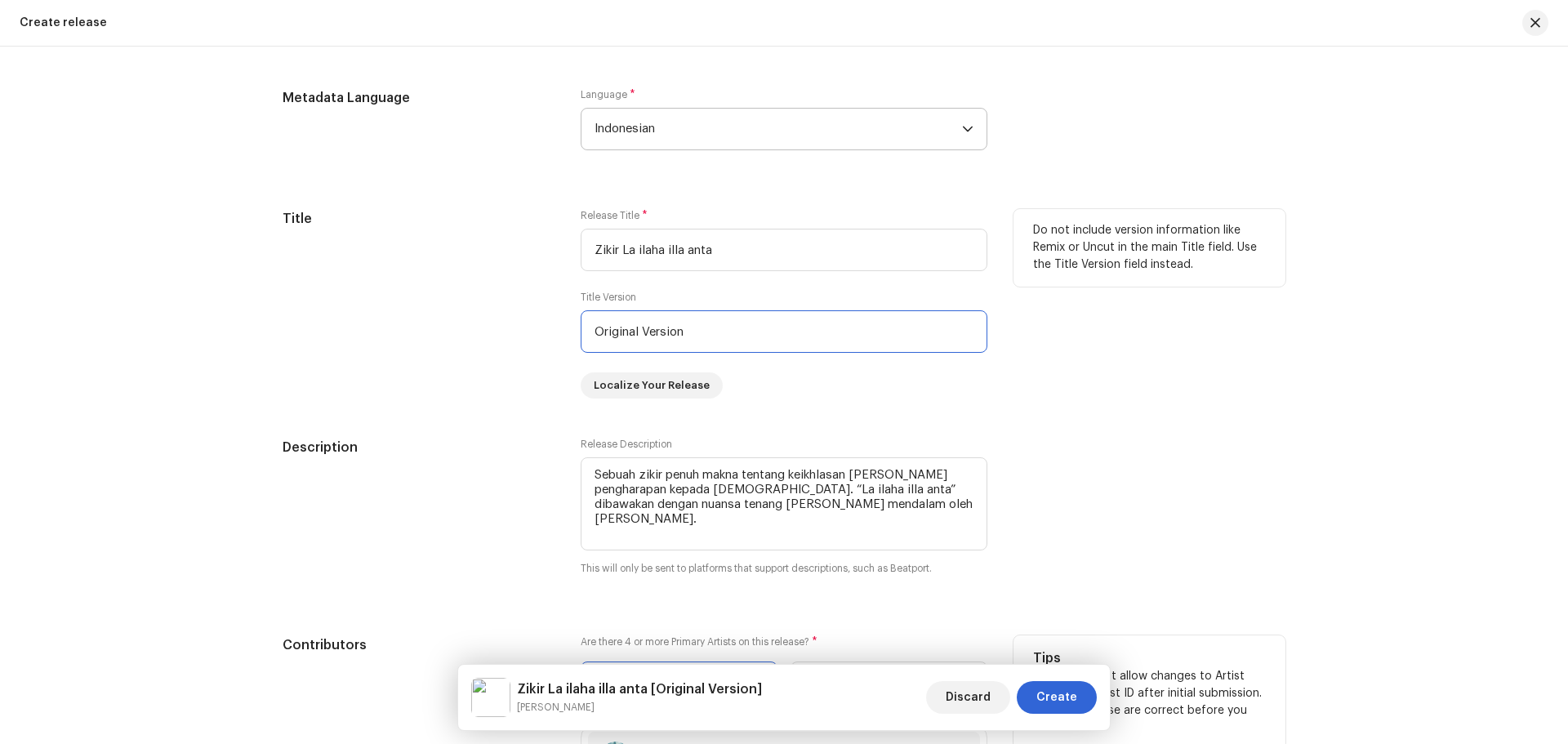
drag, startPoint x: 696, startPoint y: 334, endPoint x: 548, endPoint y: 330, distance: 148.1
click at [548, 330] on div "Title Release Title * Zikir La ilaha illa anta Title Version Original Version L…" at bounding box center [784, 304] width 1003 height 190
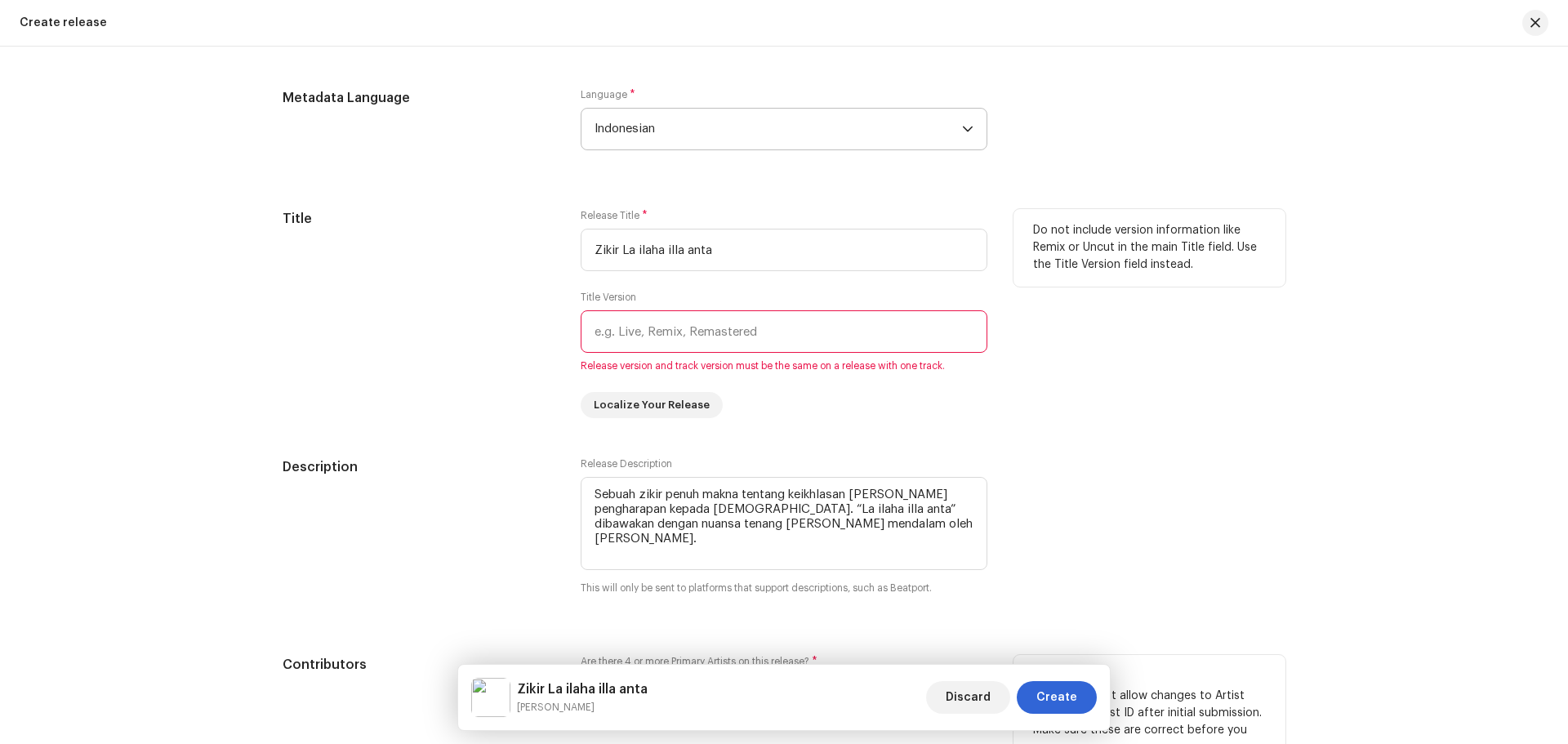
click at [407, 345] on div "Title" at bounding box center [418, 313] width 272 height 209
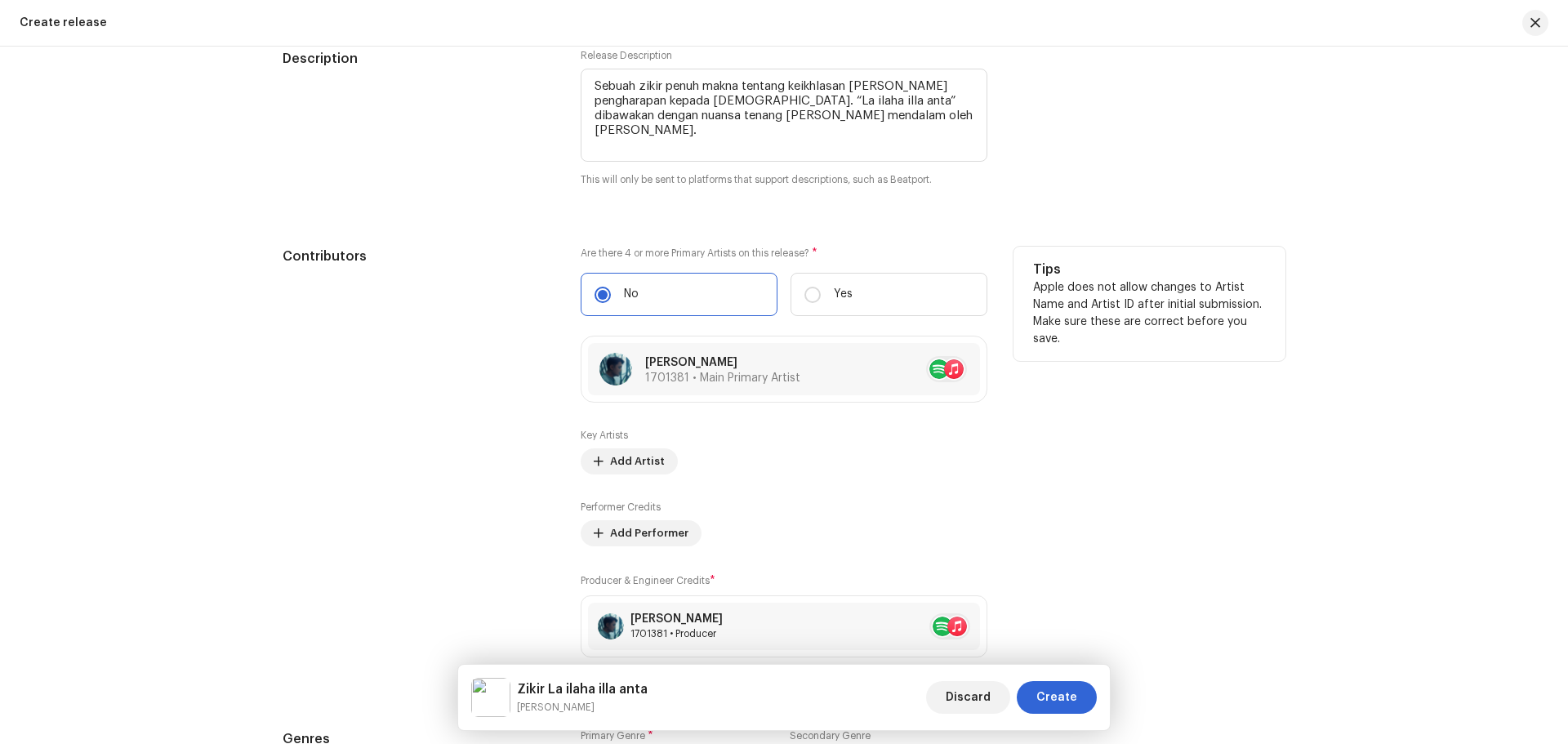
scroll to position [2121, 0]
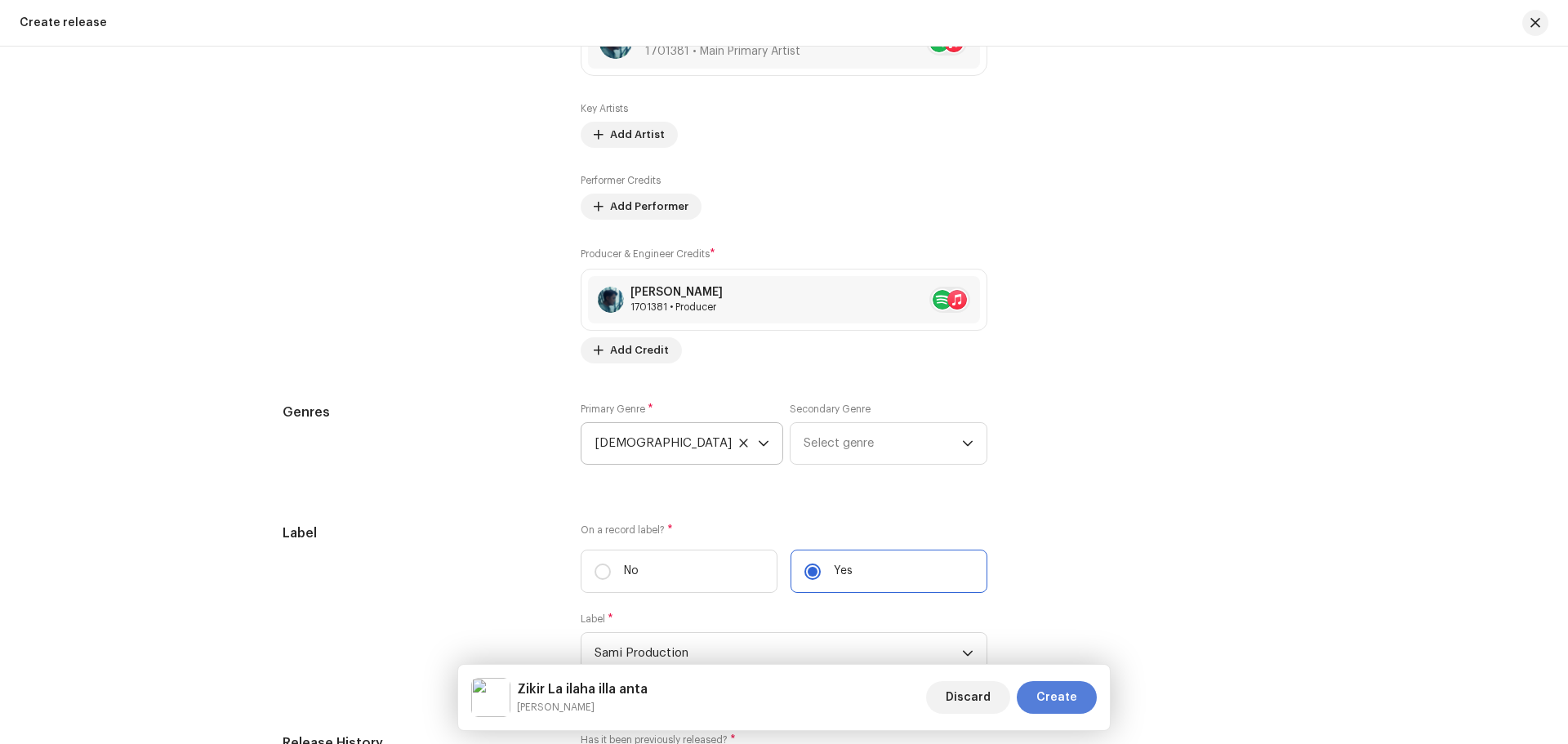
click at [1072, 696] on span "Create" at bounding box center [1057, 697] width 41 height 32
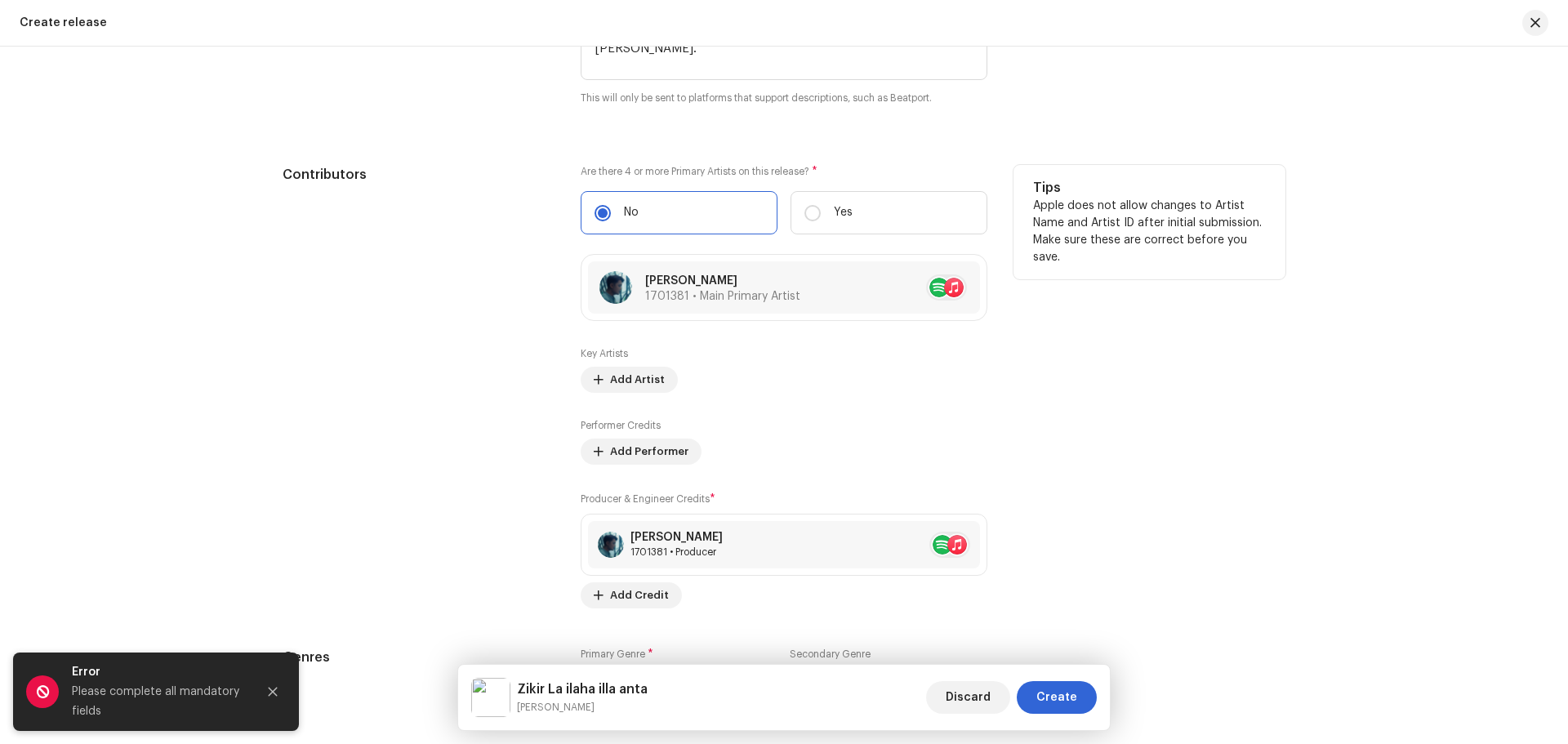
scroll to position [1467, 0]
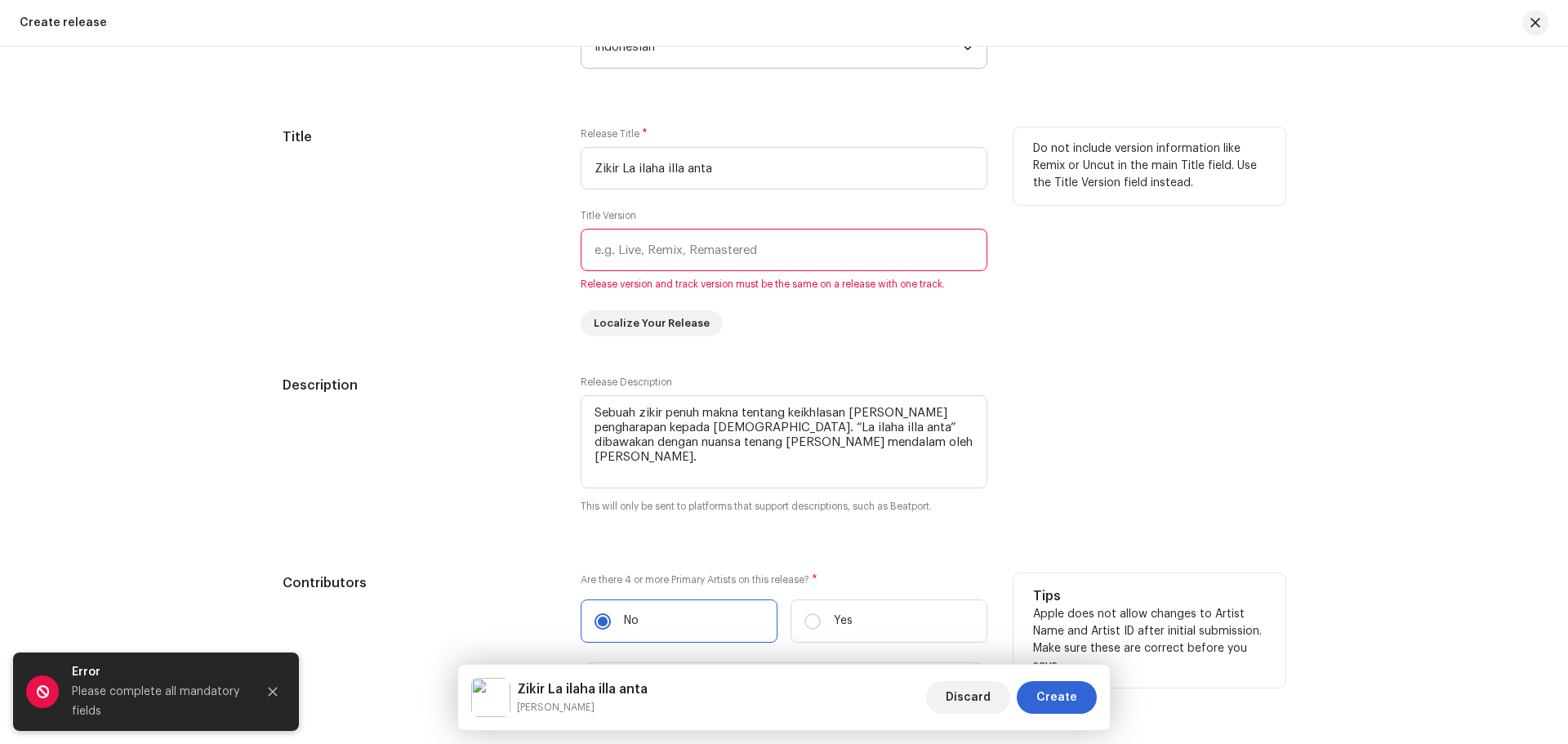
click at [666, 241] on input "text" at bounding box center [784, 250] width 407 height 43
type input "("
click at [645, 246] on input "Original version" at bounding box center [784, 250] width 407 height 43
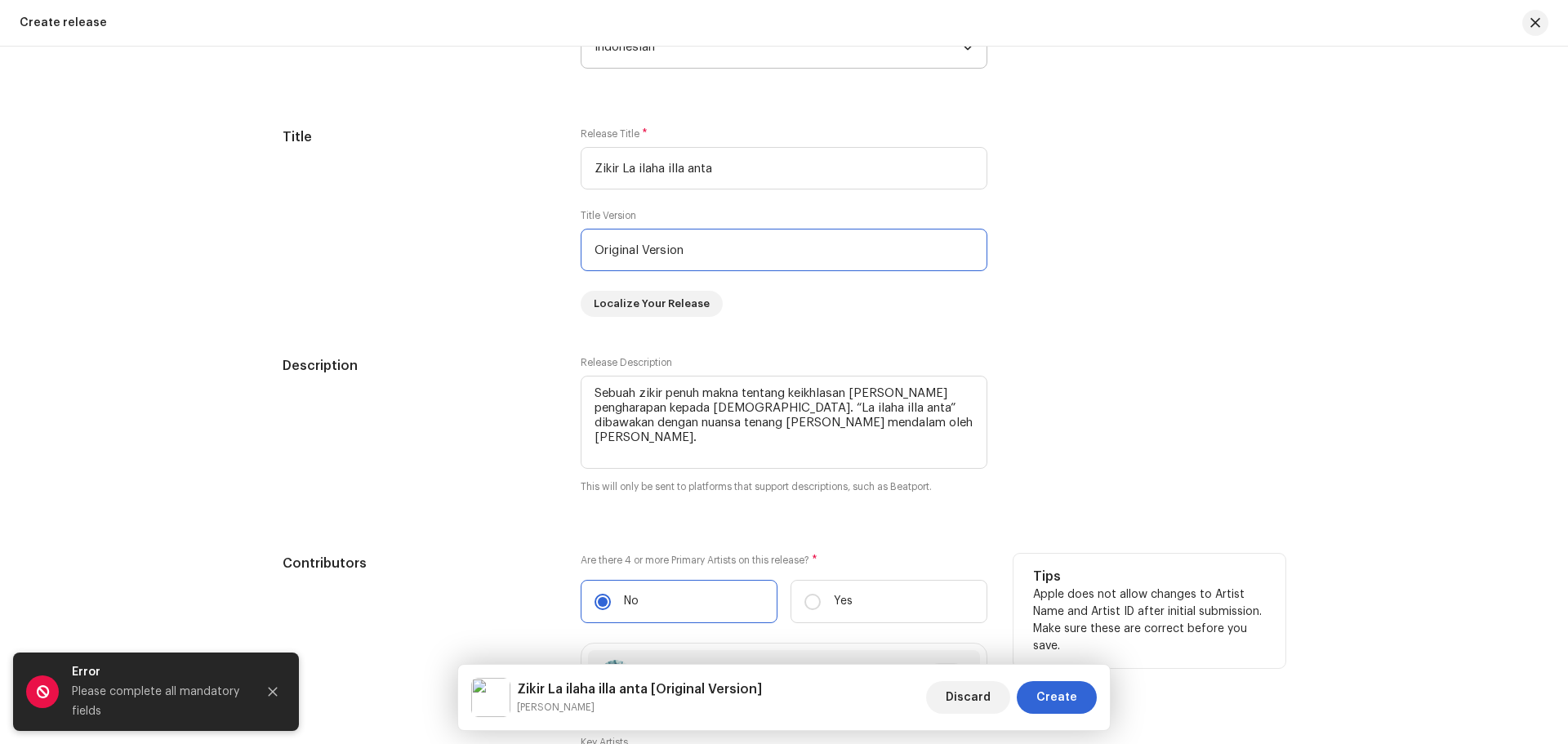
type input "Original Version"
click at [1261, 362] on div "Description Release Description This will only be sent to platforms that suppor…" at bounding box center [784, 434] width 1003 height 158
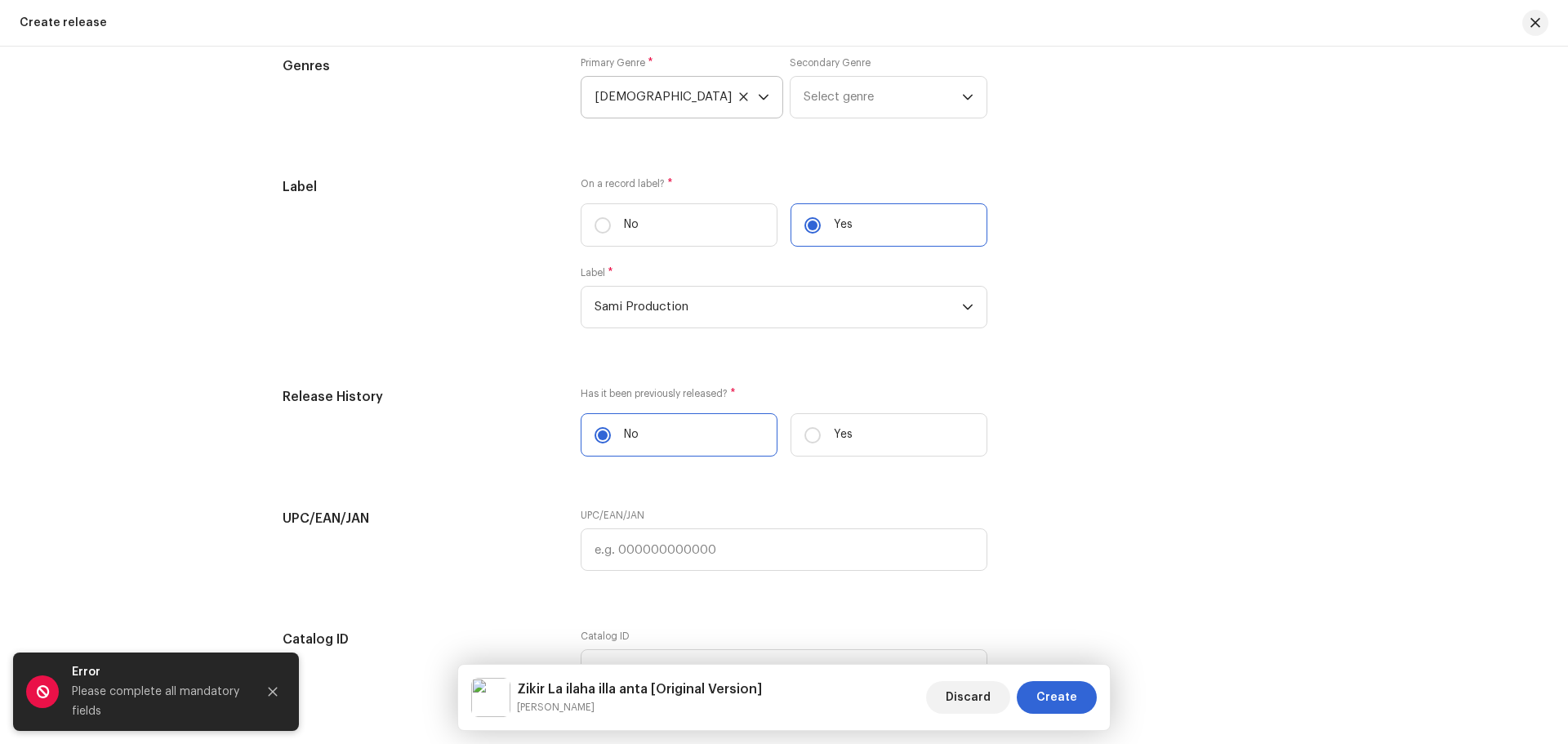
scroll to position [2774, 0]
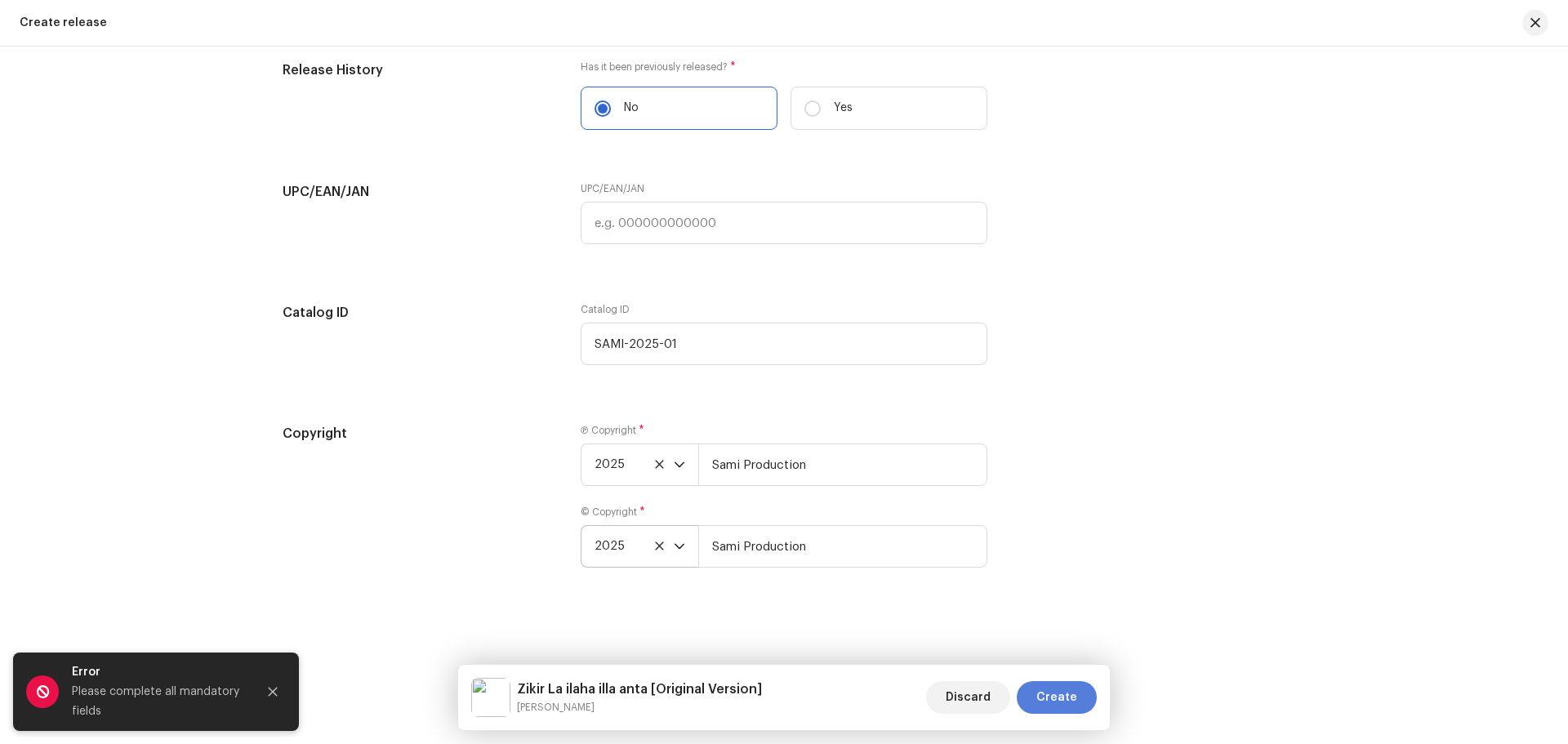
click at [1051, 698] on span "Create" at bounding box center [1057, 697] width 41 height 32
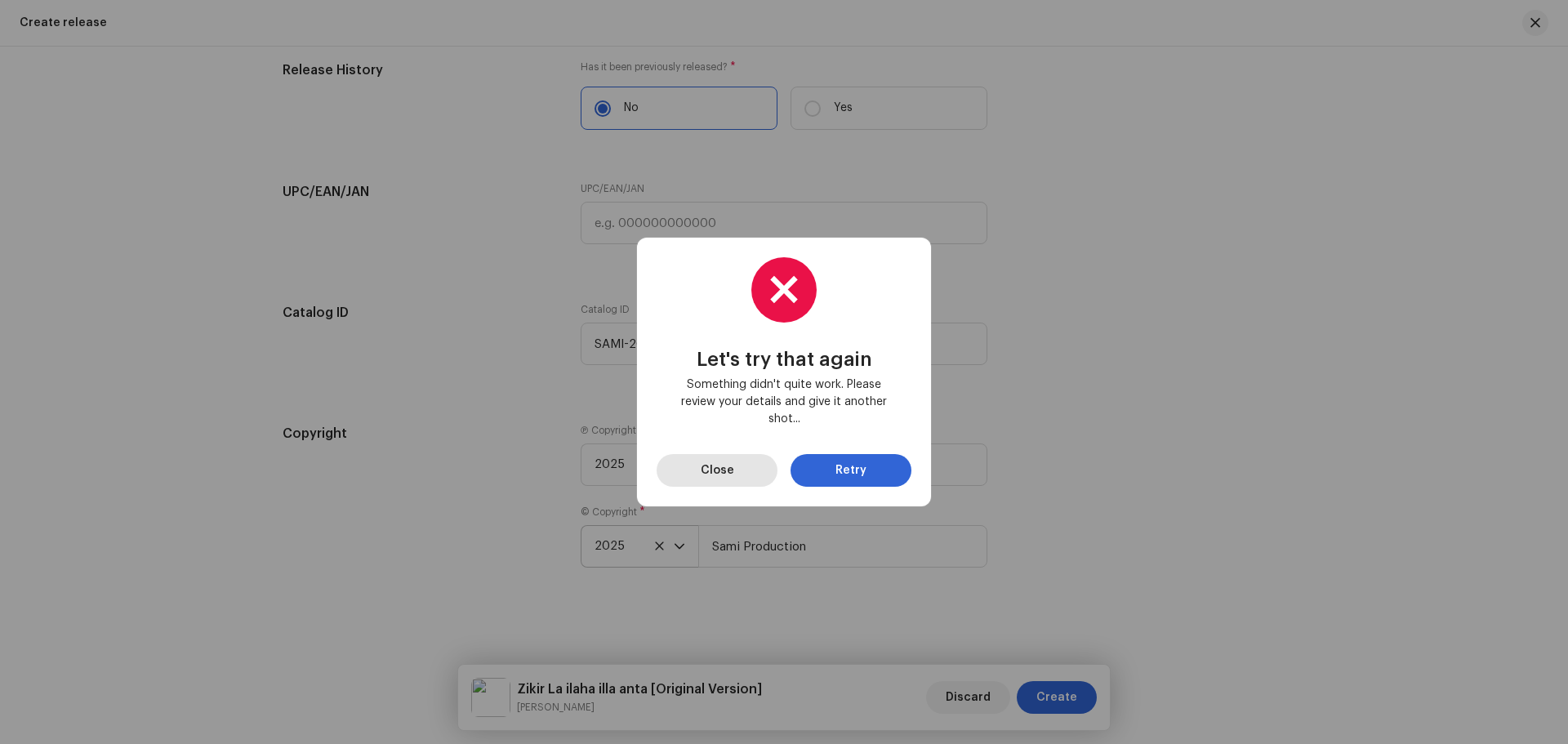
click at [720, 464] on span "Close" at bounding box center [717, 470] width 33 height 32
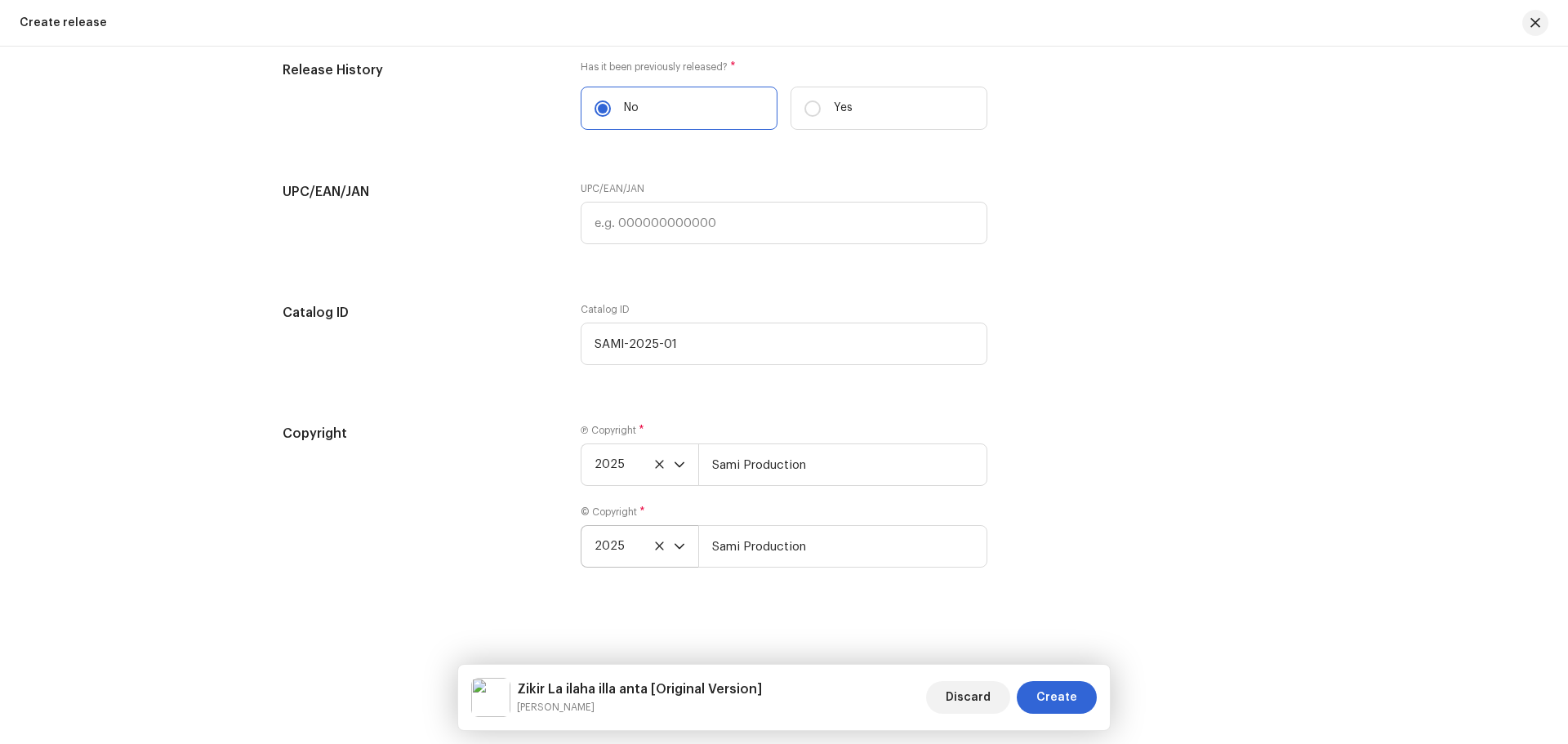
click at [655, 547] on icon at bounding box center [660, 546] width 9 height 9
click at [1257, 490] on div "Copyright Ⓟ Copyright * 2025 Sami Production © Copyright * Select year Sami Pro…" at bounding box center [784, 516] width 1003 height 183
click at [674, 547] on icon "dropdown trigger" at bounding box center [679, 546] width 11 height 11
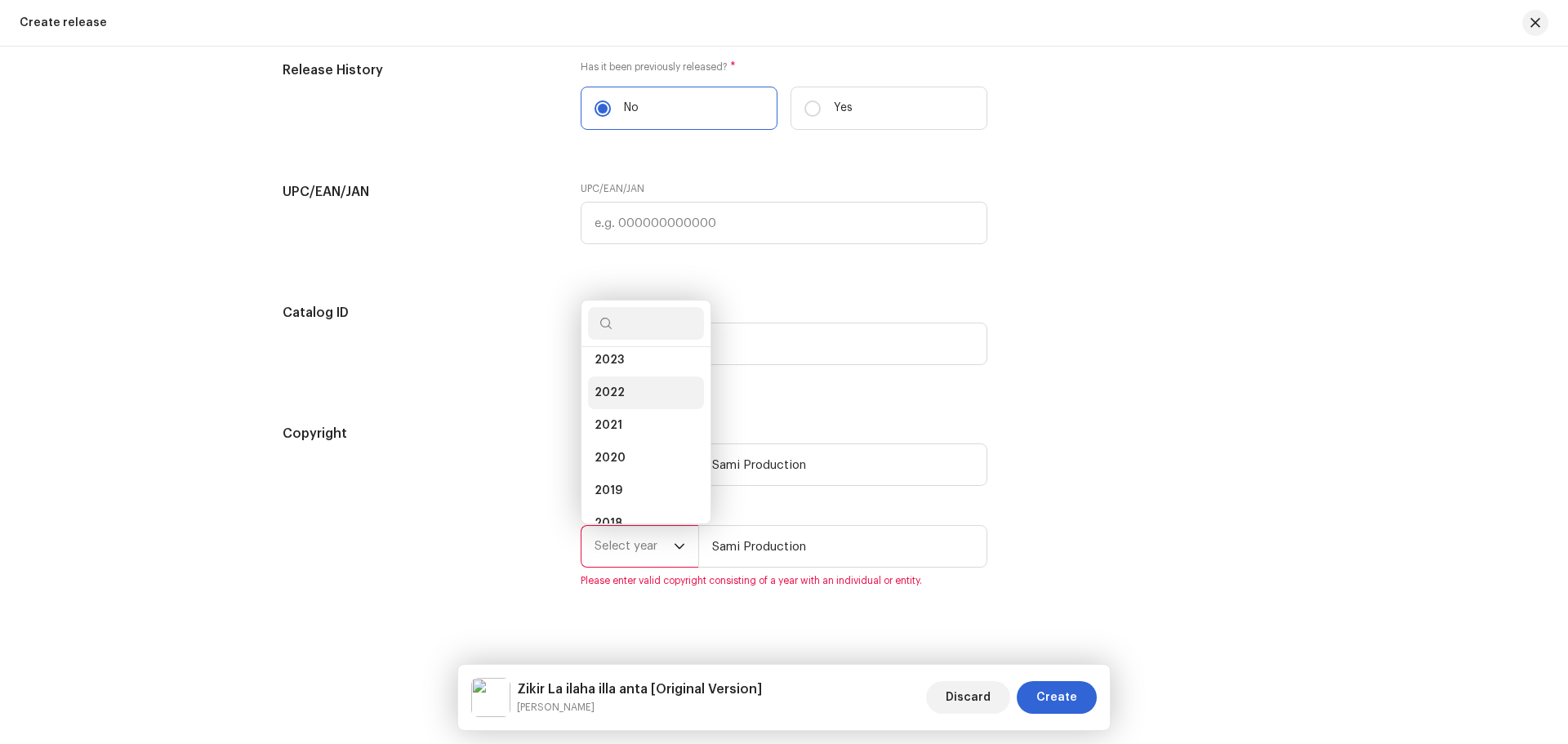
scroll to position [27, 0]
click at [622, 375] on li "2025" at bounding box center [646, 376] width 116 height 32
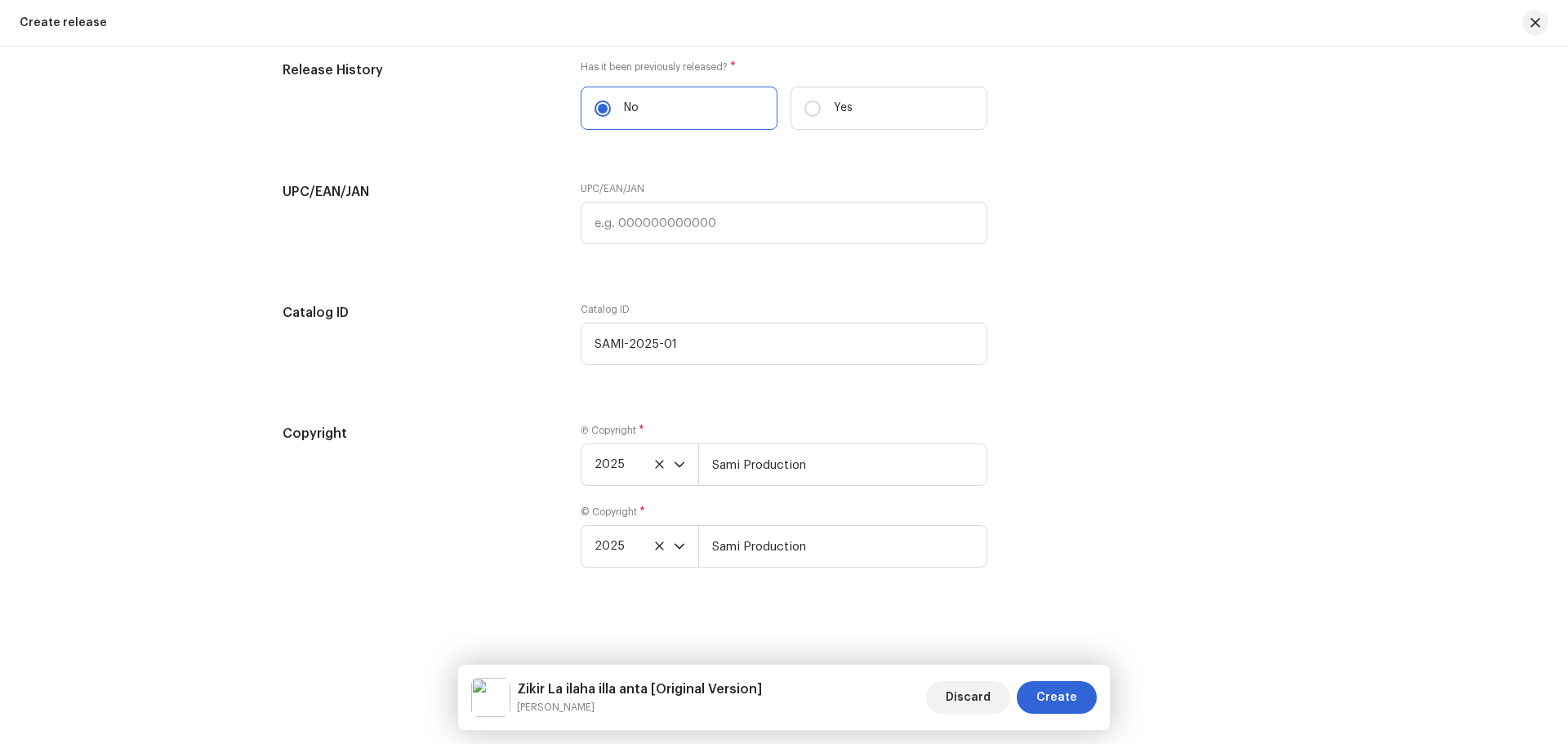
click at [1329, 566] on div "Create a new release We’ll guide you through everything — from track selection …" at bounding box center [784, 394] width 1568 height 697
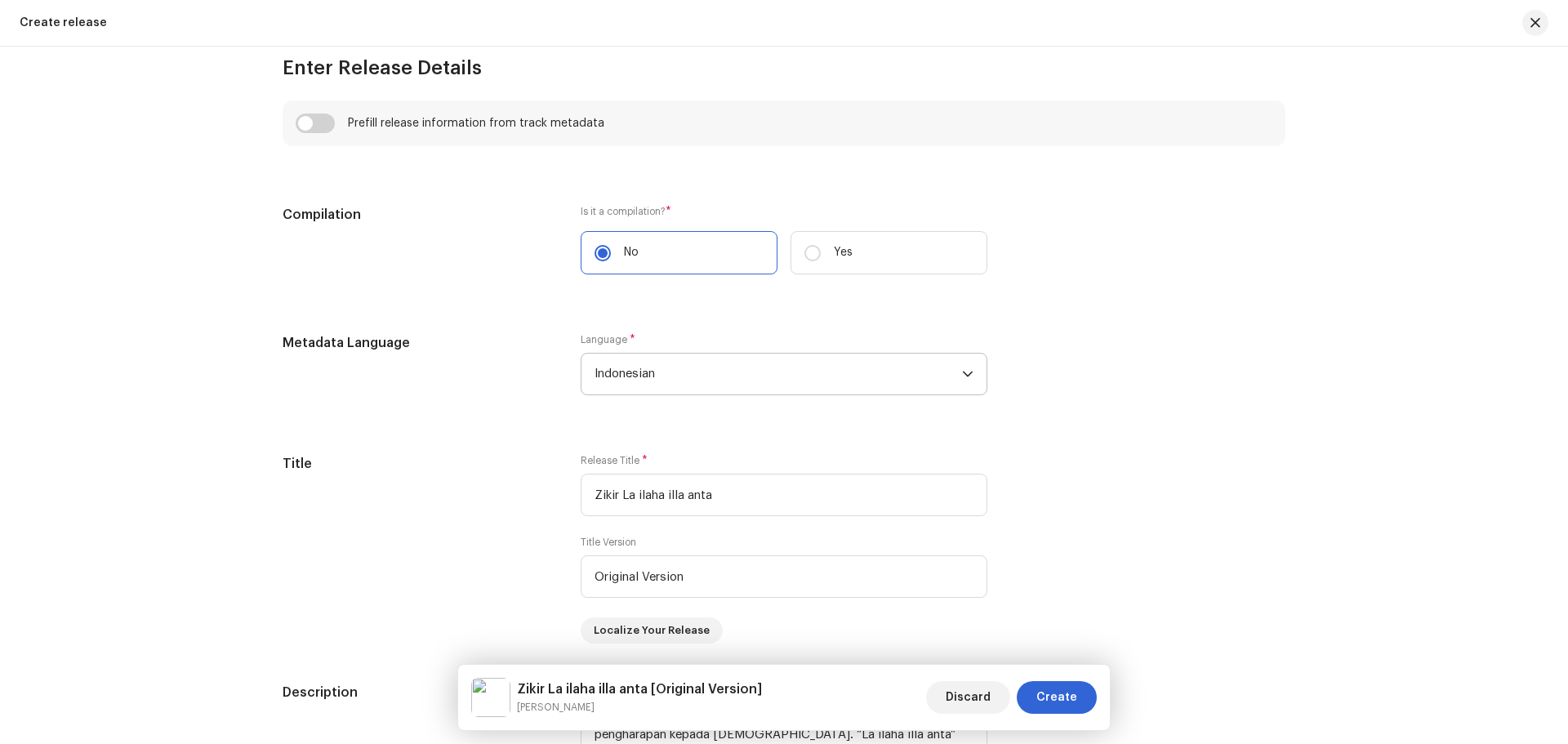
scroll to position [814, 0]
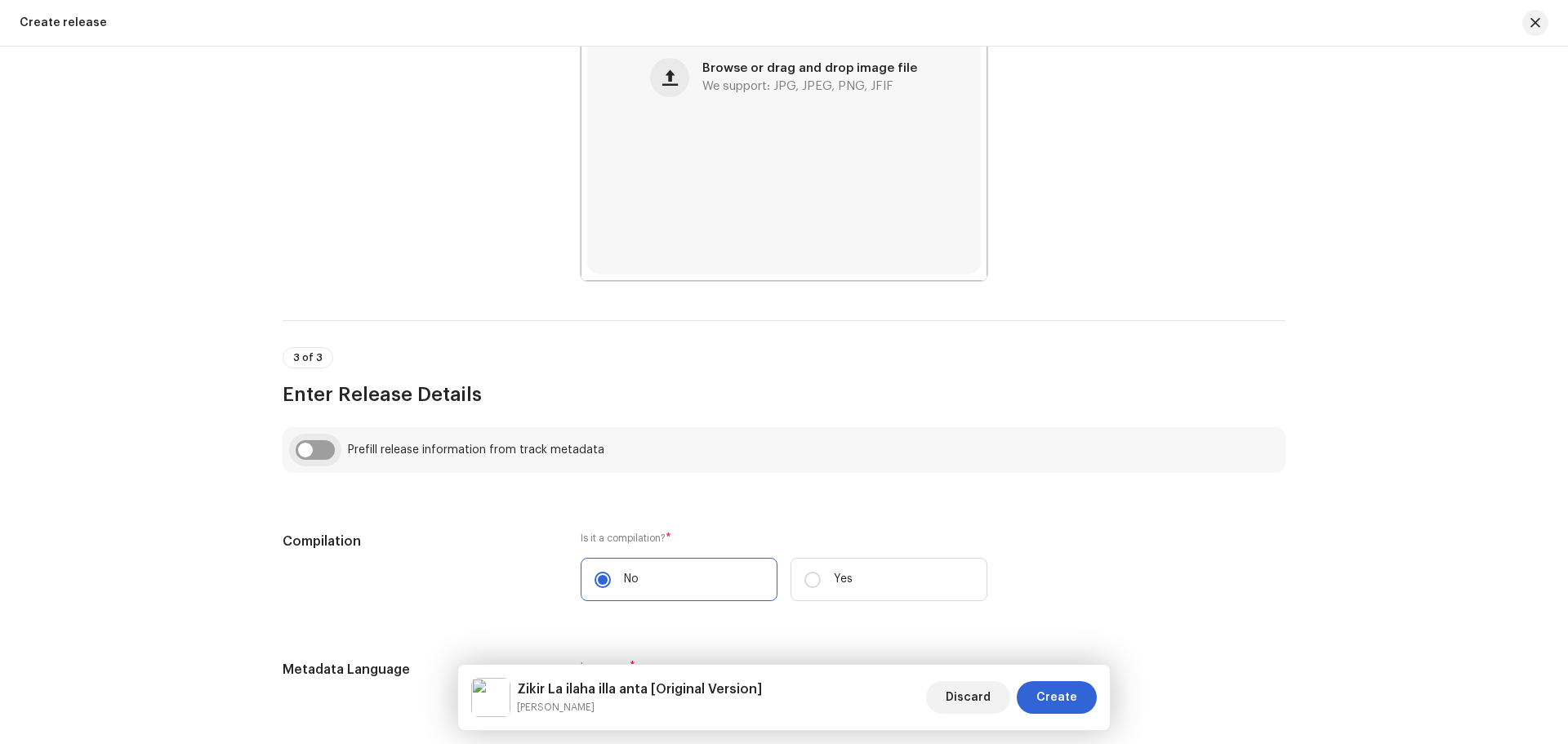
click at [305, 458] on input "checkbox" at bounding box center [316, 450] width 39 height 20
checkbox input "true"
click at [704, 540] on div "Select Track Zikir La ilaha illa anta" at bounding box center [784, 523] width 407 height 62
click at [938, 540] on div "Select Track Zikir La ilaha illa anta" at bounding box center [784, 523] width 407 height 62
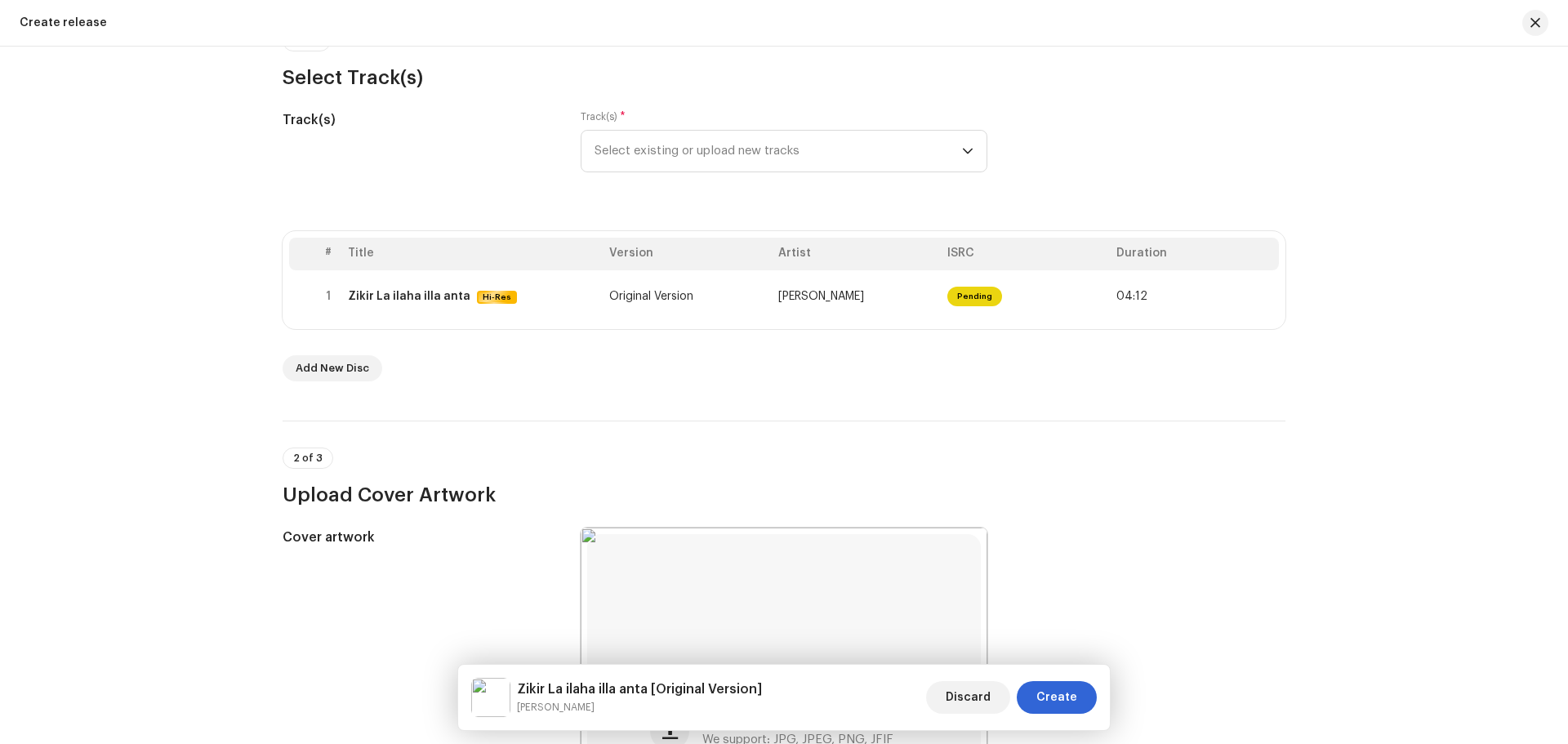
scroll to position [0, 0]
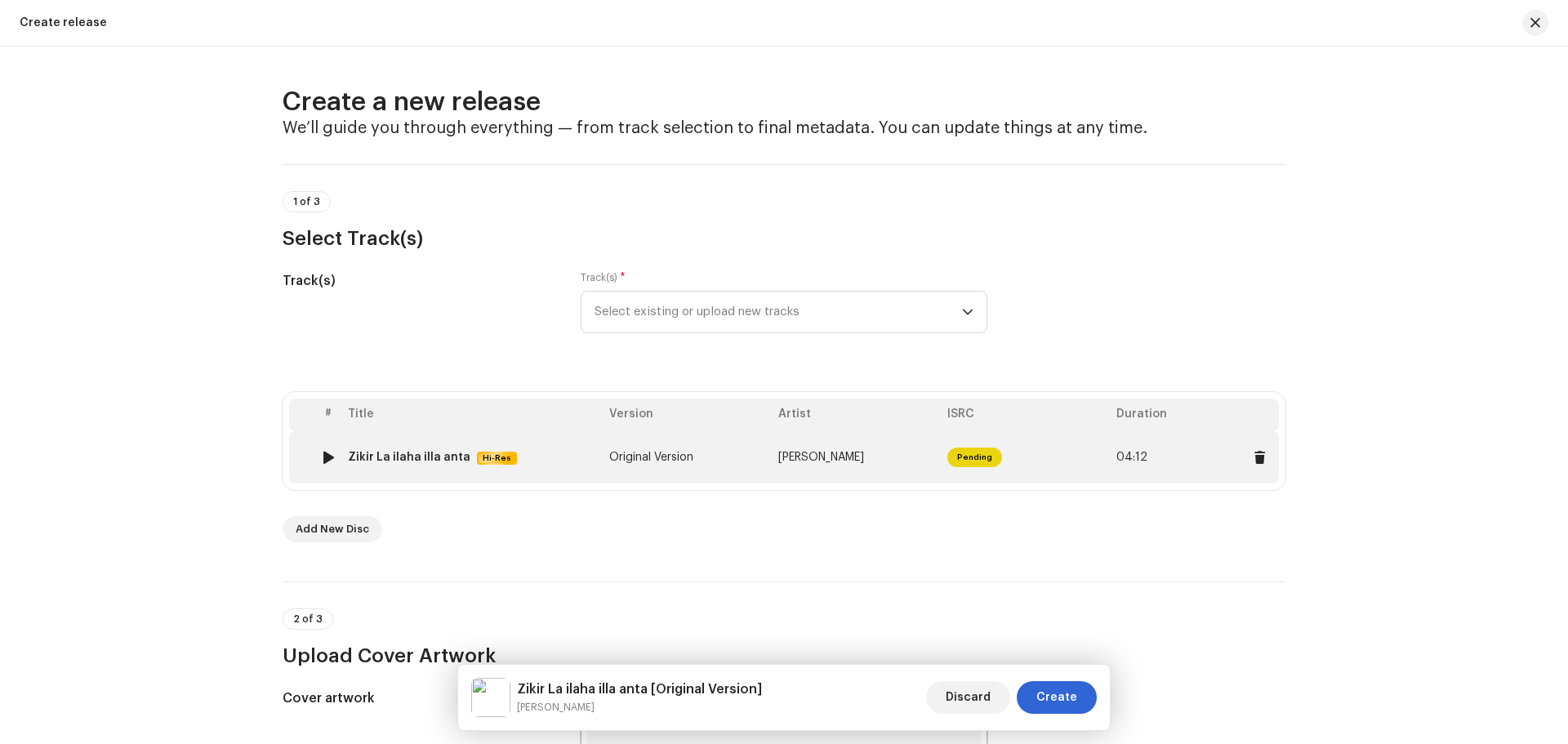
click at [620, 459] on span "Original Version" at bounding box center [651, 457] width 84 height 11
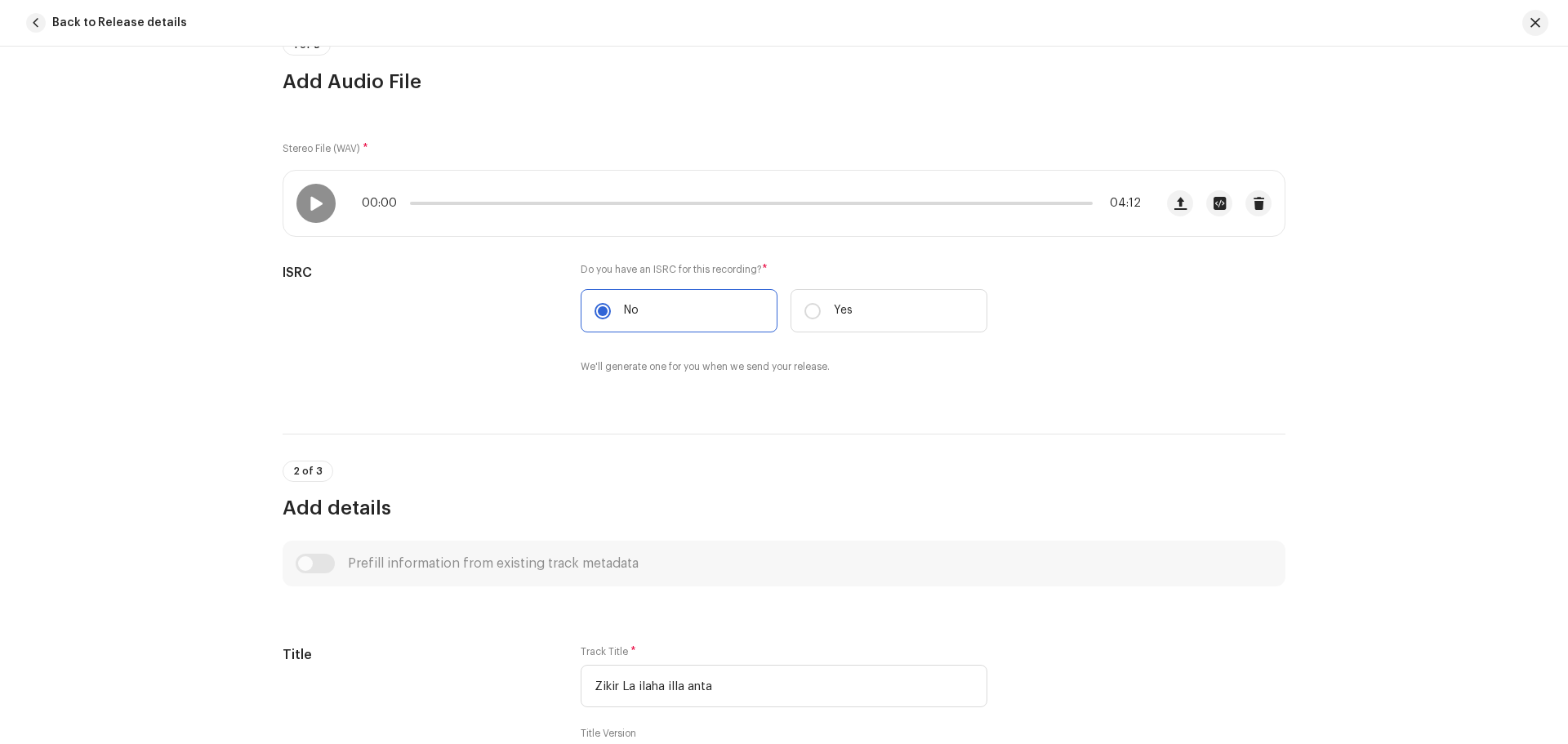
scroll to position [327, 0]
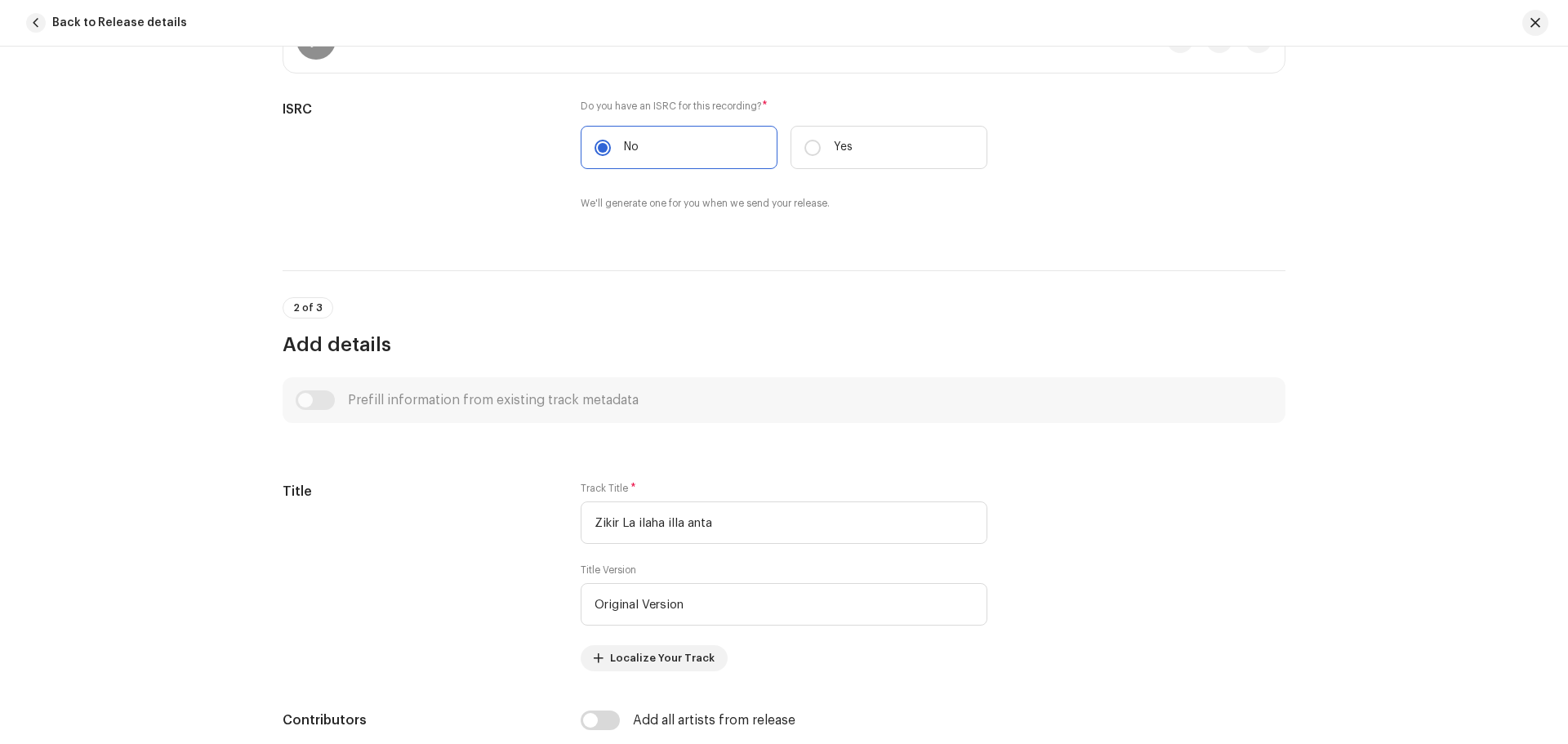
click at [300, 398] on div "Prefill information from existing track metadata" at bounding box center [784, 399] width 977 height 20
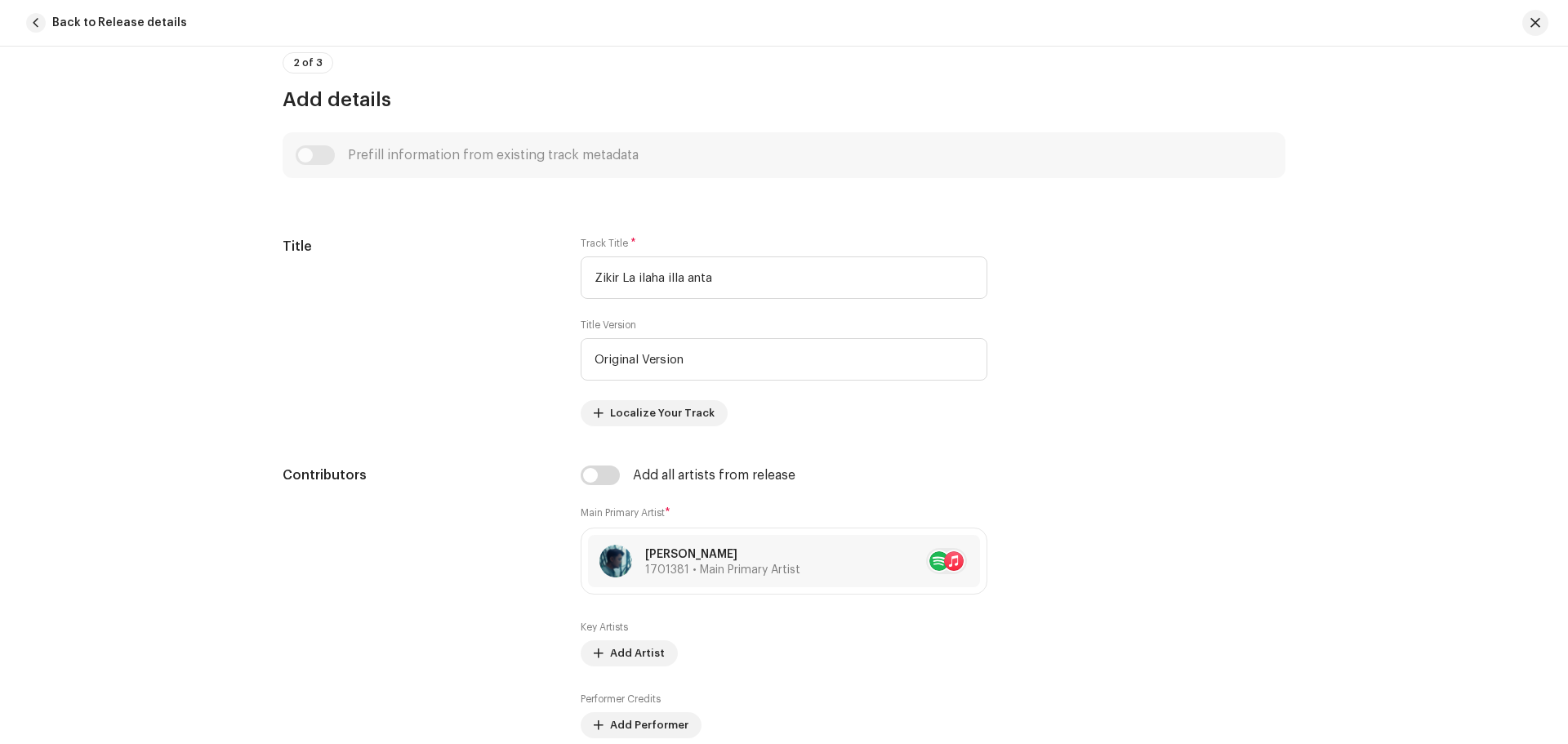
scroll to position [653, 0]
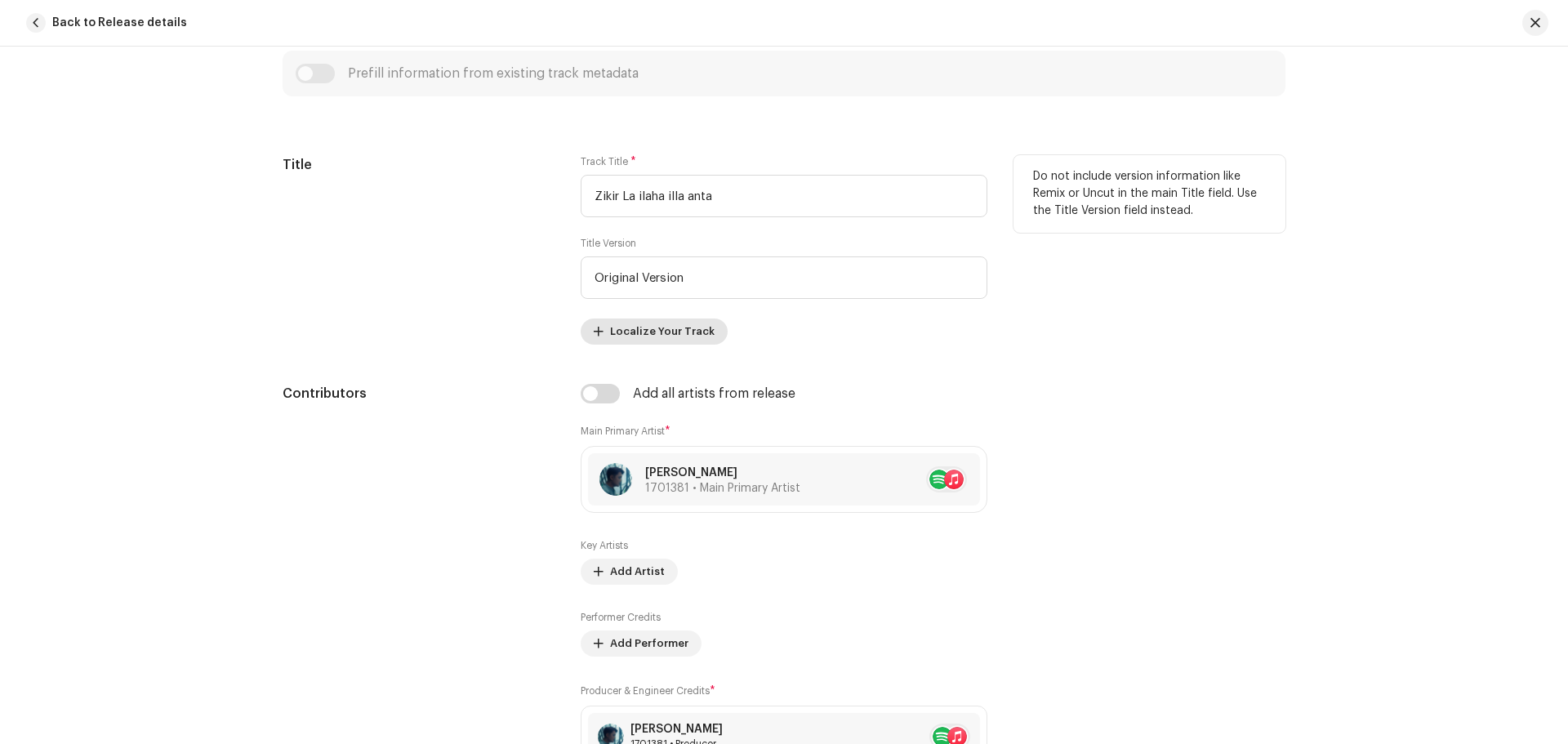
click at [695, 334] on span "Localize Your Track" at bounding box center [662, 332] width 104 height 32
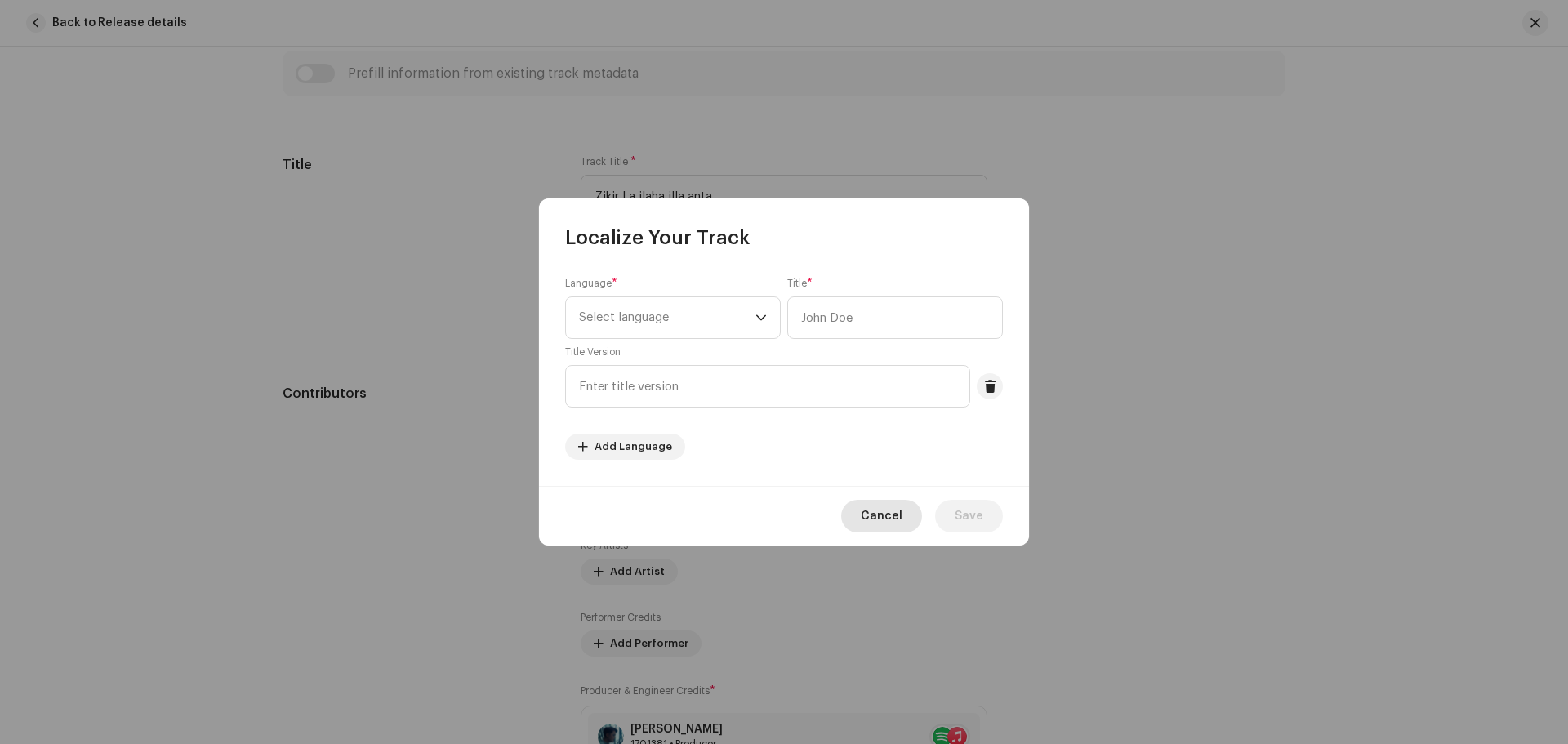
click at [883, 521] on span "Cancel" at bounding box center [881, 516] width 42 height 32
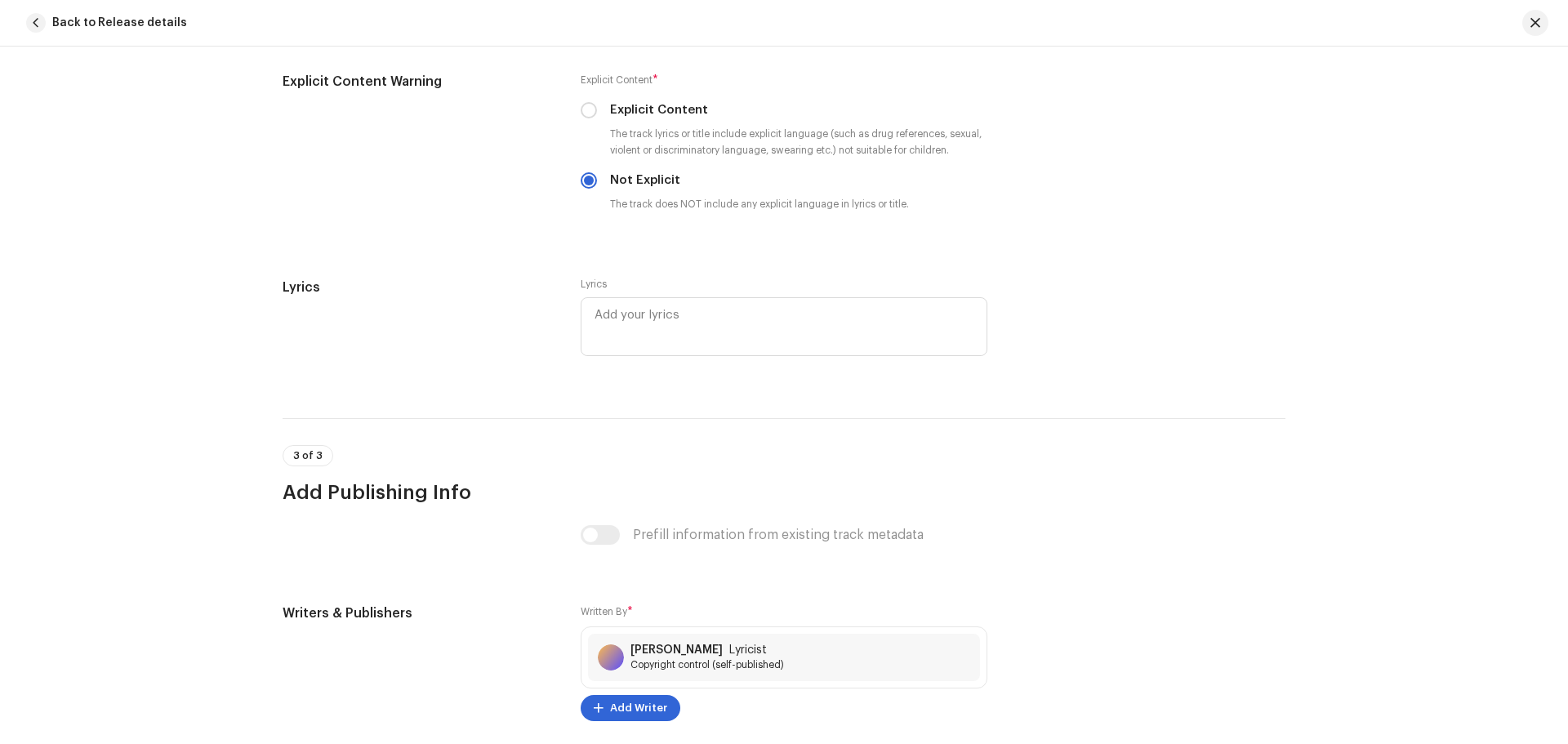
scroll to position [2618, 0]
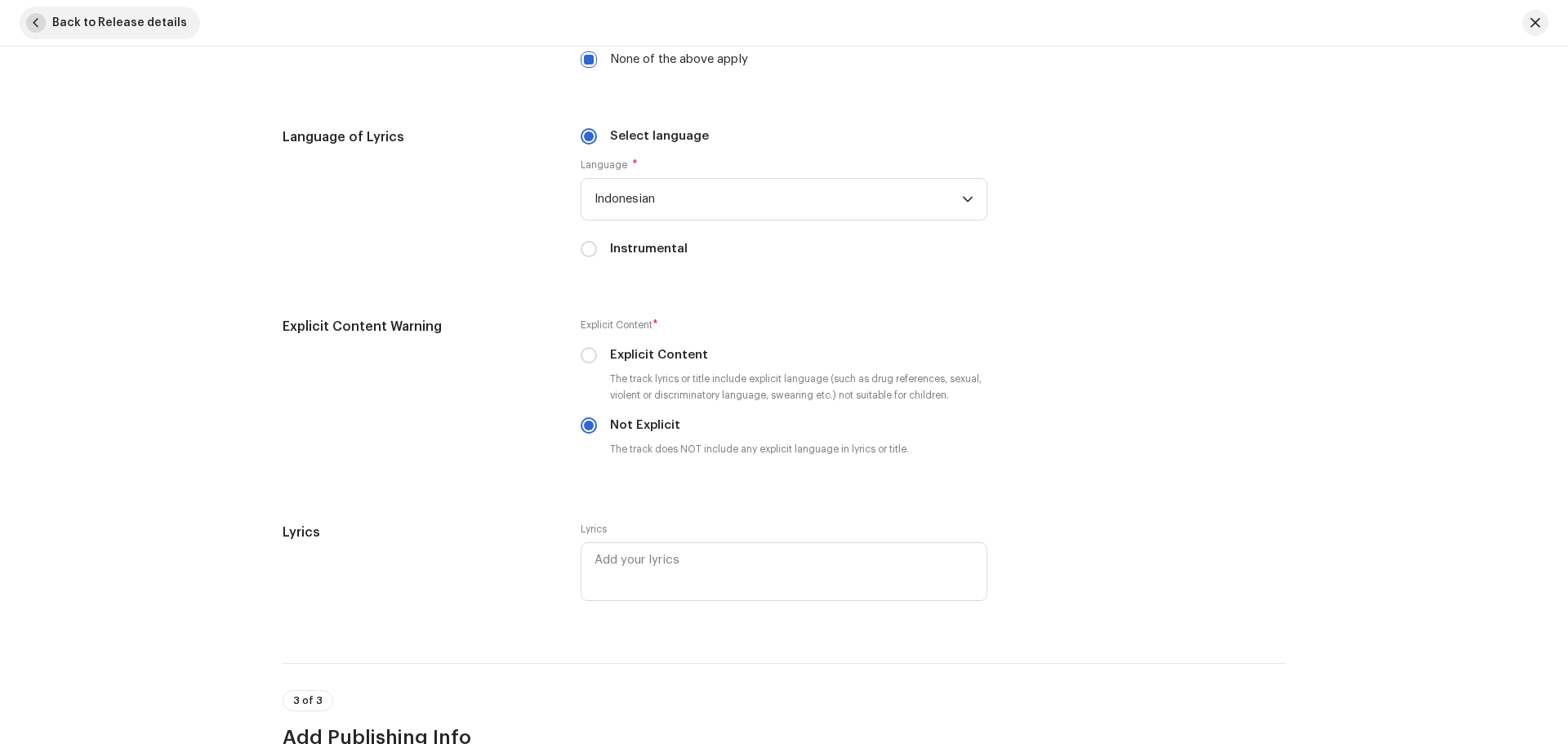
click at [109, 18] on span "Back to Release details" at bounding box center [120, 23] width 135 height 32
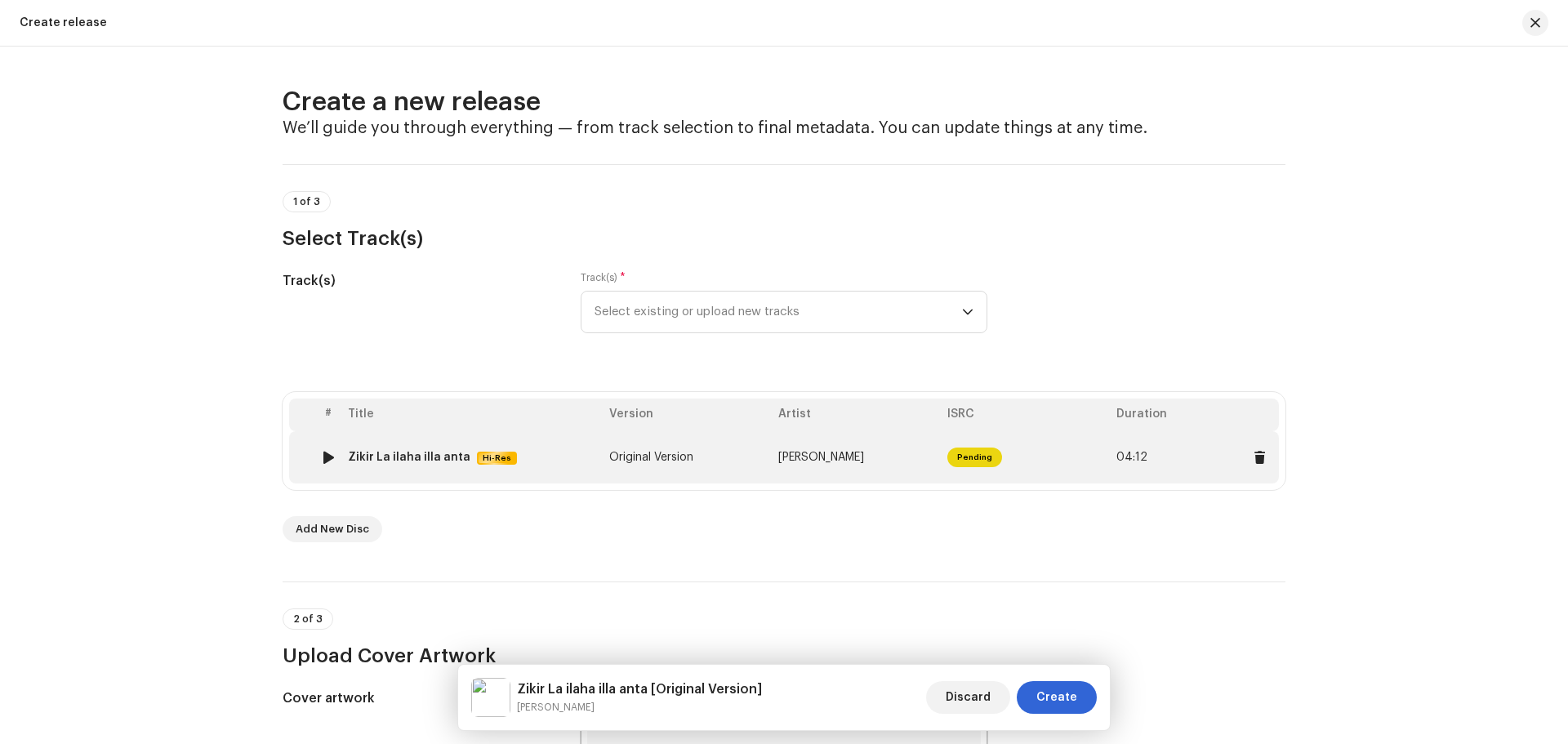
click at [971, 460] on span "Pending" at bounding box center [975, 457] width 55 height 20
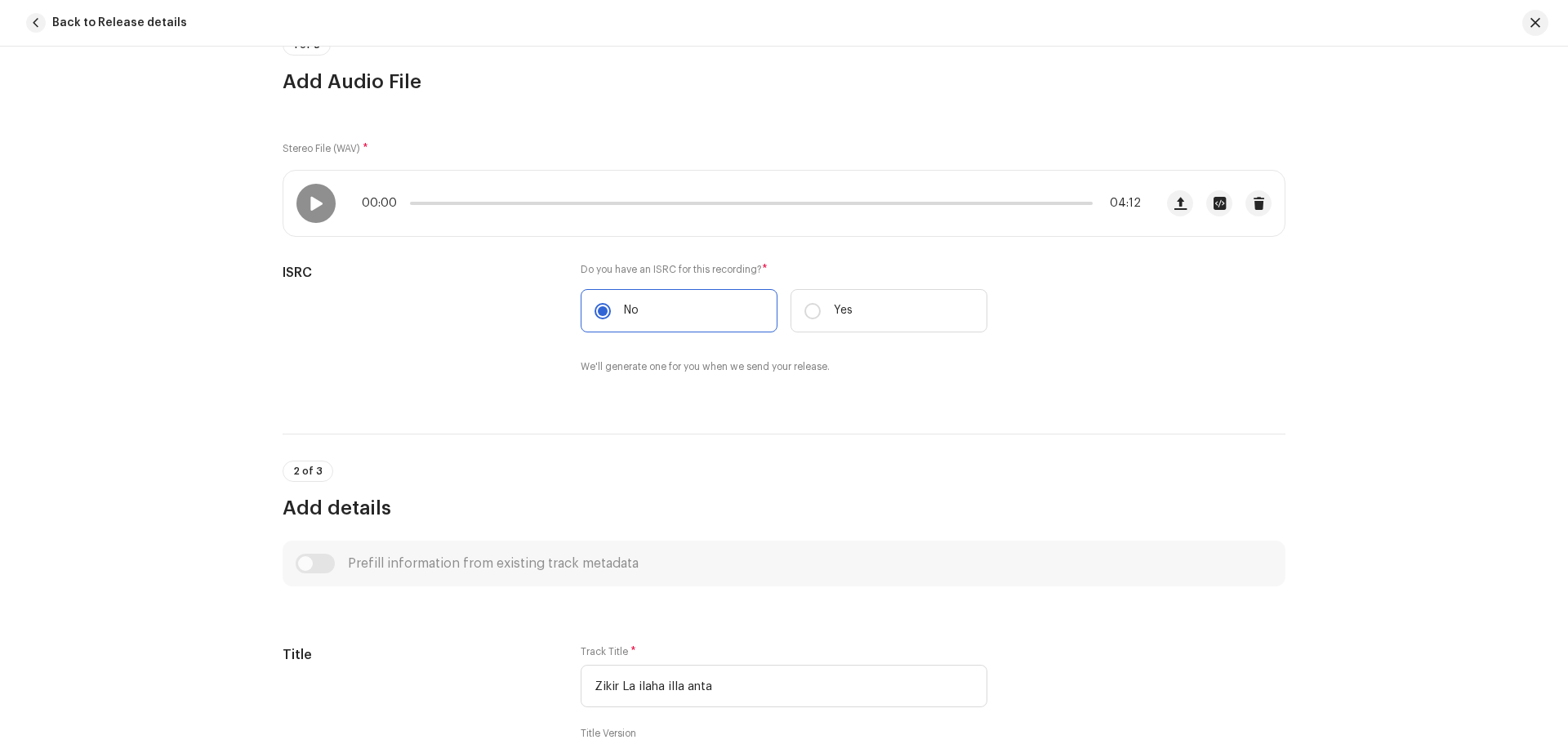
scroll to position [81, 0]
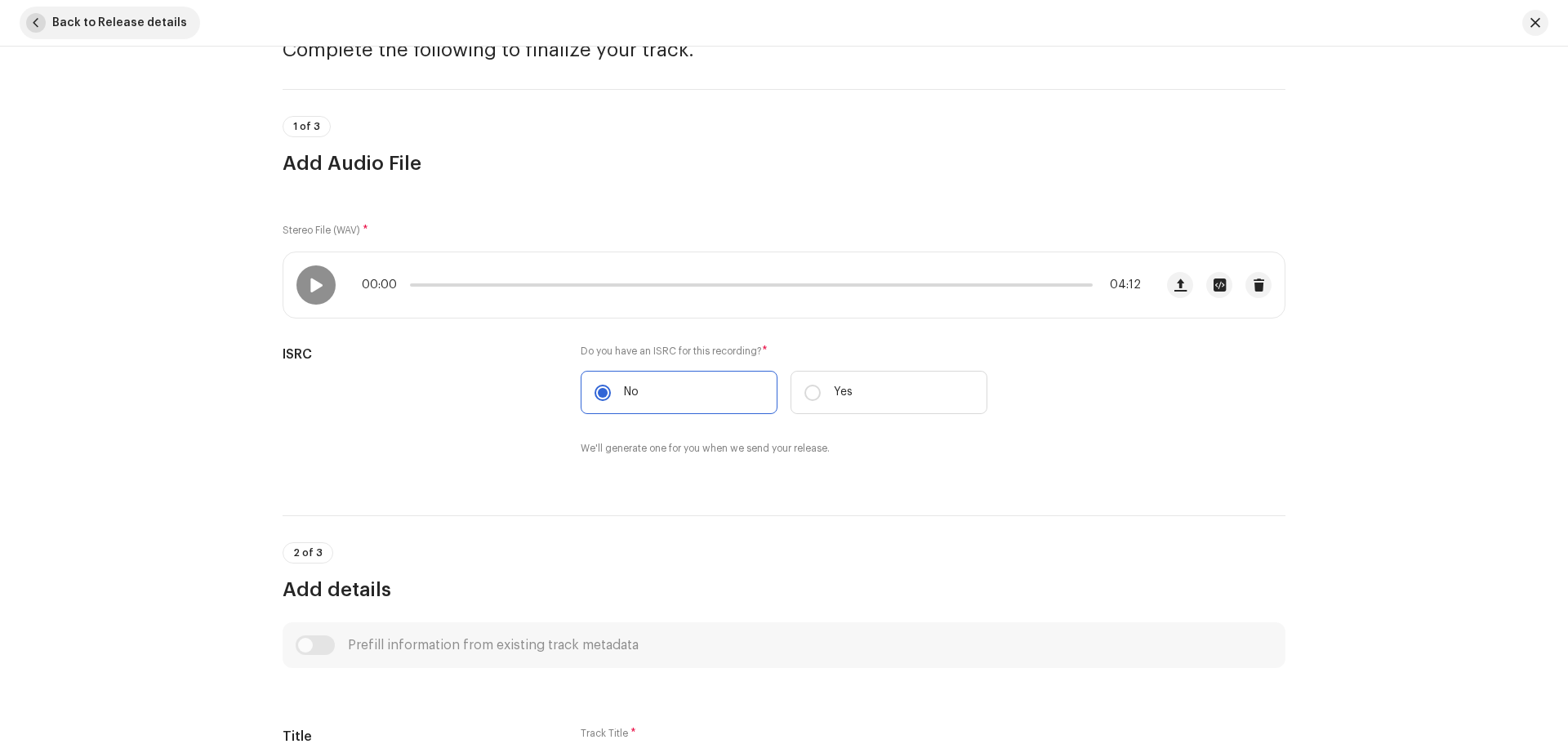
click at [32, 25] on span "button" at bounding box center [36, 22] width 20 height 20
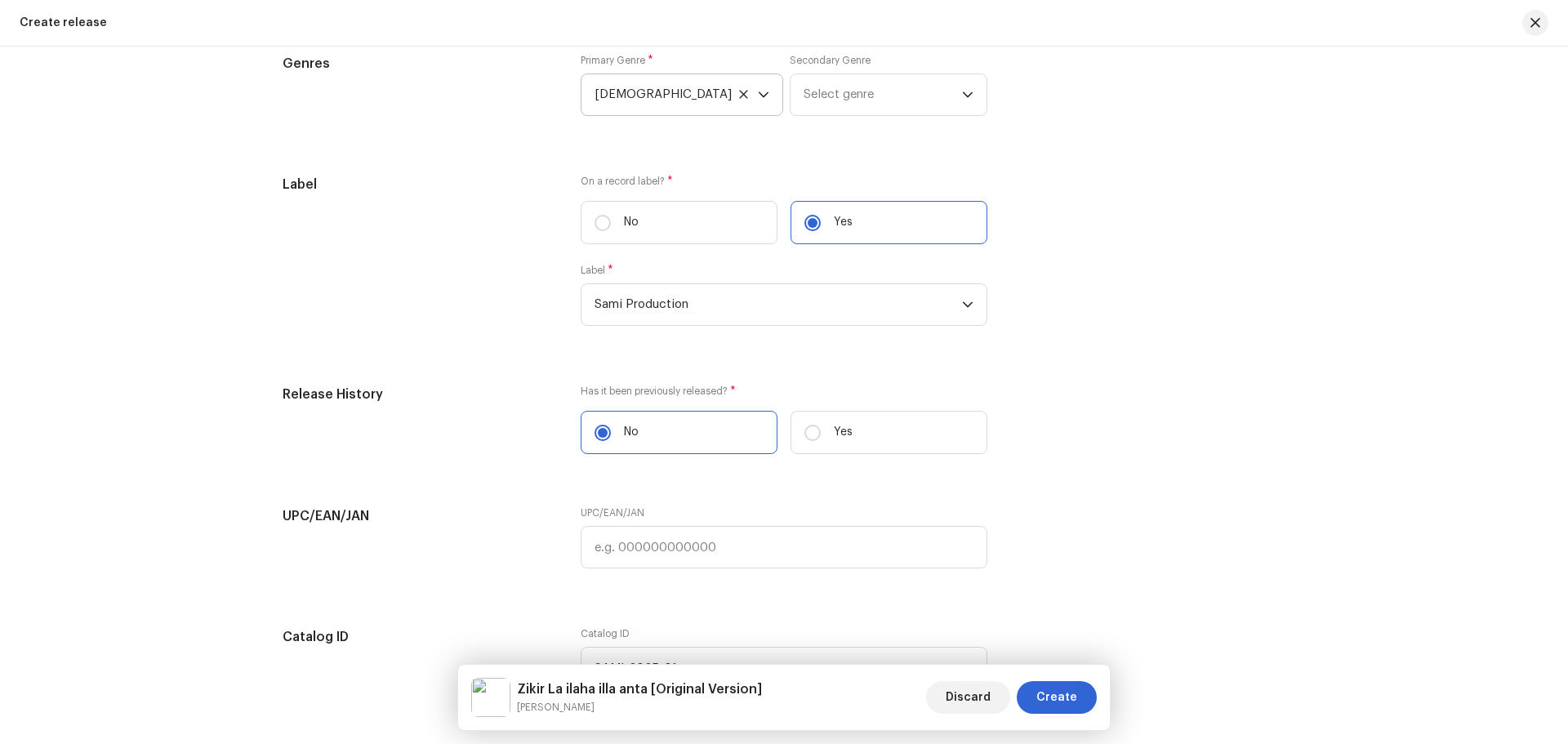
scroll to position [2855, 0]
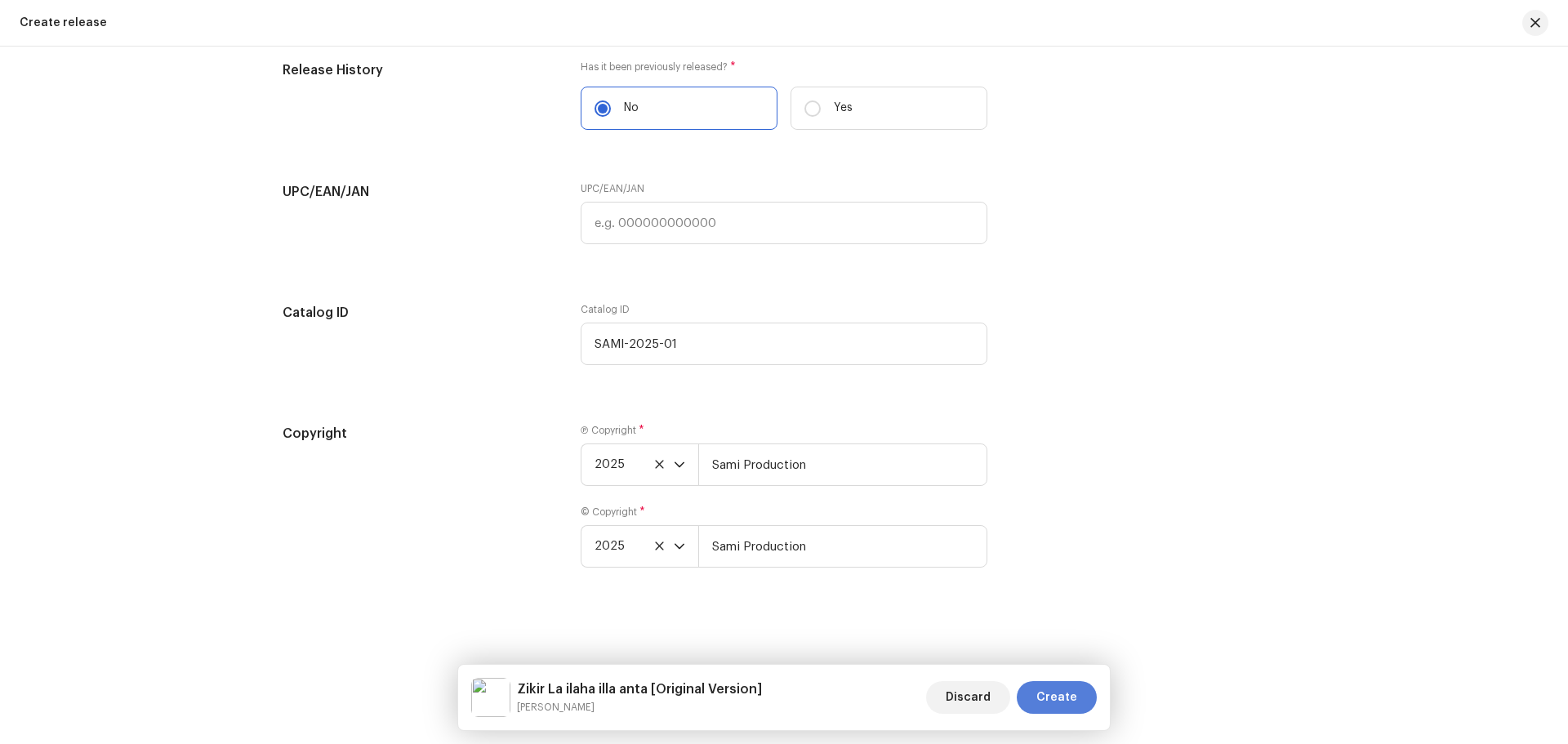
click at [1070, 697] on span "Create" at bounding box center [1057, 697] width 41 height 32
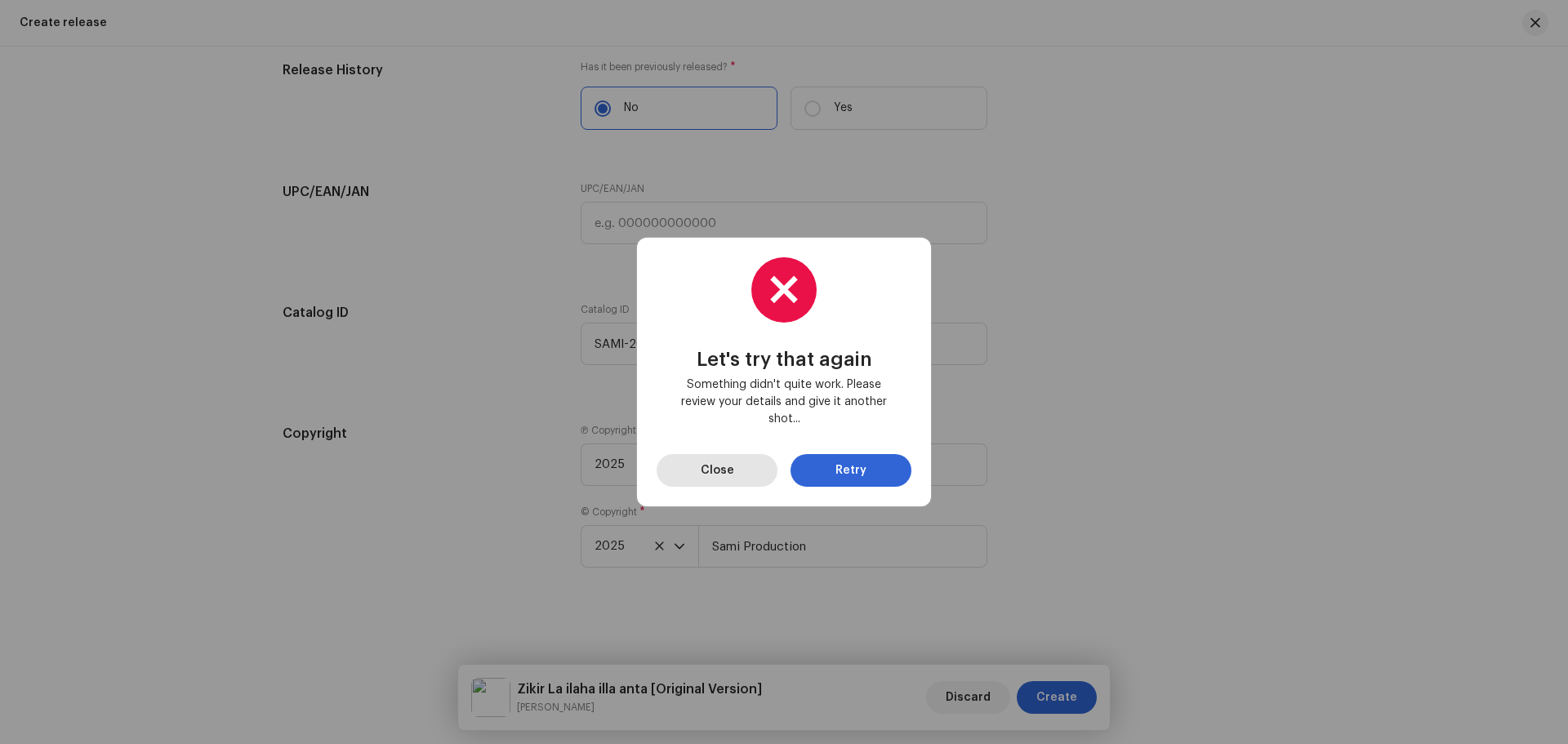
click at [697, 473] on button "Close" at bounding box center [717, 470] width 121 height 32
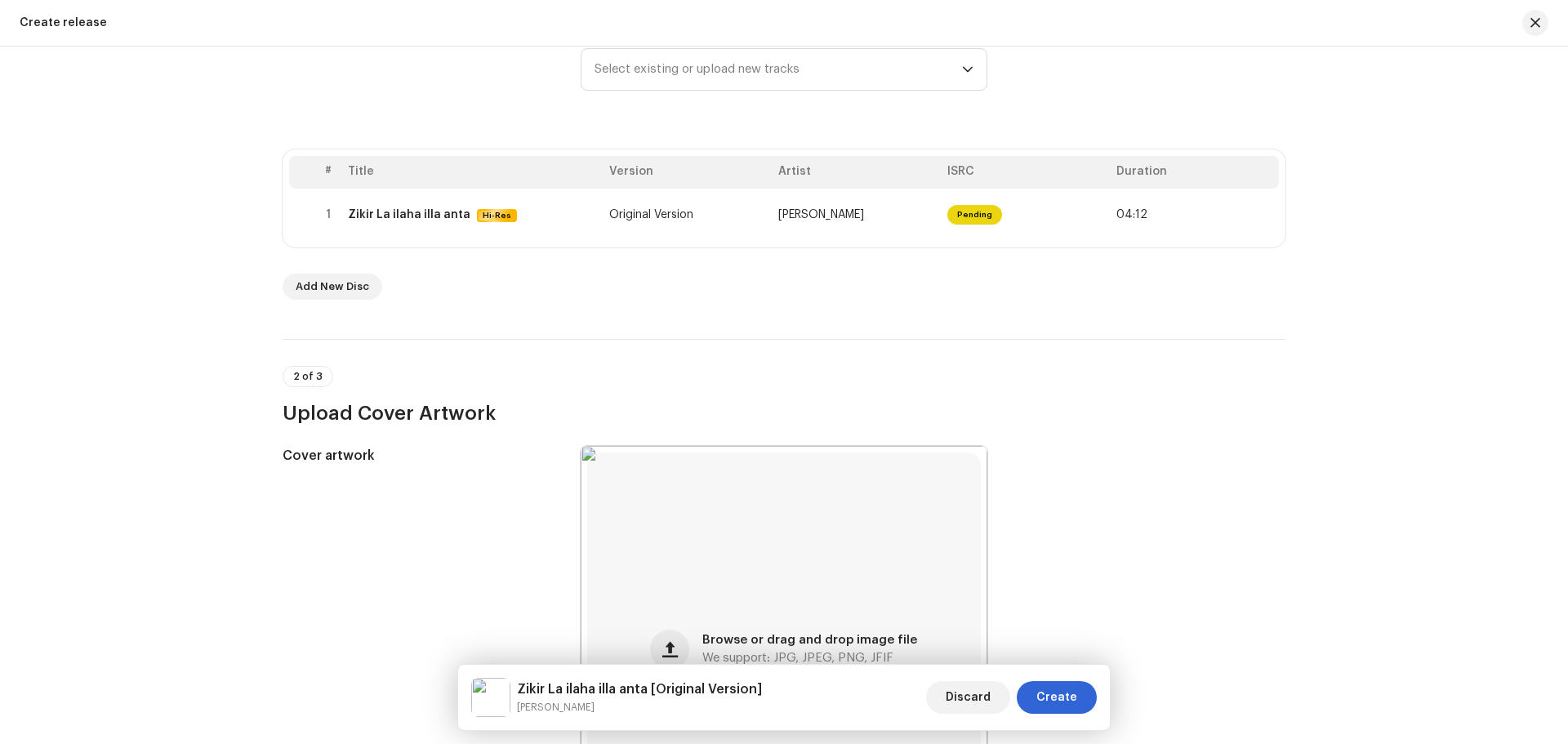
scroll to position [0, 0]
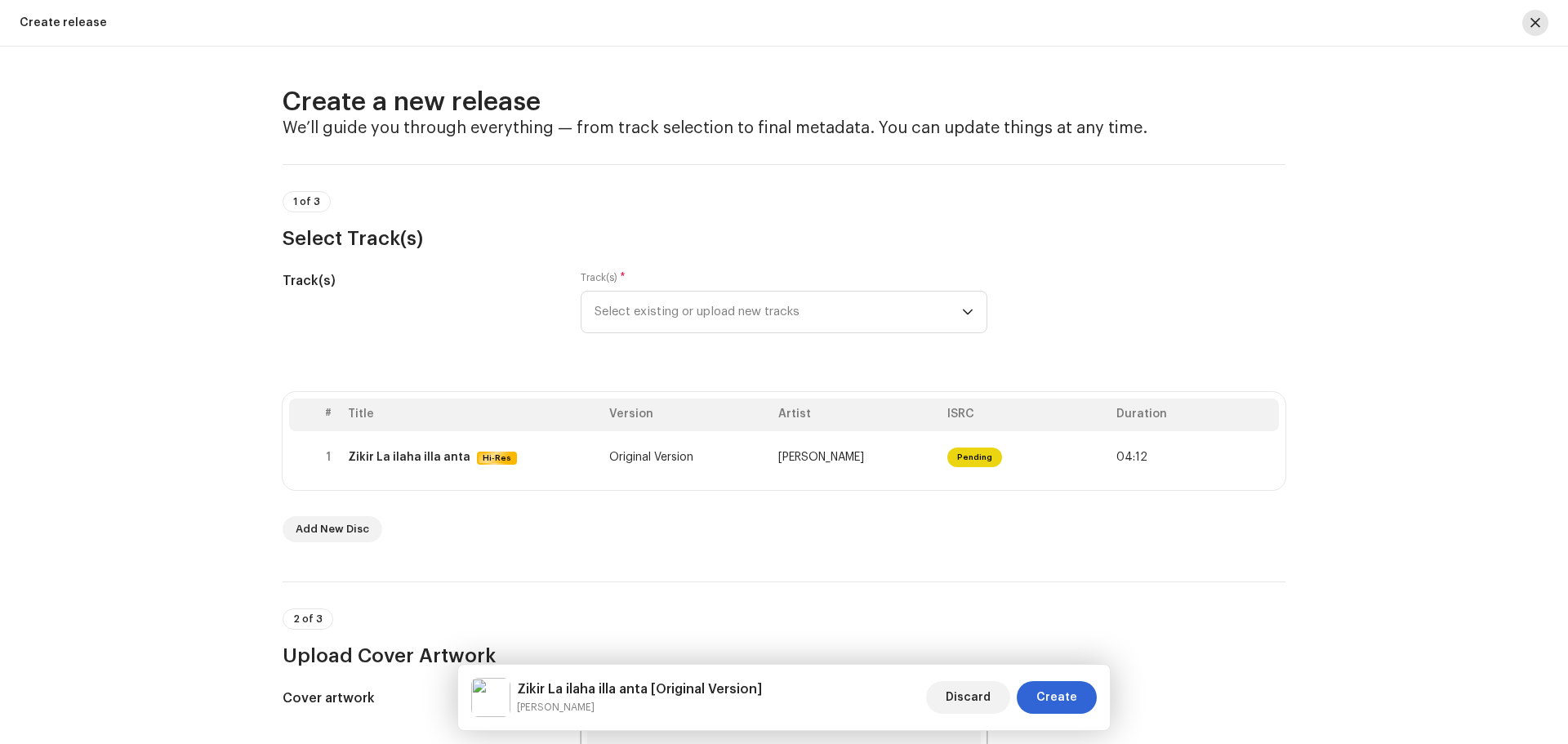
click at [1541, 31] on button "button" at bounding box center [1535, 22] width 27 height 27
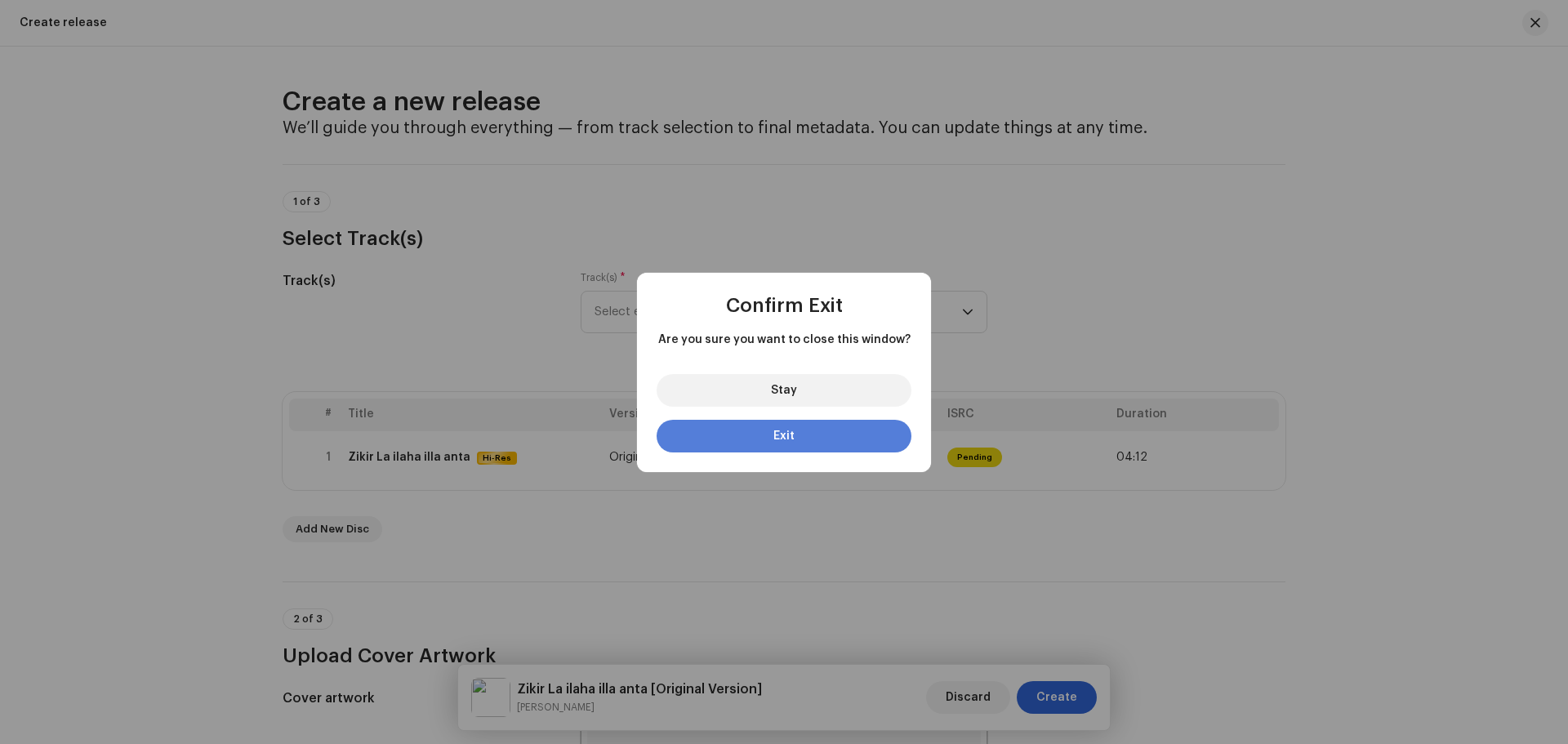
click at [797, 440] on button "Exit" at bounding box center [784, 436] width 255 height 32
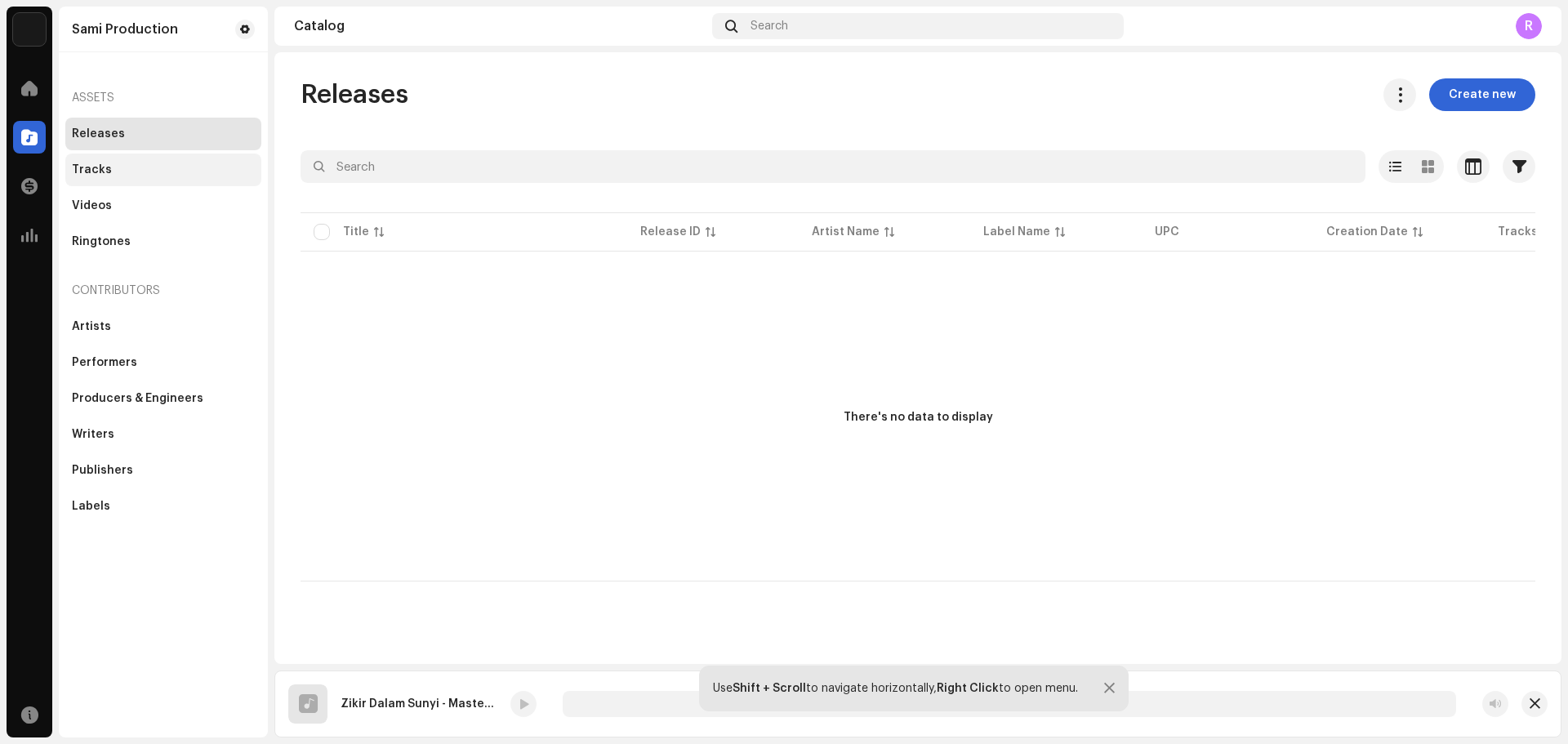
click at [103, 164] on div "Tracks" at bounding box center [92, 169] width 40 height 13
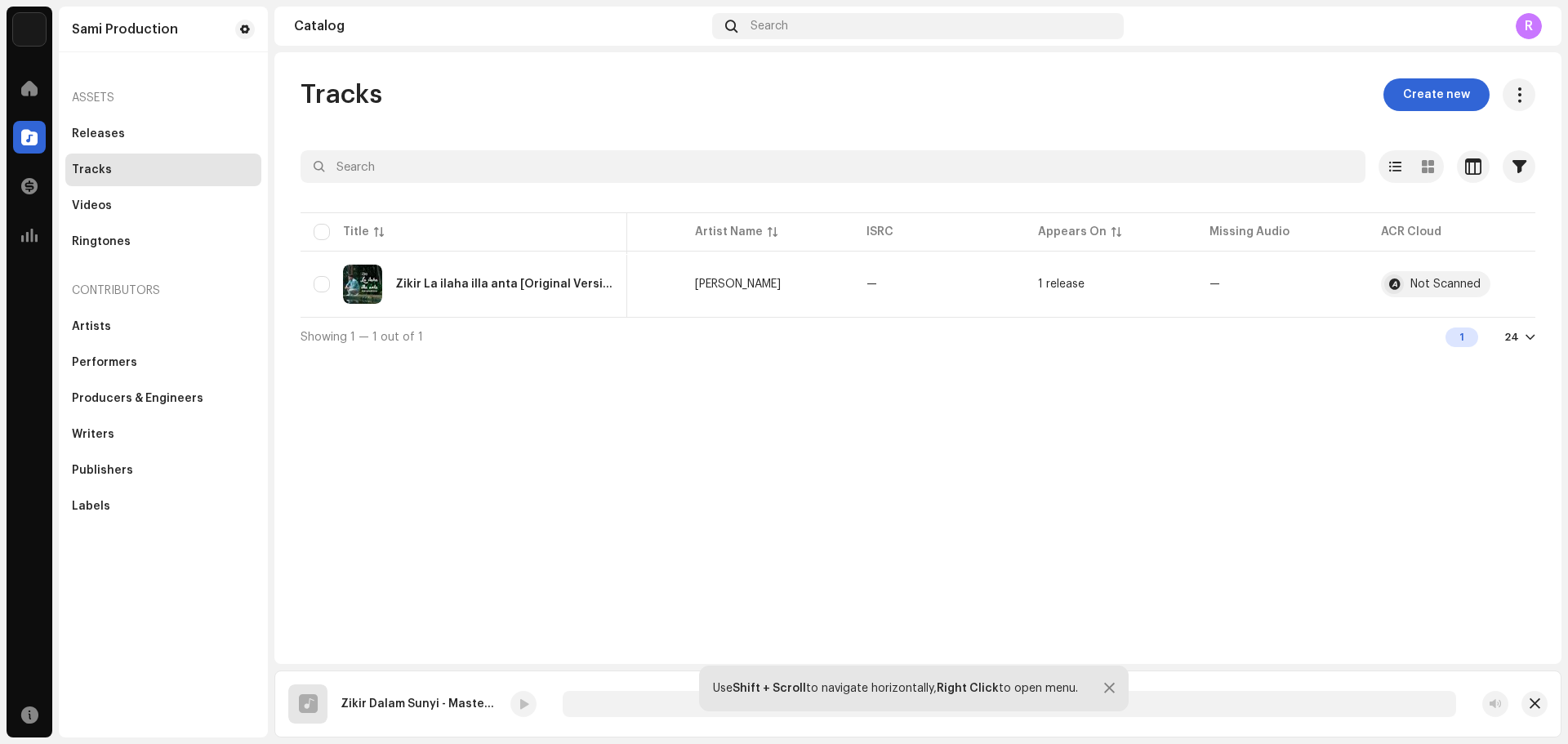
scroll to position [0, 121]
click at [1066, 284] on div "1 release" at bounding box center [1057, 284] width 46 height 11
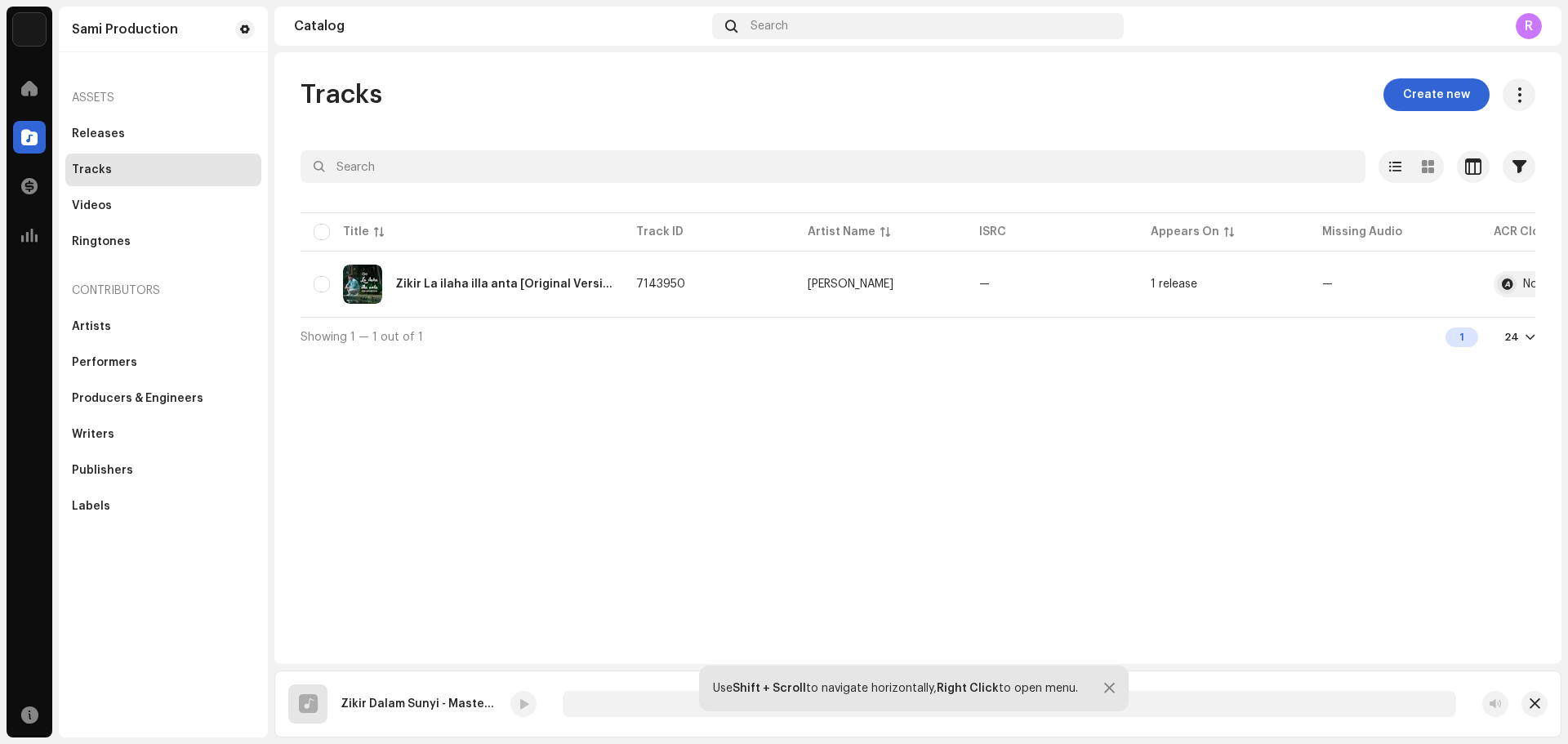
scroll to position [0, 0]
click at [92, 332] on div "Artists" at bounding box center [92, 326] width 39 height 13
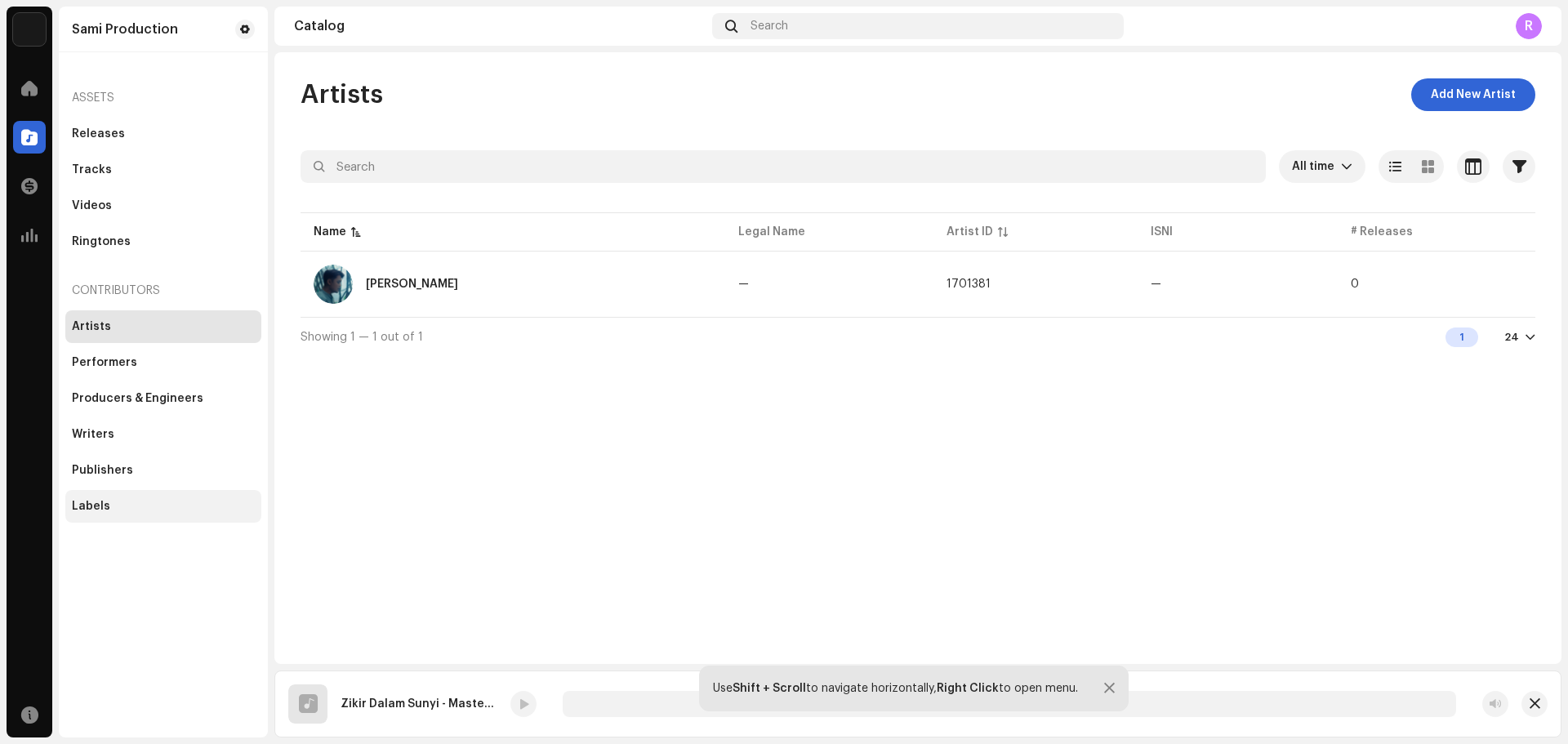
click at [104, 503] on div "Labels" at bounding box center [91, 505] width 38 height 13
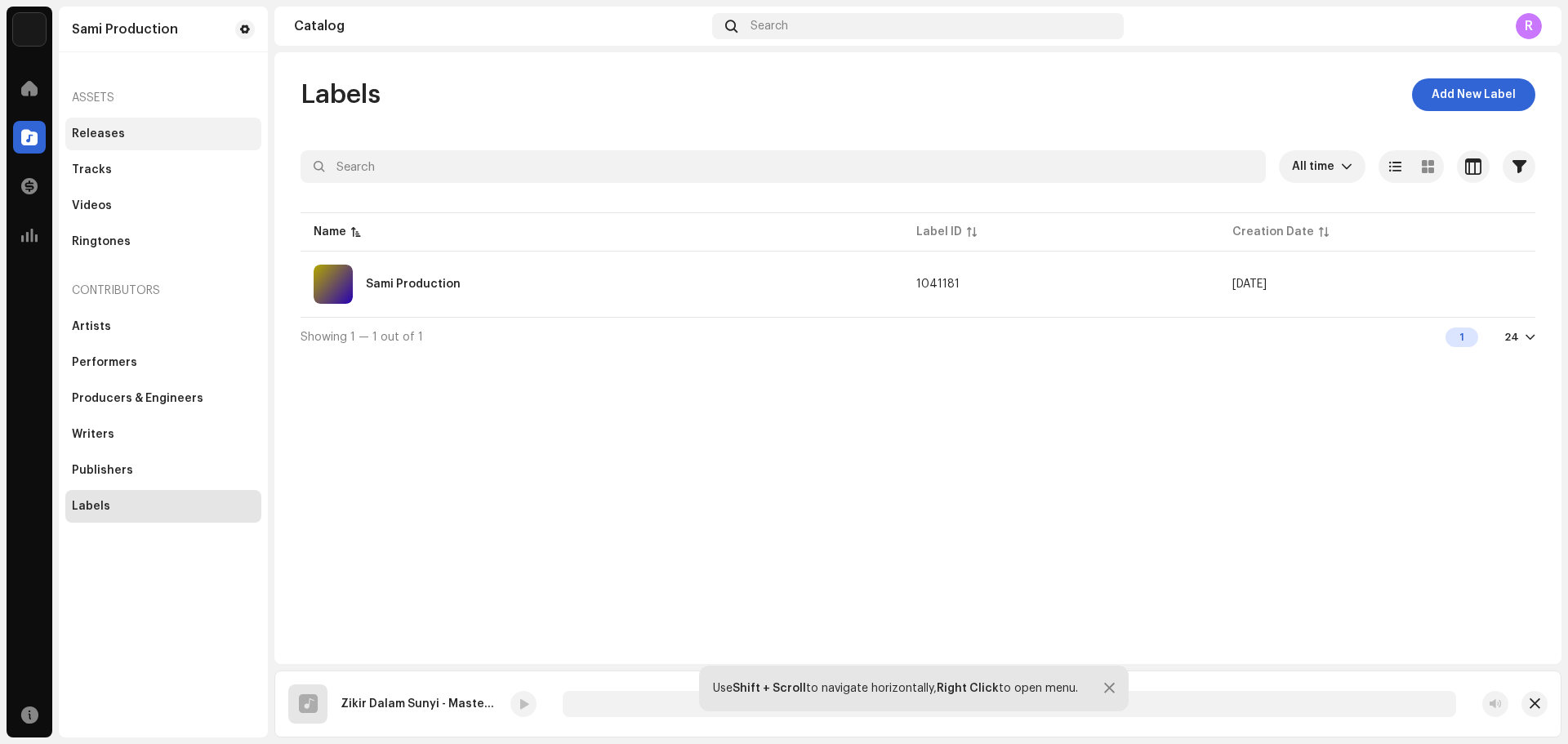
click at [107, 136] on div "Releases" at bounding box center [98, 133] width 53 height 13
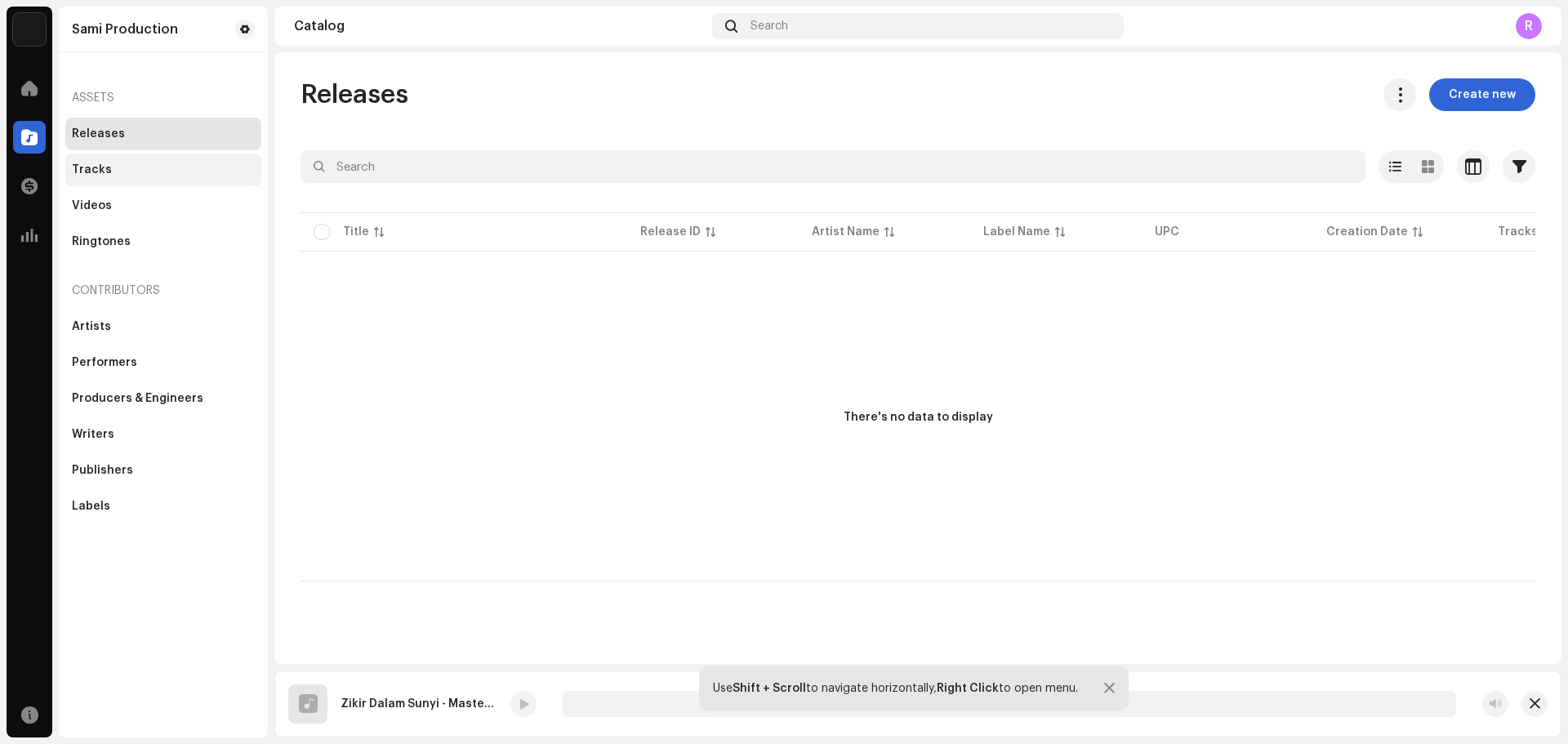
click at [103, 169] on div "Tracks" at bounding box center [92, 169] width 40 height 13
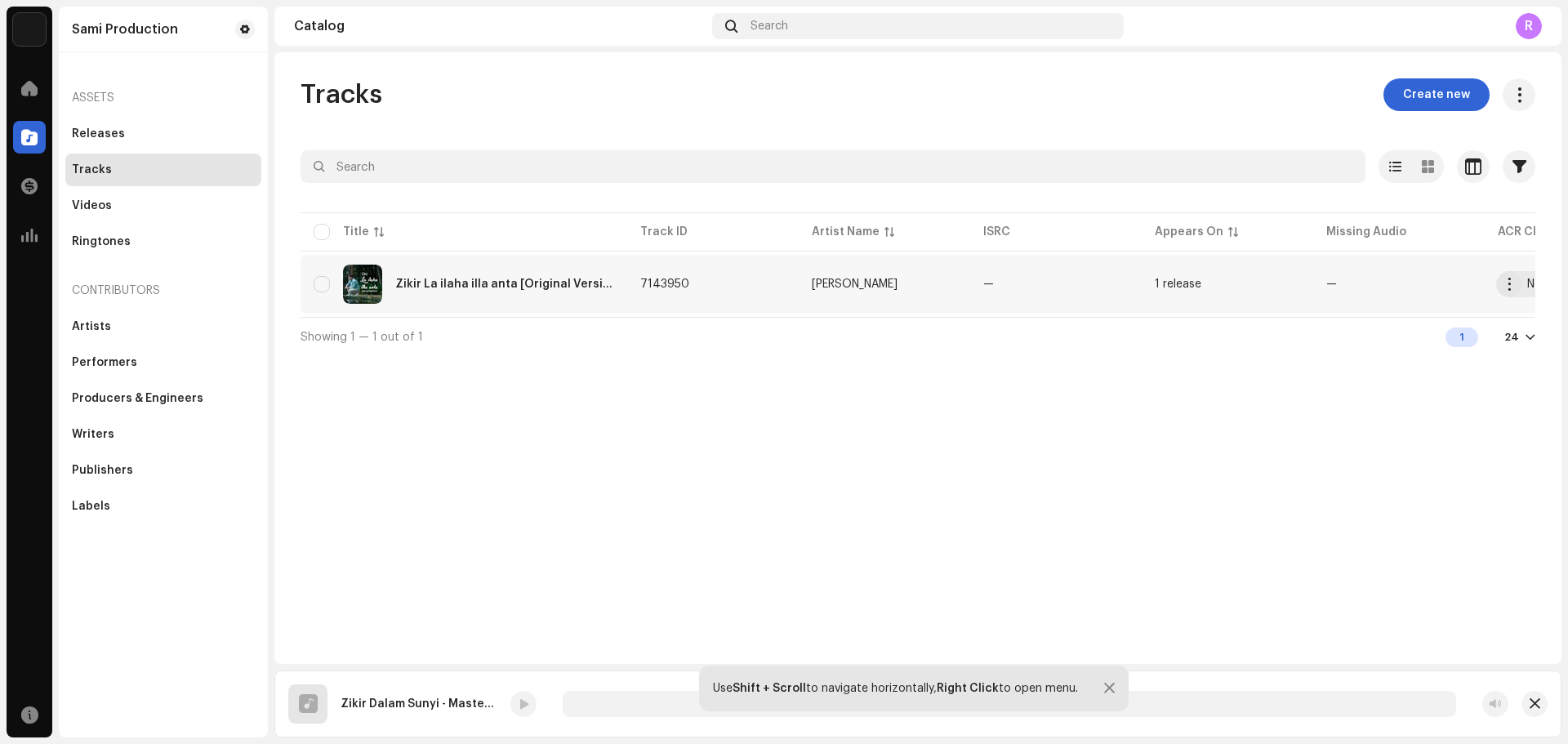
click at [528, 282] on div "Zikir La ilaha illa anta [Original Version]" at bounding box center [505, 284] width 219 height 11
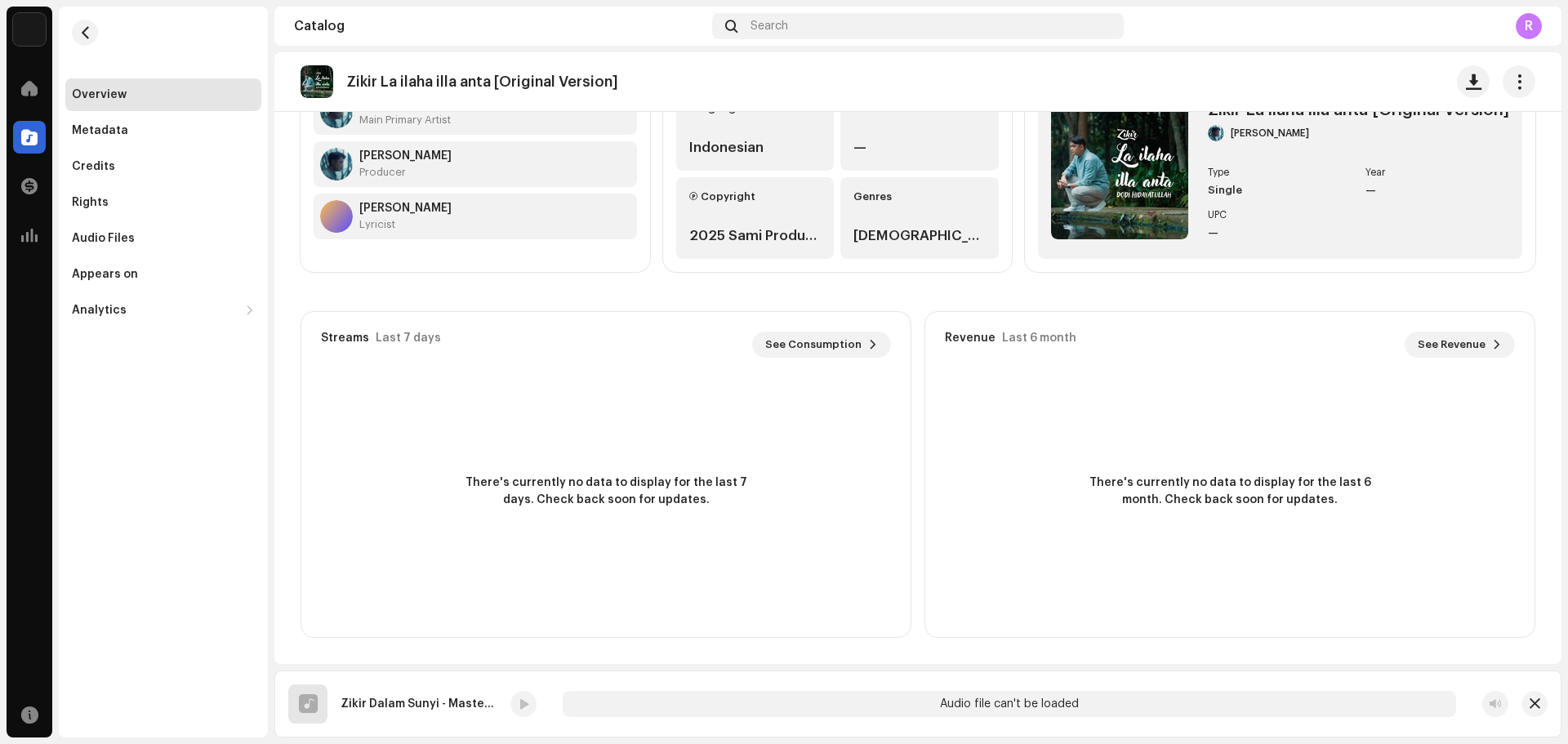
scroll to position [42, 0]
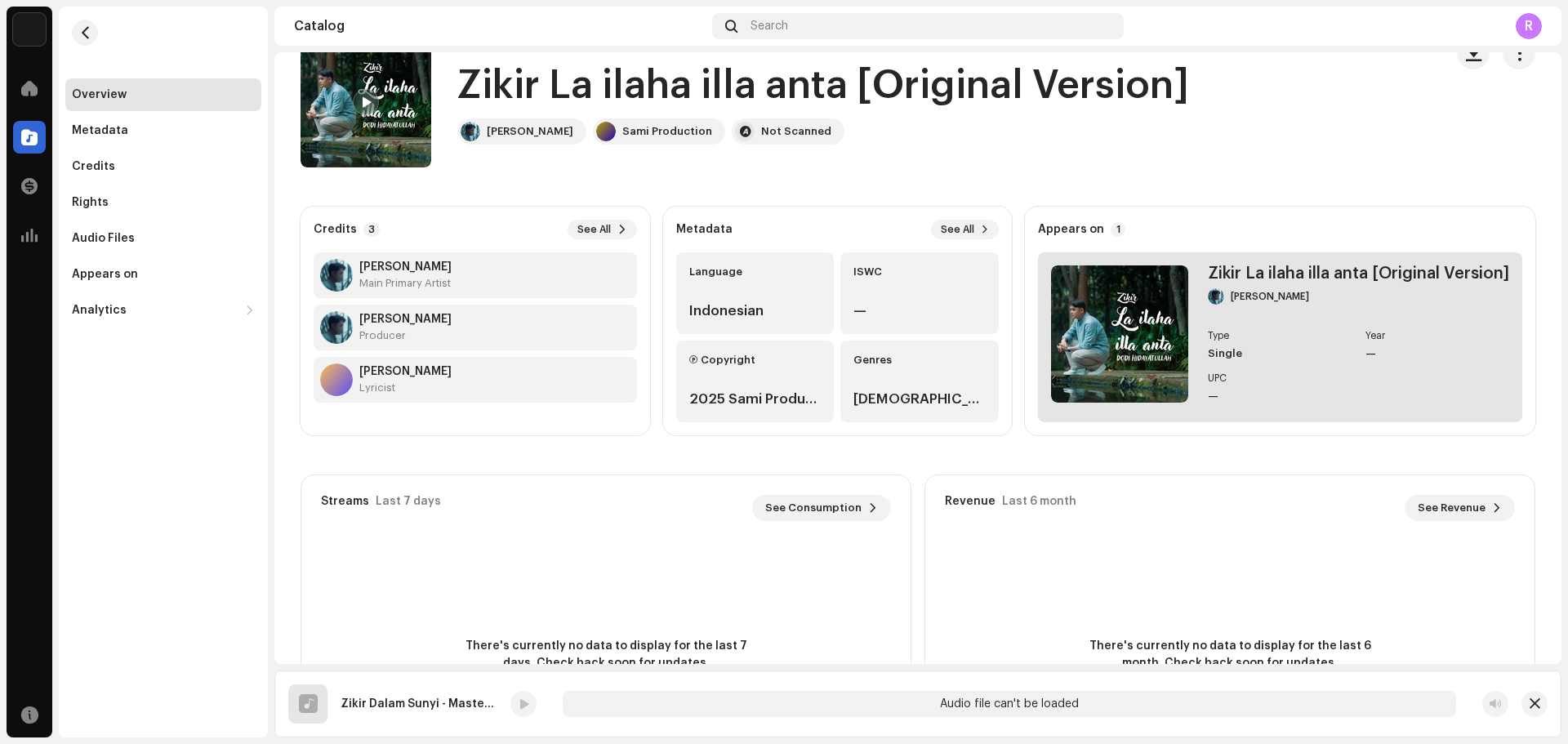
click at [1374, 339] on div "Year" at bounding box center [1437, 335] width 145 height 9
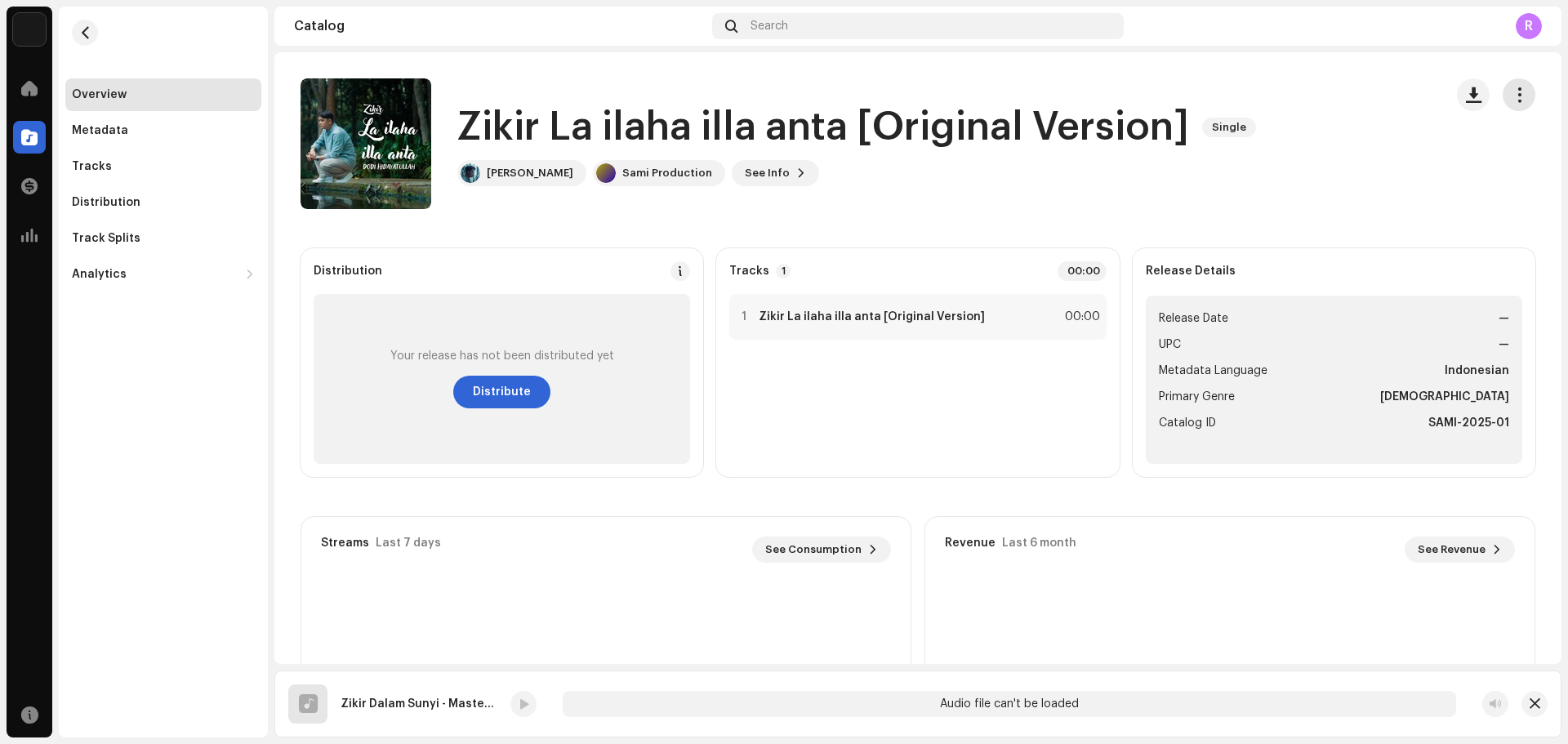
click at [1512, 94] on span "button" at bounding box center [1519, 94] width 15 height 13
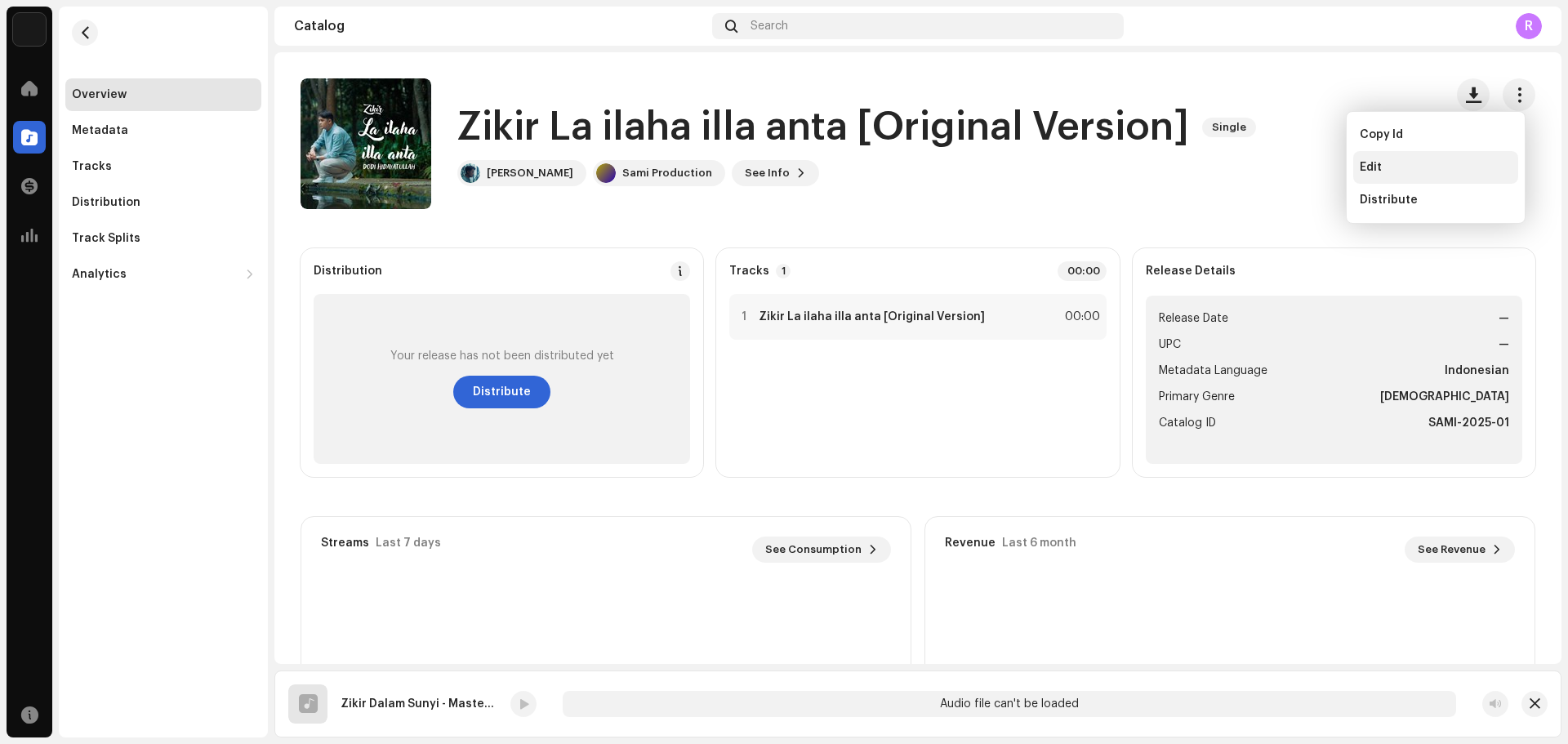
click at [1423, 166] on div "Edit" at bounding box center [1436, 167] width 152 height 13
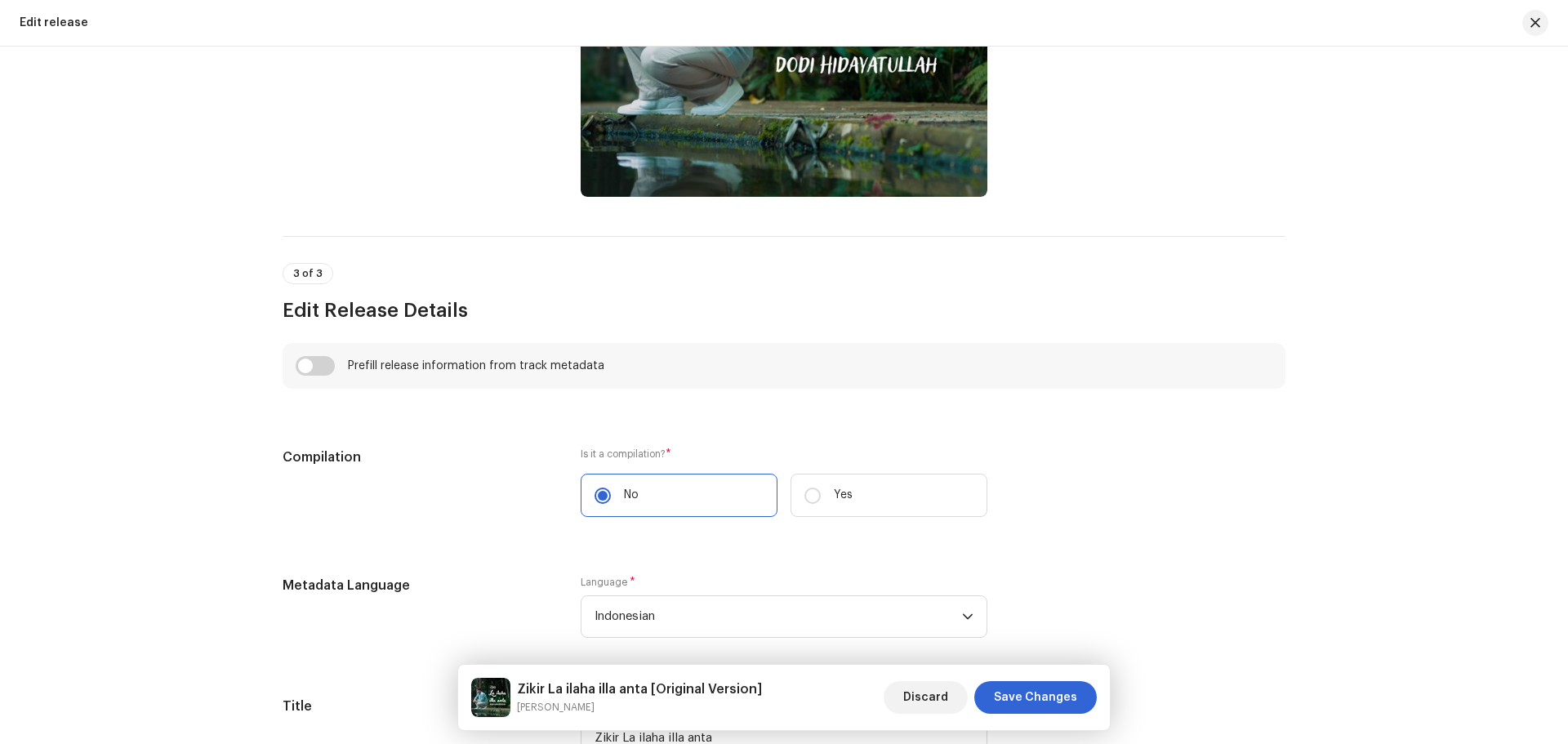
scroll to position [980, 0]
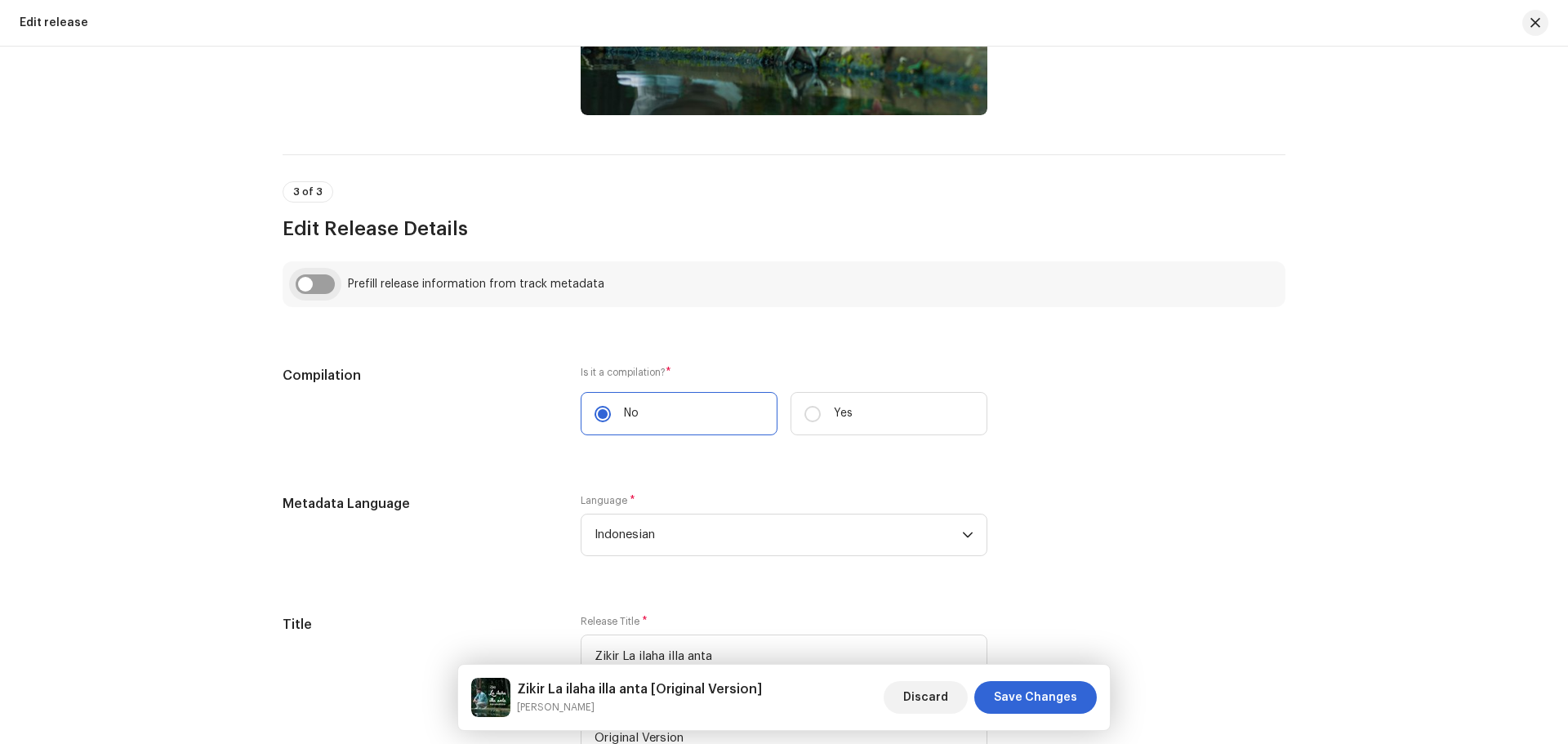
click at [312, 286] on input "checkbox" at bounding box center [316, 284] width 39 height 20
checkbox input "true"
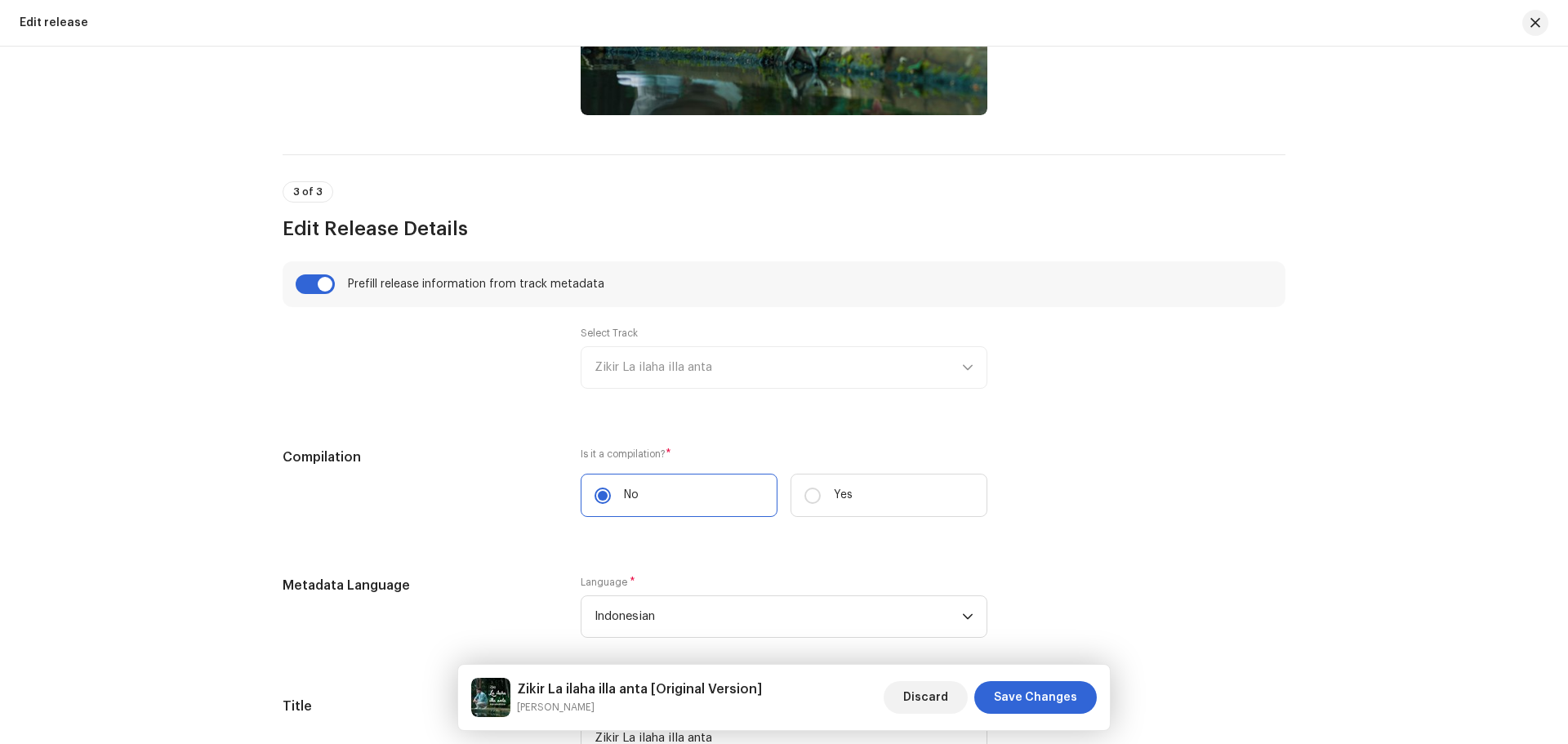
click at [751, 378] on div "Select Track Zikir La ilaha illa anta" at bounding box center [784, 357] width 407 height 62
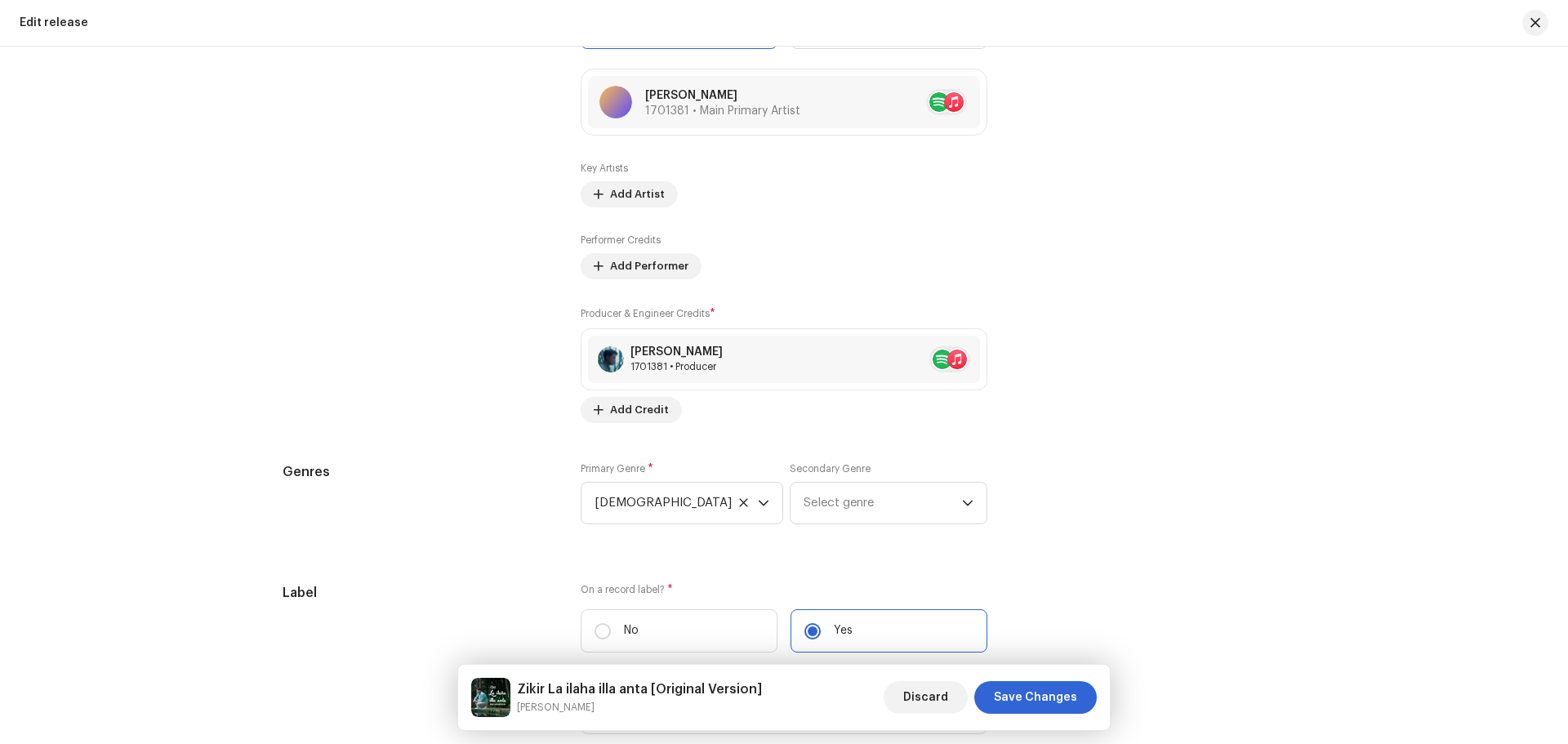
scroll to position [2287, 0]
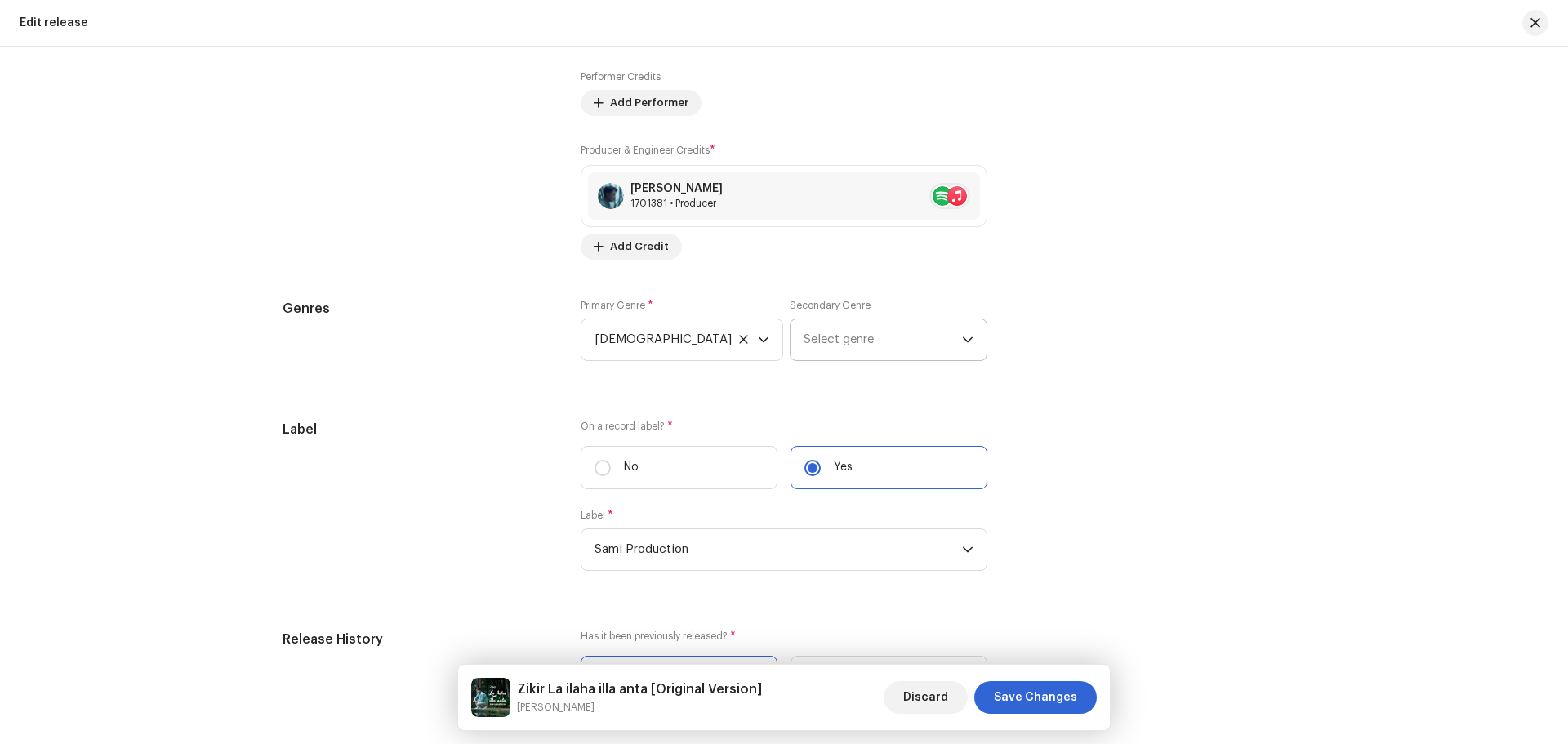
click at [941, 340] on span "Select genre" at bounding box center [883, 340] width 158 height 41
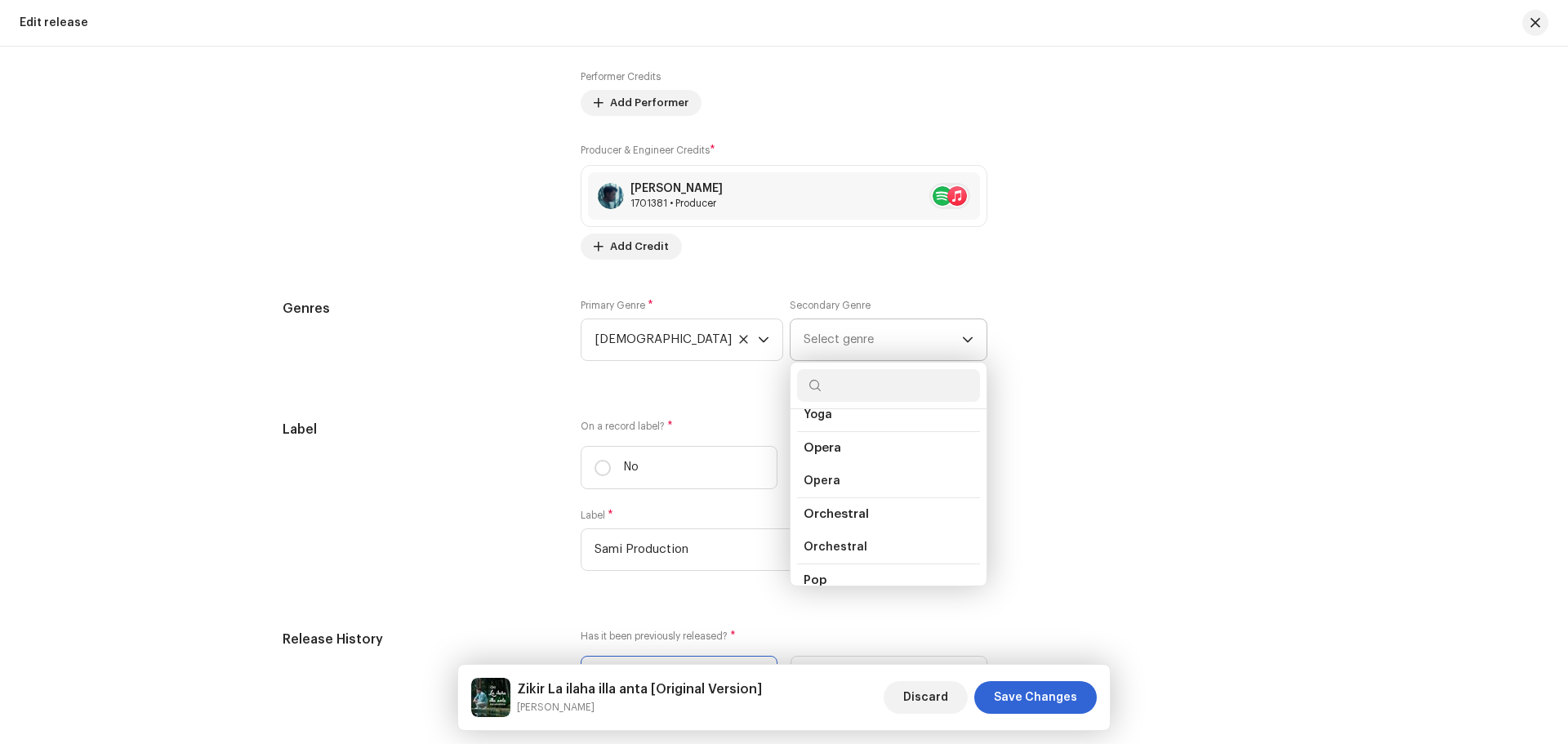
scroll to position [10099, 0]
click at [832, 516] on li "Pop" at bounding box center [889, 532] width 183 height 32
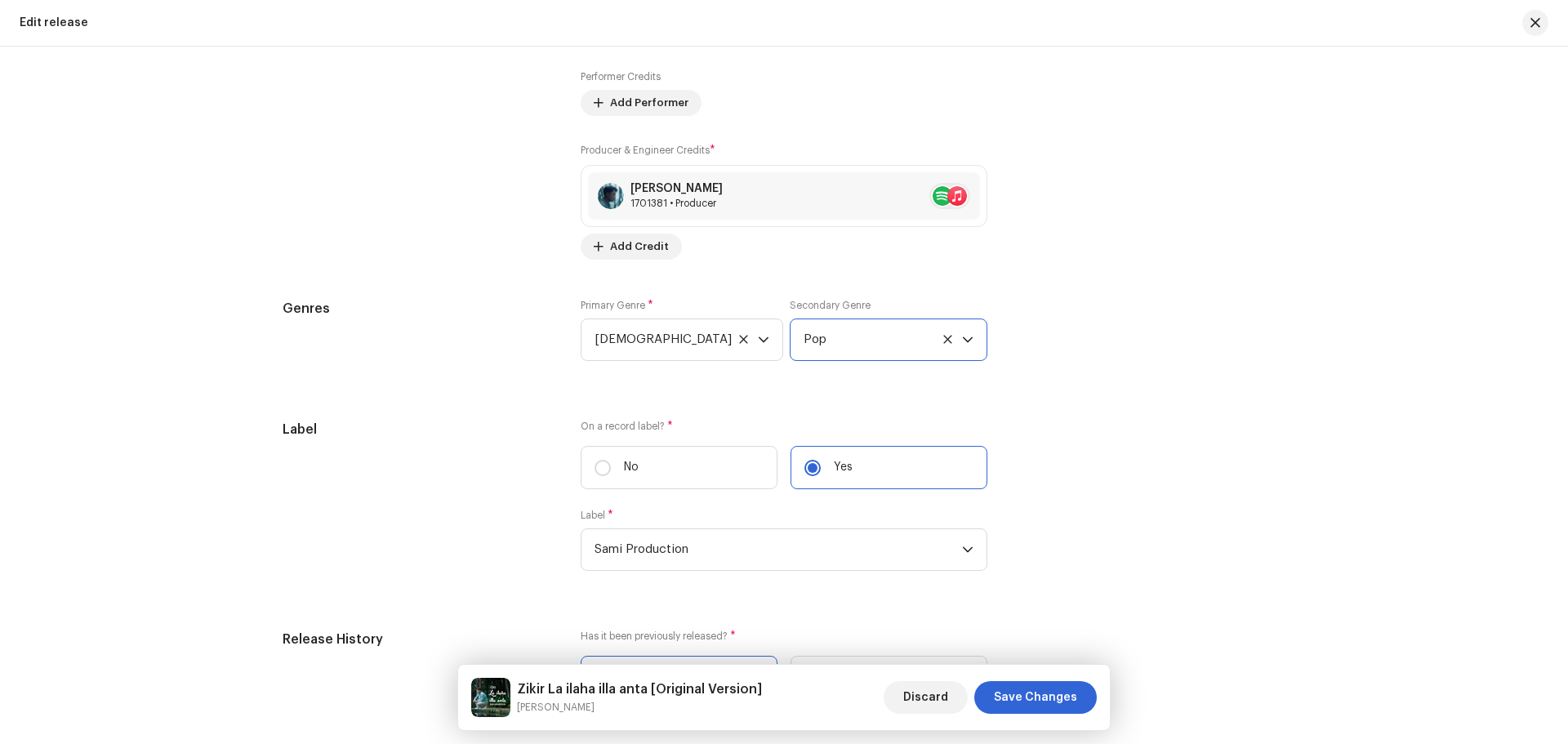
click at [1224, 454] on div "Label On a record label? * No Yes Label * Sami Production" at bounding box center [784, 505] width 1003 height 171
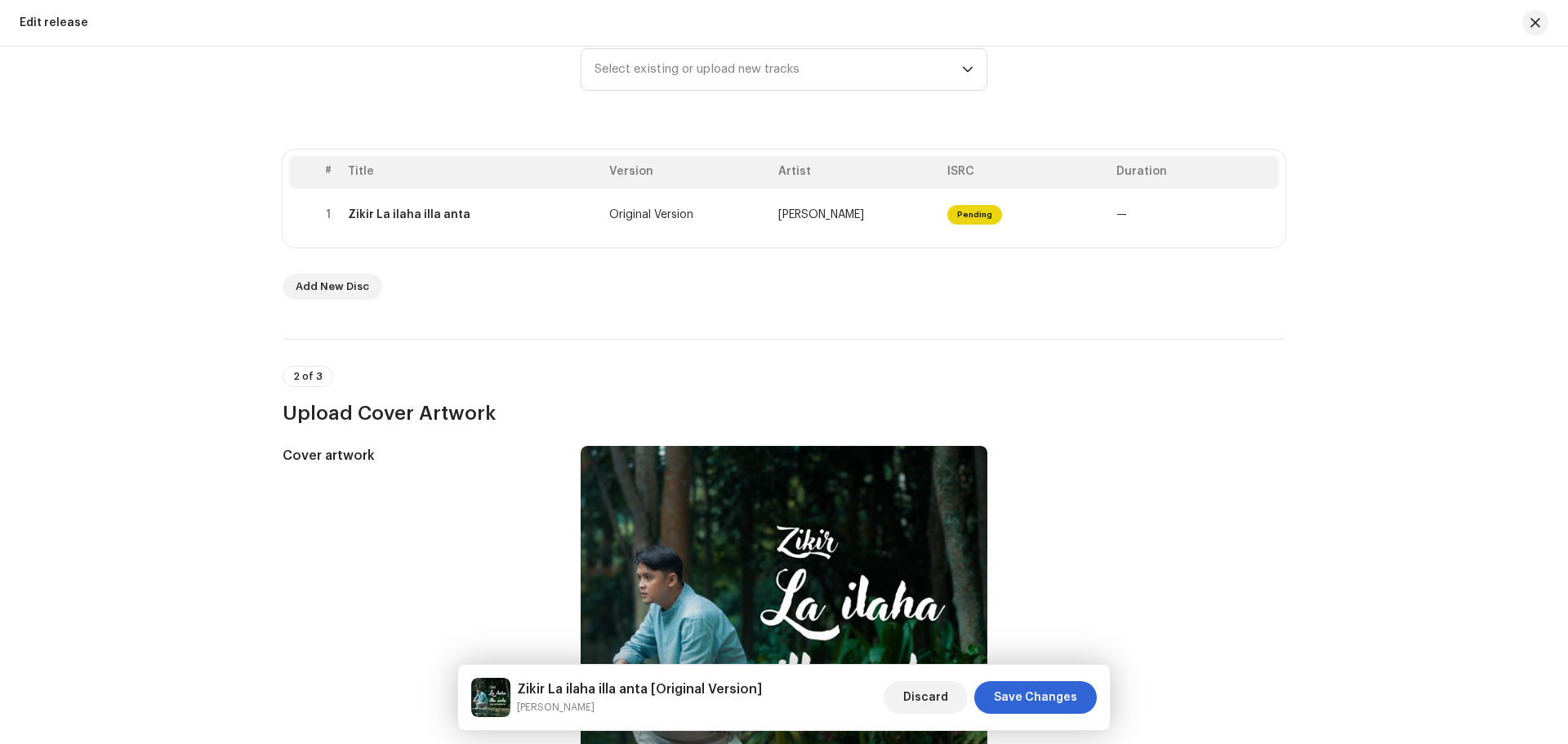
scroll to position [161, 0]
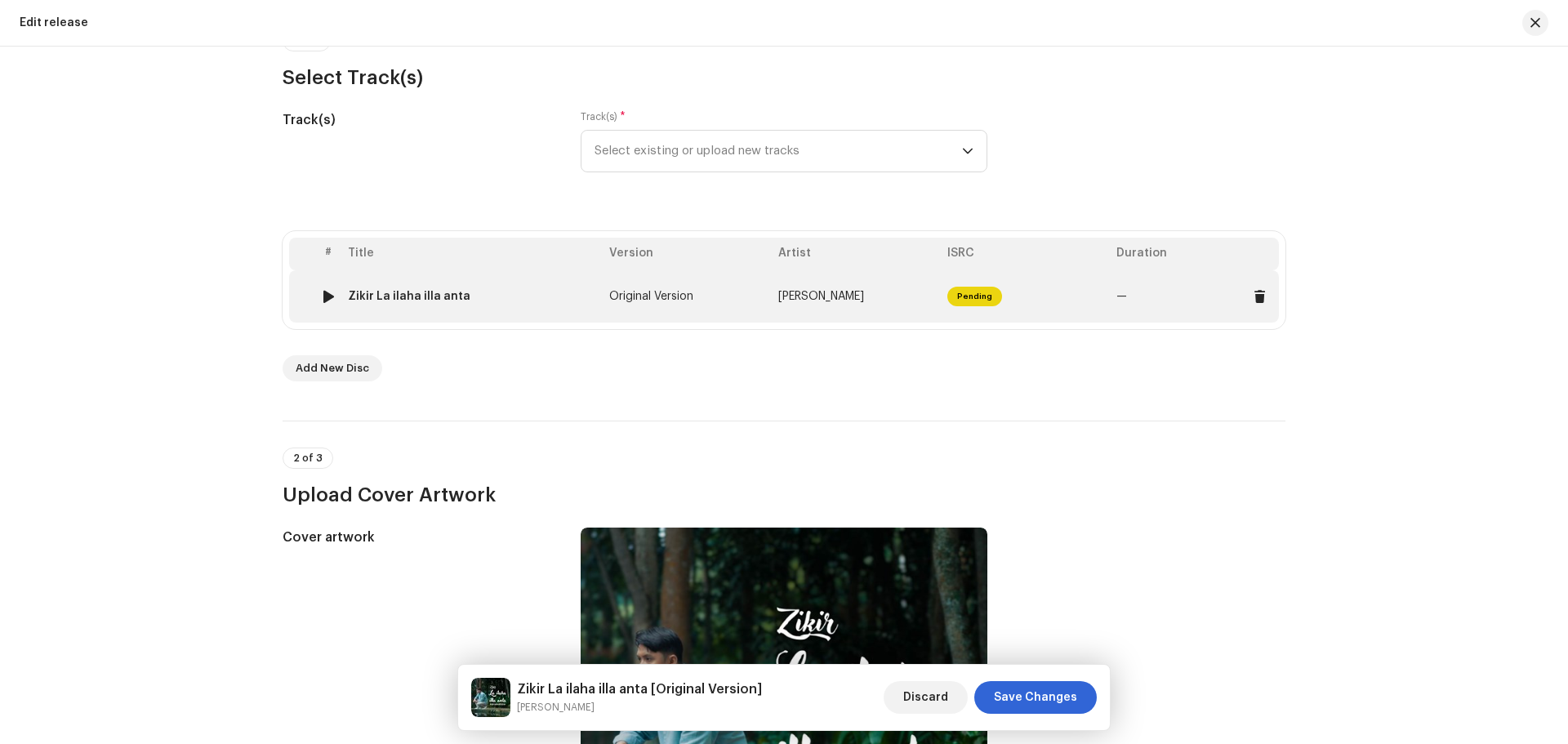
click at [435, 290] on div "Zikir La ilaha illa anta" at bounding box center [409, 296] width 122 height 13
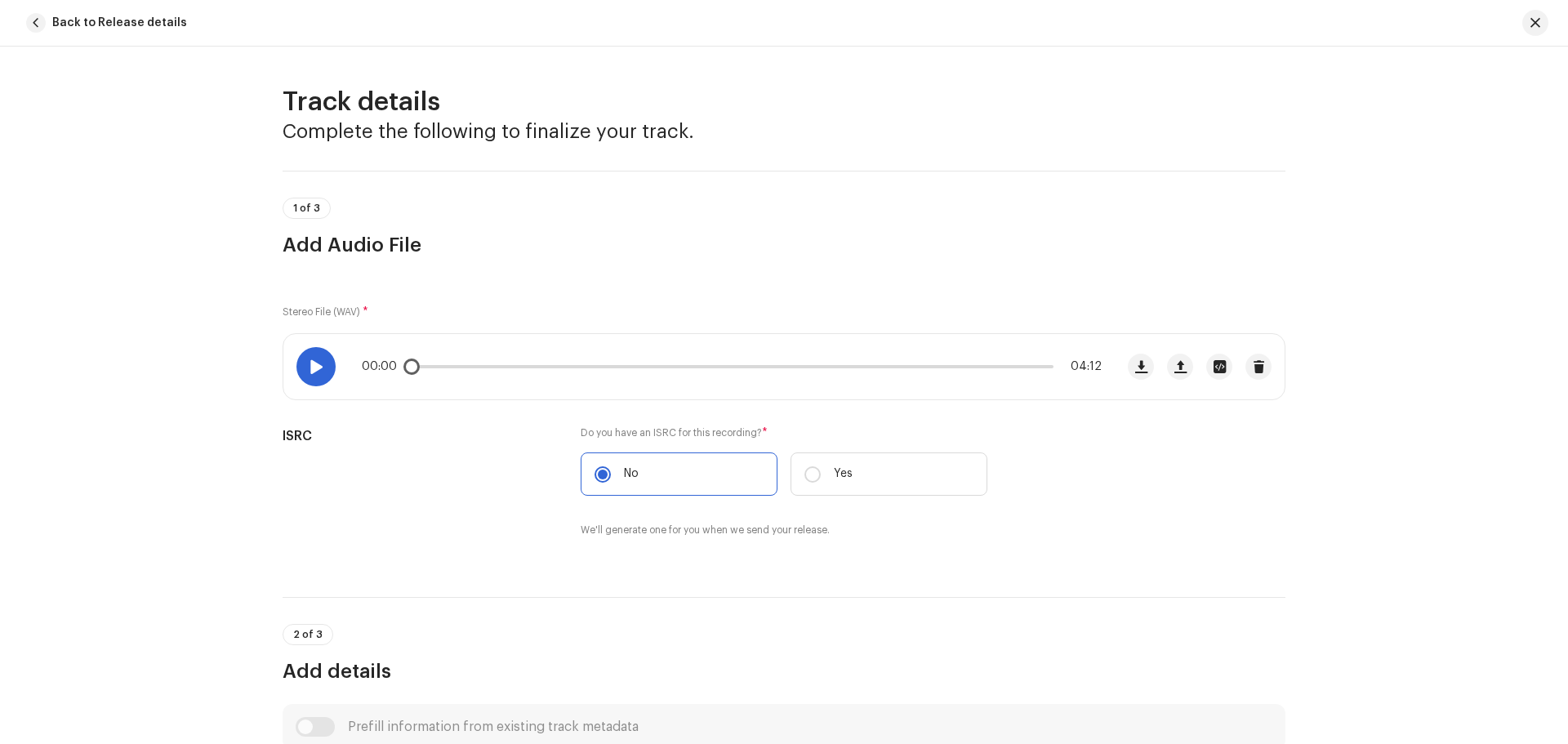
click at [319, 374] on div at bounding box center [317, 367] width 39 height 39
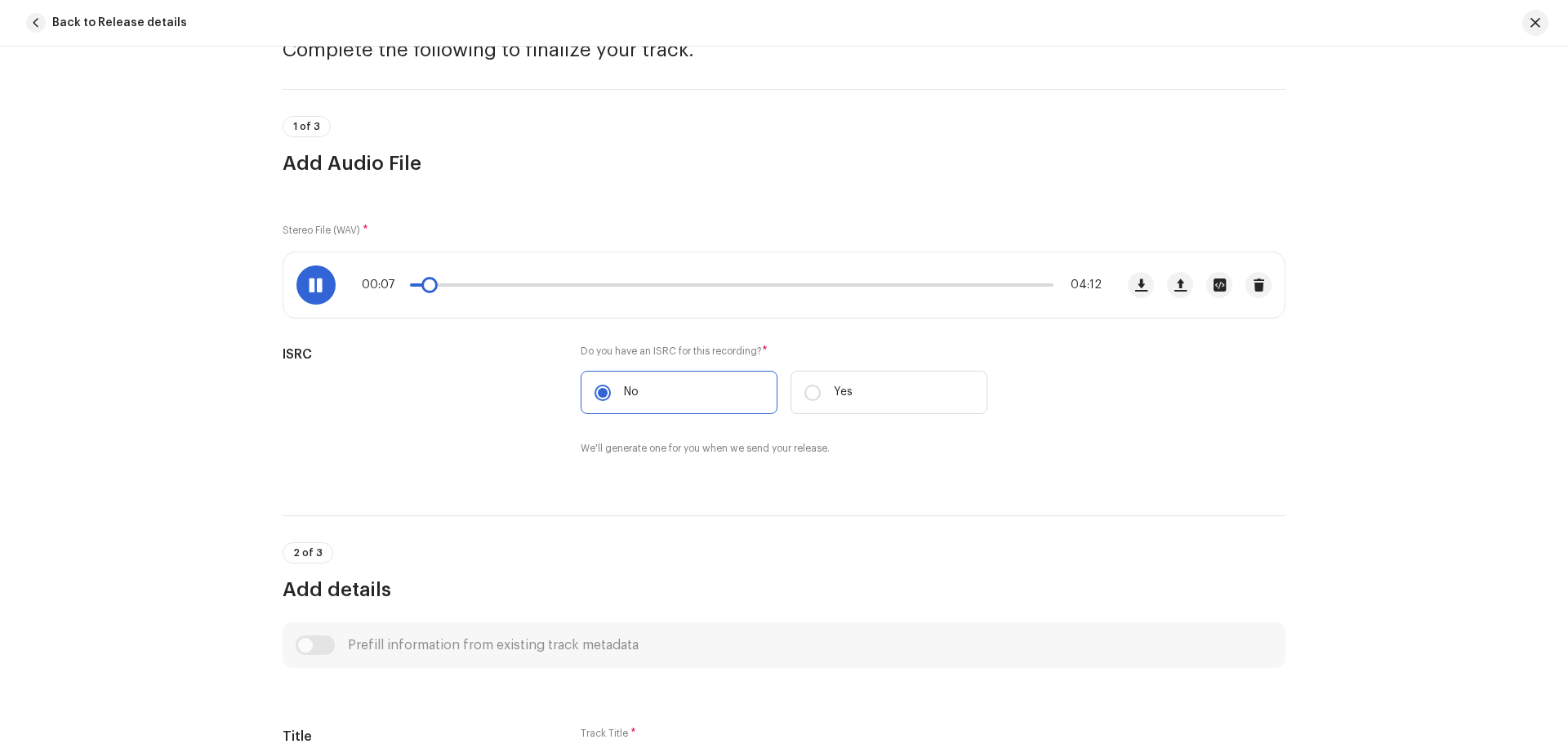
click at [316, 288] on span at bounding box center [316, 285] width 14 height 13
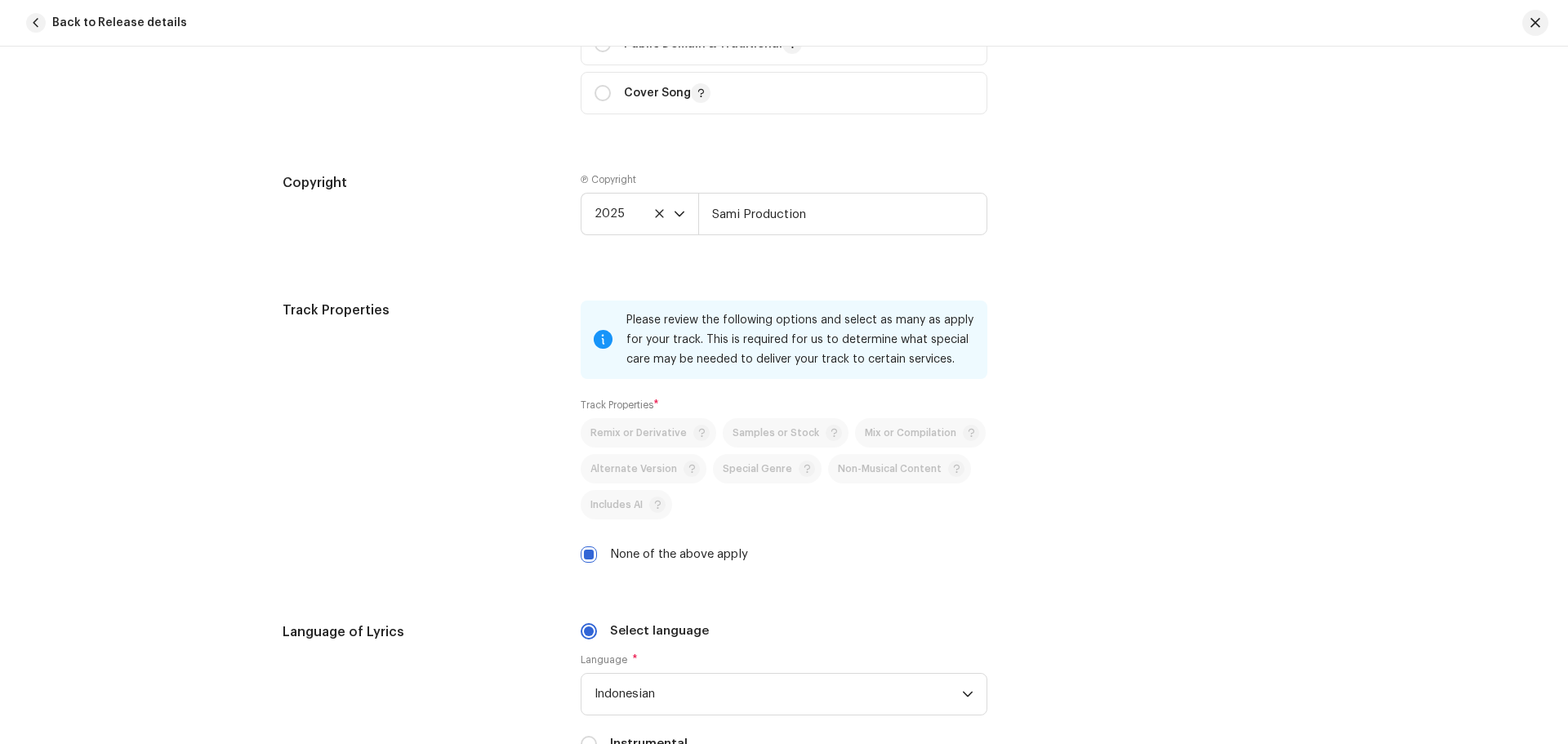
scroll to position [2205, 0]
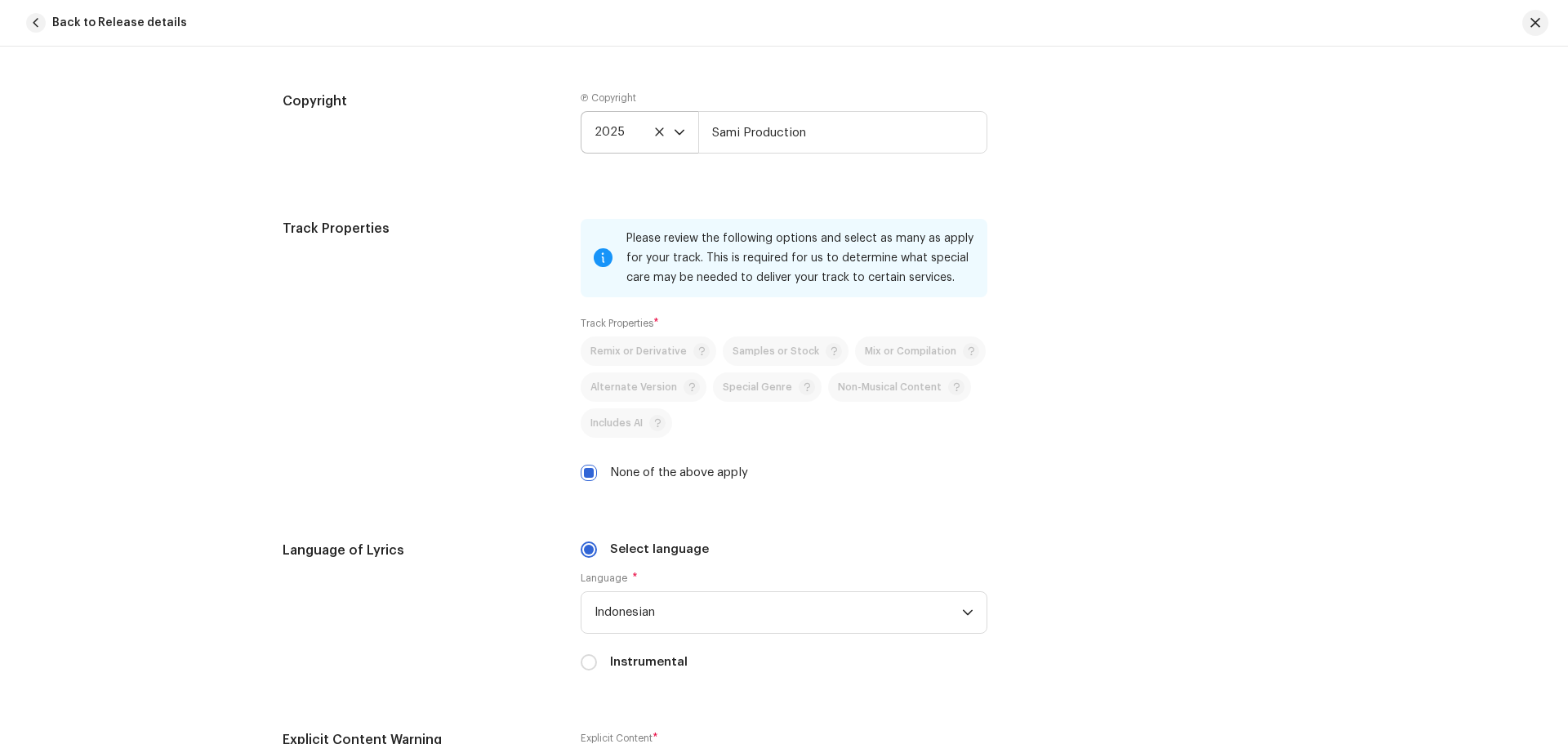
click at [682, 133] on p-select "2025" at bounding box center [639, 133] width 117 height 43
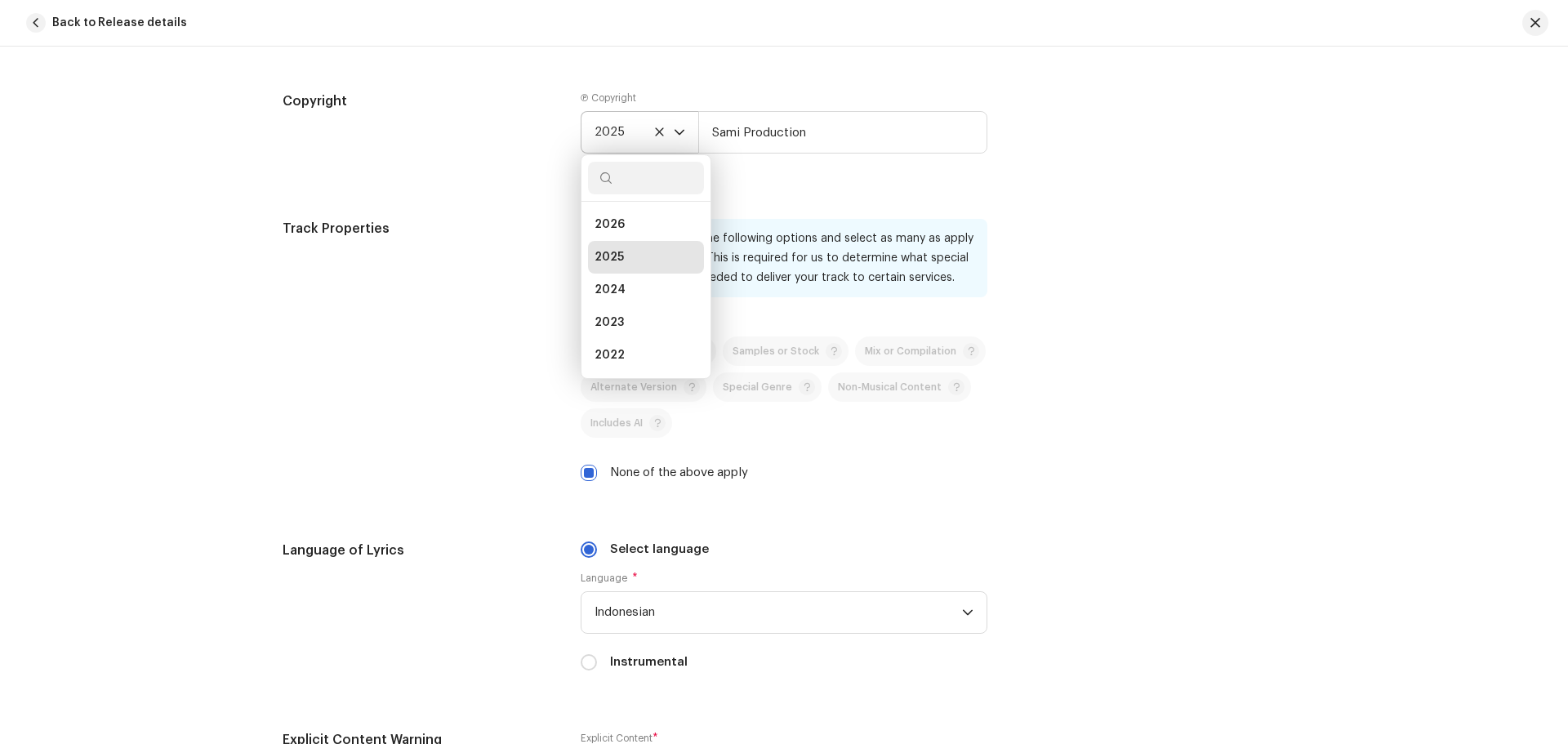
scroll to position [7, 0]
click at [634, 247] on li "2025" at bounding box center [646, 251] width 116 height 32
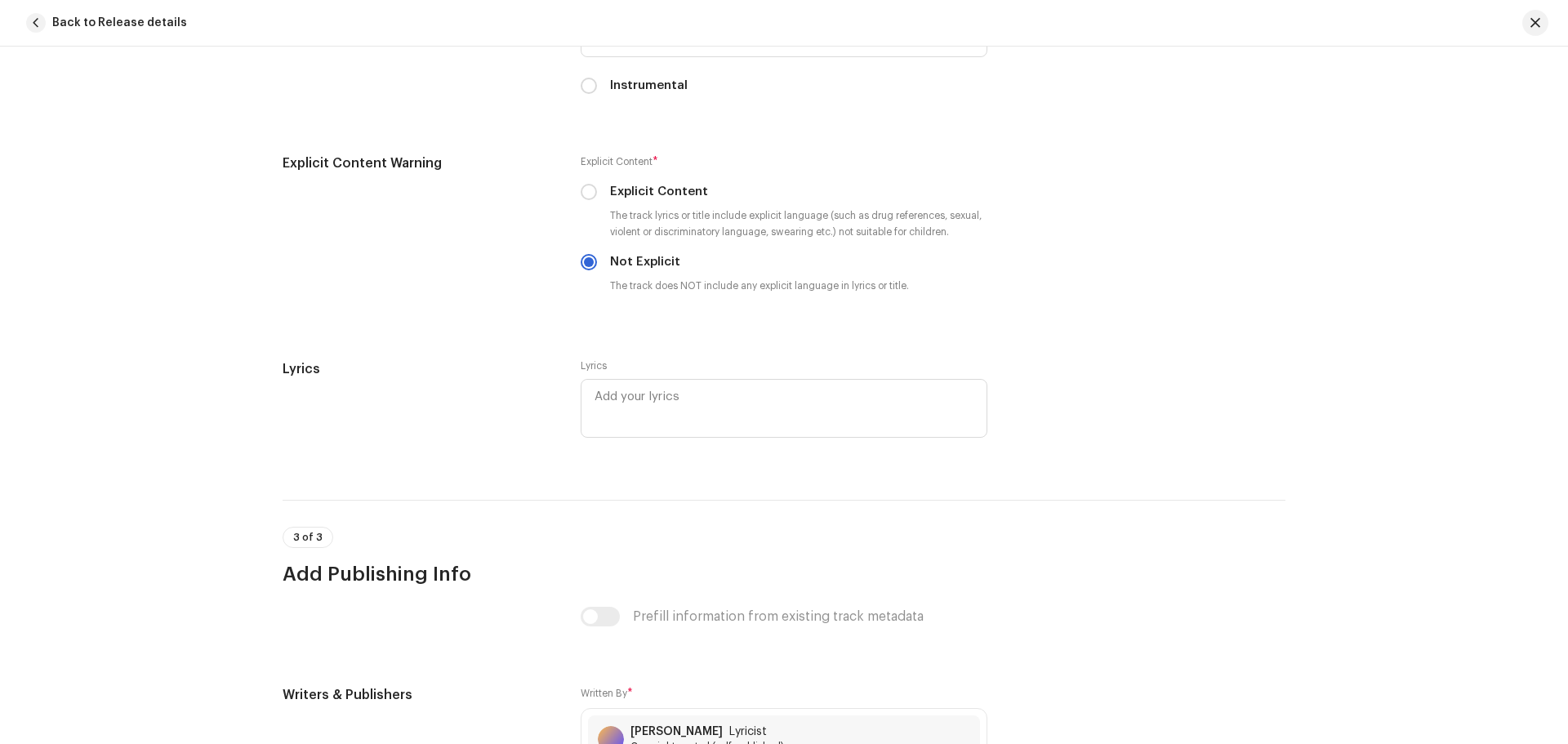
scroll to position [2536, 0]
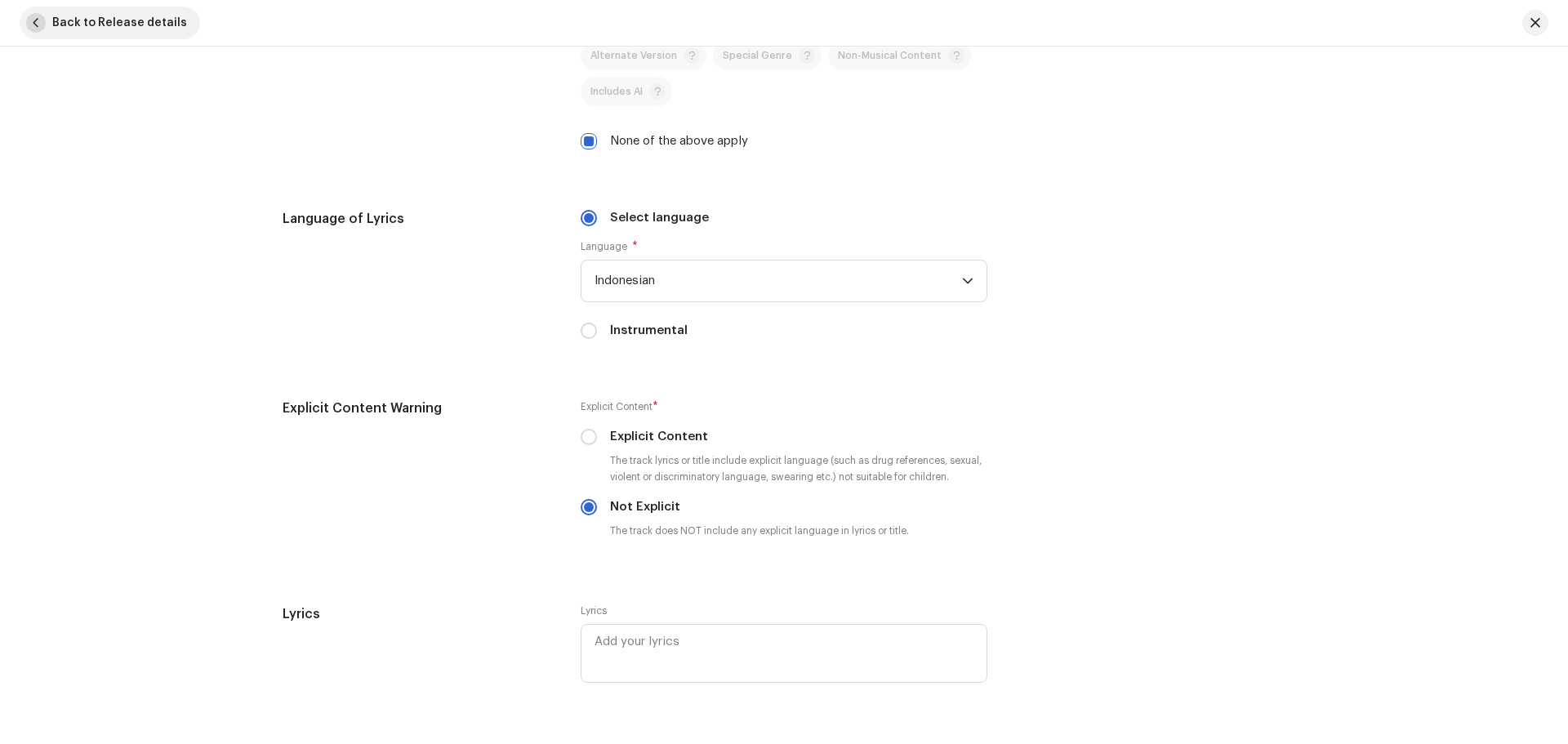
click at [85, 27] on span "Back to Release details" at bounding box center [120, 23] width 135 height 32
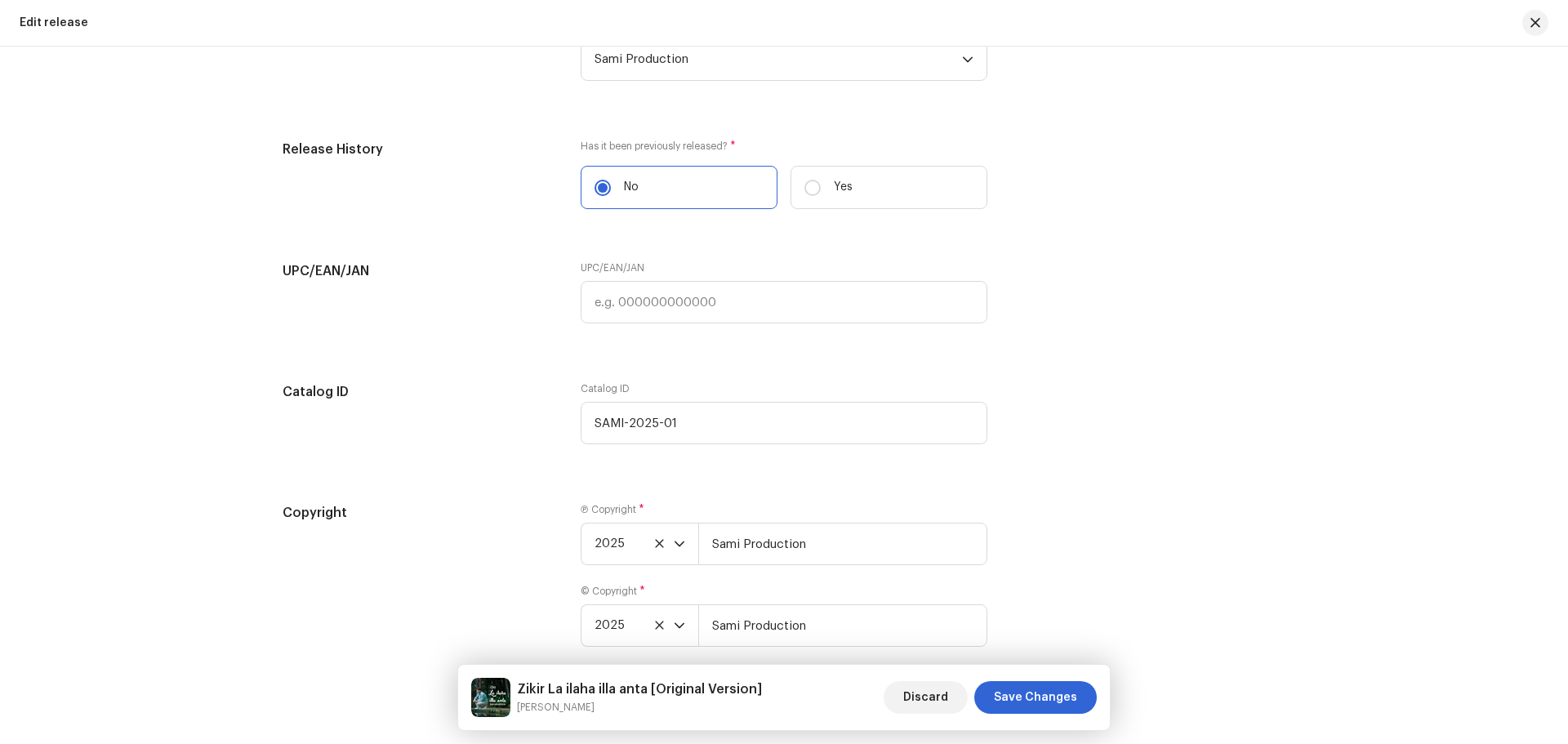
scroll to position [2855, 0]
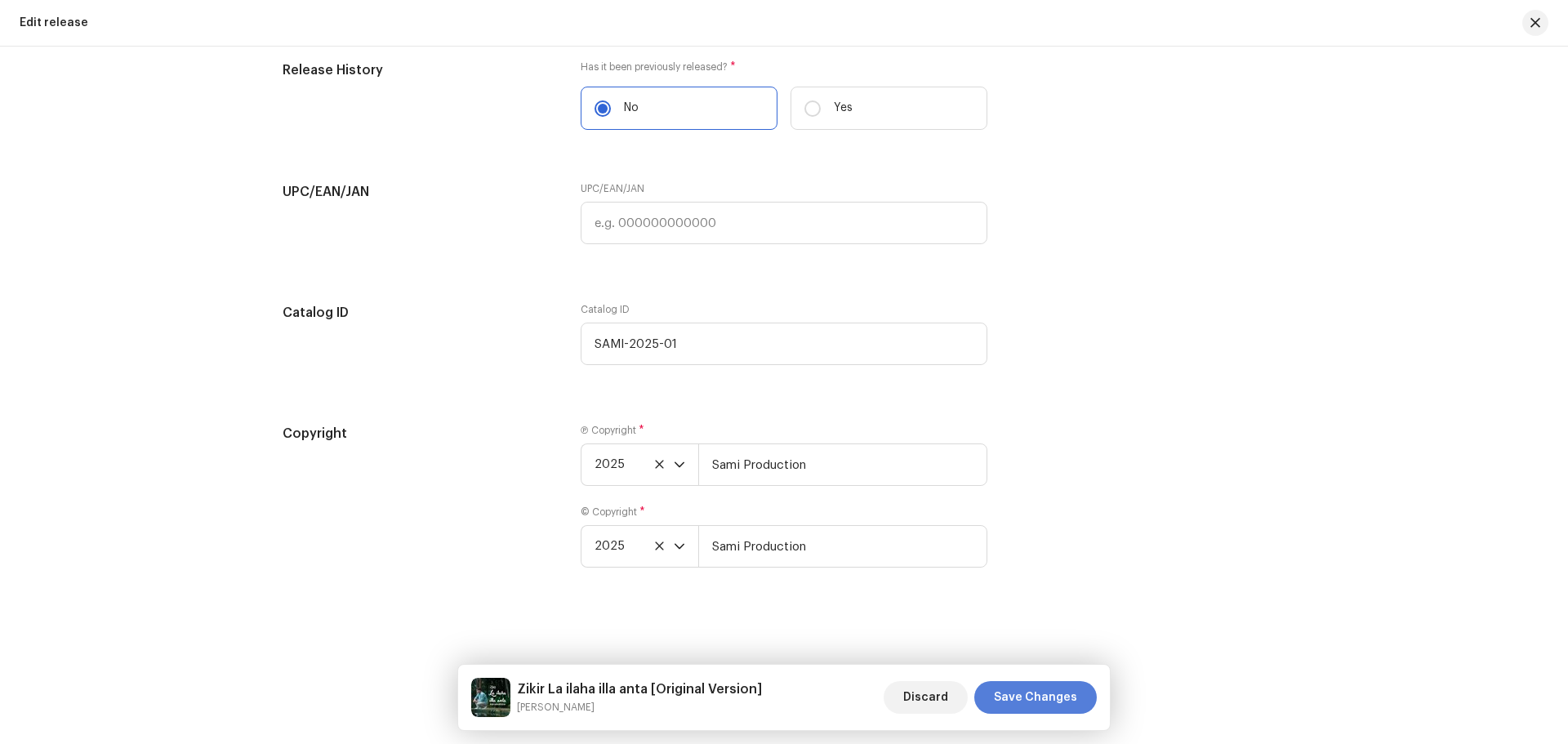
click at [1040, 693] on span "Save Changes" at bounding box center [1035, 697] width 83 height 32
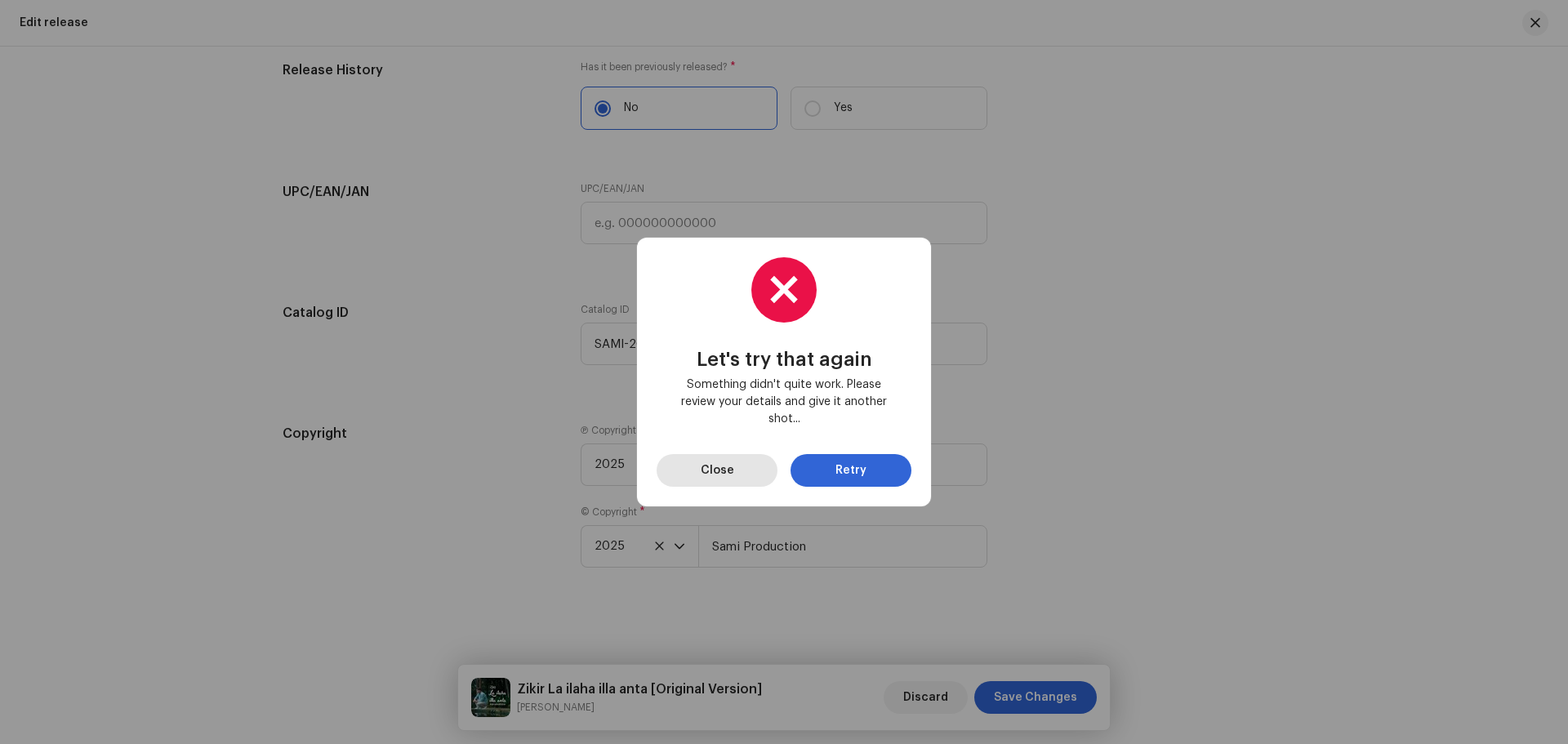
click at [725, 475] on span "Close" at bounding box center [717, 470] width 33 height 32
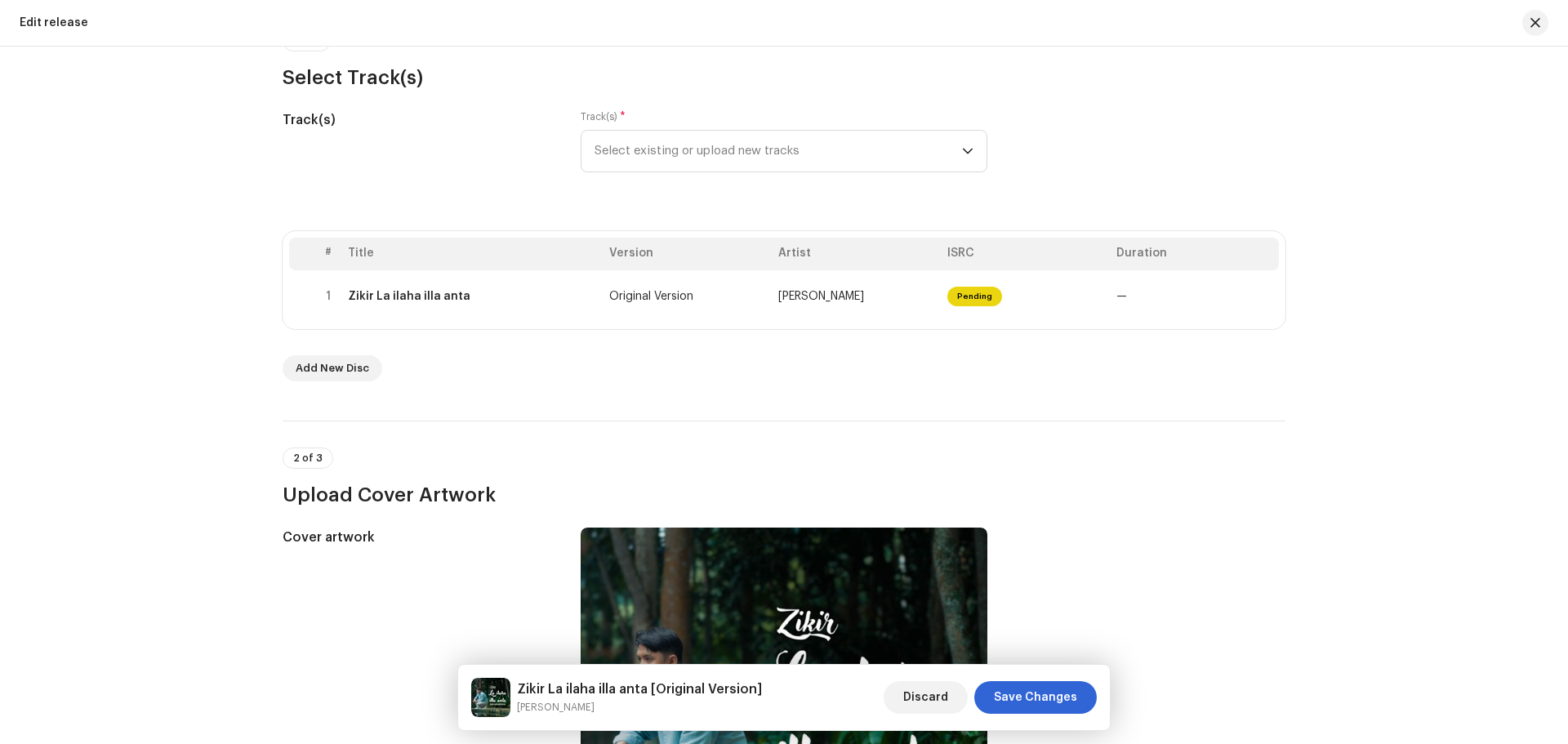
scroll to position [0, 0]
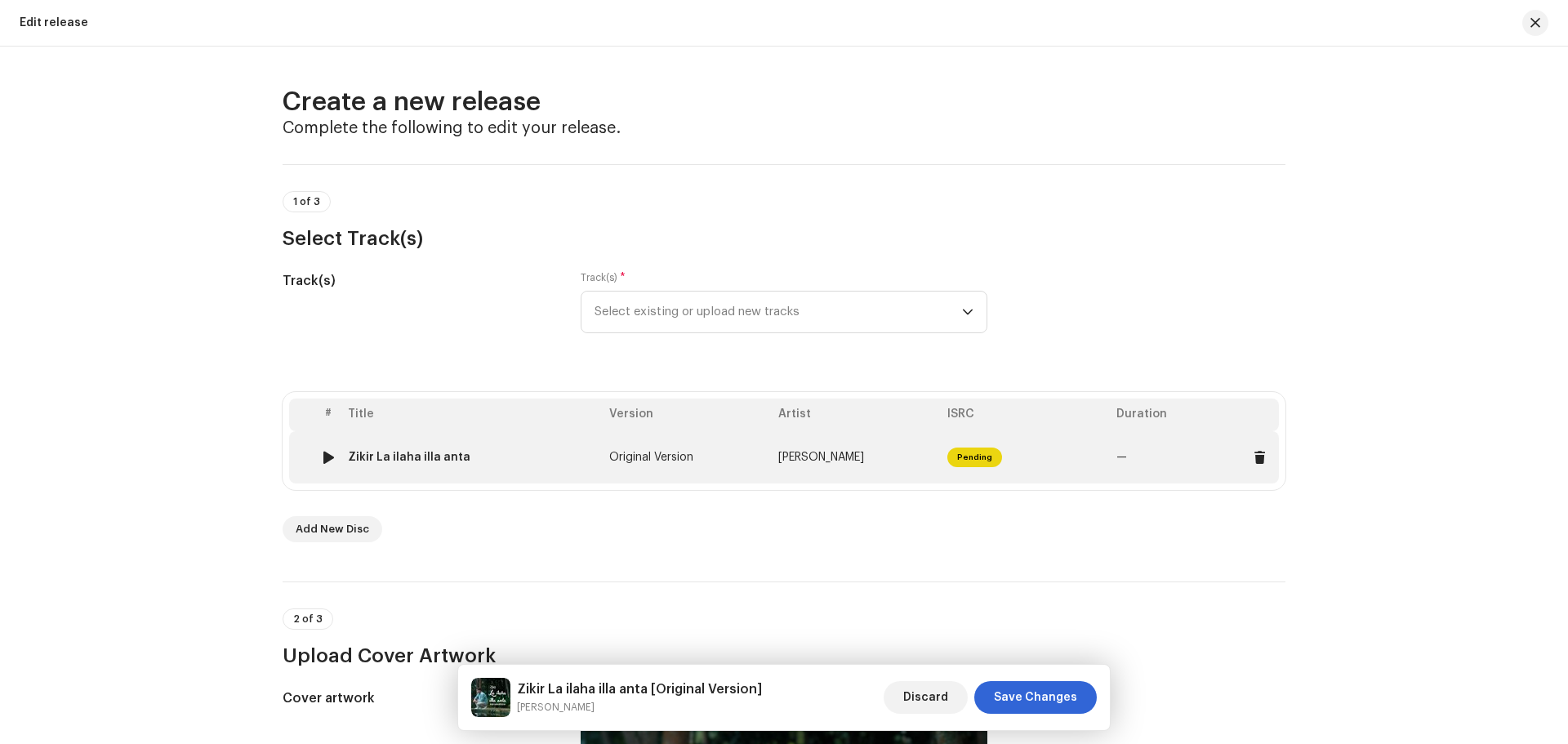
click at [547, 464] on td "Zikir La ilaha illa anta" at bounding box center [472, 457] width 262 height 52
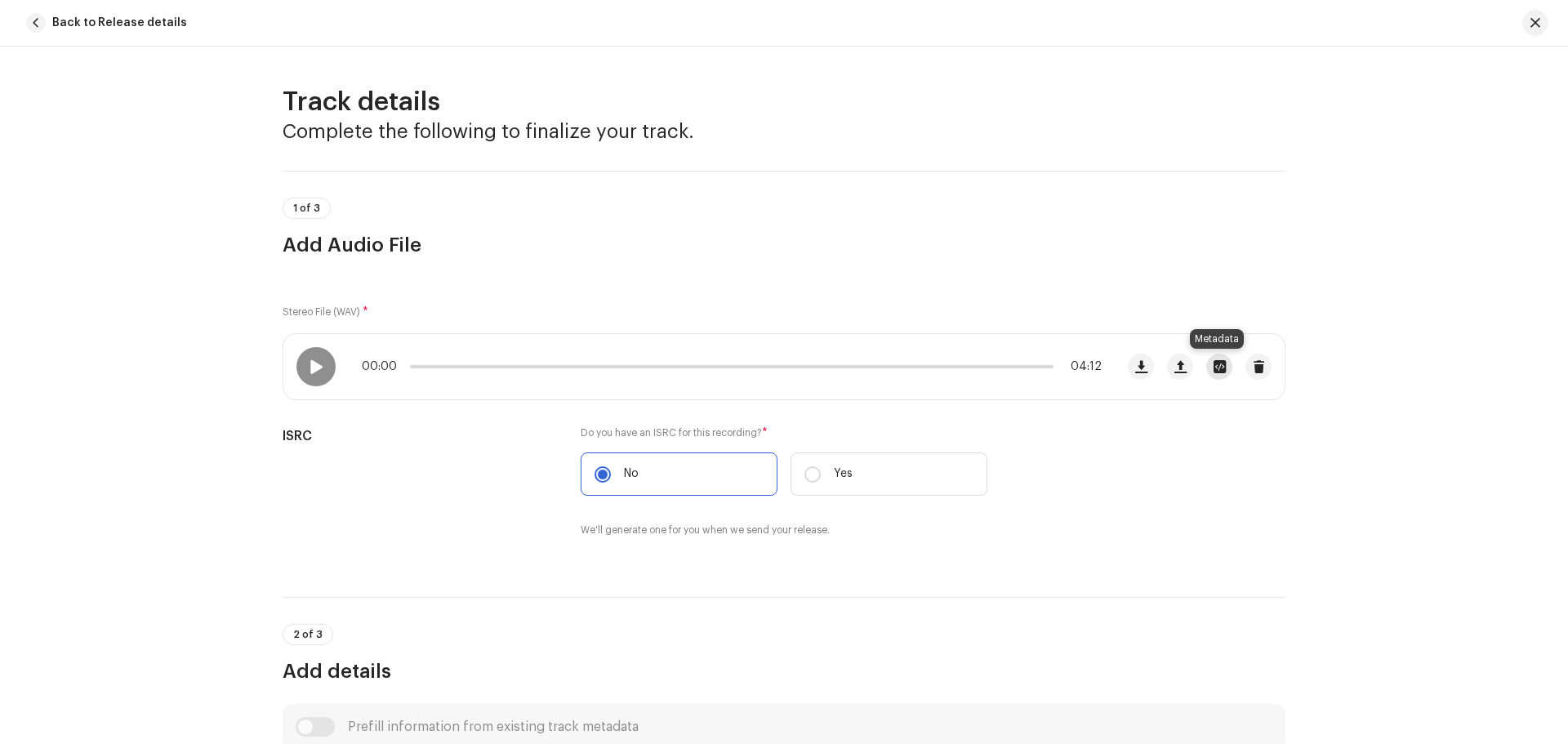
click at [1214, 371] on span "button" at bounding box center [1220, 366] width 12 height 13
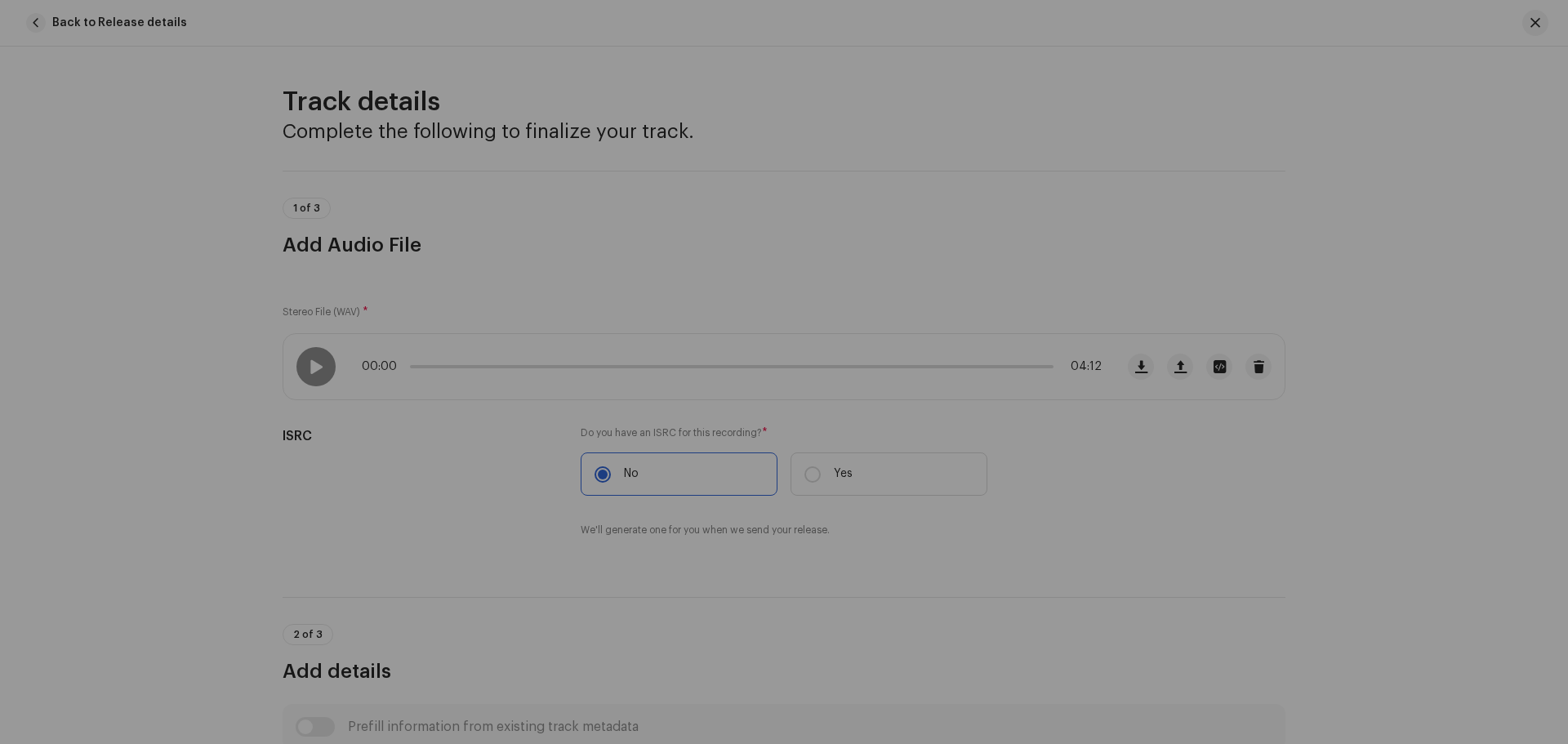
click at [1212, 446] on div "Zikir La ilaha illa anta.wav File Name Zikir La ilaha illa anta.wav 69.21MB Fil…" at bounding box center [784, 372] width 1568 height 744
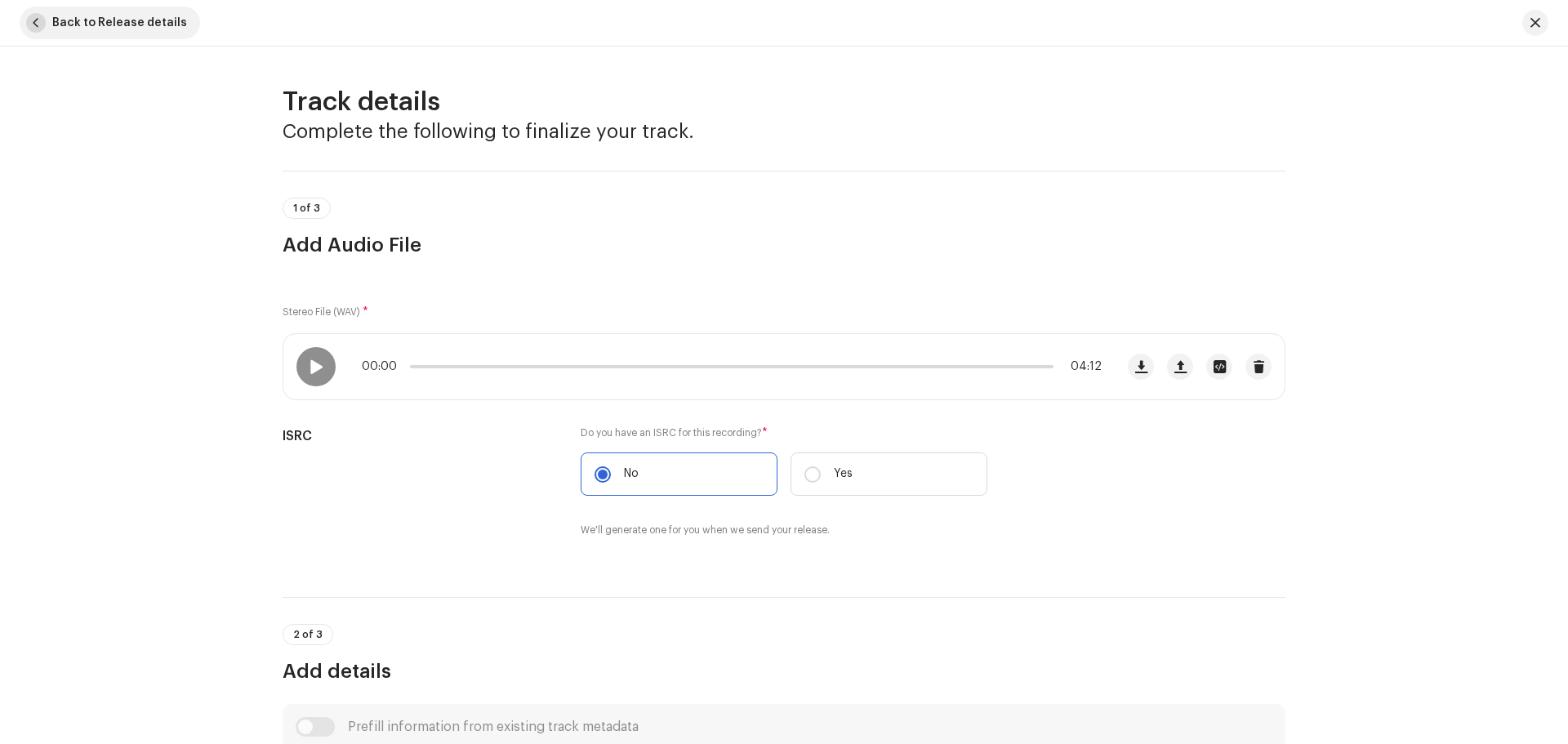
click at [35, 20] on span "button" at bounding box center [36, 22] width 20 height 20
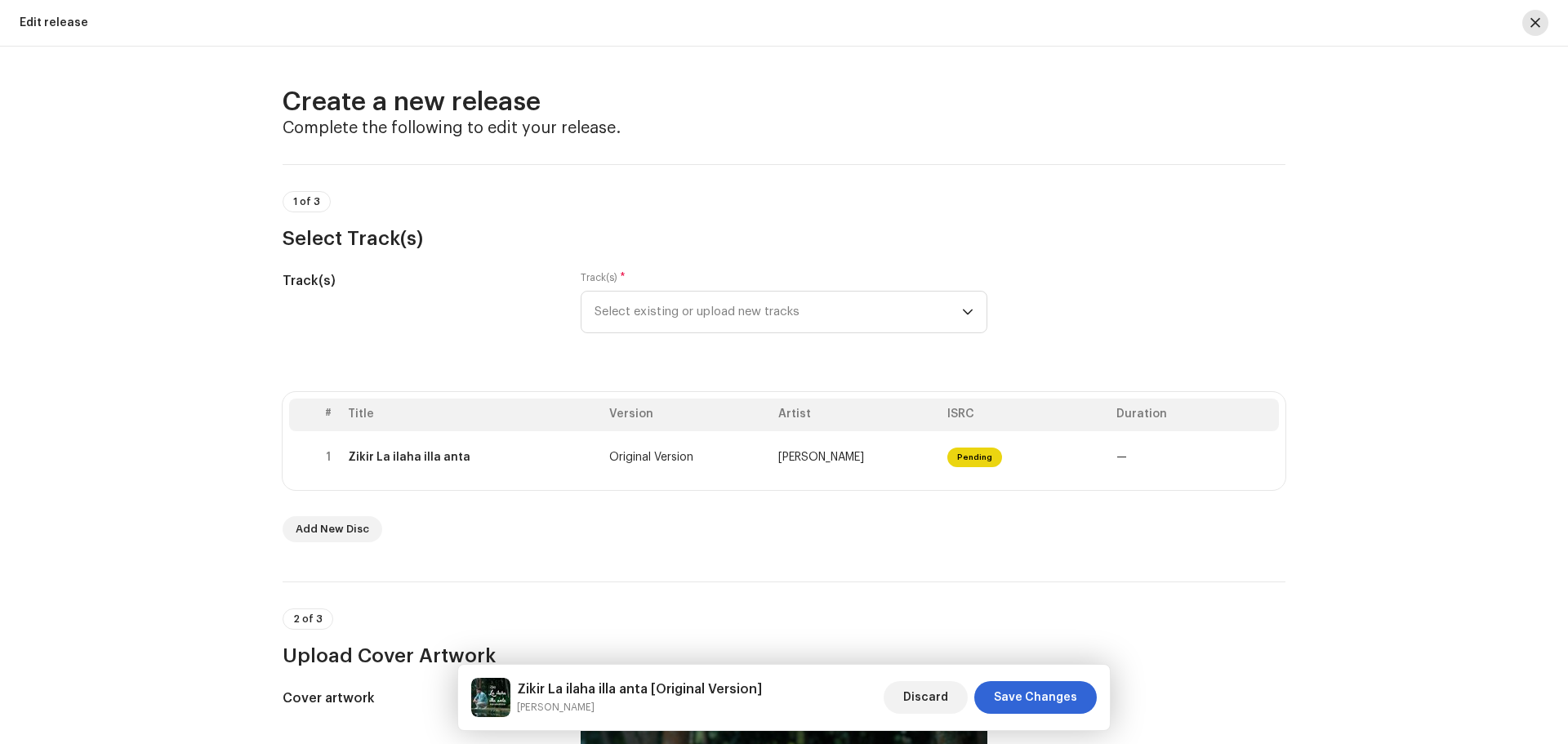
click at [1536, 23] on span "button" at bounding box center [1535, 22] width 9 height 13
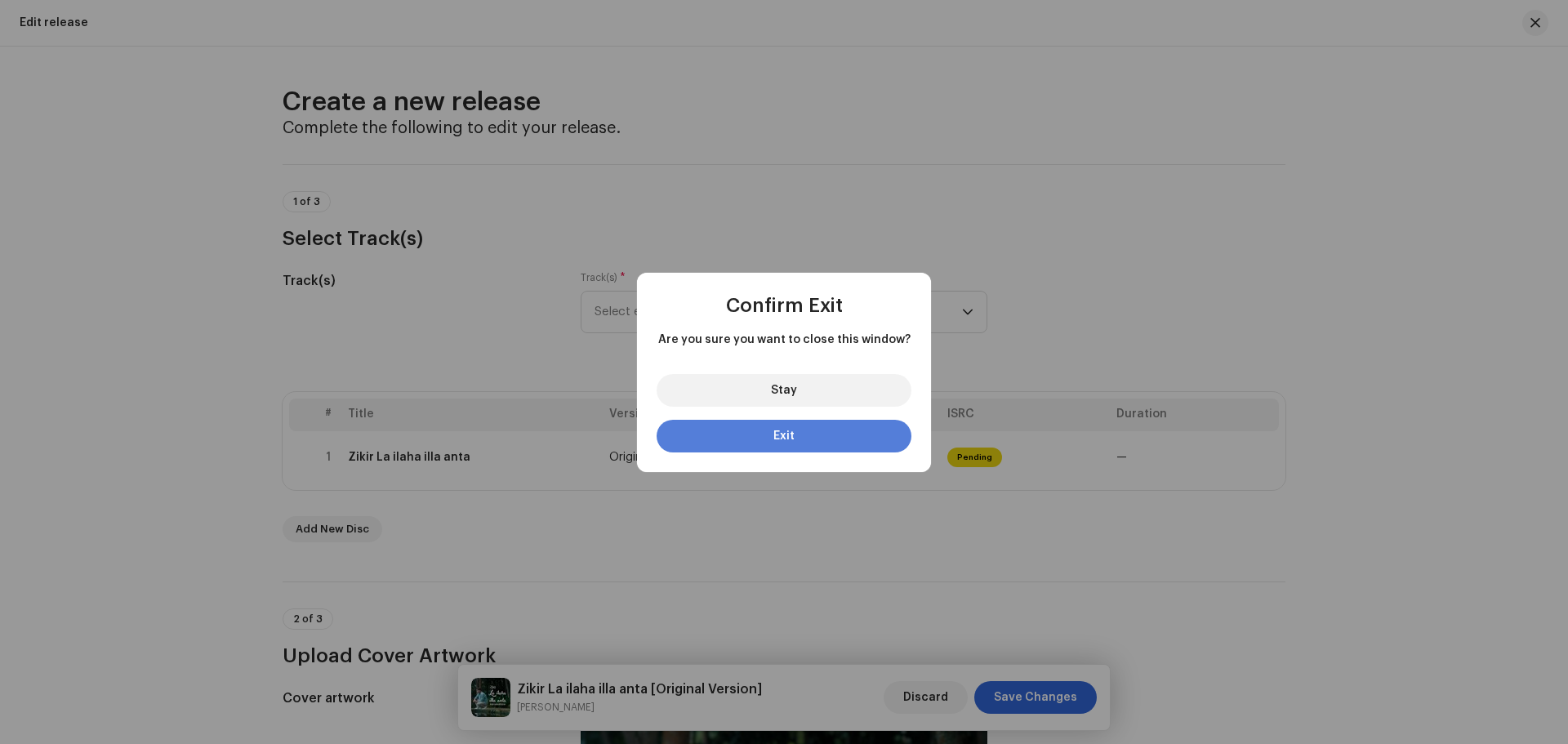
click at [805, 441] on button "Exit" at bounding box center [784, 436] width 255 height 32
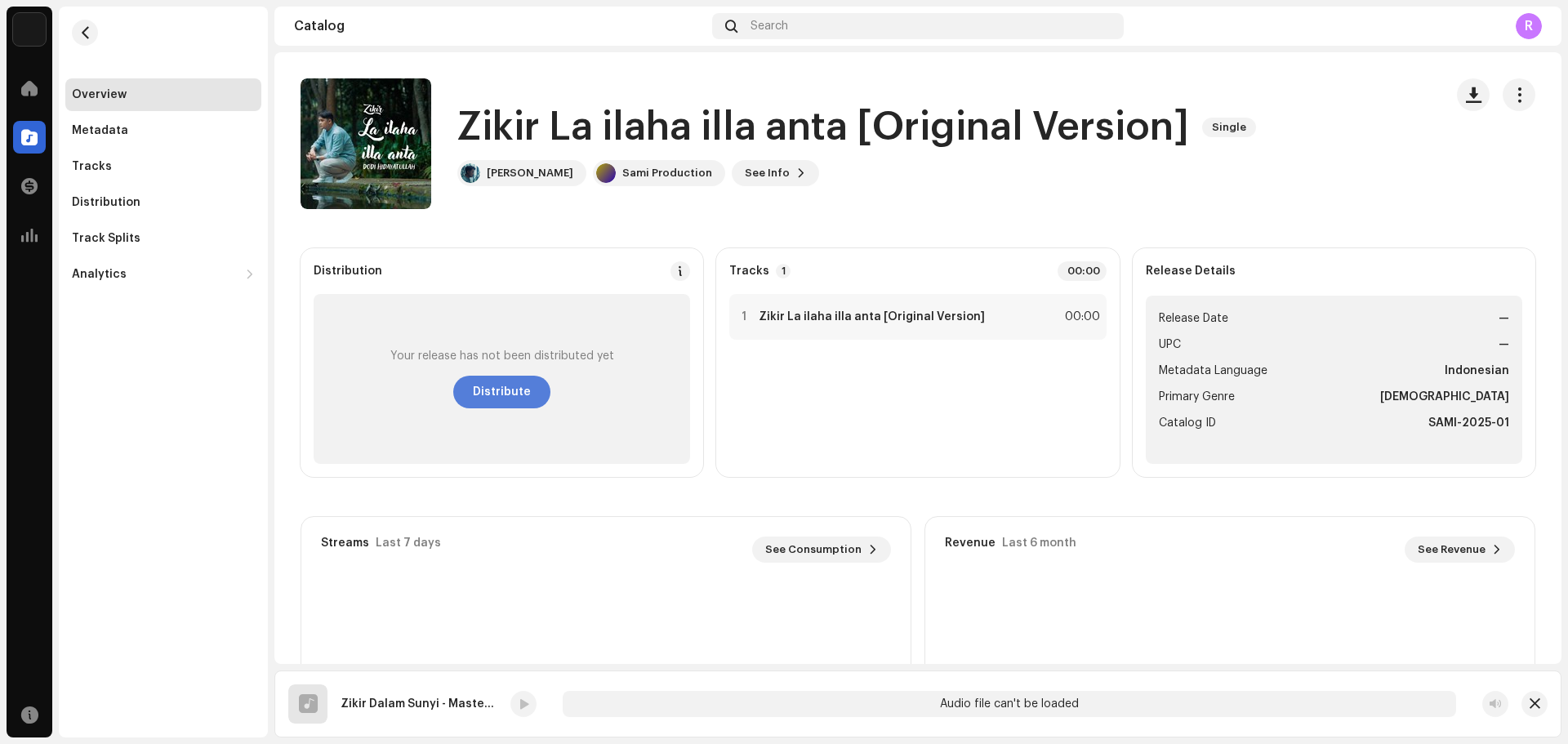
click at [492, 383] on span "Distribute" at bounding box center [502, 392] width 58 height 32
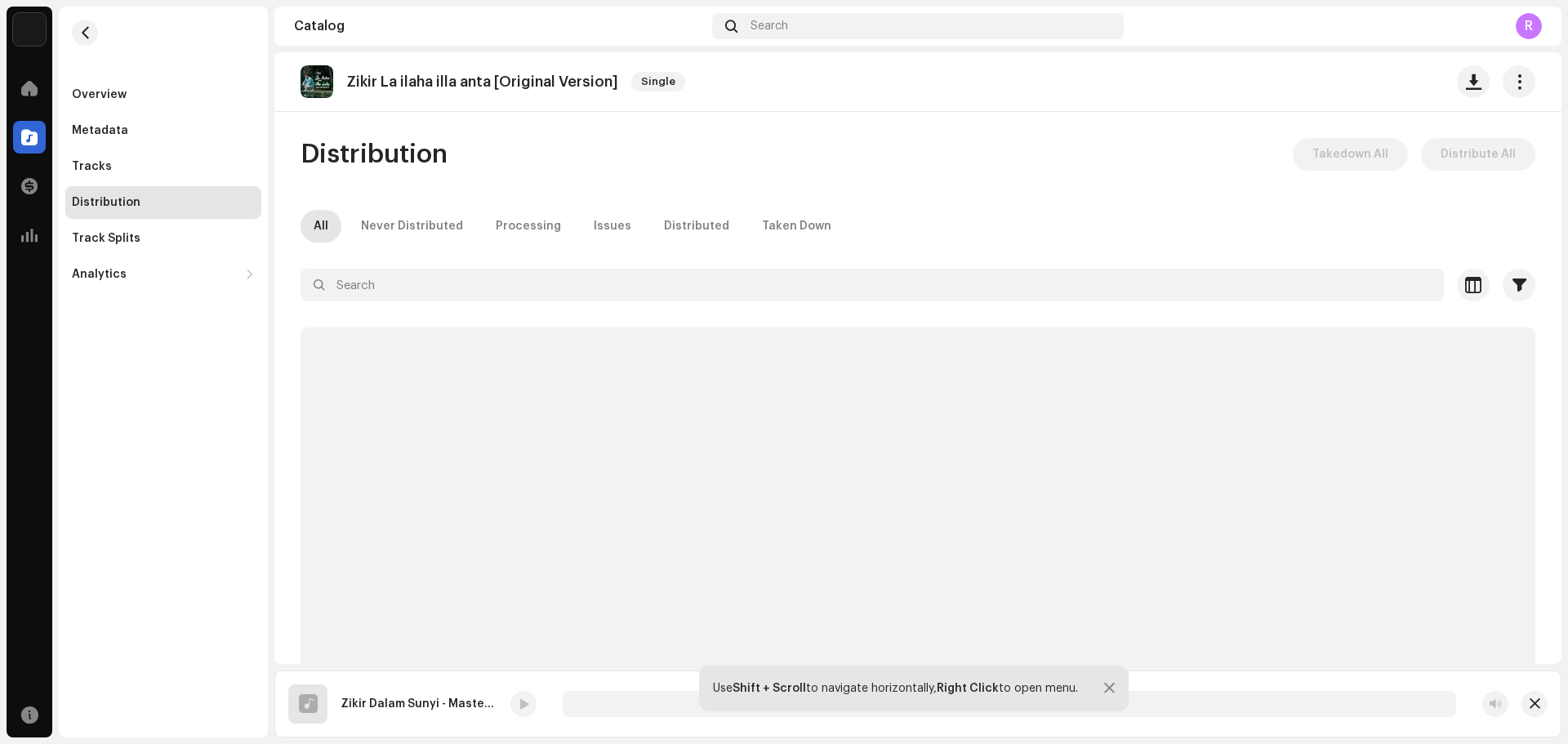
scroll to position [7, 0]
click at [1535, 706] on span "button" at bounding box center [1535, 703] width 10 height 13
click at [90, 35] on span "button" at bounding box center [86, 32] width 12 height 13
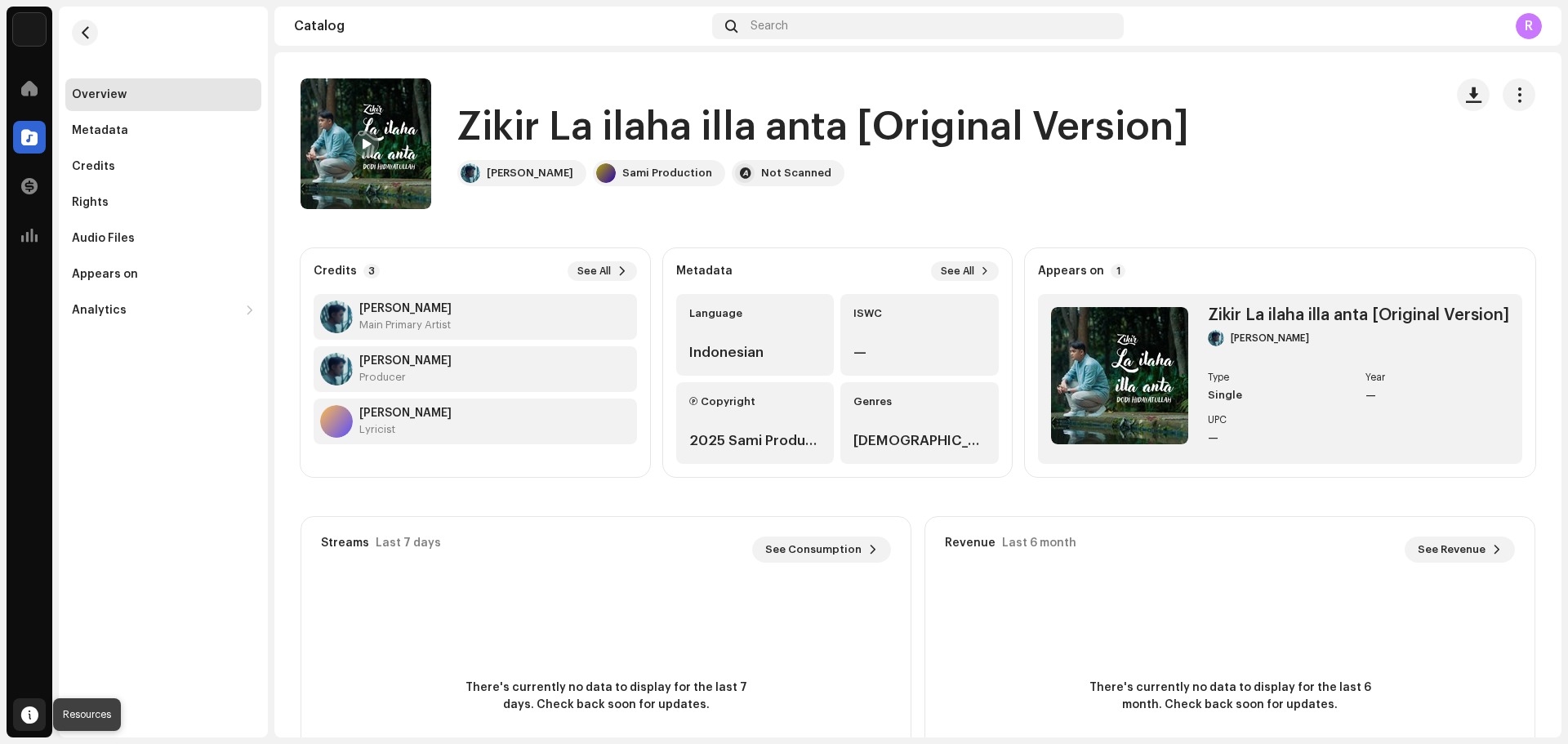
click at [31, 714] on span at bounding box center [30, 714] width 17 height 13
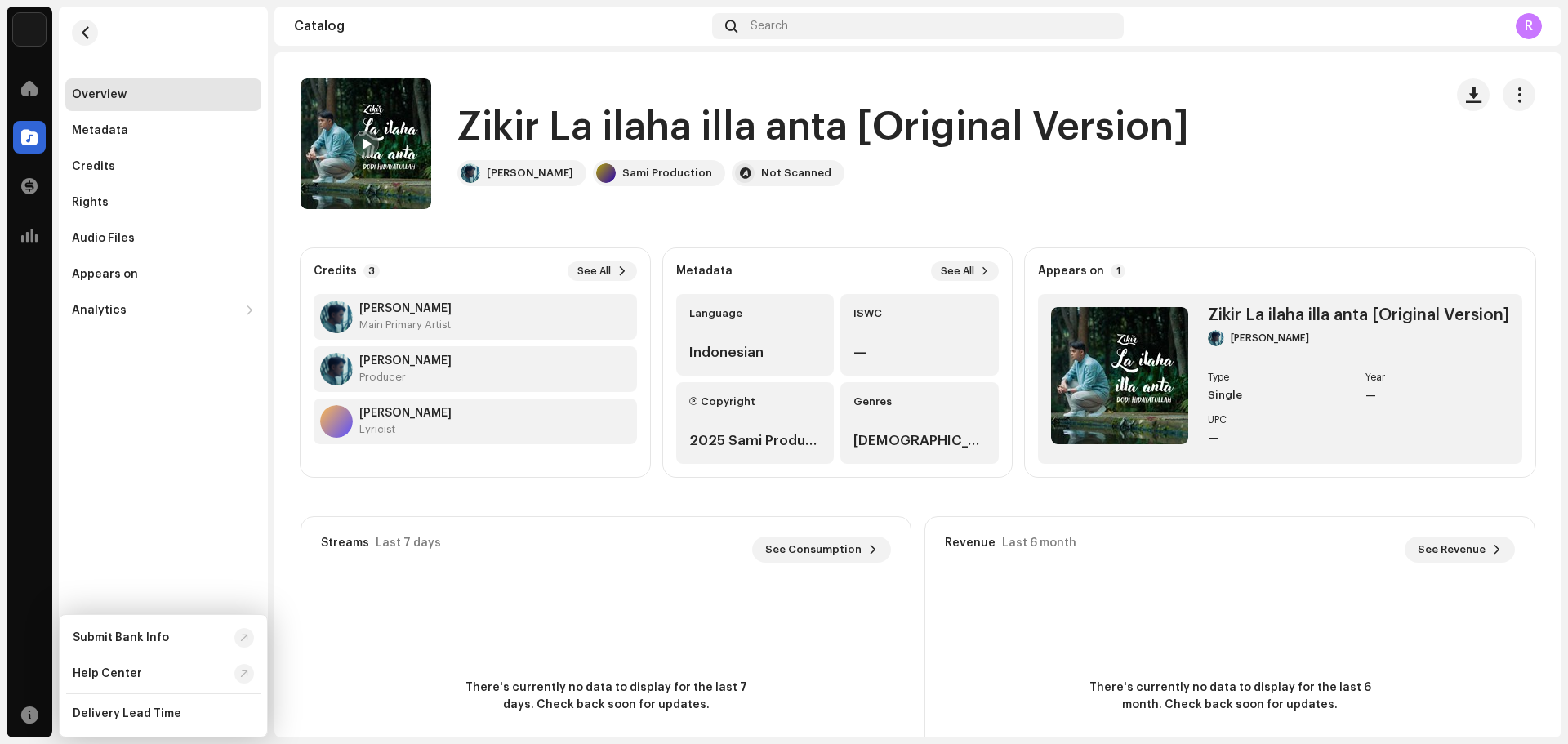
click at [1535, 23] on div "R" at bounding box center [1529, 26] width 27 height 27
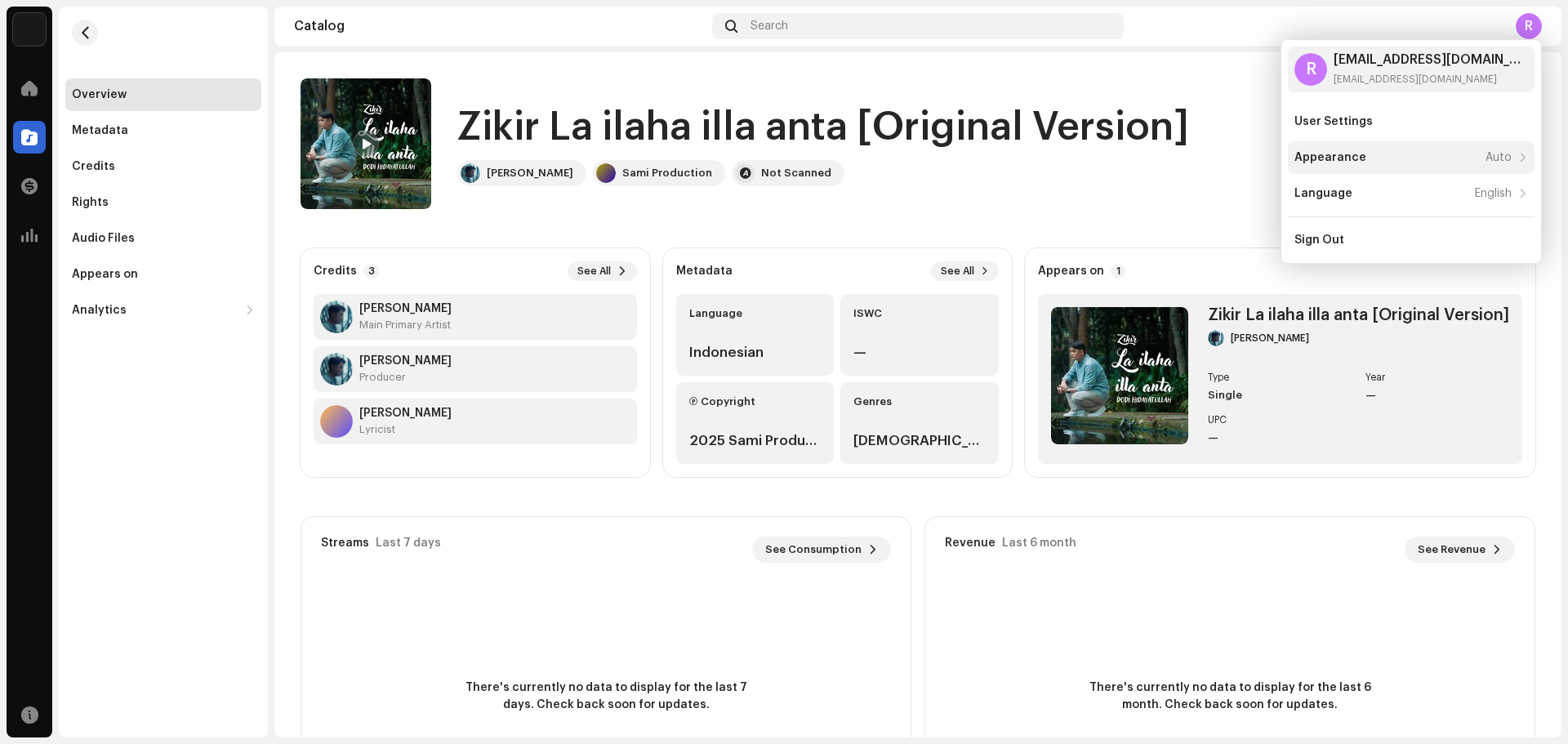
click at [1414, 155] on div "Appearance Auto" at bounding box center [1403, 157] width 217 height 13
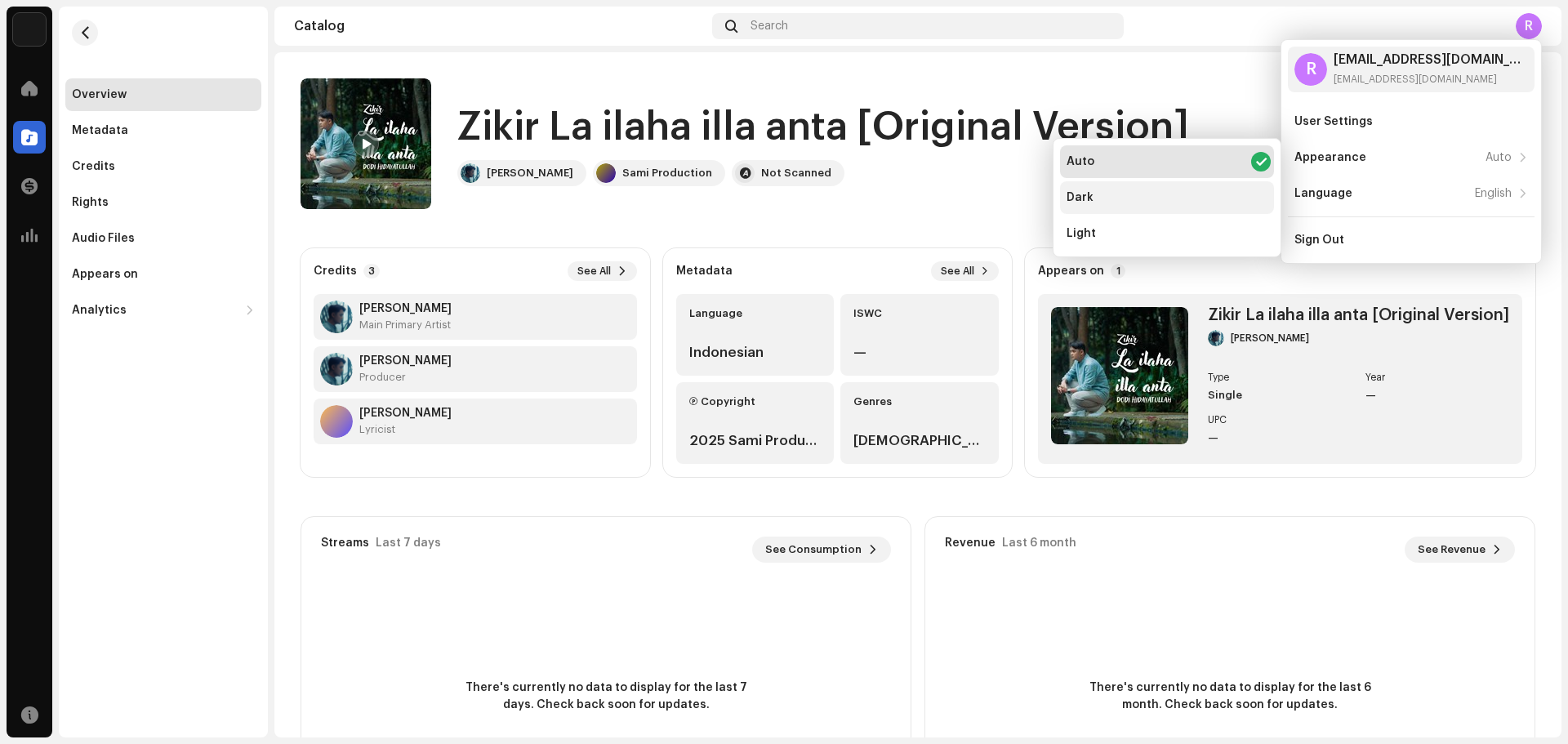
click at [1206, 201] on div "Dark" at bounding box center [1167, 198] width 214 height 32
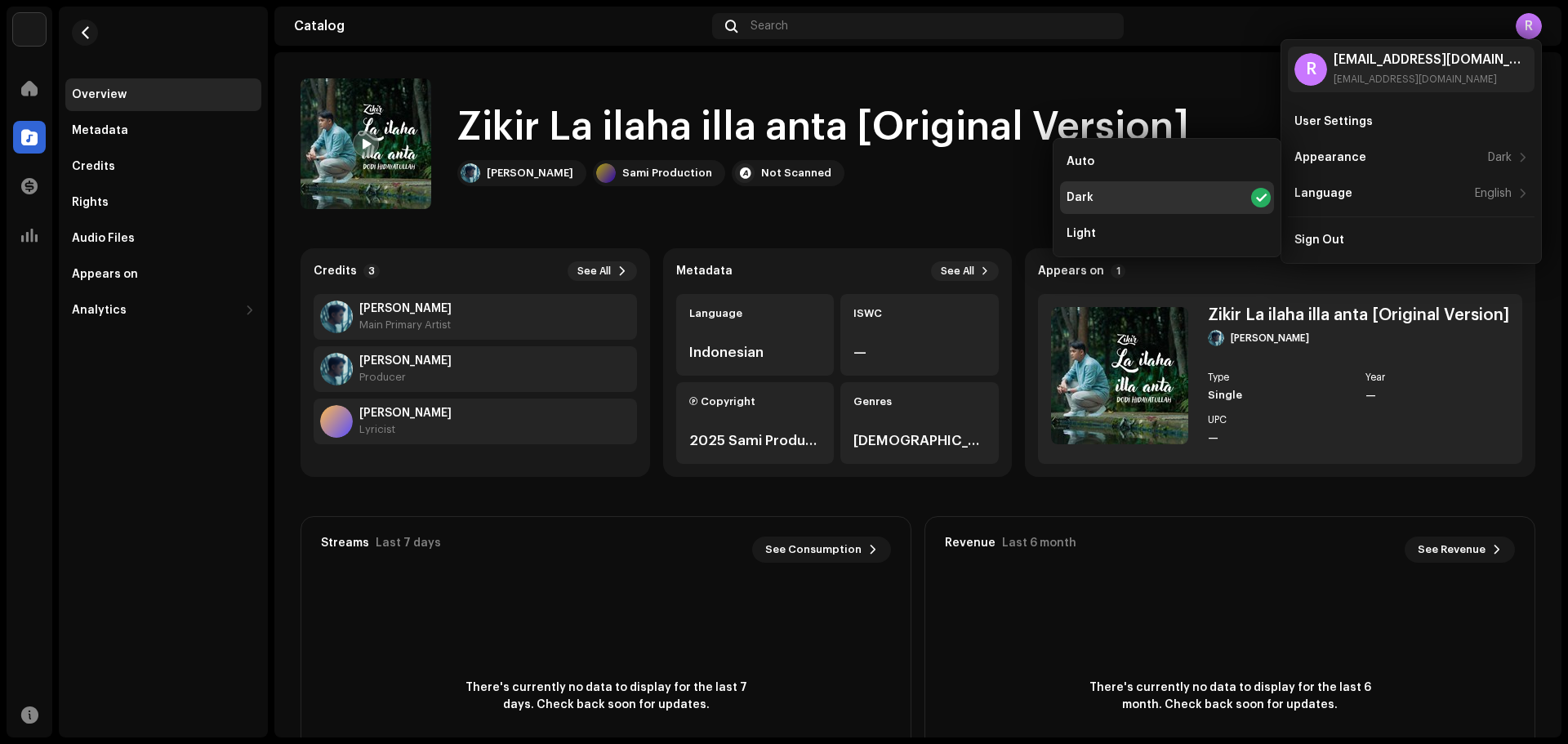
click at [1199, 79] on div "Zikir La ilaha illa anta [Original Version] [PERSON_NAME] [PERSON_NAME] Product…" at bounding box center [865, 144] width 1130 height 131
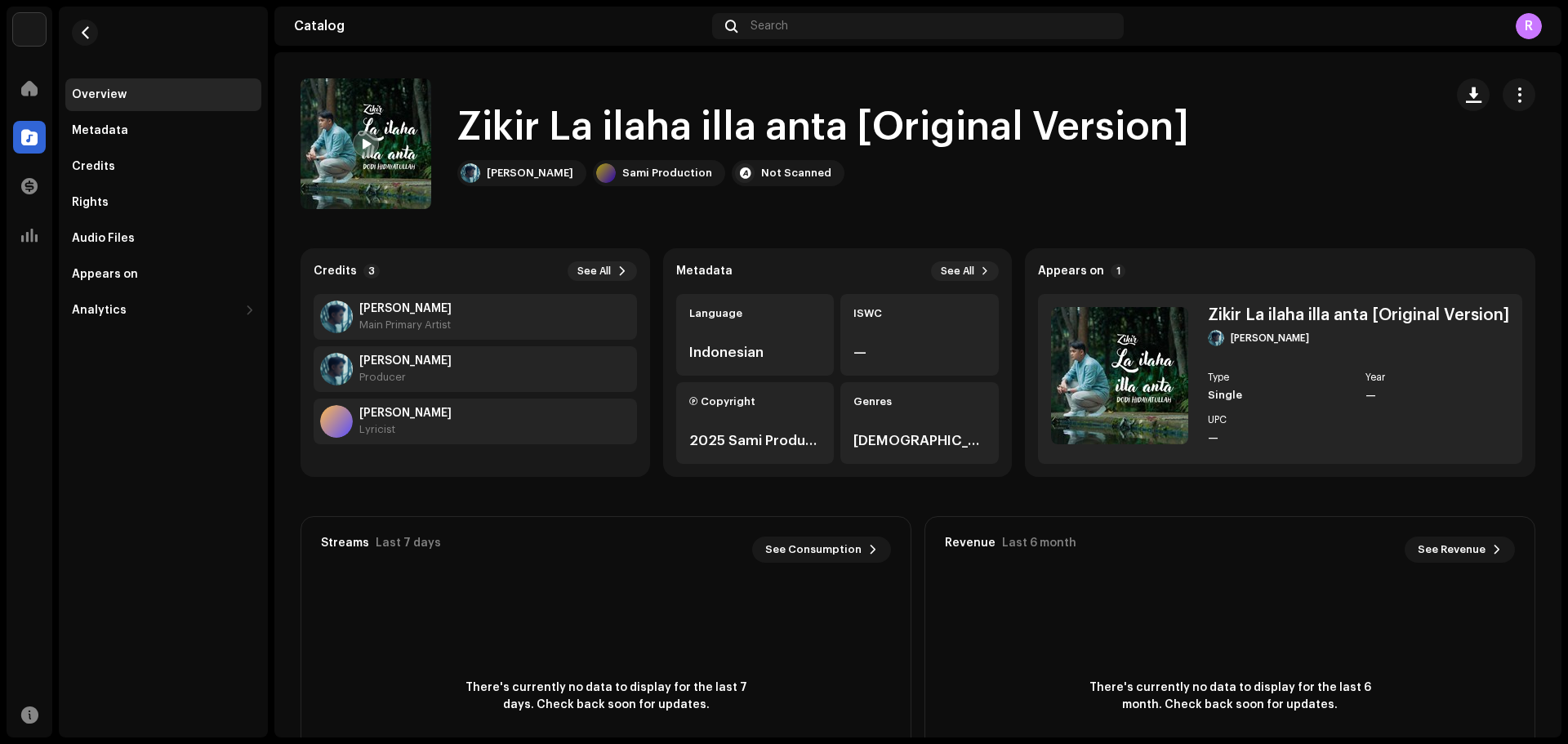
click at [129, 93] on div "Overview" at bounding box center [163, 94] width 183 height 13
click at [29, 140] on span at bounding box center [29, 137] width 16 height 13
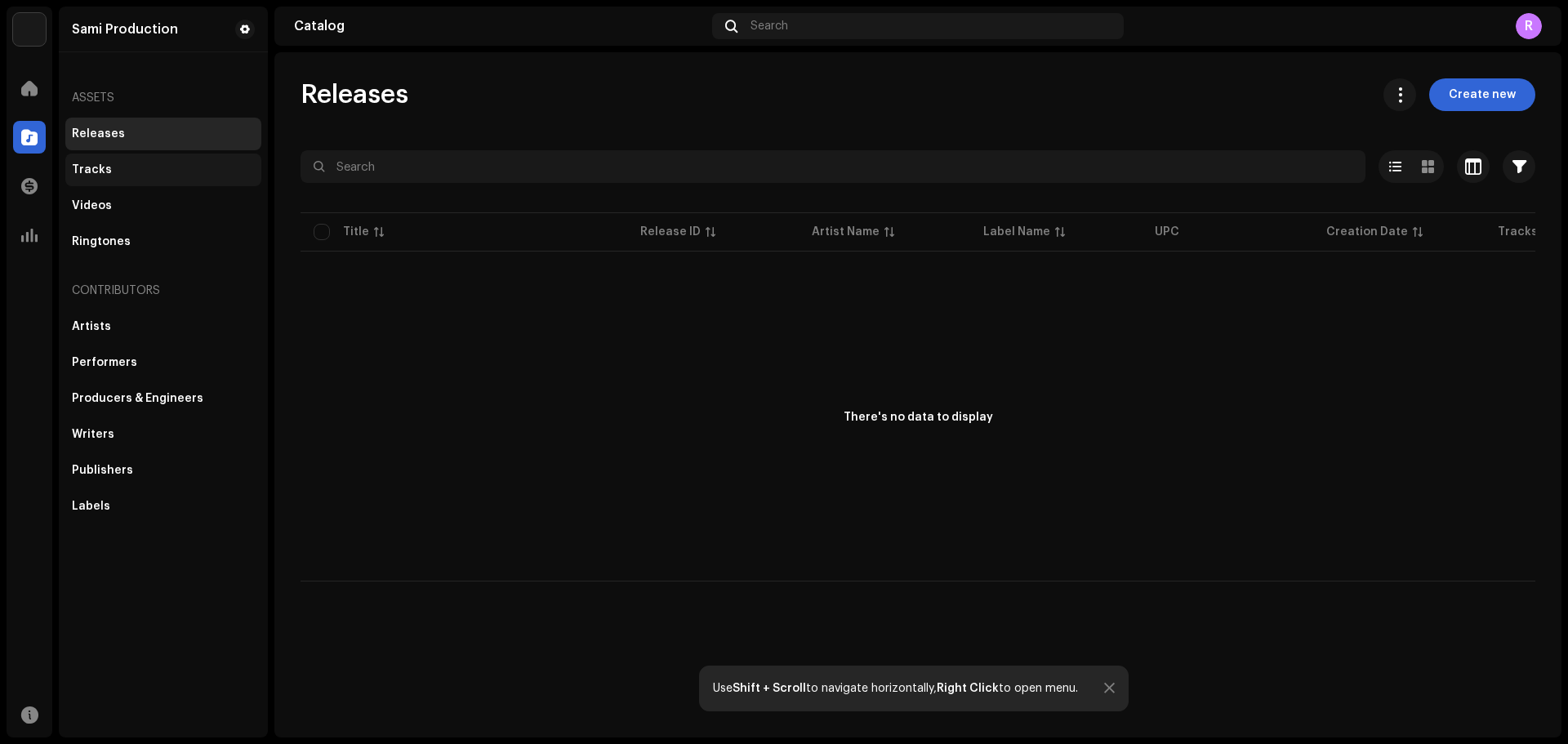
click at [109, 166] on div "Tracks" at bounding box center [163, 169] width 183 height 13
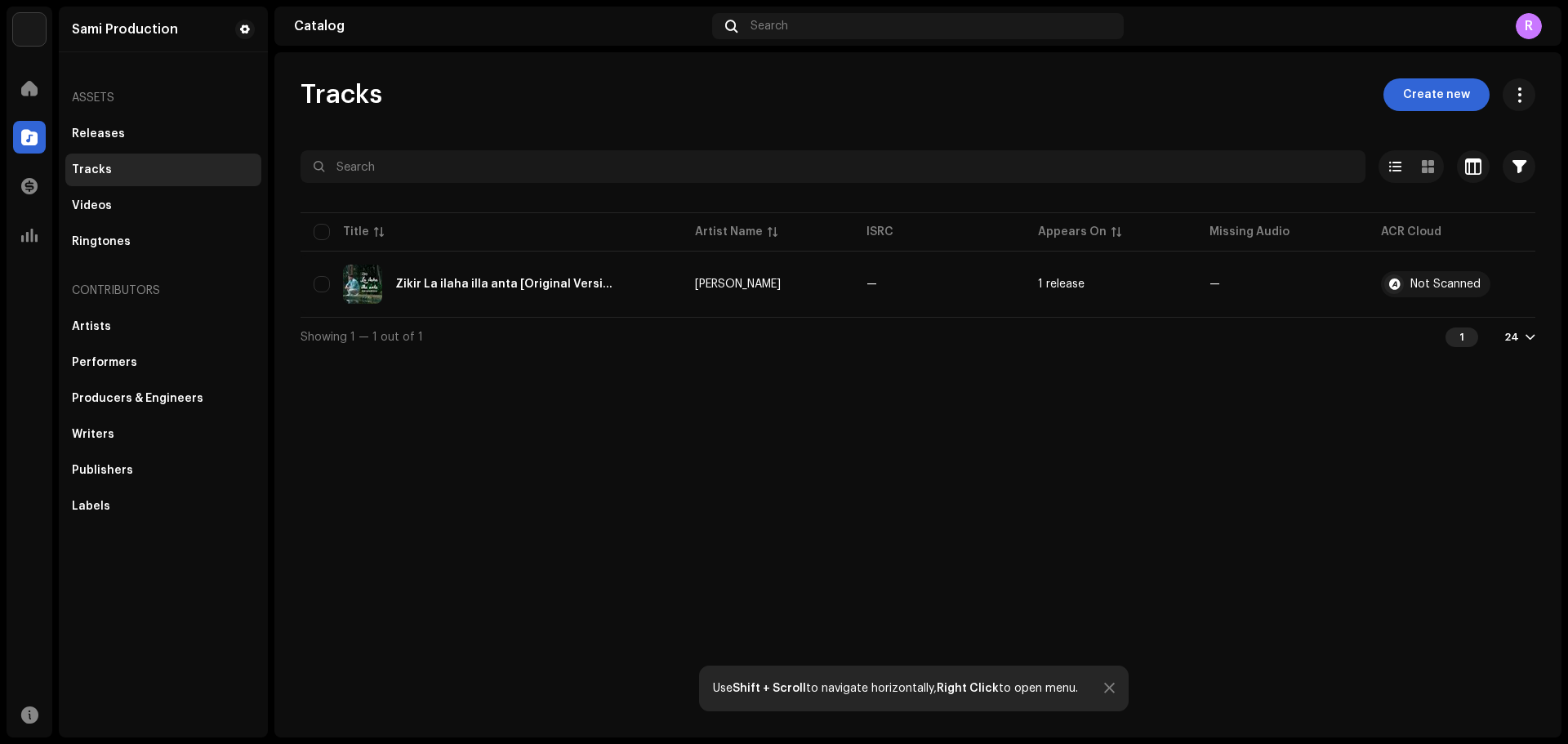
scroll to position [0, 121]
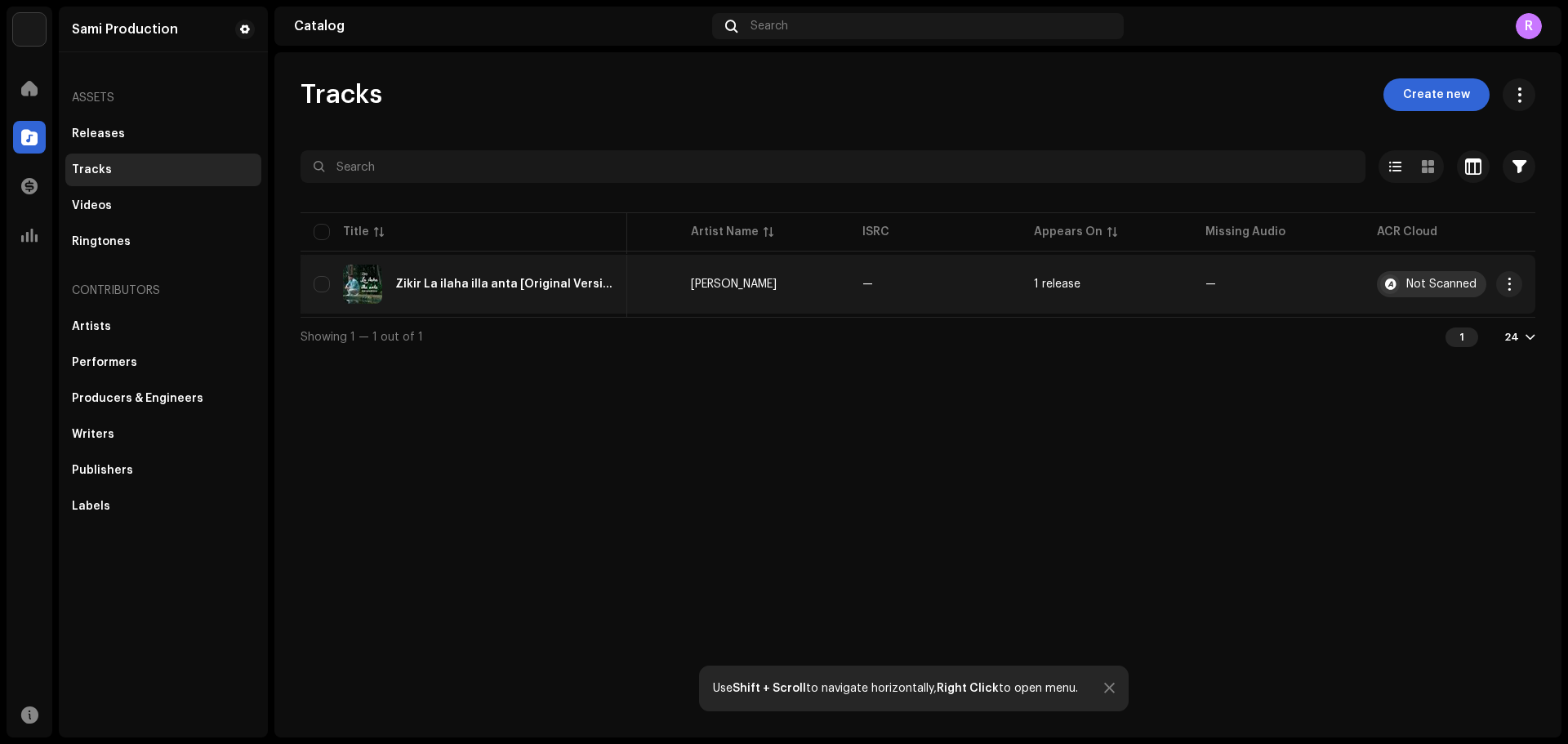
click at [1444, 288] on div "Not Scanned" at bounding box center [1441, 284] width 70 height 11
click at [1510, 286] on span "button" at bounding box center [1510, 284] width 12 height 13
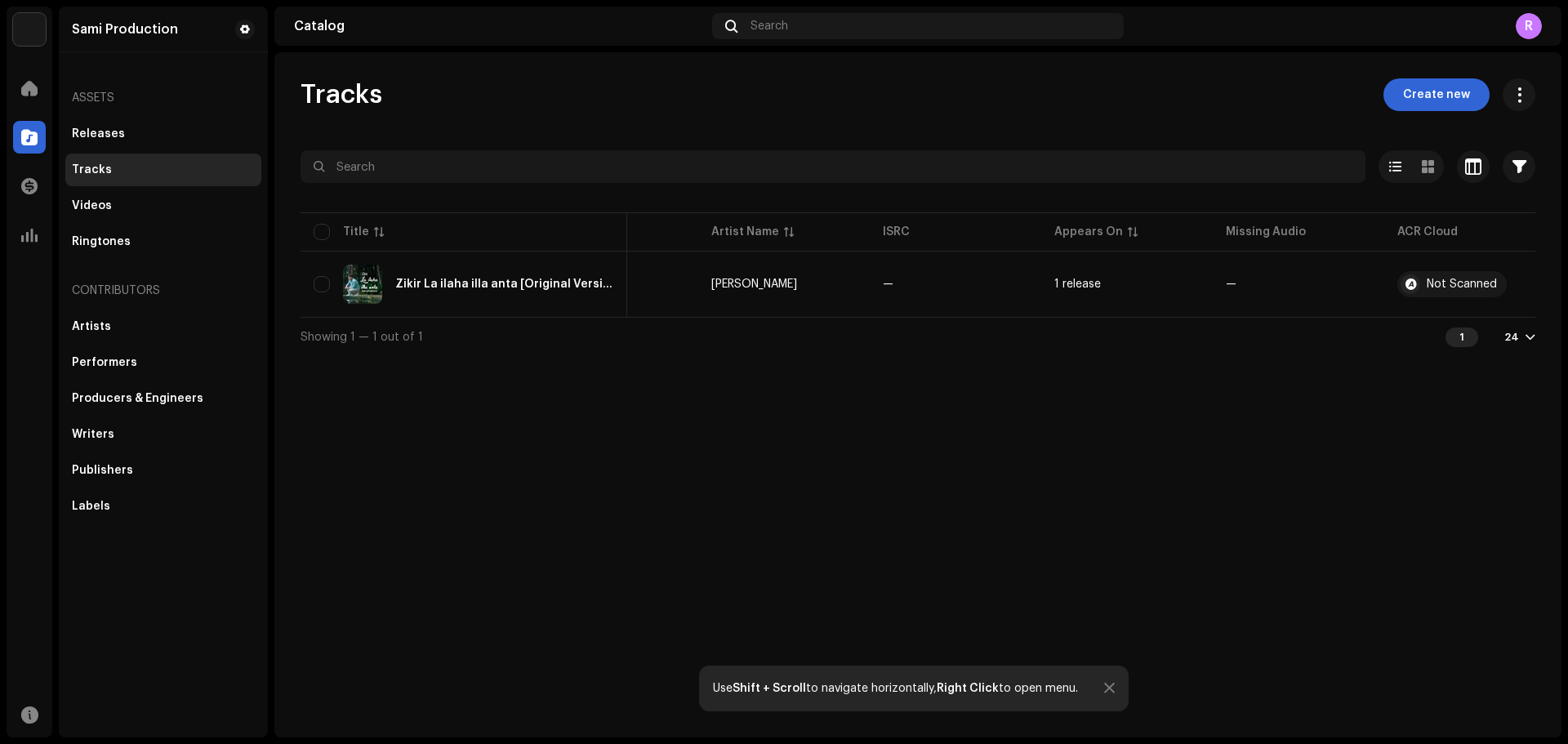
scroll to position [0, 0]
